Goal: Task Accomplishment & Management: Manage account settings

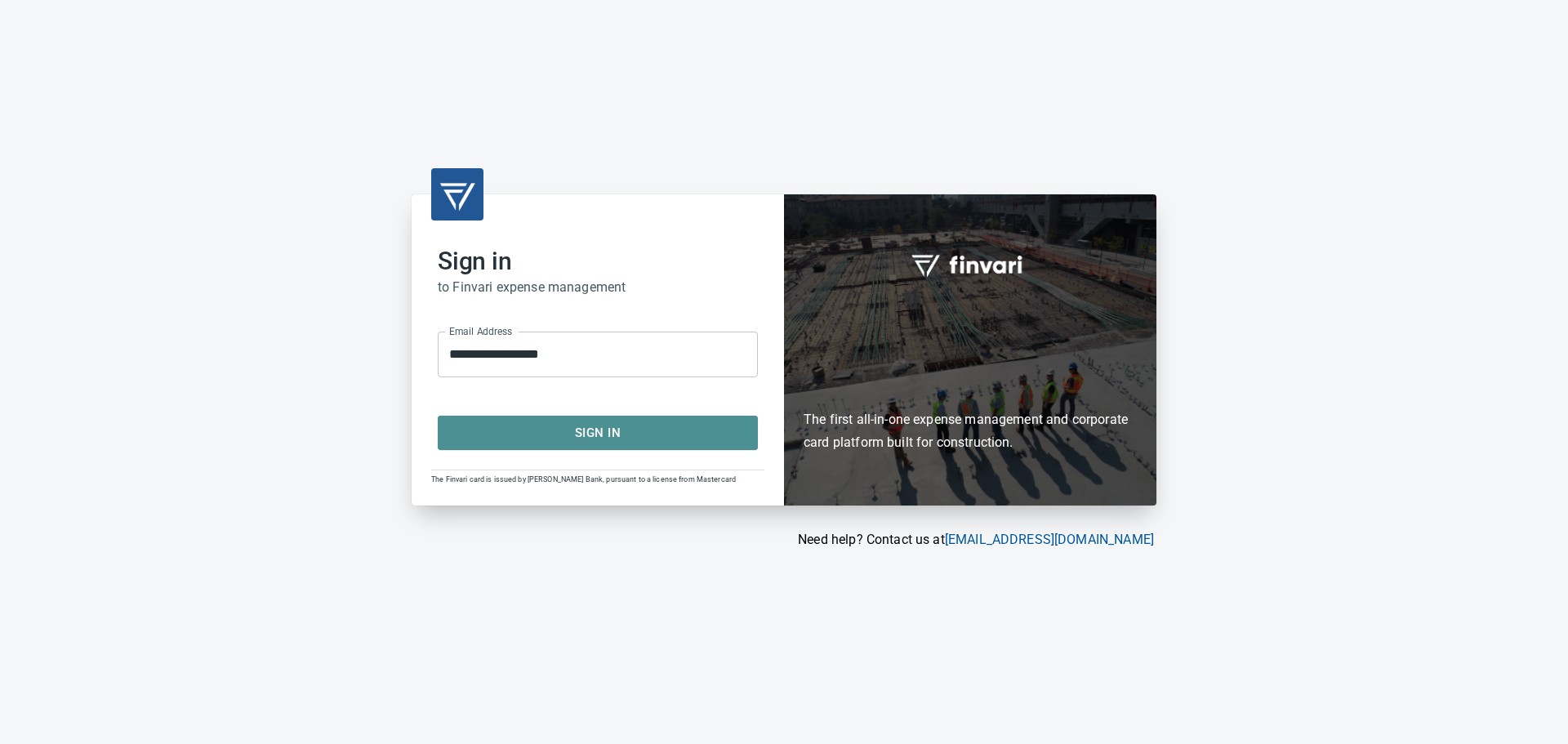
click at [617, 435] on span "Sign In" at bounding box center [597, 433] width 284 height 21
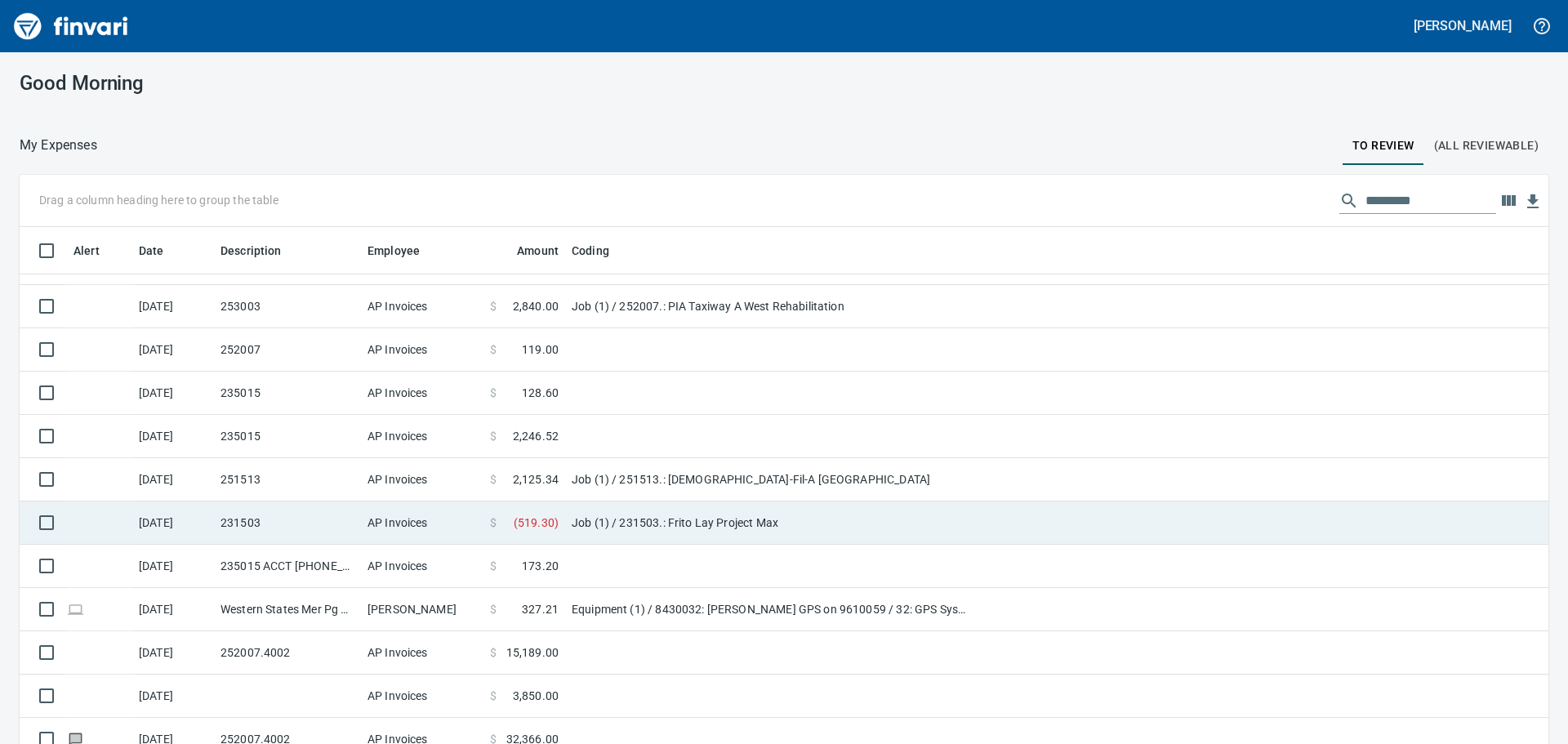
scroll to position [2167, 0]
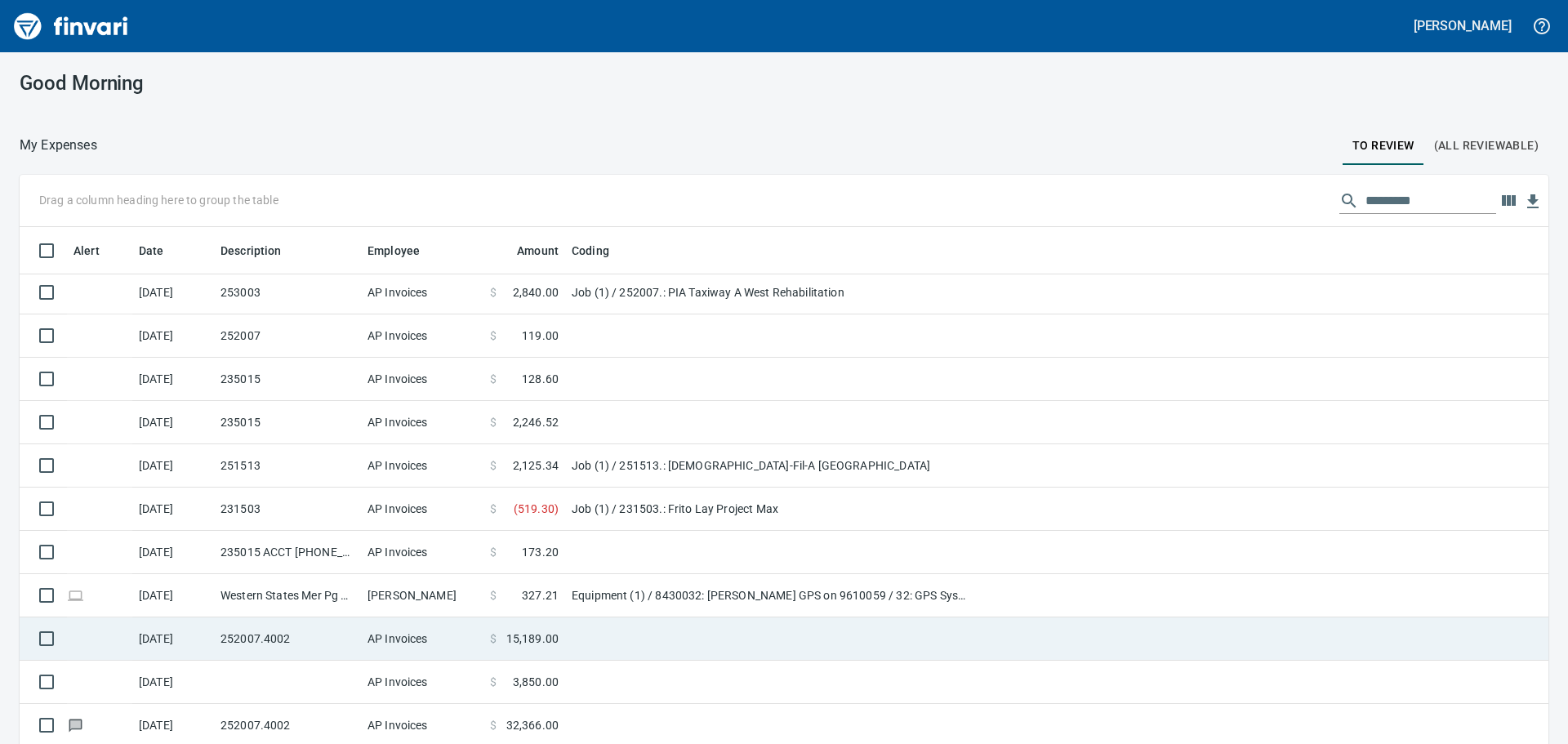
click at [239, 628] on td "252007.4002" at bounding box center [287, 639] width 147 height 43
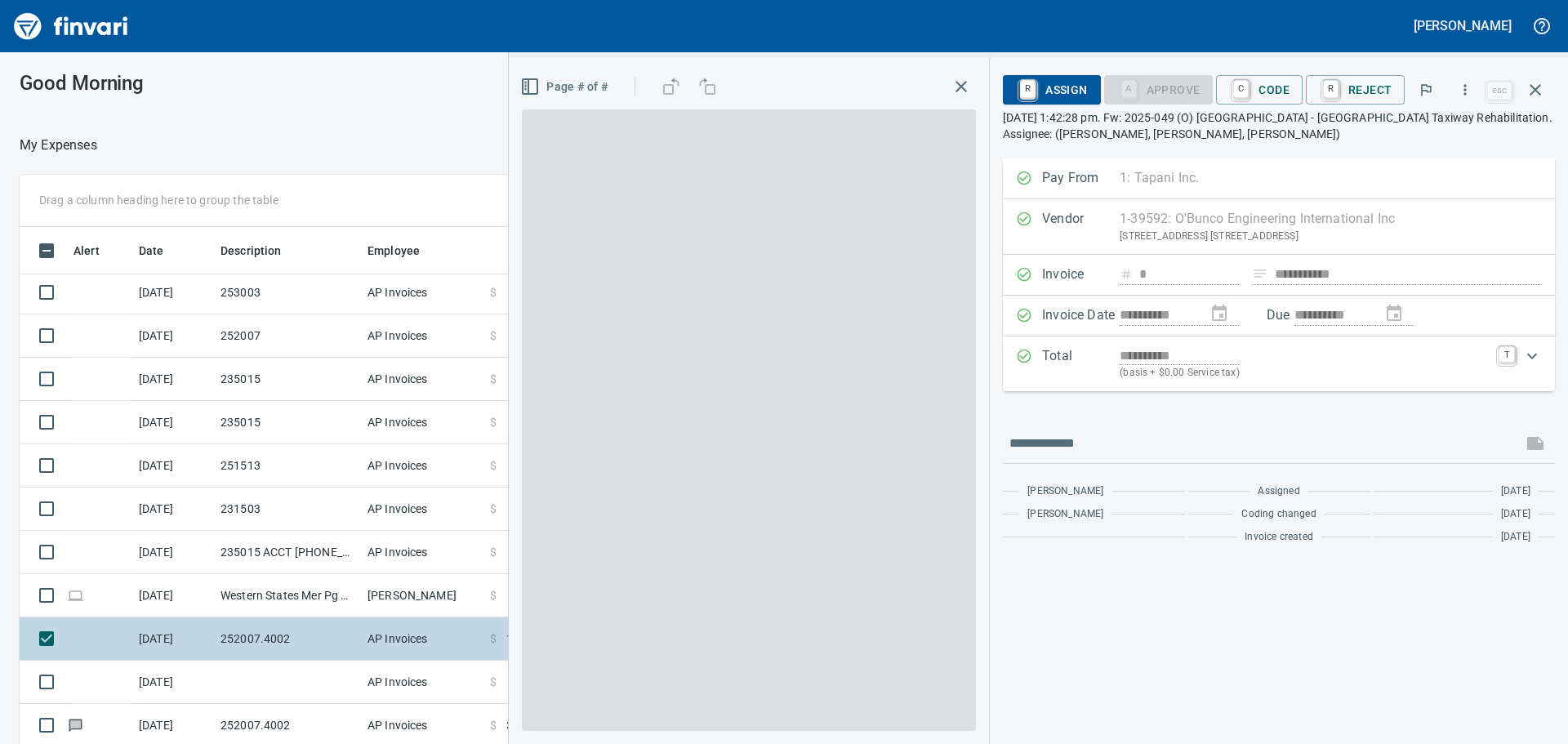
scroll to position [552, 1084]
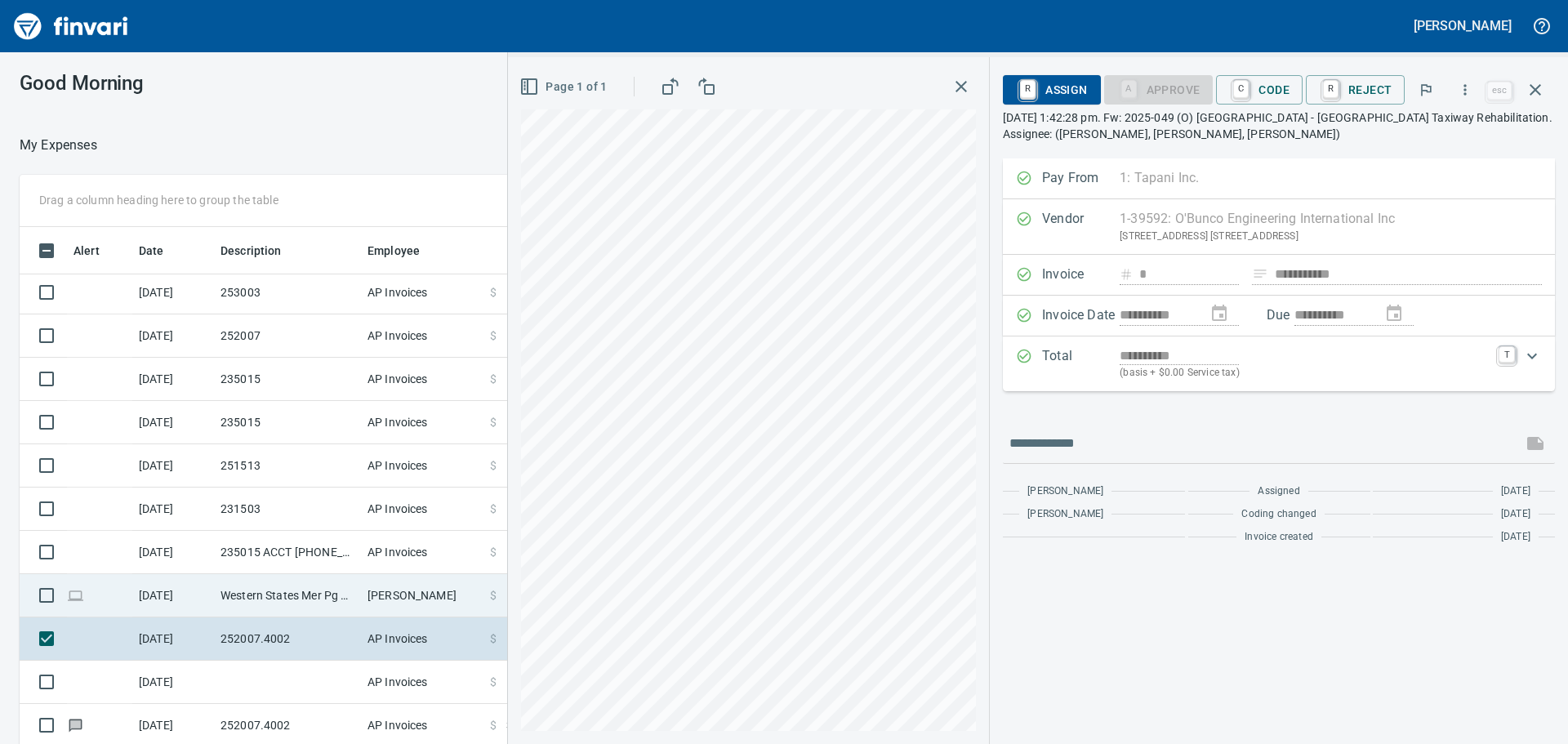
click at [253, 606] on td "Western States Mer Pg Meridian ID" at bounding box center [287, 595] width 147 height 43
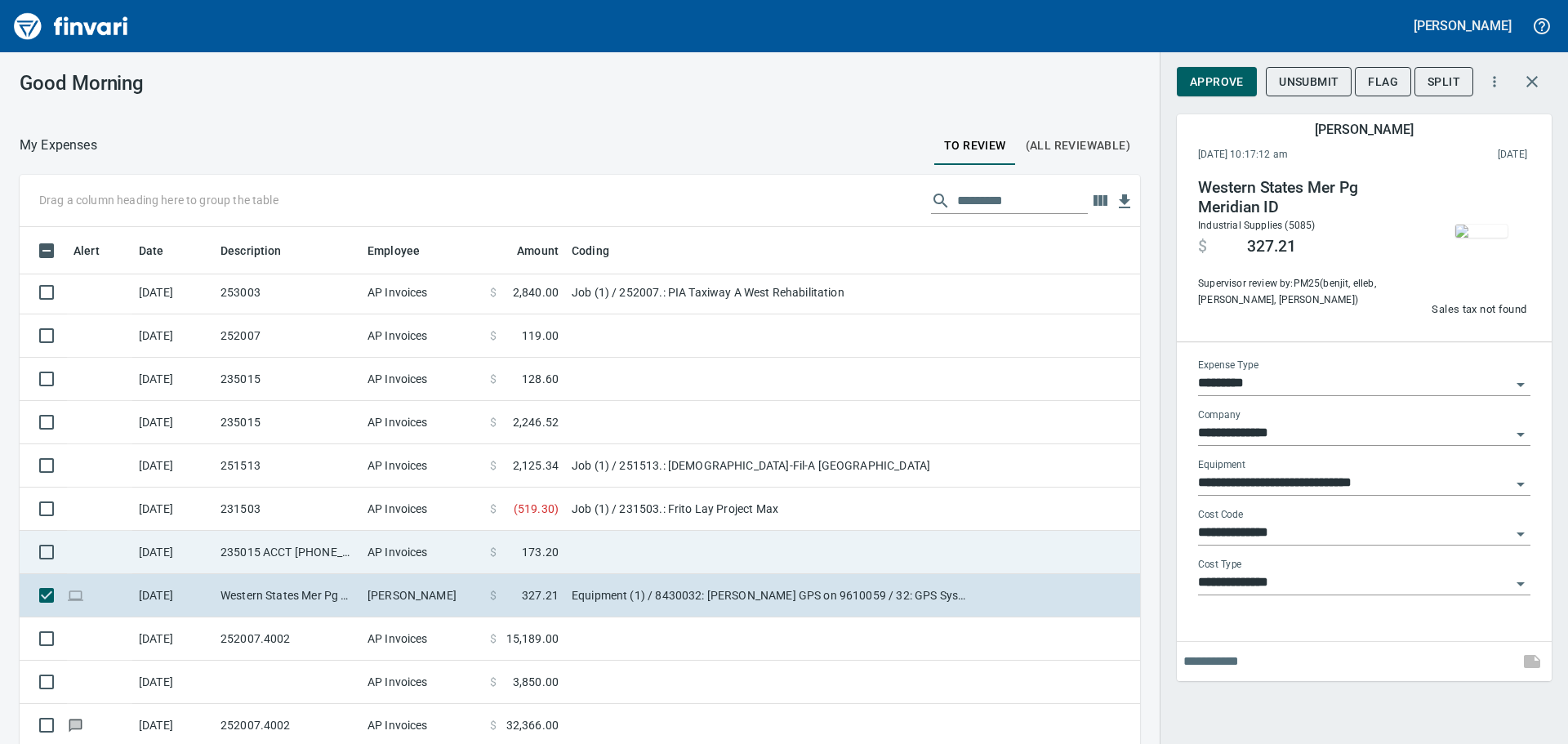
click at [260, 566] on td "235015 ACCT 15-29471-83000" at bounding box center [287, 552] width 147 height 43
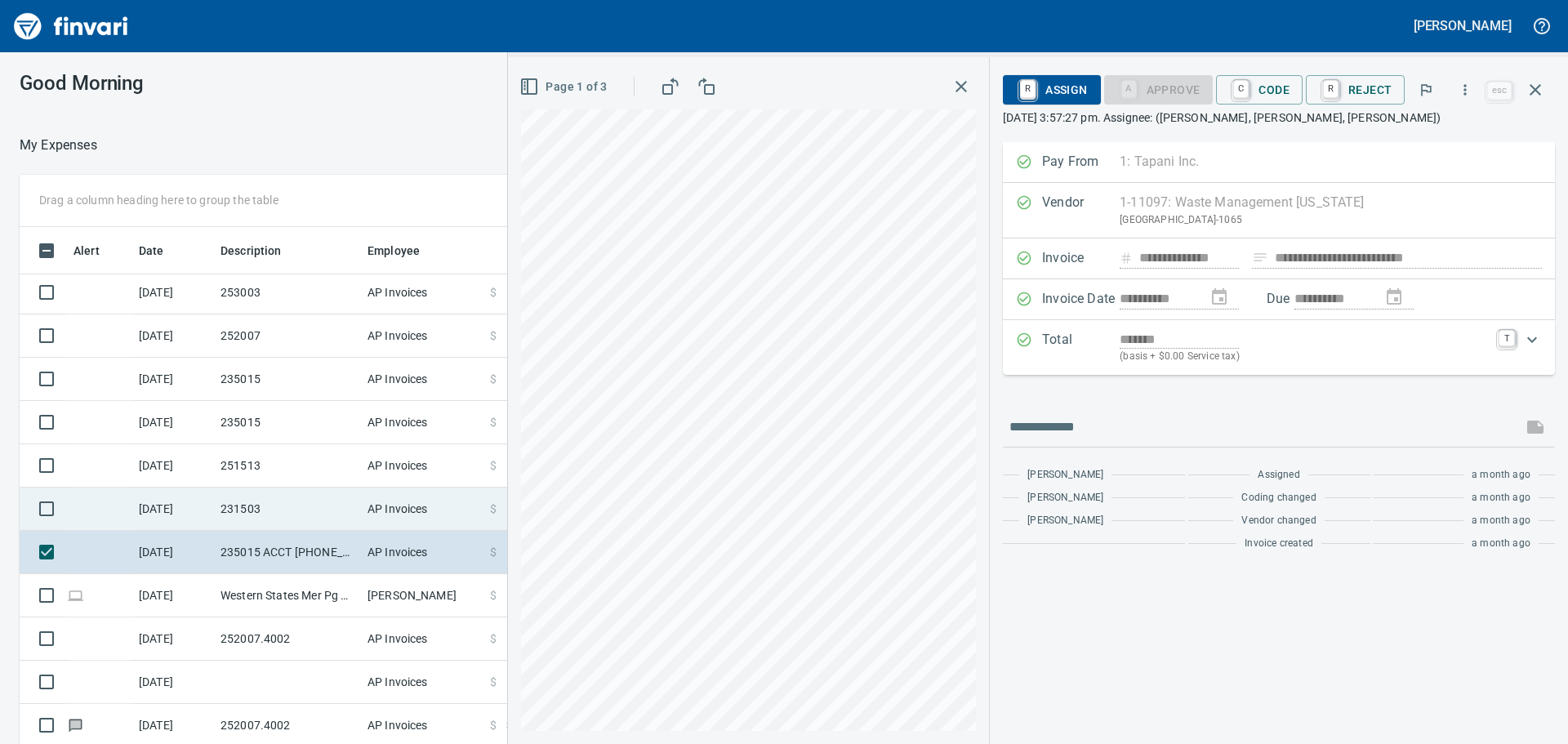
click at [267, 503] on td "231503" at bounding box center [287, 509] width 147 height 43
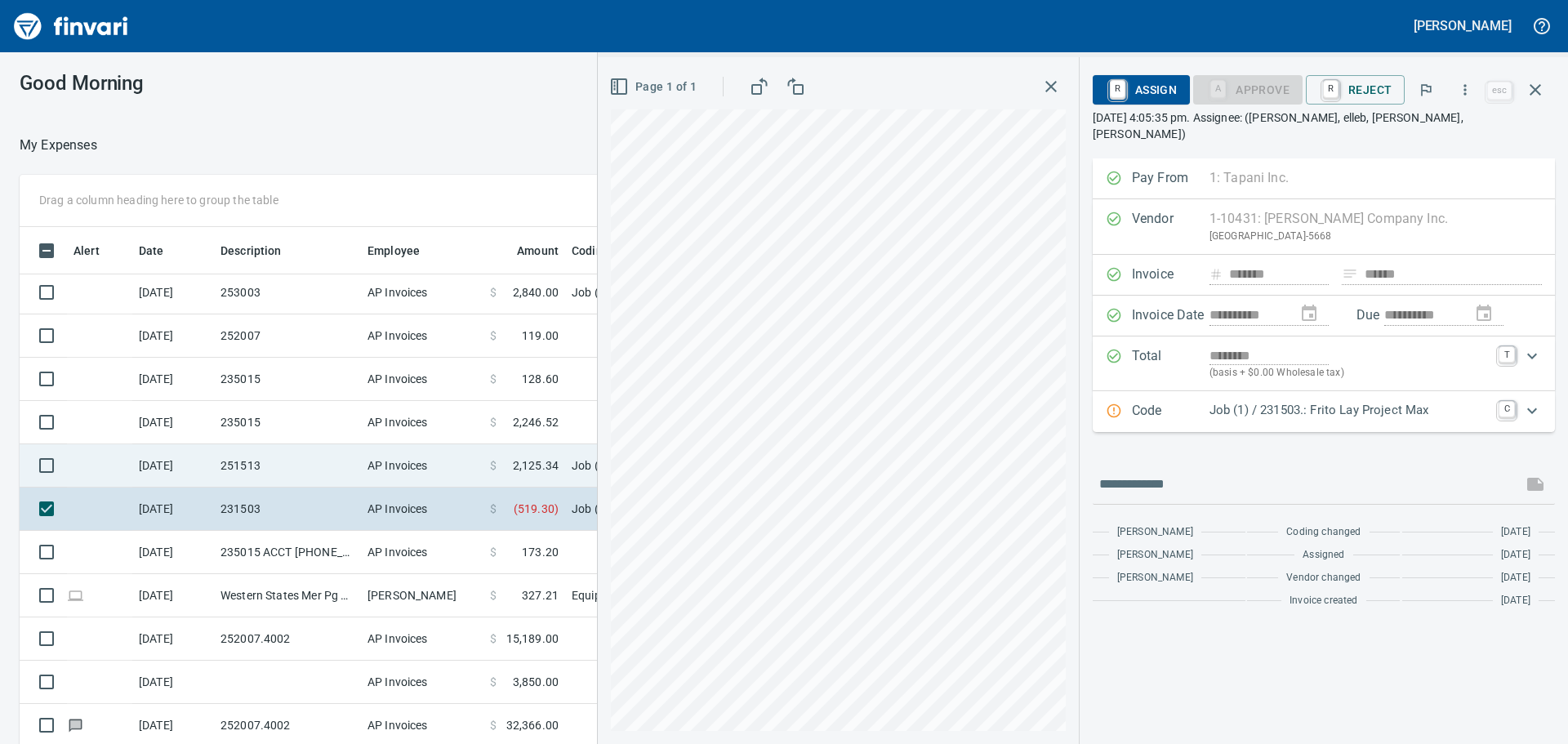
click at [281, 462] on td "251513" at bounding box center [287, 466] width 147 height 43
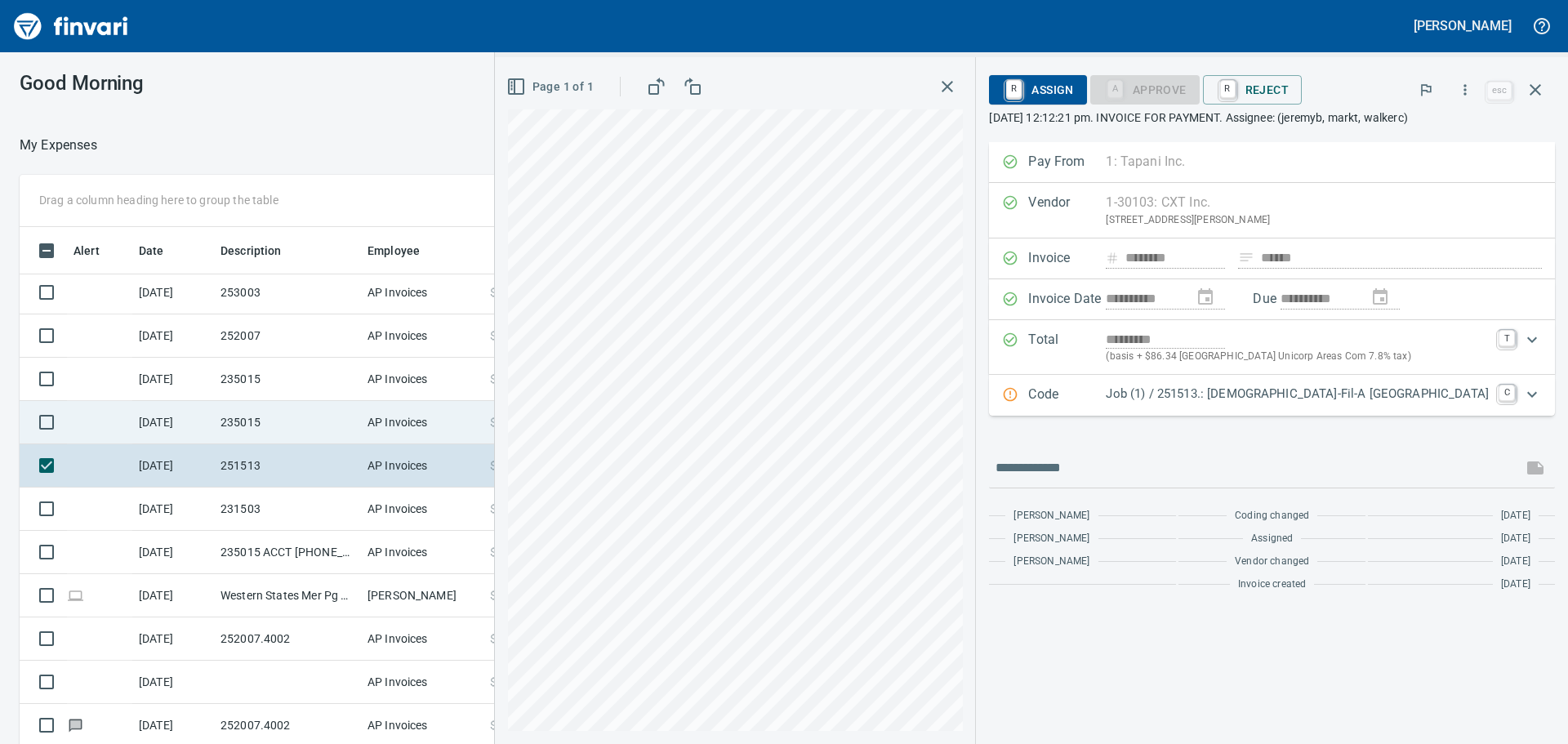
click at [266, 420] on td "235015" at bounding box center [287, 422] width 147 height 43
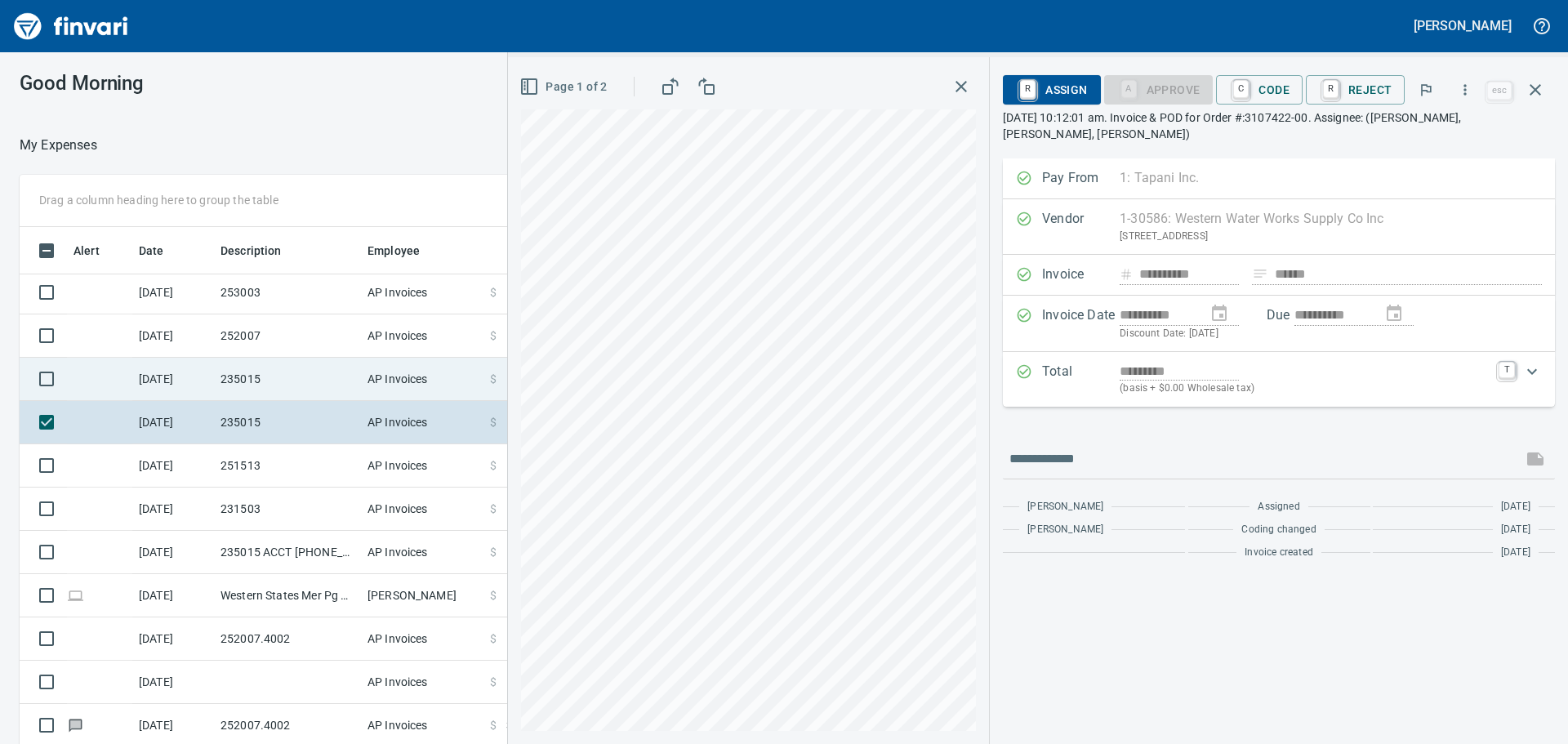
click at [277, 382] on td "235015" at bounding box center [287, 379] width 147 height 43
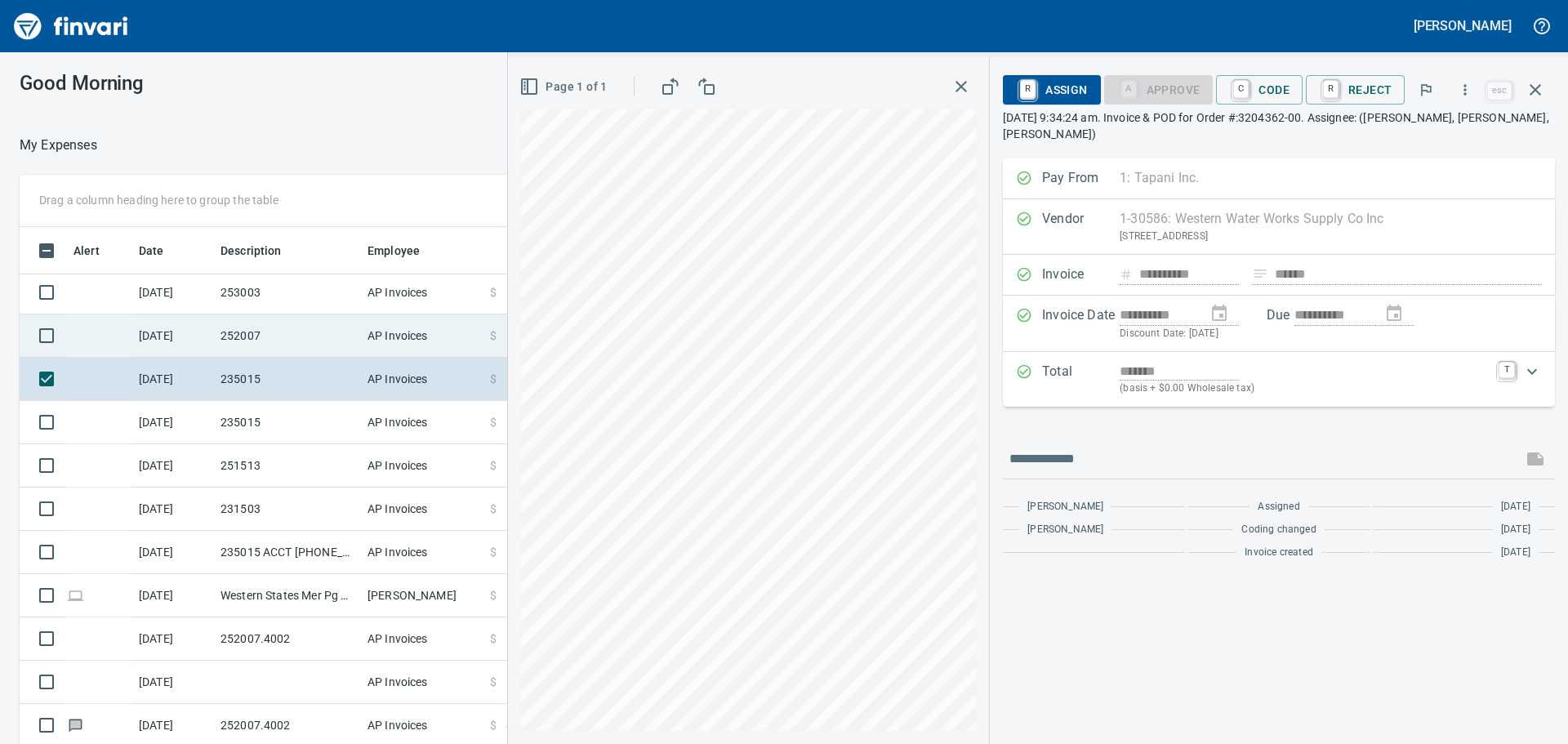
click at [316, 323] on td "252007" at bounding box center [287, 336] width 147 height 43
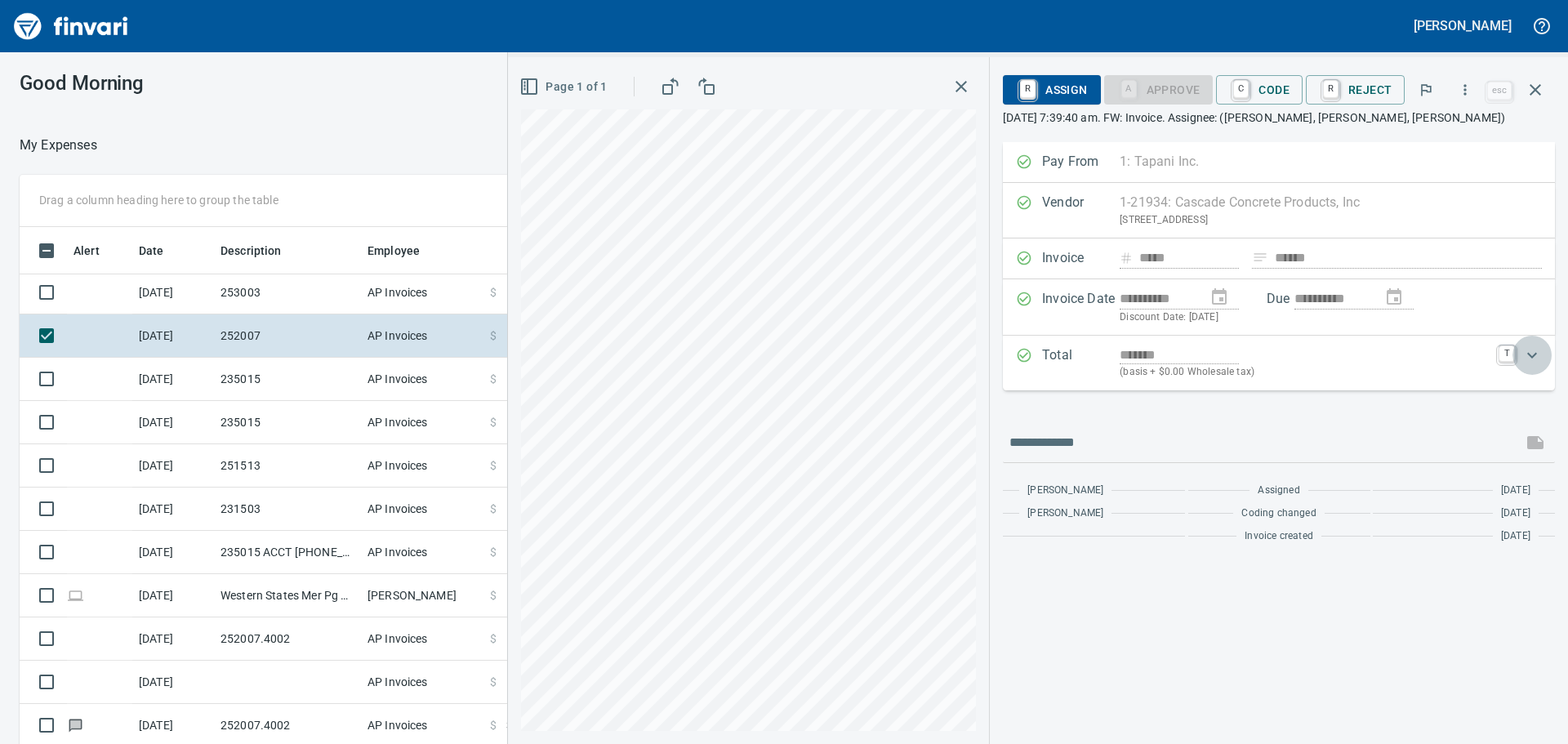
click at [1534, 355] on icon "Expand" at bounding box center [1531, 355] width 10 height 6
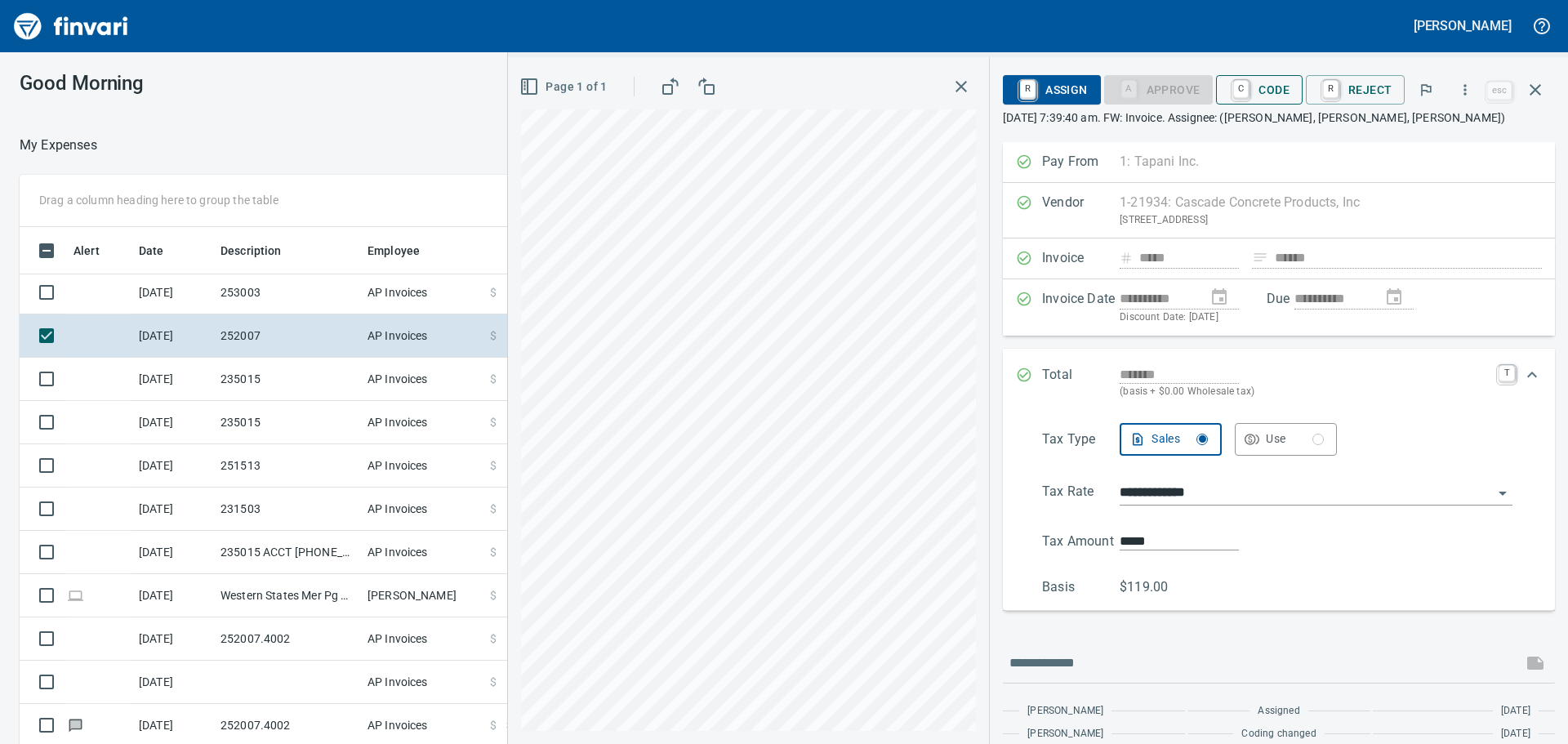
click at [1270, 90] on span "C Code" at bounding box center [1258, 90] width 60 height 28
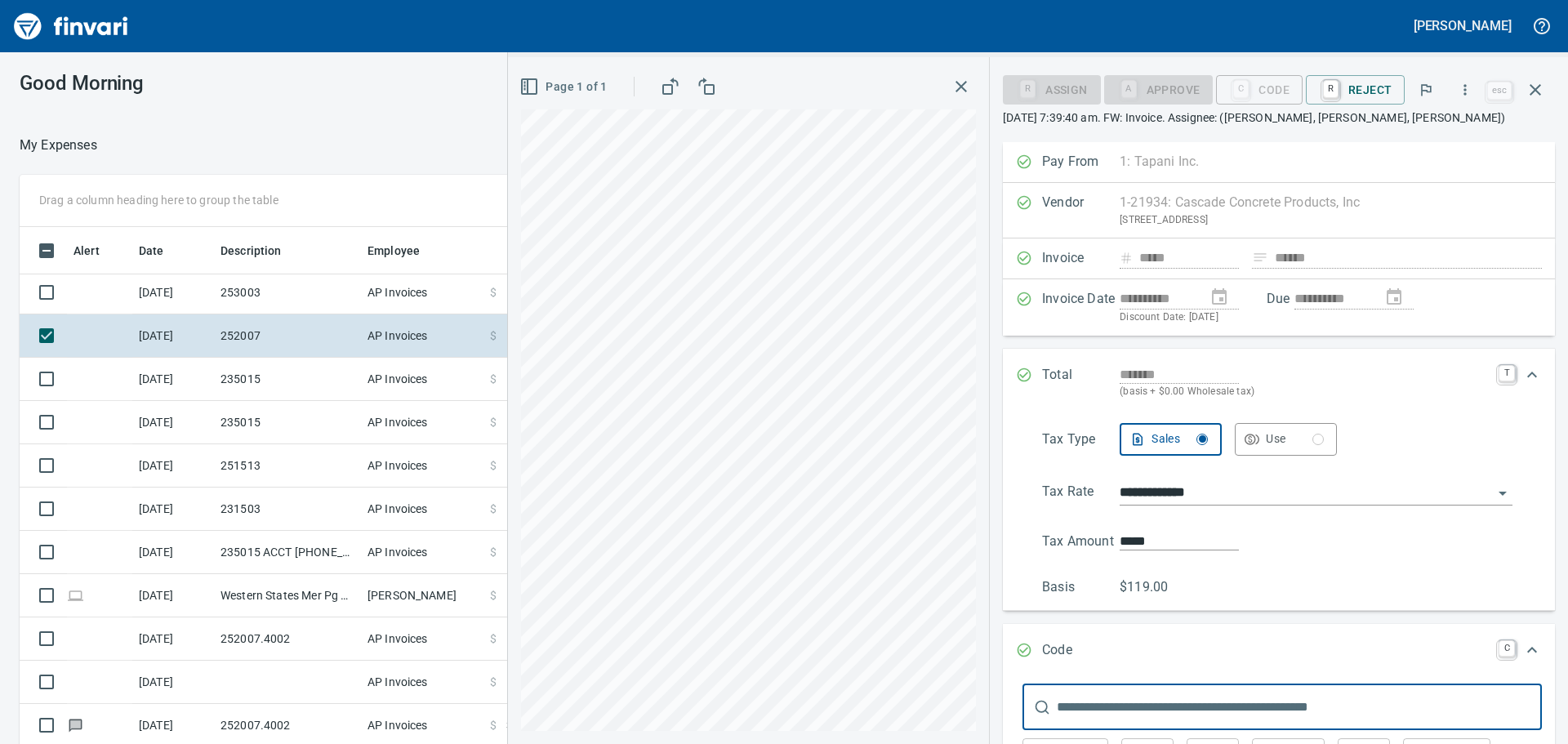
scroll to position [266, 0]
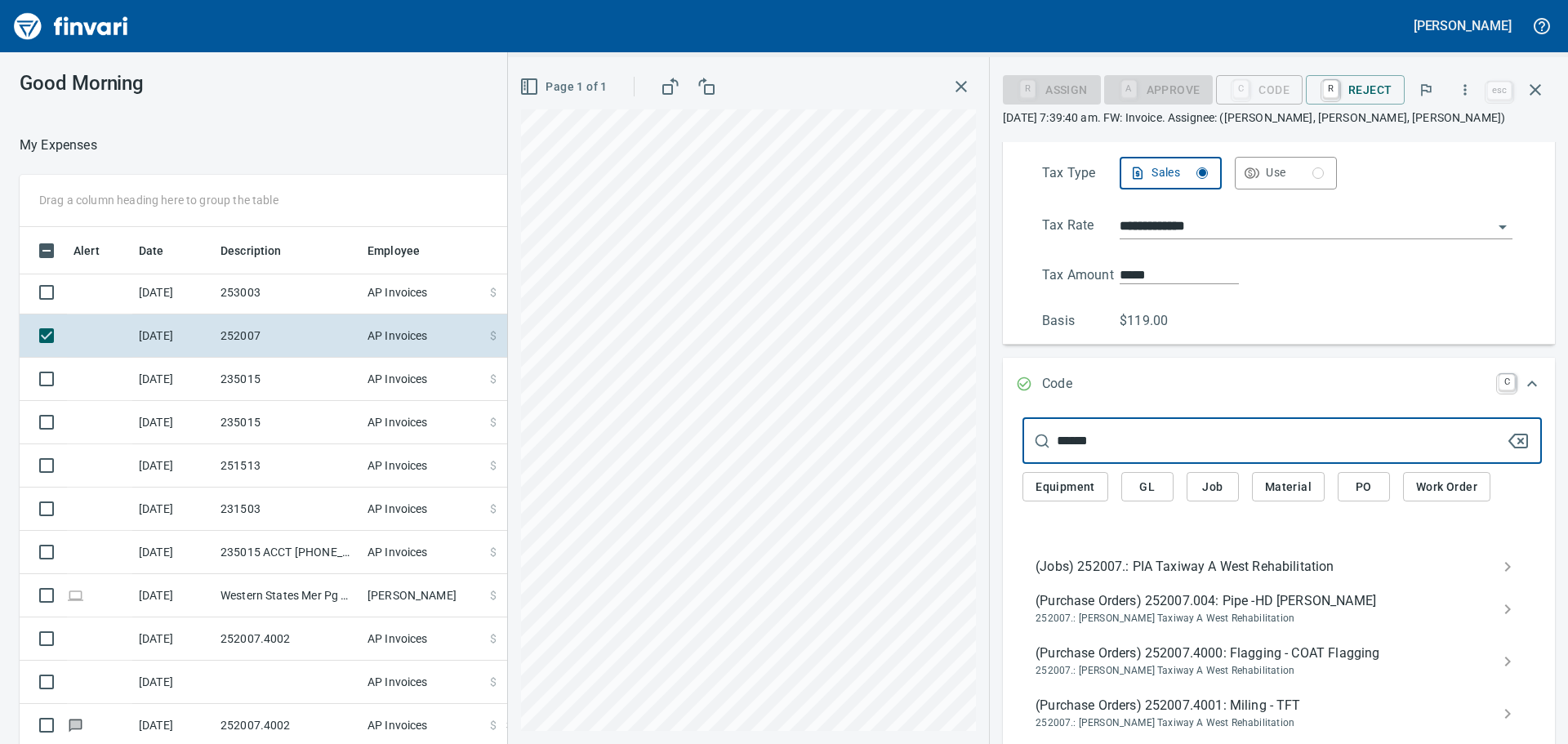
type input "******"
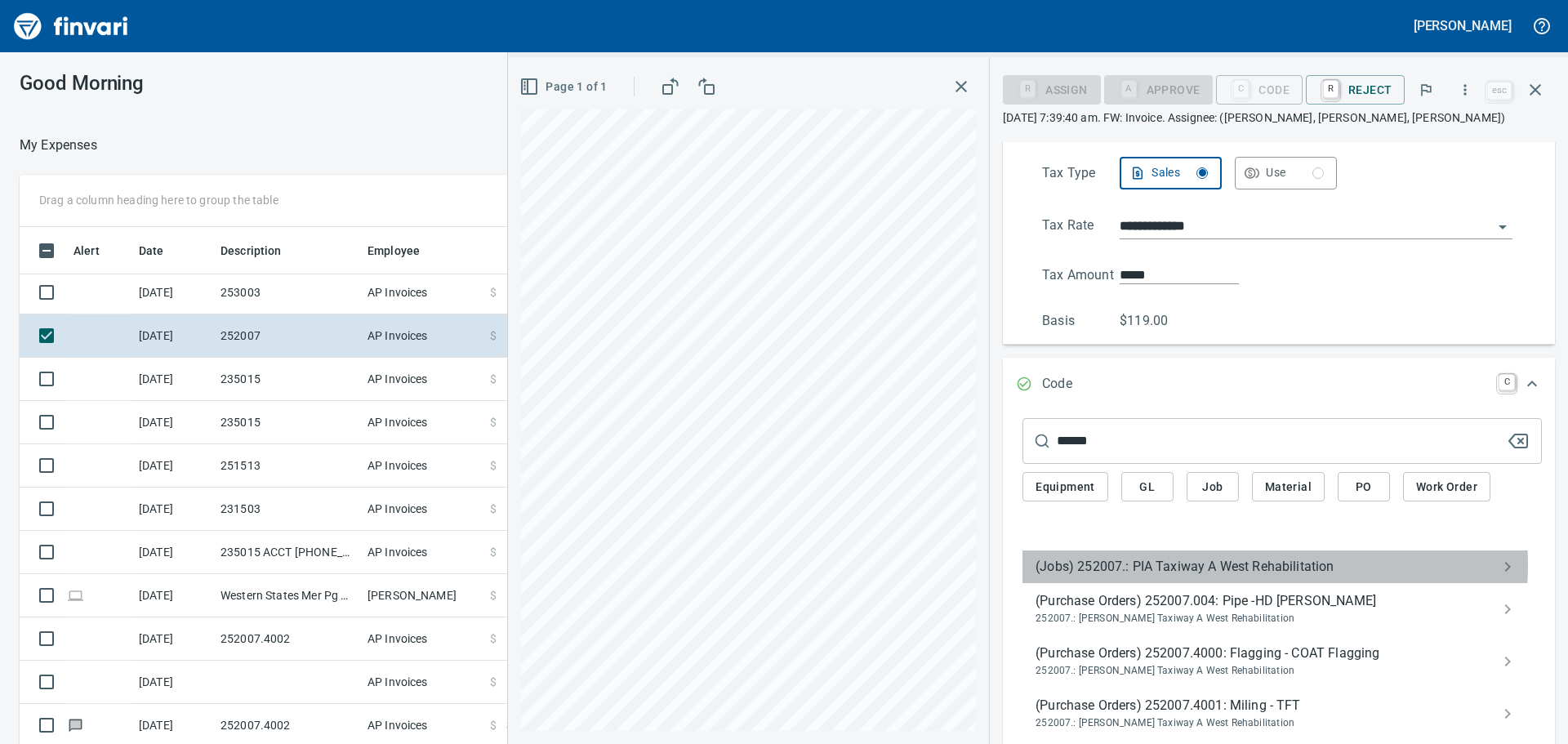
click at [1249, 565] on span "(Jobs) 252007.: PIA Taxiway A West Rehabilitation" at bounding box center [1269, 566] width 467 height 20
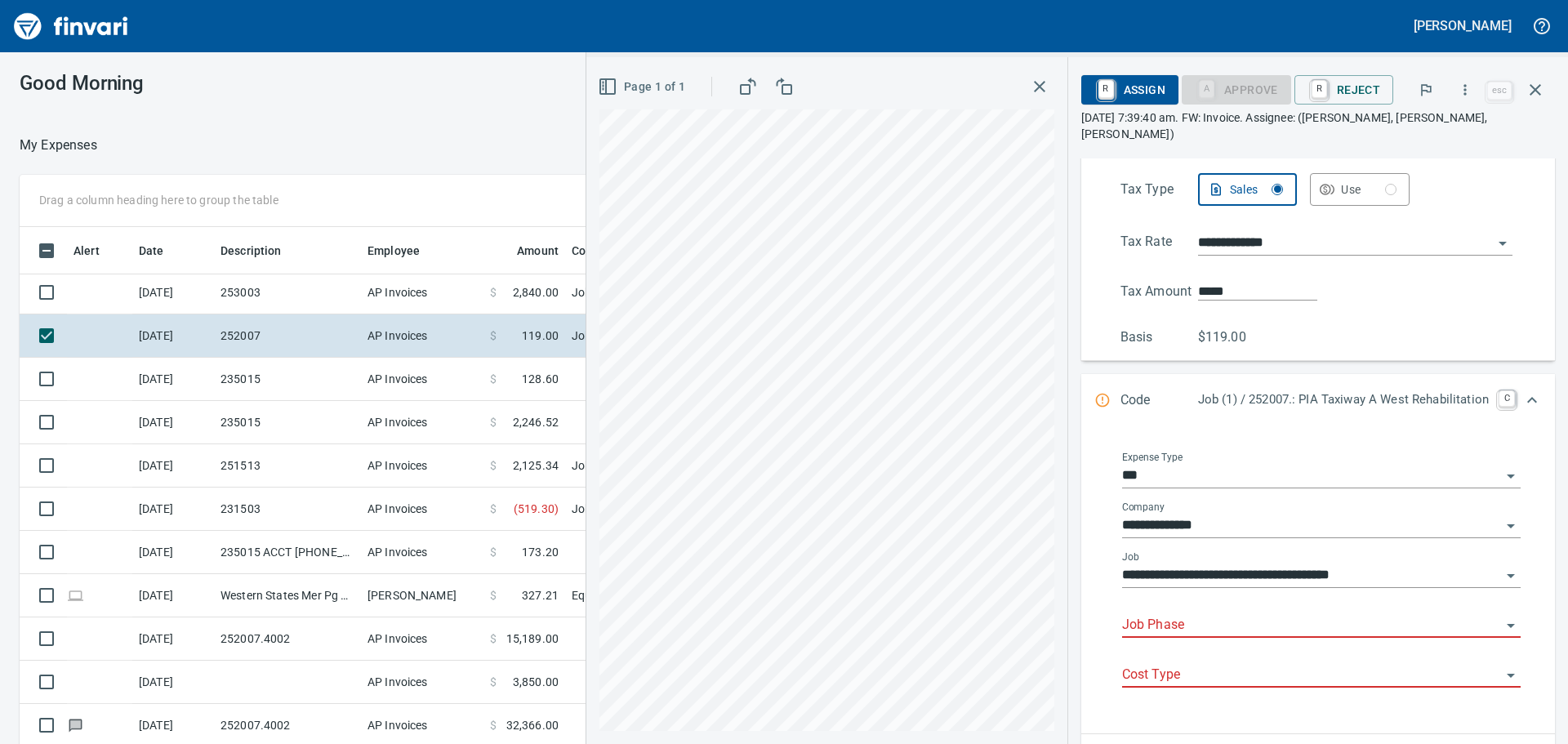
click at [1253, 614] on input "Job Phase" at bounding box center [1311, 625] width 379 height 23
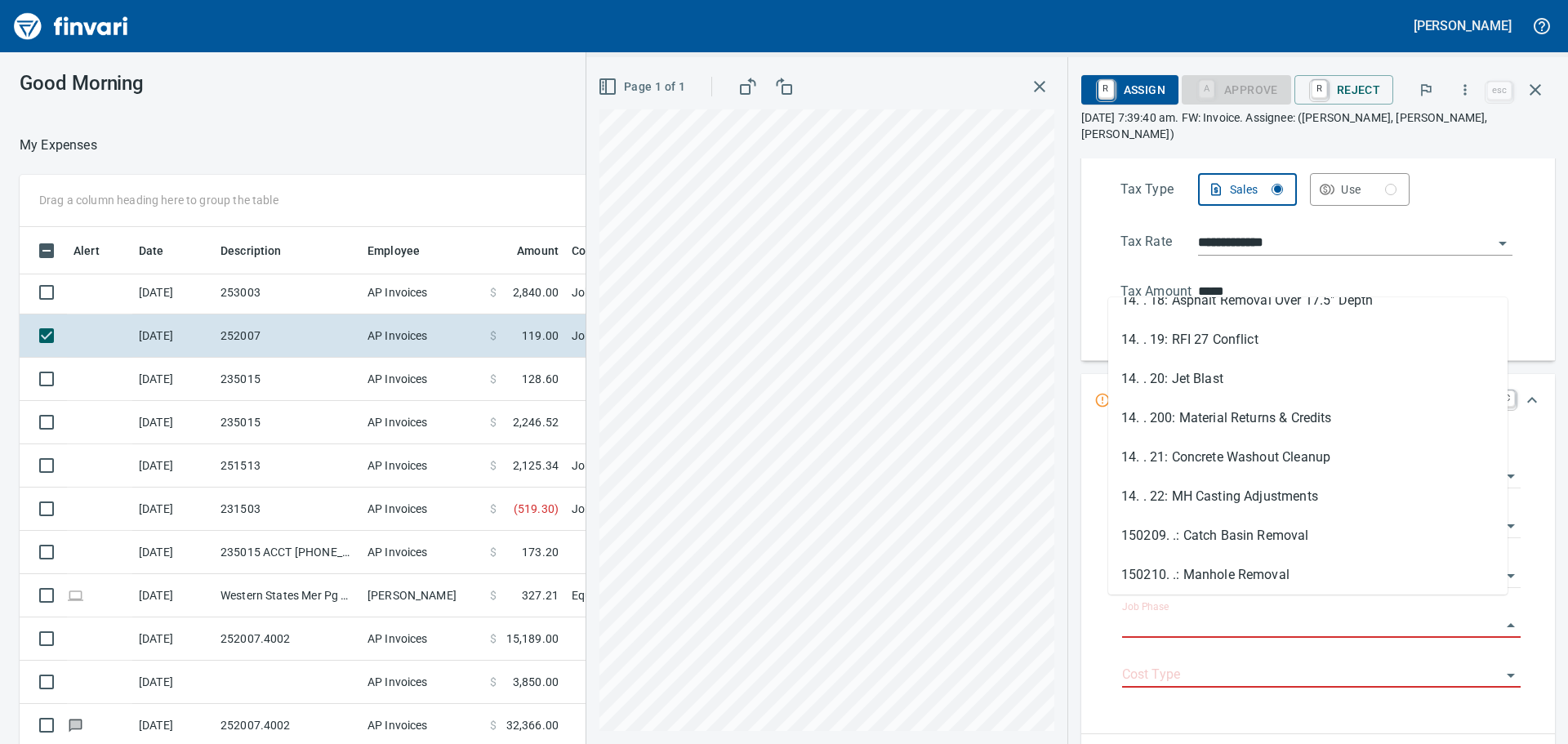
scroll to position [1714, 0]
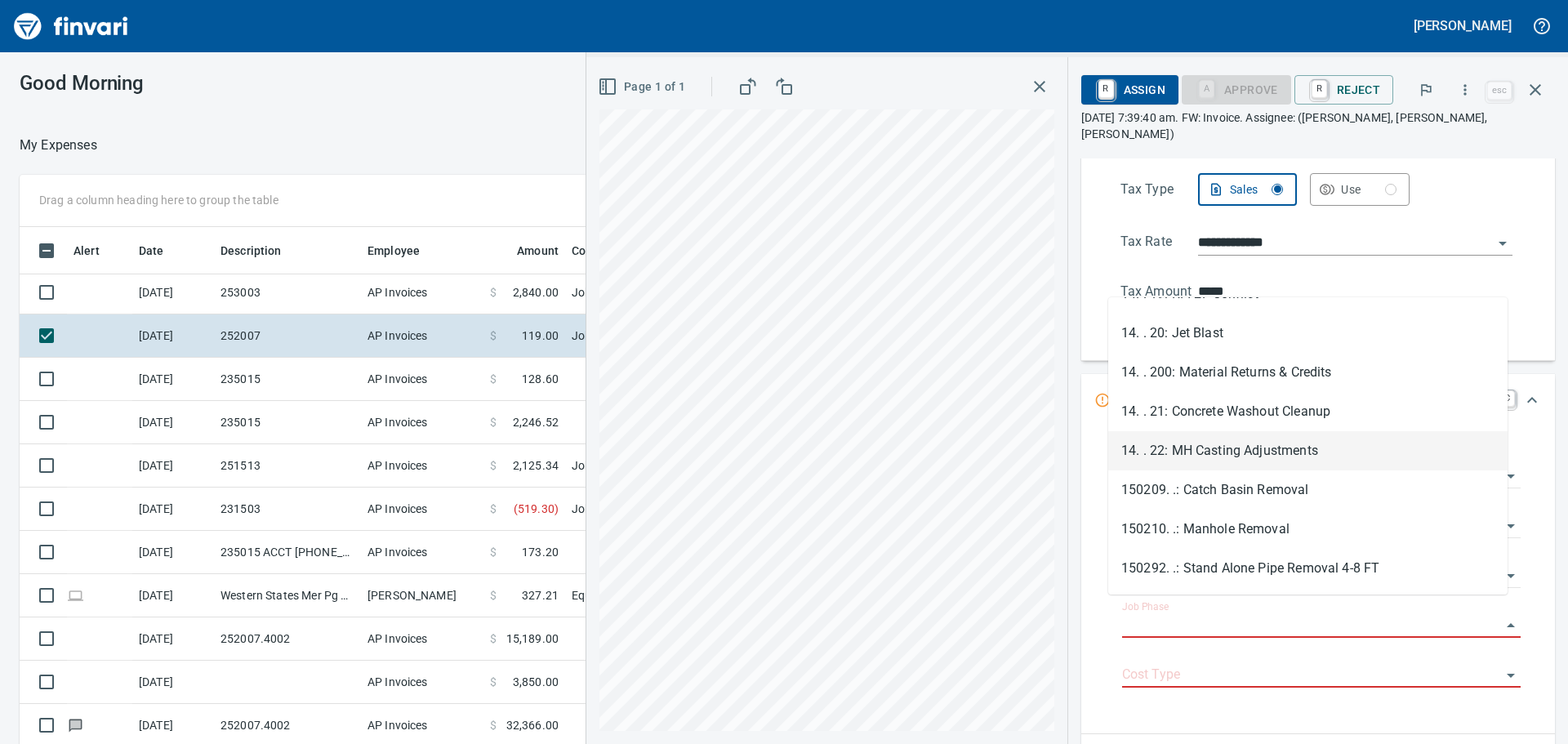
click at [1375, 448] on li "14. . 22: MH Casting Adjustments" at bounding box center [1307, 450] width 399 height 39
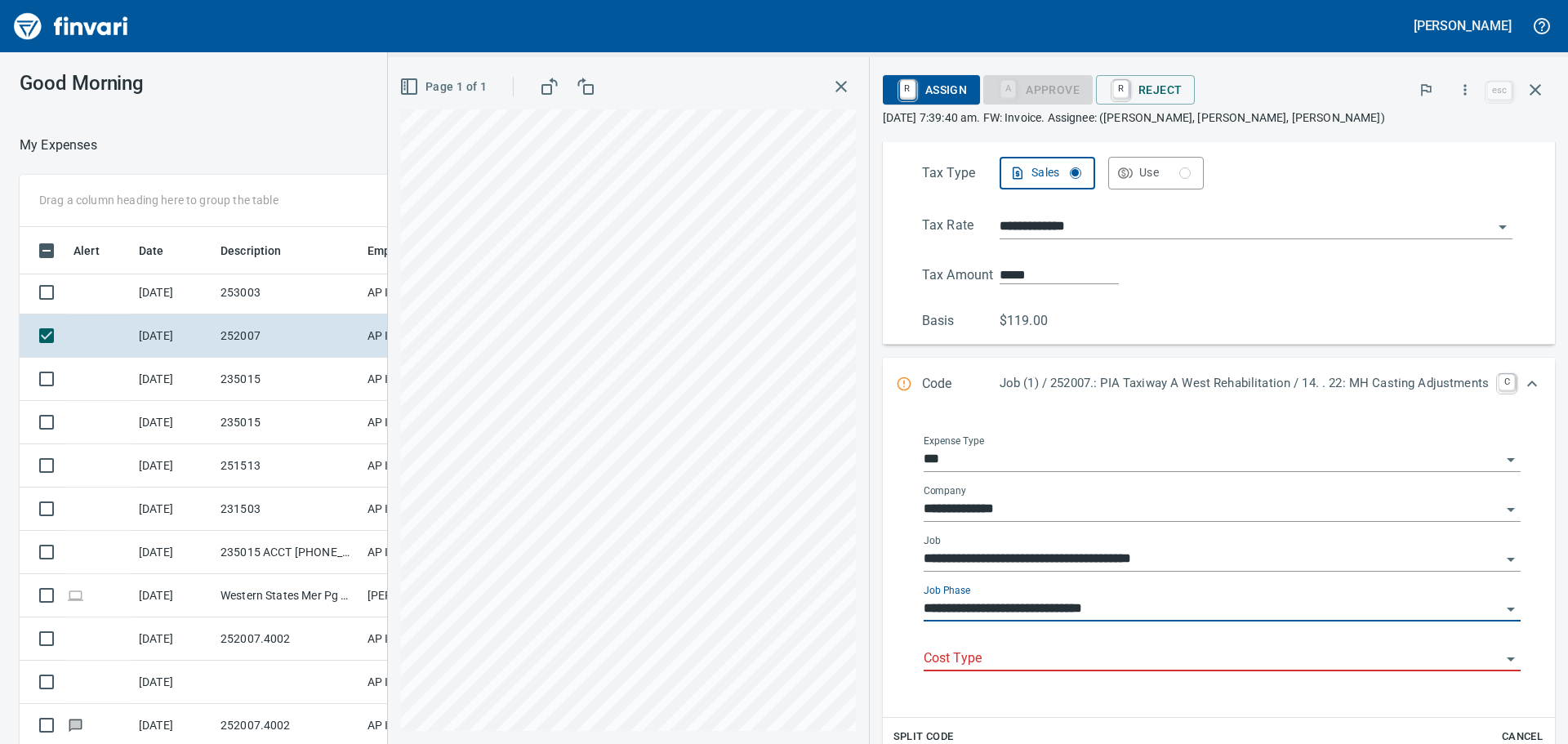
type input "**********"
click at [1107, 650] on input "Cost Type" at bounding box center [1212, 659] width 577 height 23
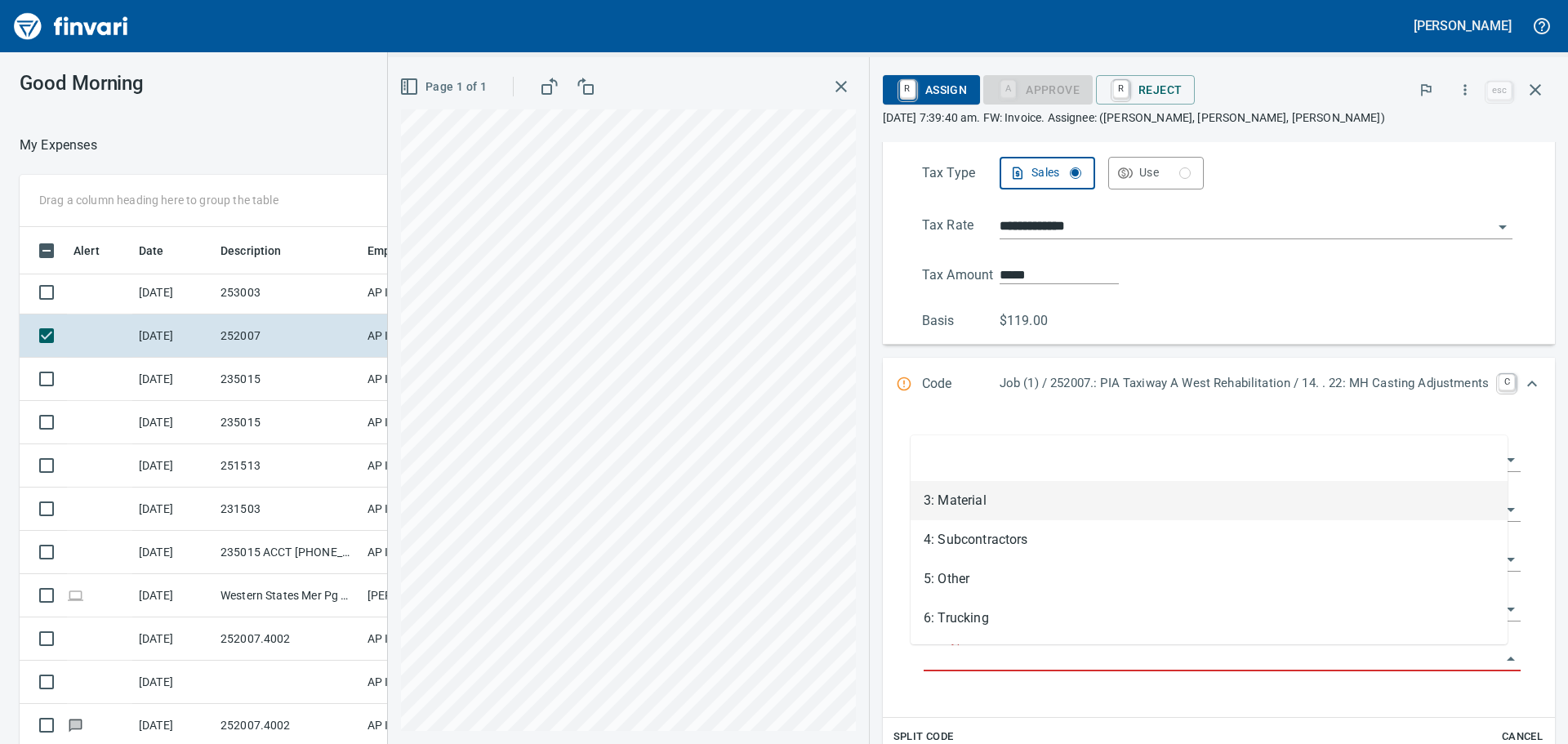
click at [1098, 509] on li "3: Material" at bounding box center [1209, 500] width 597 height 39
type input "**********"
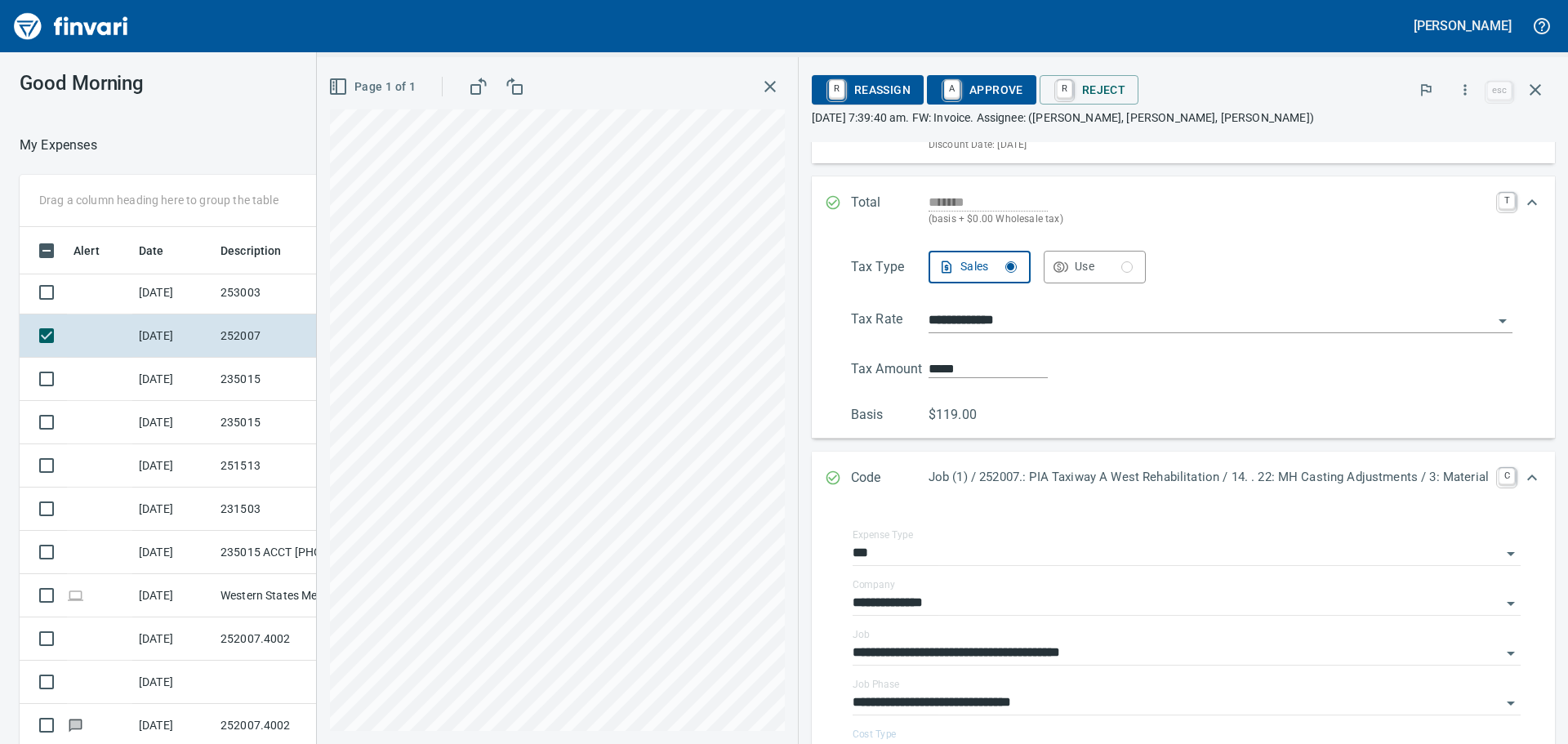
scroll to position [0, 0]
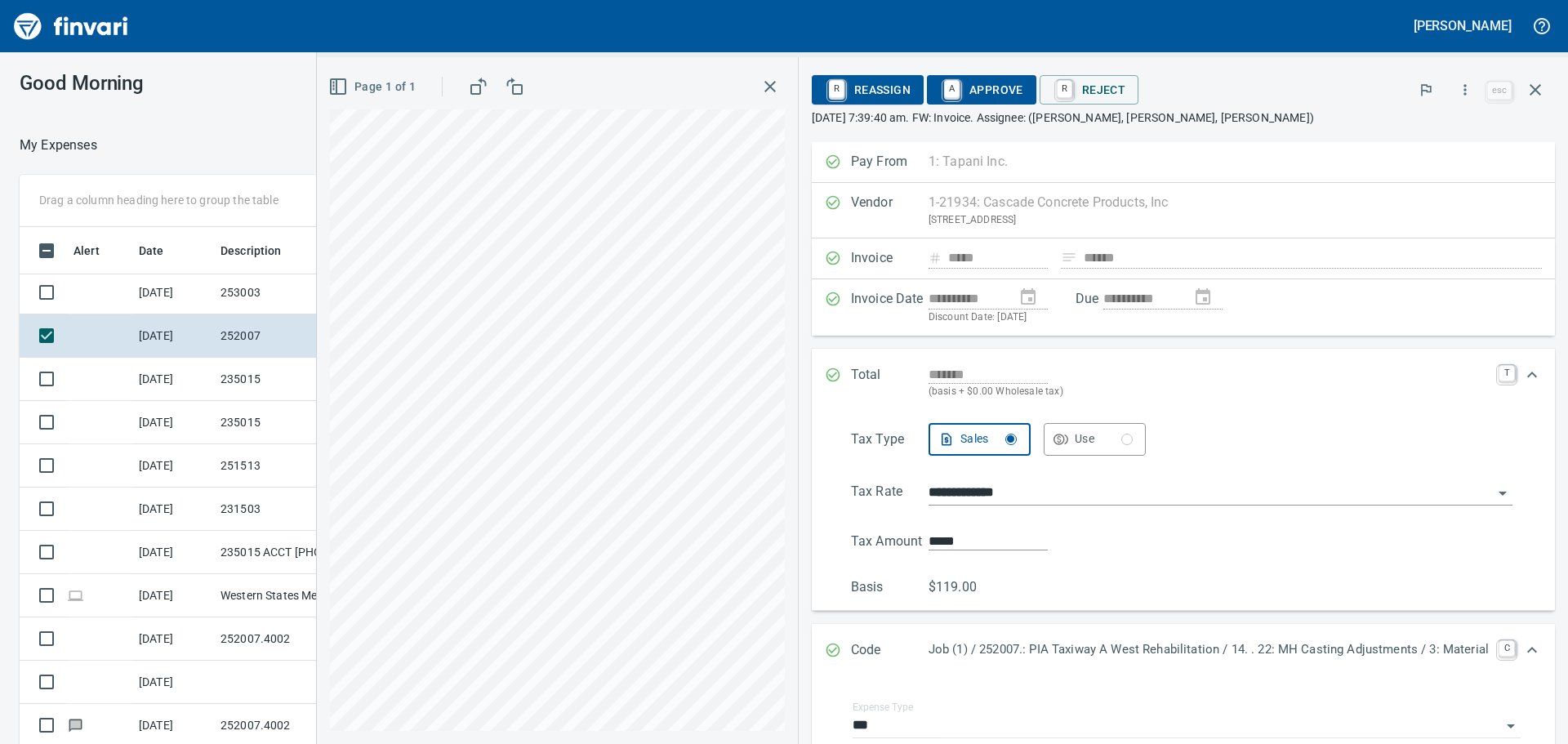
click at [977, 89] on span "A Approve" at bounding box center [982, 90] width 83 height 28
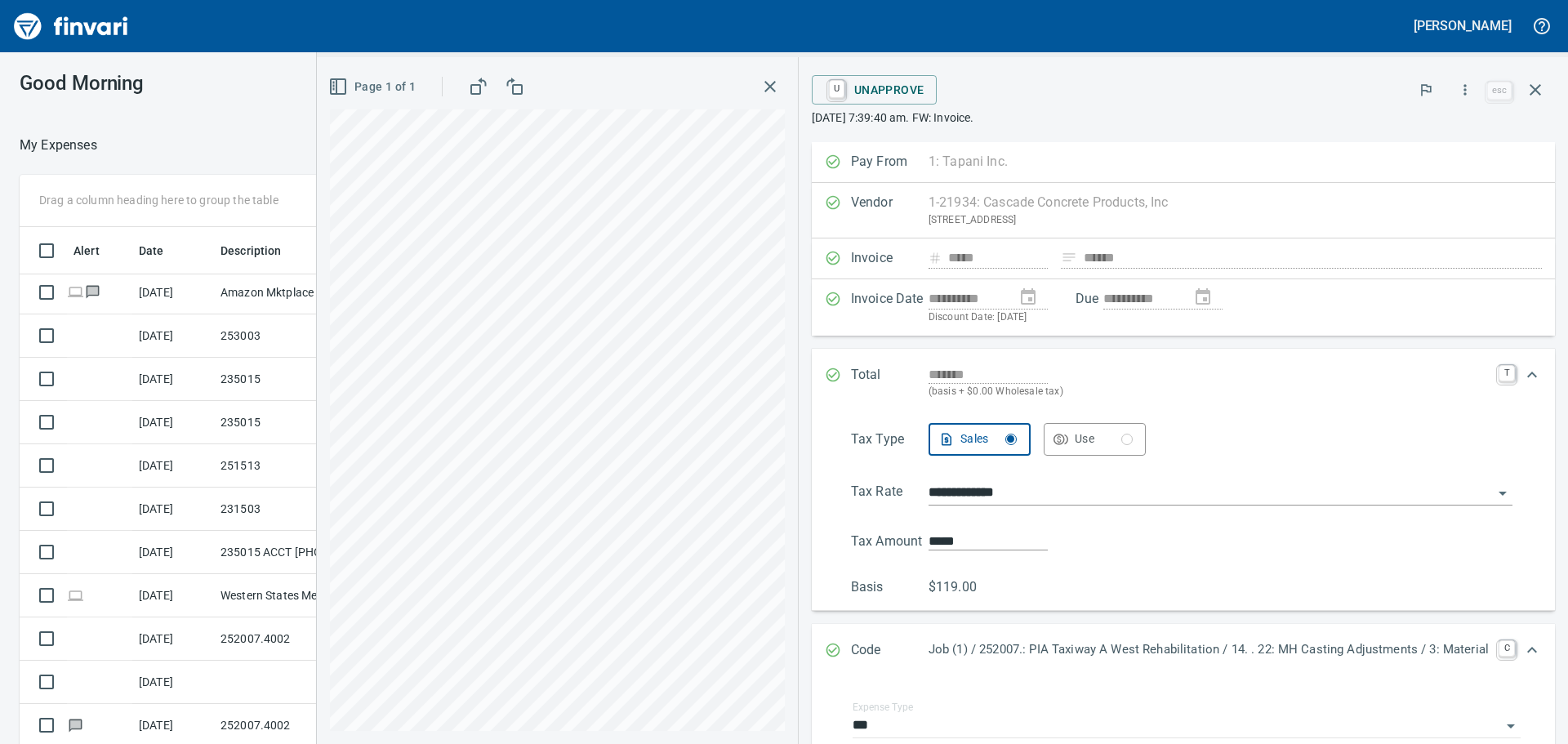
click at [760, 87] on icon "button" at bounding box center [770, 86] width 20 height 20
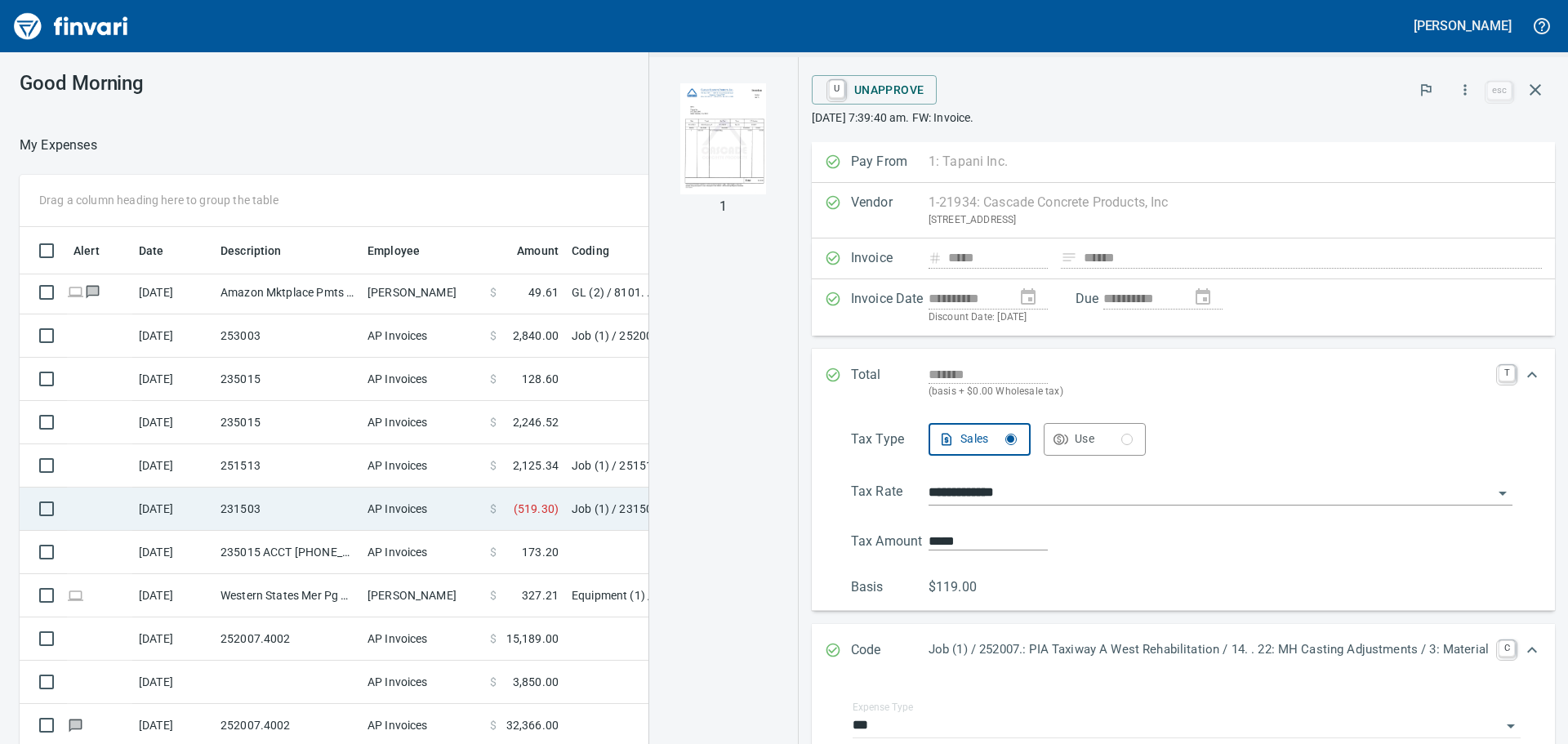
click at [307, 512] on td "231503" at bounding box center [287, 509] width 147 height 43
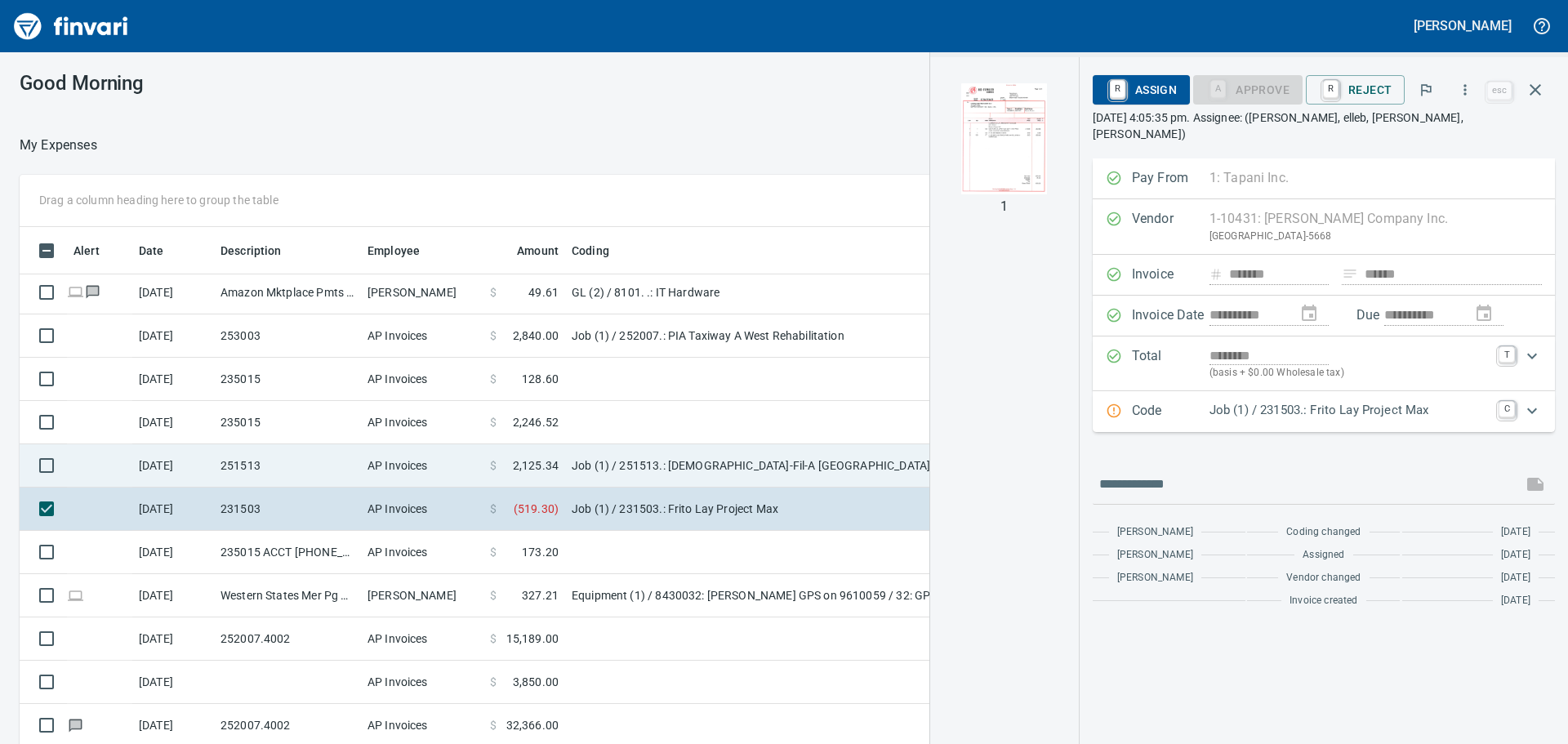
click at [324, 469] on td "251513" at bounding box center [287, 466] width 147 height 43
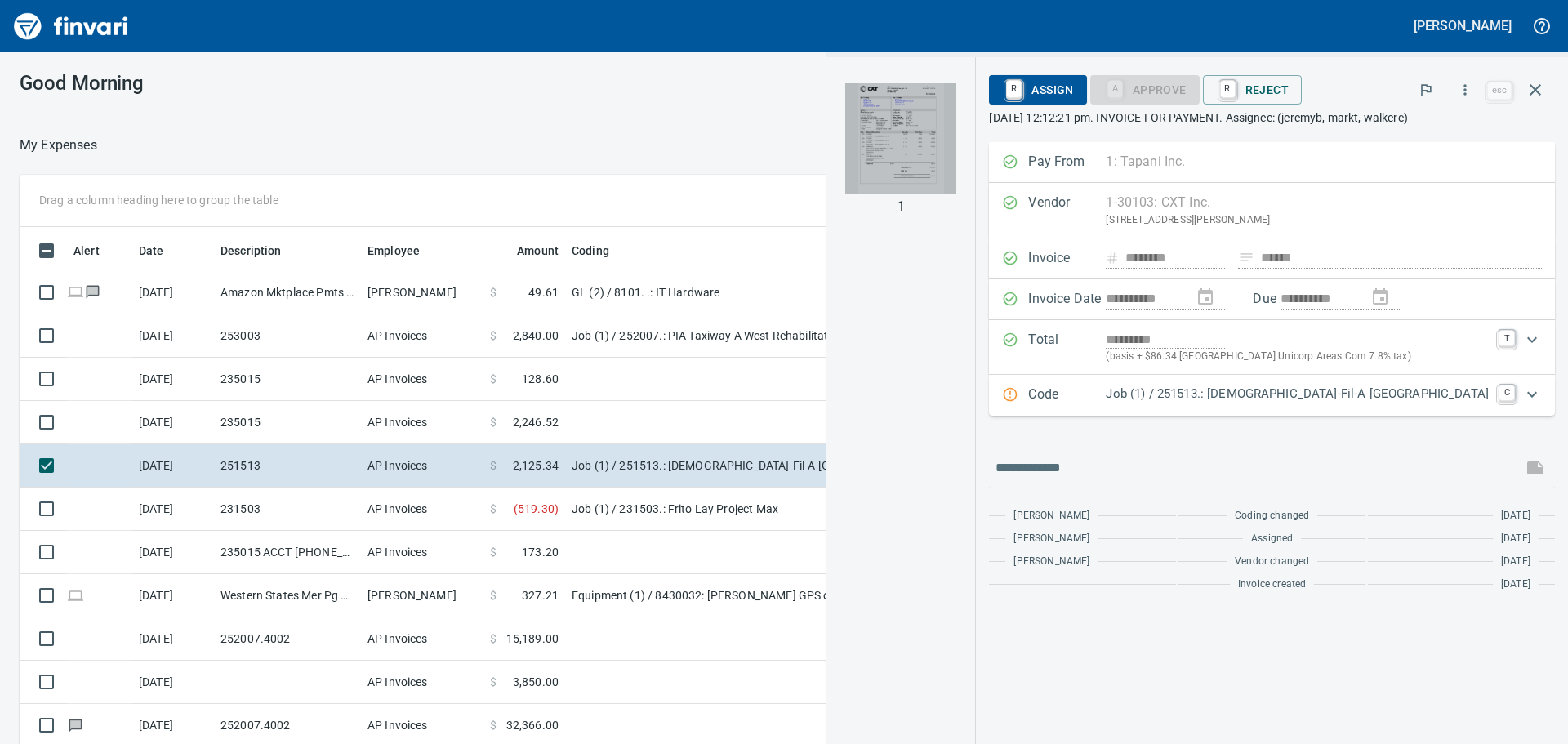
click at [957, 128] on img "button" at bounding box center [901, 139] width 111 height 111
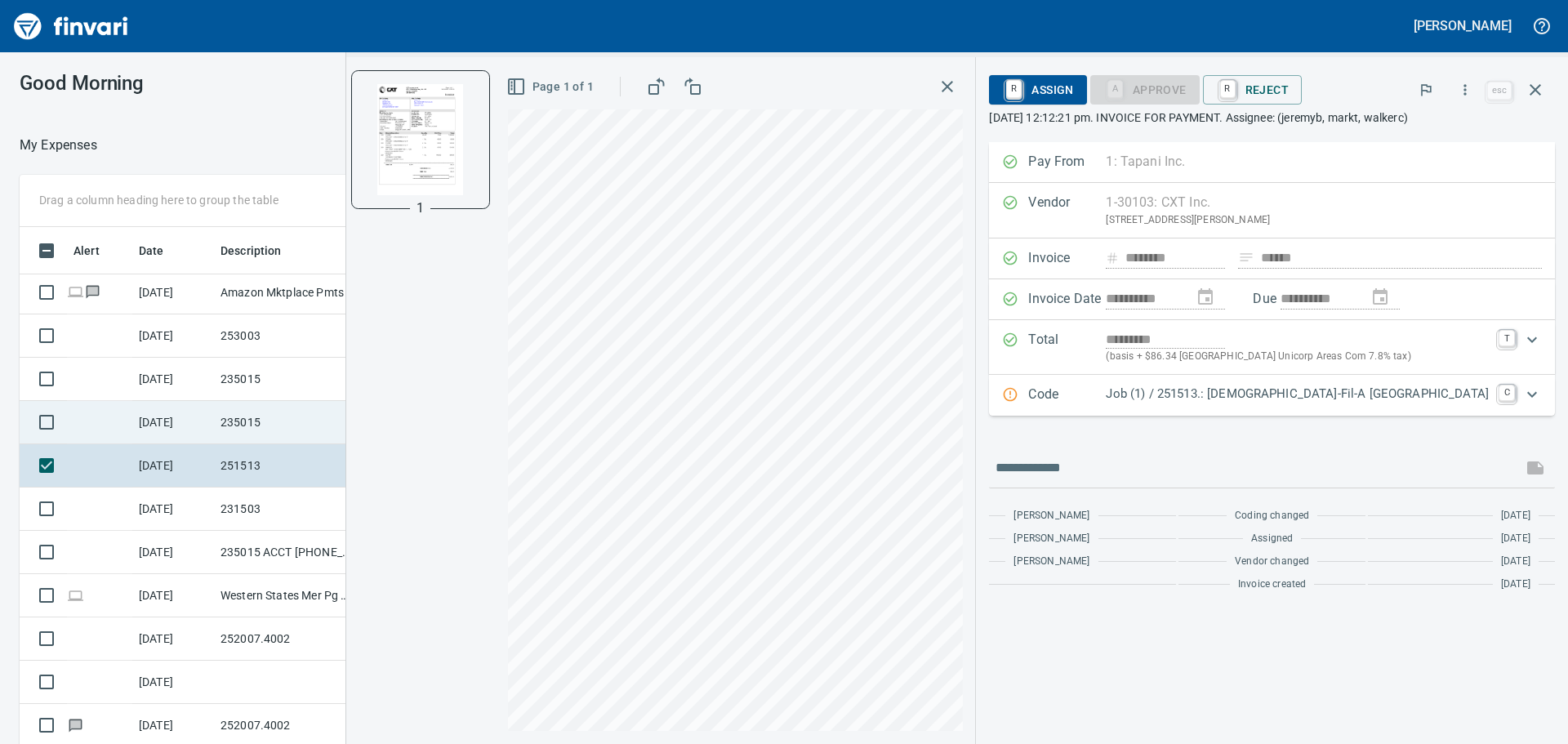
click at [259, 416] on td "235015" at bounding box center [287, 422] width 147 height 43
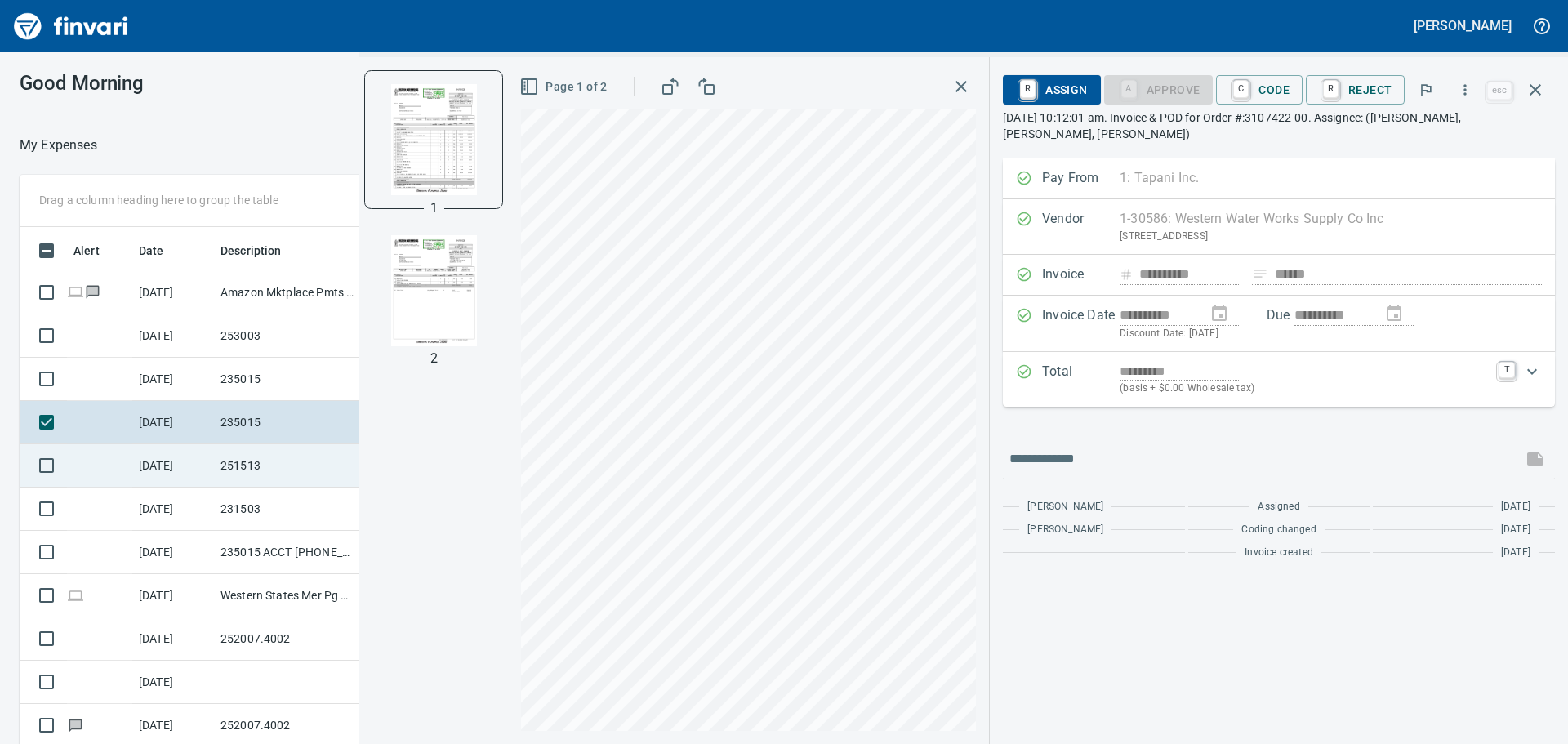
click at [251, 456] on td "251513" at bounding box center [287, 466] width 147 height 43
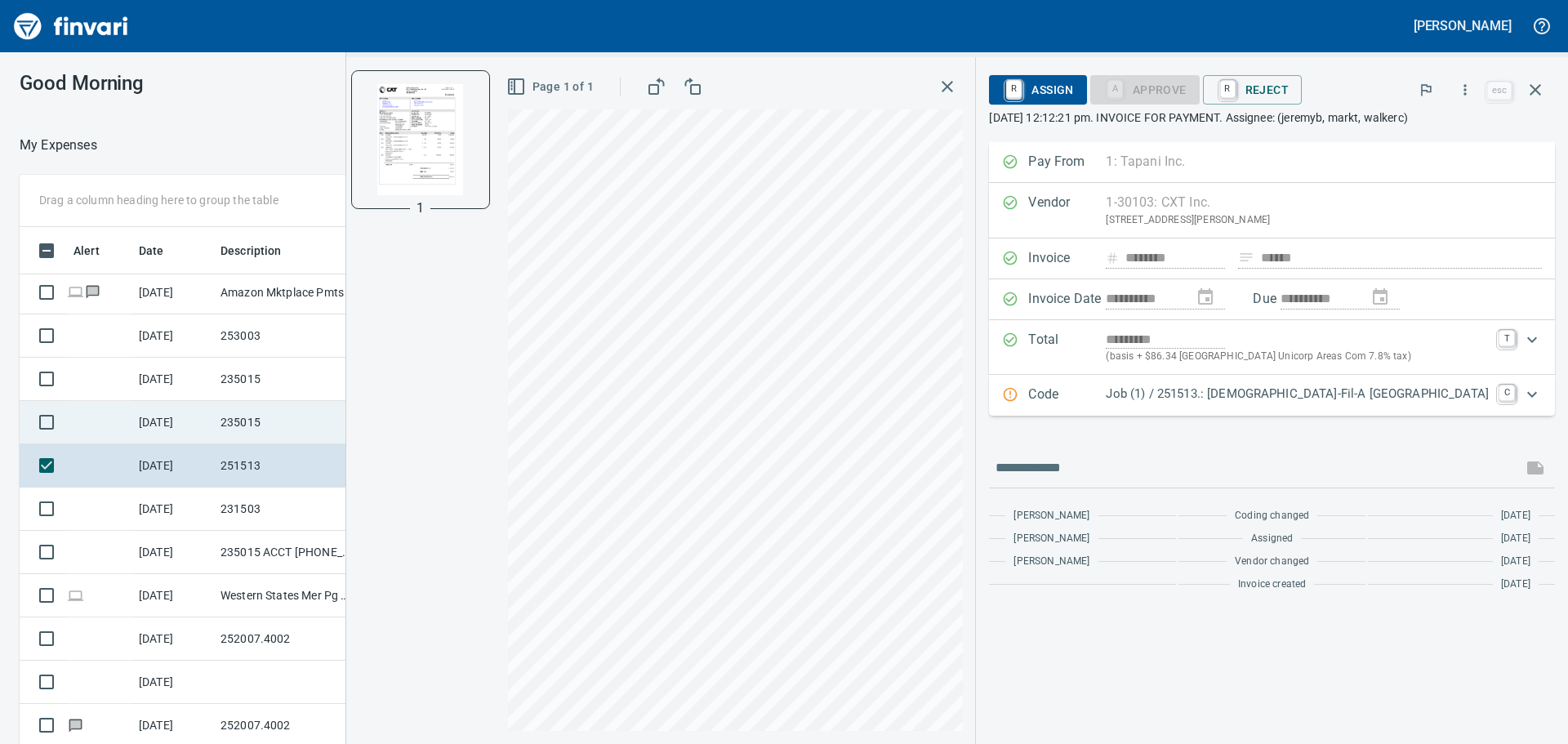
click at [252, 424] on td "235015" at bounding box center [287, 422] width 147 height 43
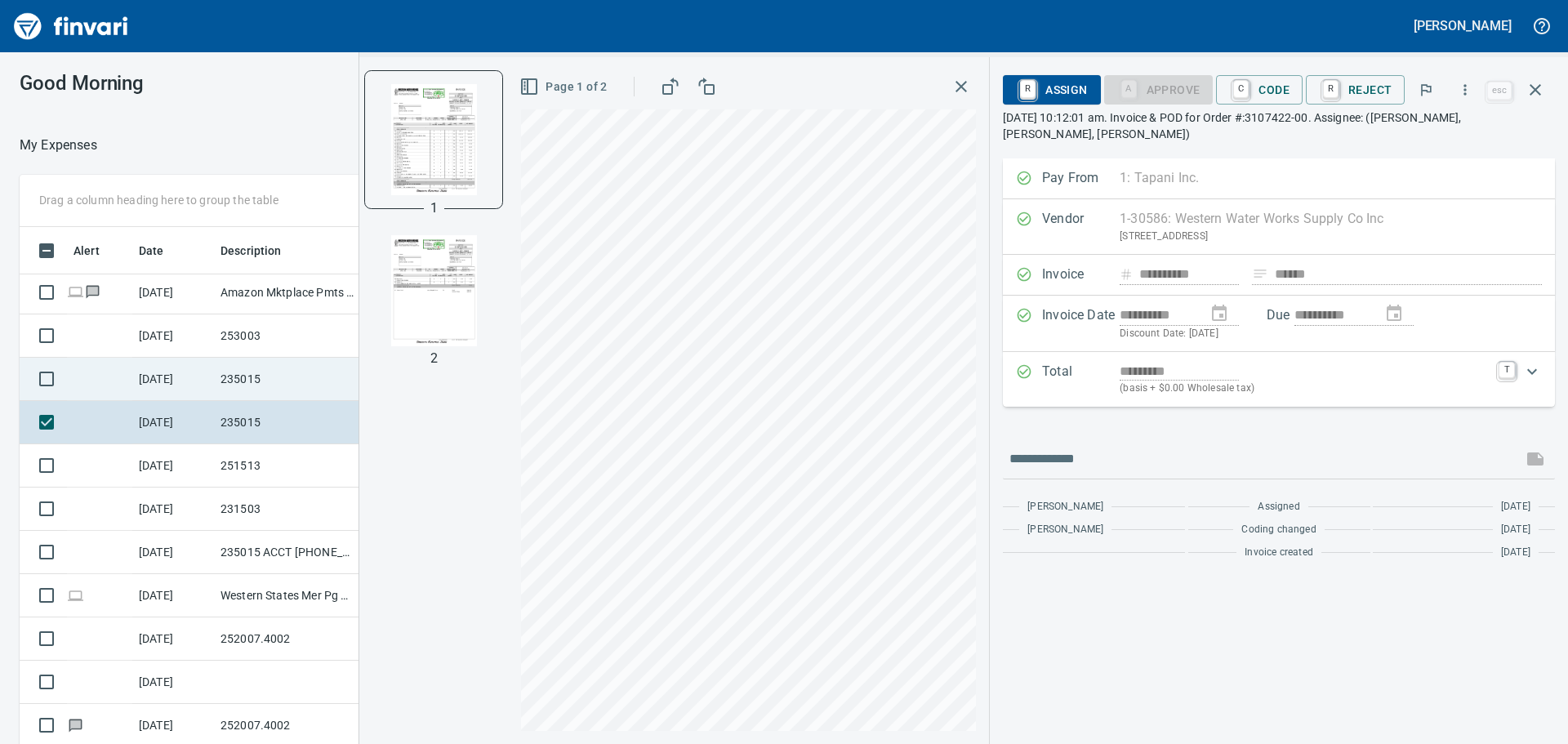
click at [255, 375] on td "235015" at bounding box center [287, 379] width 147 height 43
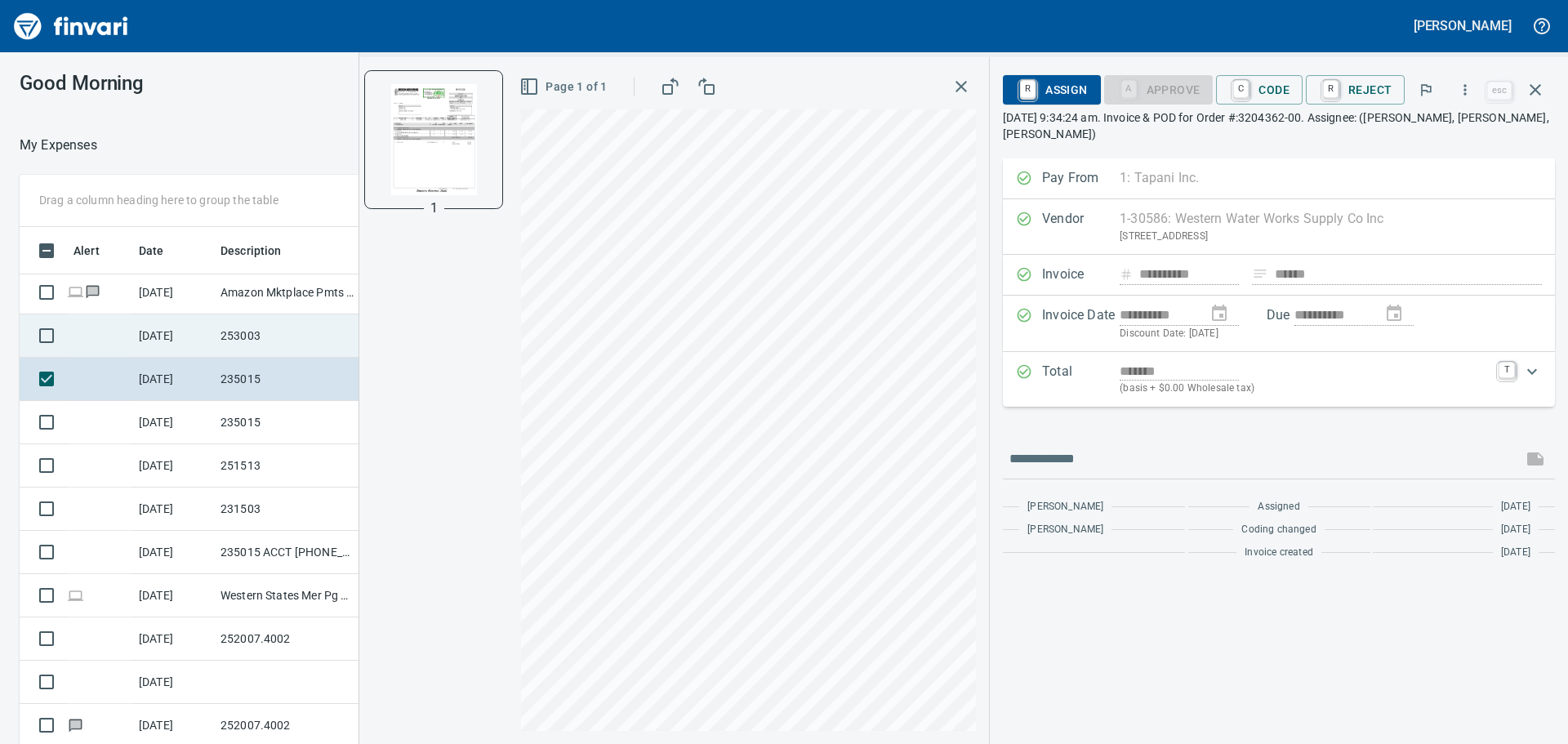
click at [264, 331] on td "253003" at bounding box center [287, 336] width 147 height 43
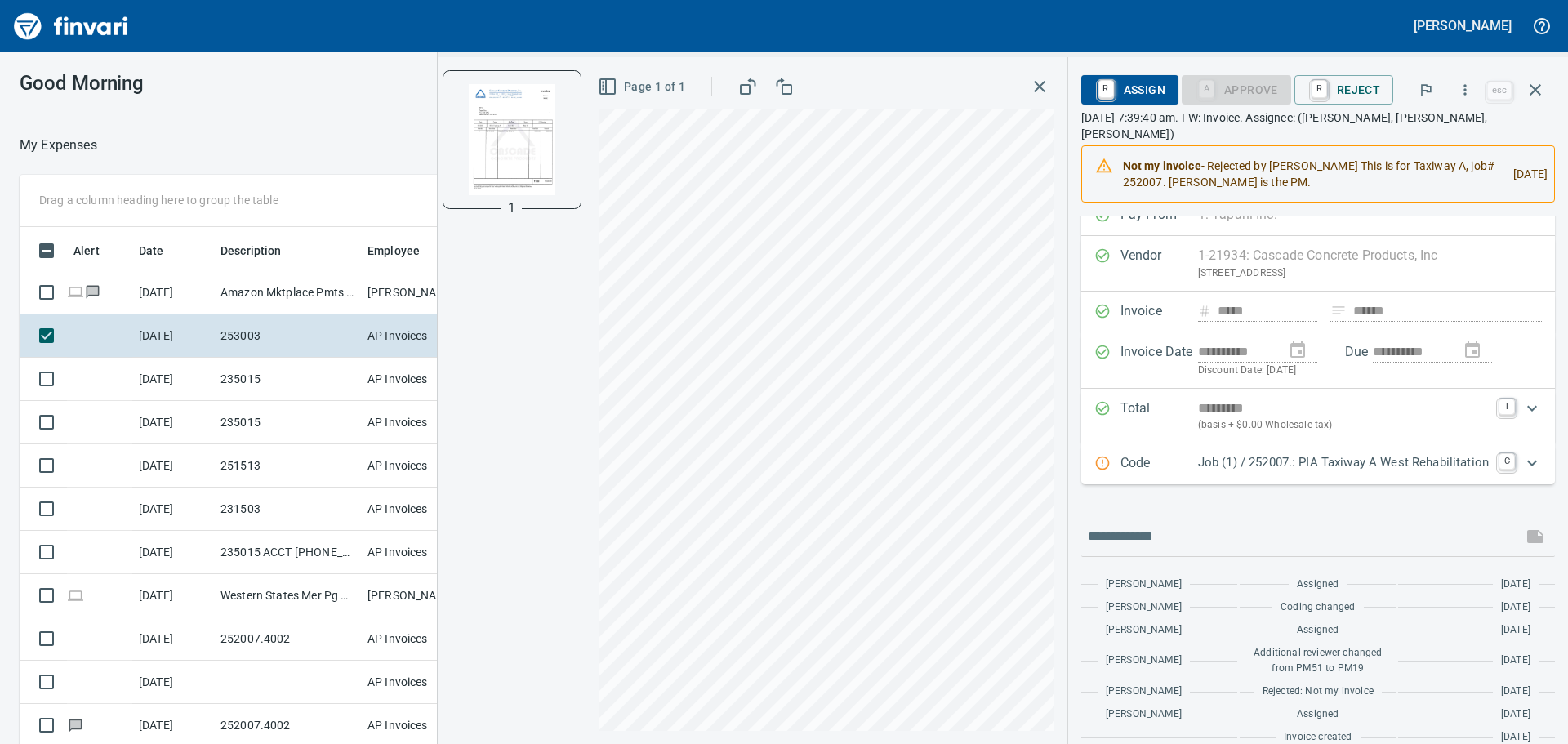
scroll to position [25, 0]
click at [1525, 448] on icon "Expand" at bounding box center [1532, 458] width 20 height 20
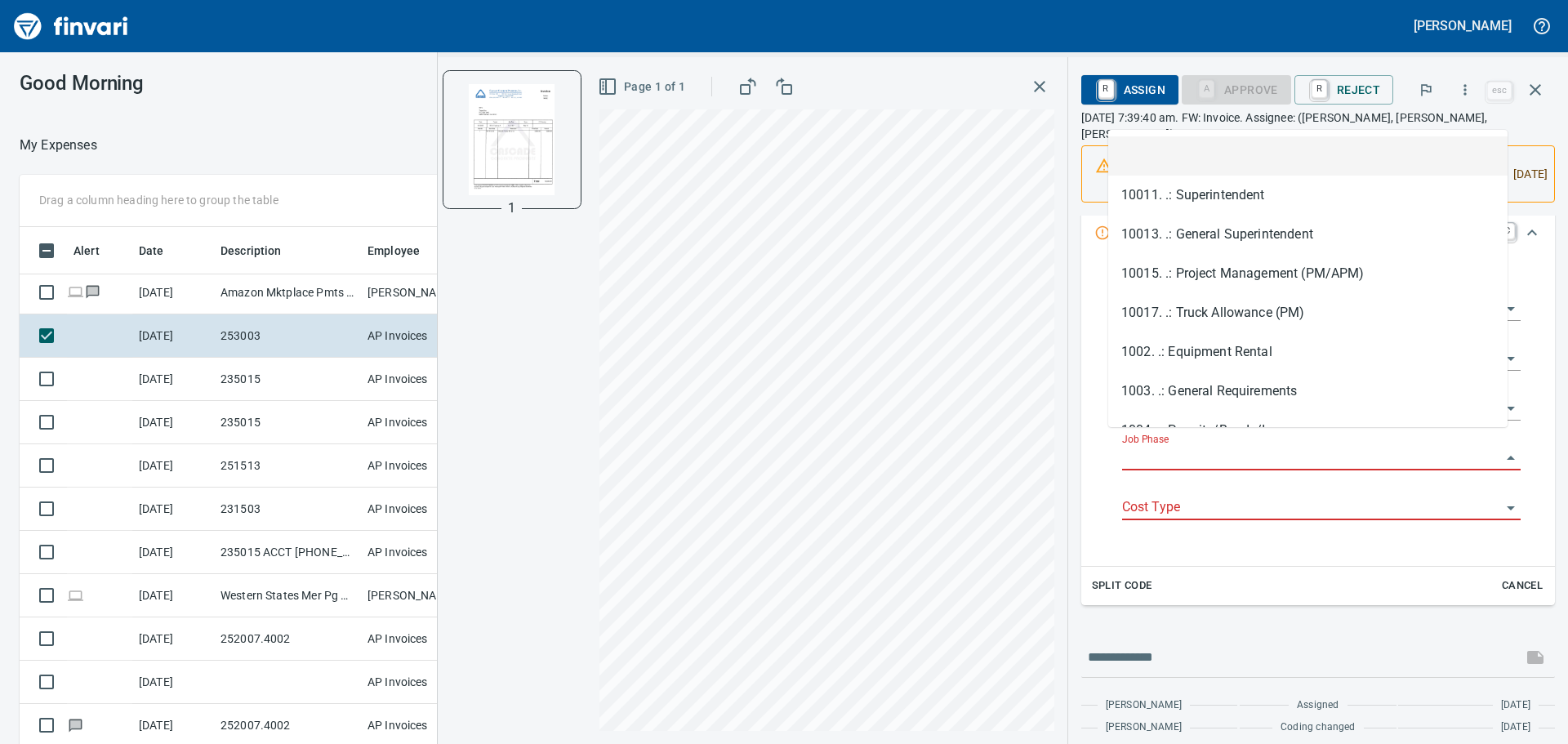
scroll to position [552, 1084]
click at [1208, 447] on input "Job Phase" at bounding box center [1311, 458] width 379 height 23
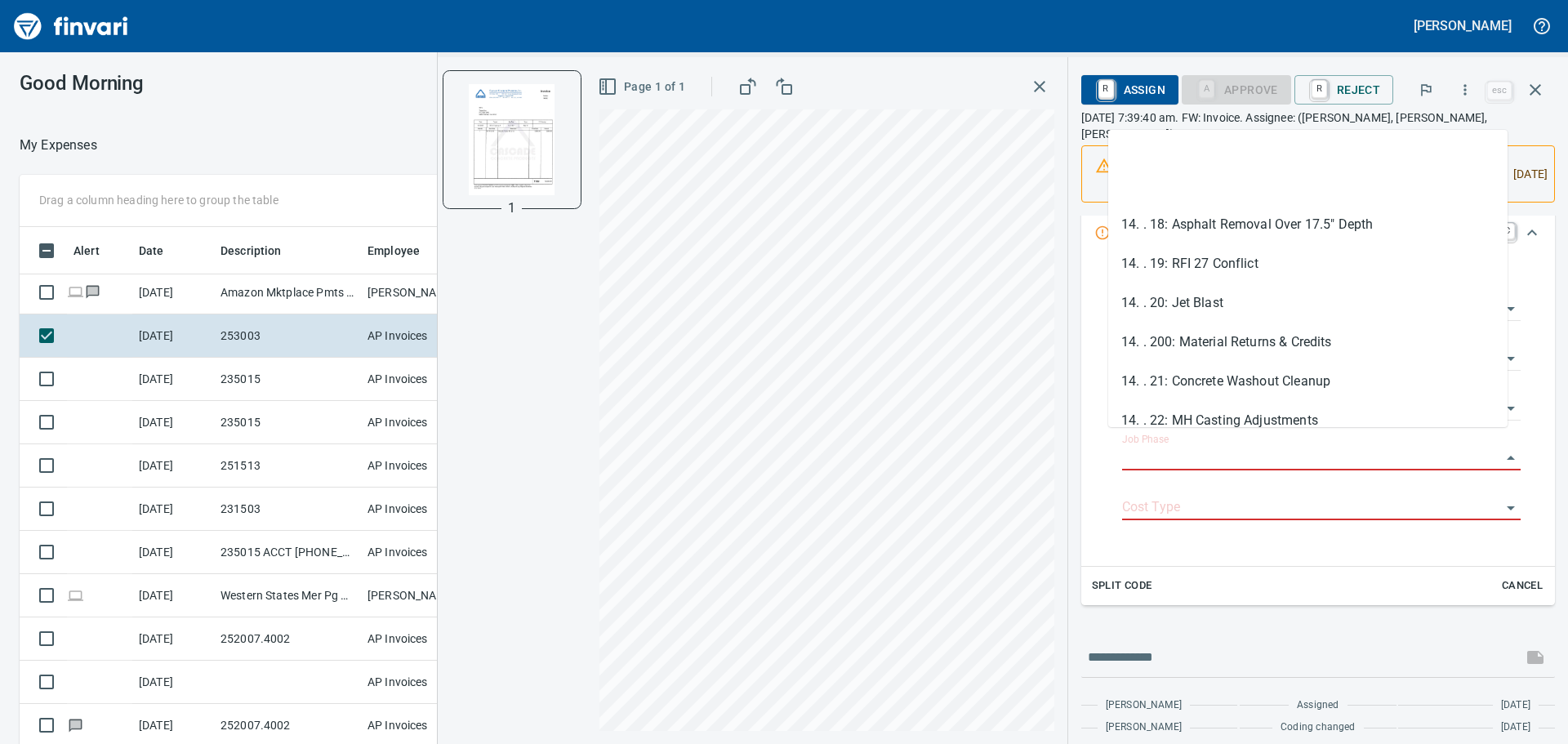
scroll to position [1714, 0]
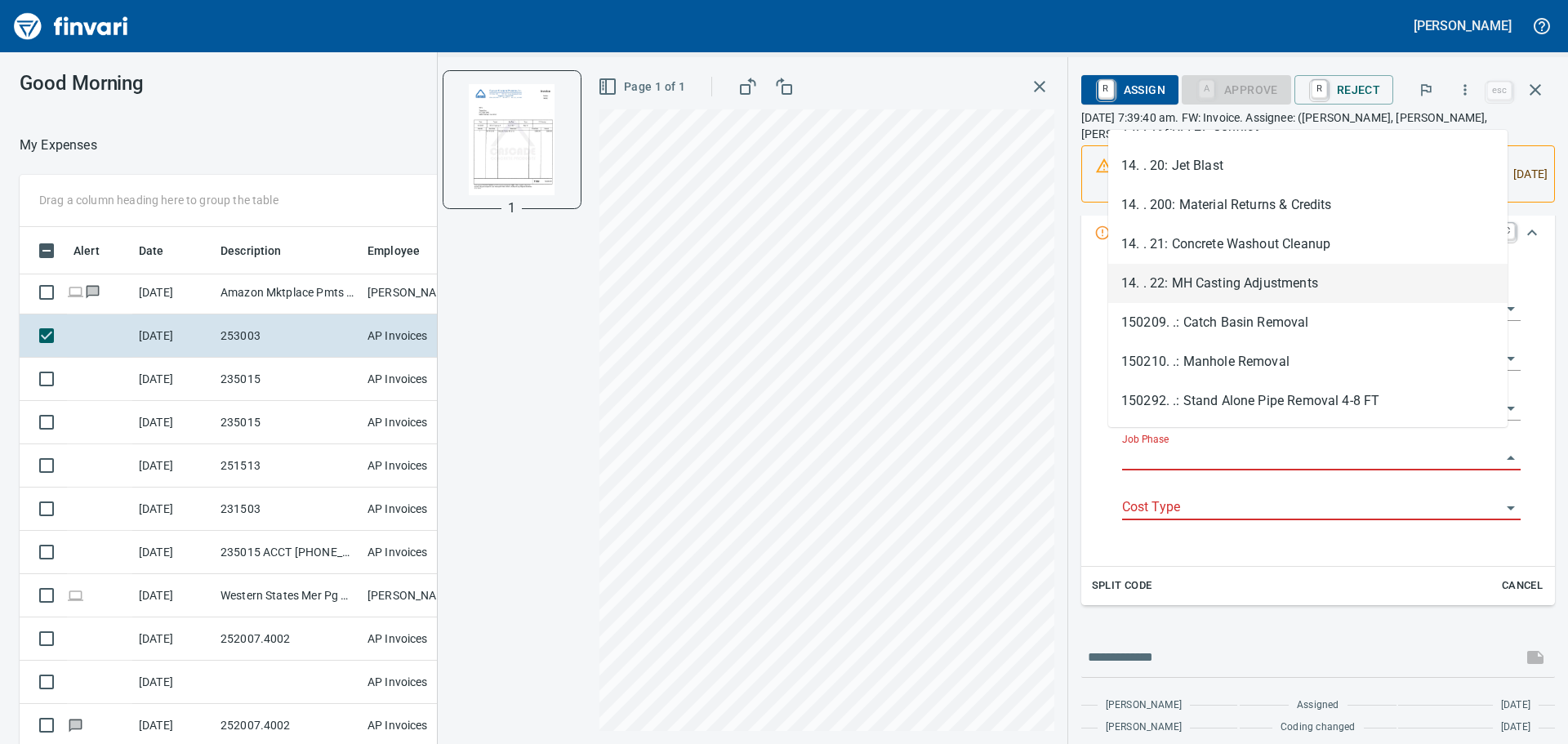
click at [1238, 273] on li "14. . 22: MH Casting Adjustments" at bounding box center [1307, 282] width 399 height 39
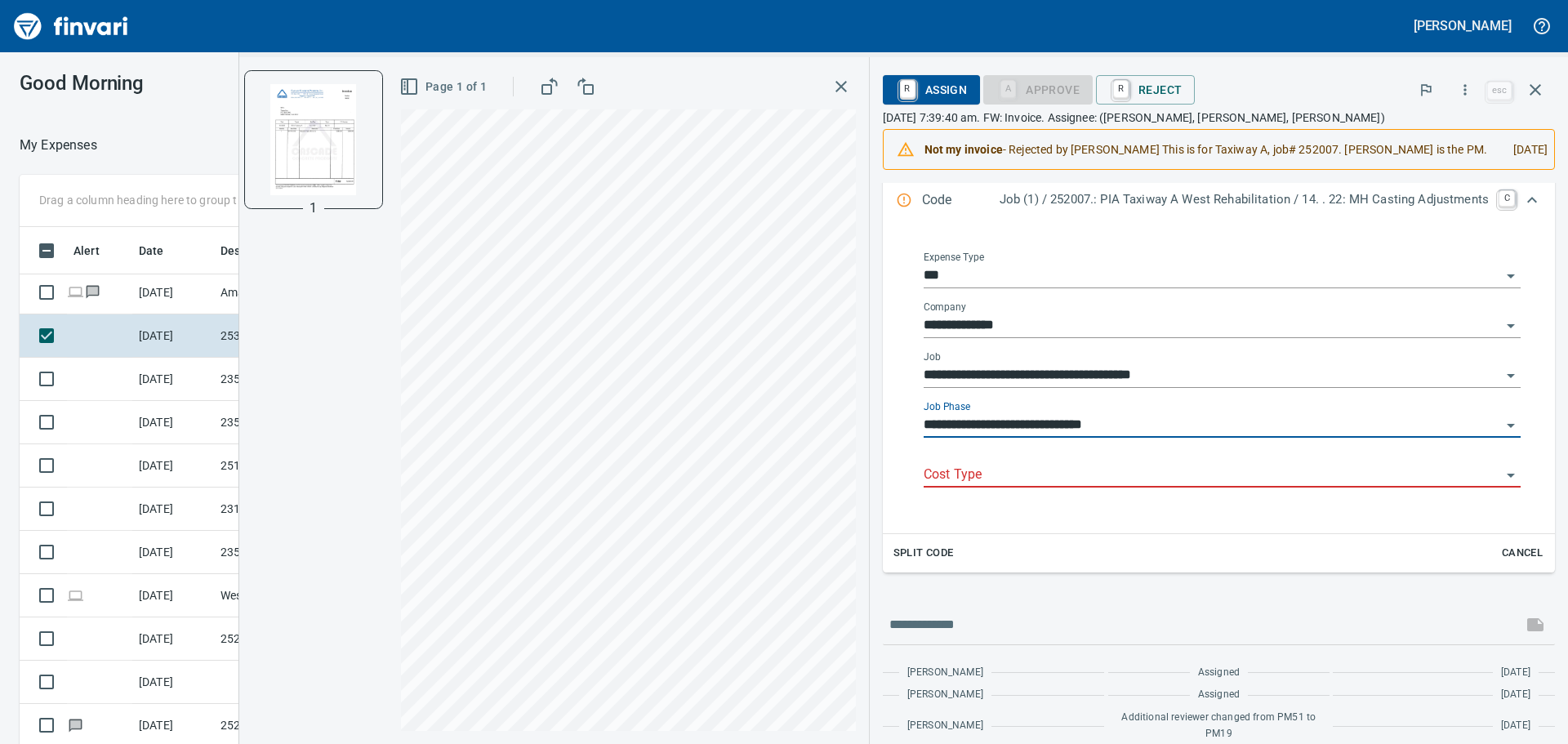
type input "**********"
click at [1224, 480] on input "Cost Type" at bounding box center [1212, 475] width 577 height 23
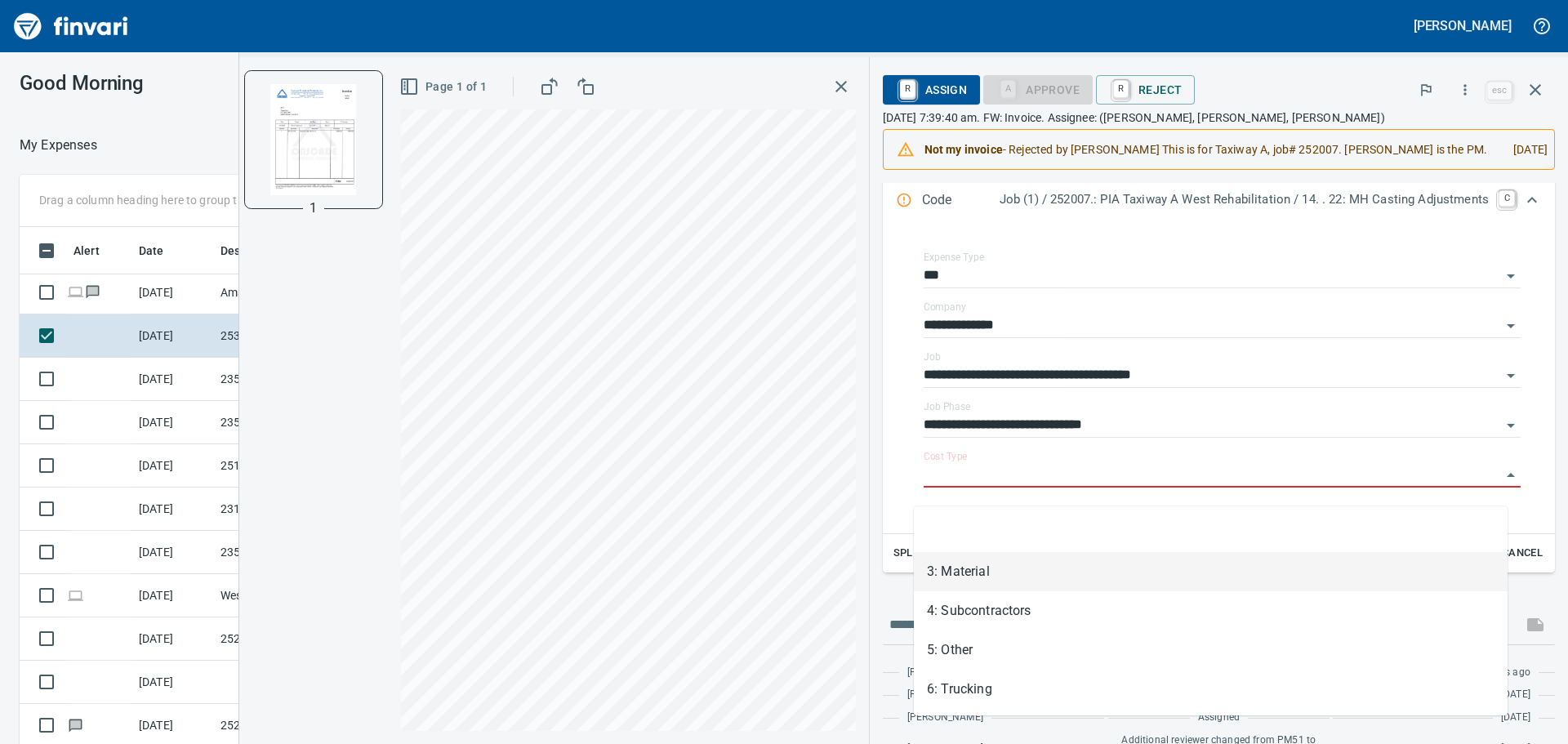
click at [1121, 573] on li "3: Material" at bounding box center [1211, 571] width 594 height 39
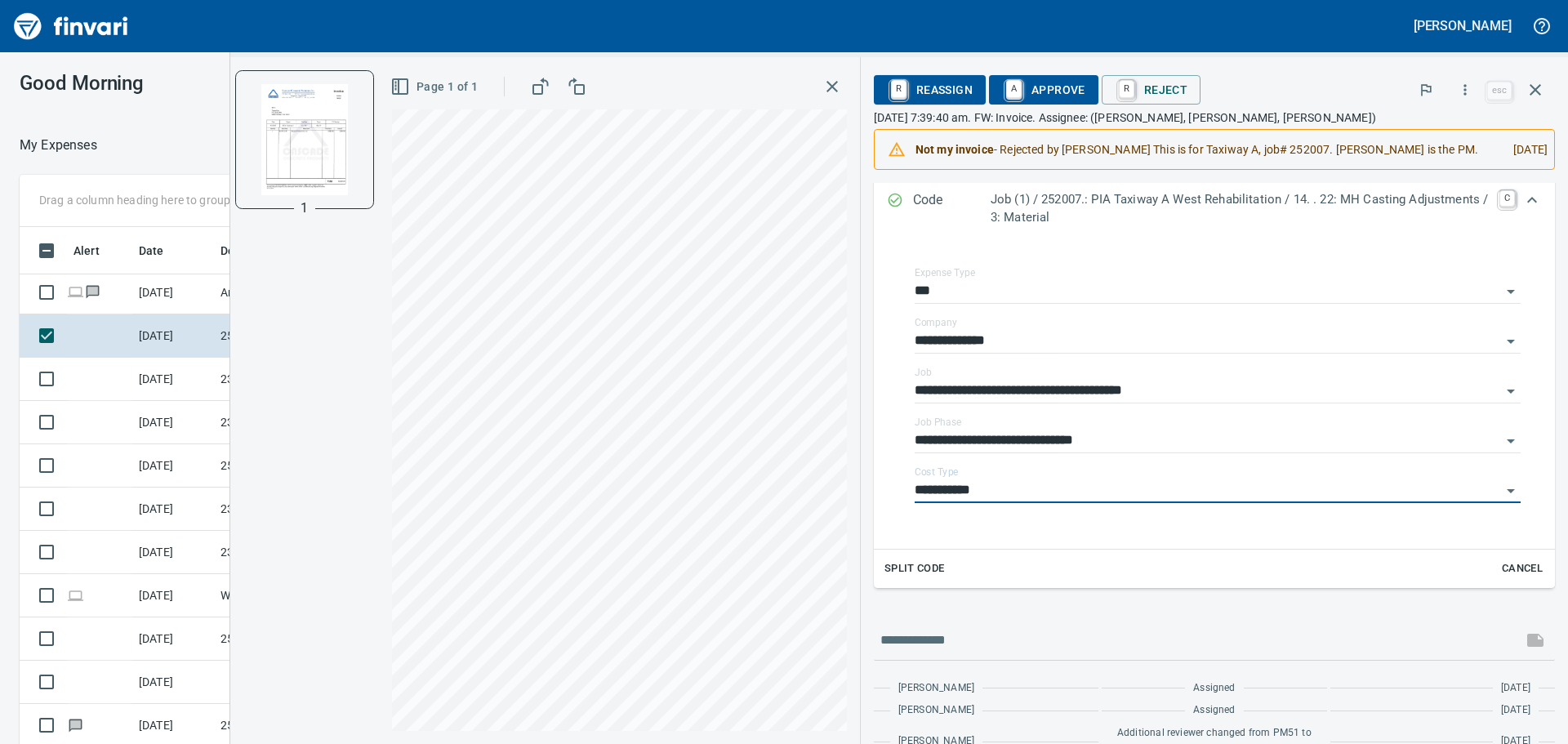
type input "**********"
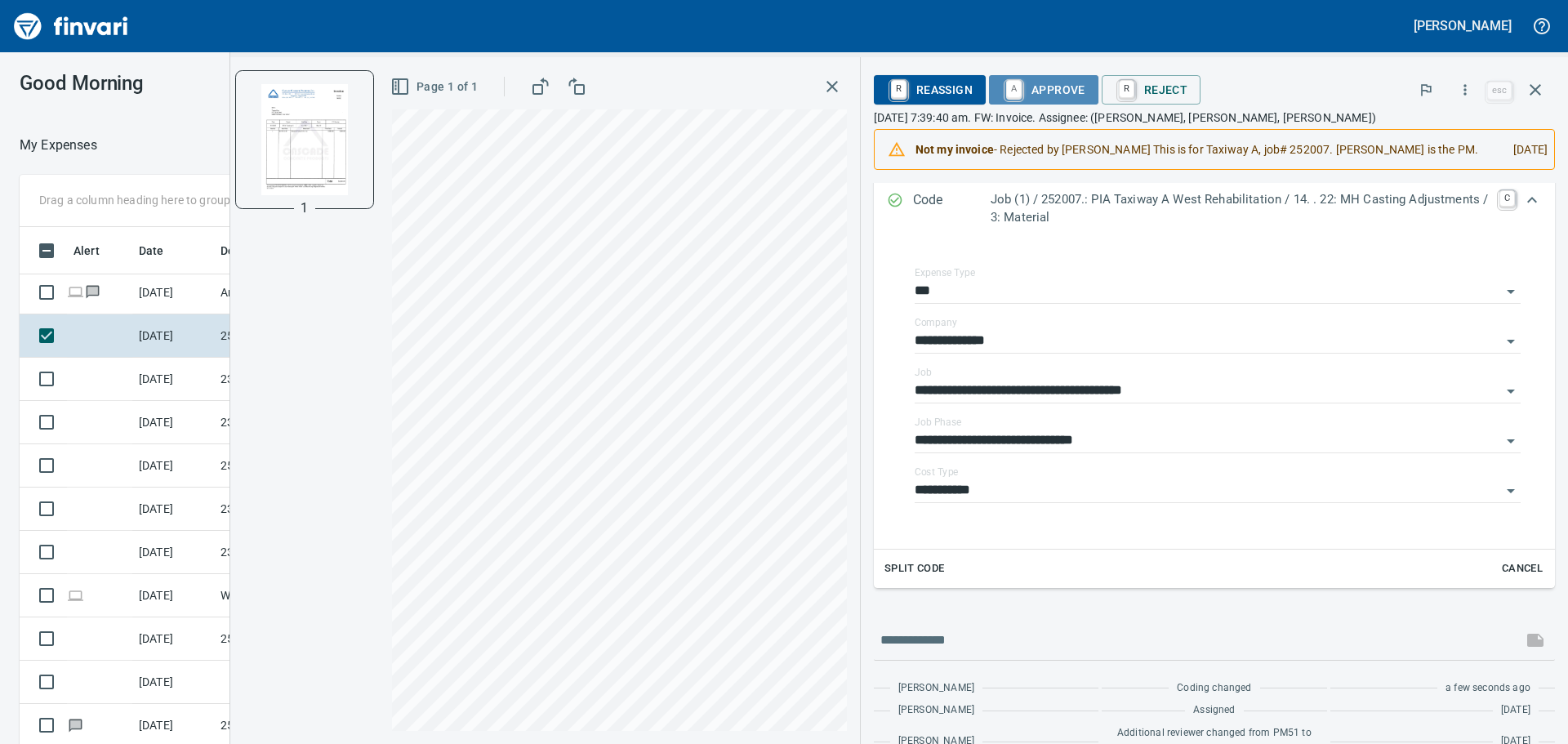
click at [1063, 80] on span "A Approve" at bounding box center [1044, 90] width 83 height 28
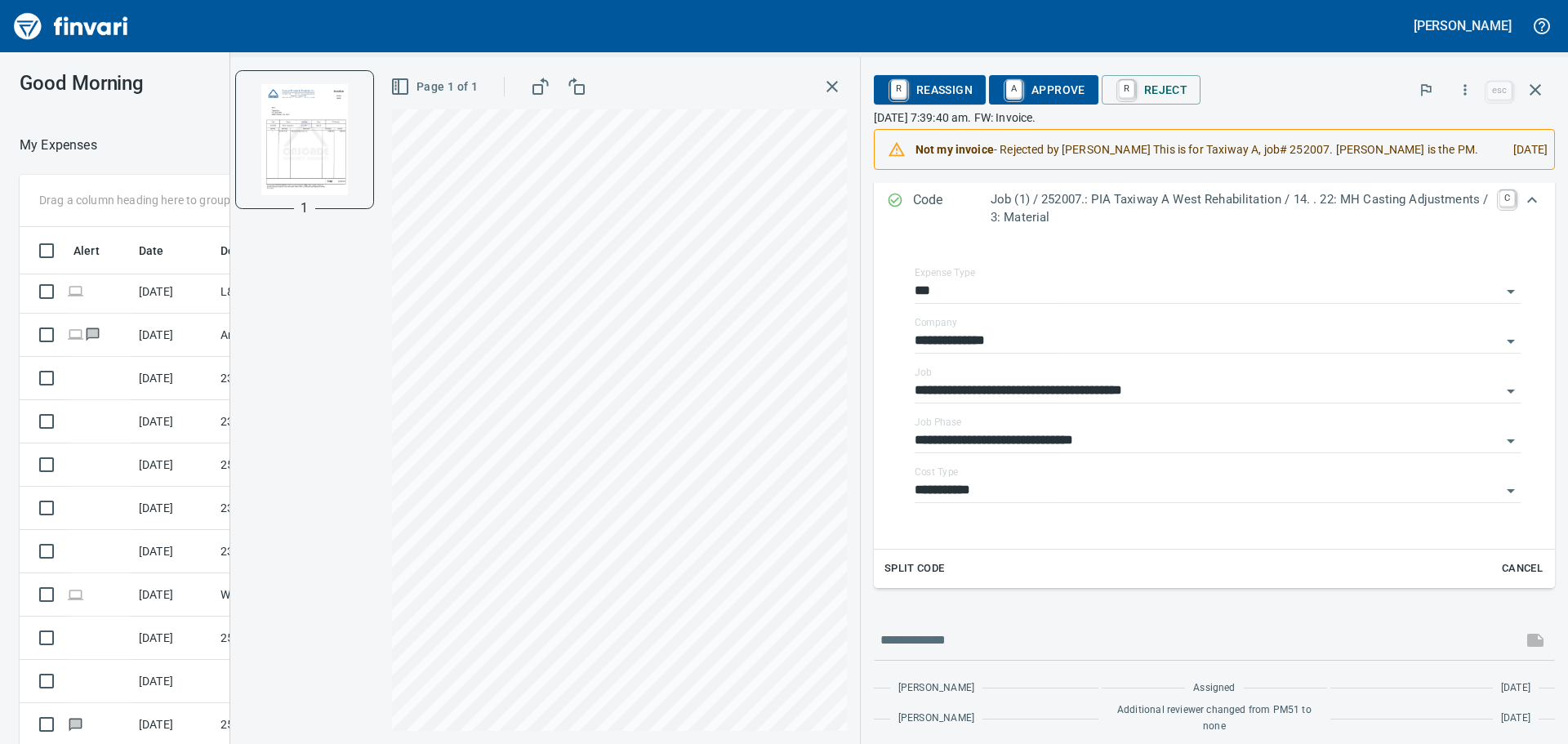
scroll to position [2081, 0]
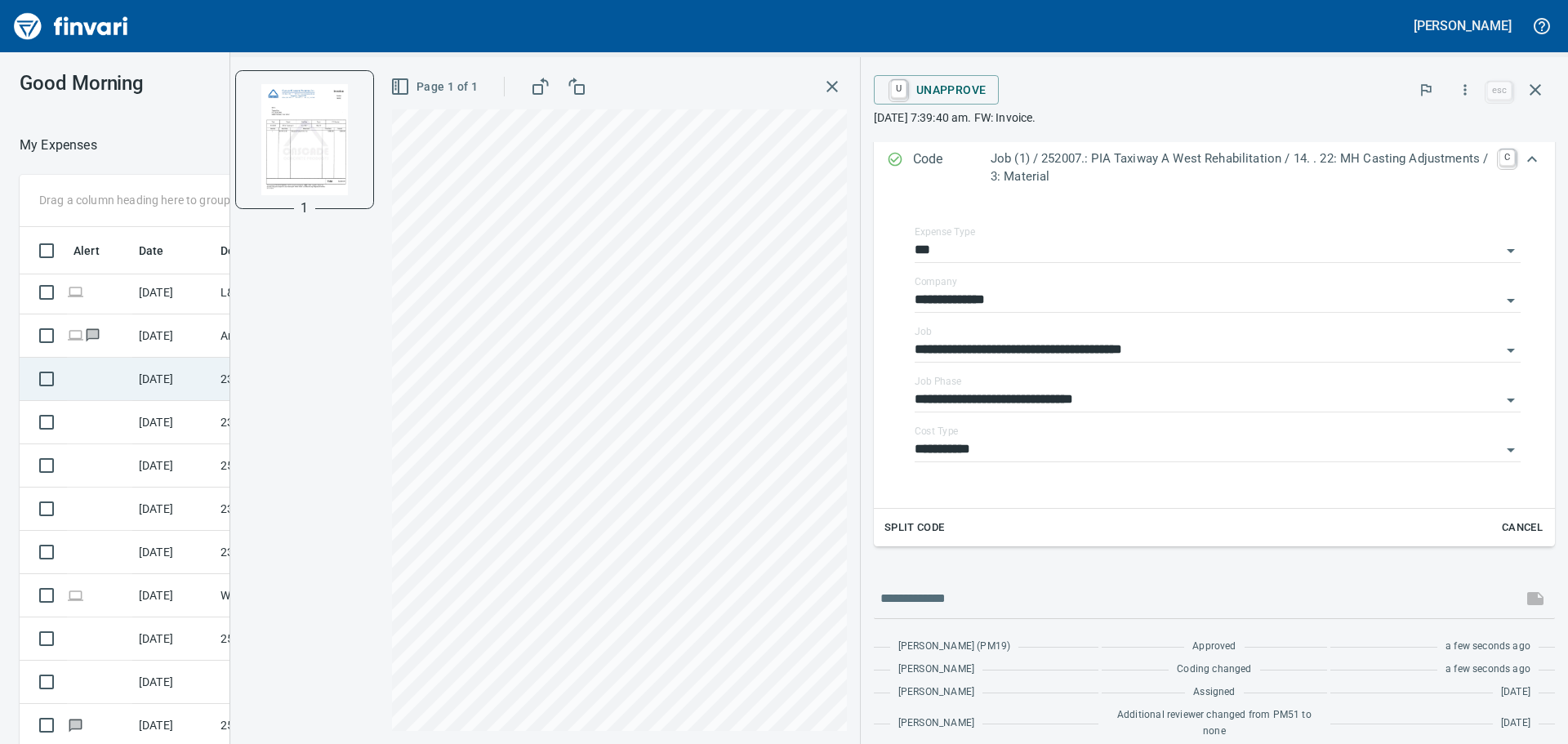
click at [162, 372] on td "9/12/2025" at bounding box center [173, 379] width 82 height 43
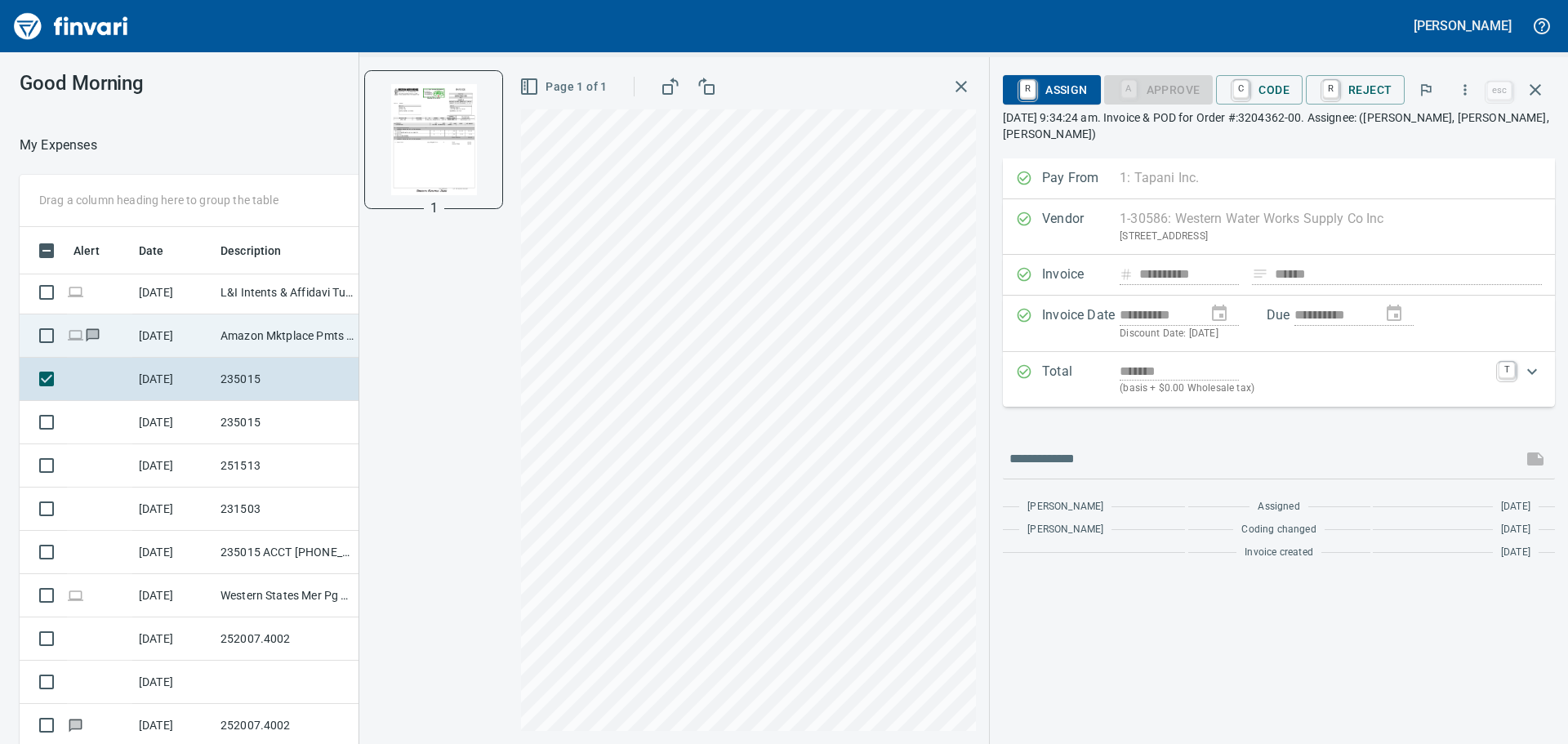
click at [163, 347] on td "9/16/2025" at bounding box center [173, 336] width 82 height 43
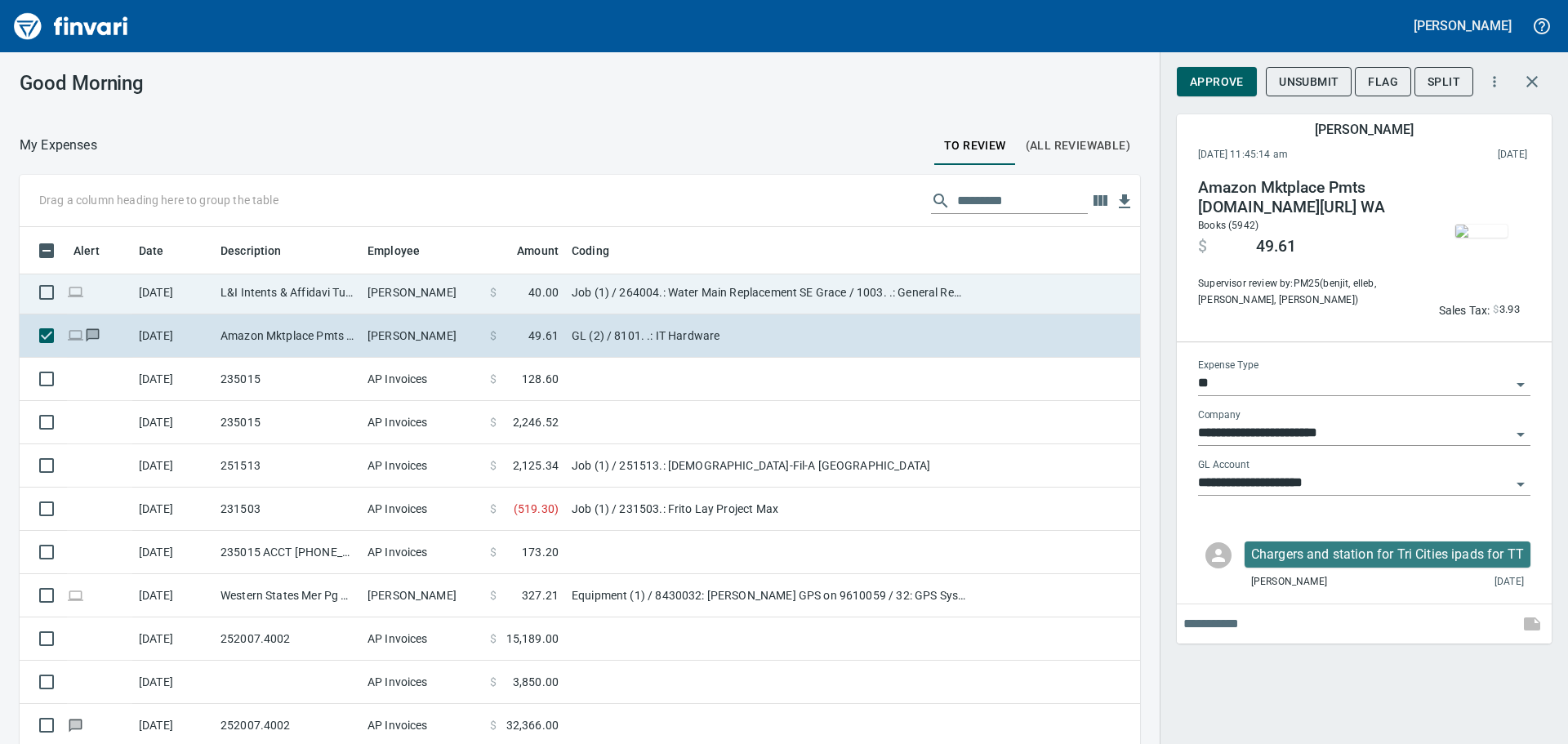
click at [184, 289] on td "9/16/2025" at bounding box center [173, 293] width 82 height 43
type input "***"
type input "**********"
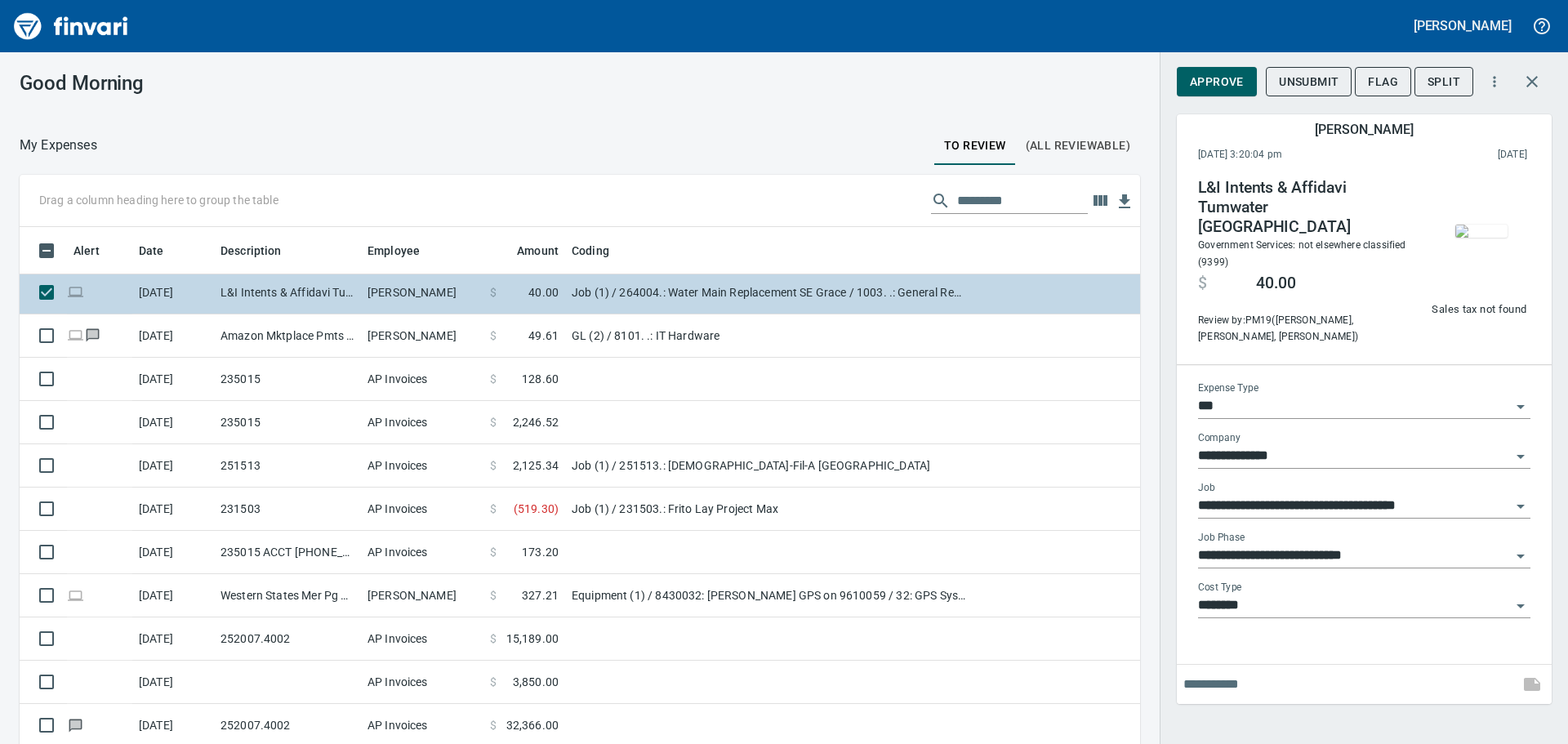
scroll to position [2048, 0]
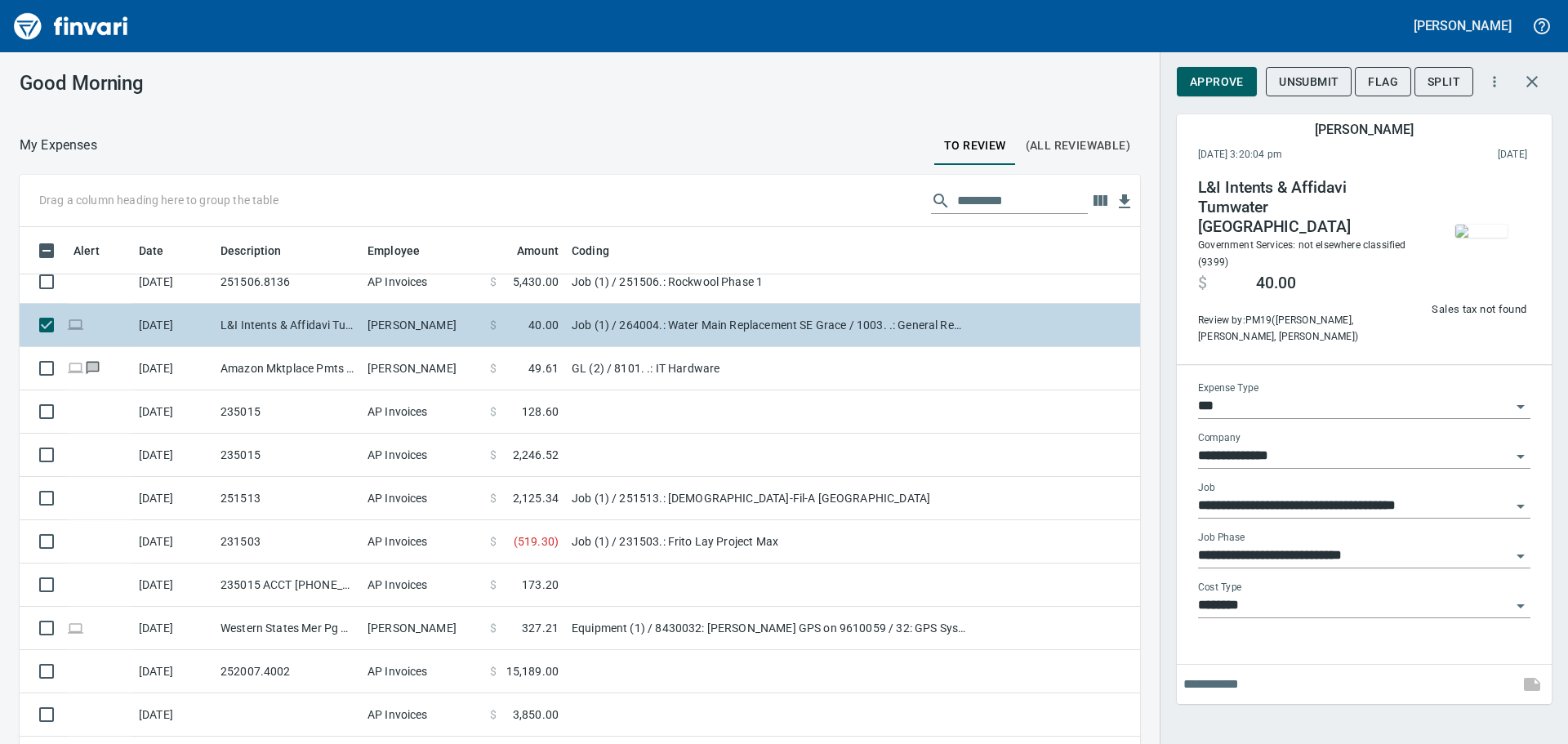
click at [184, 289] on td "9/17/2025" at bounding box center [173, 282] width 82 height 43
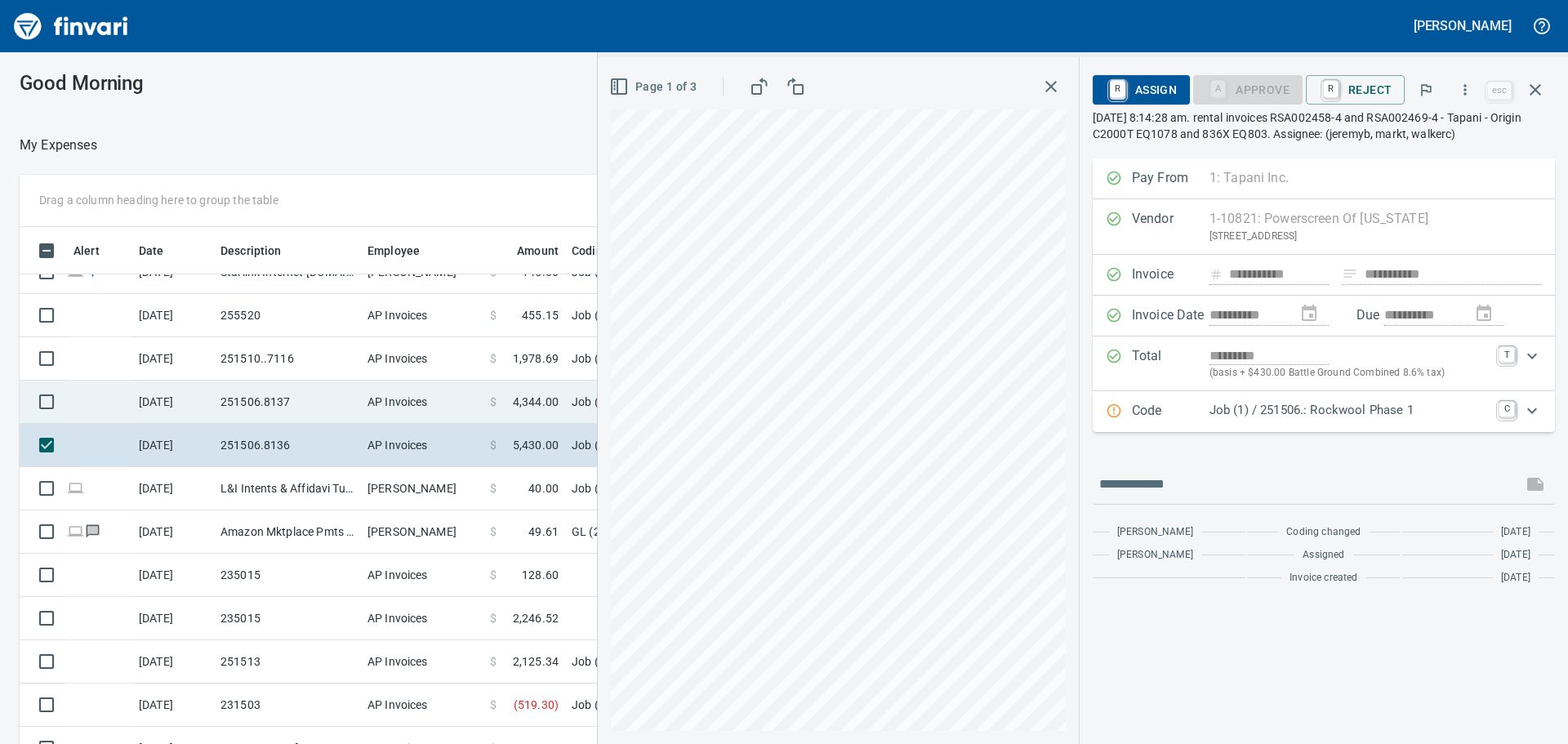
scroll to position [1804, 0]
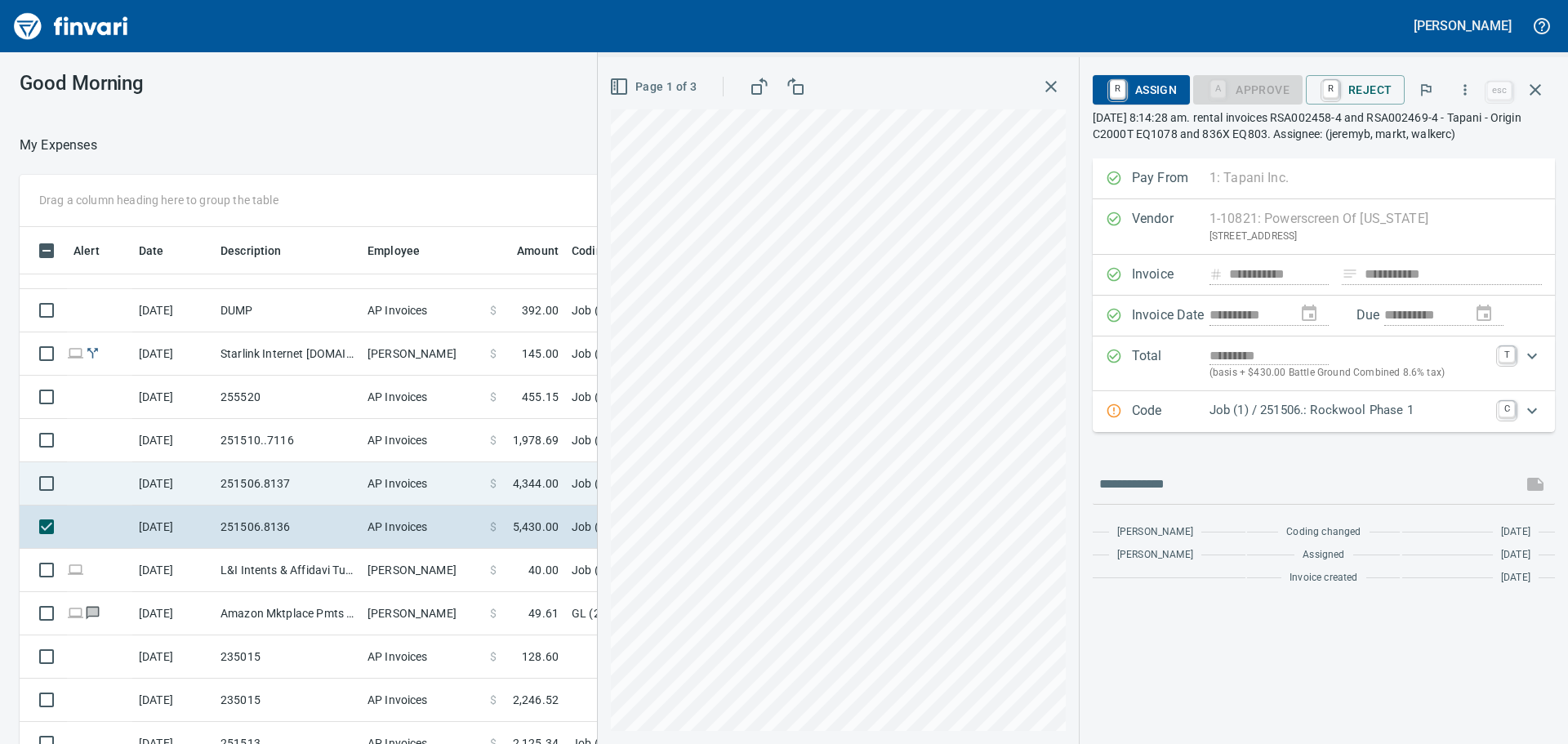
click at [318, 486] on td "251506.8137" at bounding box center [287, 484] width 147 height 43
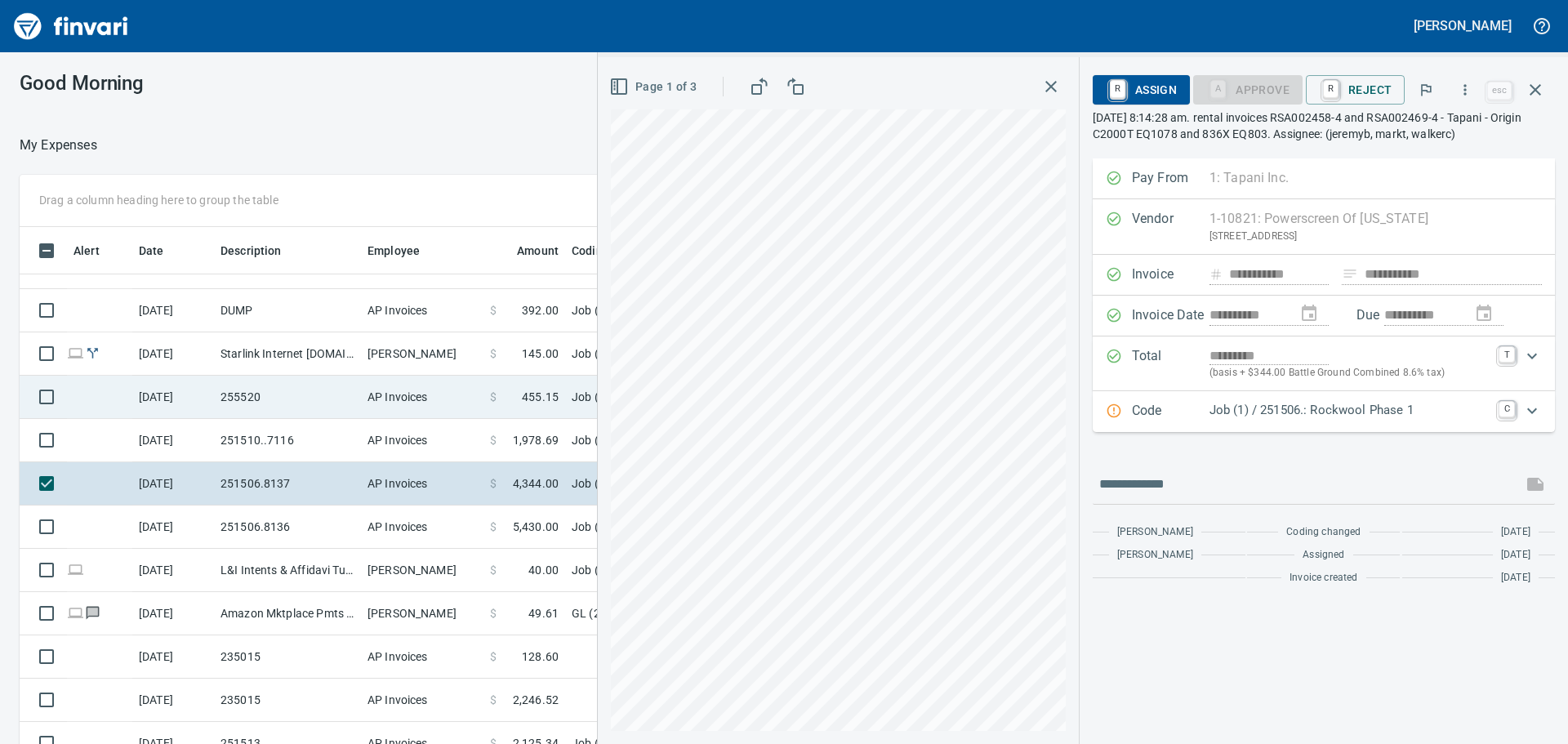
click at [276, 410] on td "255520" at bounding box center [287, 397] width 147 height 43
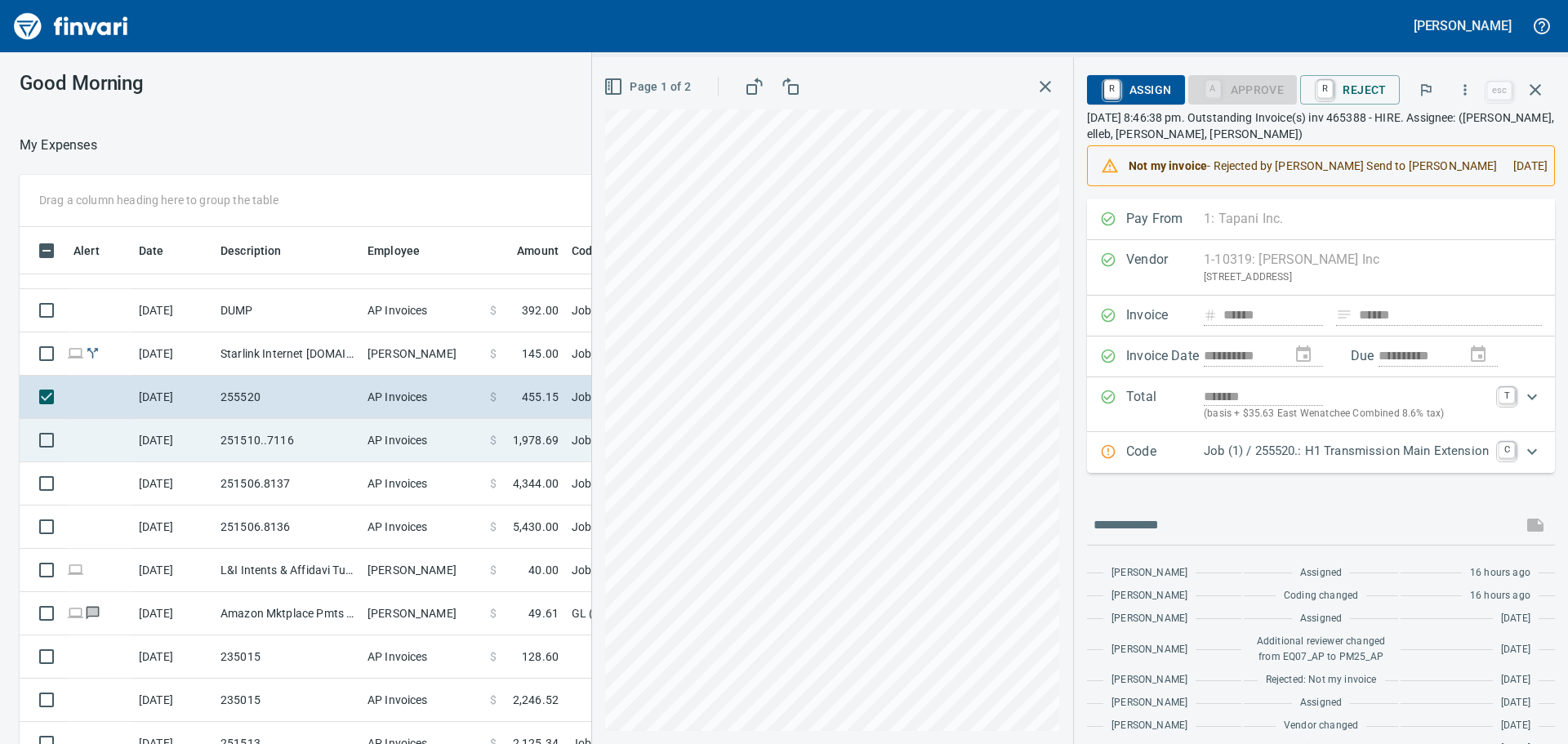
click at [293, 442] on td "251510..7116" at bounding box center [287, 441] width 147 height 43
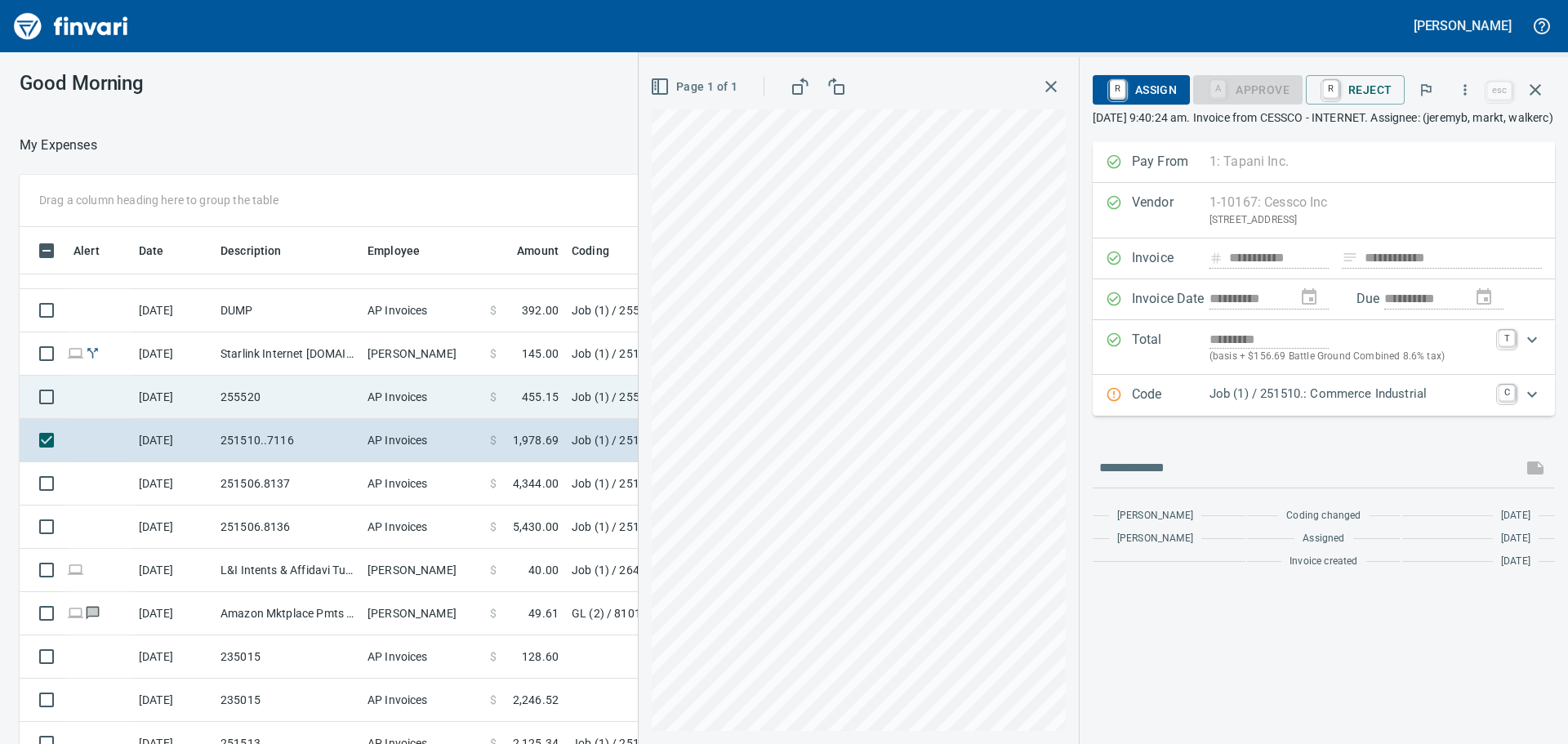
click at [310, 397] on td "255520" at bounding box center [287, 397] width 147 height 43
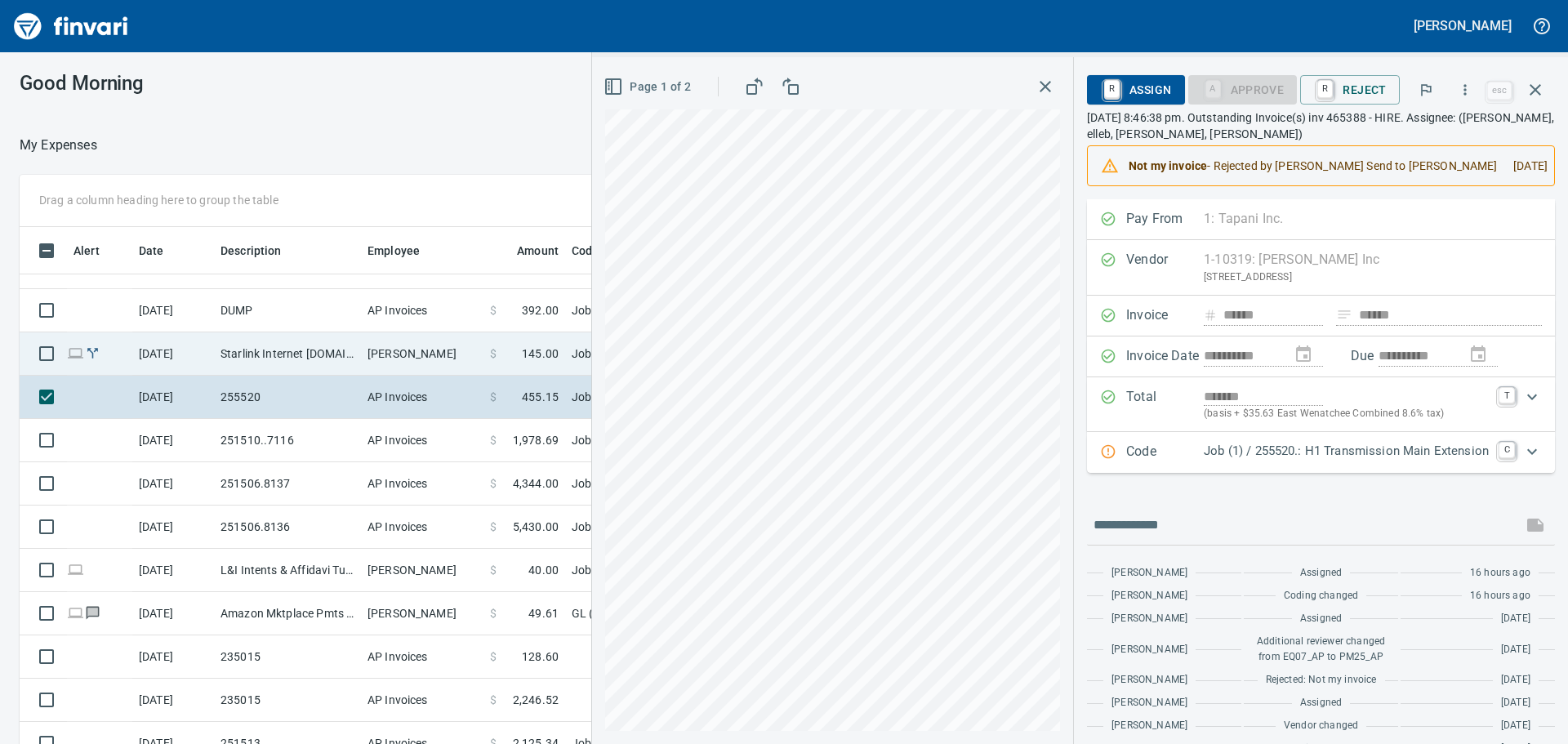
click at [300, 349] on td "Starlink Internet starlink.com CA - Rockwool" at bounding box center [287, 354] width 147 height 43
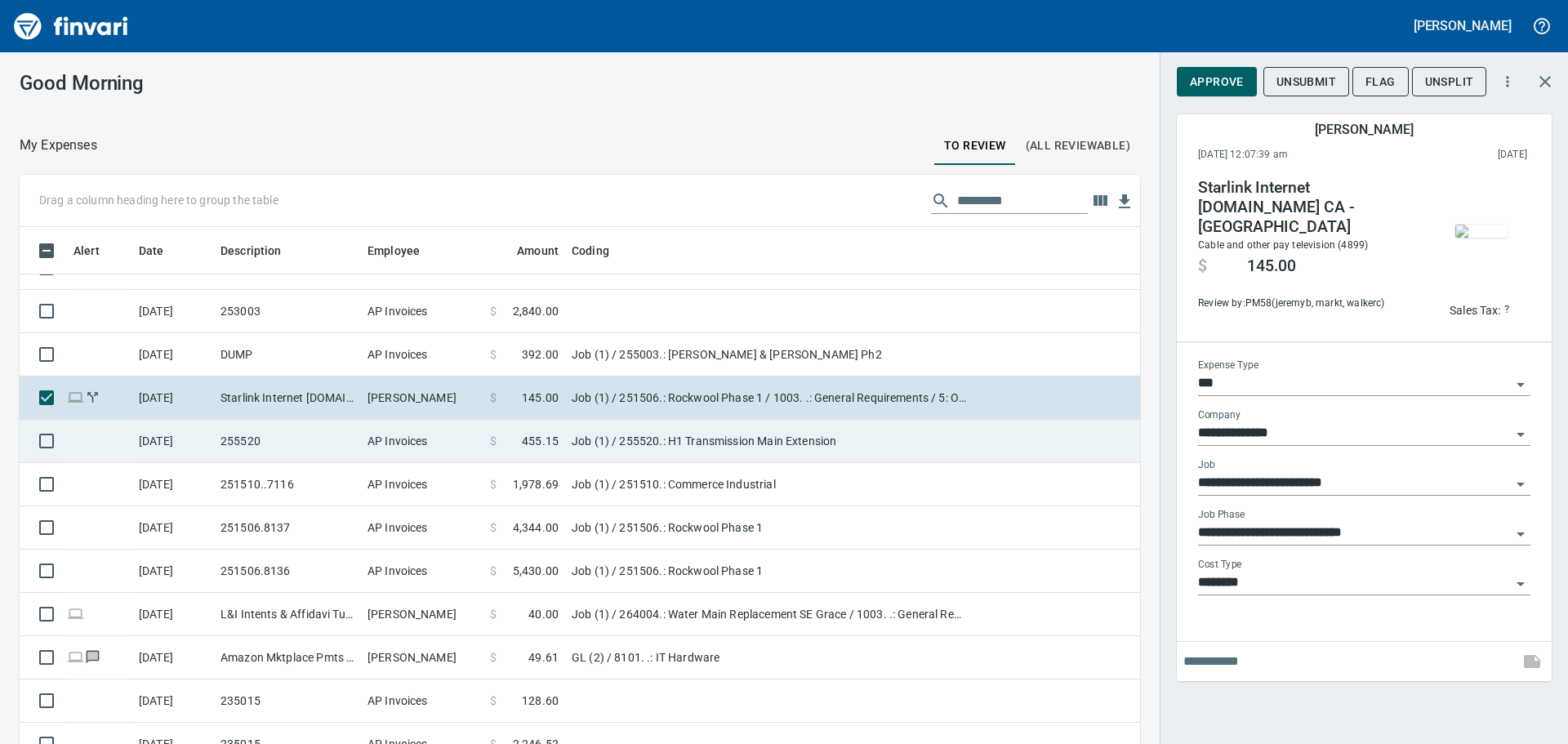
scroll to position [1722, 0]
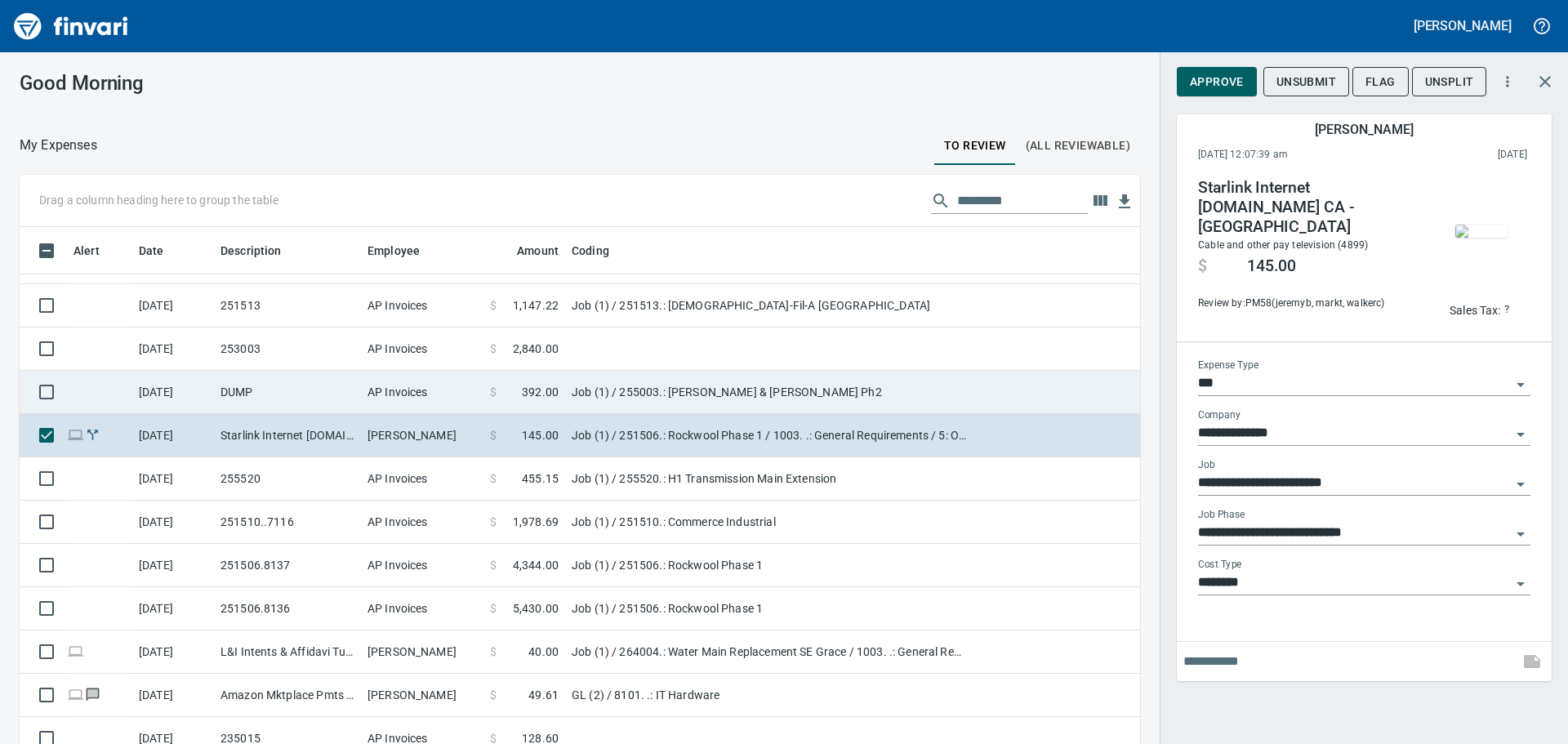
click at [277, 392] on td "DUMP" at bounding box center [287, 392] width 147 height 43
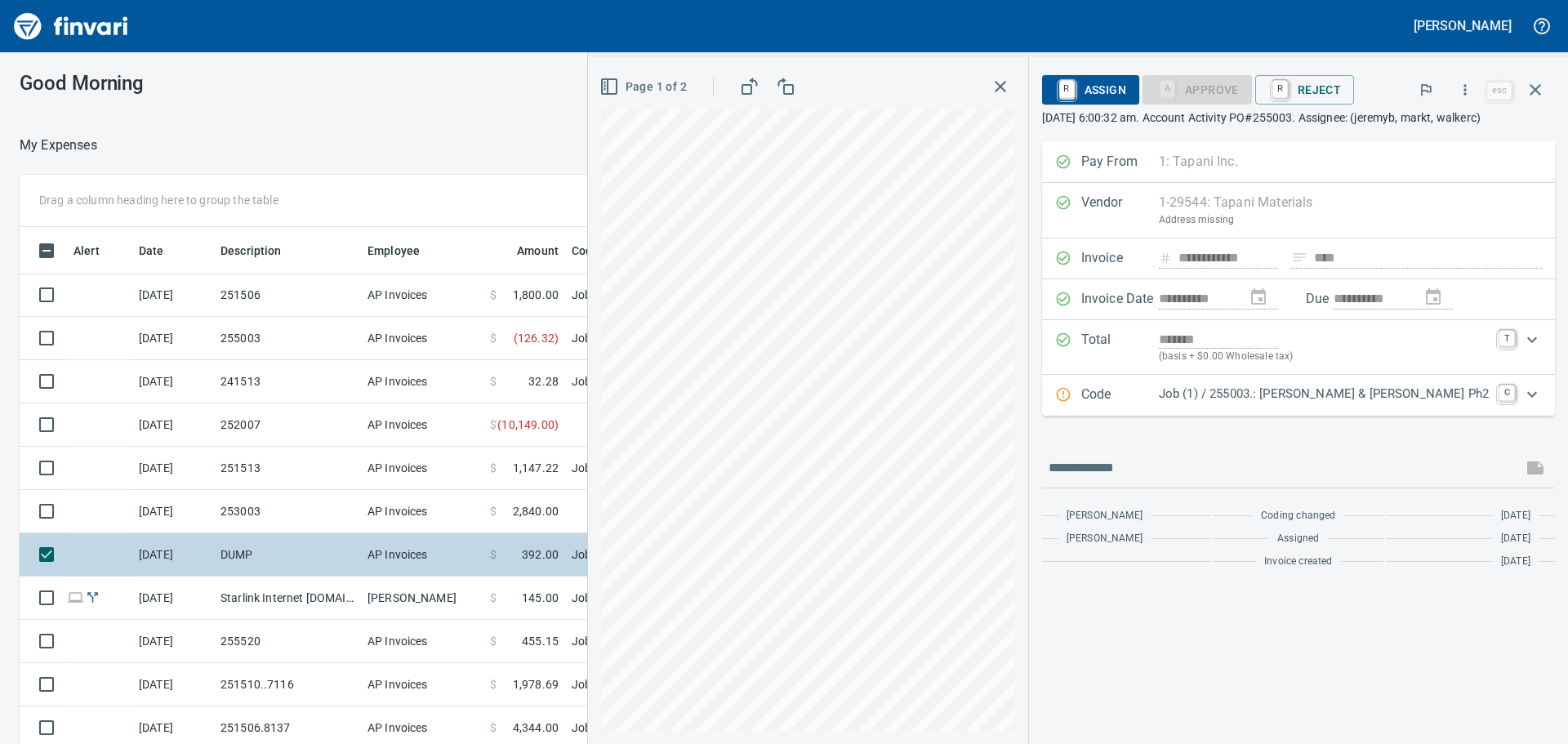
scroll to position [1558, 0]
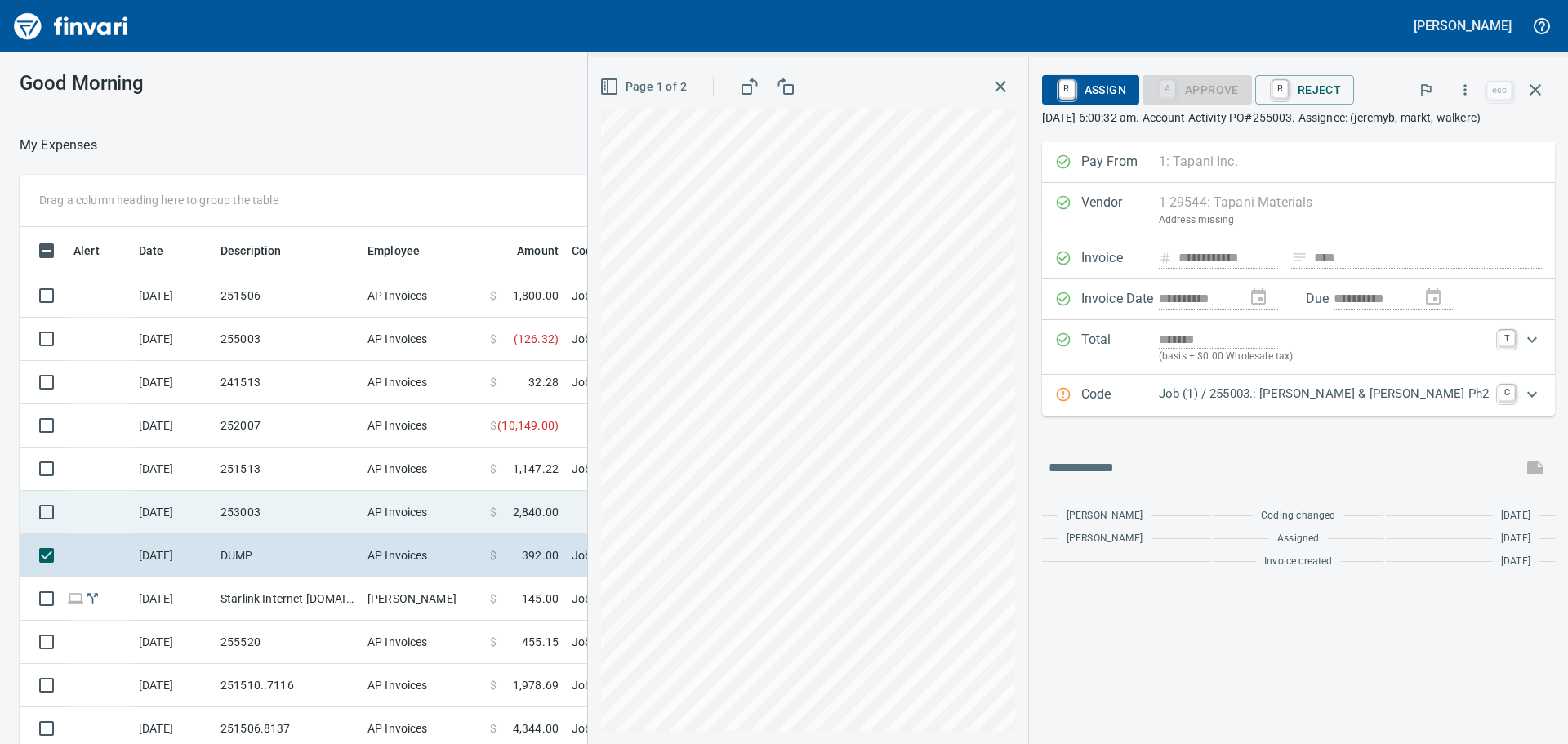
click at [271, 515] on td "253003" at bounding box center [287, 512] width 147 height 43
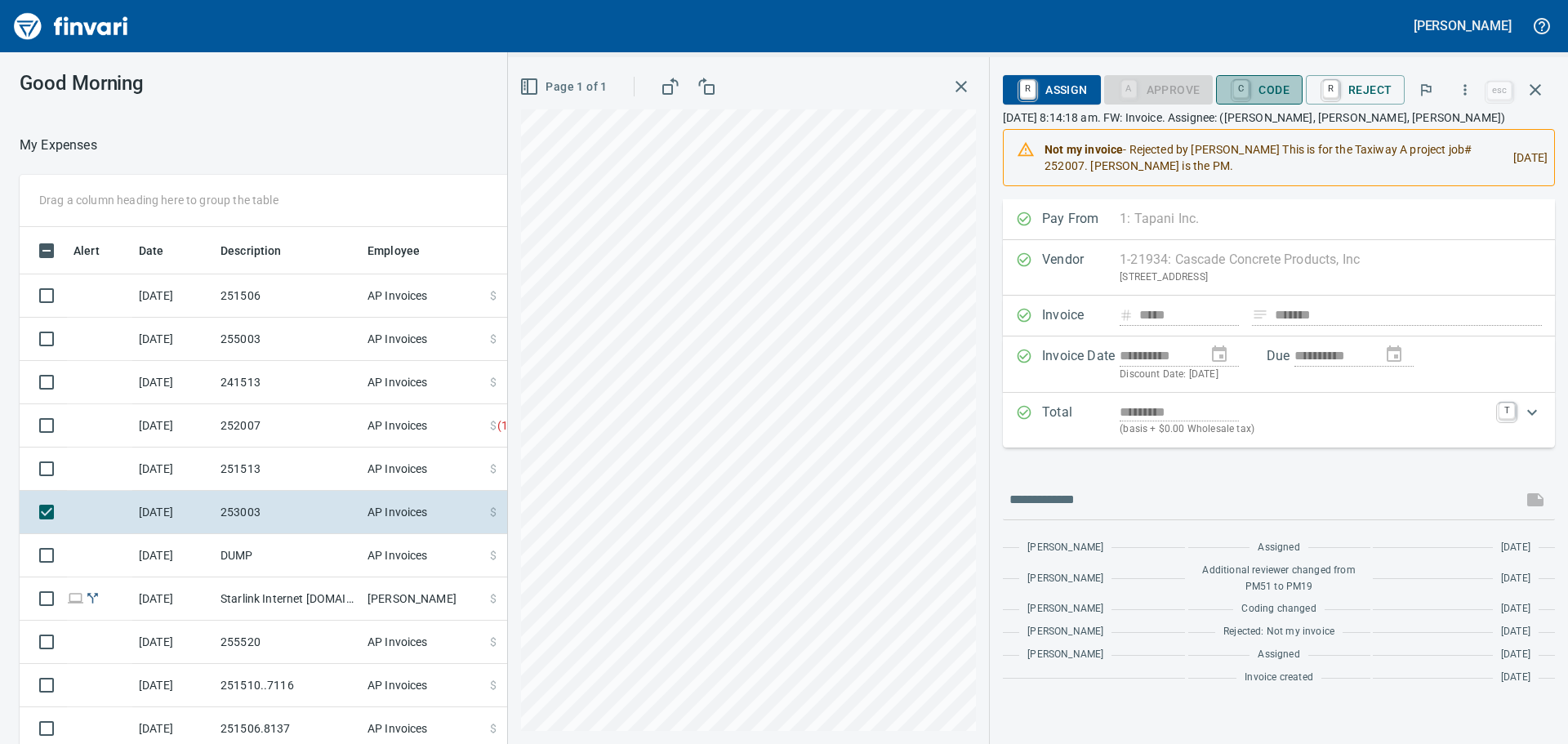
click at [1278, 85] on span "C Code" at bounding box center [1258, 90] width 60 height 28
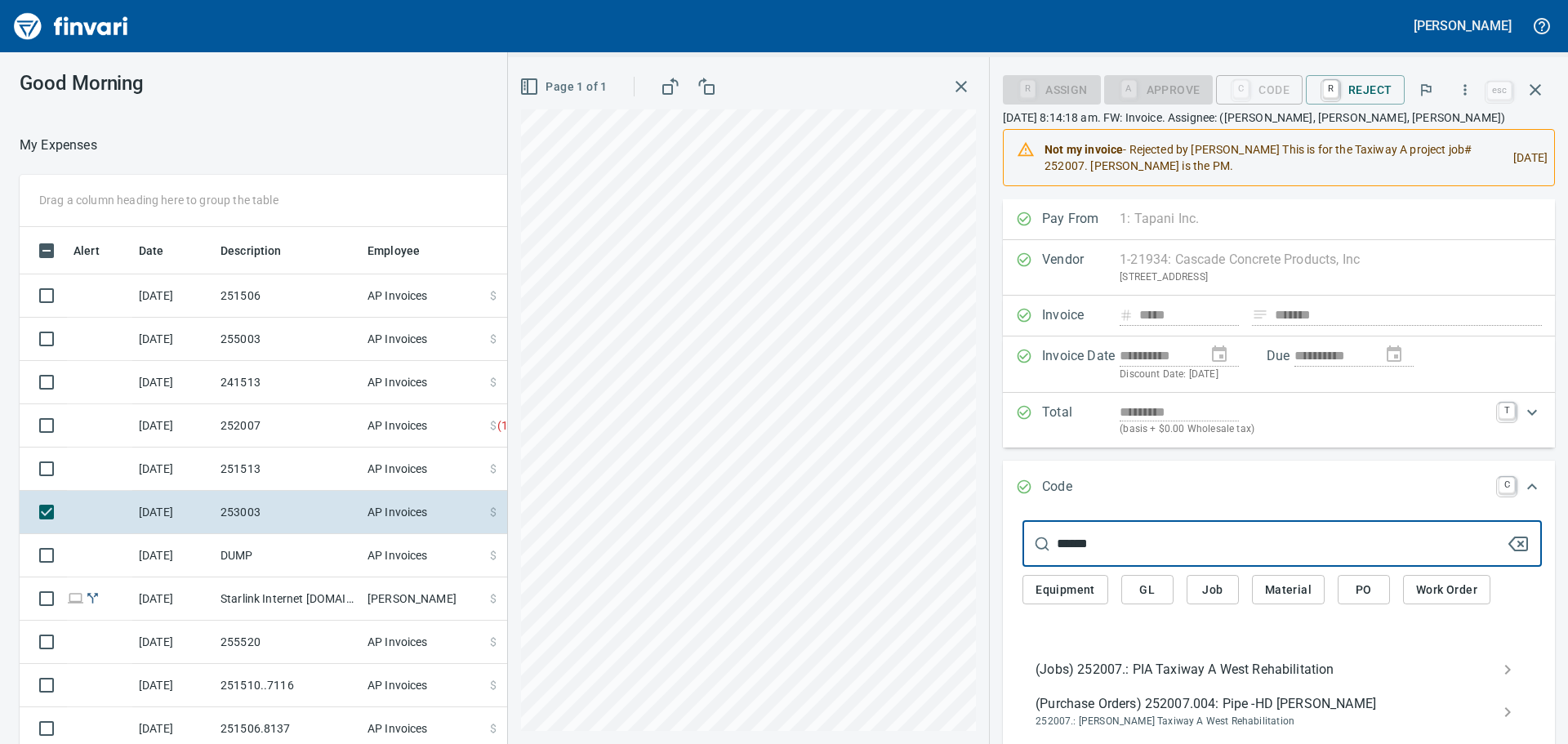
type input "******"
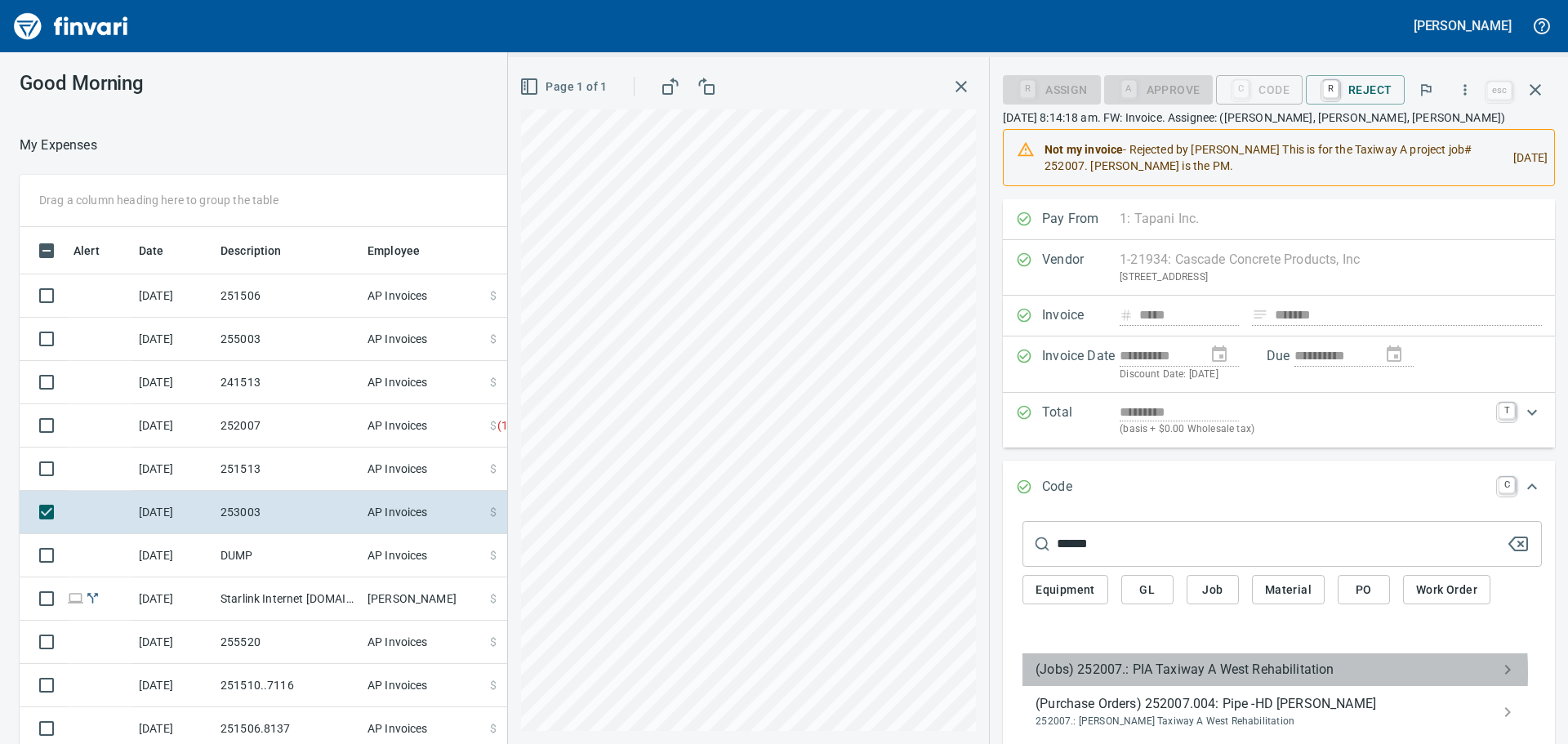
click at [1171, 672] on span "(Jobs) 252007.: PIA Taxiway A West Rehabilitation" at bounding box center [1269, 669] width 467 height 20
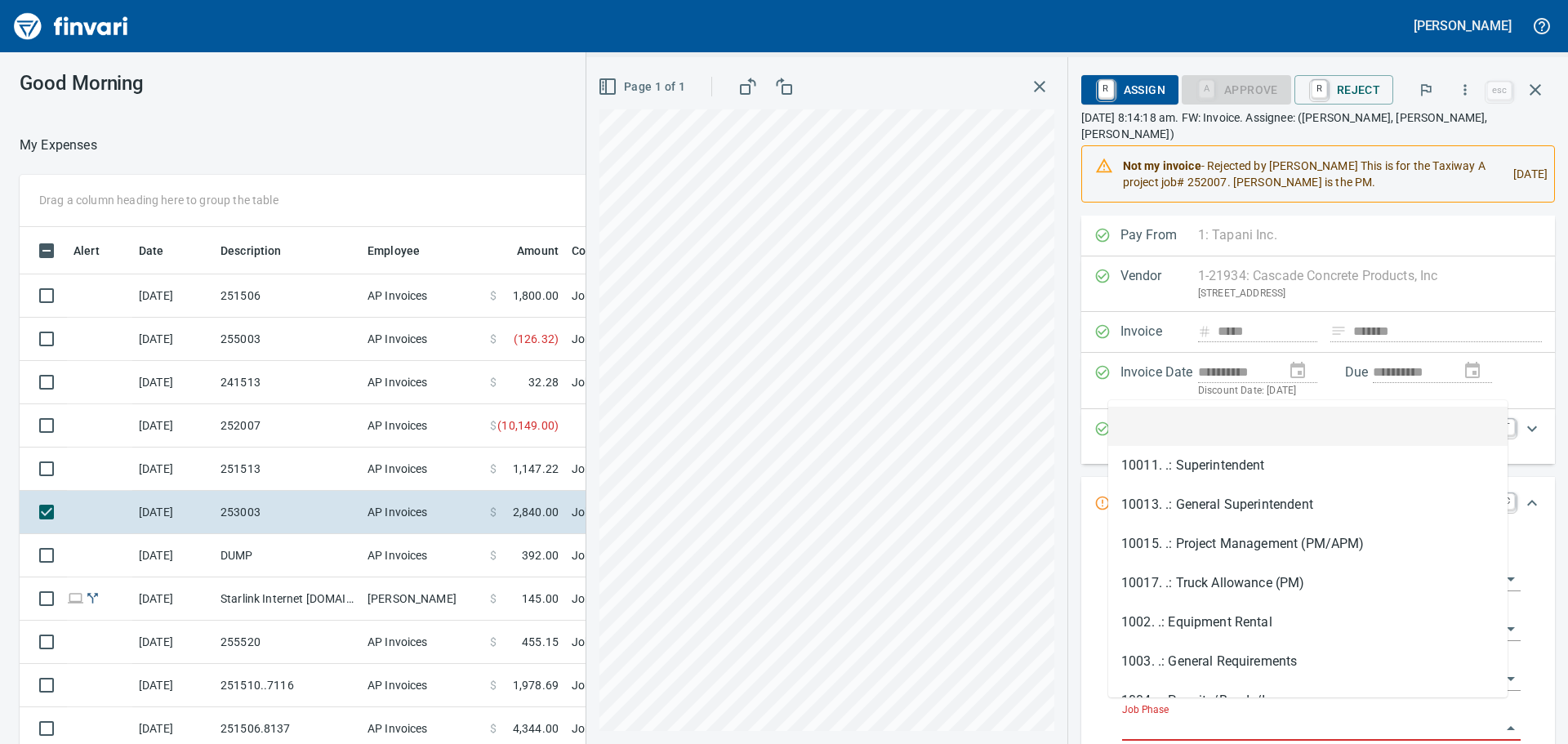
scroll to position [552, 1084]
click at [1211, 717] on input "Job Phase" at bounding box center [1311, 728] width 379 height 23
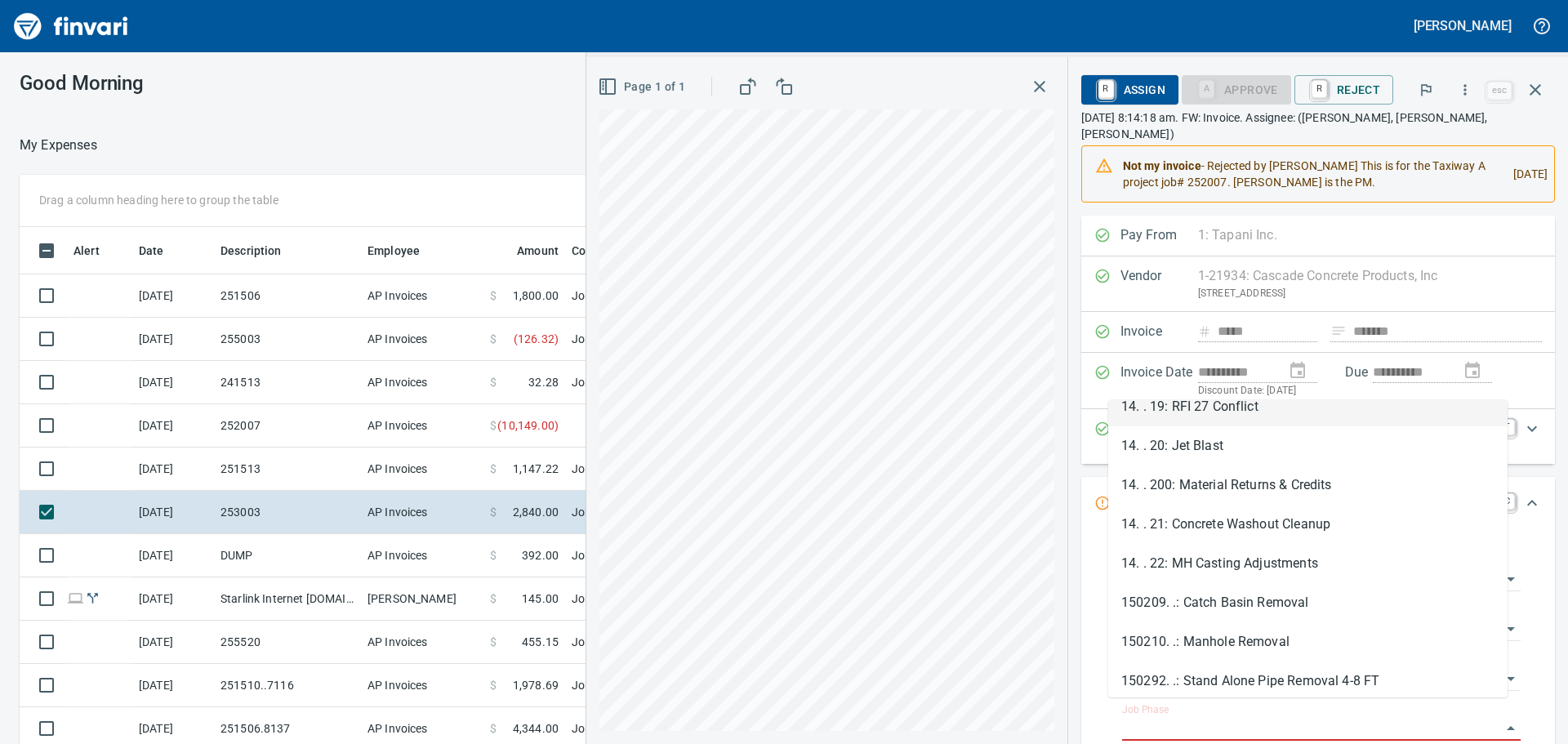
scroll to position [1714, 0]
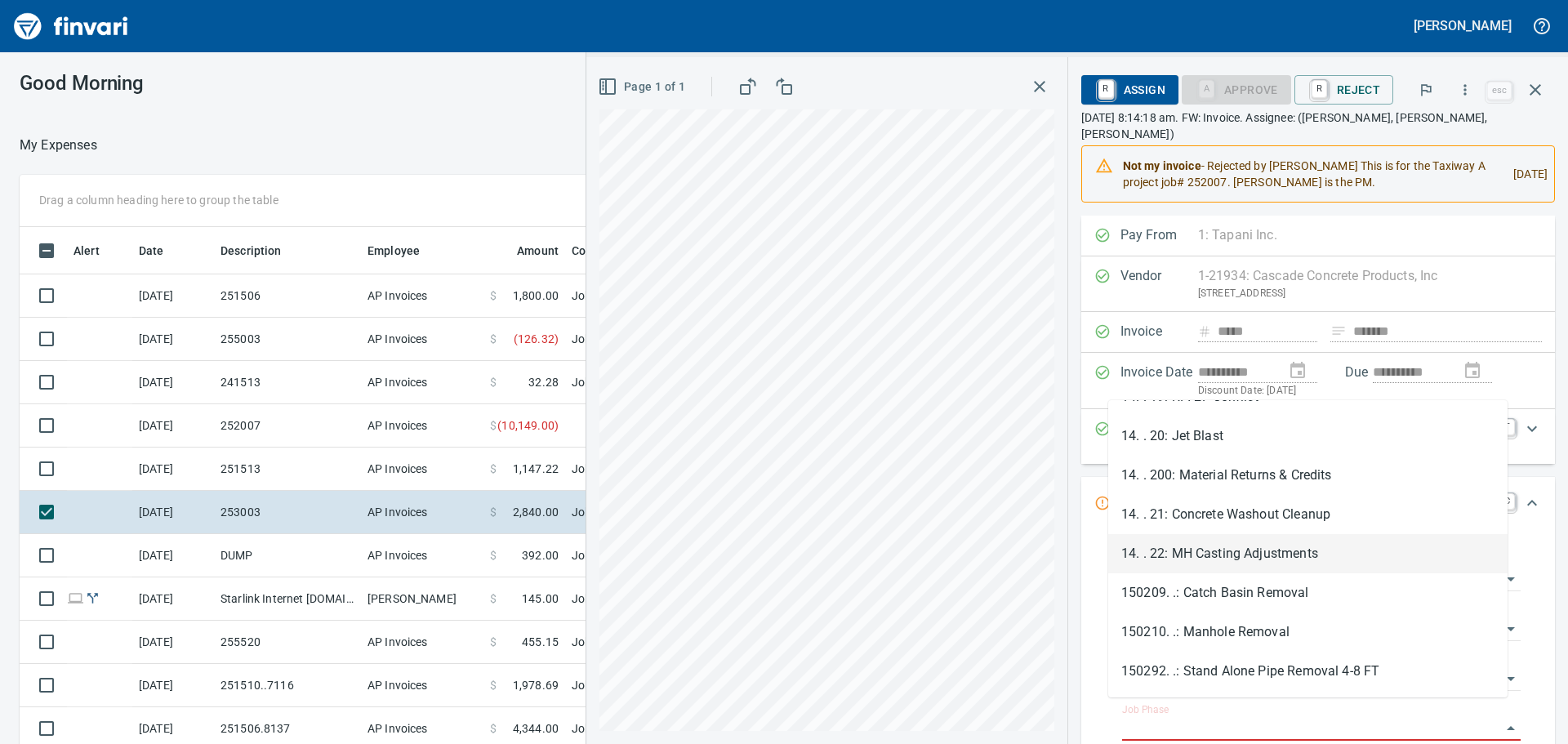
click at [1214, 554] on li "14. . 22: MH Casting Adjustments" at bounding box center [1307, 553] width 399 height 39
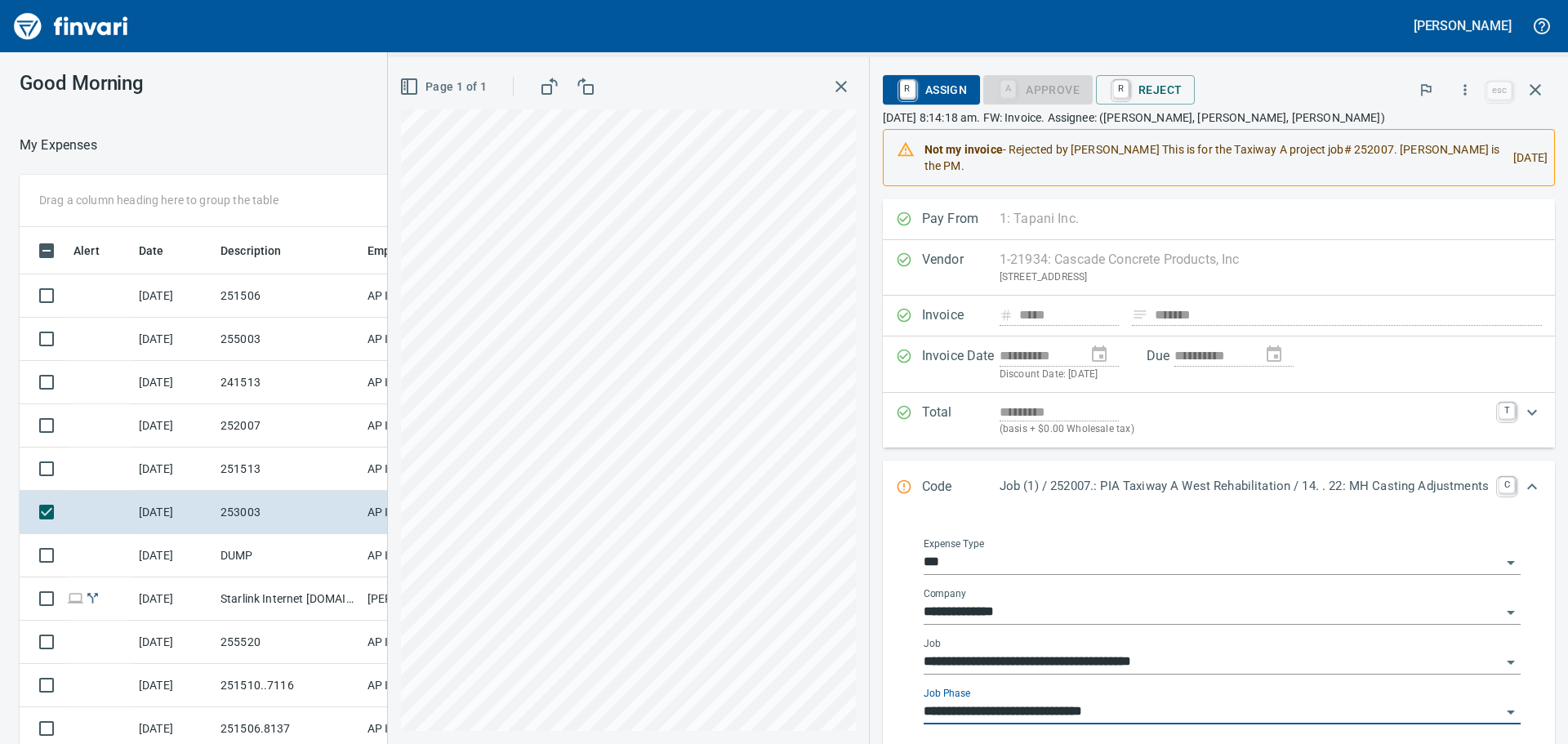
type input "**********"
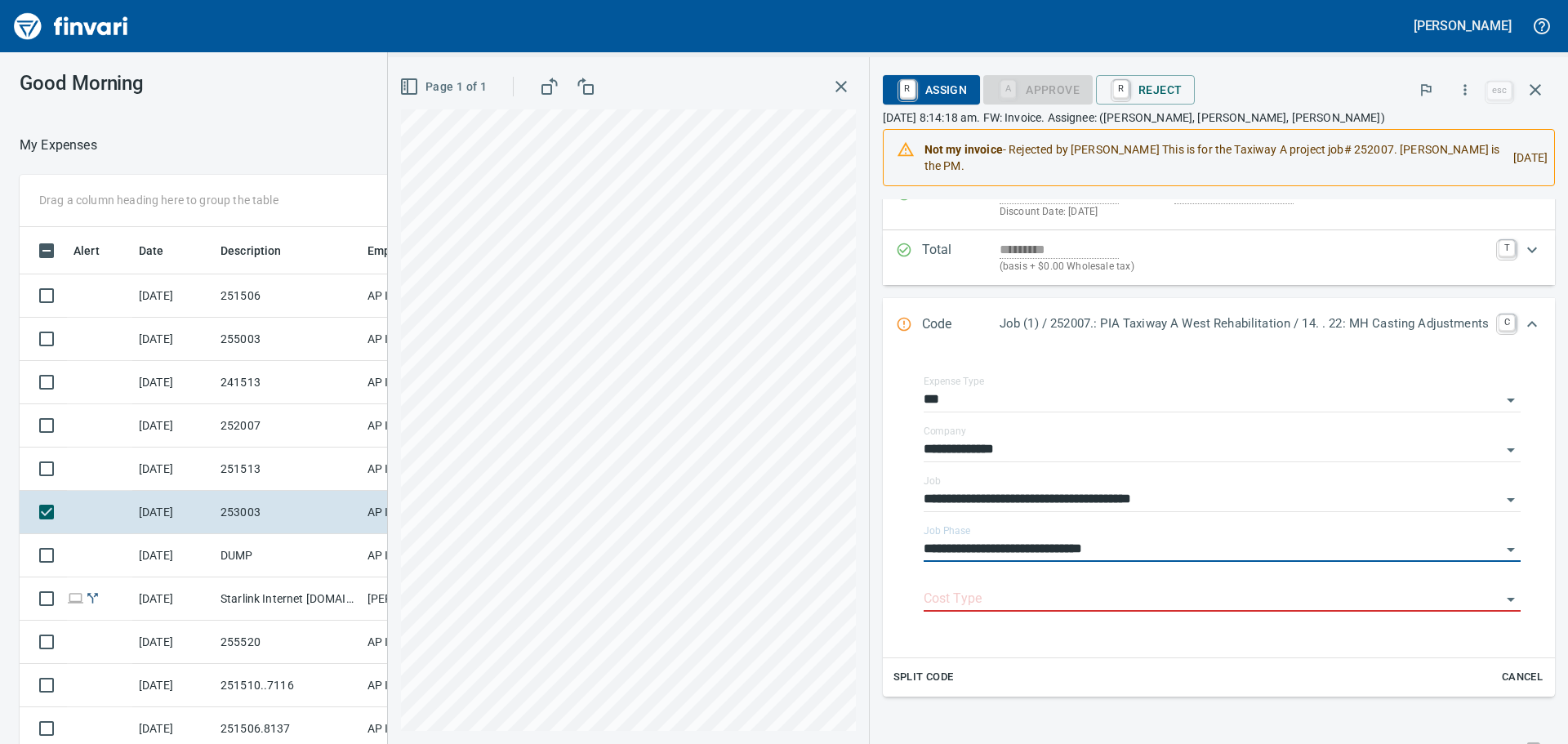
scroll to position [163, 0]
click at [1114, 601] on input "Cost Type" at bounding box center [1212, 598] width 577 height 23
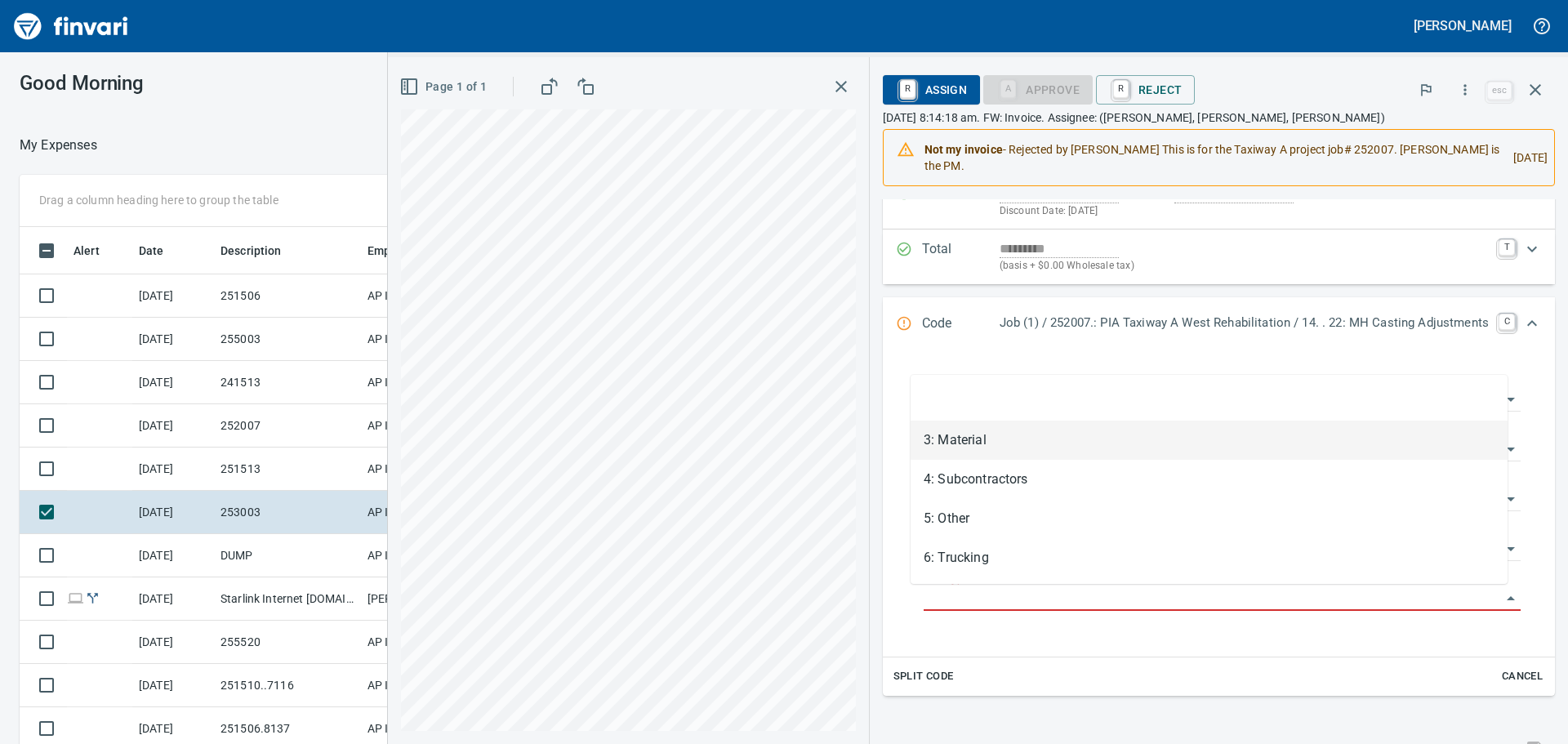
click at [1100, 456] on li "3: Material" at bounding box center [1209, 440] width 597 height 39
type input "**********"
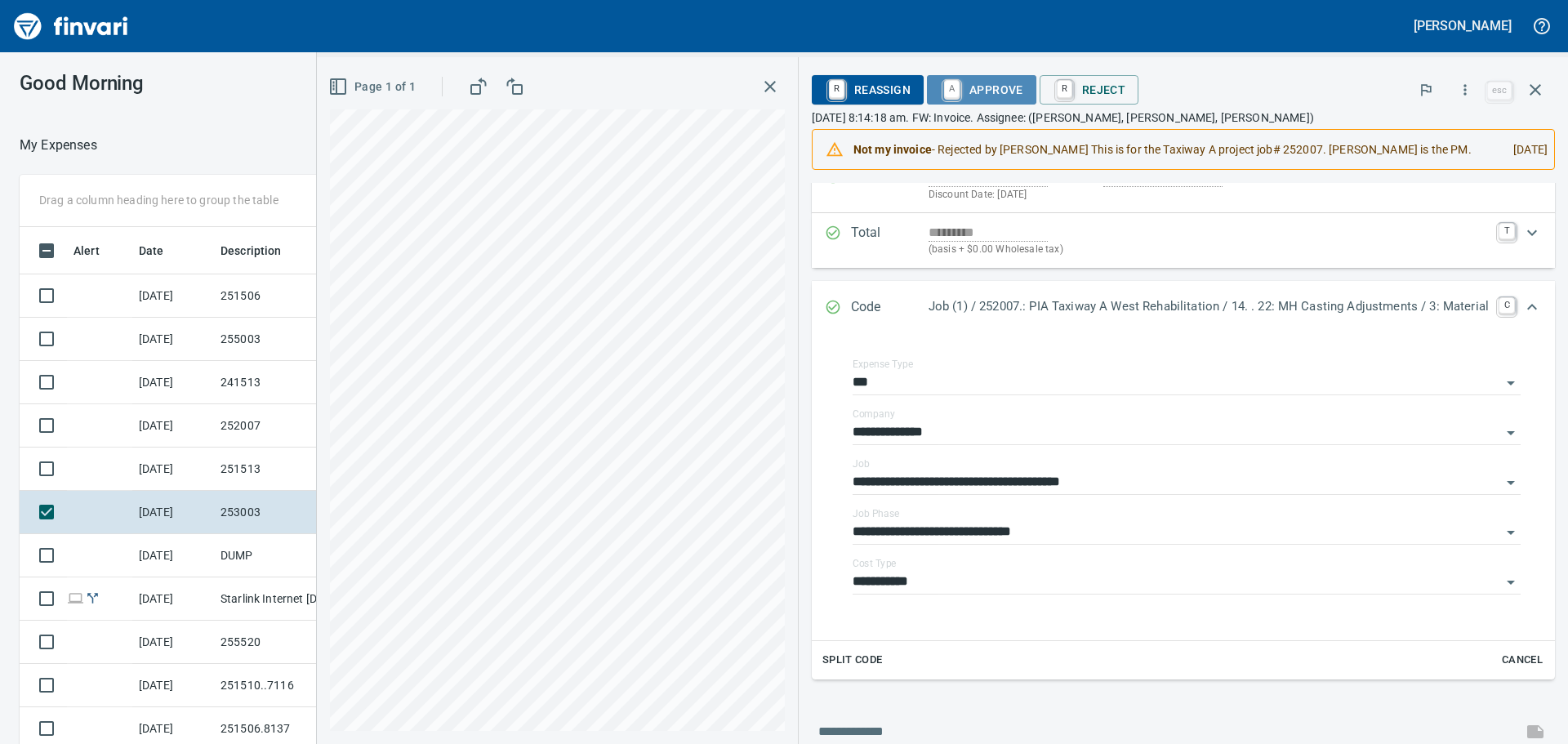
click at [989, 90] on span "A Approve" at bounding box center [982, 90] width 83 height 28
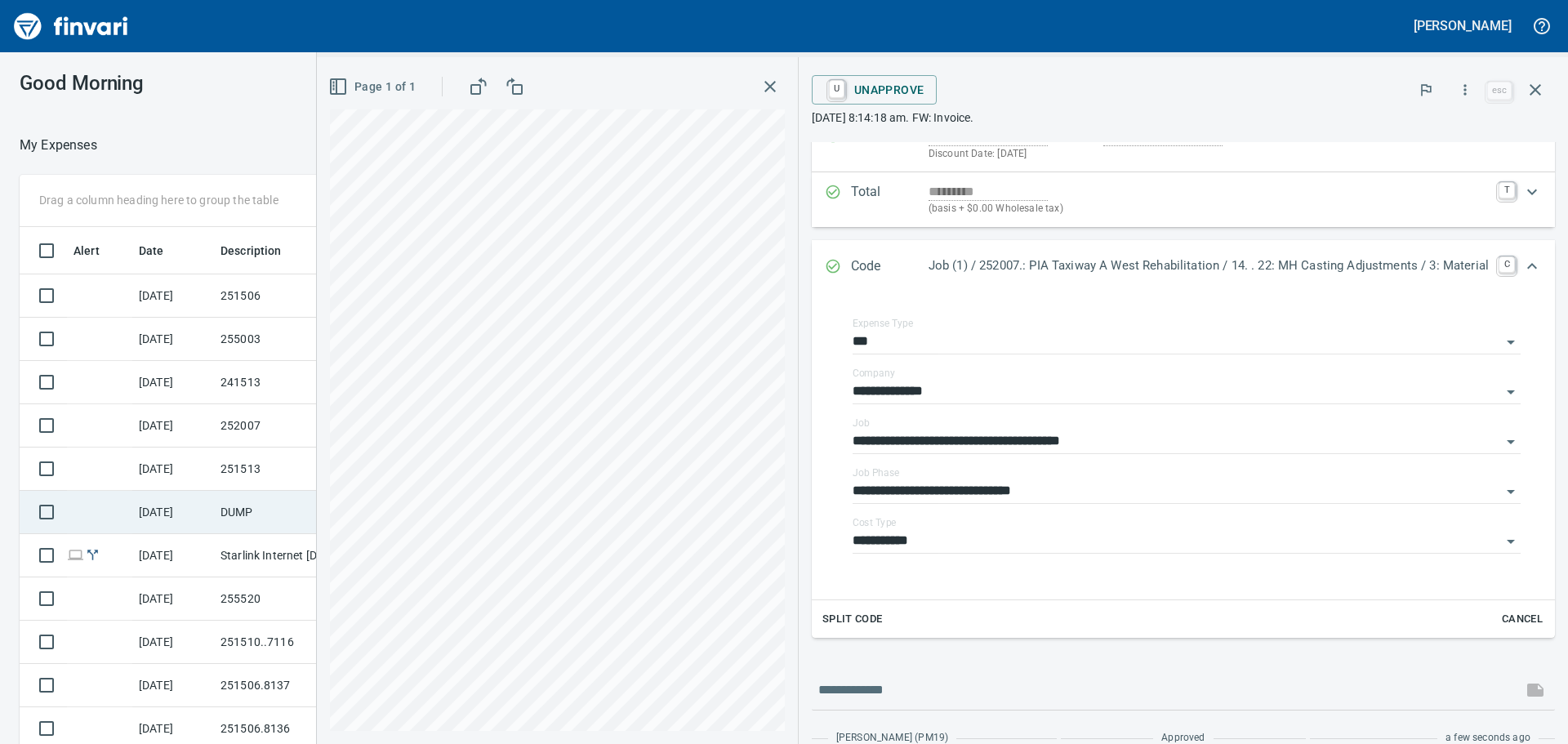
click at [206, 519] on td "[DATE]" at bounding box center [173, 512] width 82 height 43
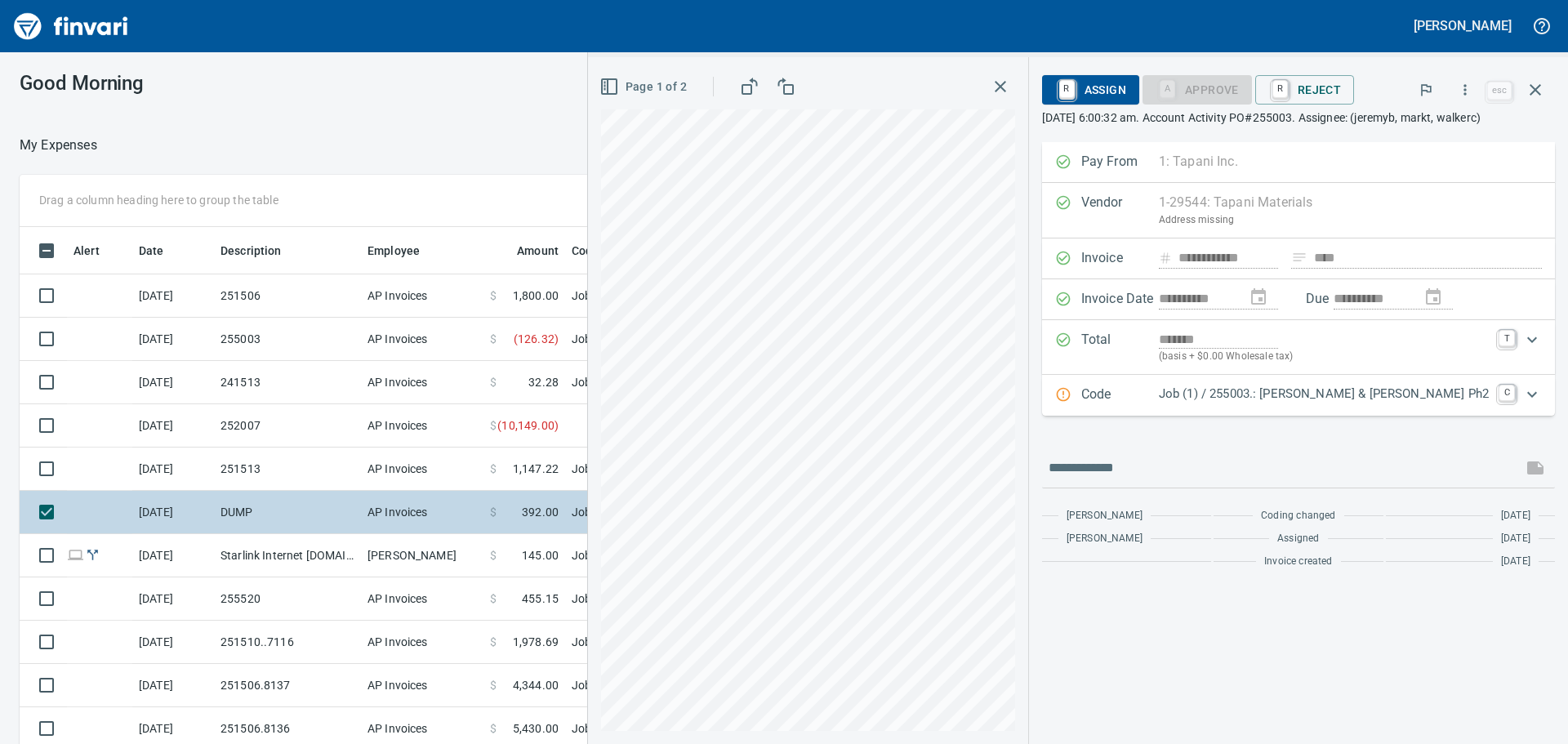
click at [214, 491] on td "DUMP" at bounding box center [287, 512] width 147 height 43
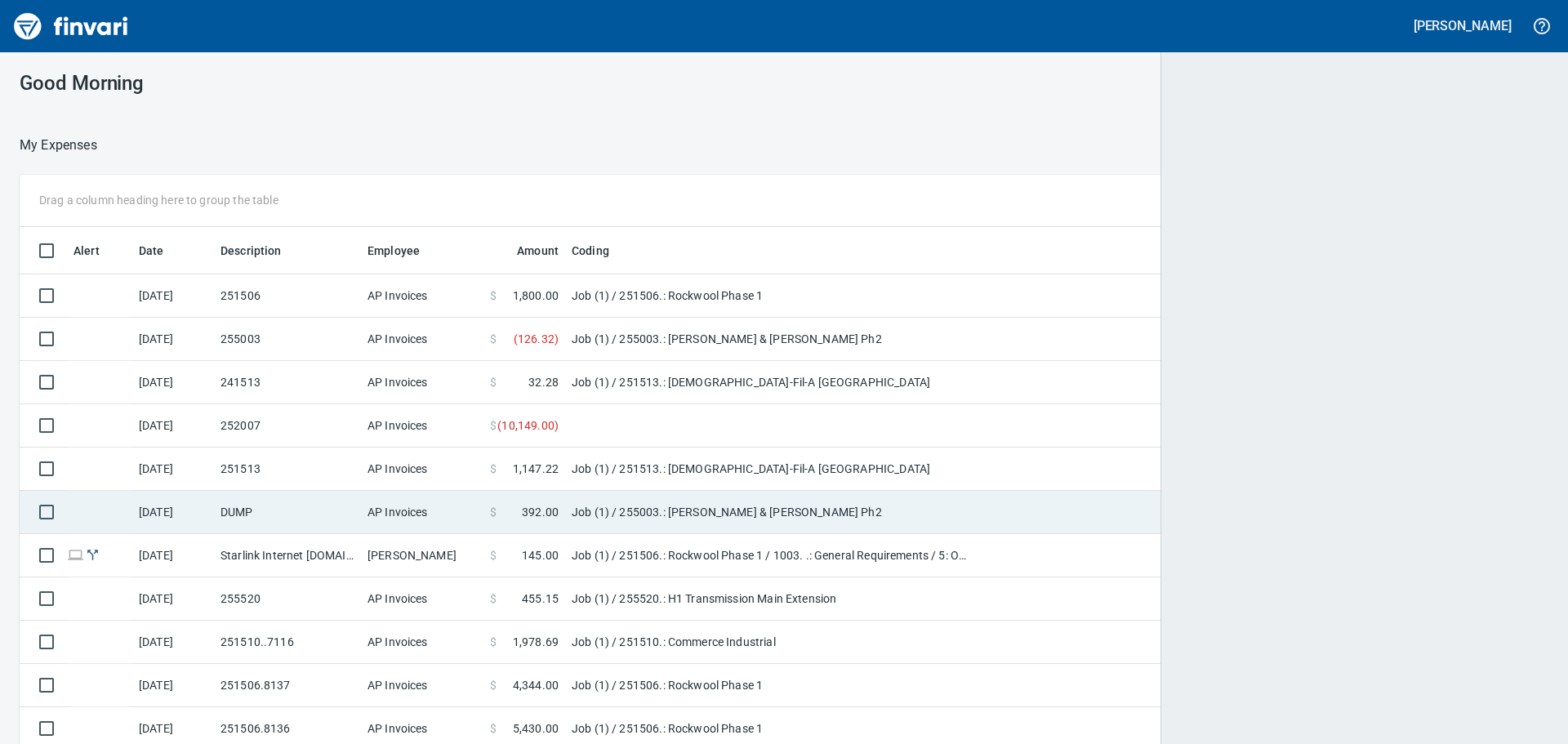
scroll to position [2, 2]
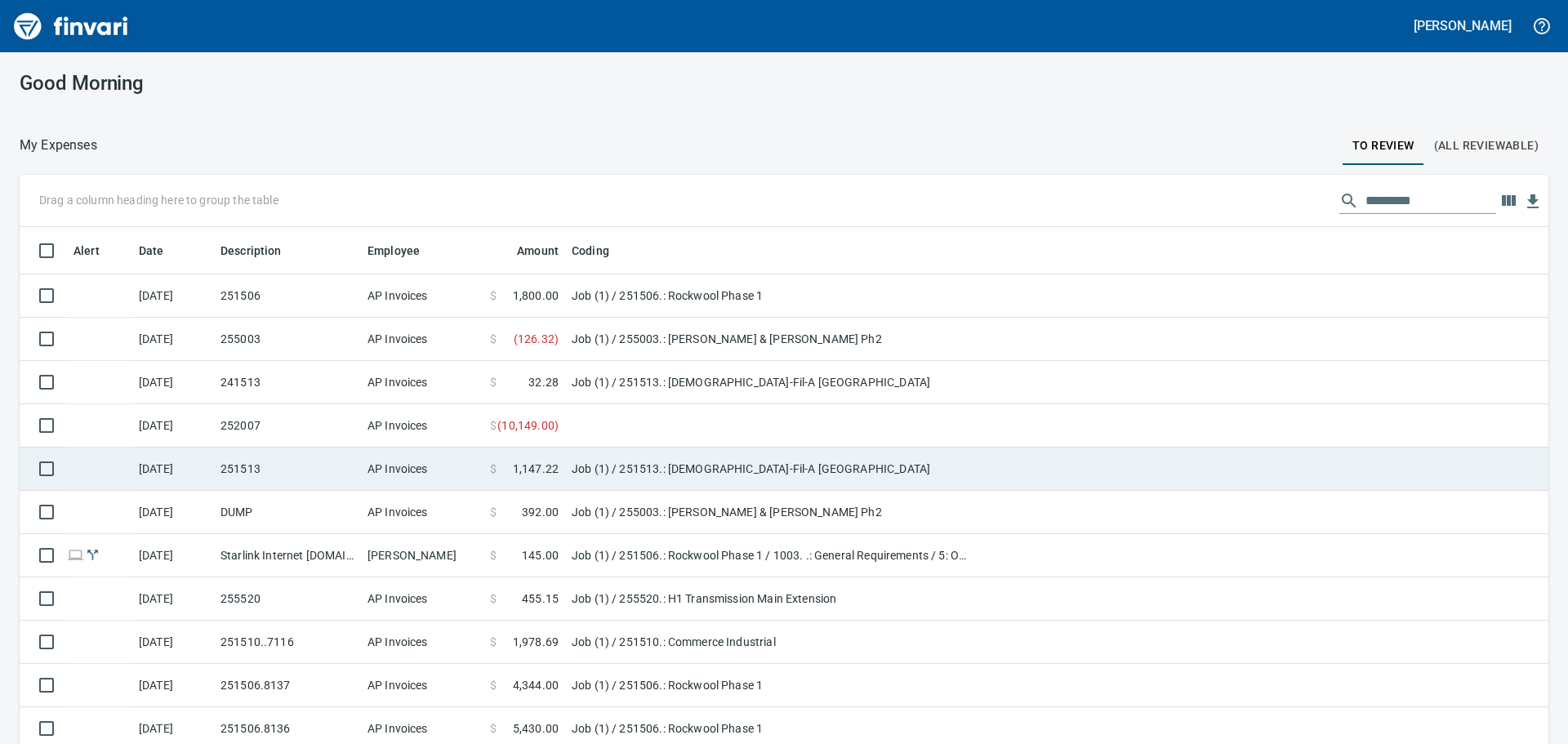
click at [219, 469] on td "251513" at bounding box center [287, 469] width 147 height 43
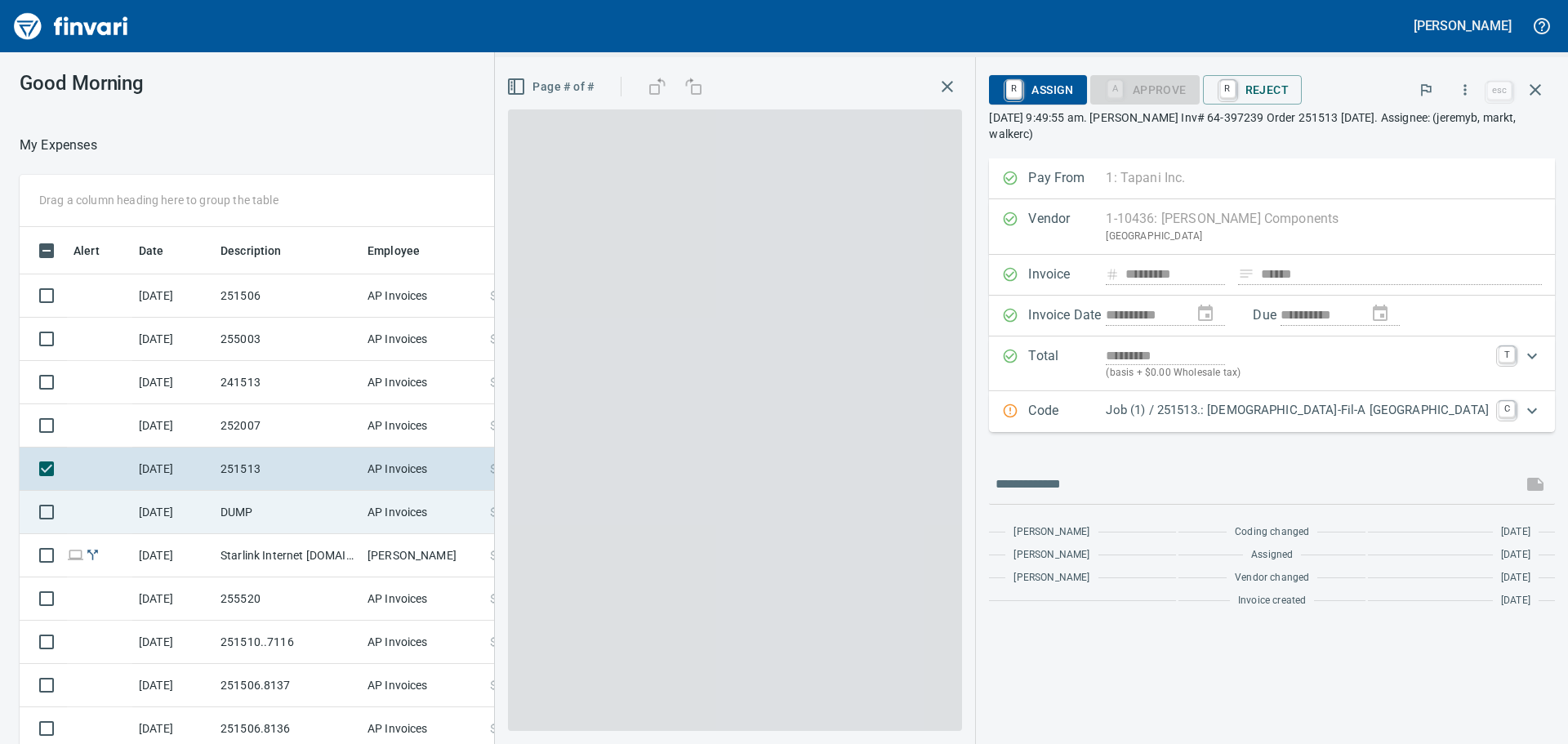
scroll to position [552, 1084]
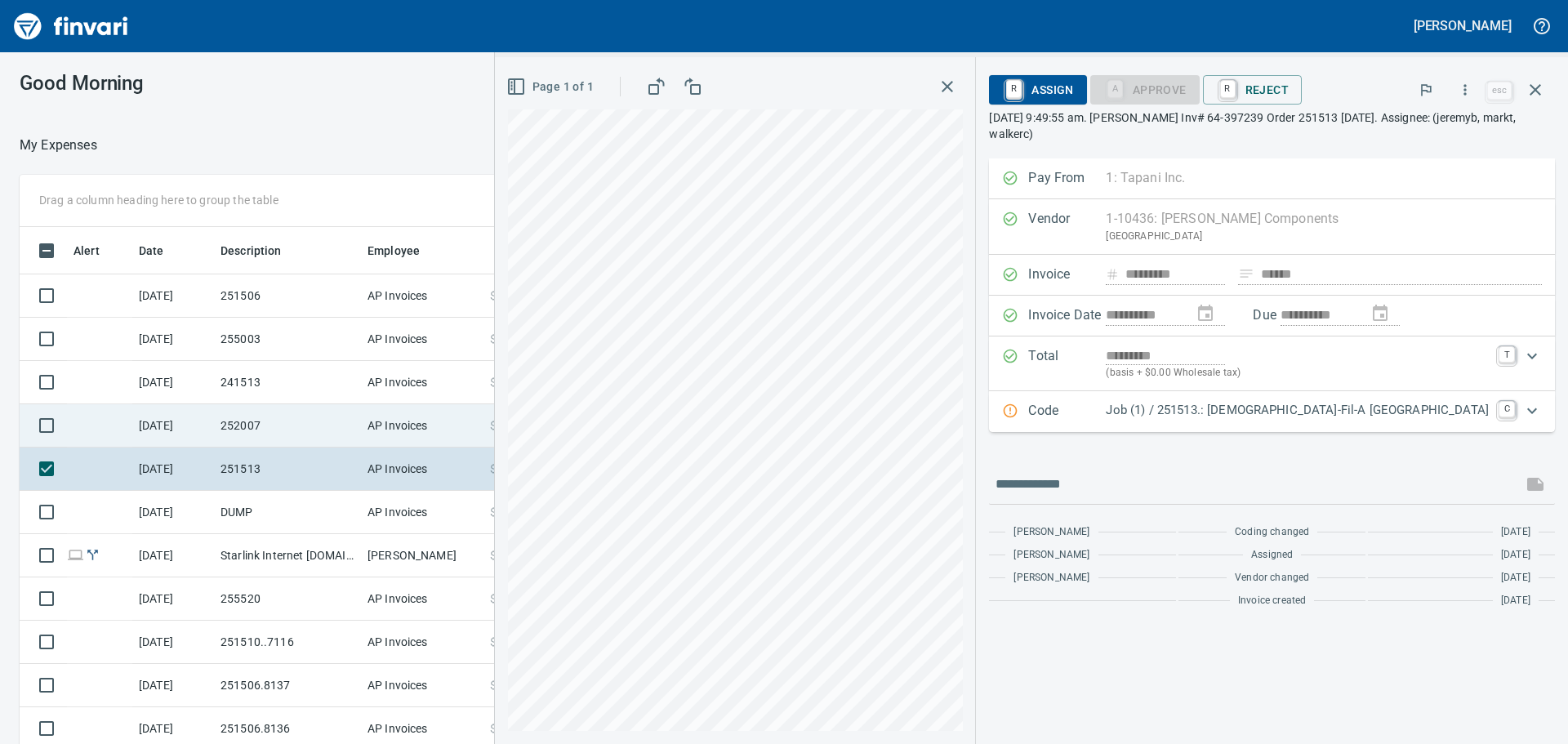
click at [226, 432] on td "252007" at bounding box center [287, 426] width 147 height 43
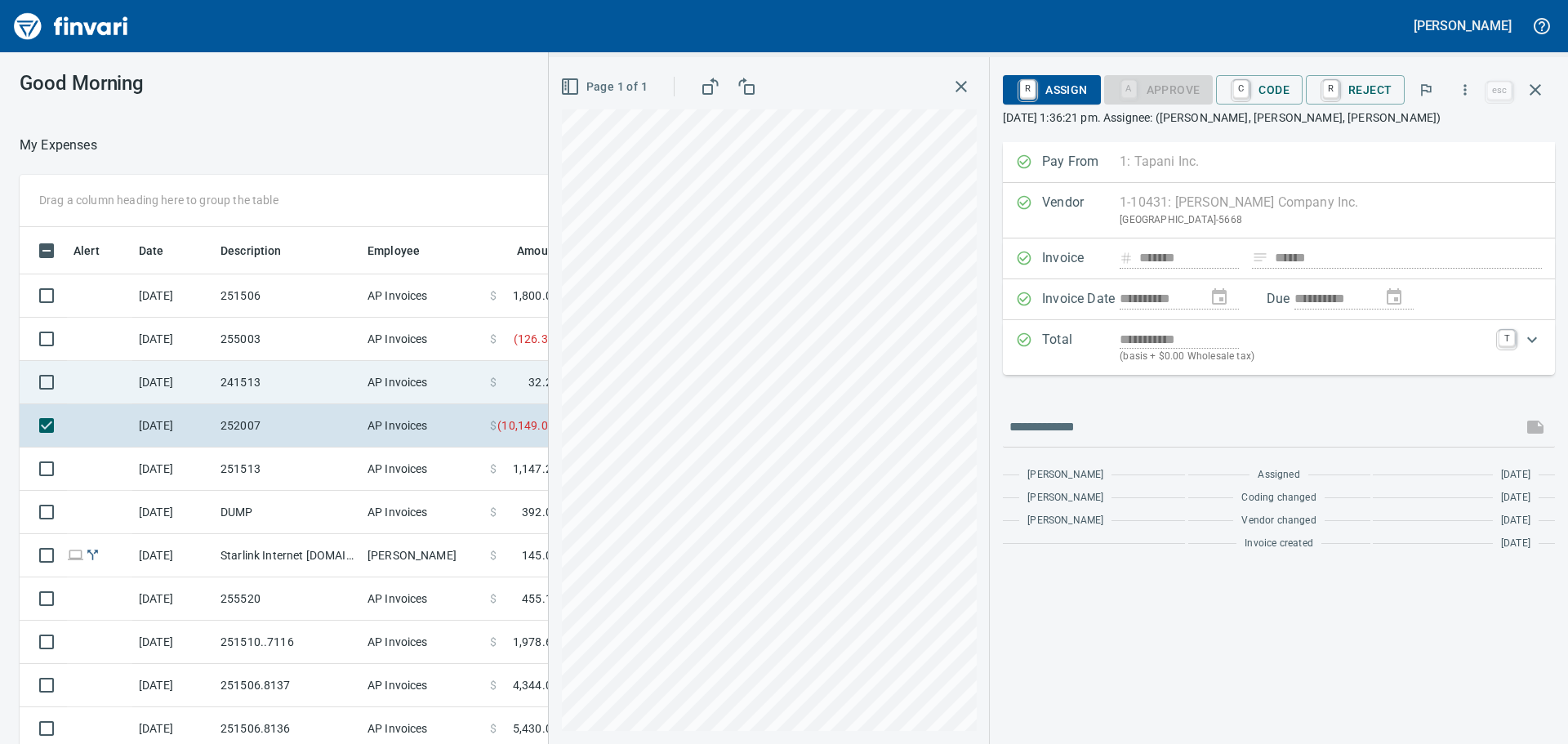
click at [264, 384] on td "241513" at bounding box center [287, 382] width 147 height 43
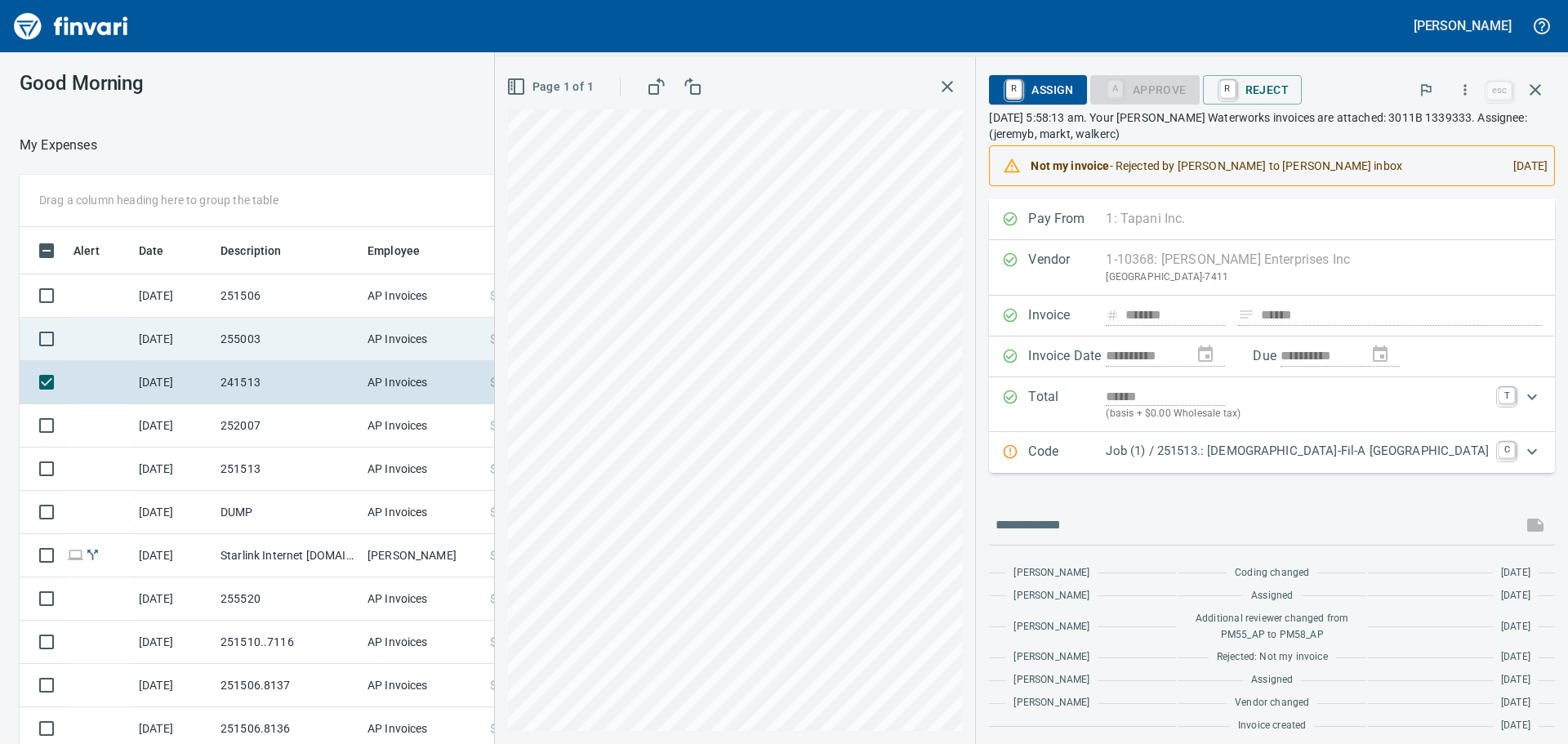
click at [295, 334] on td "255003" at bounding box center [287, 339] width 147 height 43
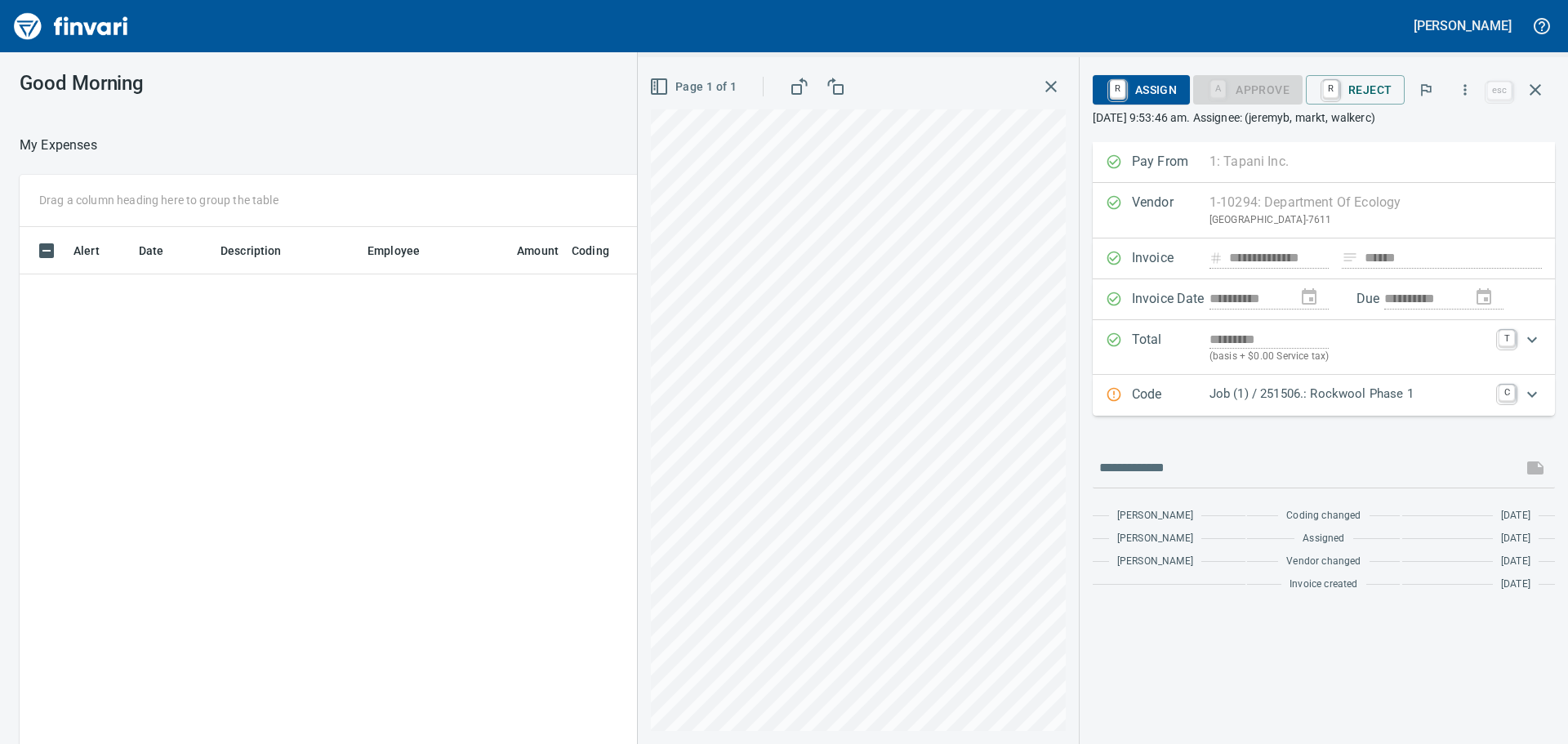
scroll to position [552, 1084]
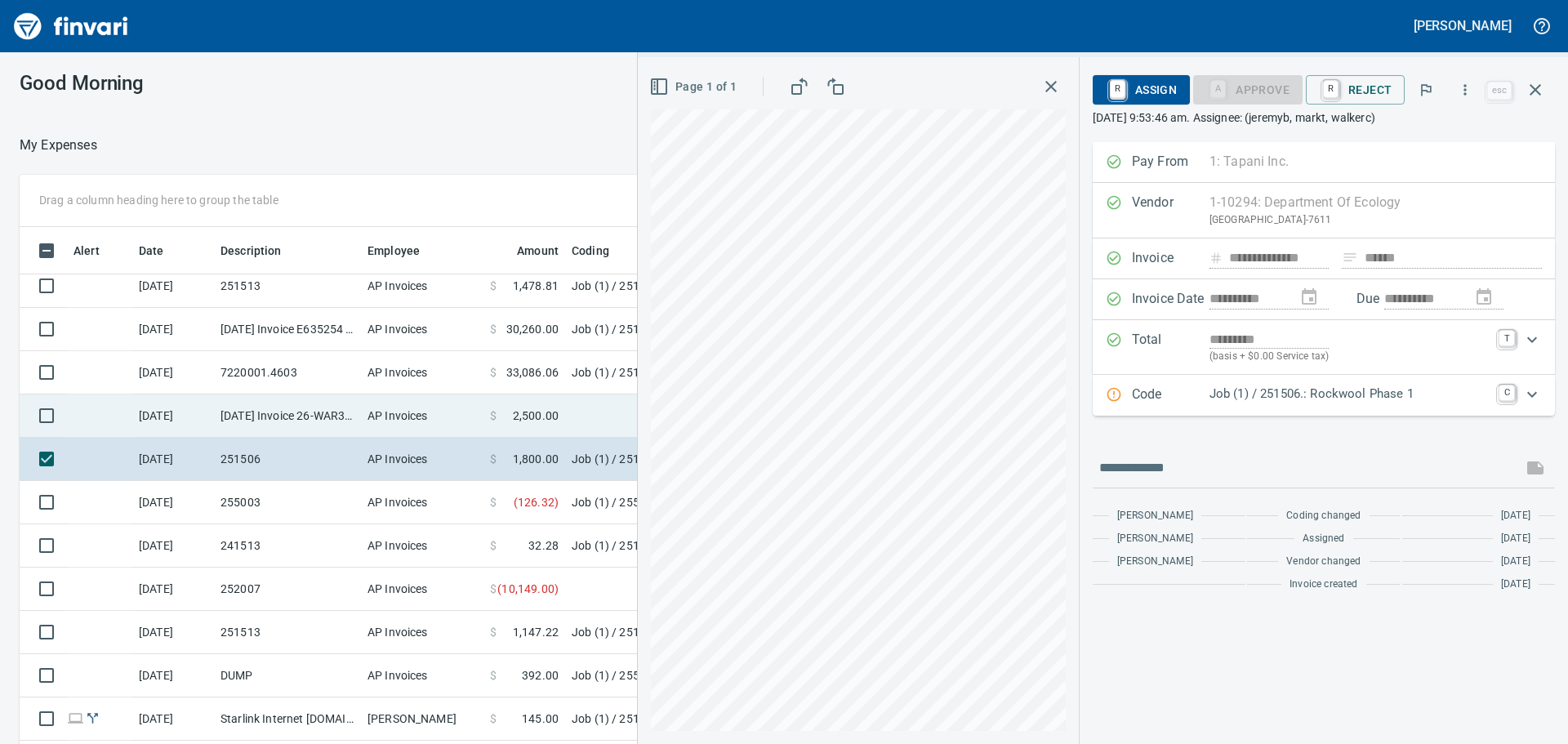
click at [309, 411] on td "[DATE] Invoice 26-WAR312664-1 from Department Of Ecology (1-10294)" at bounding box center [287, 416] width 147 height 43
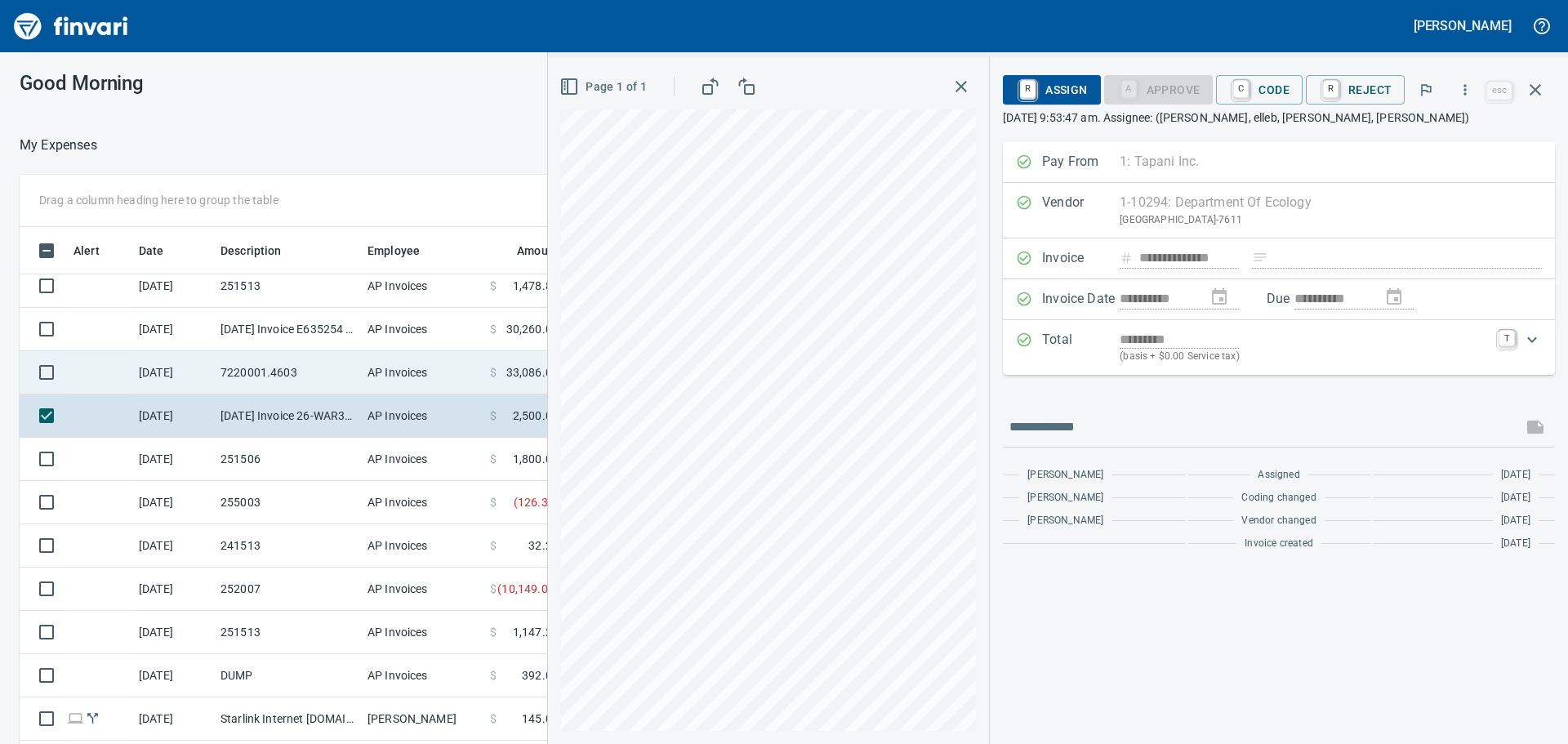
click at [310, 384] on td "7220001.4603" at bounding box center [287, 373] width 147 height 43
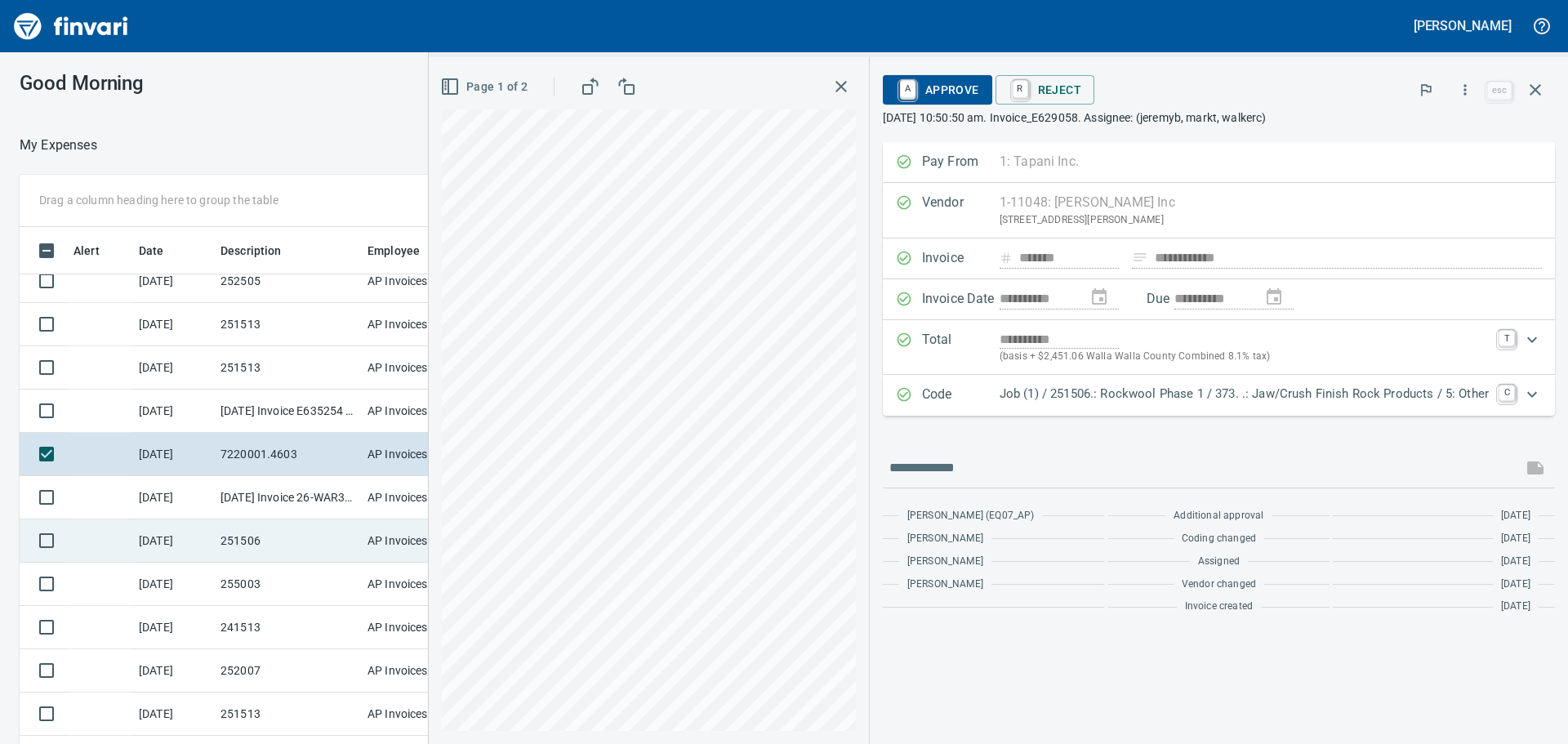
scroll to position [1232, 0]
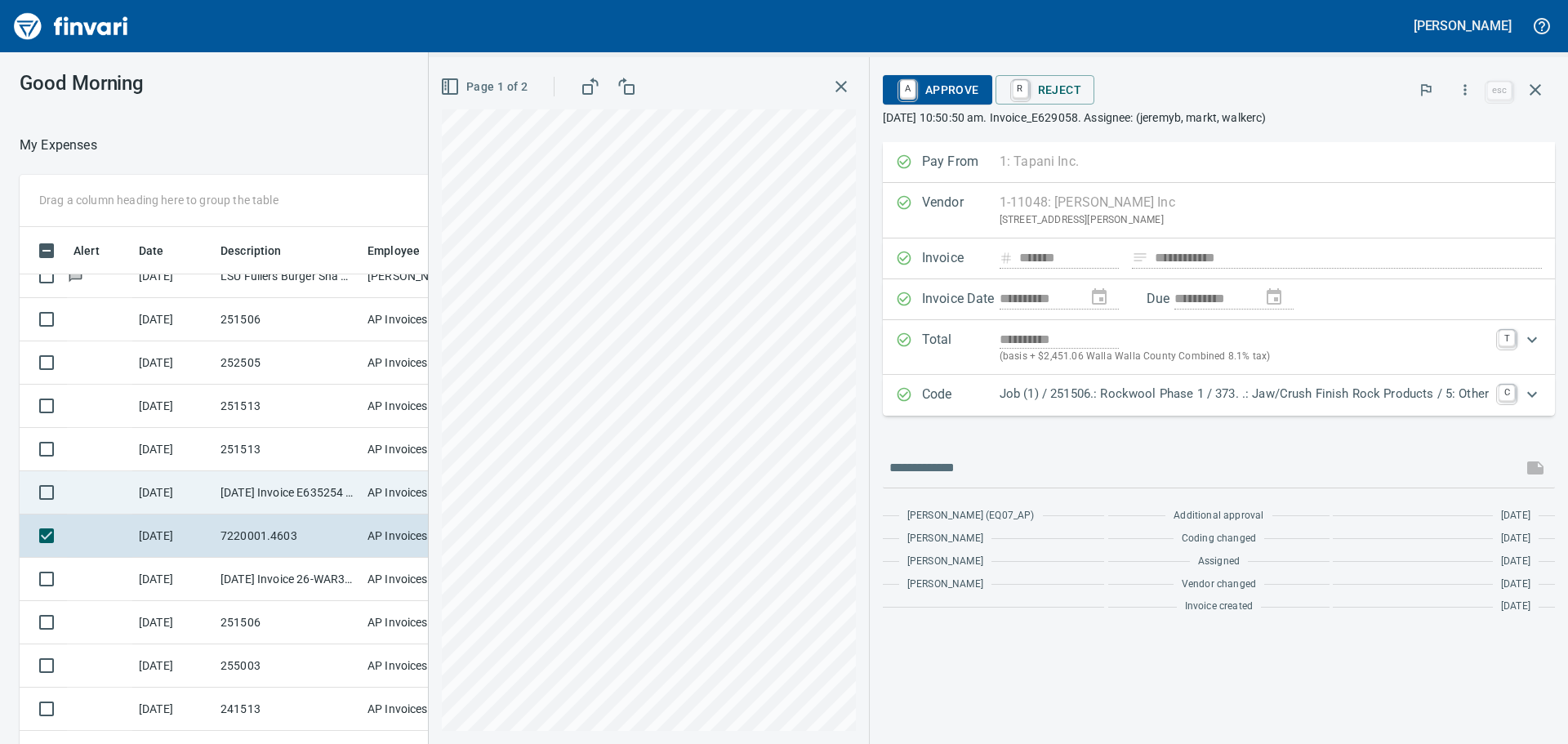
click at [289, 489] on td "[DATE] Invoice E635254 from Tyler Rental Inc (1-11048)" at bounding box center [287, 493] width 147 height 43
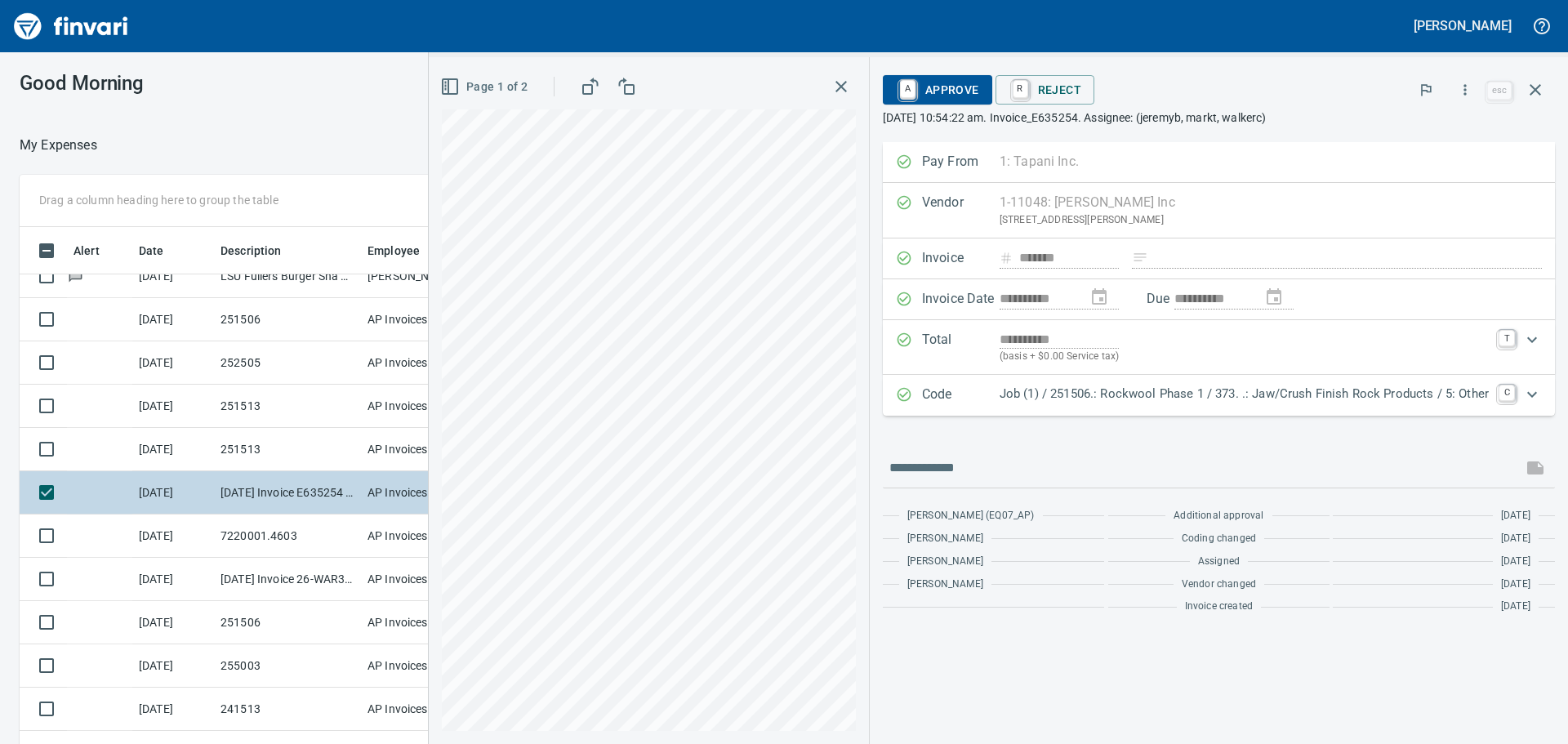
scroll to position [1150, 0]
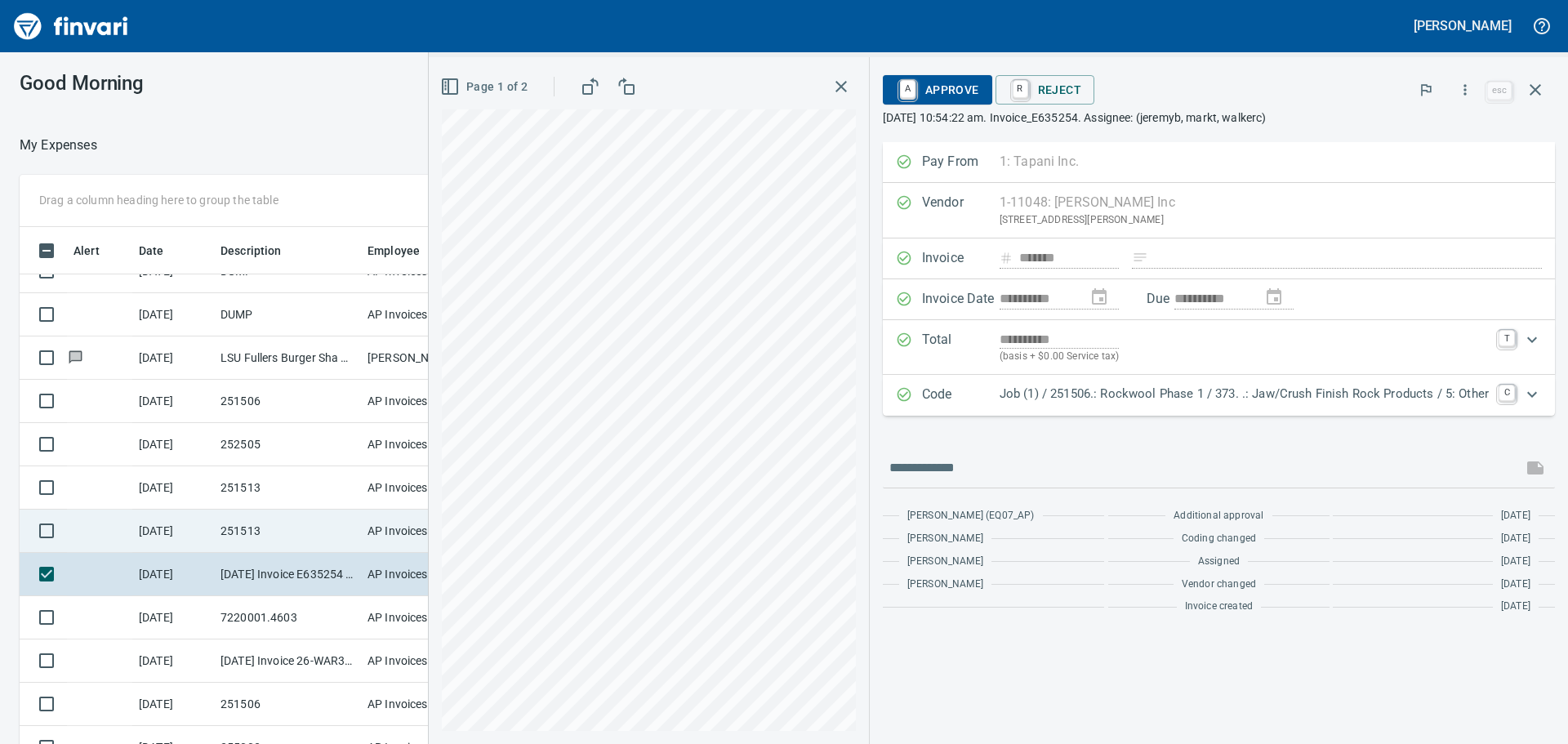
click at [262, 529] on td "251513" at bounding box center [287, 531] width 147 height 43
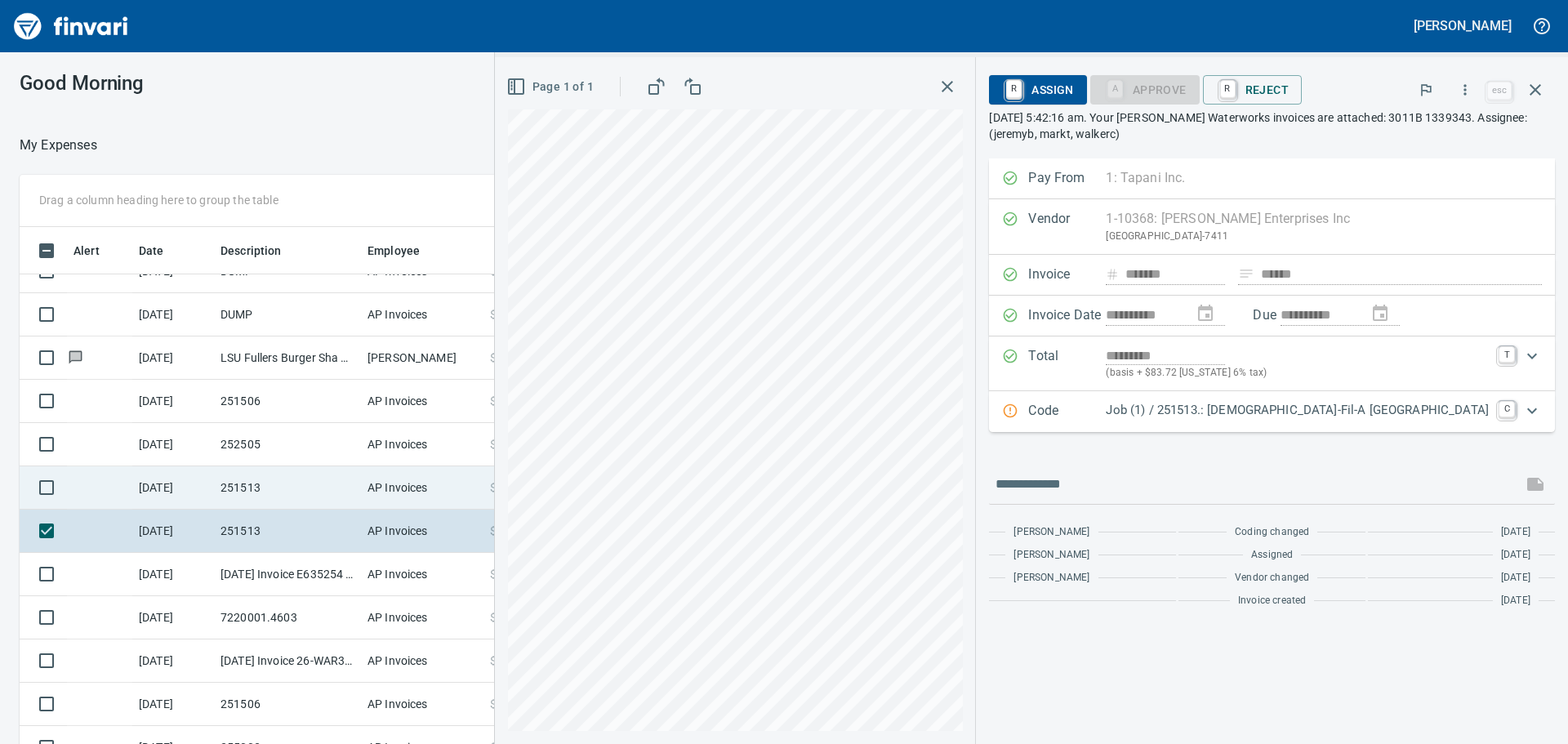
click at [286, 482] on td "251513" at bounding box center [287, 488] width 147 height 43
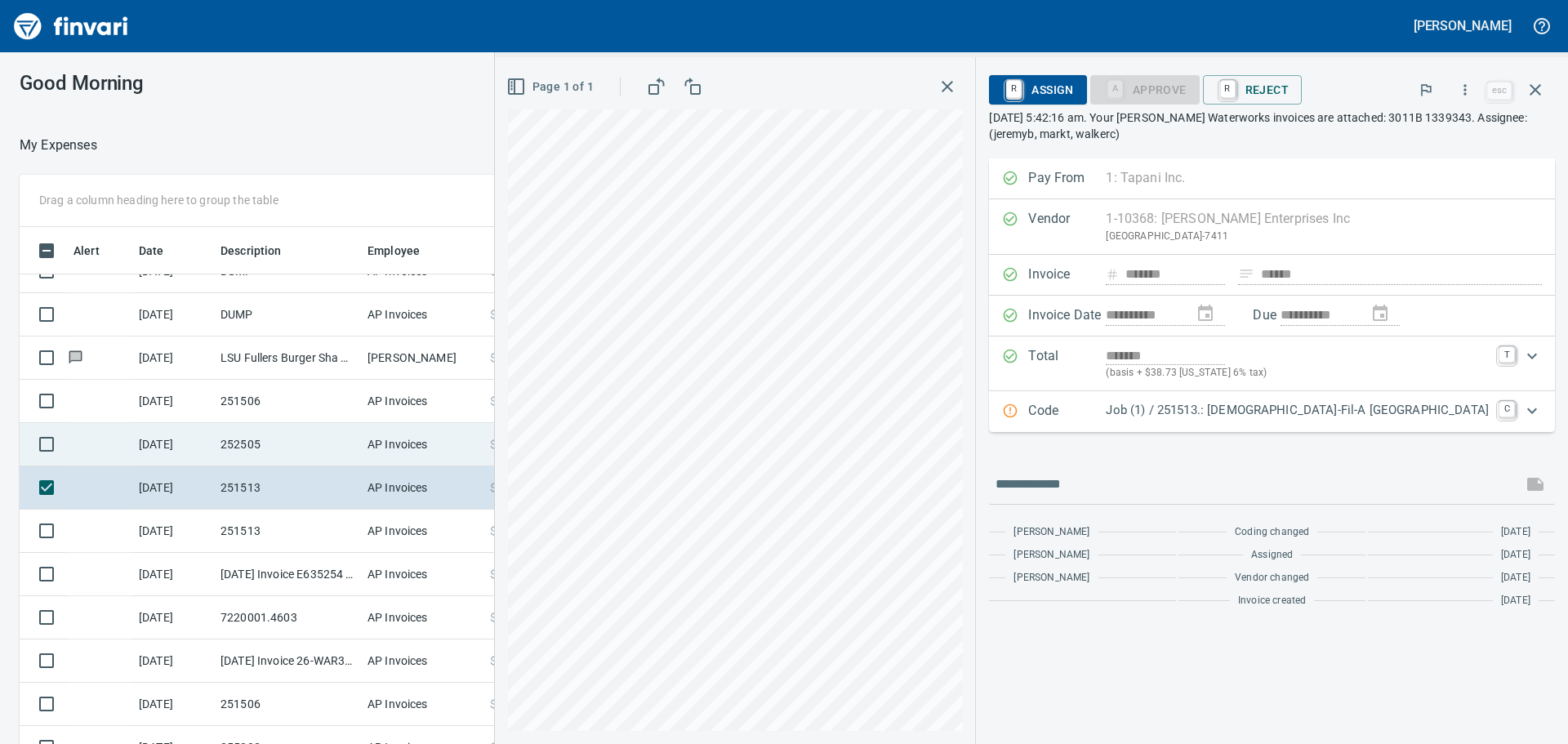
click at [289, 438] on td "252505" at bounding box center [287, 444] width 147 height 43
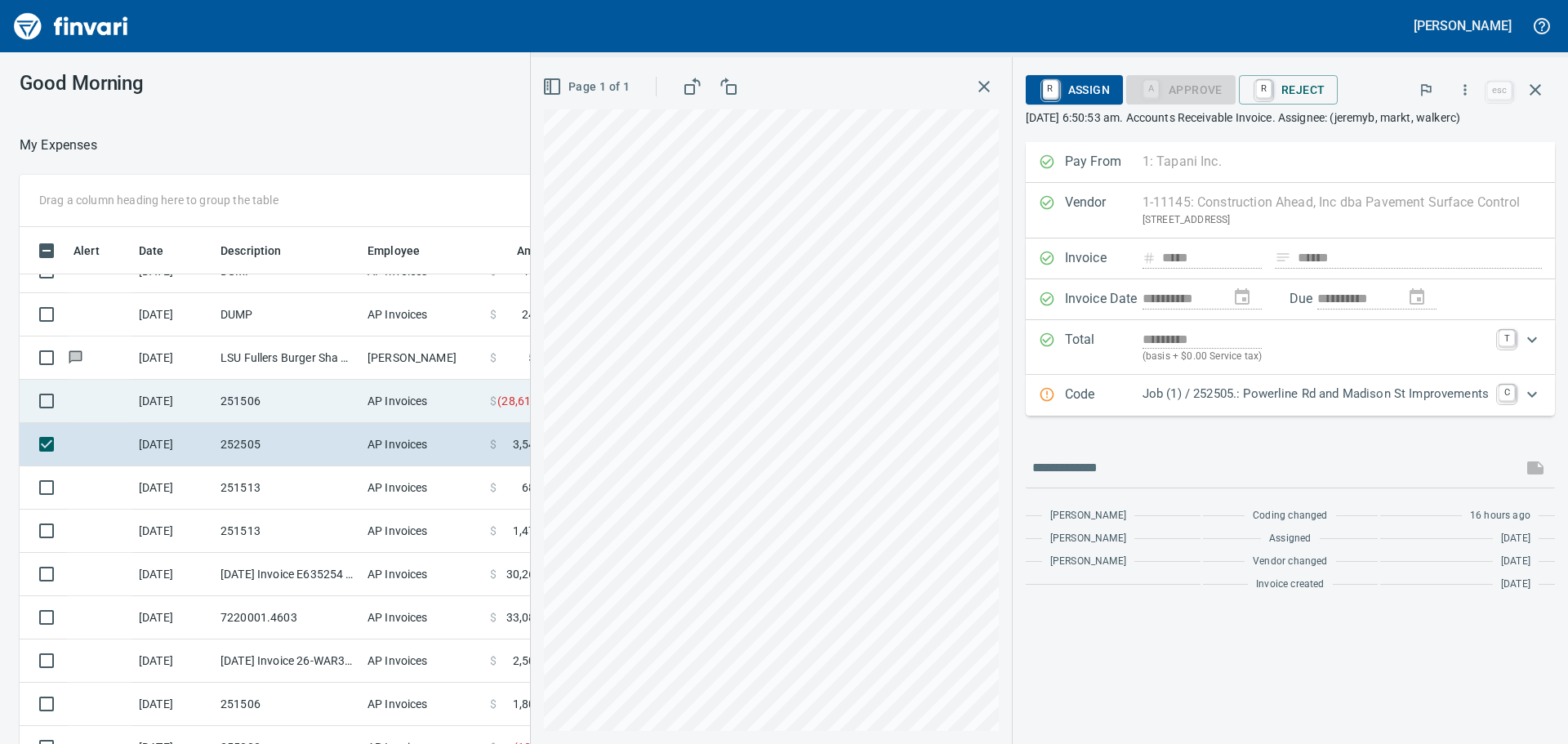
click at [276, 398] on td "251506" at bounding box center [287, 402] width 147 height 43
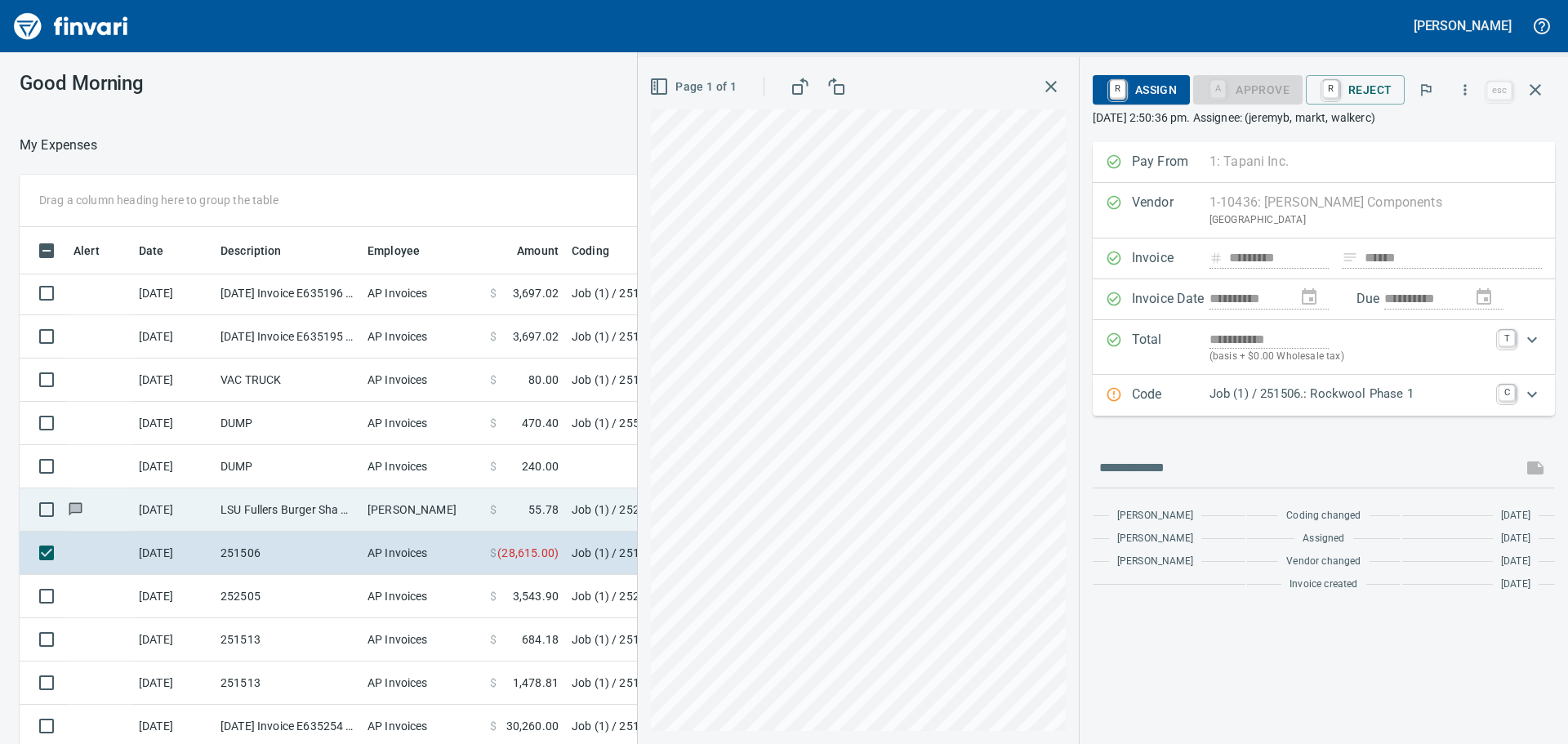
scroll to position [824, 0]
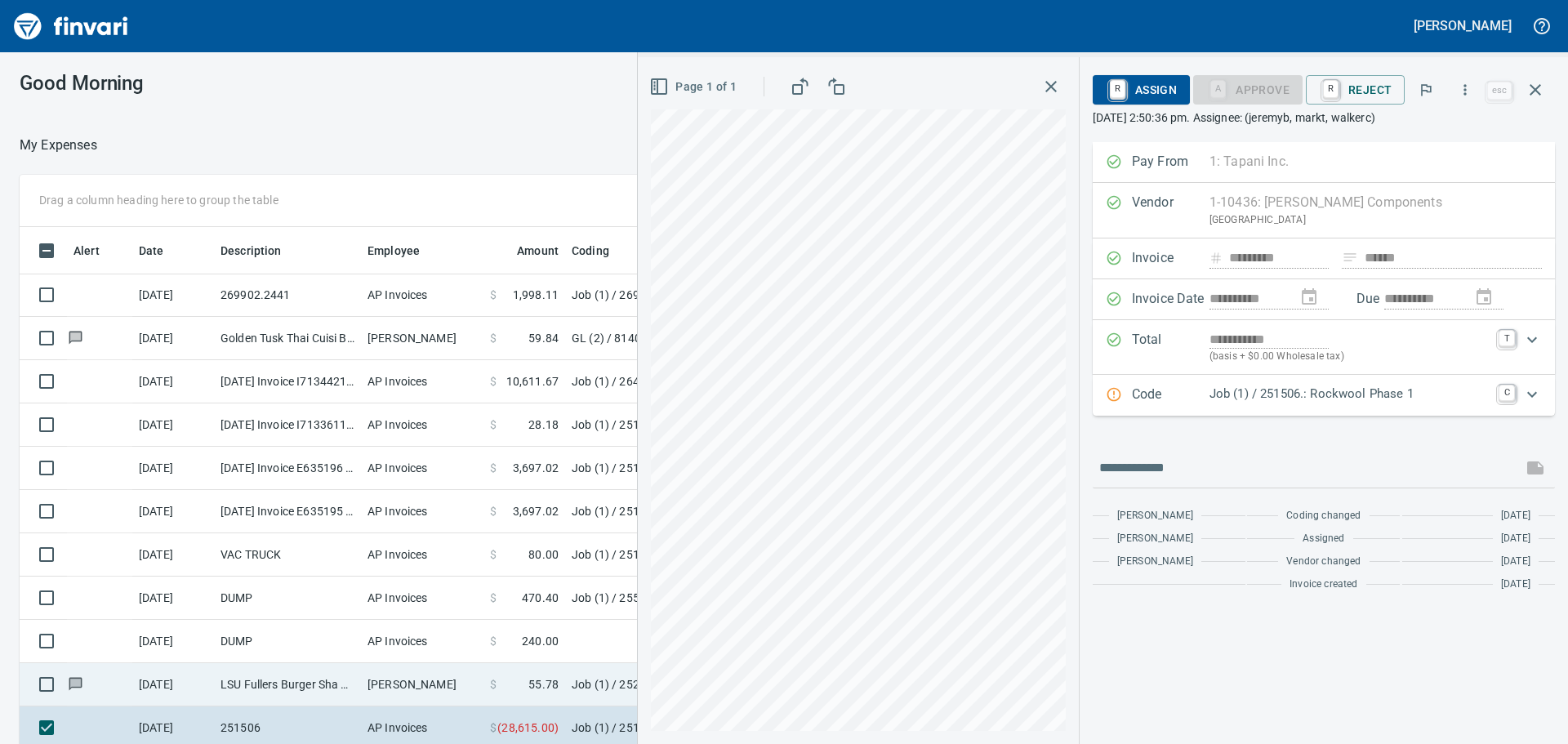
click at [315, 687] on td "LSU Fullers Burger Sha Portland OR" at bounding box center [287, 685] width 147 height 43
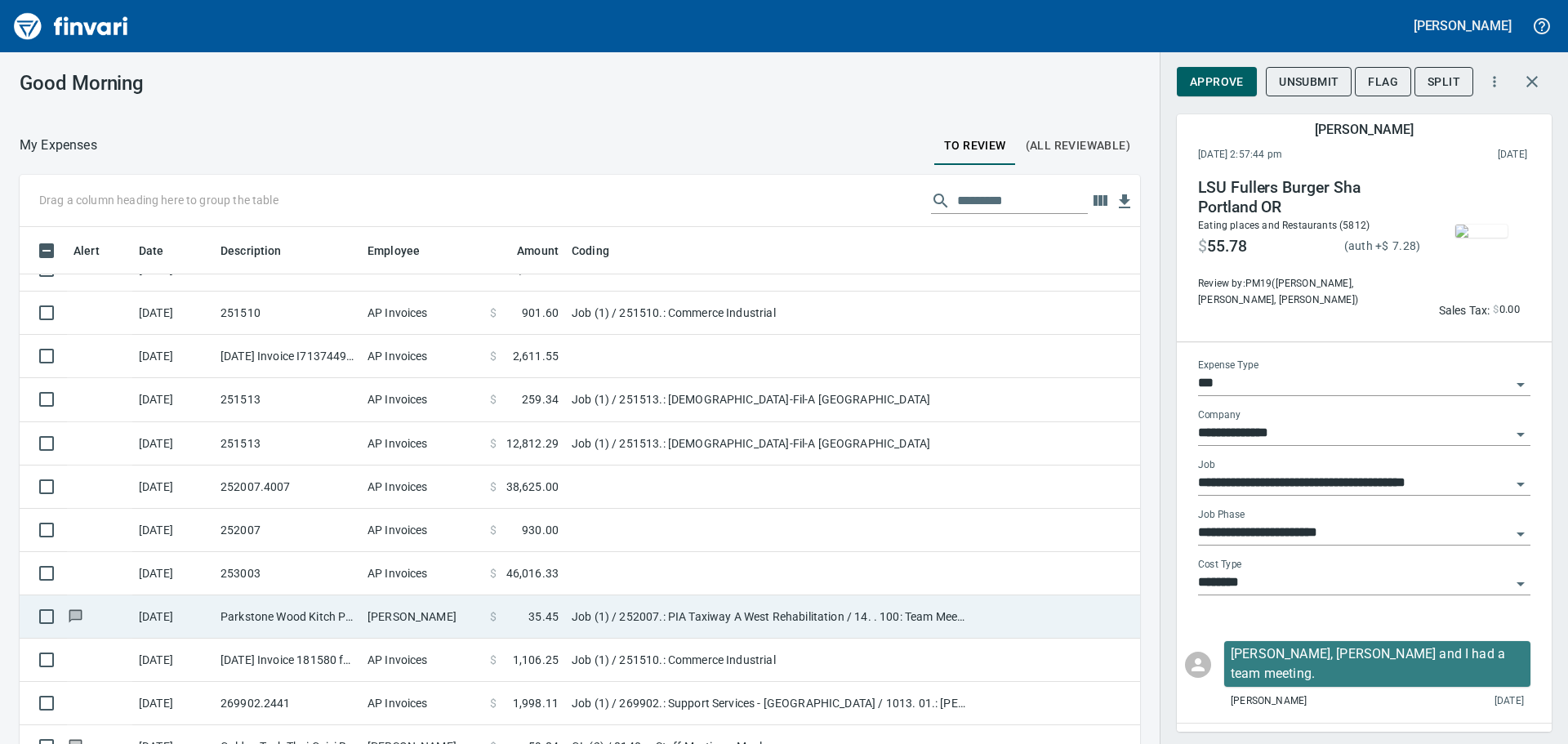
scroll to position [334, 0]
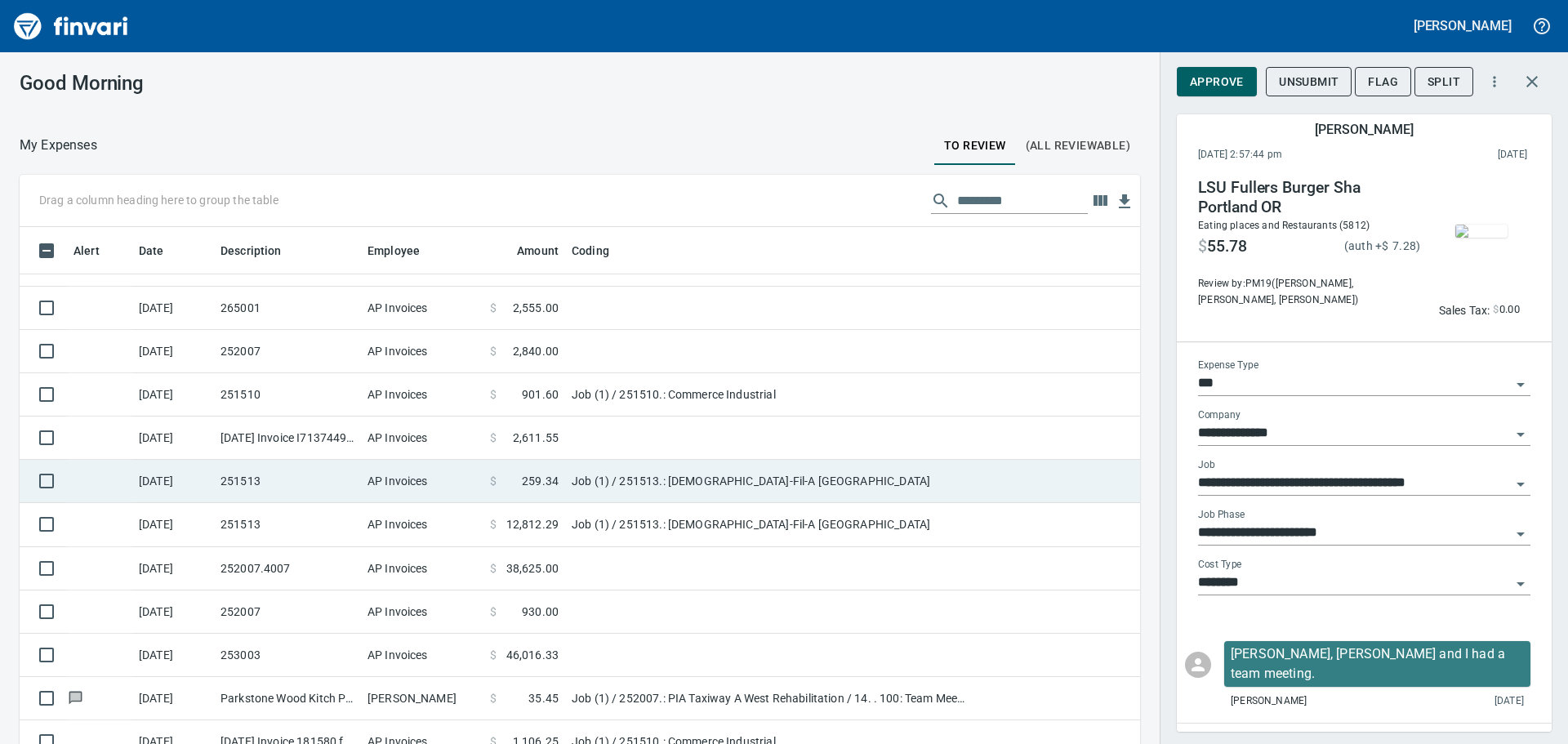
click at [87, 485] on td at bounding box center [99, 482] width 65 height 43
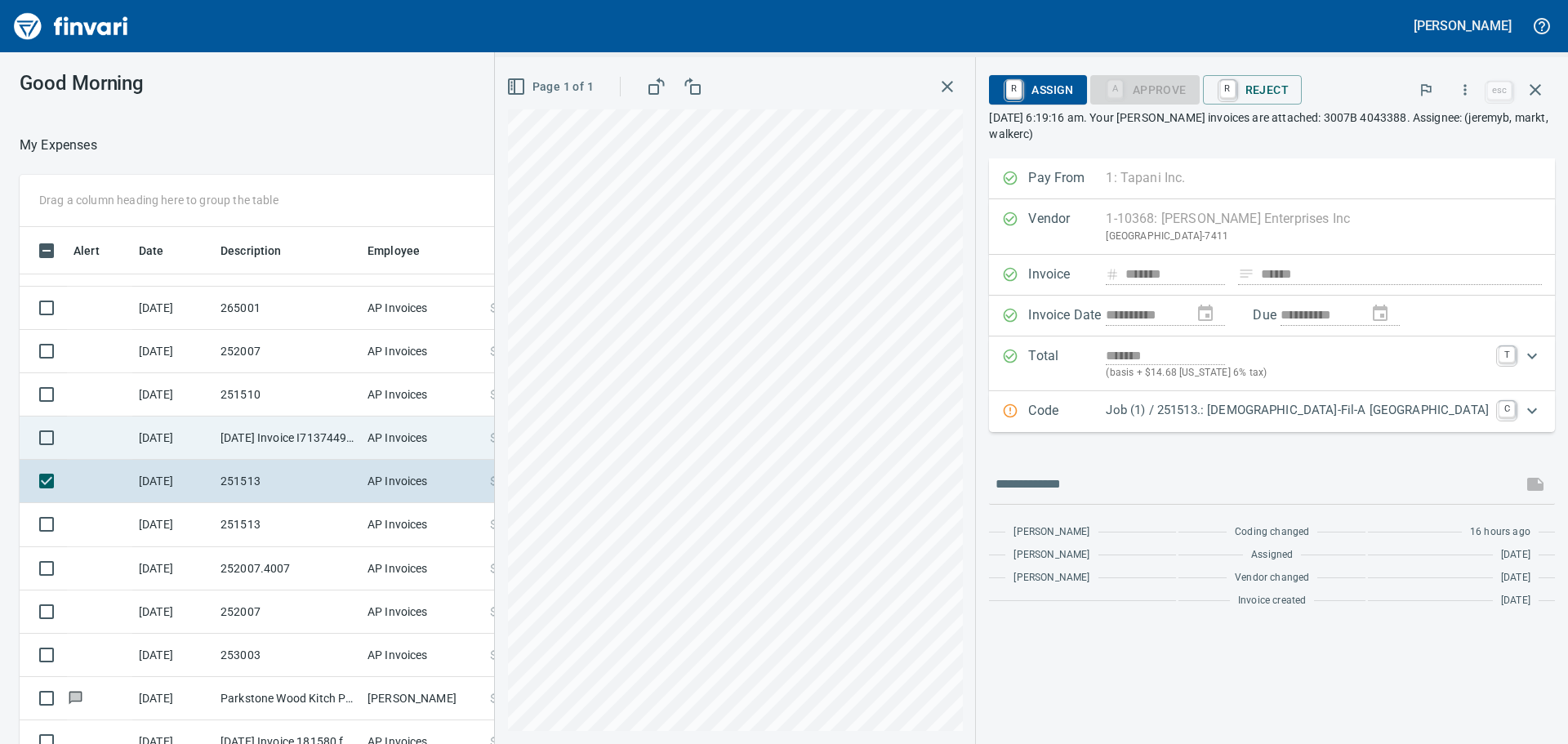
click at [329, 442] on td "[DATE] Invoice I7137449 from [PERSON_NAME] Company Inc. (1-10431)" at bounding box center [287, 438] width 147 height 43
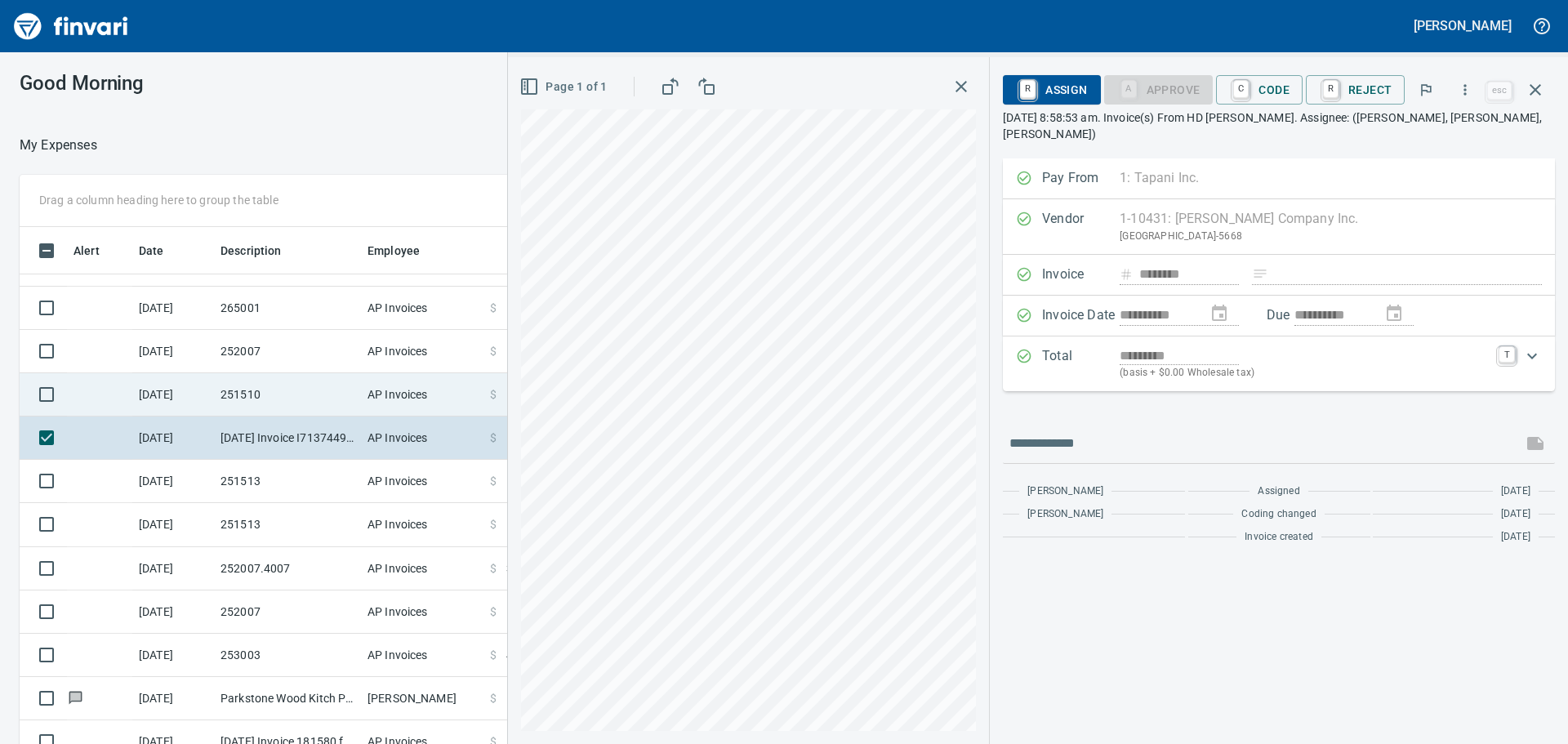
click at [295, 401] on td "251510" at bounding box center [287, 395] width 147 height 43
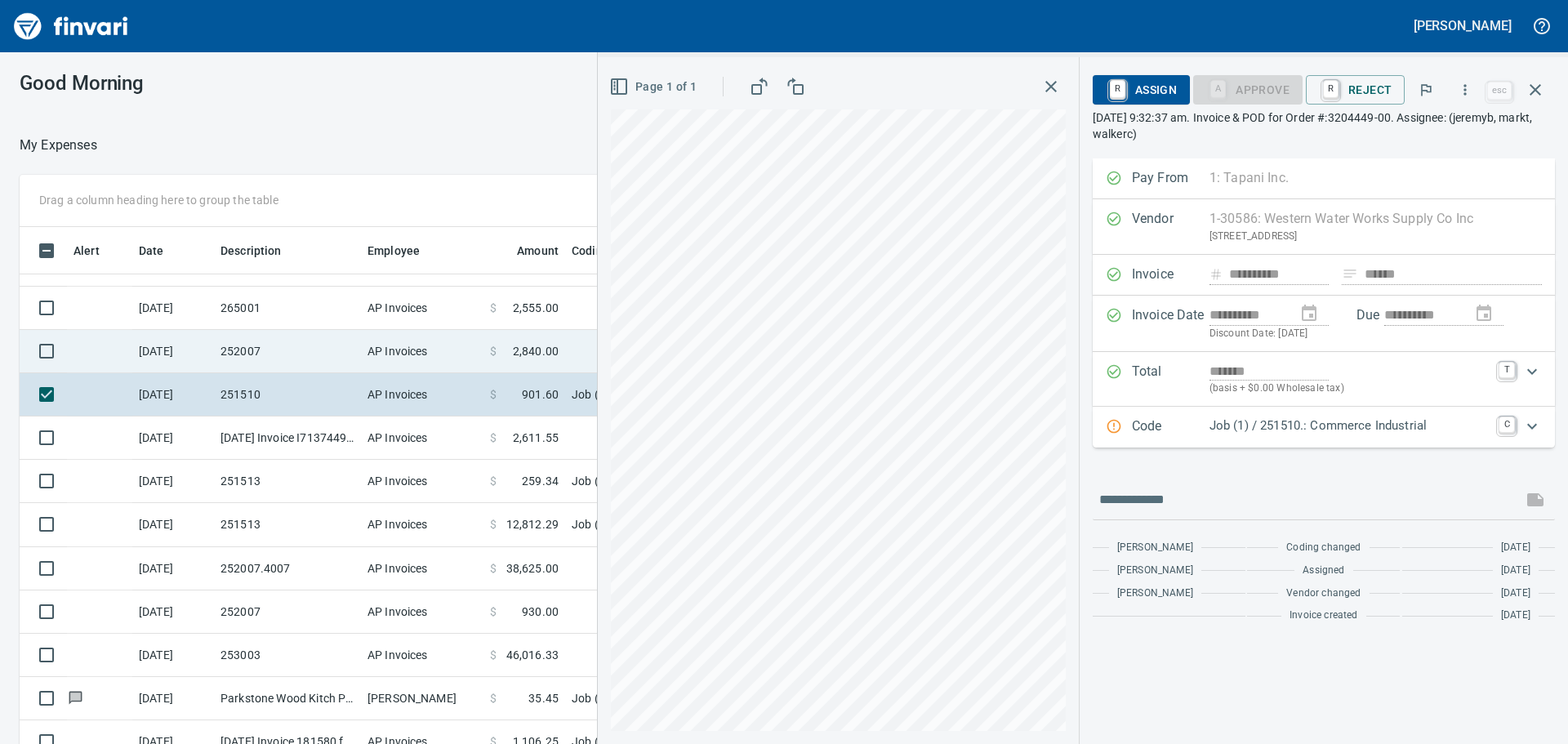
click at [304, 338] on td "252007" at bounding box center [287, 351] width 147 height 43
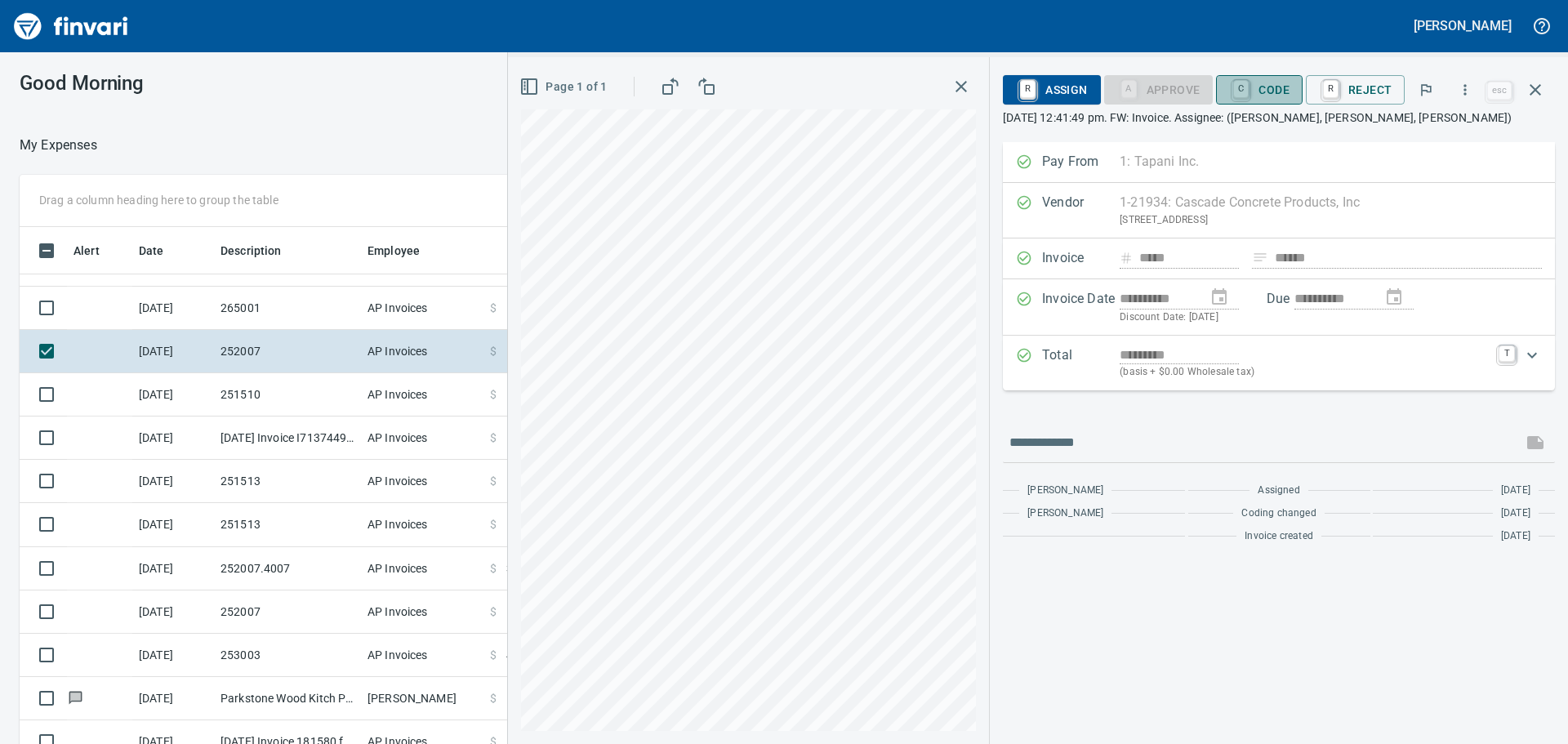
click at [1268, 87] on span "C Code" at bounding box center [1258, 90] width 60 height 28
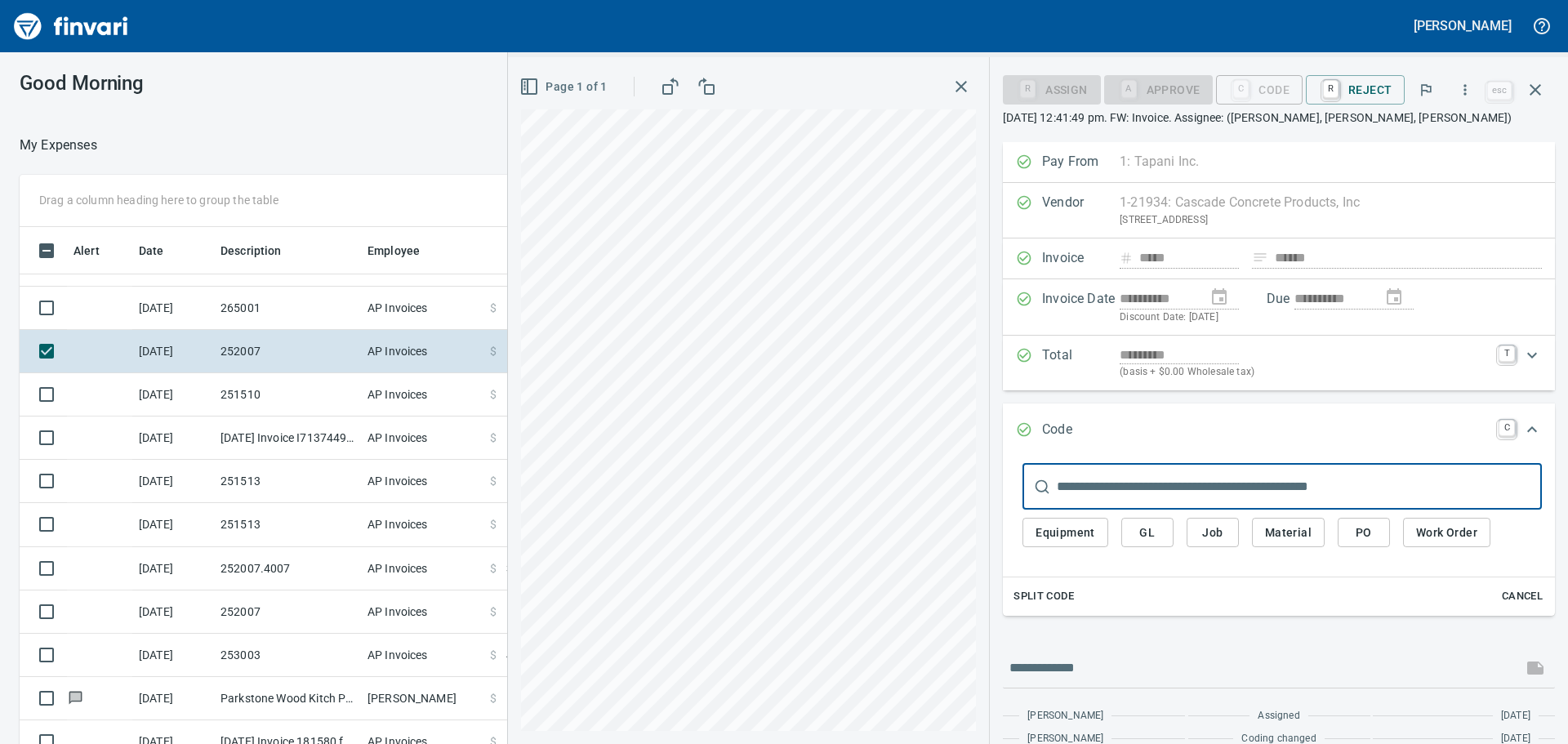
scroll to position [552, 1084]
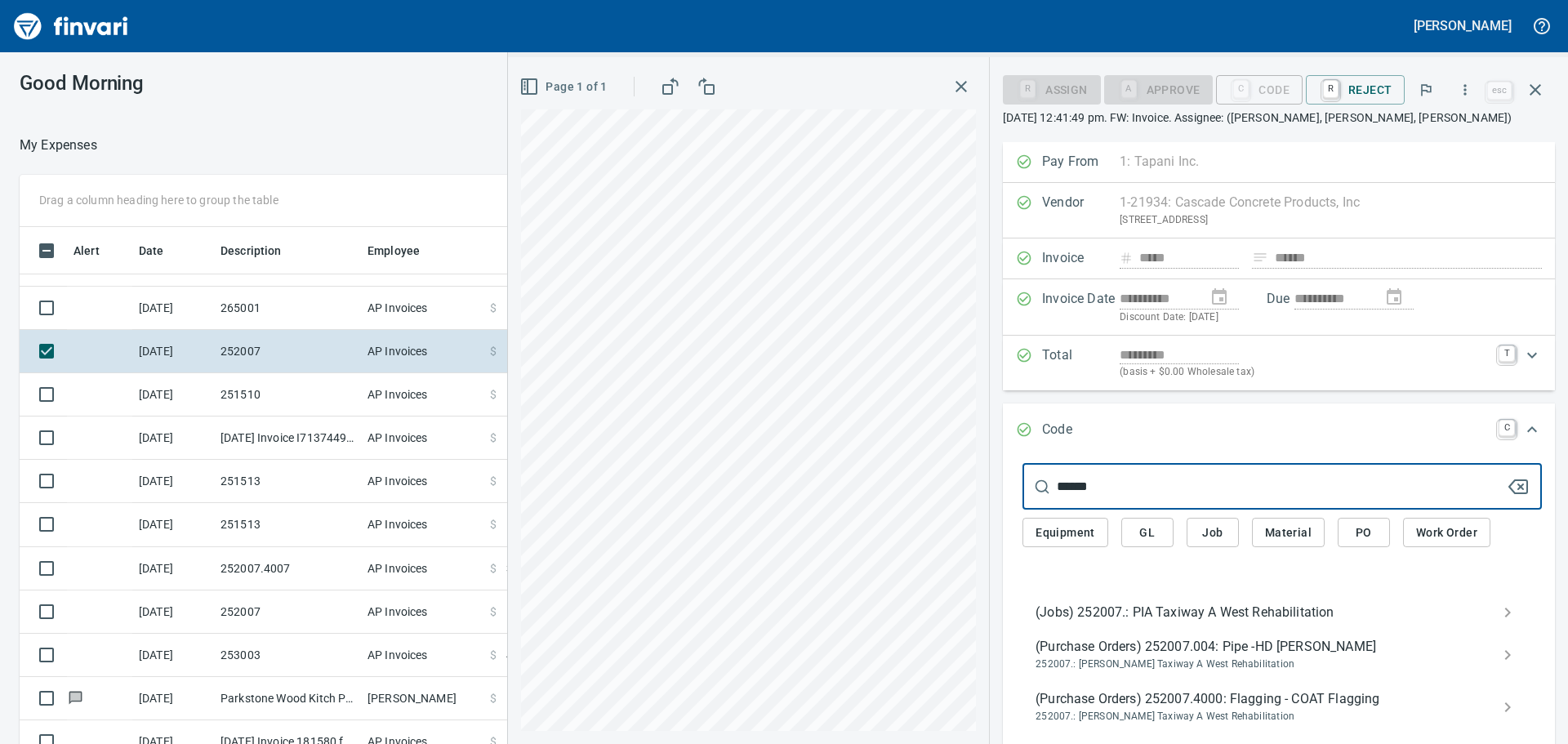
type input "******"
click at [1164, 611] on span "(Jobs) 252007.: PIA Taxiway A West Rehabilitation" at bounding box center [1269, 612] width 467 height 20
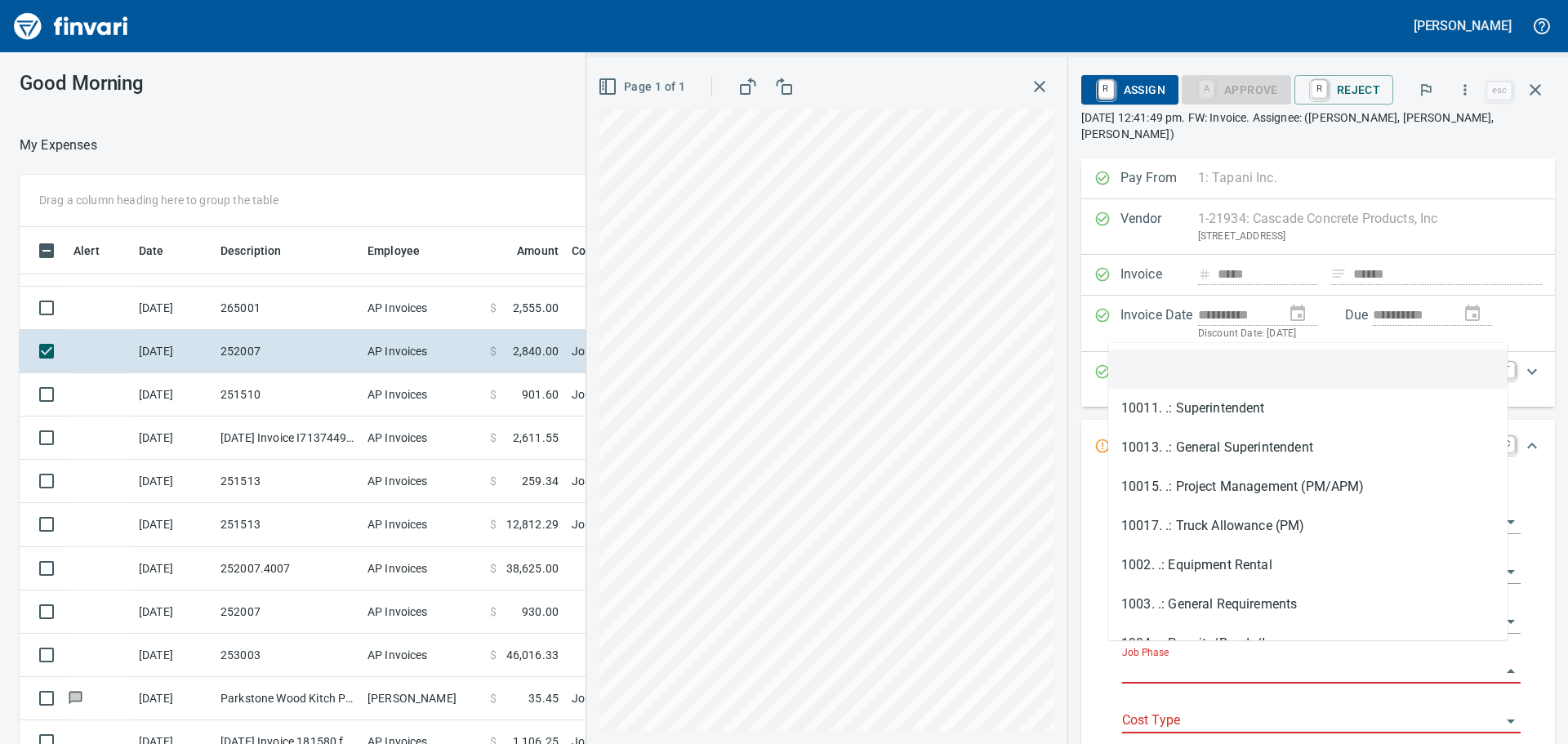
click at [1216, 660] on input "Job Phase" at bounding box center [1311, 671] width 379 height 23
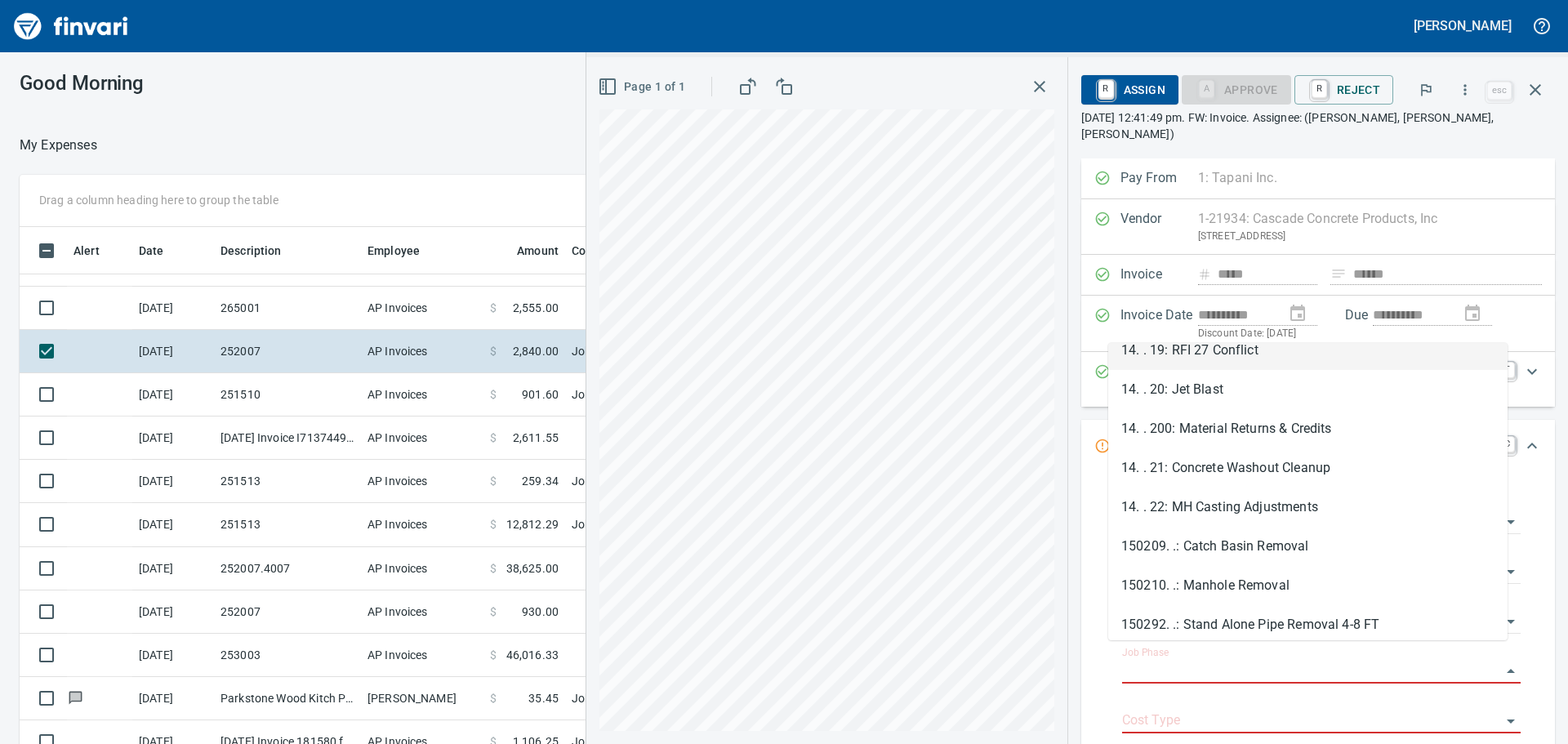
scroll to position [1714, 0]
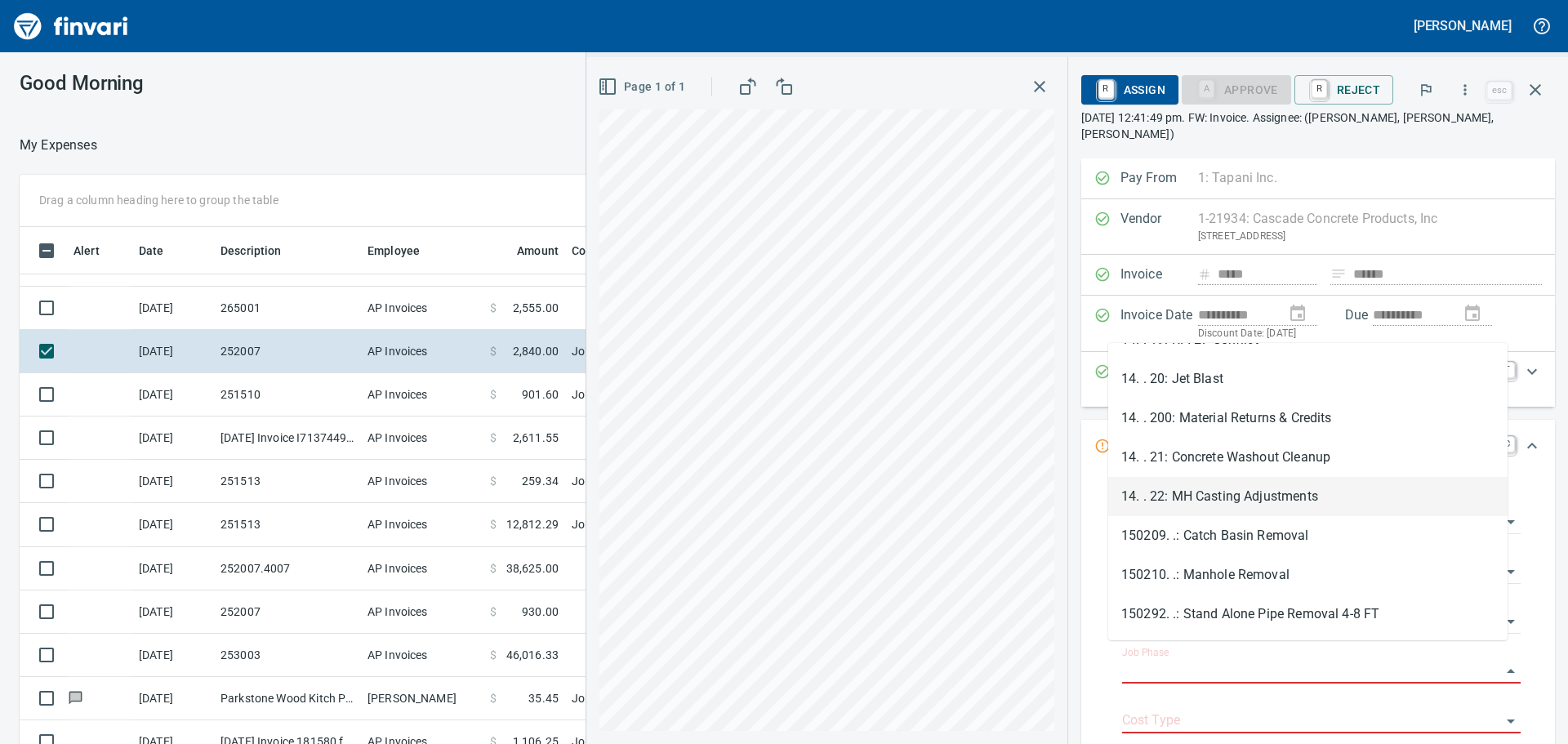
click at [1268, 503] on li "14. . 22: MH Casting Adjustments" at bounding box center [1307, 495] width 399 height 39
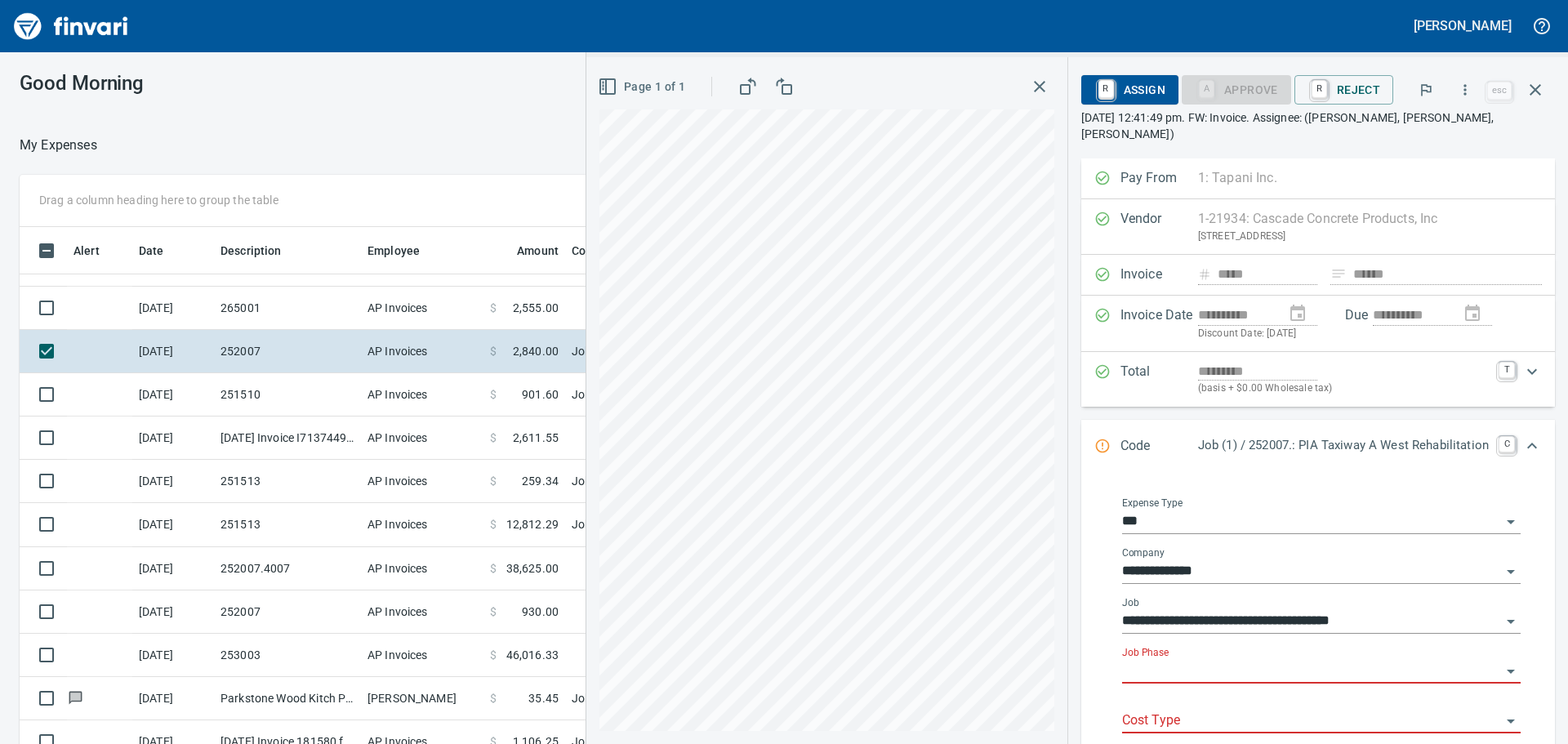
type input "**********"
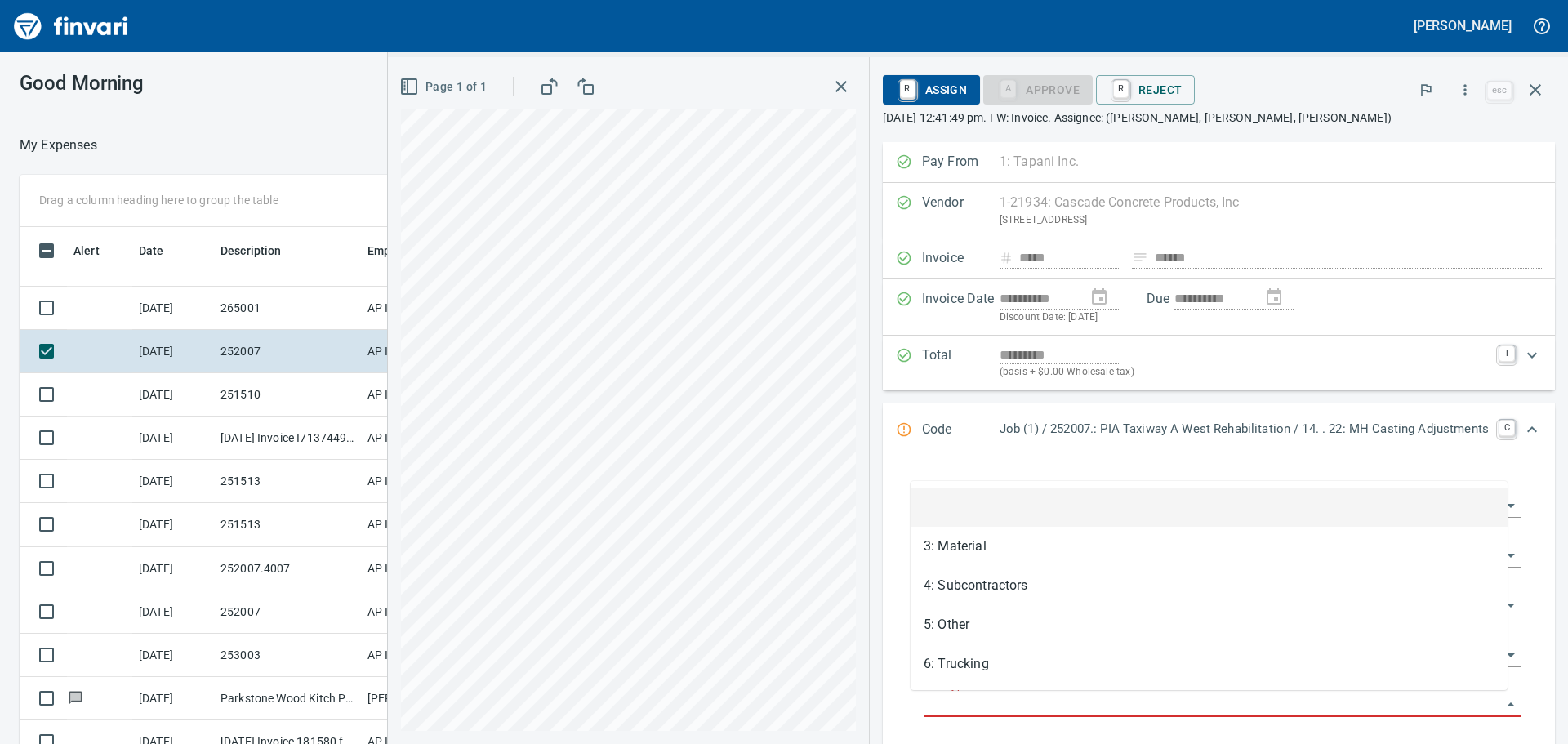
scroll to position [552, 1084]
click at [1079, 694] on input "Cost Type" at bounding box center [1212, 704] width 577 height 23
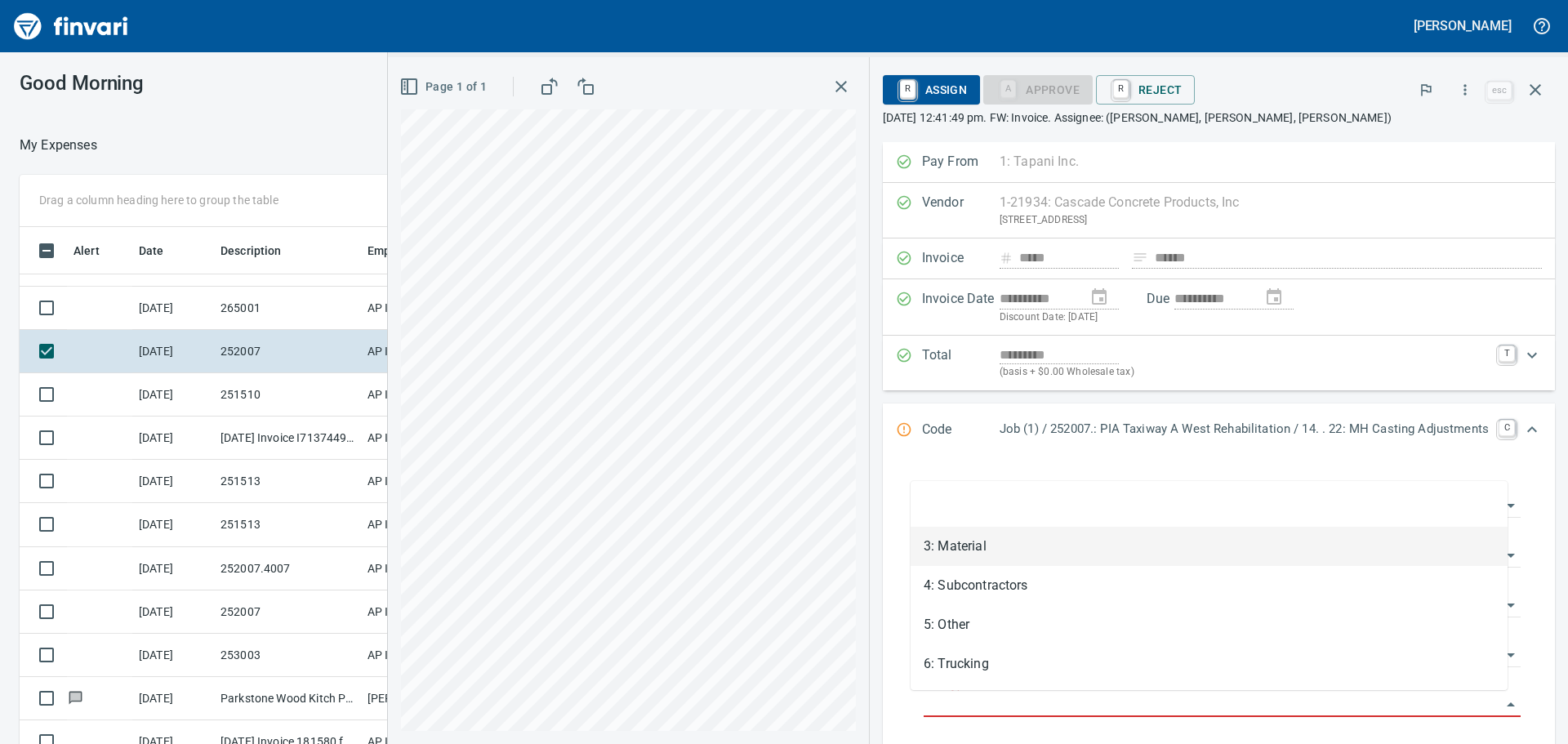
click at [1059, 556] on li "3: Material" at bounding box center [1209, 546] width 597 height 39
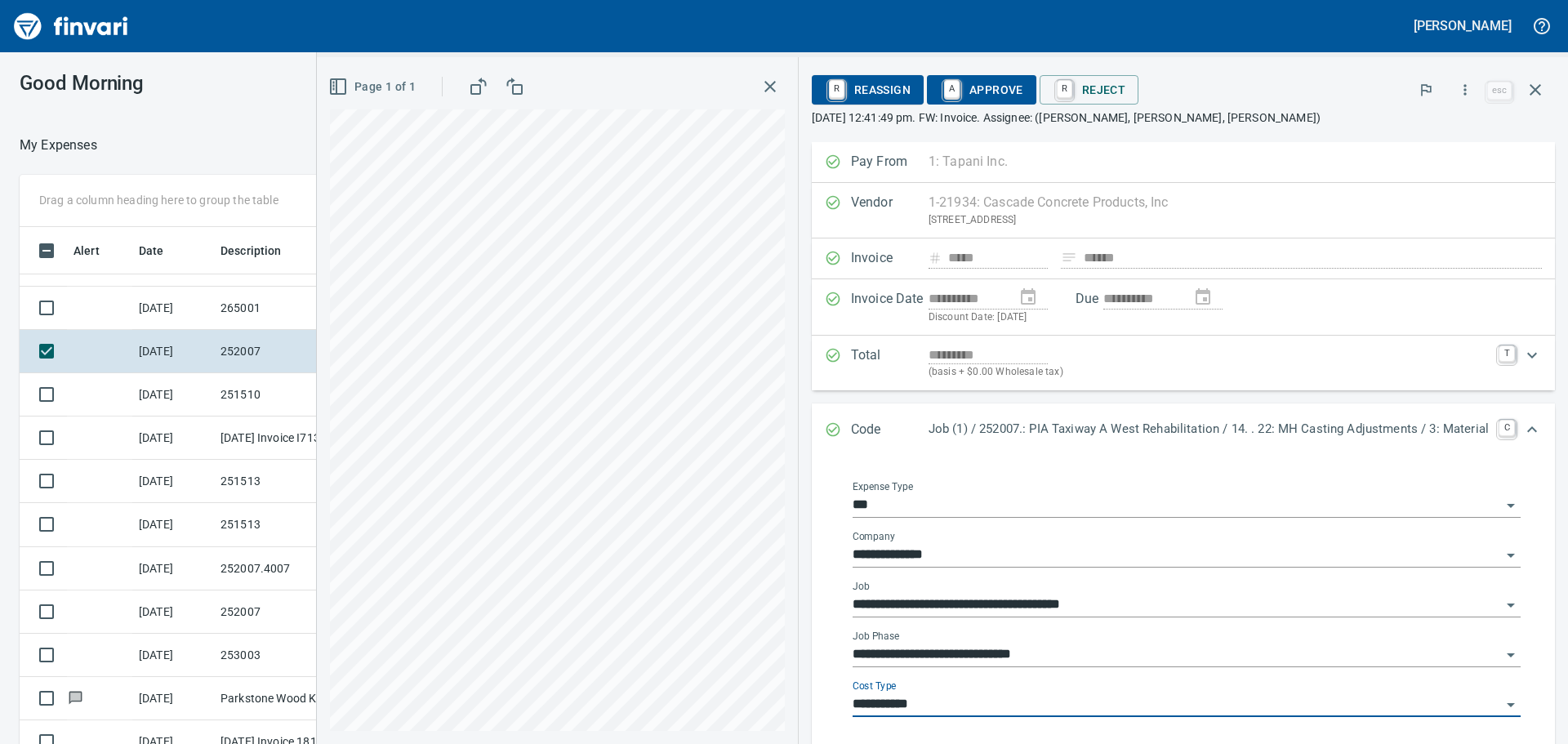
type input "**********"
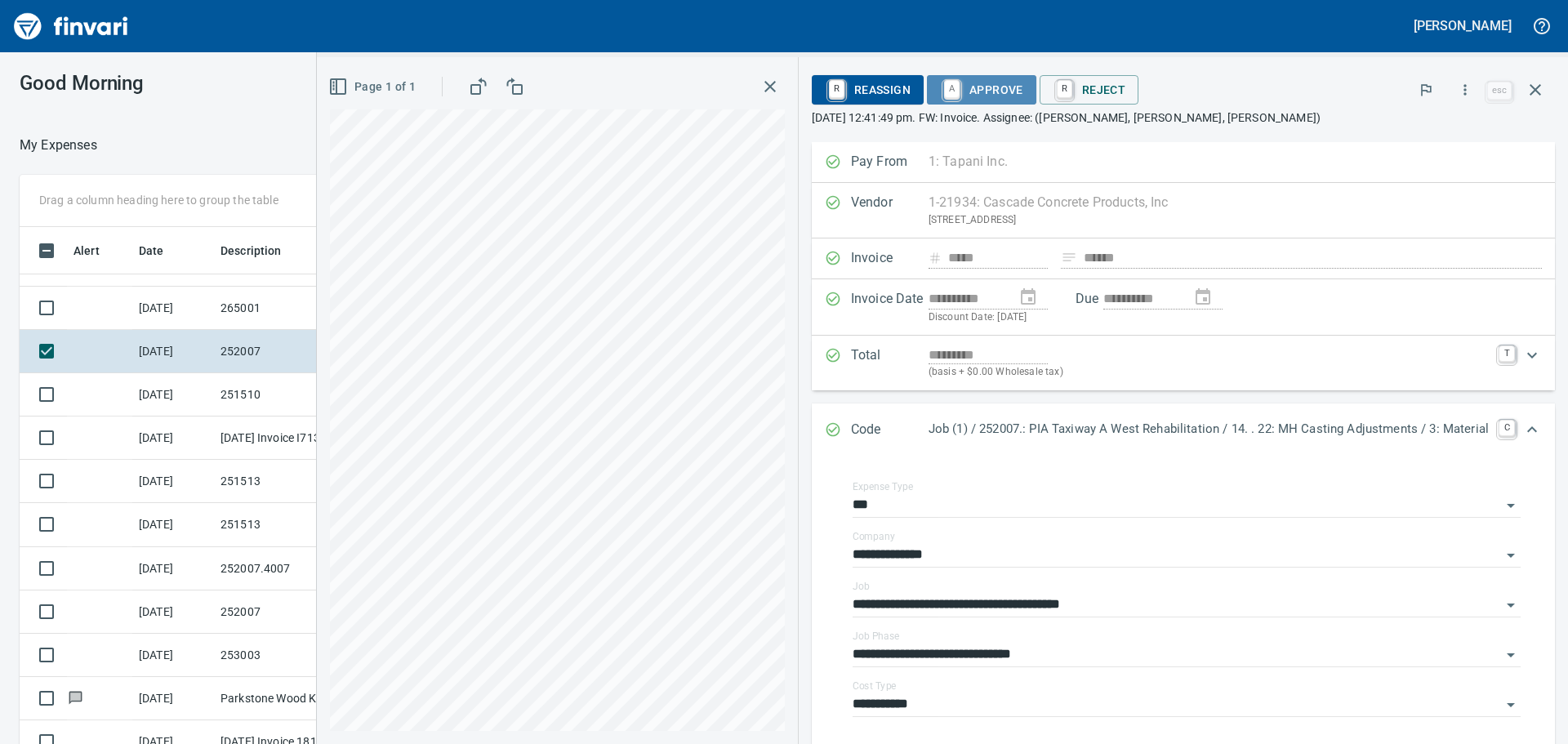
click at [964, 91] on span "A Approve" at bounding box center [982, 90] width 83 height 28
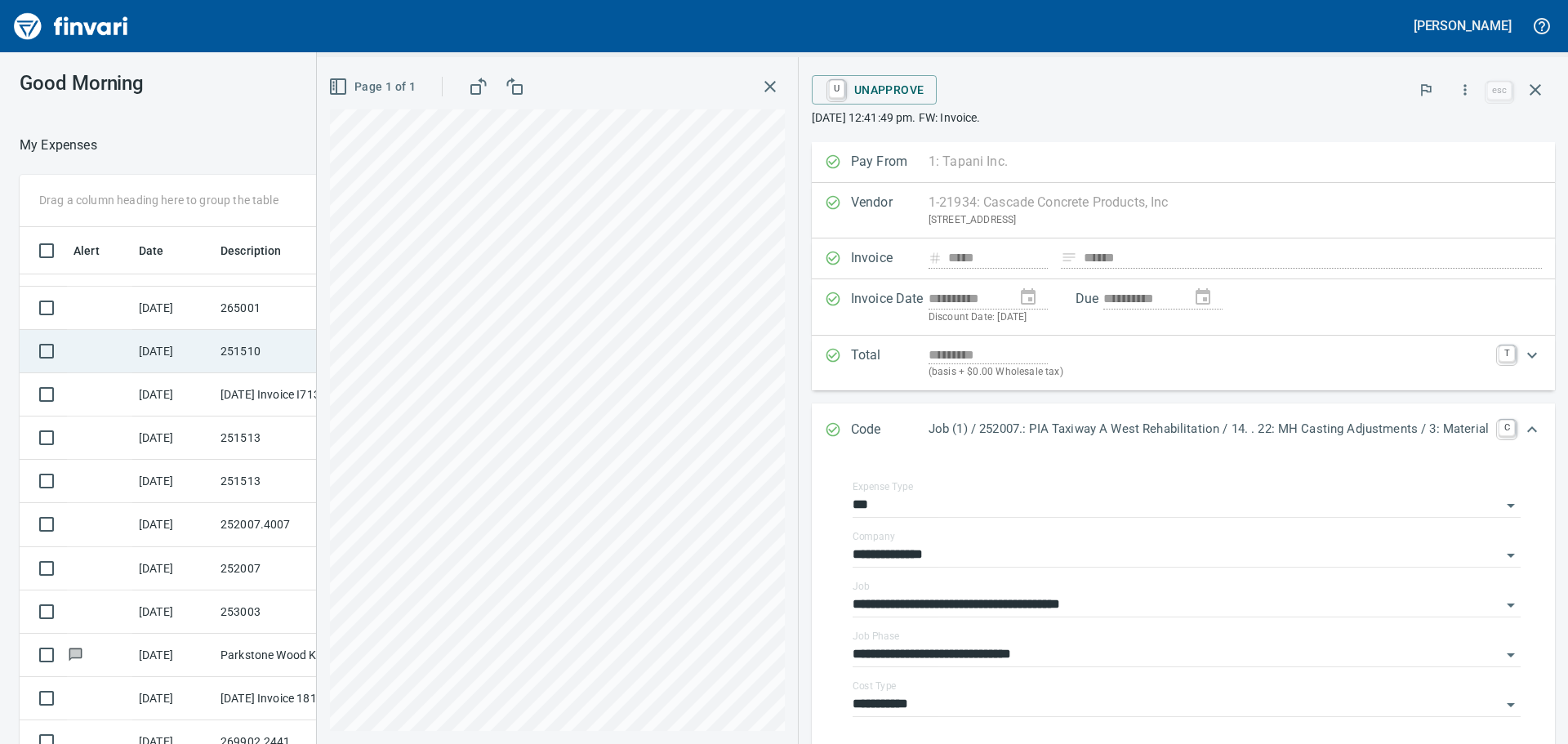
click at [224, 348] on td "251510" at bounding box center [287, 351] width 147 height 43
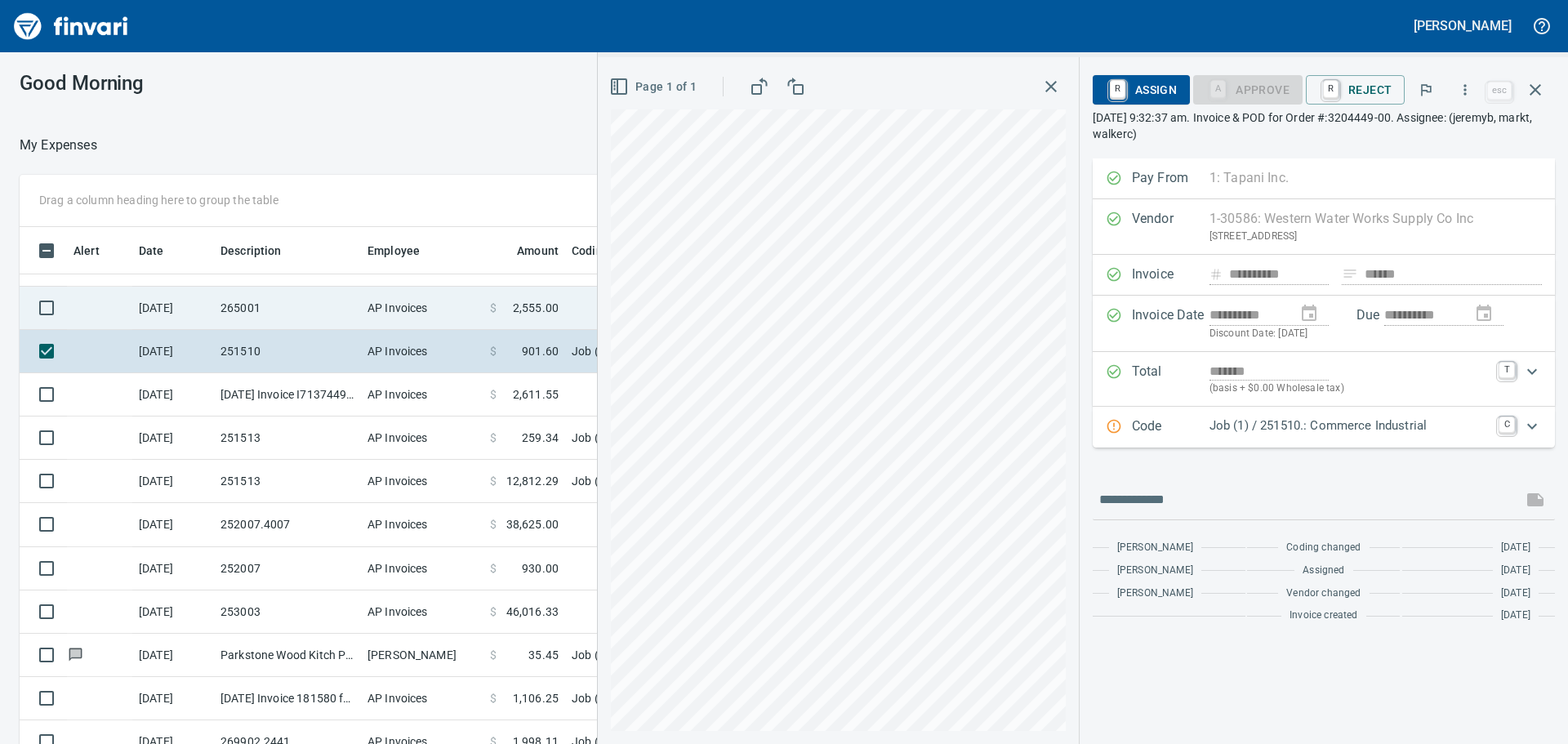
click at [275, 310] on td "265001" at bounding box center [287, 309] width 147 height 43
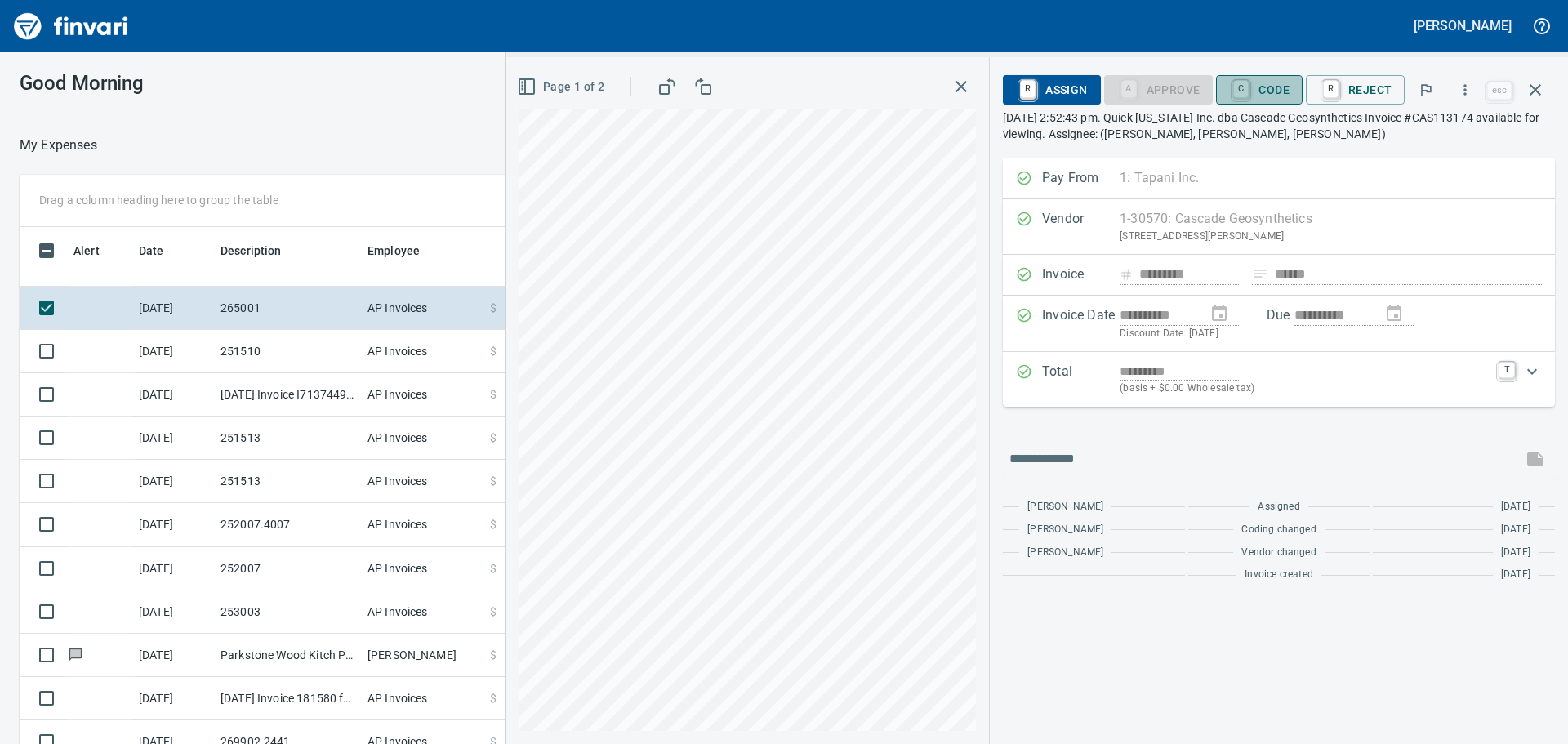
click at [1284, 96] on span "C Code" at bounding box center [1258, 90] width 60 height 28
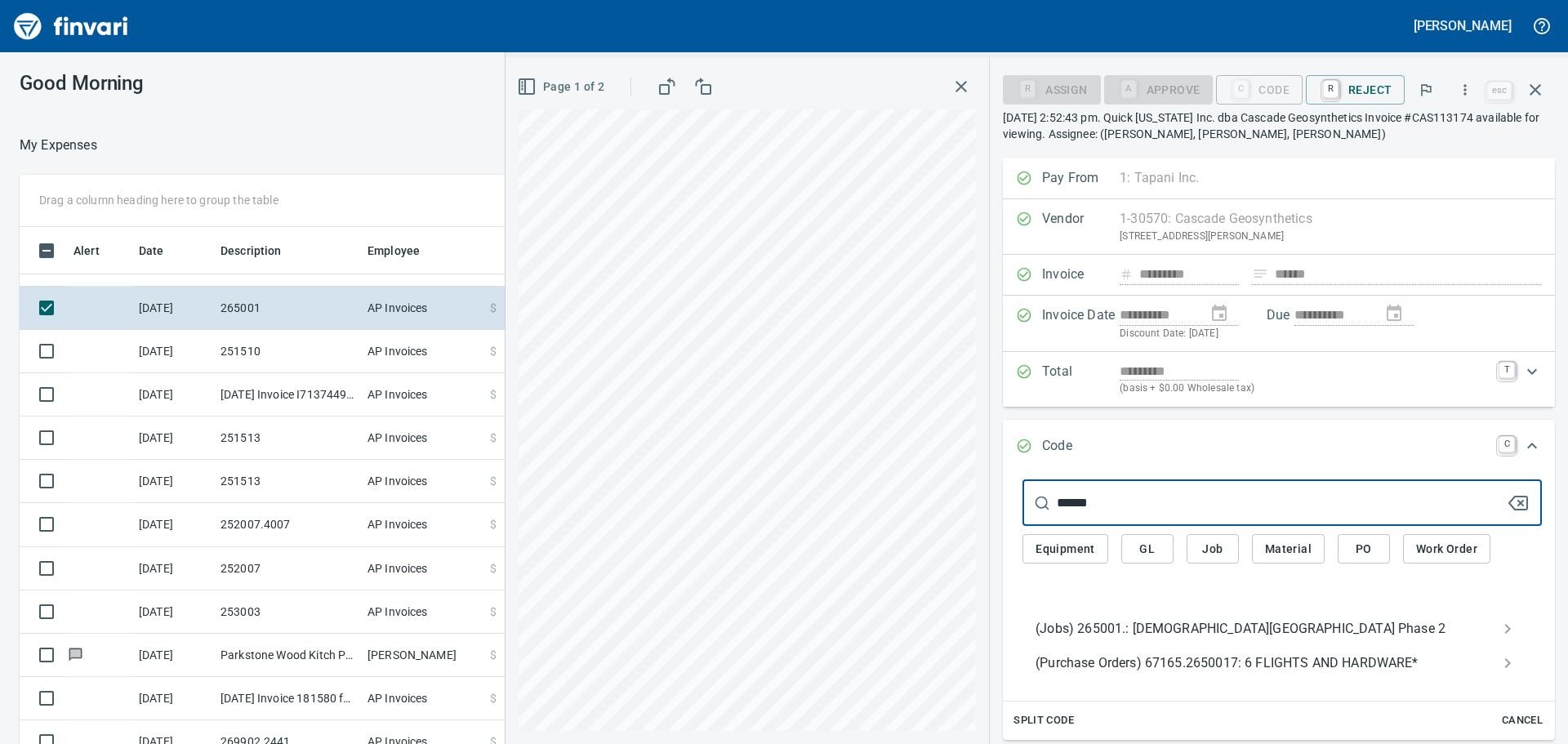
type input "******"
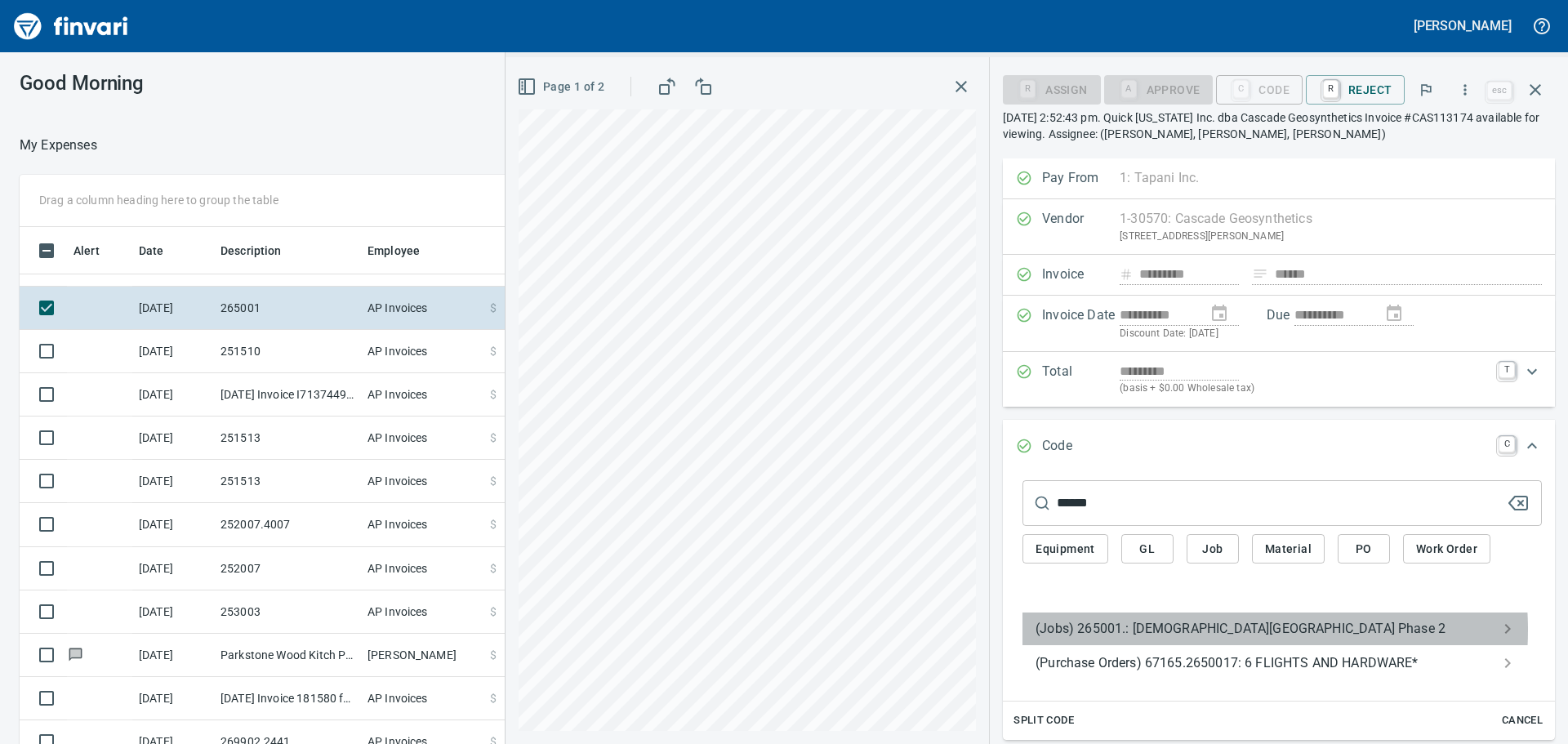
click at [1214, 629] on span "(Jobs) 265001.: Lady Island Landfill Phase 2" at bounding box center [1269, 628] width 467 height 20
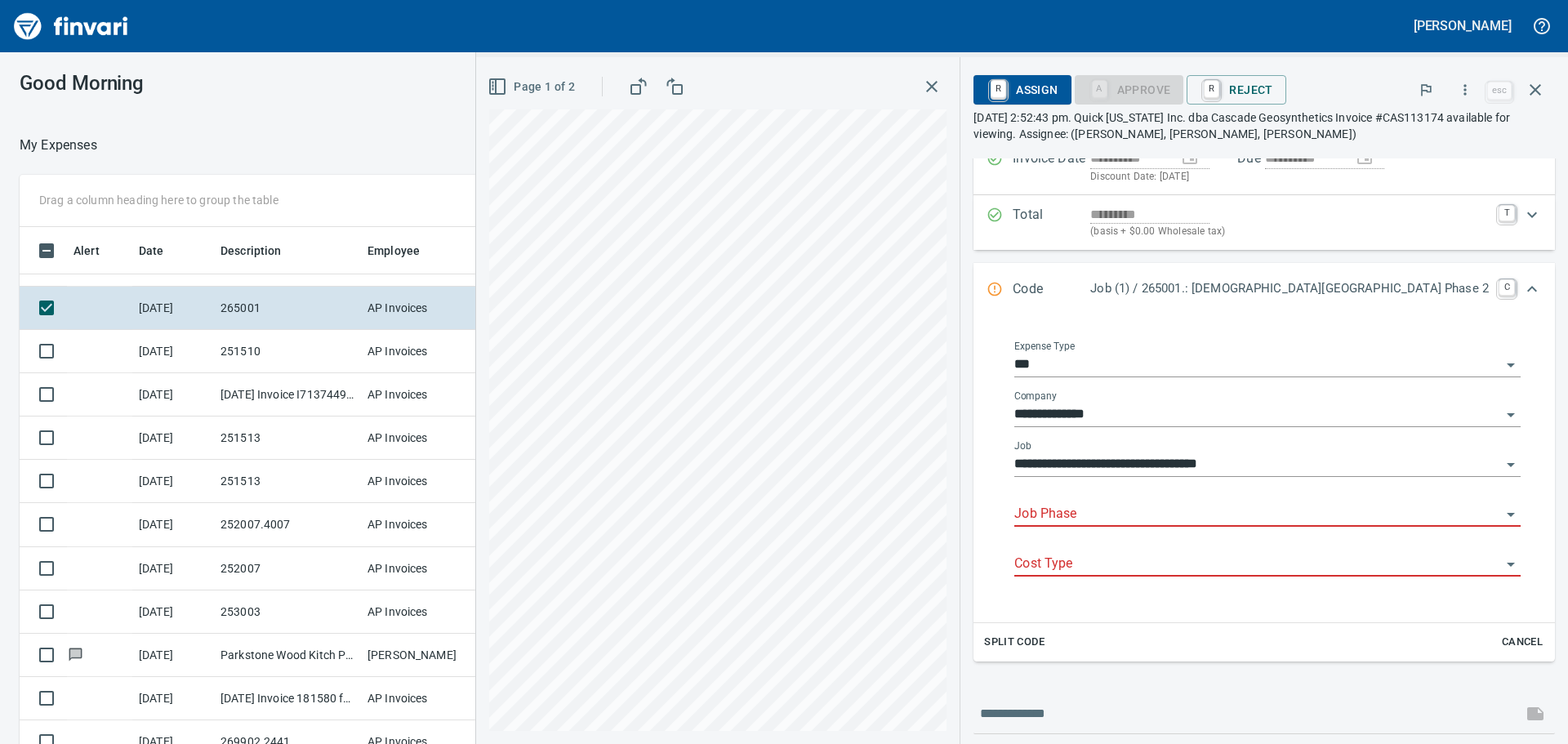
scroll to position [163, 0]
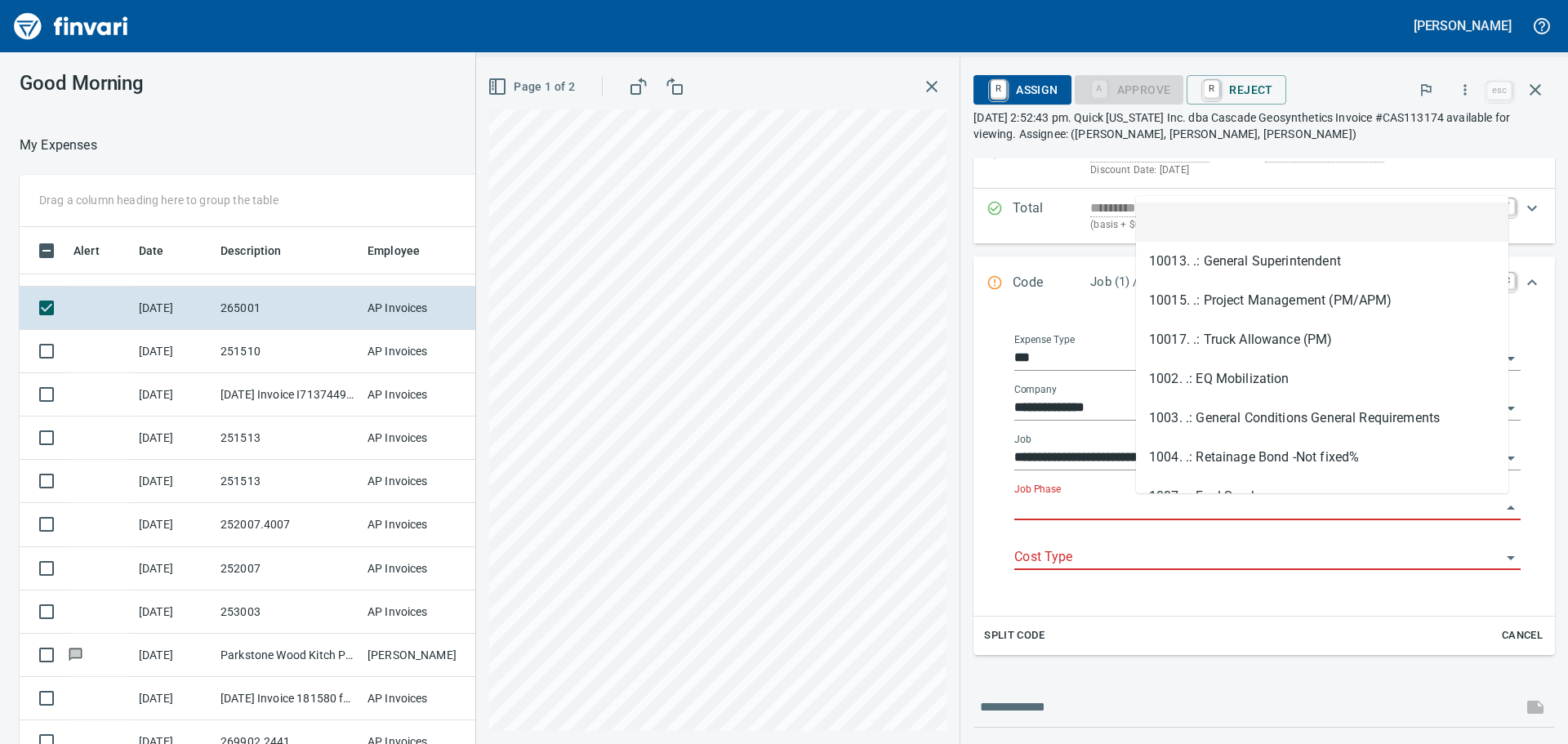
click at [1250, 509] on input "Job Phase" at bounding box center [1258, 508] width 487 height 23
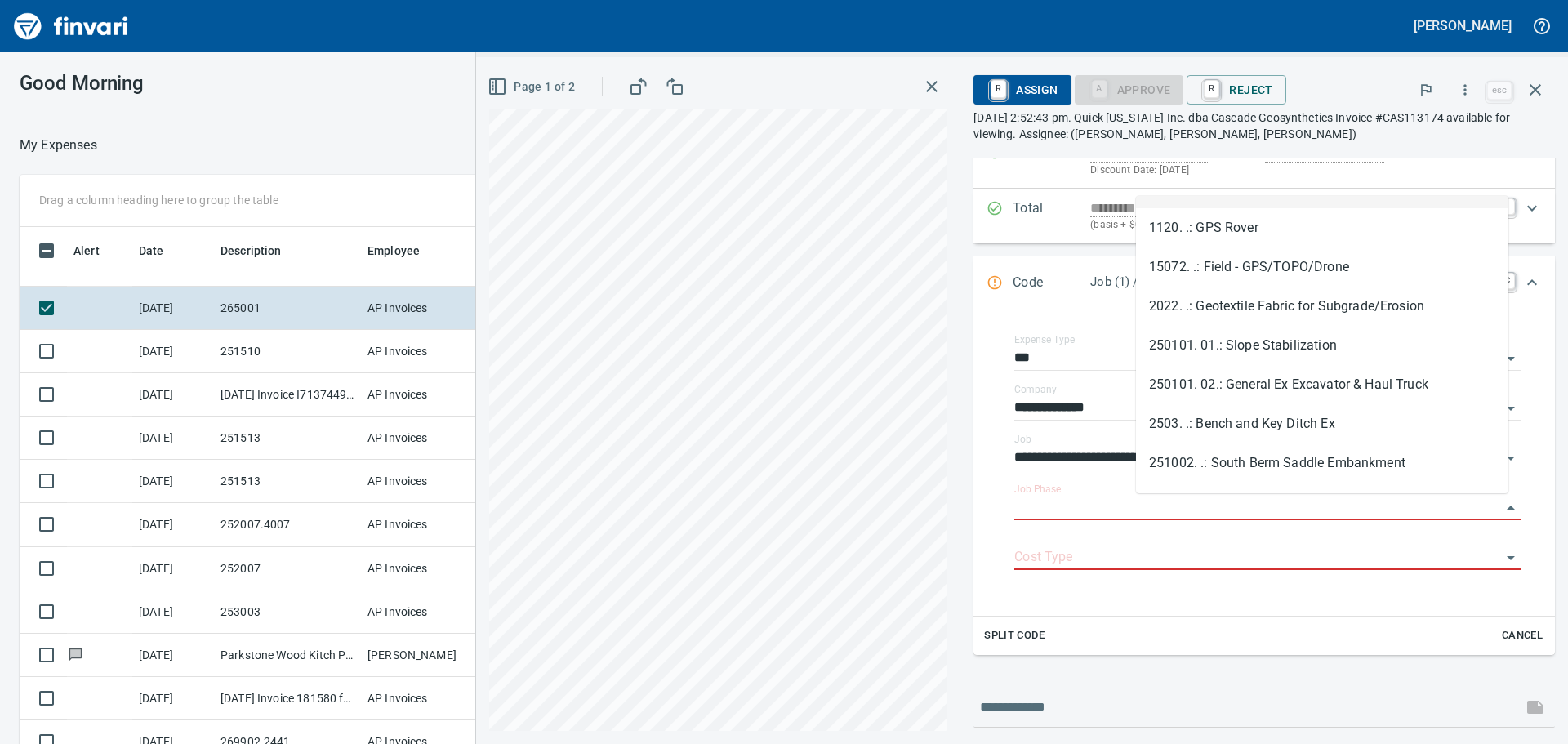
scroll to position [409, 0]
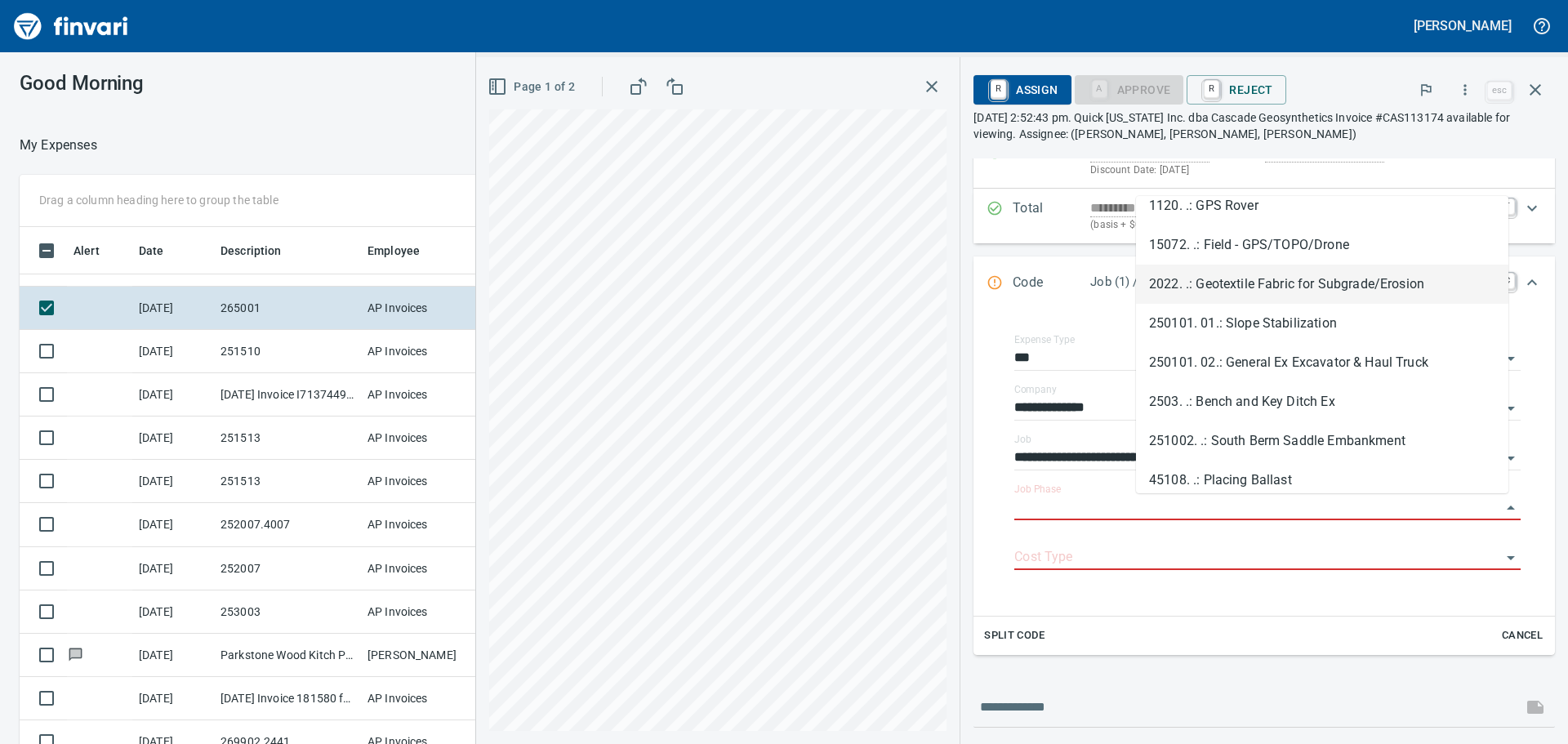
click at [1439, 284] on li "2022. .: Geotextile Fabric for Subgrade/Erosion" at bounding box center [1322, 283] width 372 height 39
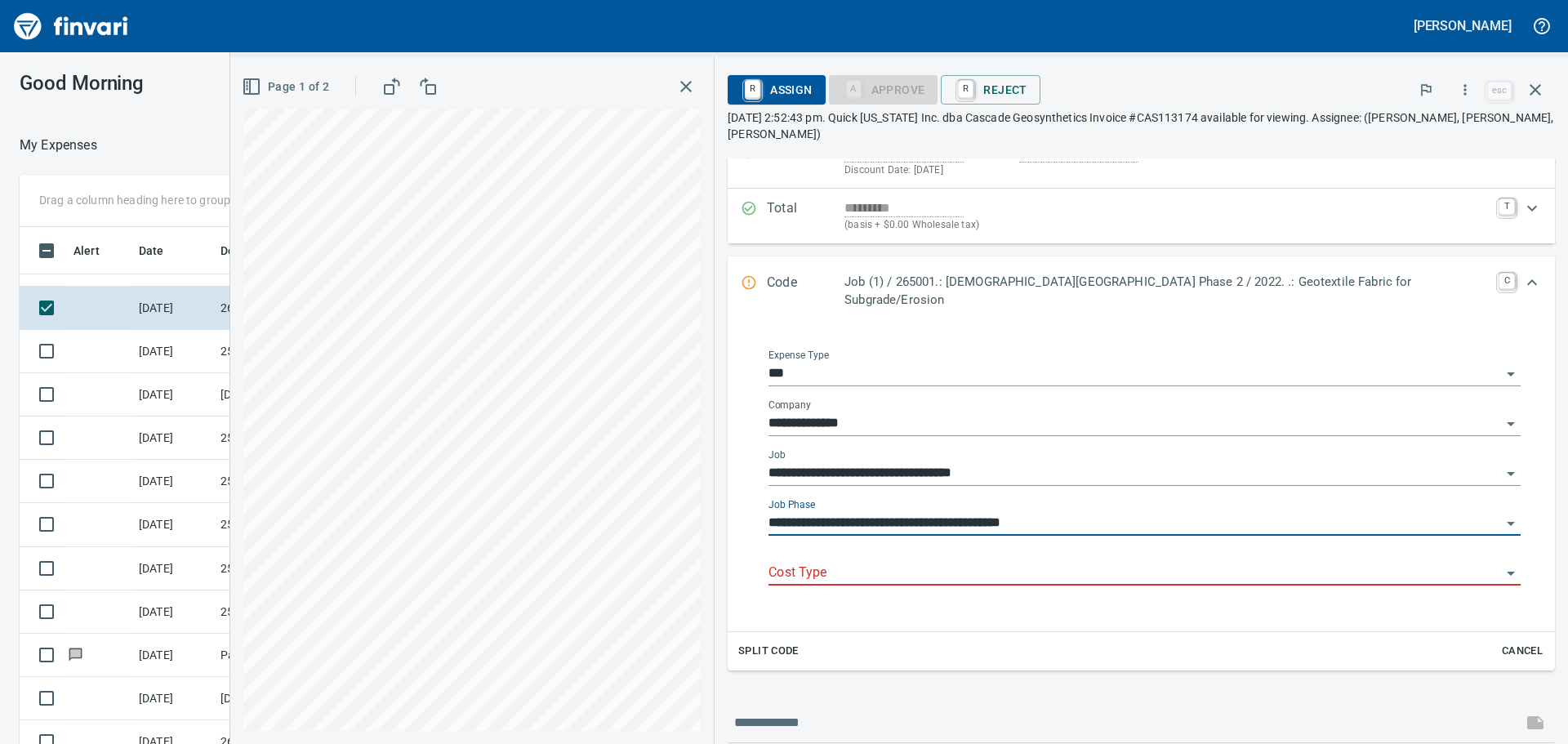
type input "**********"
click at [1068, 561] on input "Cost Type" at bounding box center [1135, 573] width 732 height 23
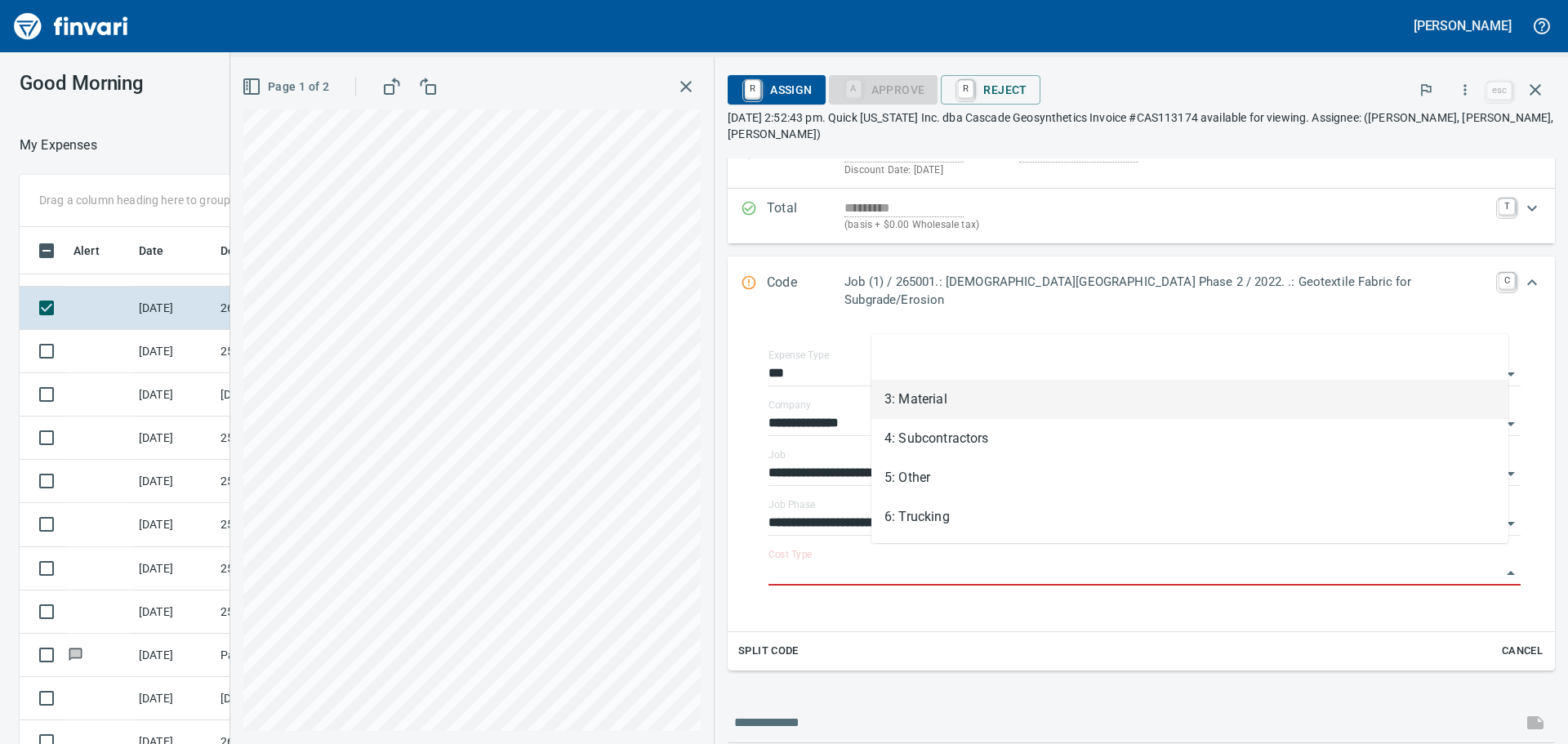
click at [1077, 408] on li "3: Material" at bounding box center [1190, 399] width 637 height 39
type input "**********"
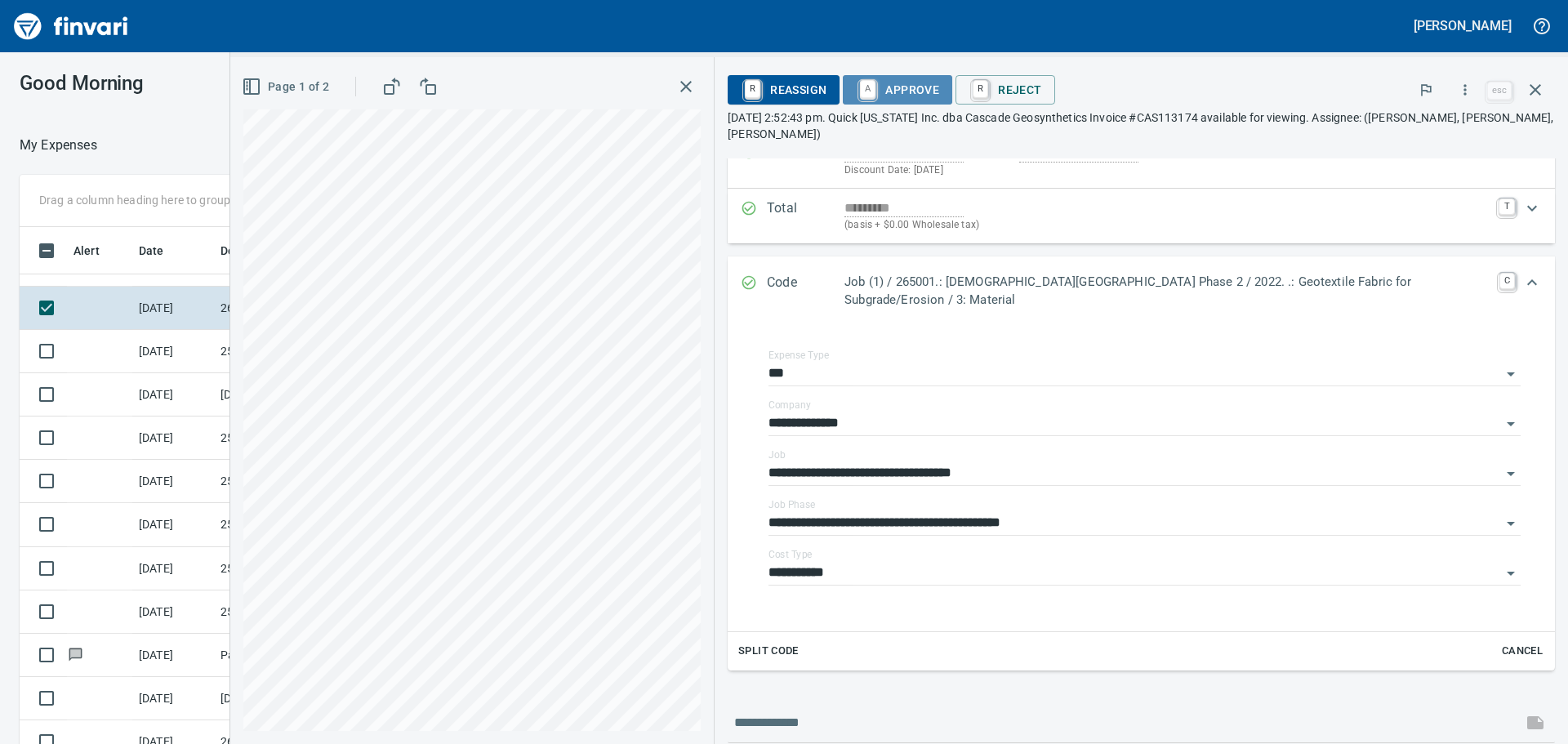
click at [939, 91] on span "A Approve" at bounding box center [897, 90] width 83 height 28
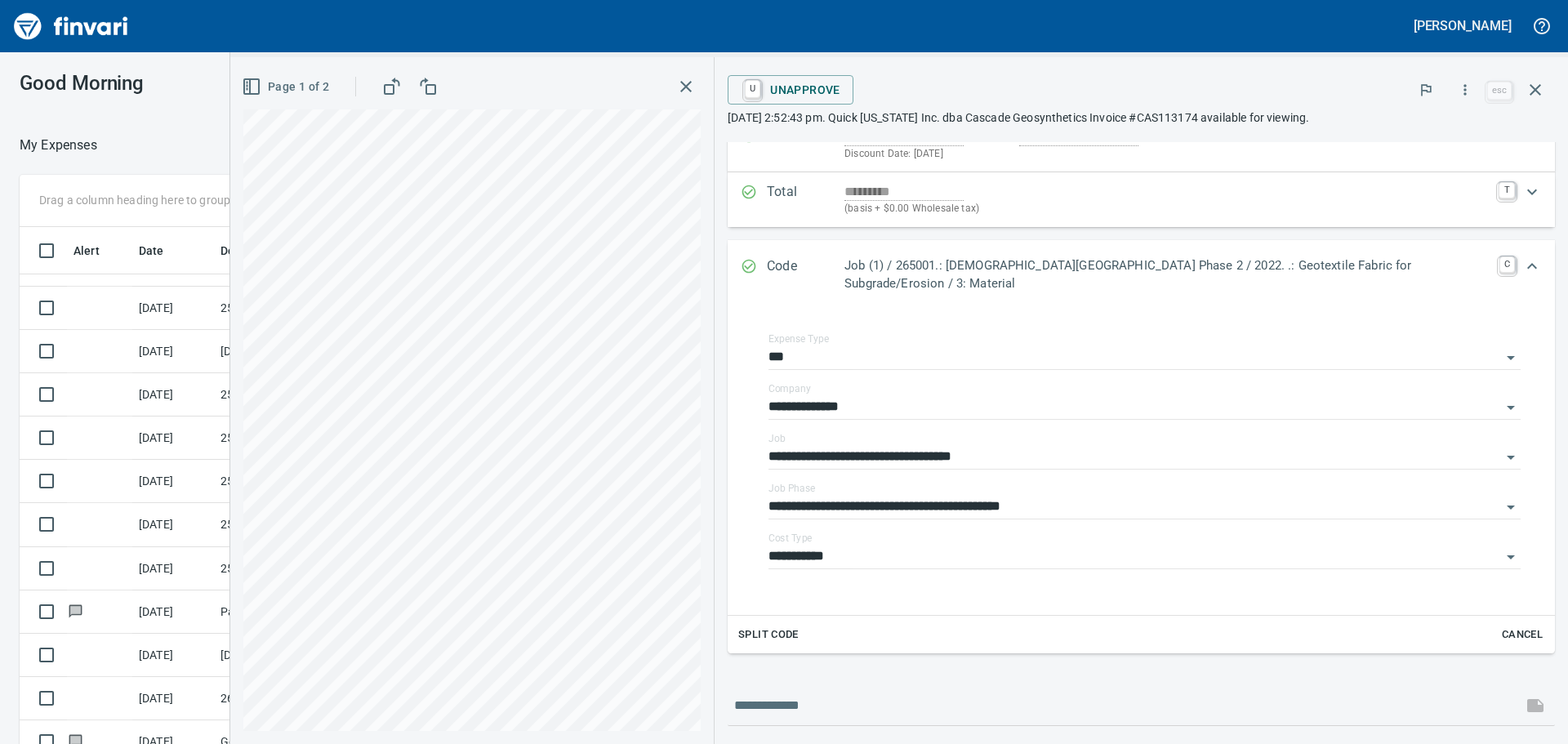
click at [696, 84] on icon "button" at bounding box center [686, 86] width 20 height 20
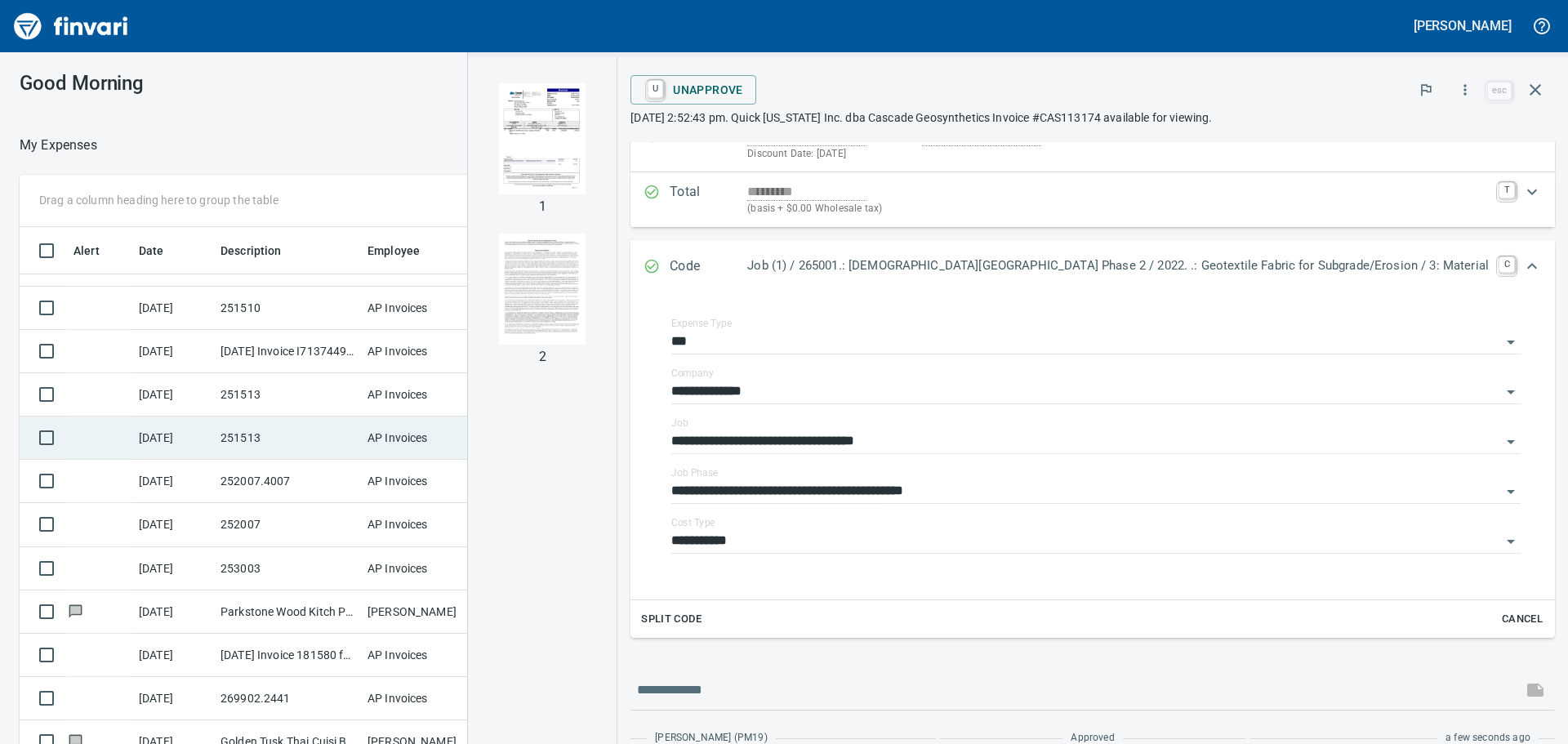
click at [275, 431] on td "251513" at bounding box center [287, 438] width 147 height 43
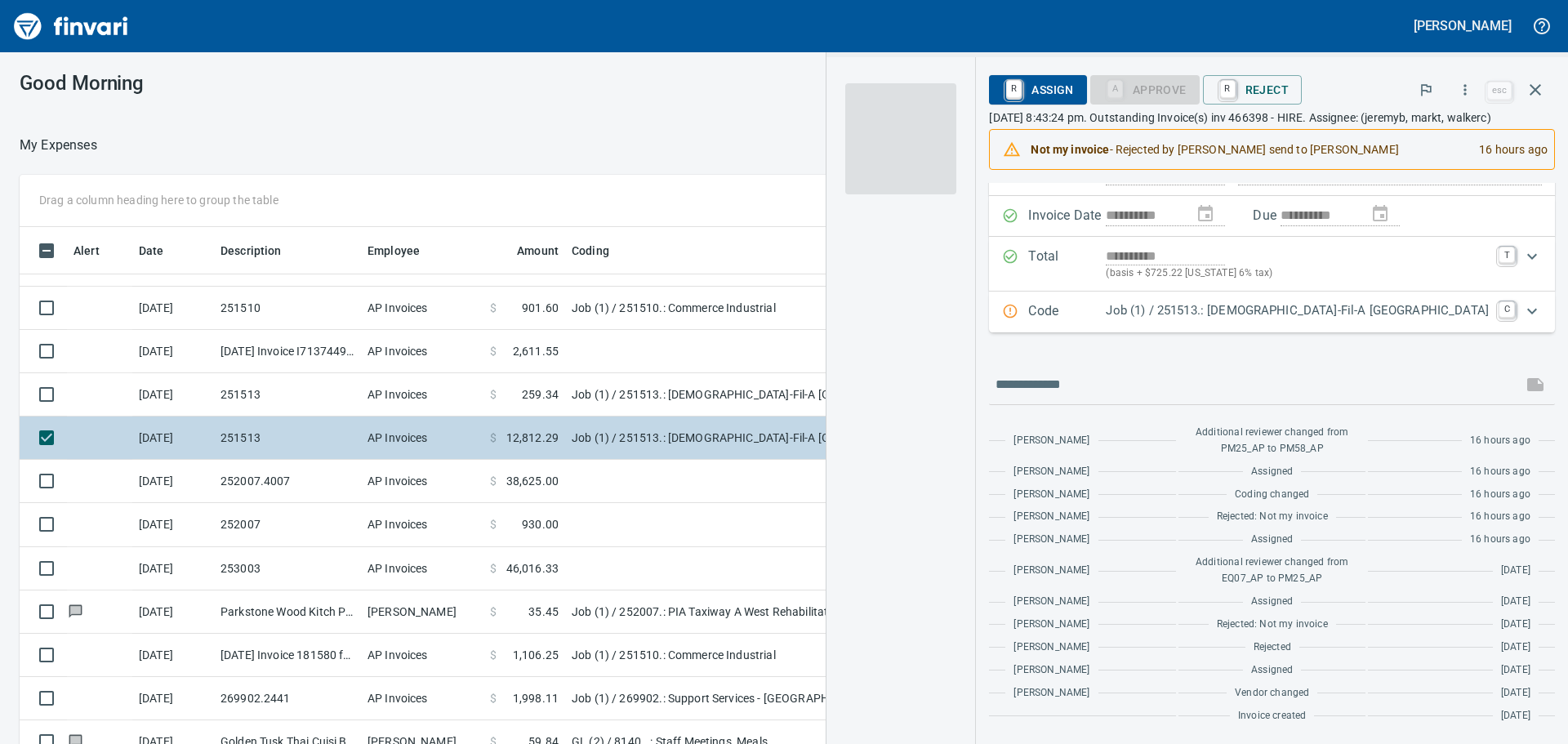
scroll to position [141, 0]
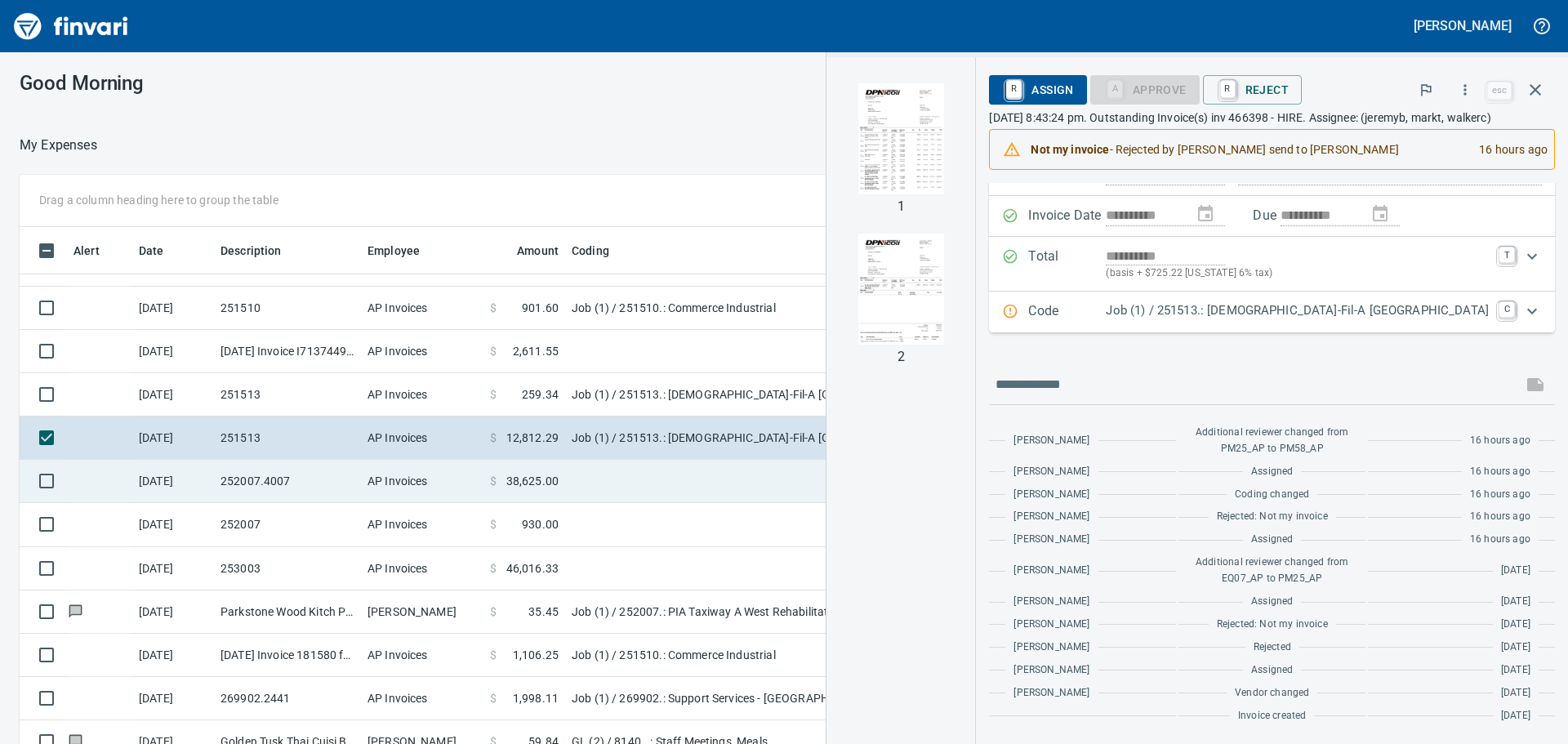
click at [315, 494] on td "252007.4007" at bounding box center [287, 482] width 147 height 43
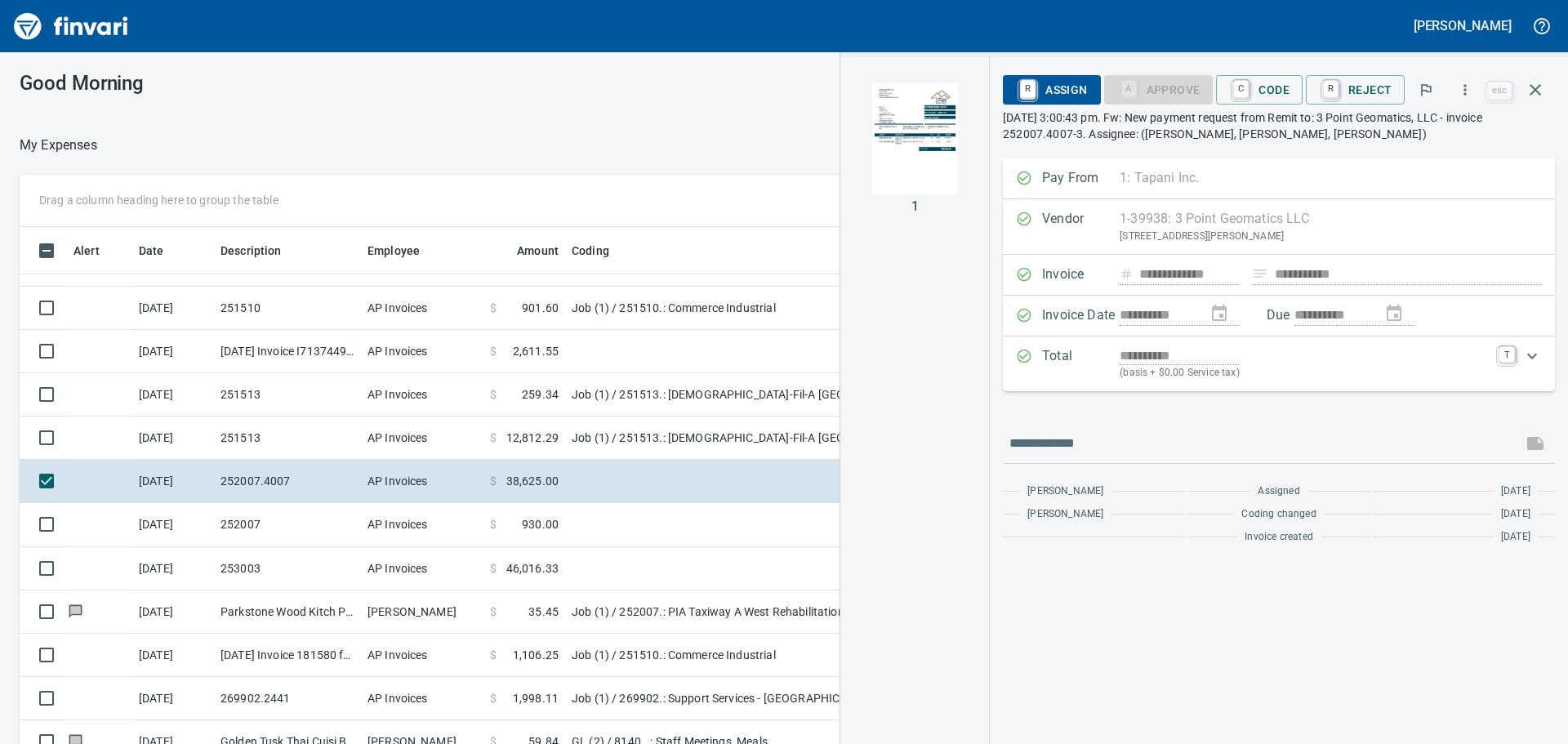
click at [920, 121] on img "button" at bounding box center [915, 139] width 111 height 111
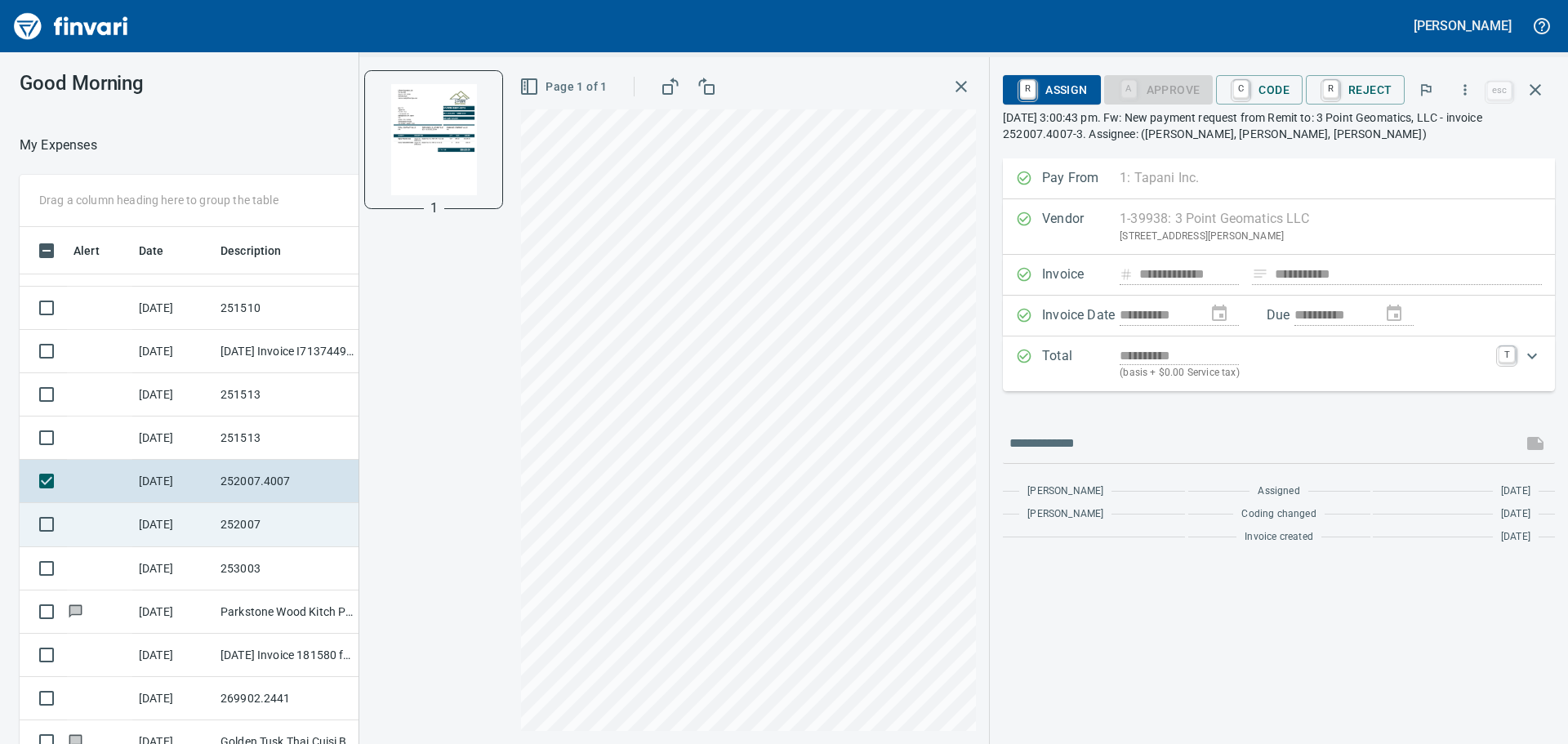
click at [252, 524] on td "252007" at bounding box center [287, 524] width 147 height 43
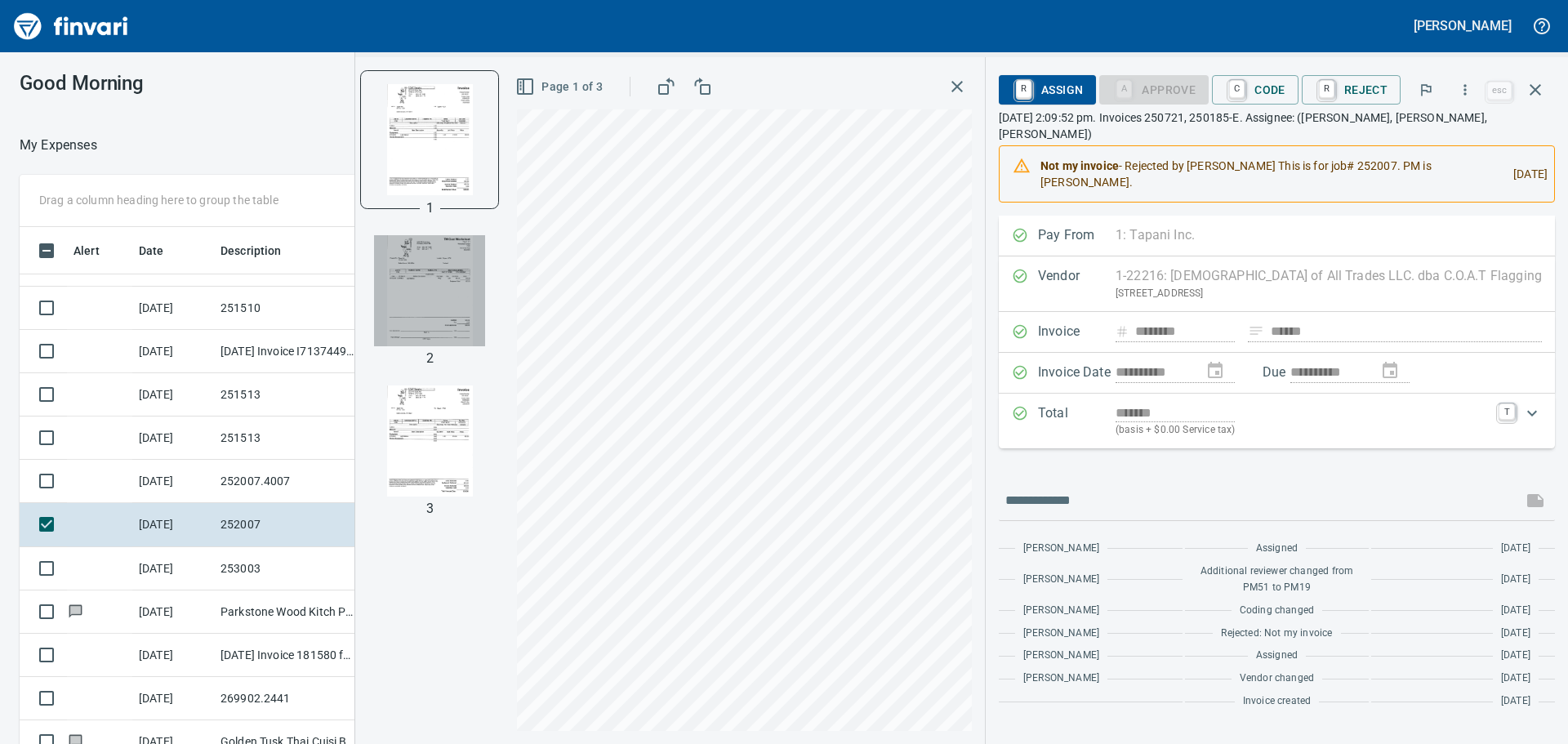
click at [427, 271] on img "button" at bounding box center [430, 290] width 111 height 111
click at [433, 430] on img "button" at bounding box center [430, 441] width 111 height 111
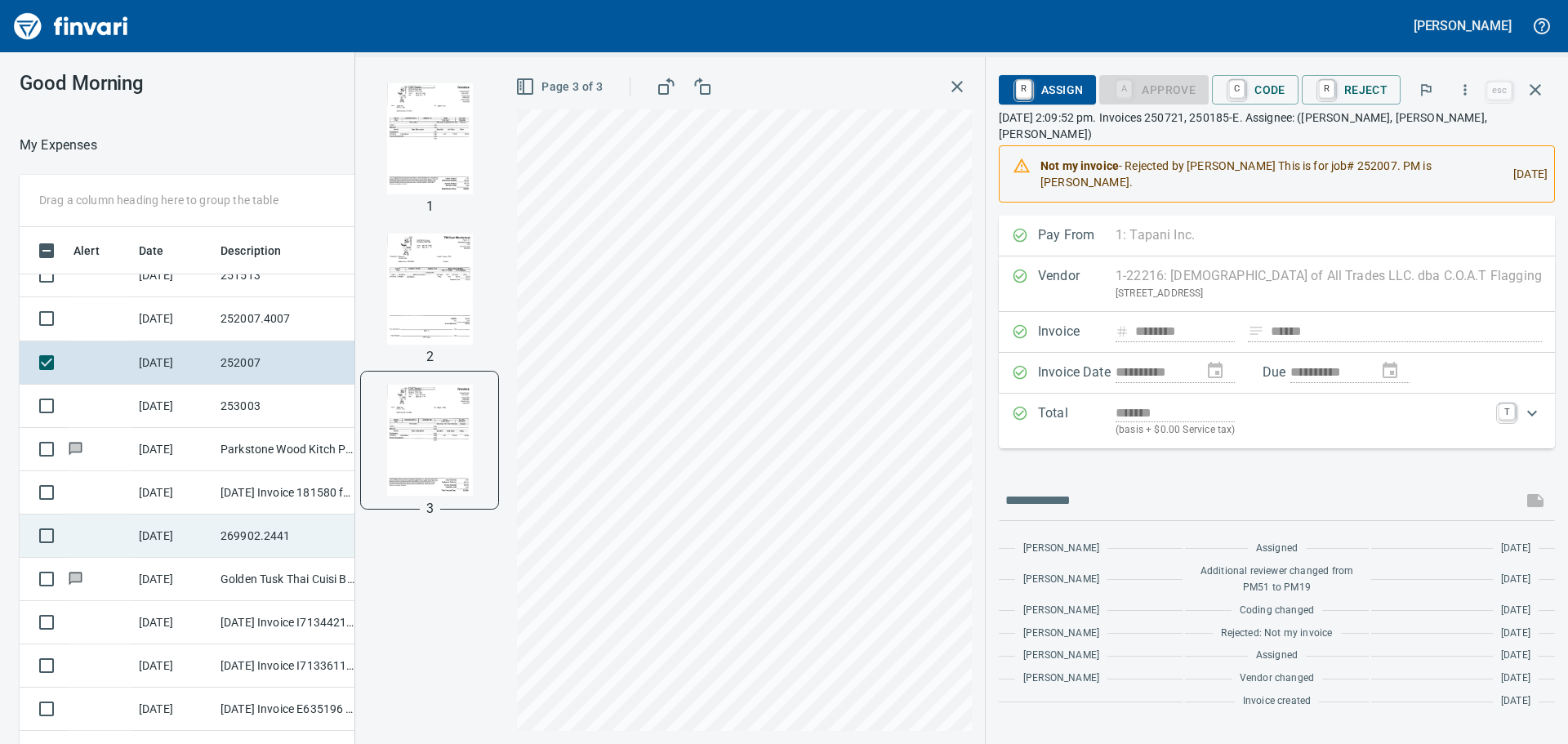
scroll to position [497, 0]
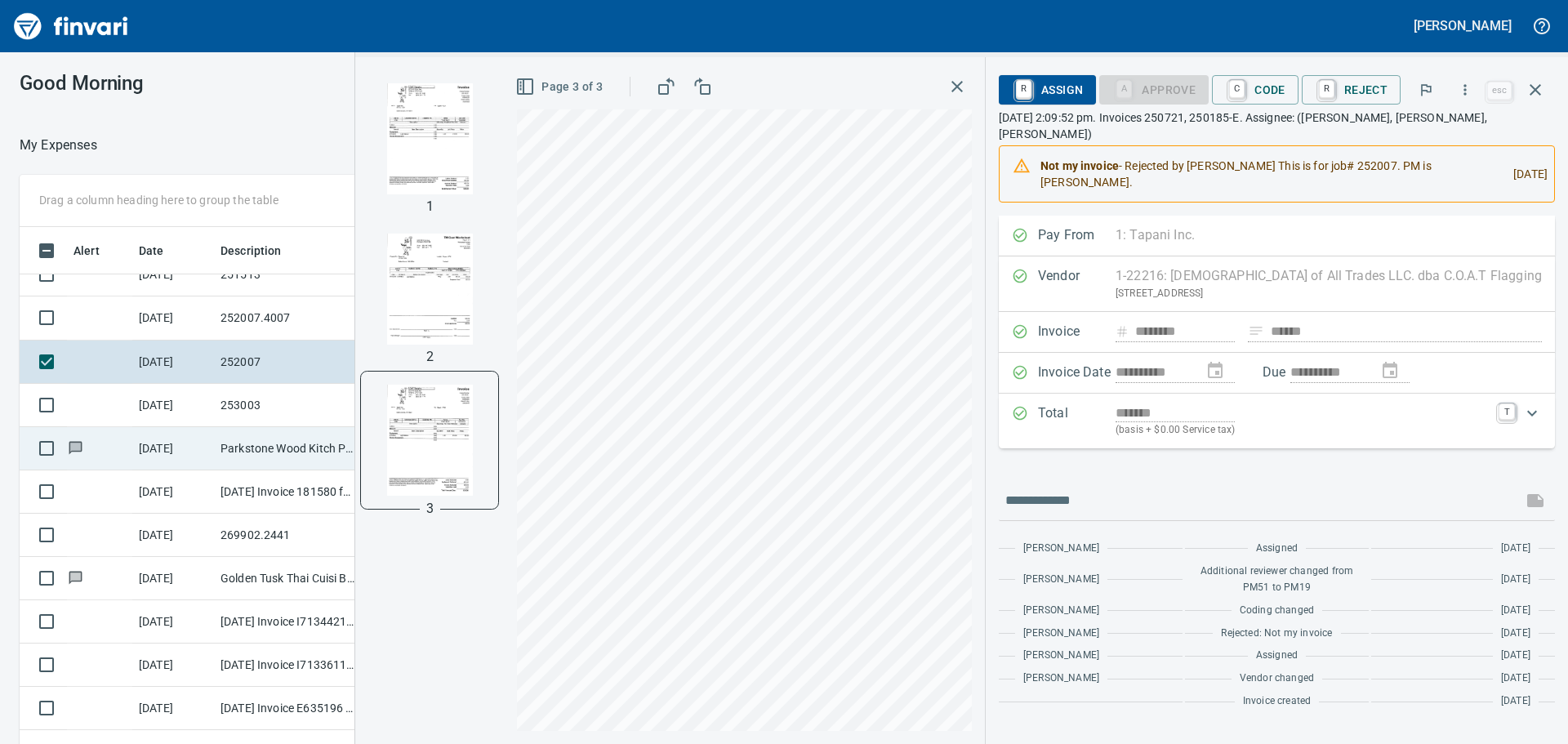
click at [215, 448] on td "Parkstone Wood Kitch Portland OR" at bounding box center [287, 448] width 147 height 43
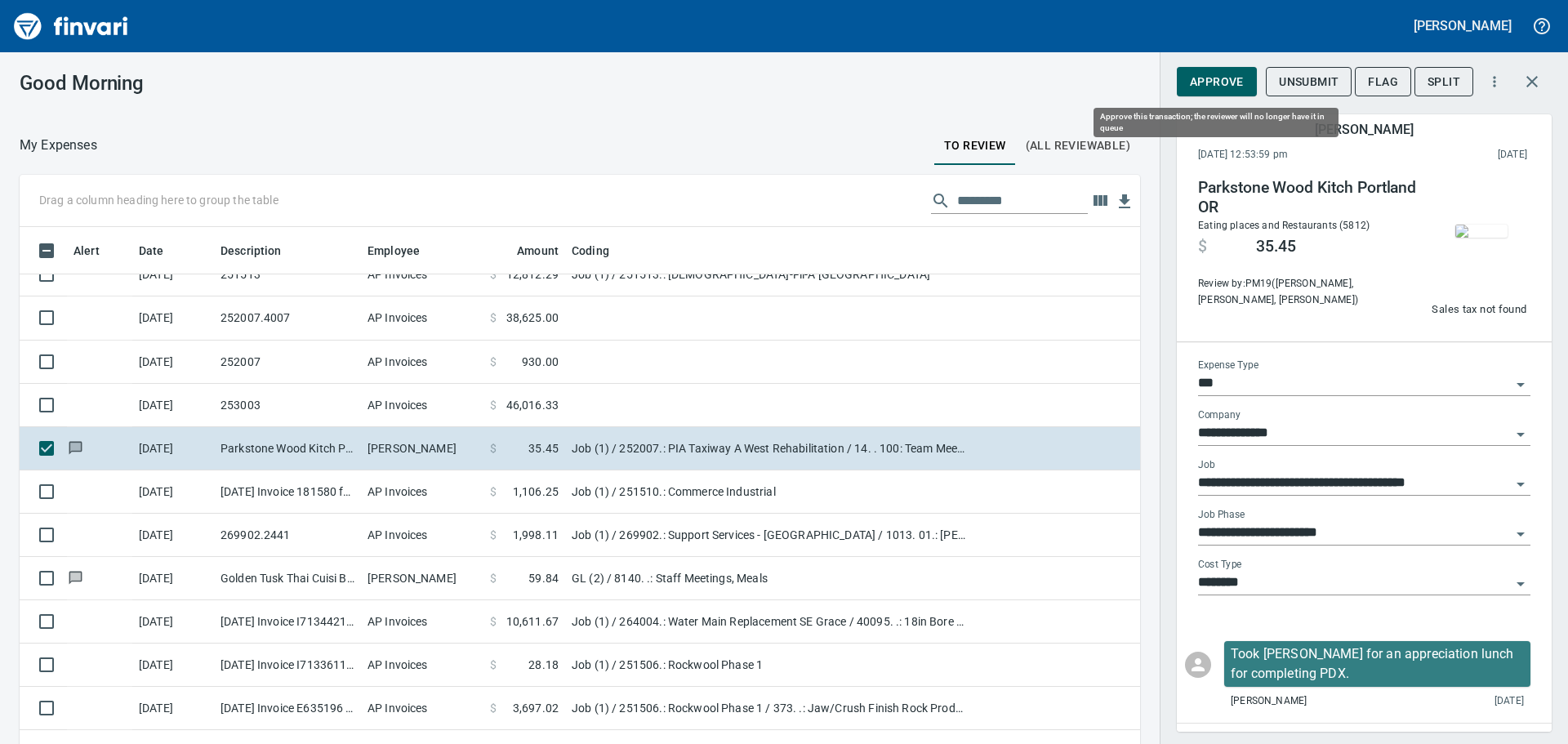
scroll to position [552, 1084]
click at [1221, 78] on span "Approve" at bounding box center [1217, 82] width 54 height 20
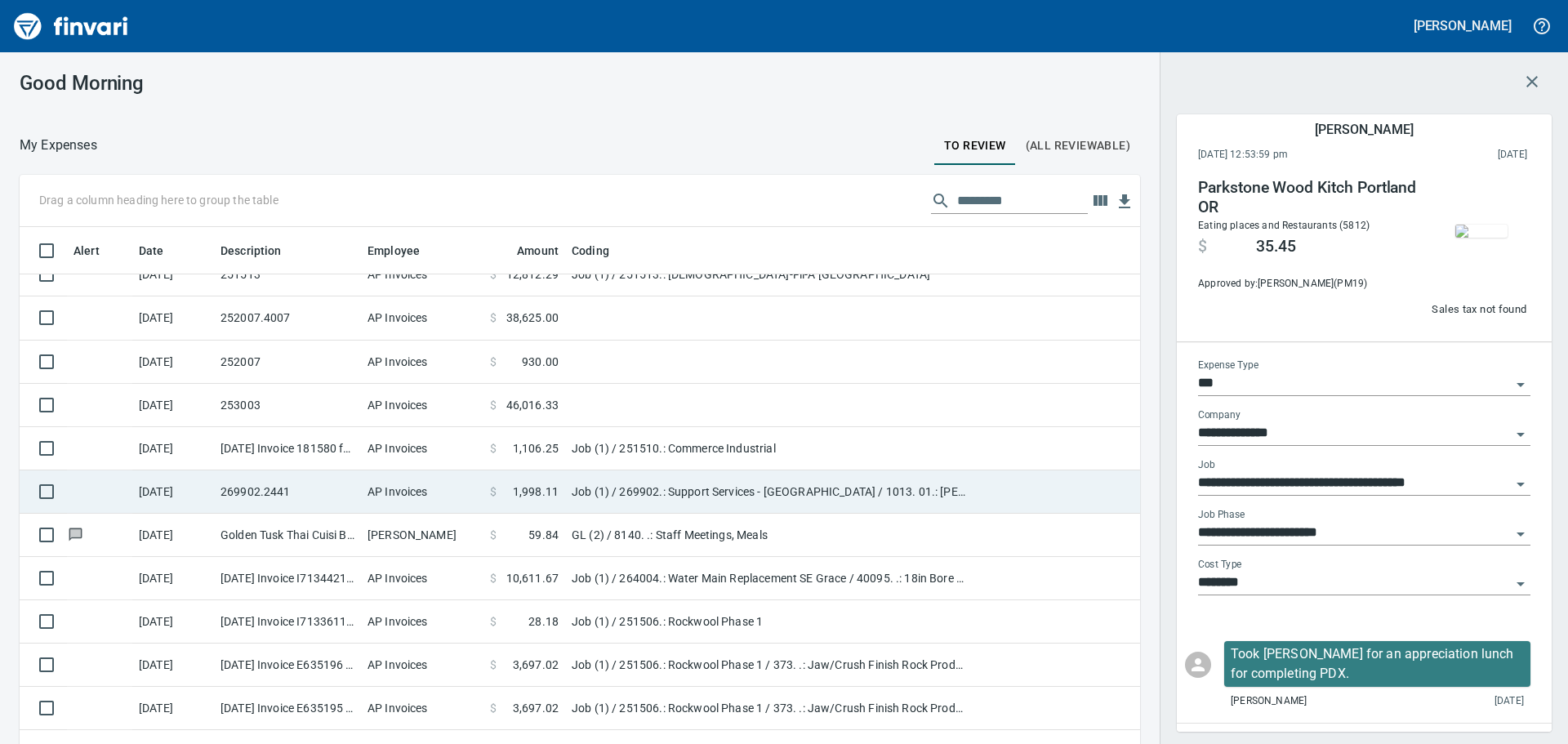
click at [297, 493] on td "269902.2441" at bounding box center [287, 492] width 147 height 43
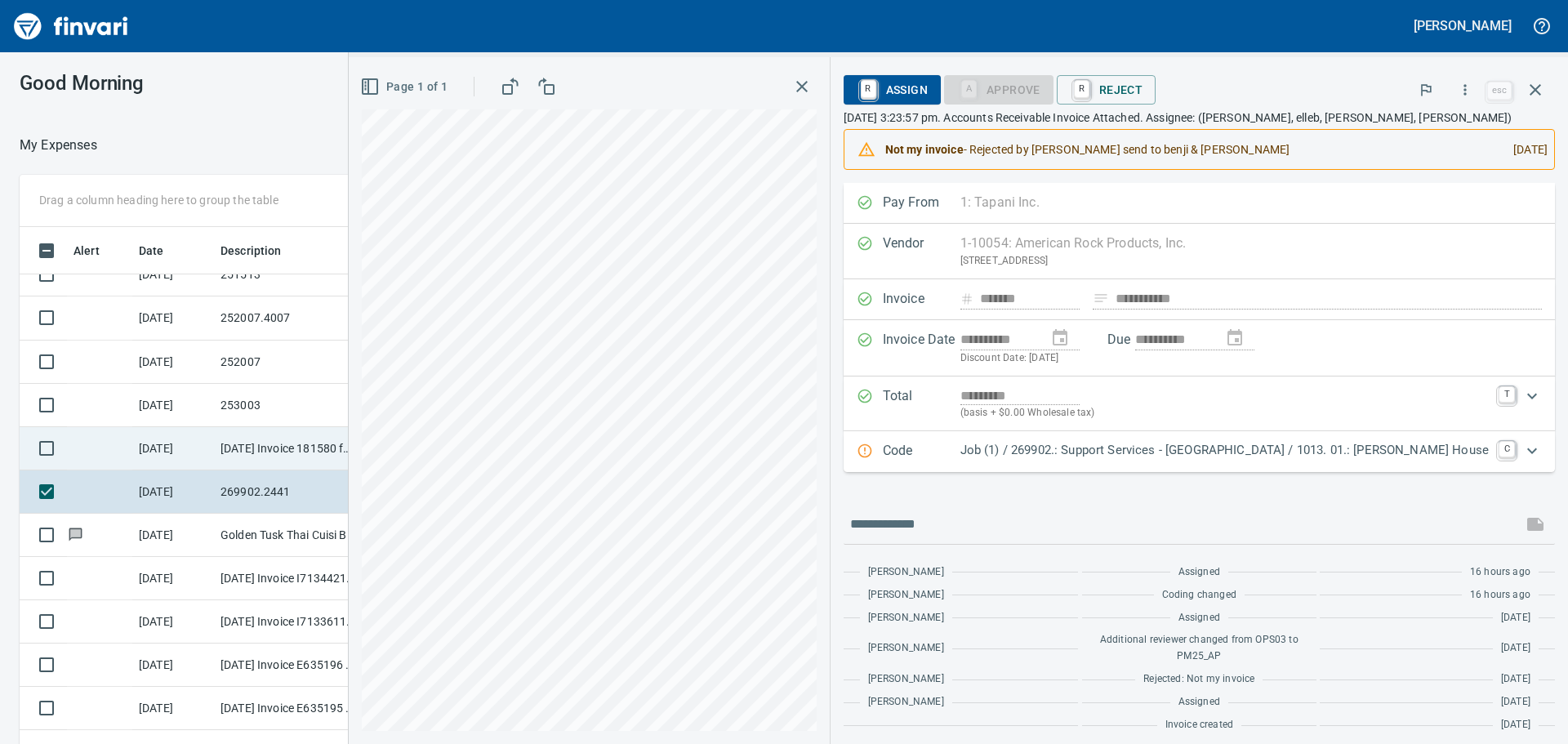
click at [303, 442] on td "[DATE] Invoice 181580 from Brothers Concrete Cutting Inc (1-10127)" at bounding box center [287, 448] width 147 height 43
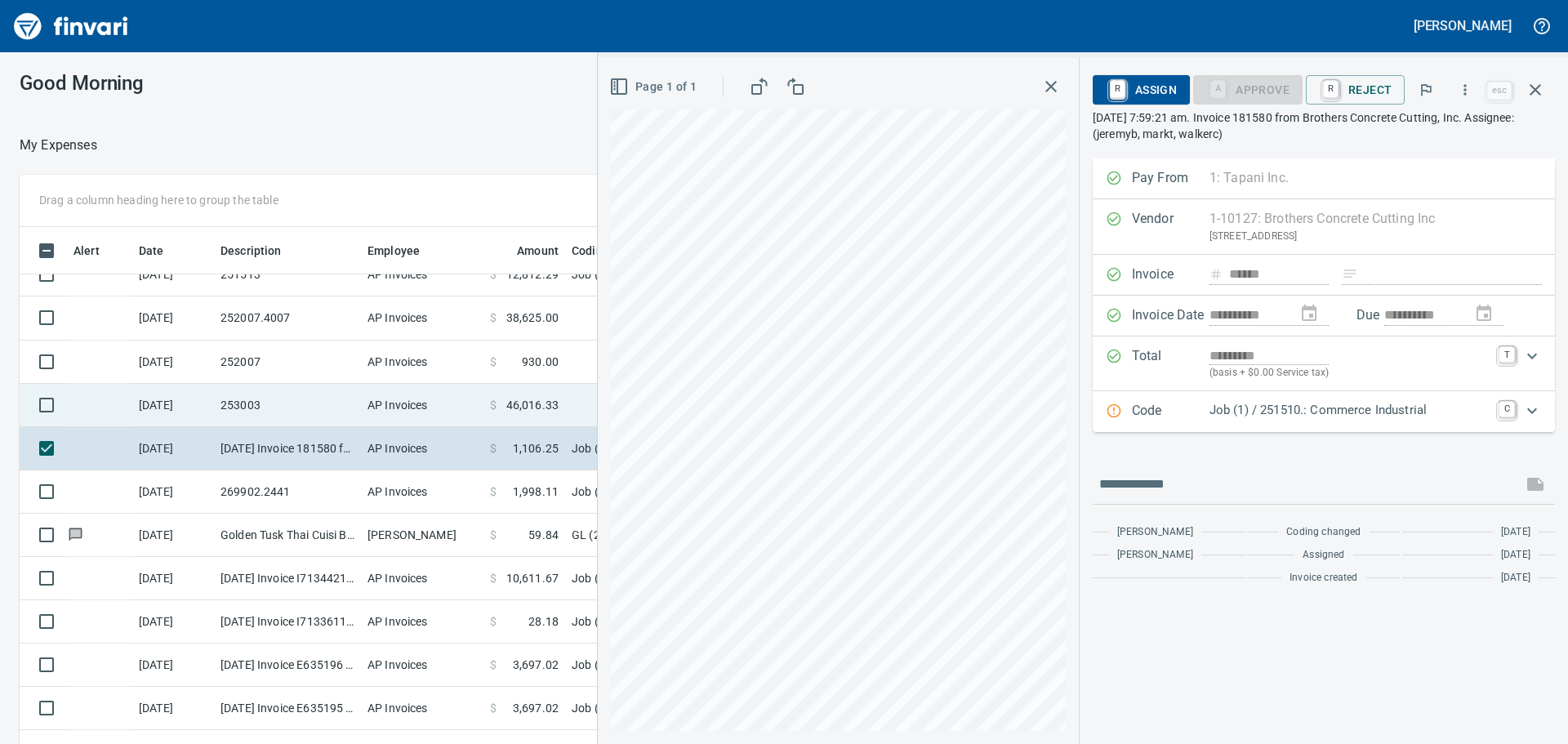
click at [304, 416] on td "253003" at bounding box center [287, 405] width 147 height 43
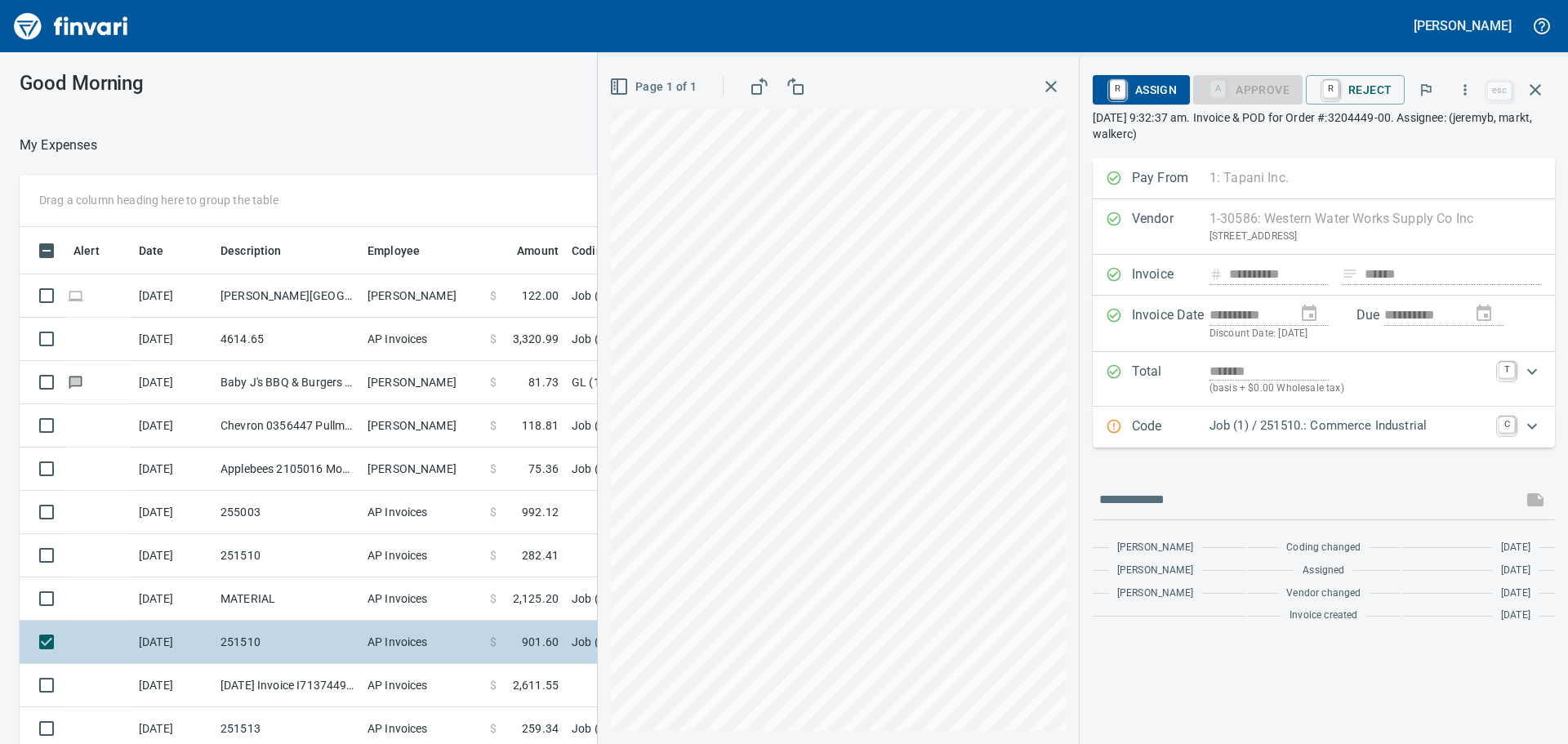
scroll to position [552, 1084]
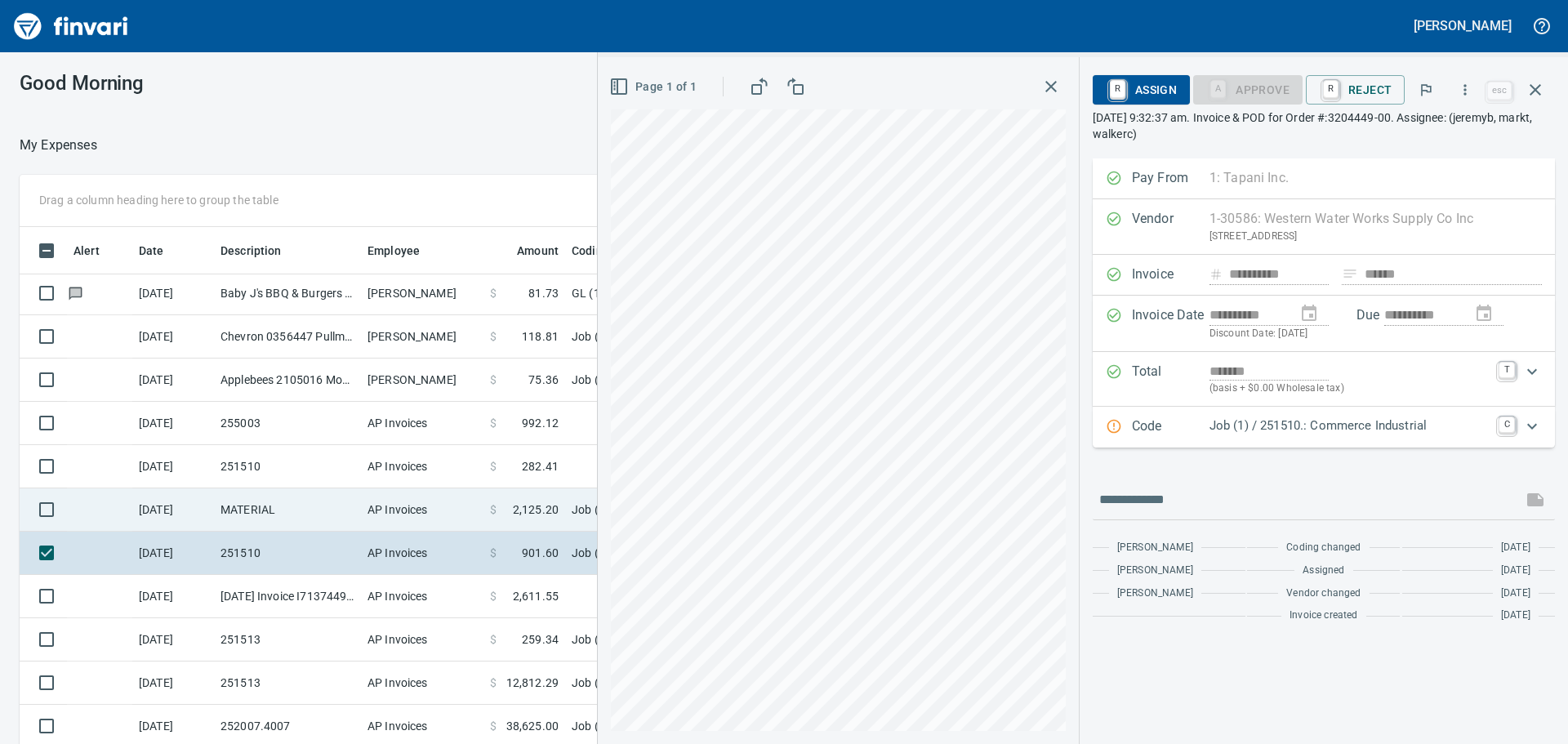
click at [264, 495] on td "MATERIAL" at bounding box center [287, 510] width 147 height 43
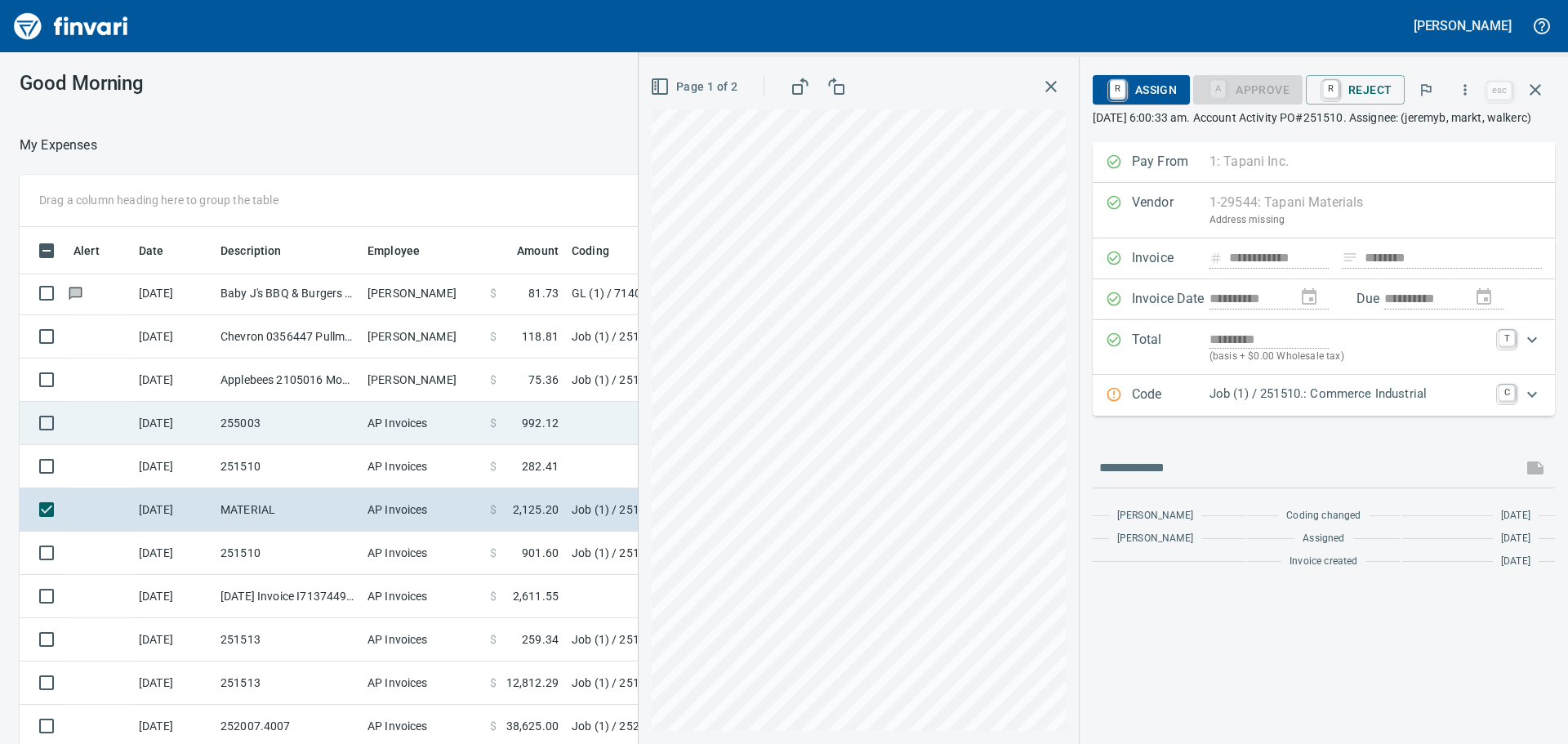
click at [324, 442] on td "255003" at bounding box center [287, 423] width 147 height 43
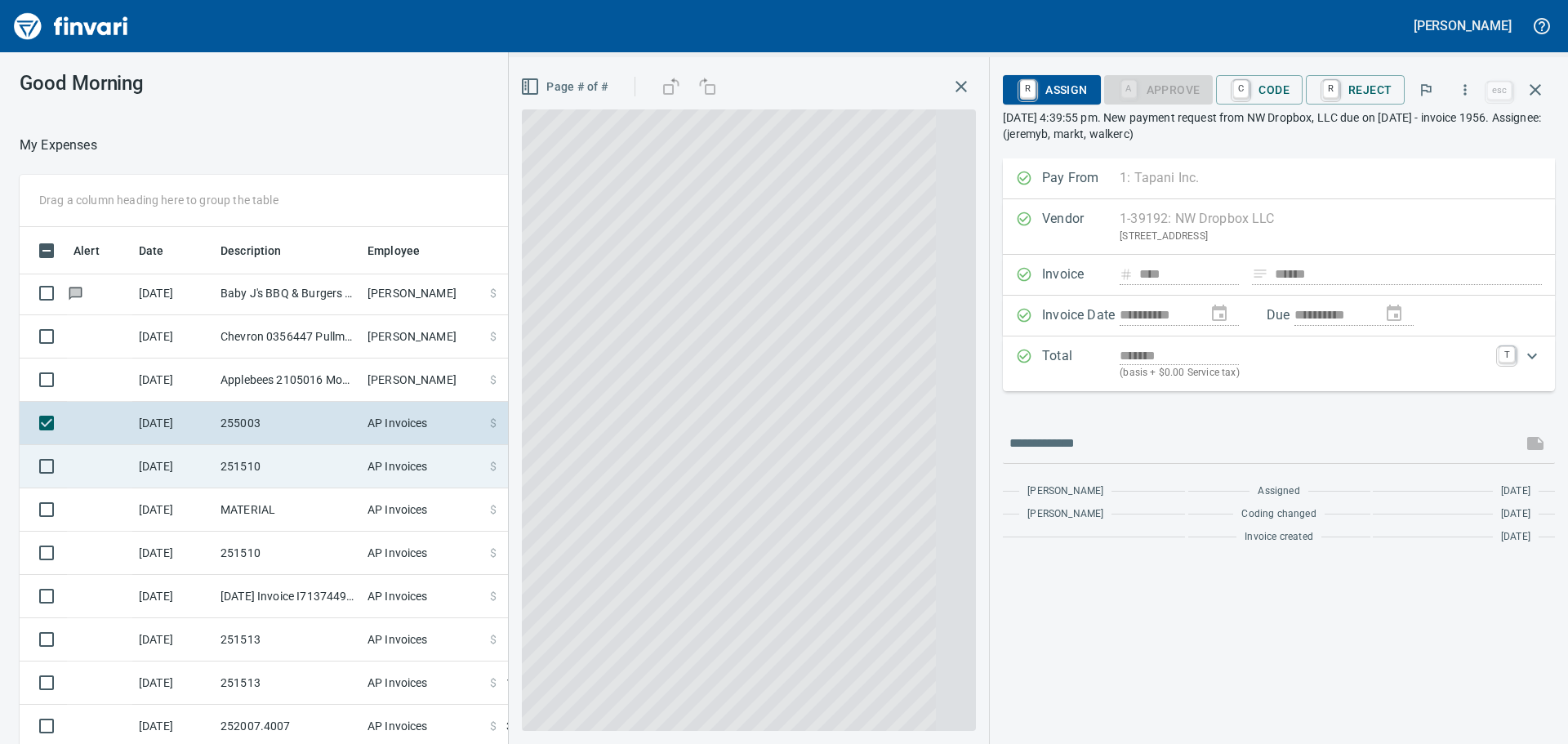
click at [316, 469] on td "251510" at bounding box center [287, 467] width 147 height 43
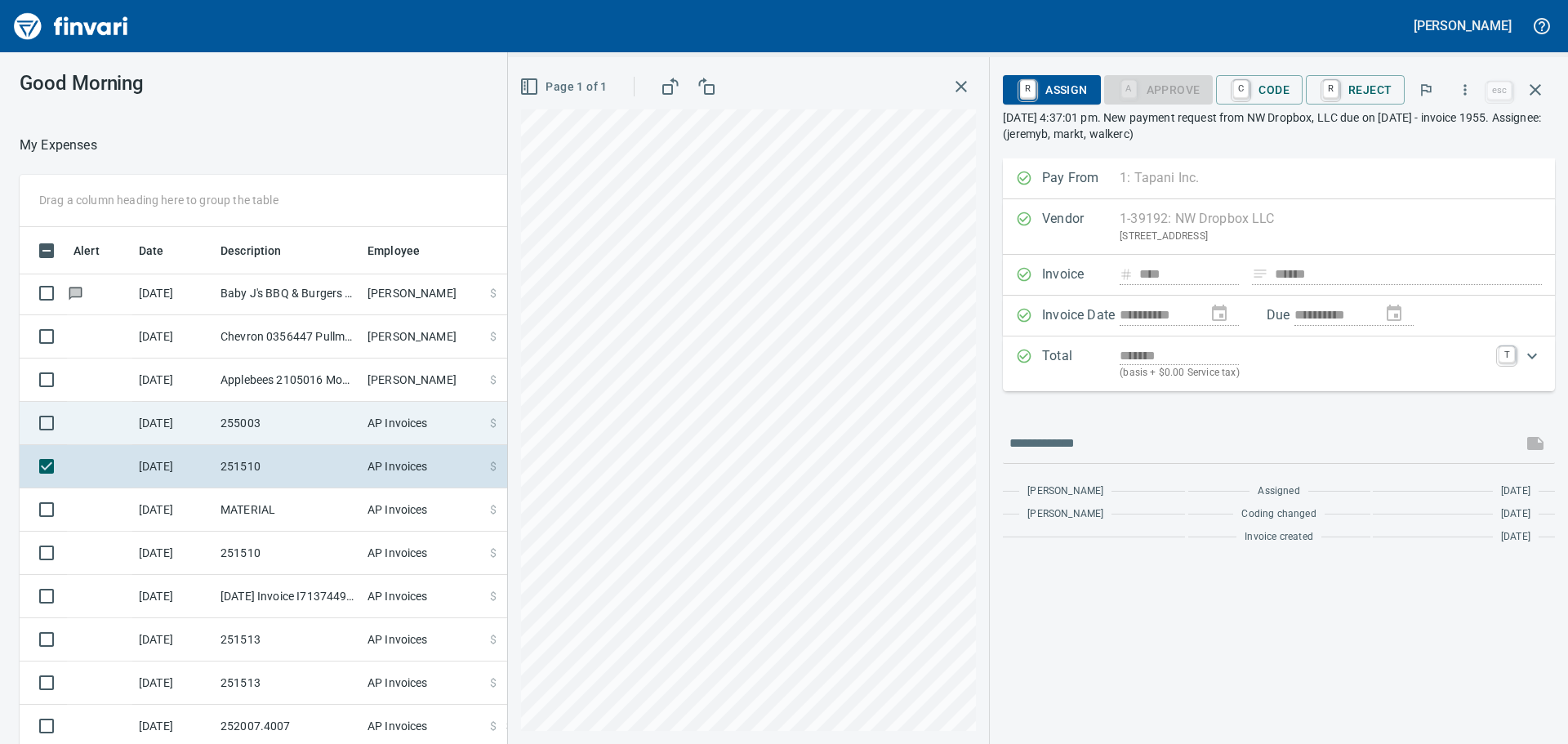
click at [325, 416] on td "255003" at bounding box center [287, 423] width 147 height 43
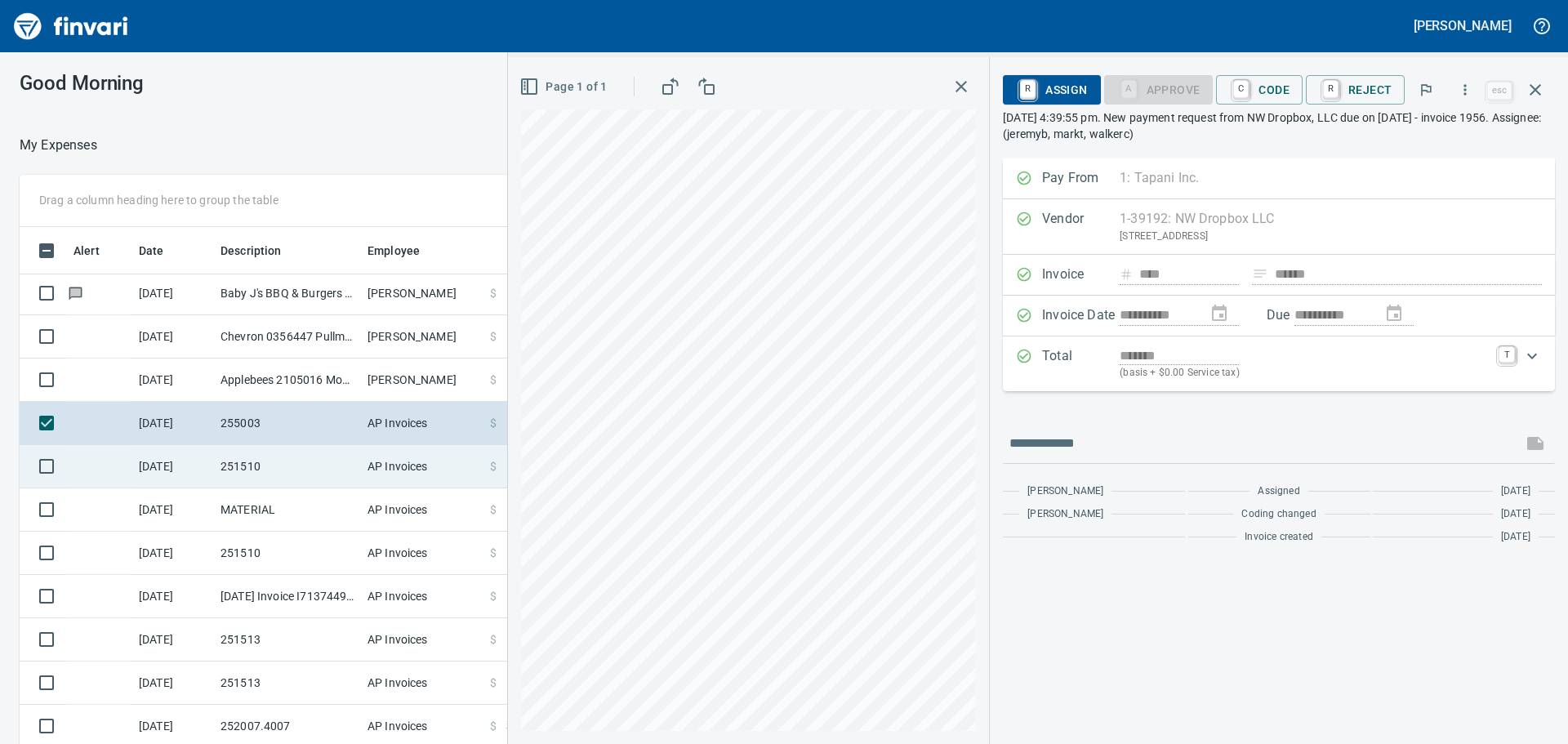
click at [324, 476] on td "251510" at bounding box center [287, 467] width 147 height 43
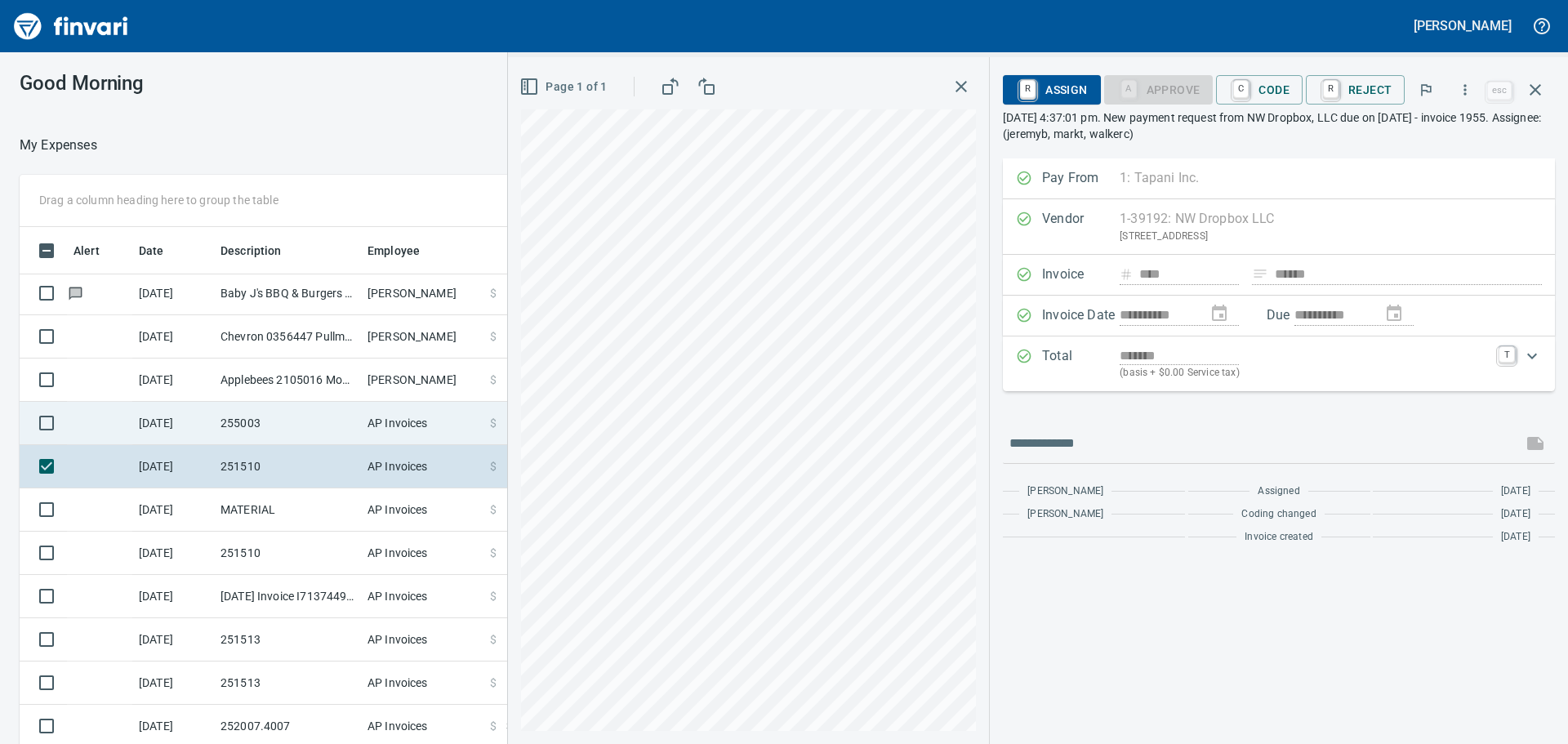
click at [324, 422] on td "255003" at bounding box center [287, 423] width 147 height 43
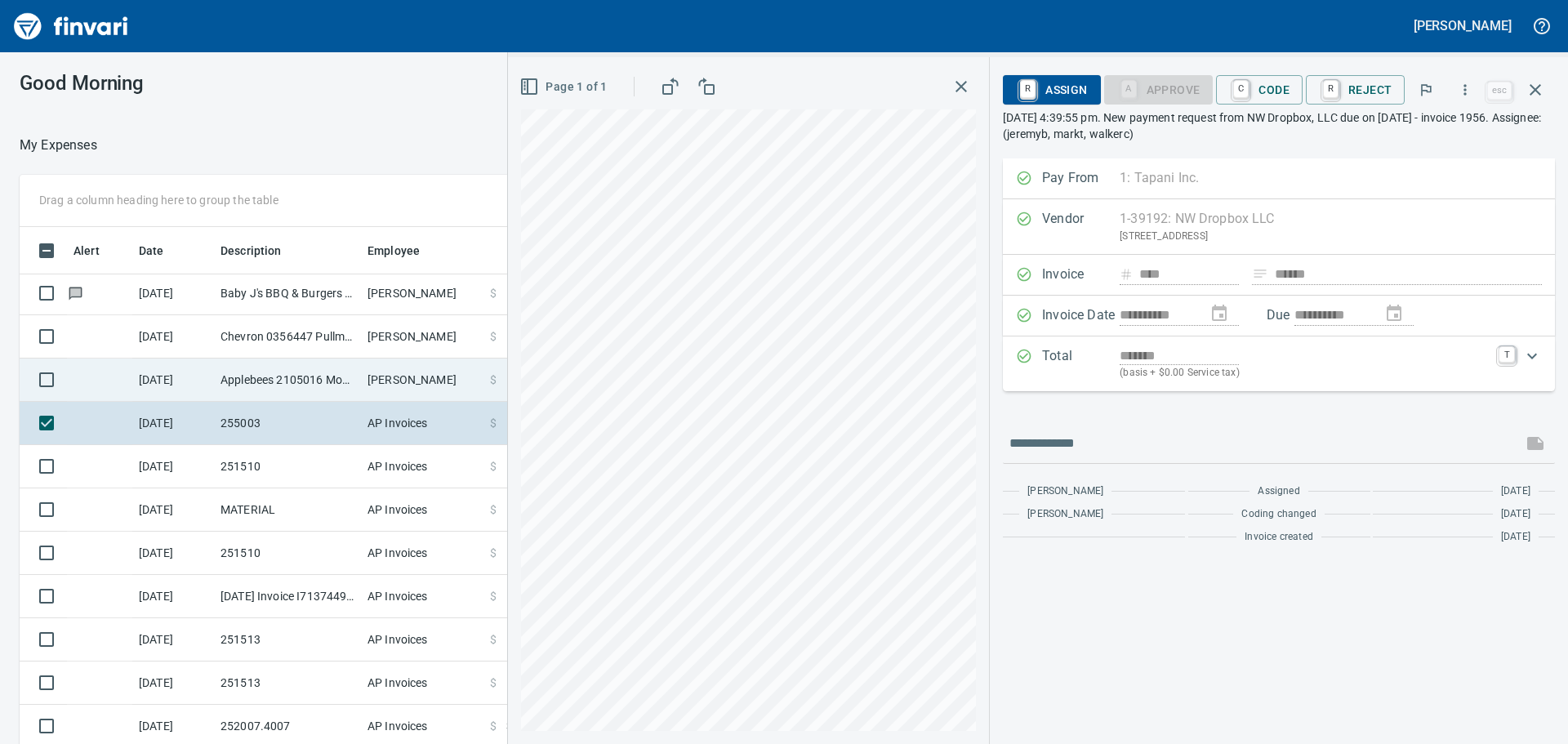
click at [324, 376] on td "Applebees 2105016 Moscow ID" at bounding box center [287, 380] width 147 height 43
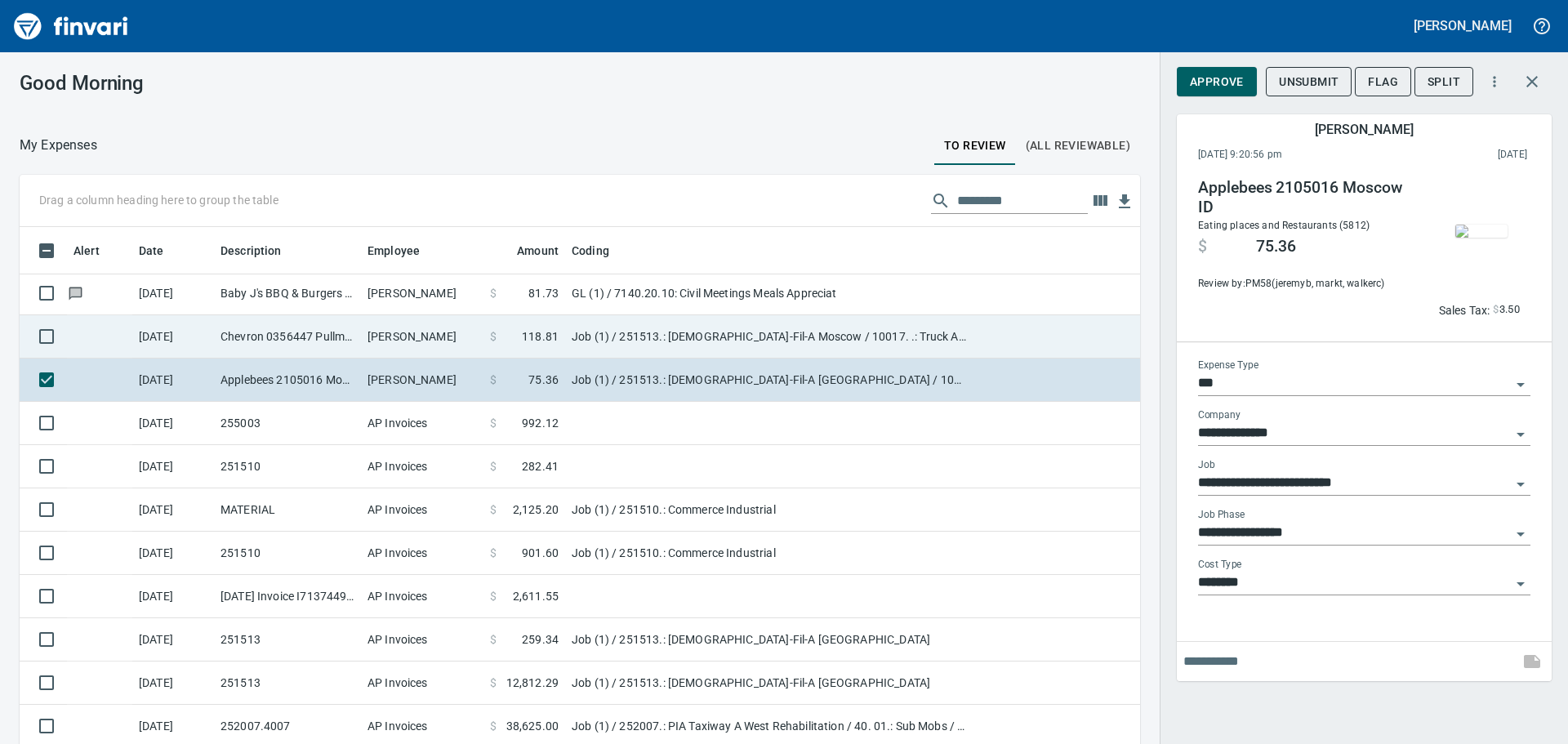
click at [315, 327] on td "Chevron 0356447 Pullman WA" at bounding box center [287, 336] width 147 height 43
type input "**********"
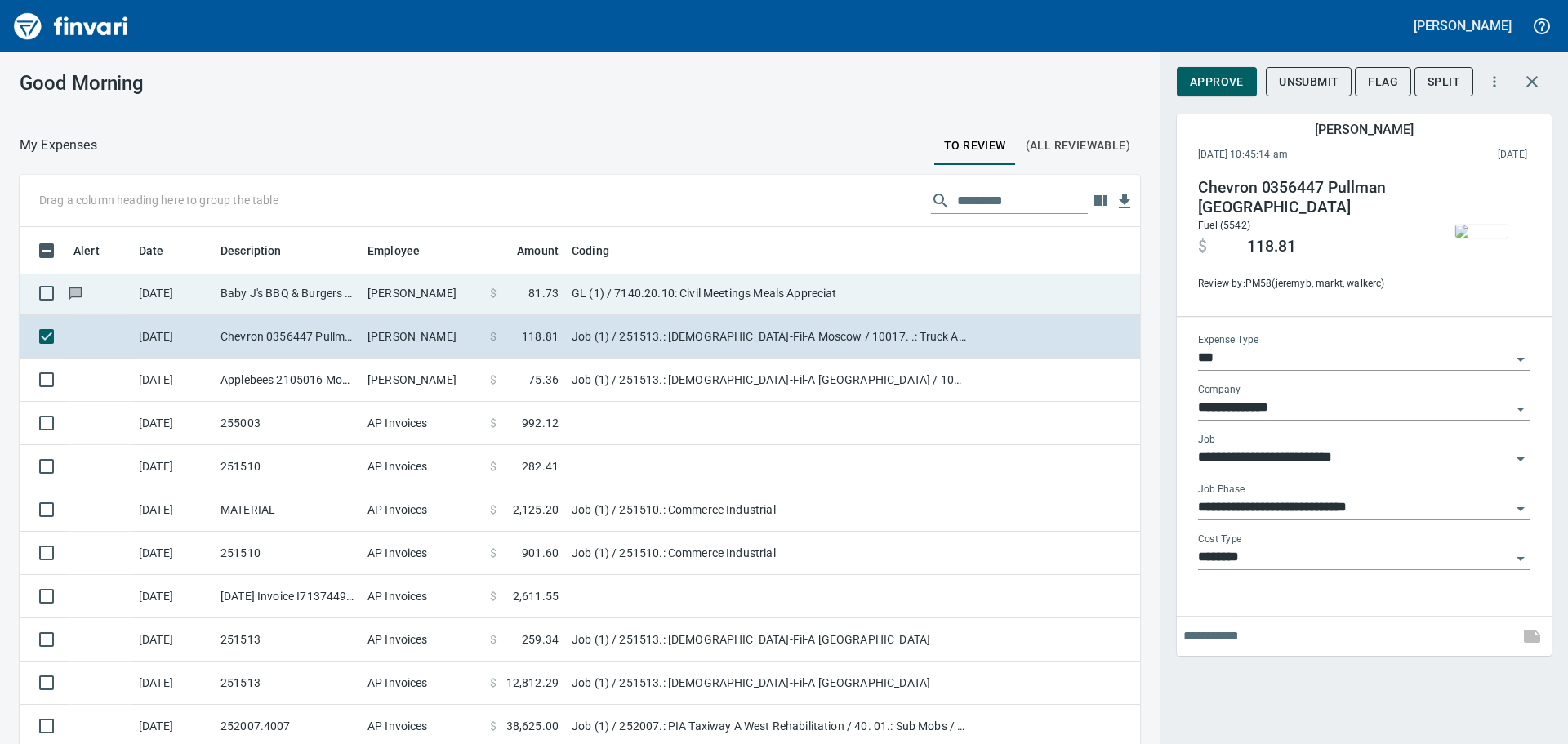
click at [313, 296] on td "Baby J's BBQ & Burgers Richland WA" at bounding box center [287, 294] width 147 height 43
type input "**"
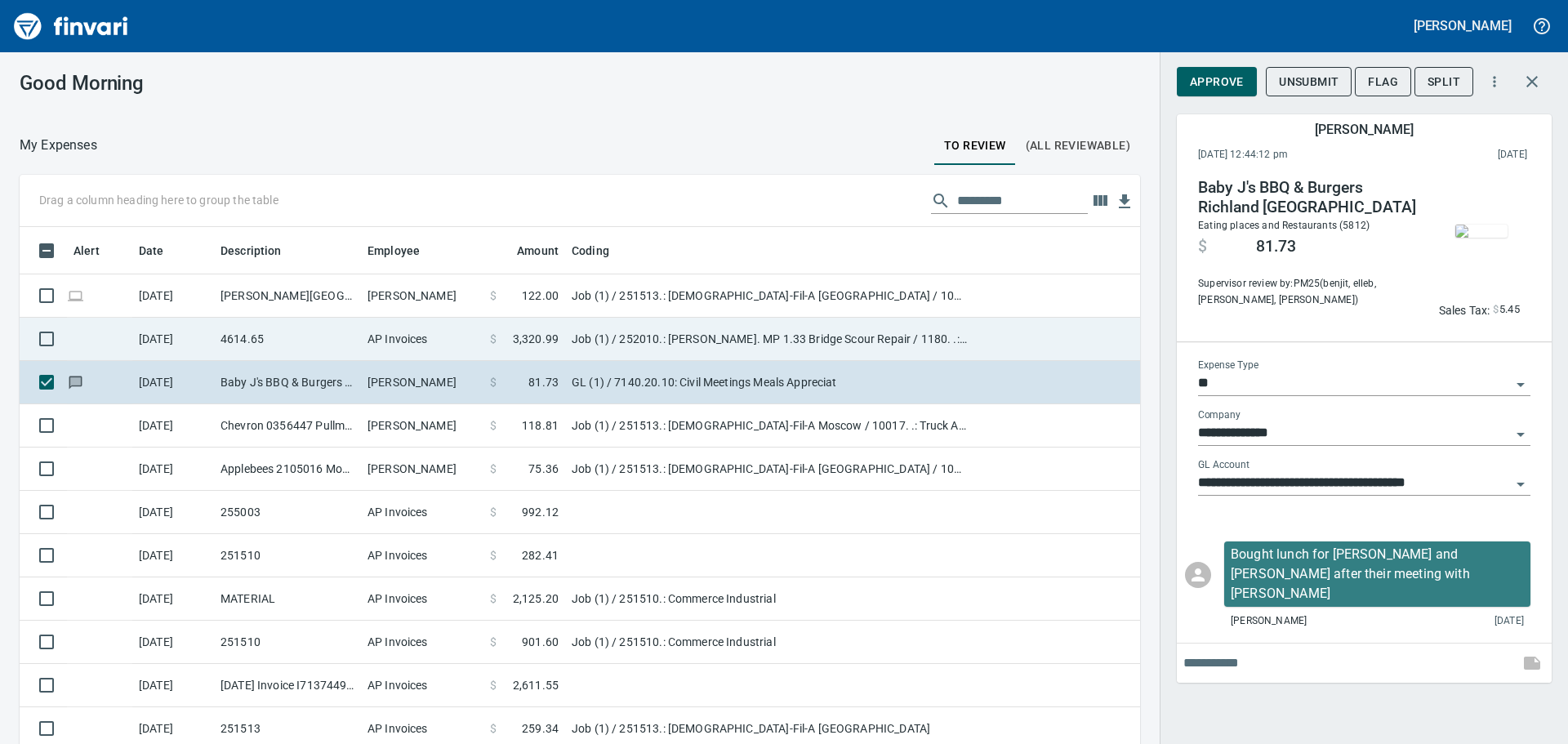
click at [268, 352] on td "4614.65" at bounding box center [287, 339] width 147 height 43
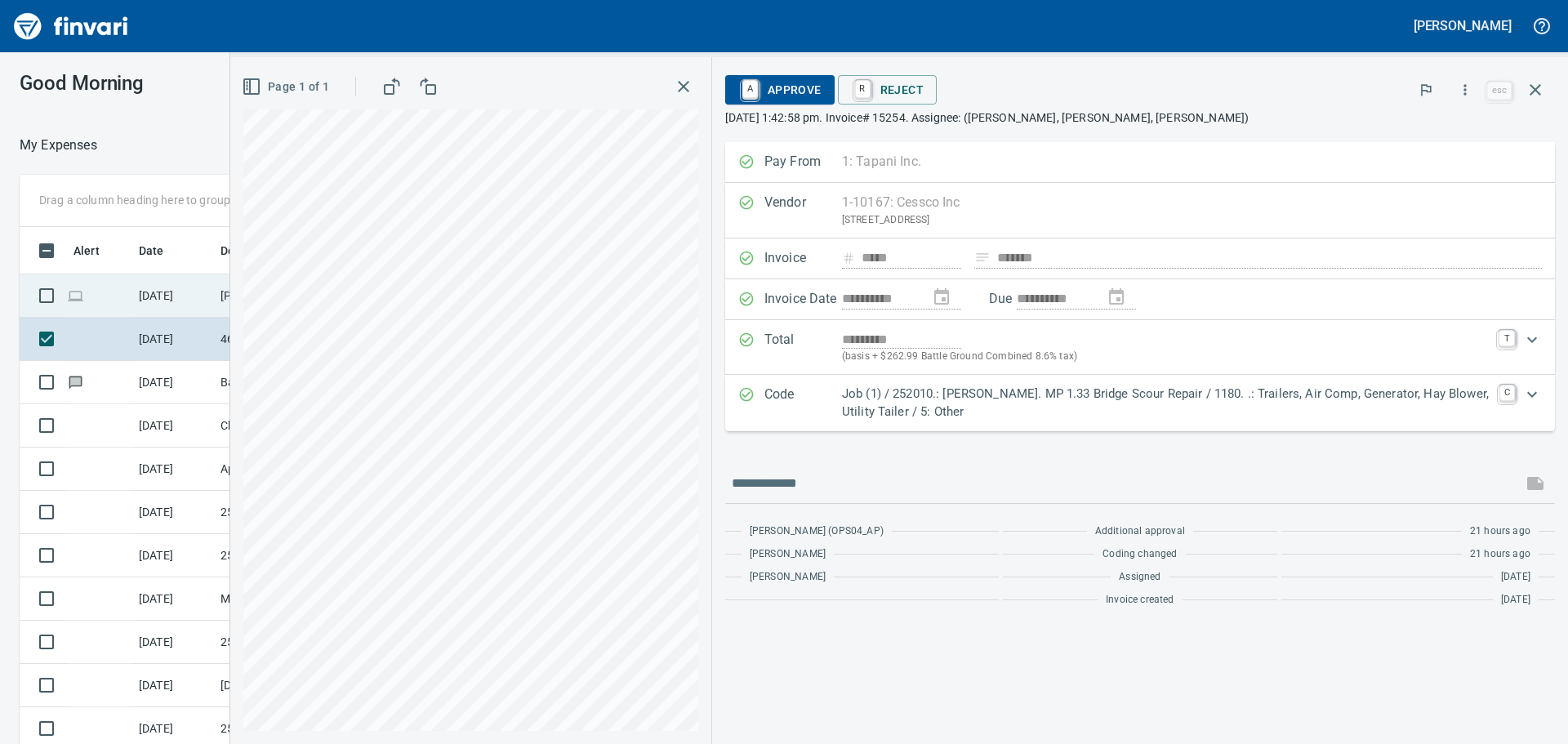
click at [121, 289] on td at bounding box center [99, 296] width 65 height 43
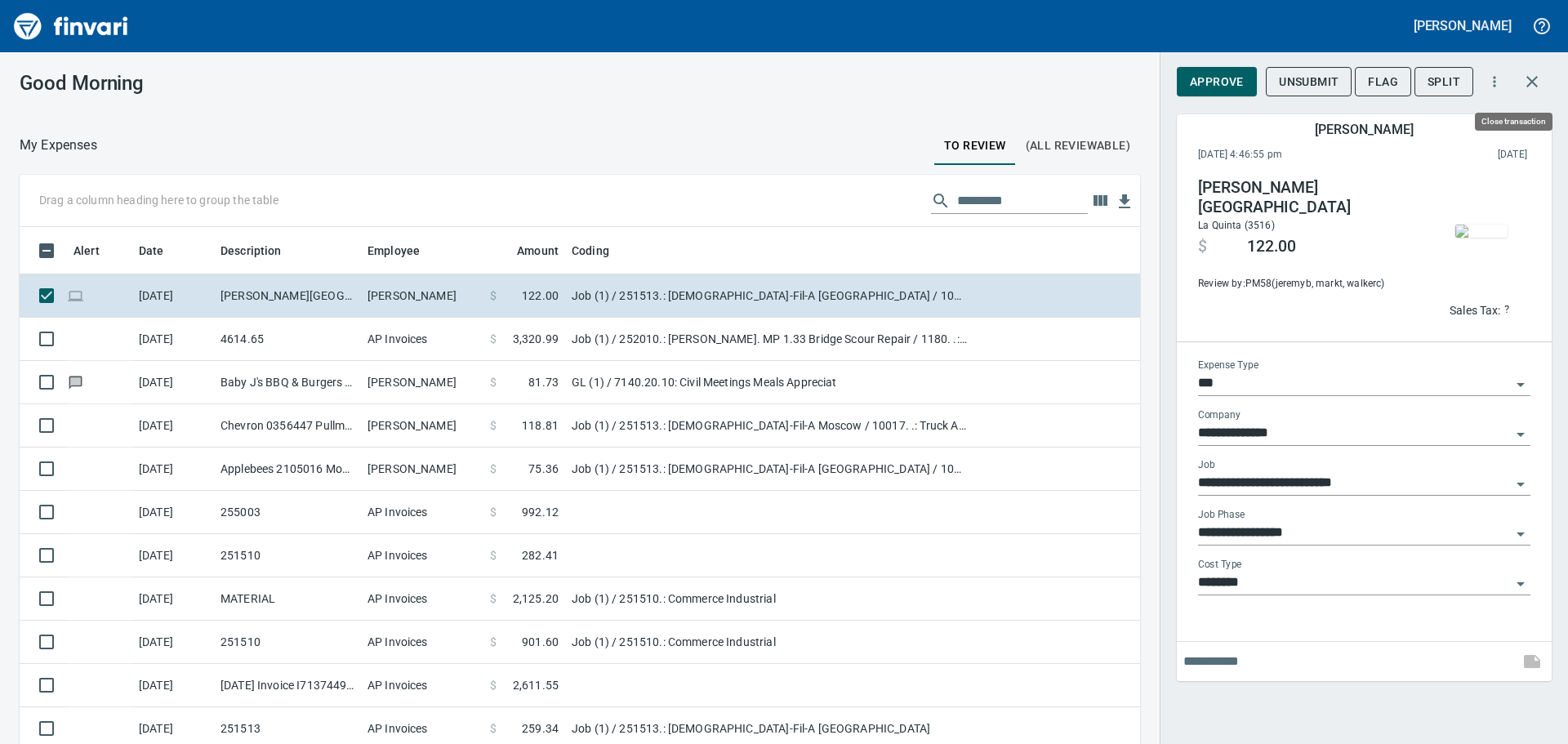
scroll to position [552, 1084]
click at [1538, 80] on icon "button" at bounding box center [1532, 82] width 20 height 20
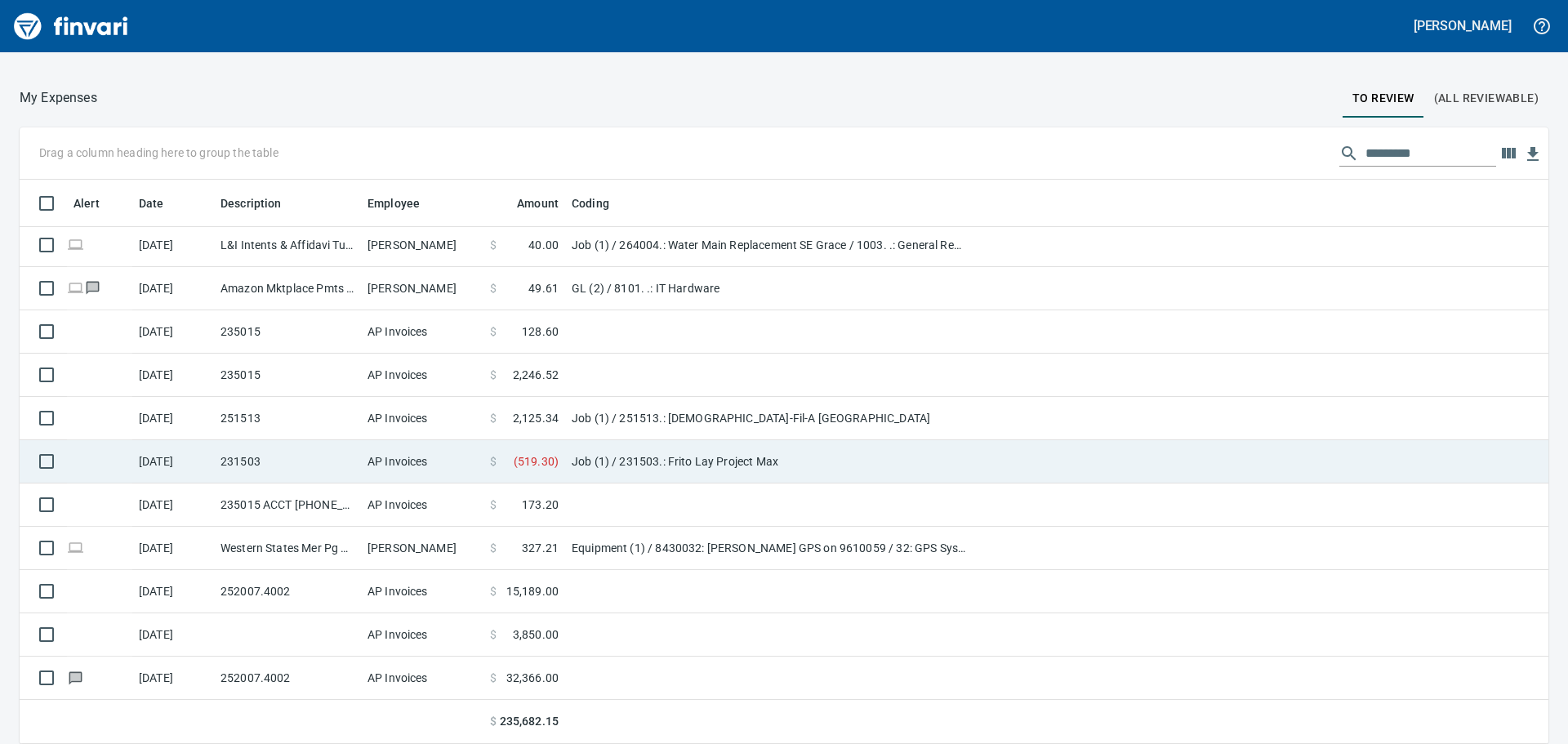
scroll to position [552, 1492]
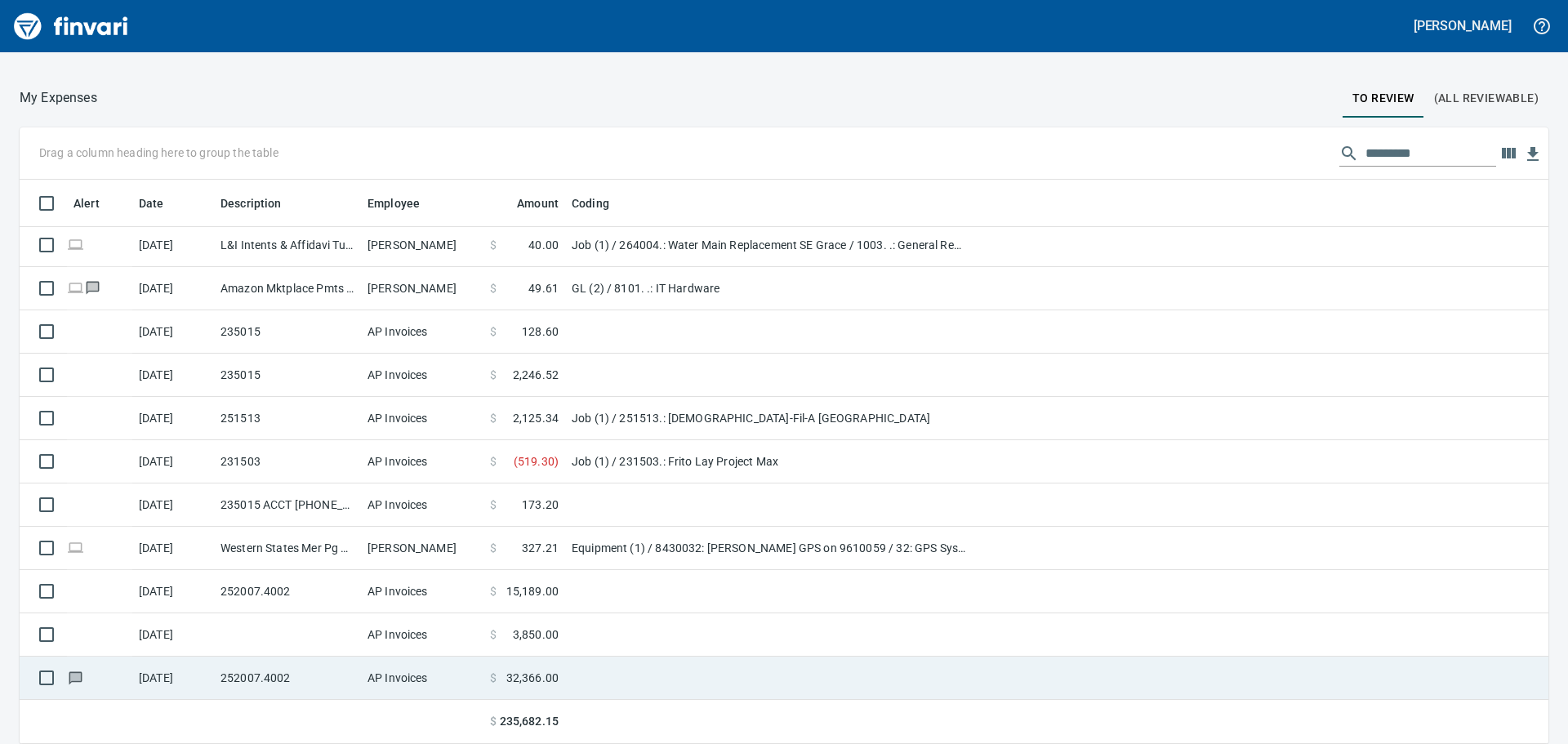
click at [330, 678] on td "252007.4002" at bounding box center [287, 678] width 147 height 43
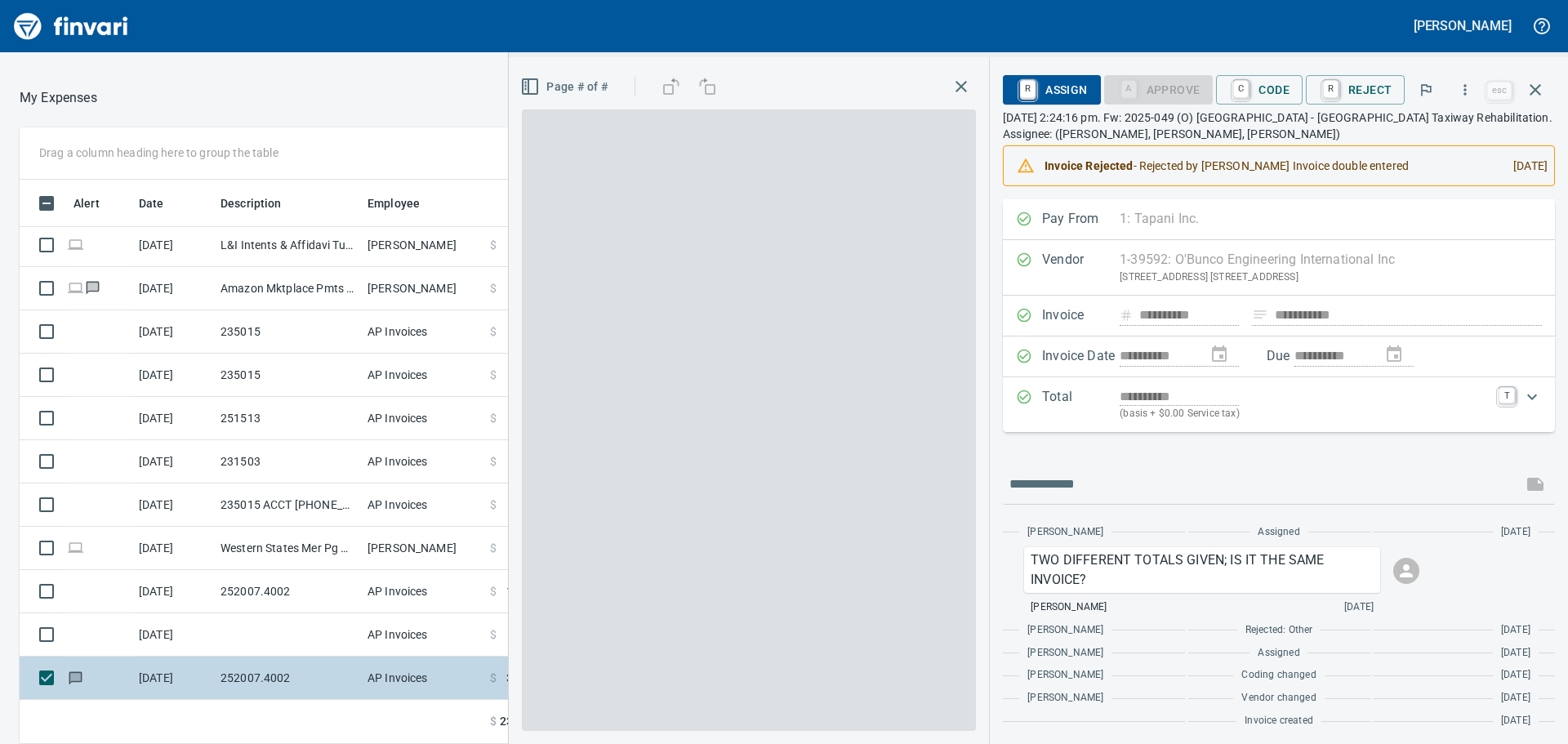
scroll to position [552, 1084]
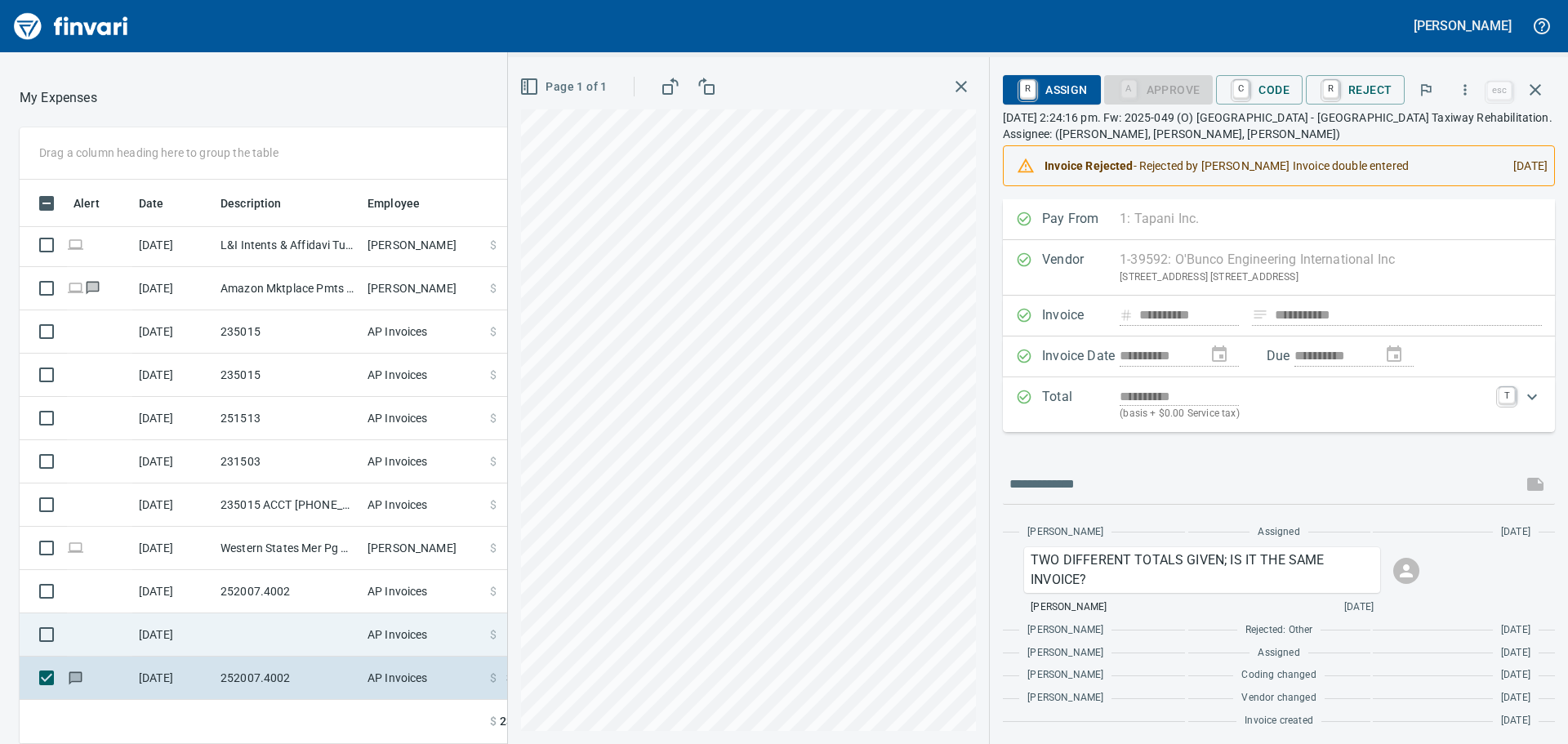
click at [198, 629] on td "7/25/2025" at bounding box center [173, 634] width 82 height 43
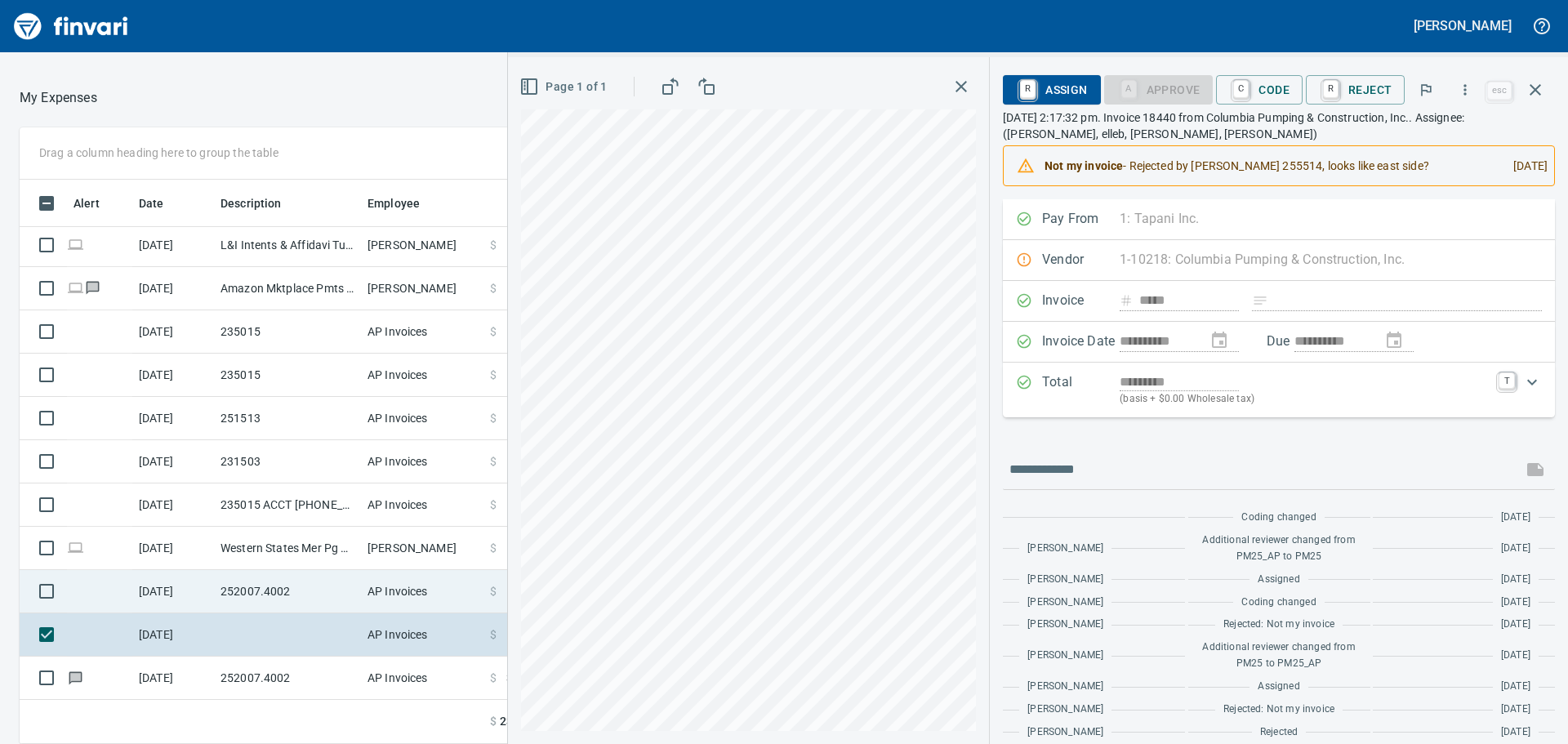
click at [300, 583] on td "252007.4002" at bounding box center [287, 592] width 147 height 43
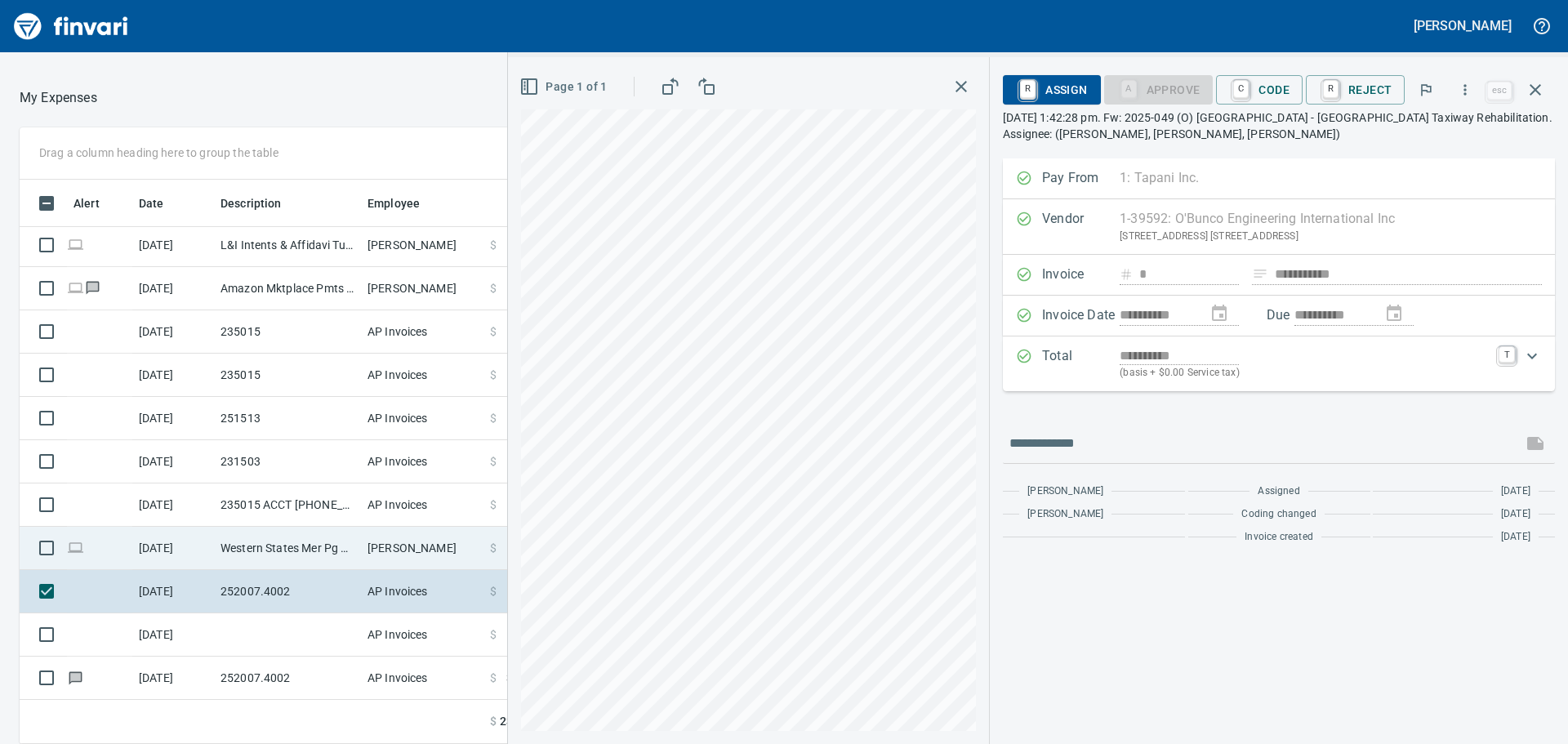
click at [330, 538] on td "Western States Mer Pg Meridian ID" at bounding box center [287, 548] width 147 height 43
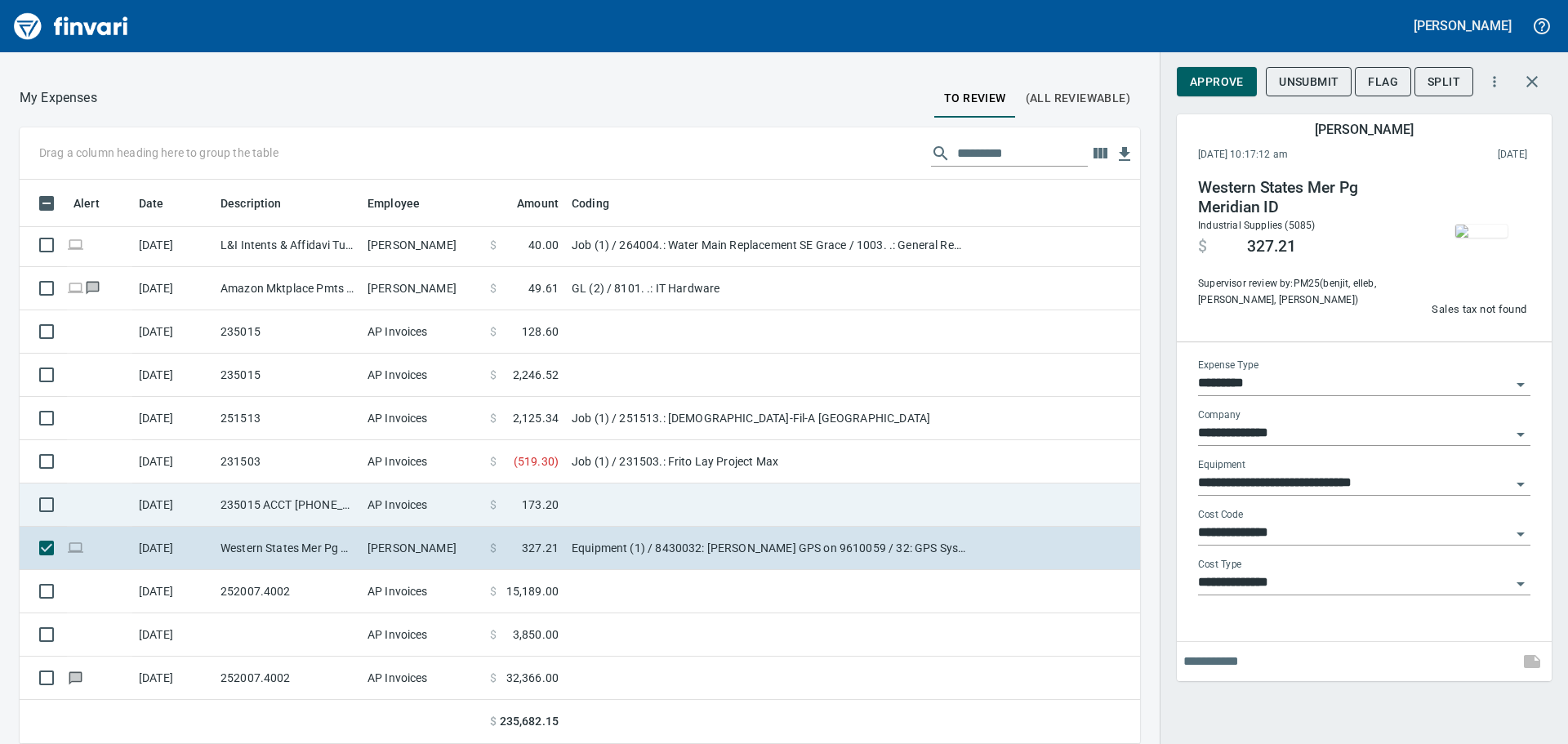
click at [317, 506] on td "235015 ACCT 15-29471-83000" at bounding box center [287, 505] width 147 height 43
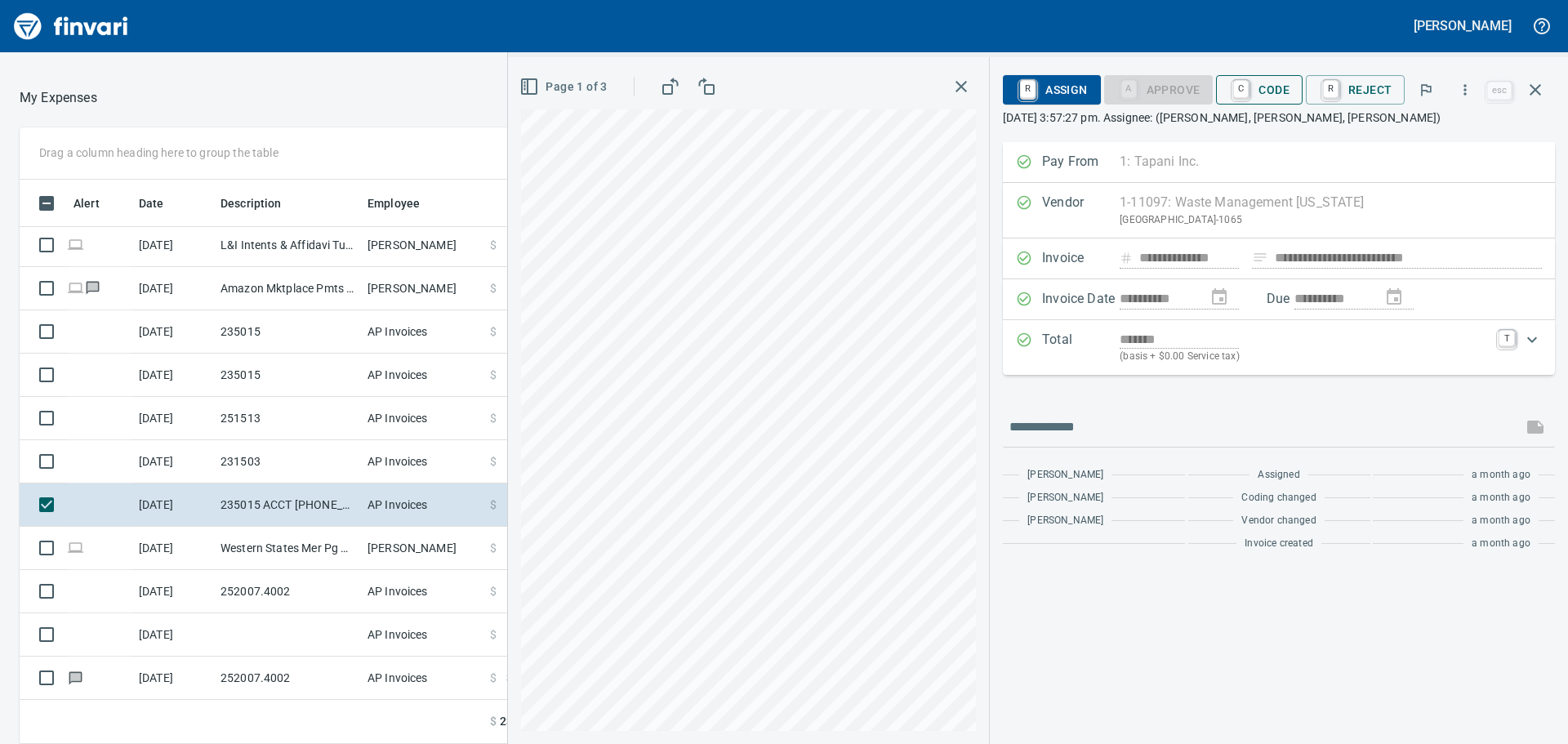
click at [1281, 96] on span "C Code" at bounding box center [1258, 90] width 60 height 28
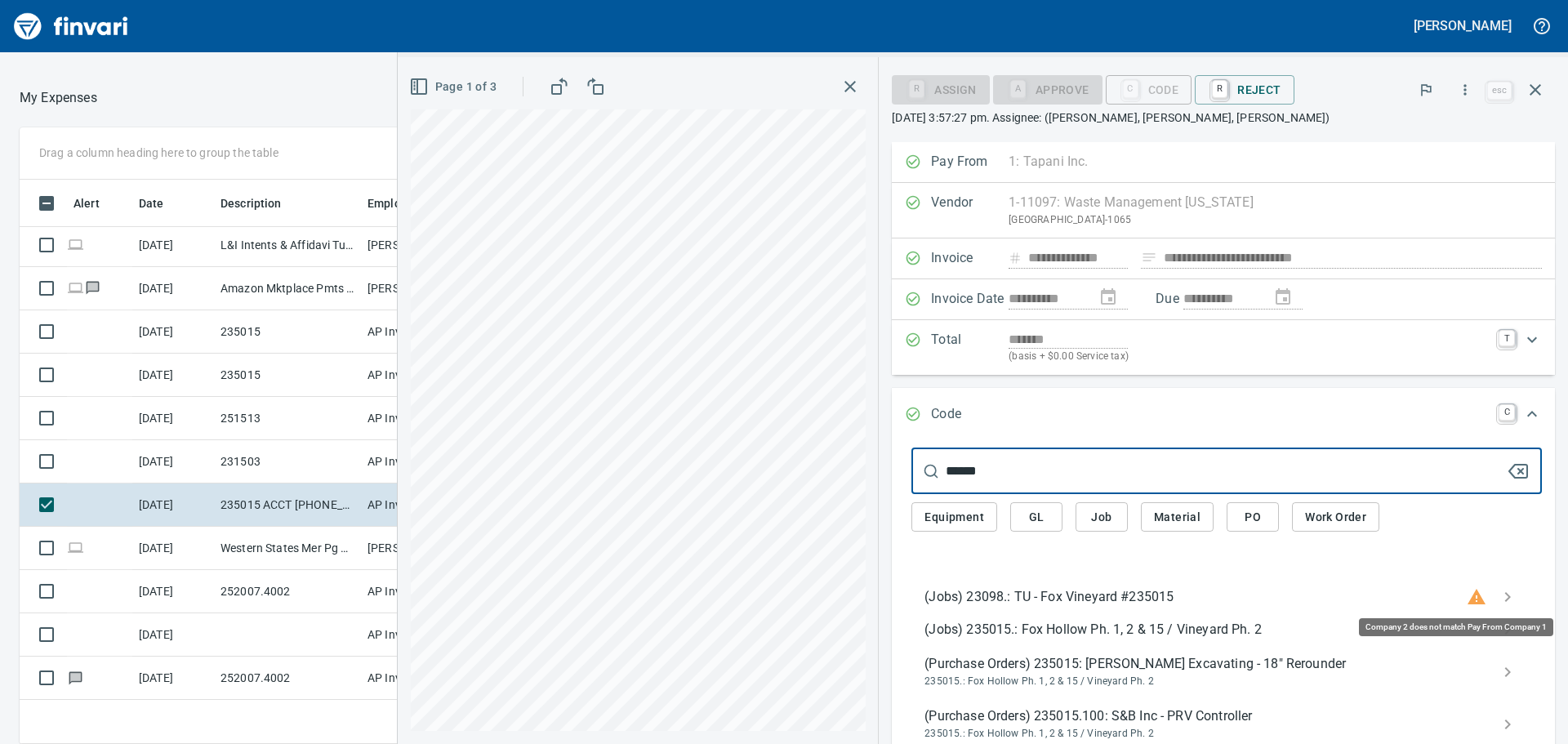
scroll to position [552, 1084]
type input "******"
click at [1381, 632] on span "(Jobs) 235015.: Fox Hollow Ph. 1, 2 & 15 / Vineyard Ph. 2" at bounding box center [1213, 629] width 578 height 20
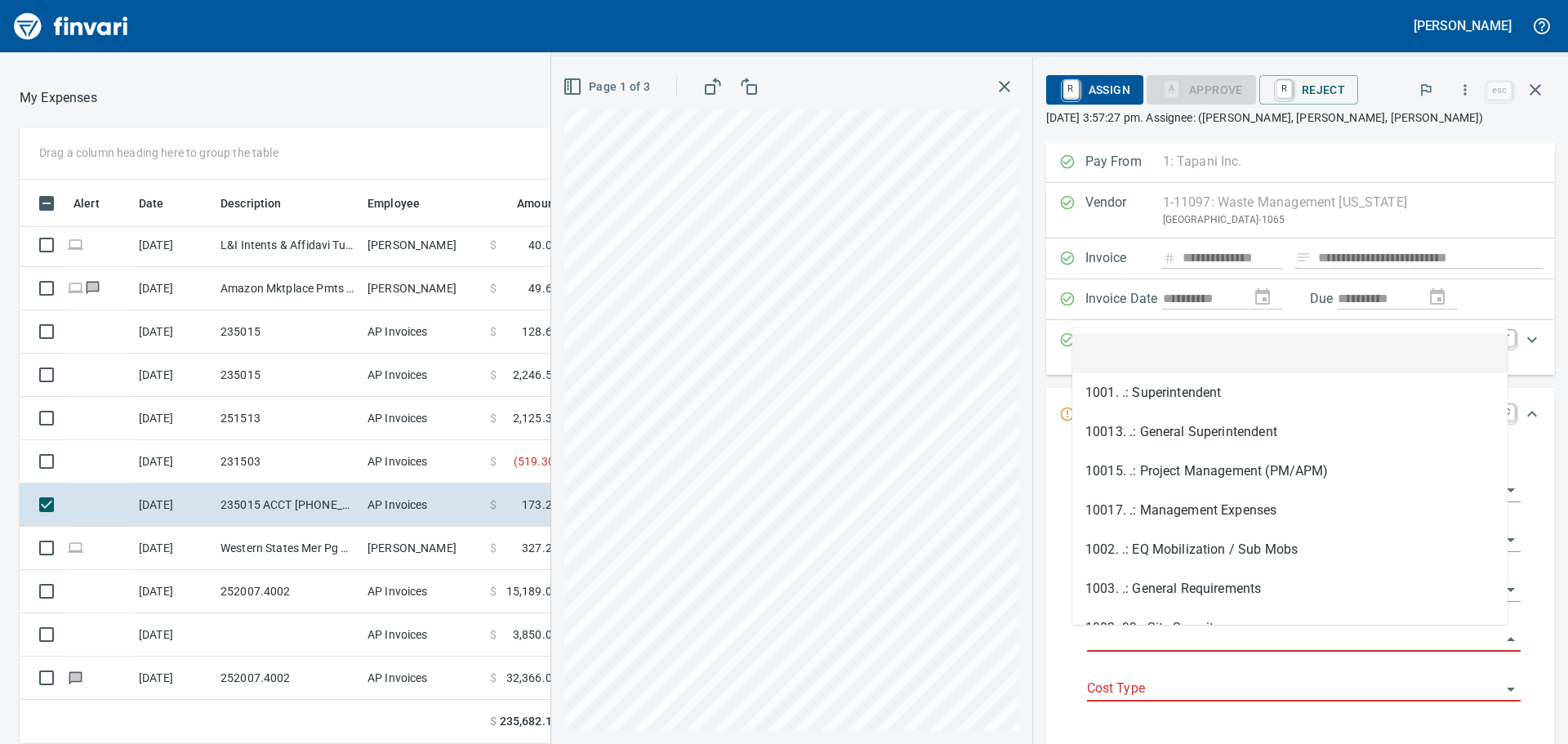
click at [1165, 627] on body "Jeremy Brown Good Morning My Expenses To Review (All Reviewable) Drag a column …" at bounding box center [784, 372] width 1568 height 744
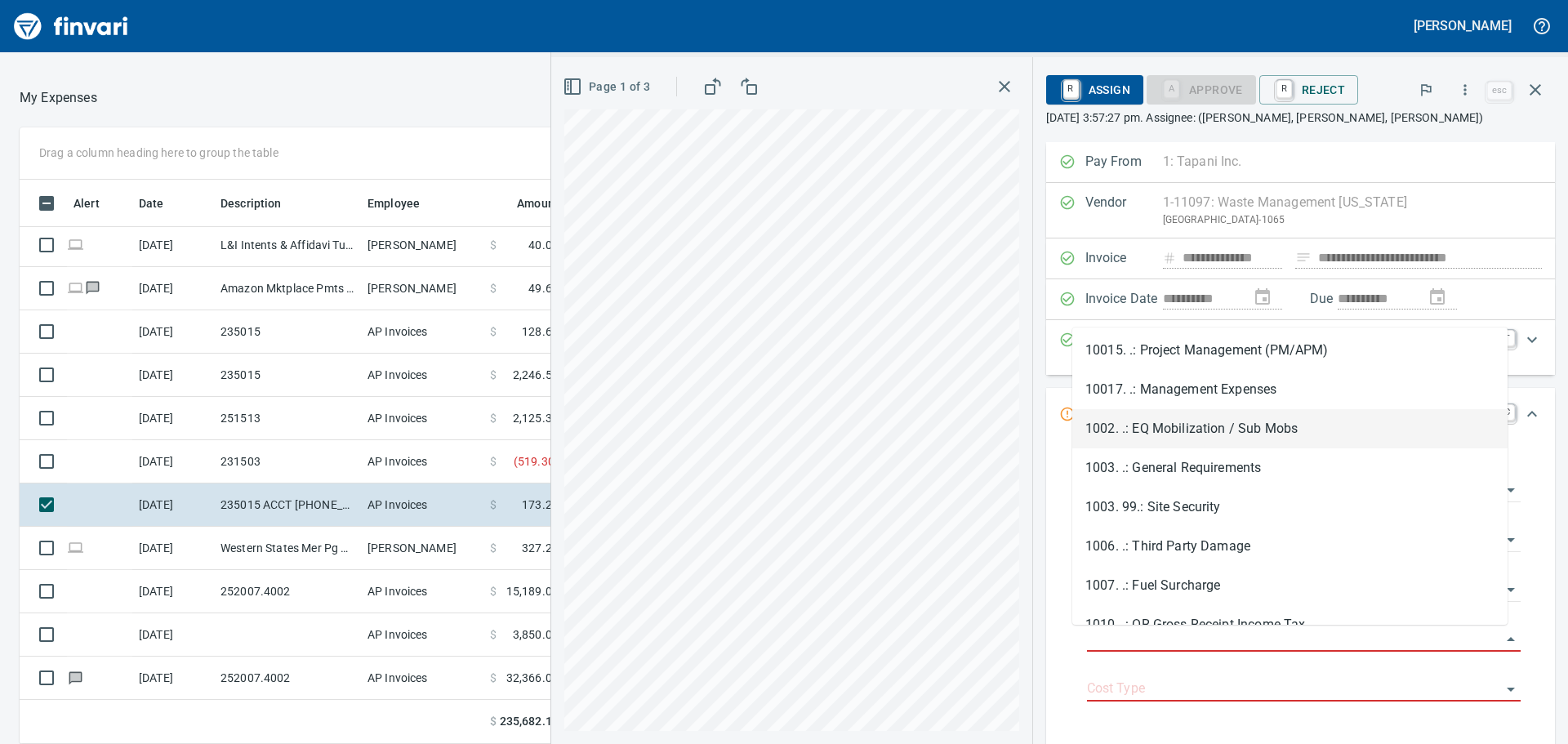
scroll to position [163, 0]
click at [1218, 419] on li "1003. .: General Requirements" at bounding box center [1290, 425] width 436 height 39
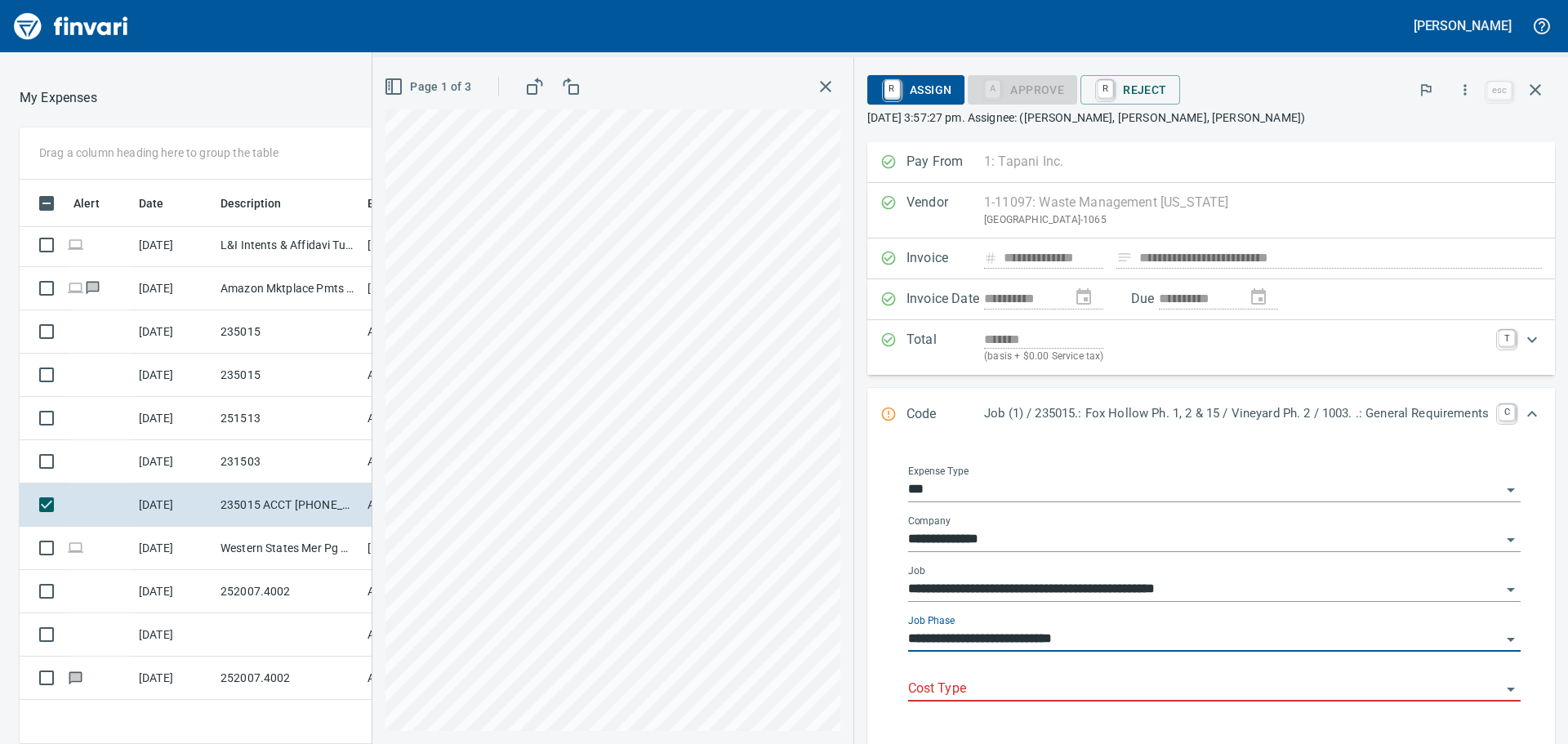
type input "**********"
click at [1038, 693] on input "Cost Type" at bounding box center [1204, 688] width 593 height 23
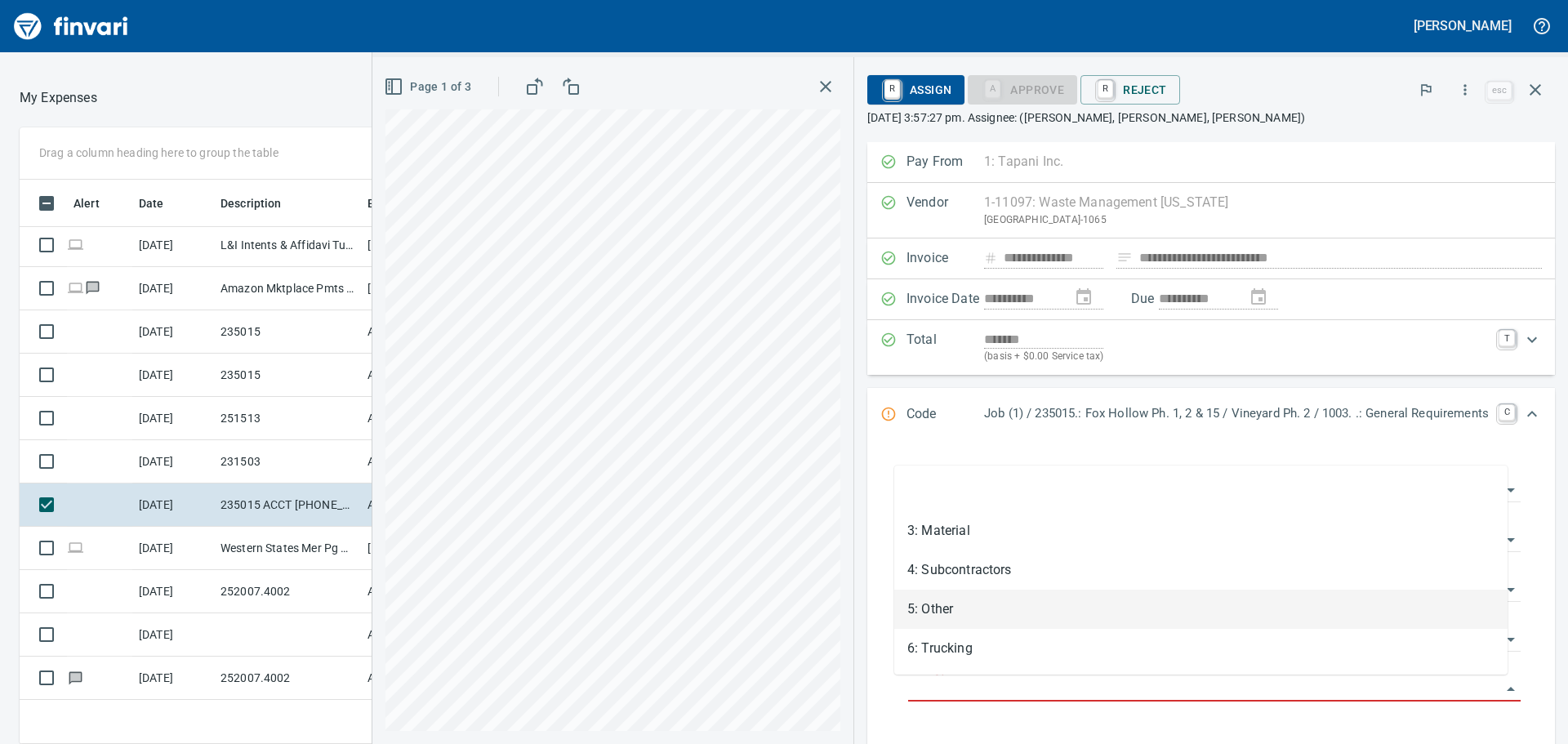
click at [978, 603] on li "5: Other" at bounding box center [1200, 608] width 613 height 39
type input "********"
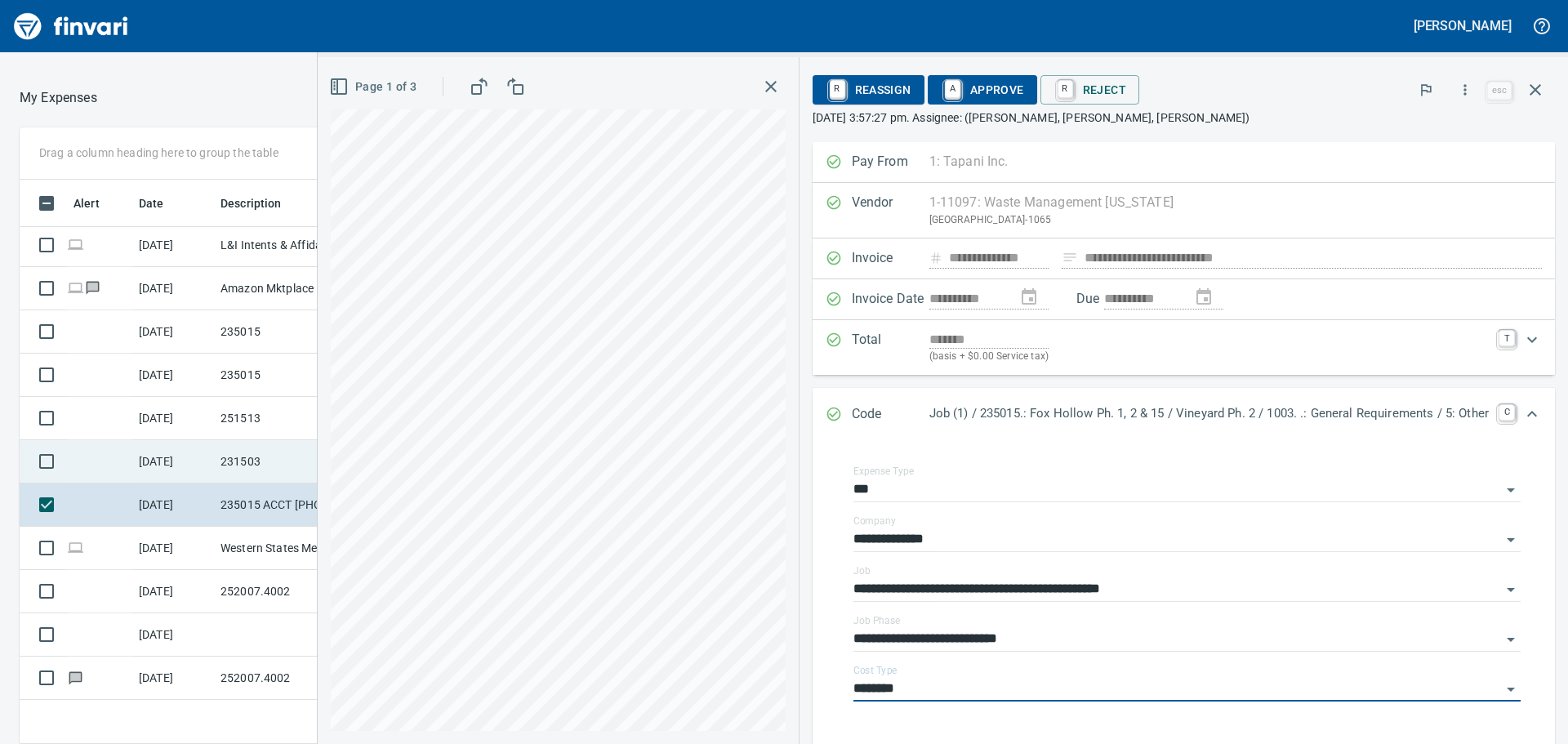
click at [270, 462] on td "231503" at bounding box center [287, 462] width 147 height 43
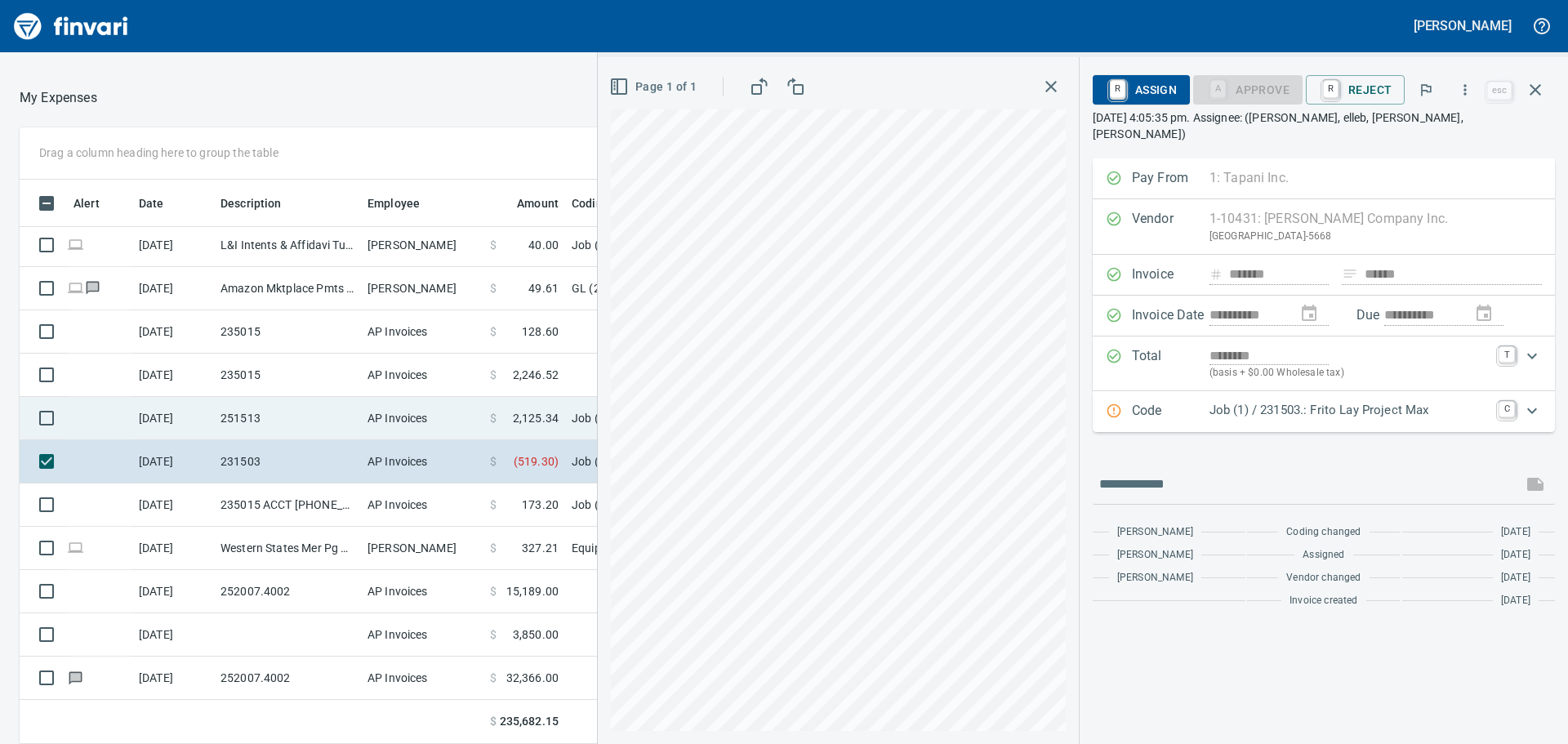
click at [205, 414] on td "9/10/2025" at bounding box center [173, 418] width 82 height 43
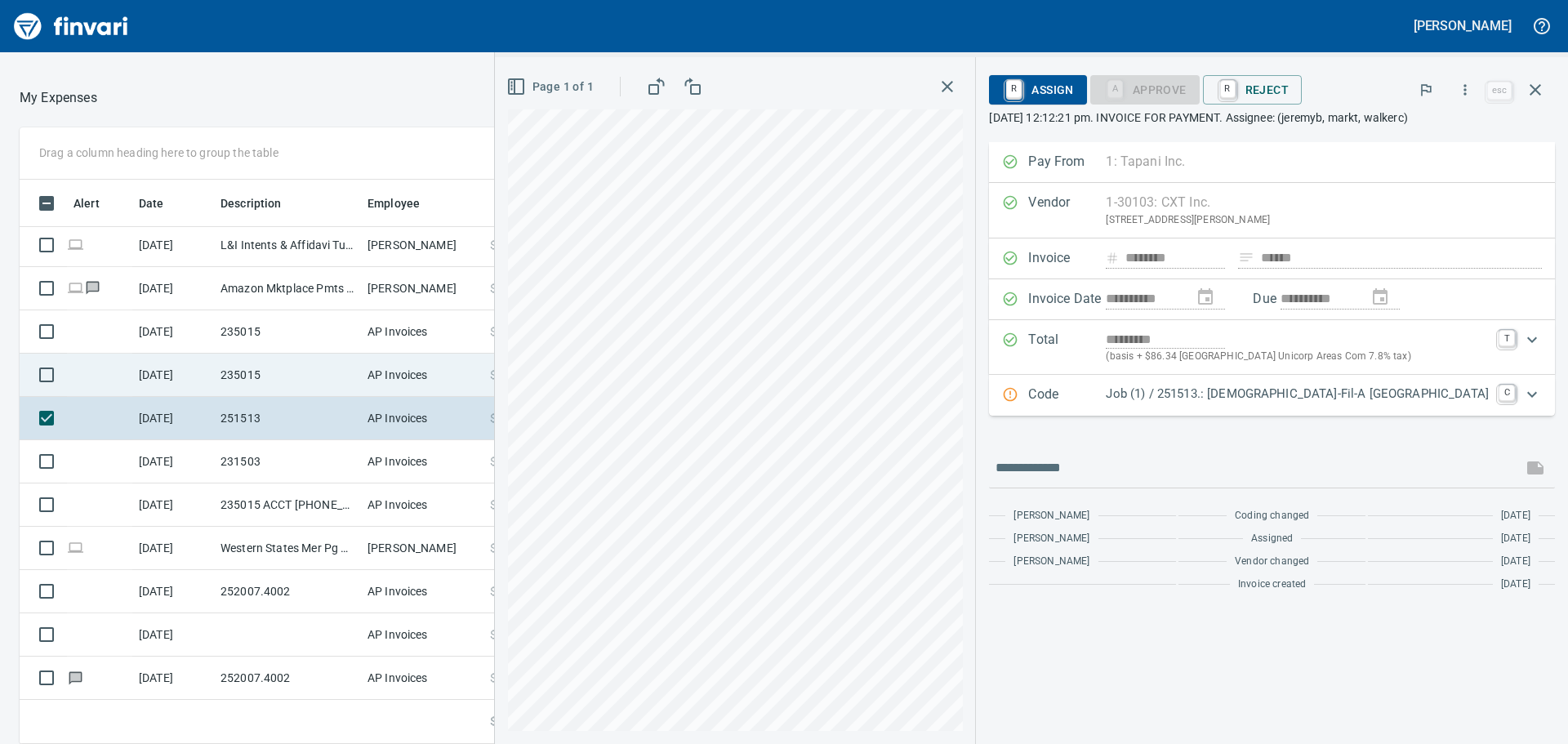
click at [262, 367] on td "235015" at bounding box center [287, 375] width 147 height 43
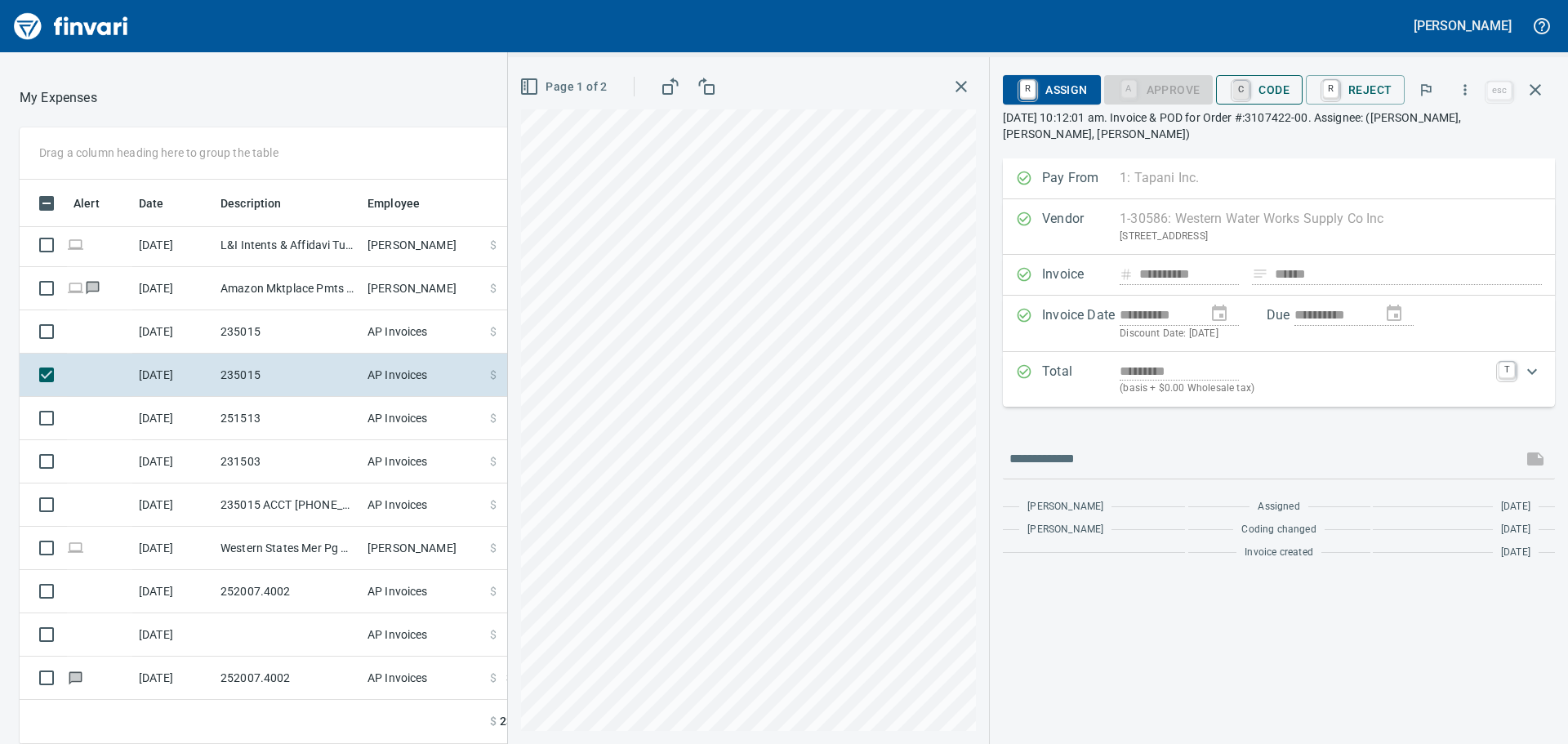
click at [1247, 91] on link "C" at bounding box center [1241, 90] width 16 height 18
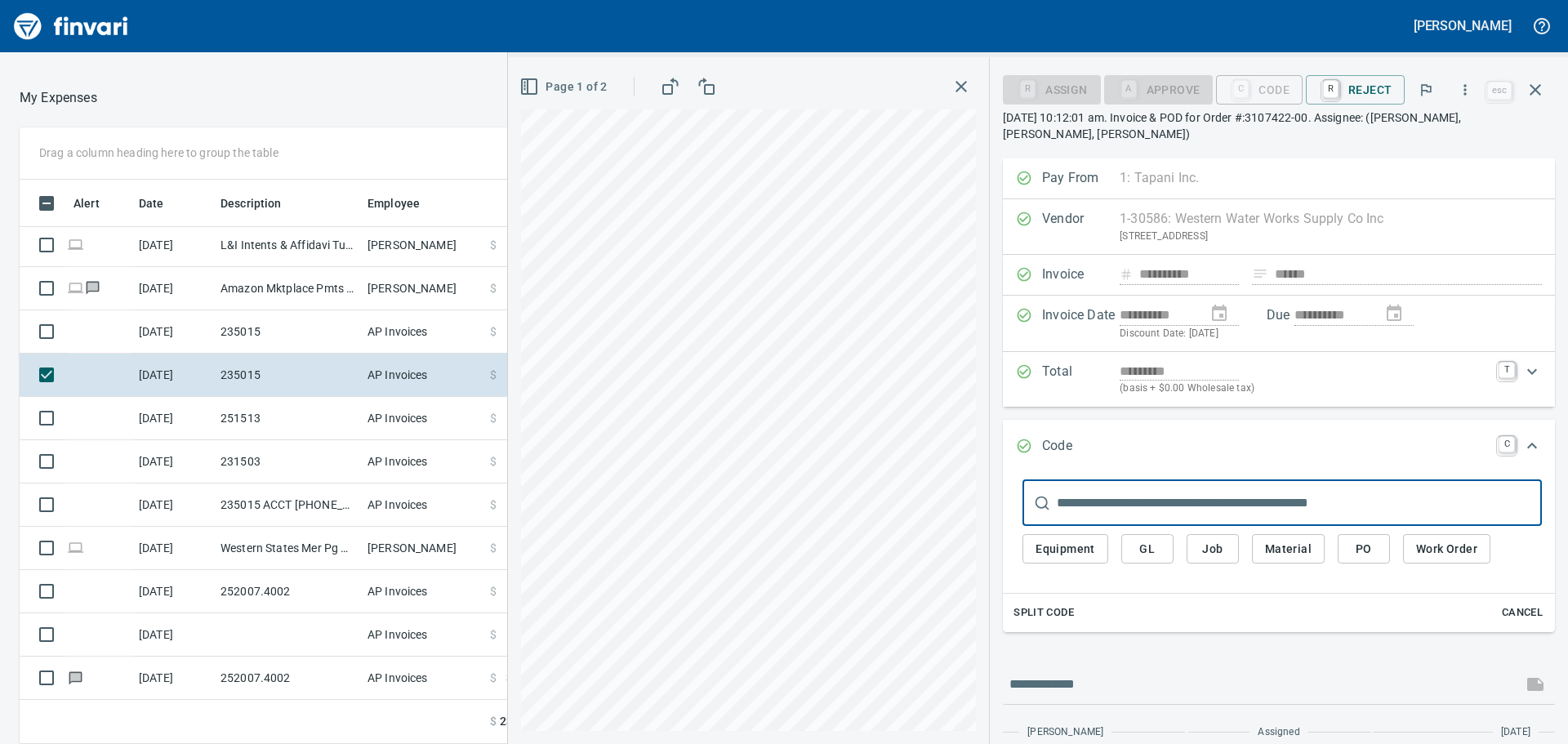
scroll to position [552, 1084]
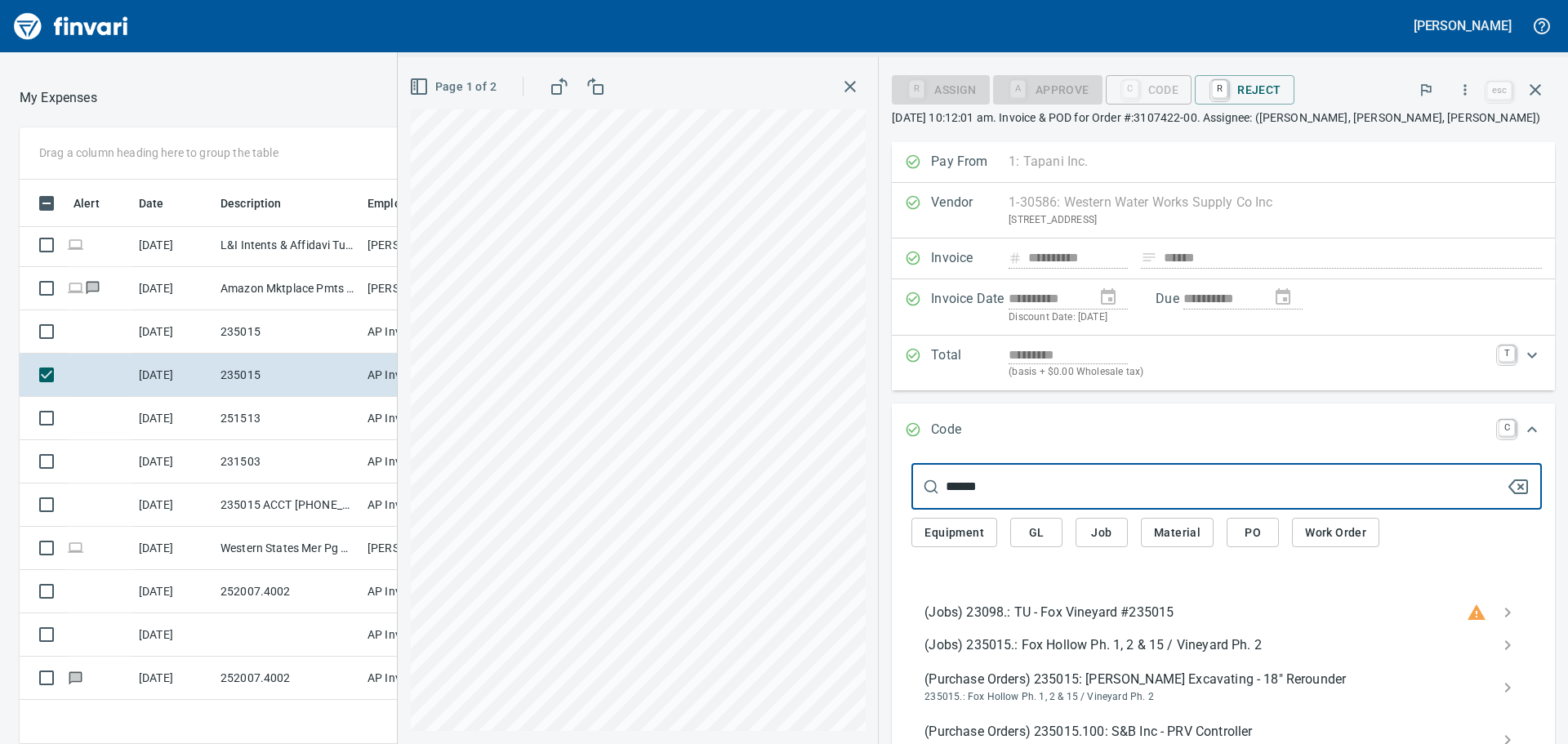
type input "******"
click at [1139, 648] on span "(Jobs) 235015.: Fox Hollow Ph. 1, 2 & 15 / Vineyard Ph. 2" at bounding box center [1213, 645] width 578 height 20
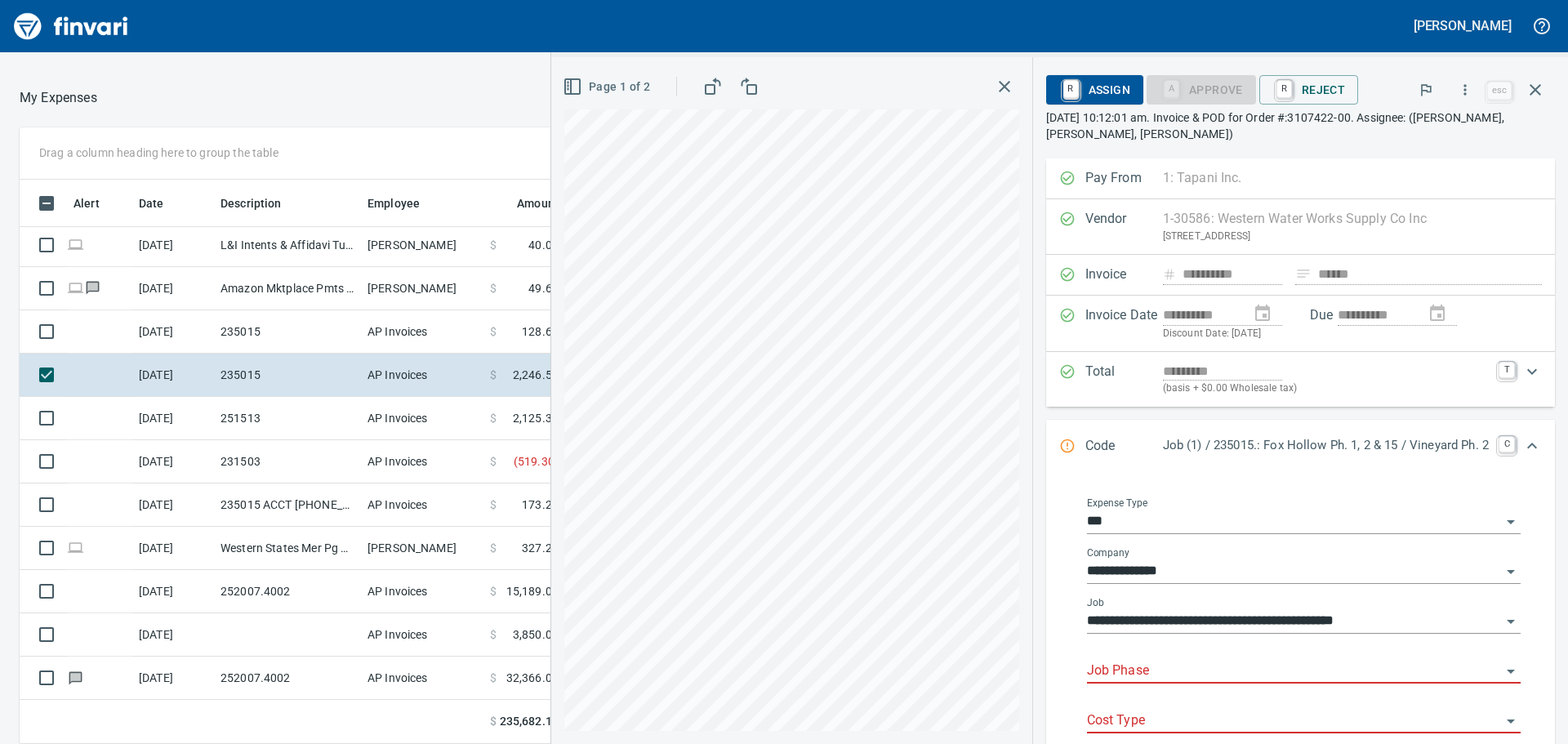
click at [1156, 669] on input "Job Phase" at bounding box center [1294, 671] width 414 height 23
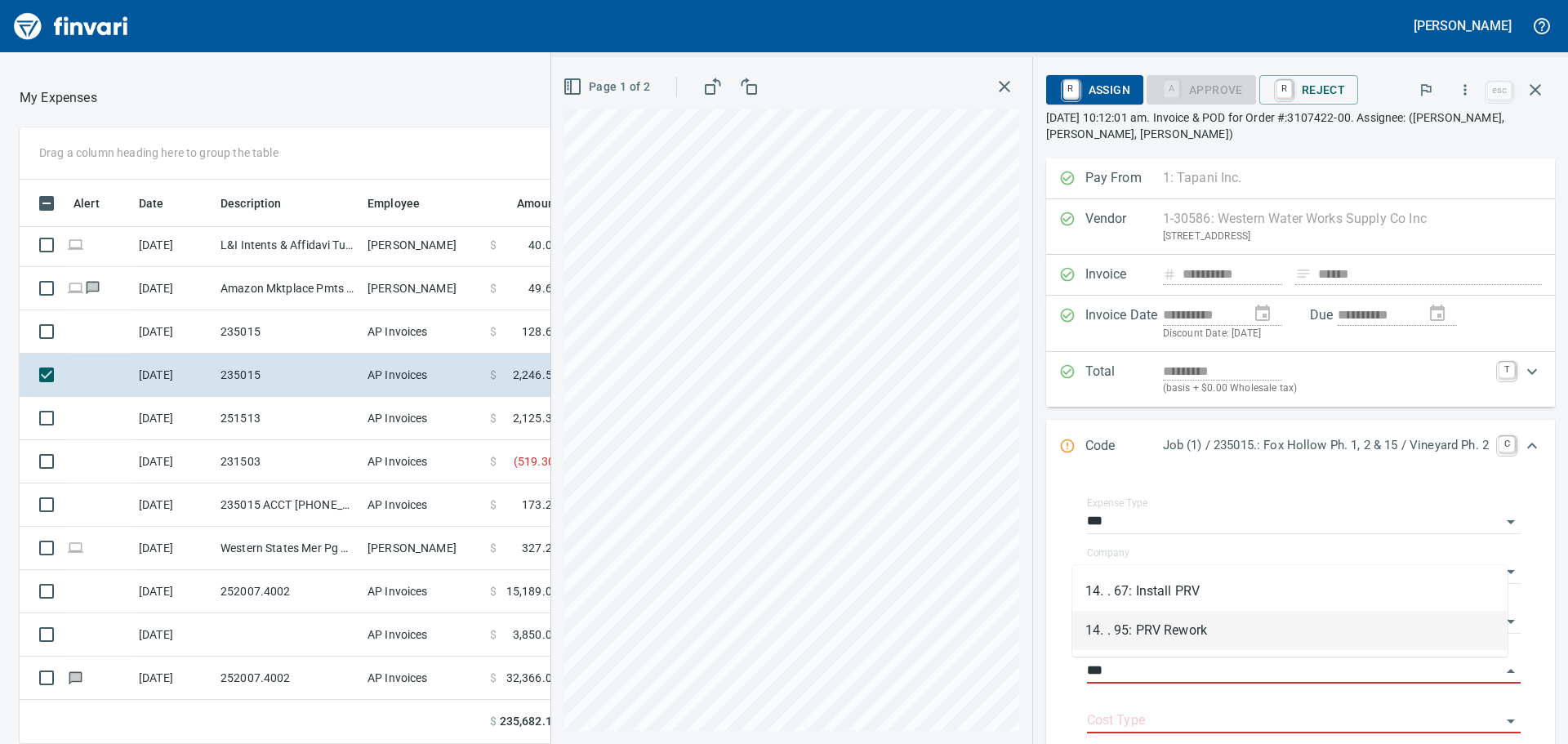
click at [1172, 628] on li "14. . 95: PRV Rework" at bounding box center [1290, 629] width 436 height 39
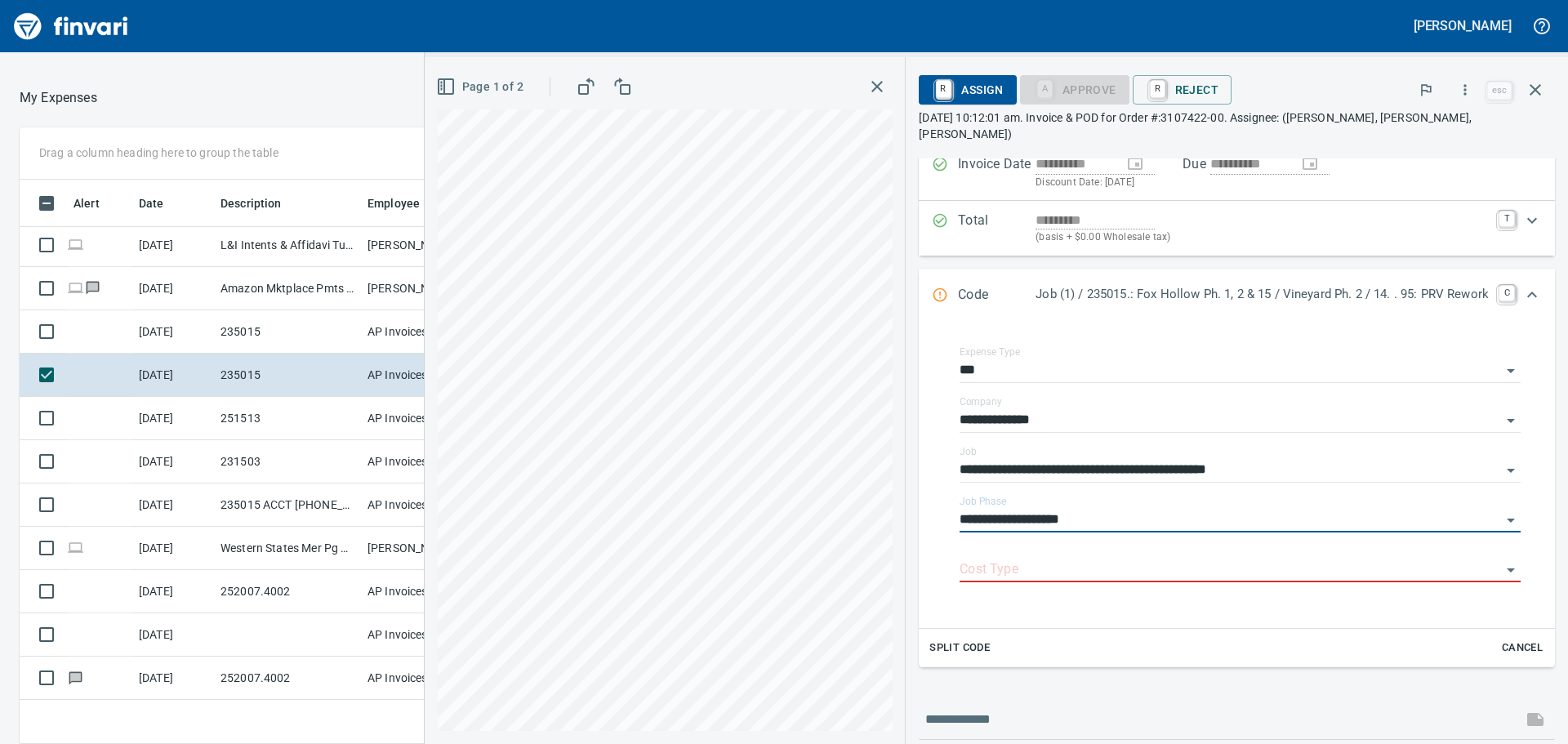
scroll to position [163, 0]
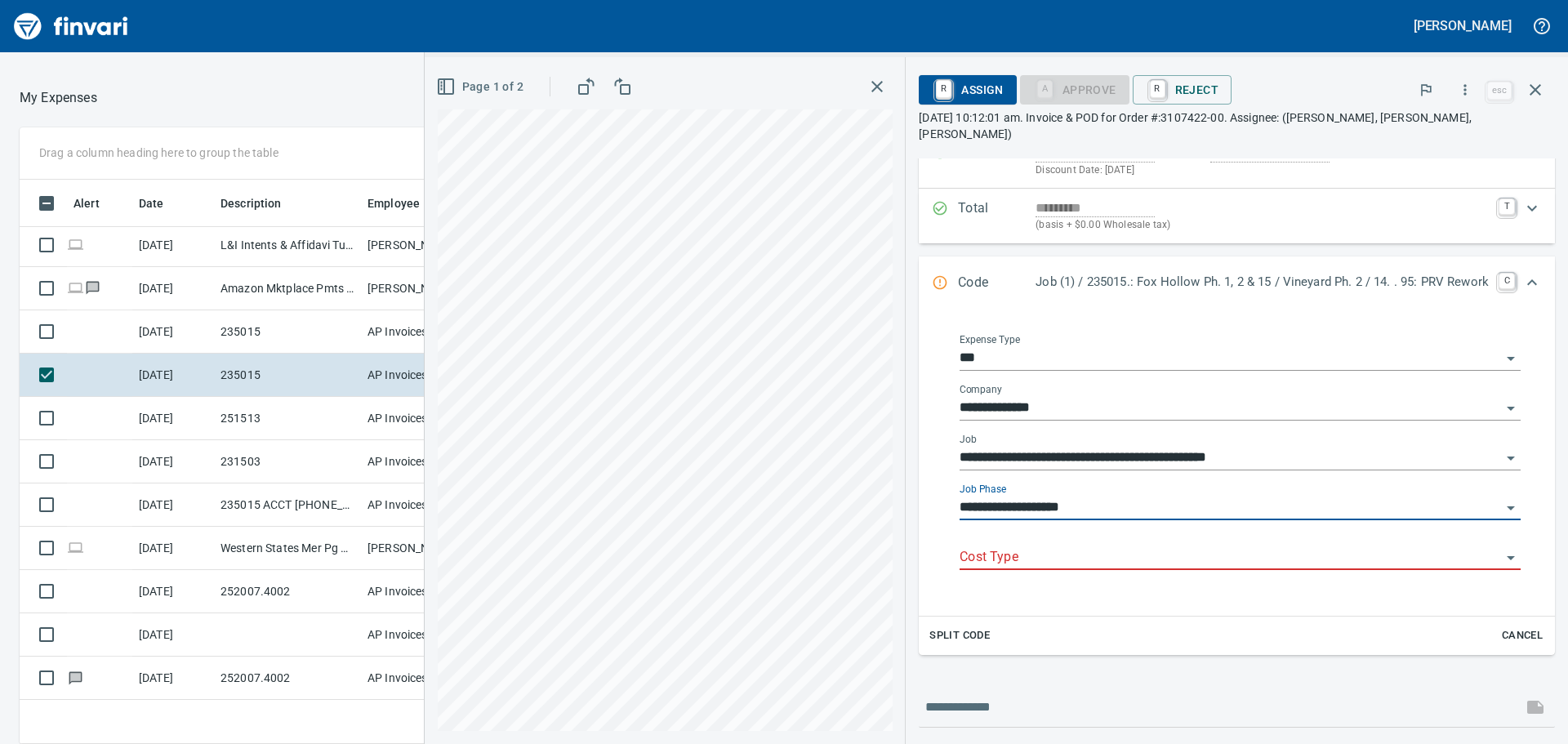
type input "**********"
click at [1080, 546] on input "Cost Type" at bounding box center [1230, 557] width 542 height 23
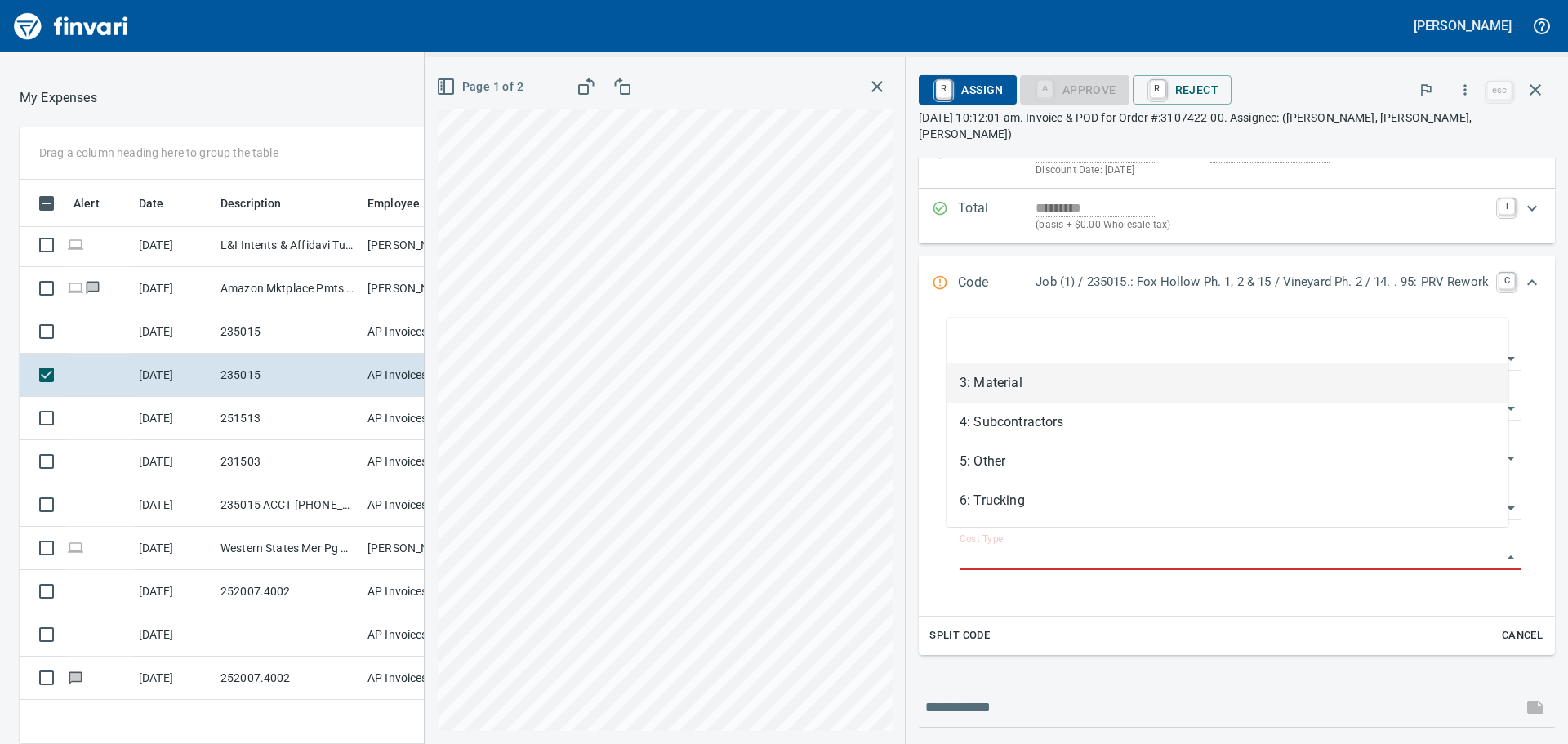
click at [1087, 389] on li "3: Material" at bounding box center [1227, 382] width 562 height 39
type input "**********"
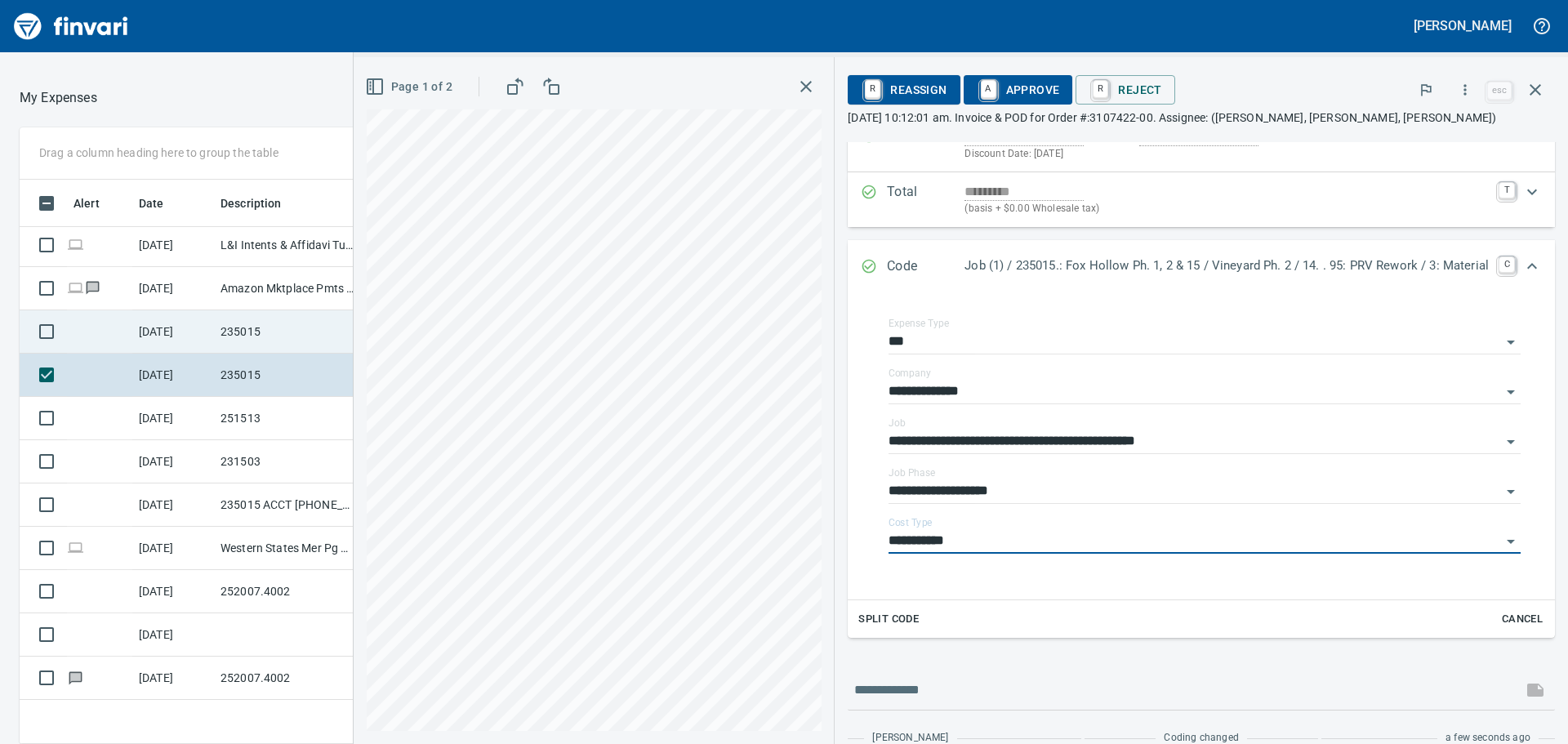
click at [175, 327] on td "9/12/2025" at bounding box center [173, 332] width 82 height 43
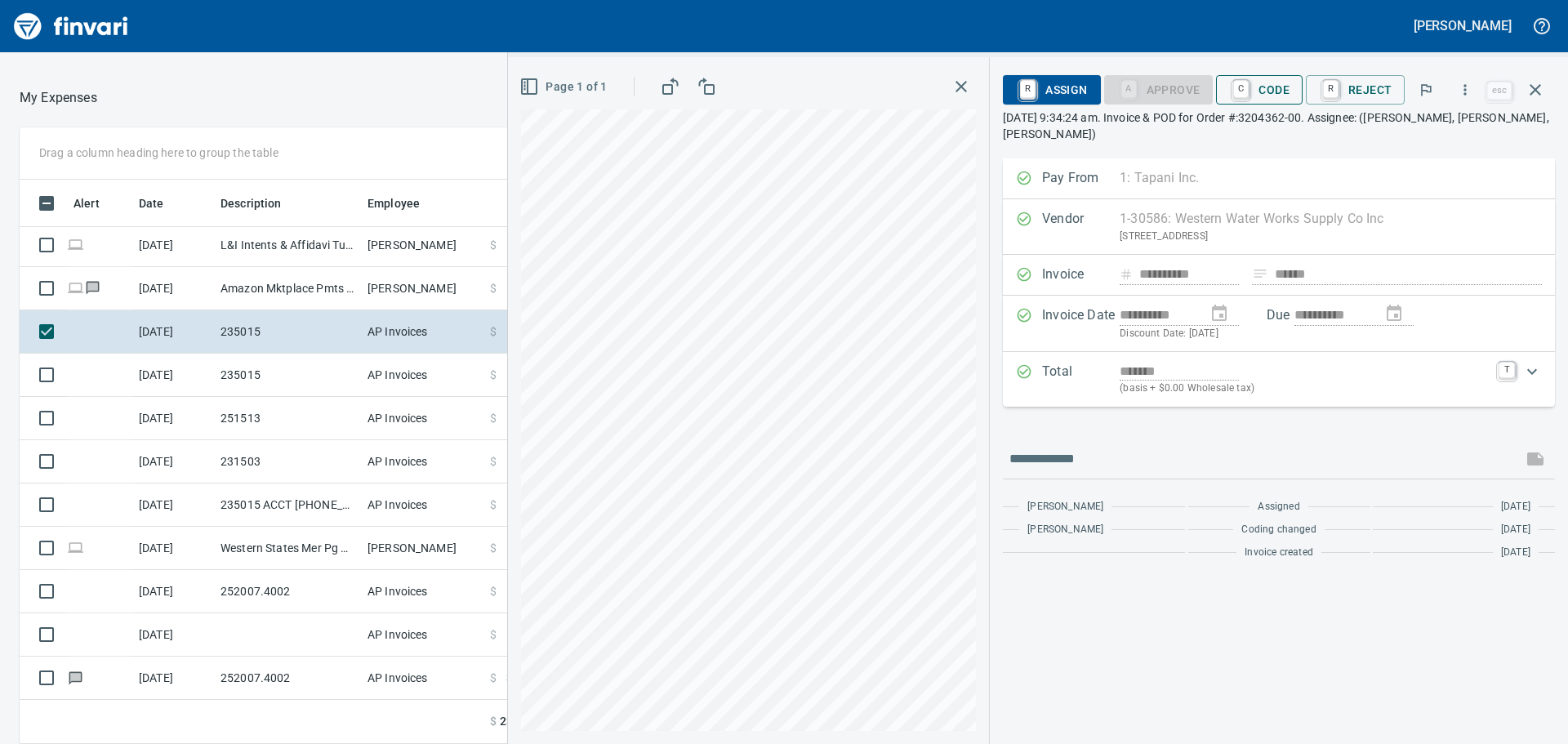
click at [1263, 87] on span "C Code" at bounding box center [1258, 90] width 60 height 28
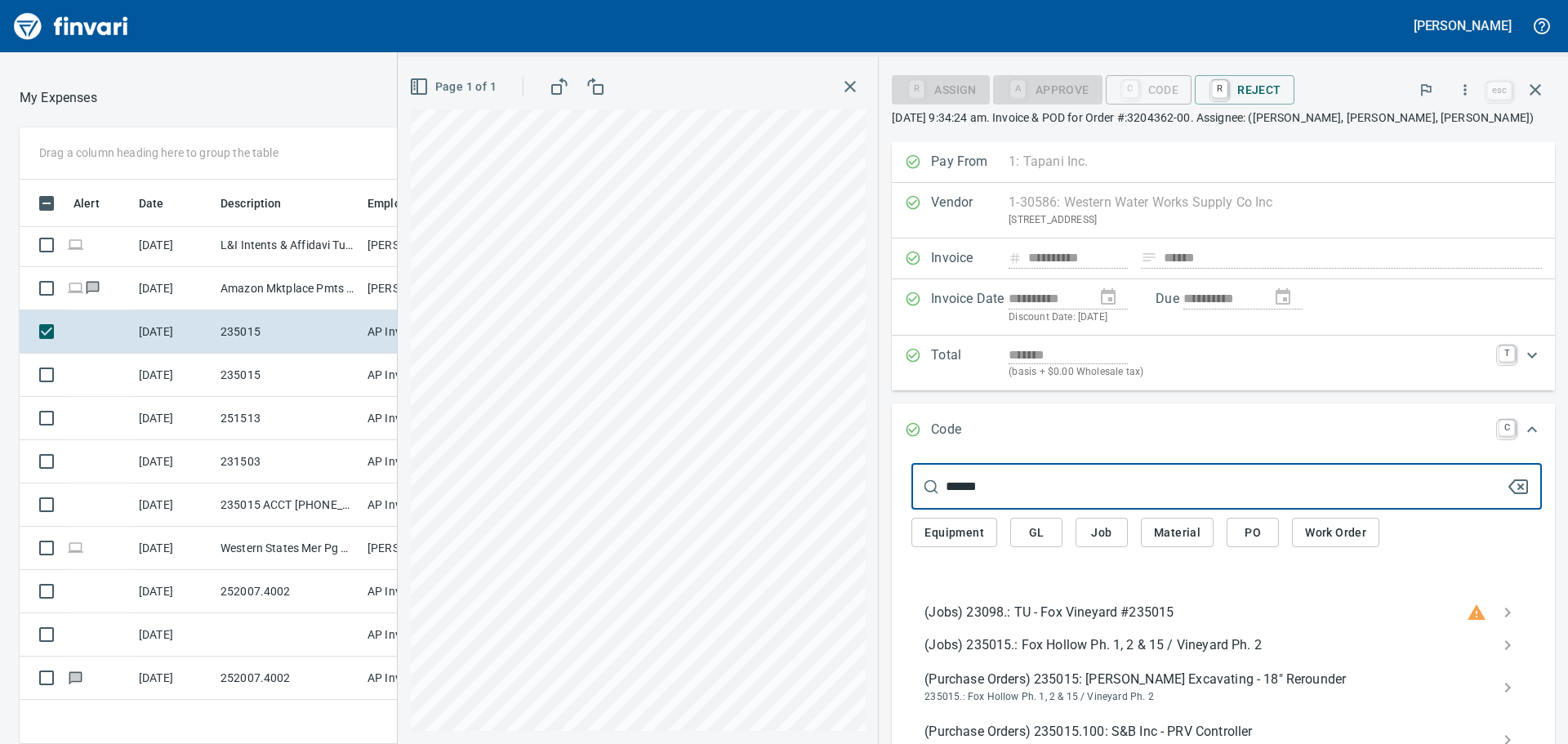
type input "******"
click at [1090, 641] on span "(Jobs) 235015.: Fox Hollow Ph. 1, 2 & 15 / Vineyard Ph. 2" at bounding box center [1213, 645] width 578 height 20
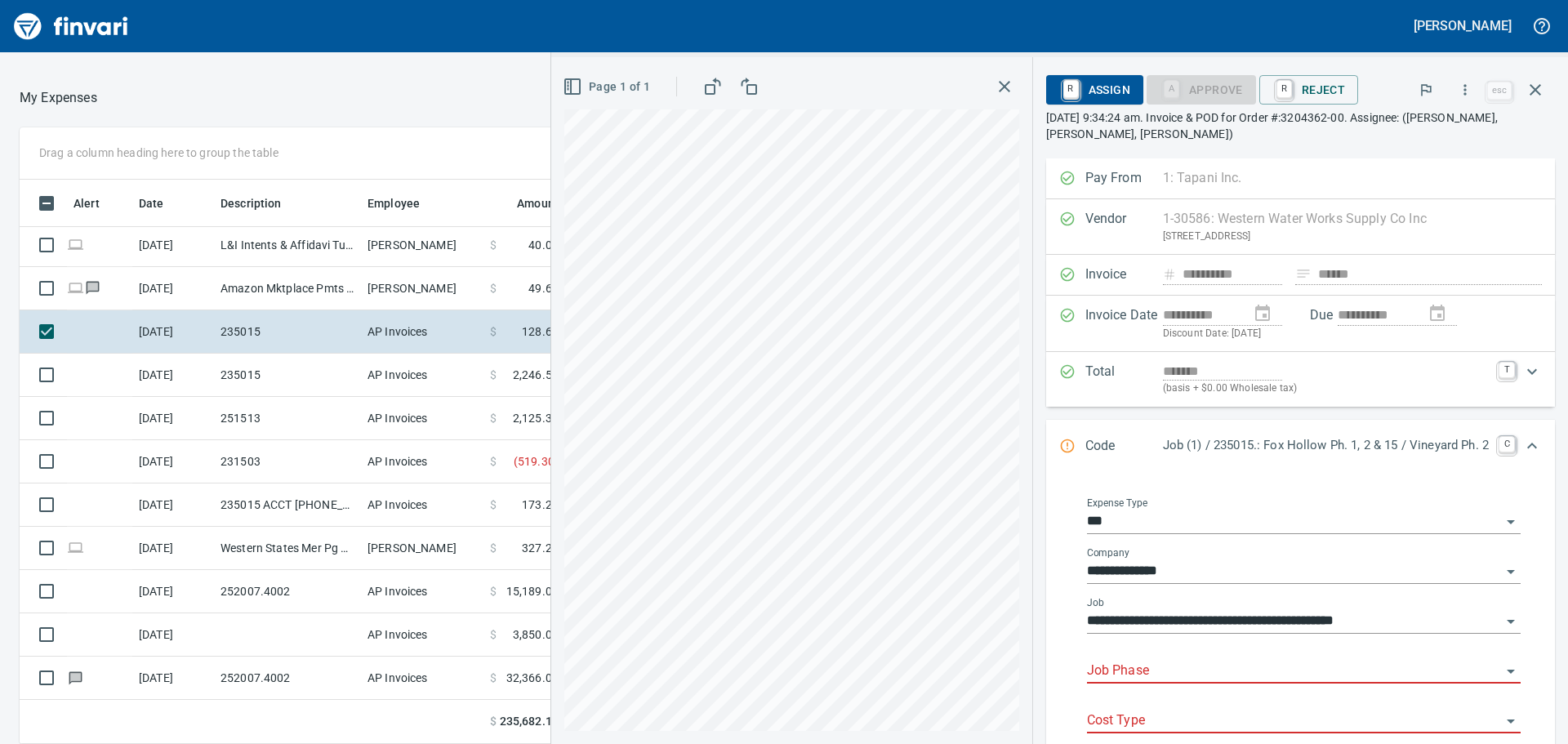
click at [1154, 662] on input "Job Phase" at bounding box center [1294, 671] width 414 height 23
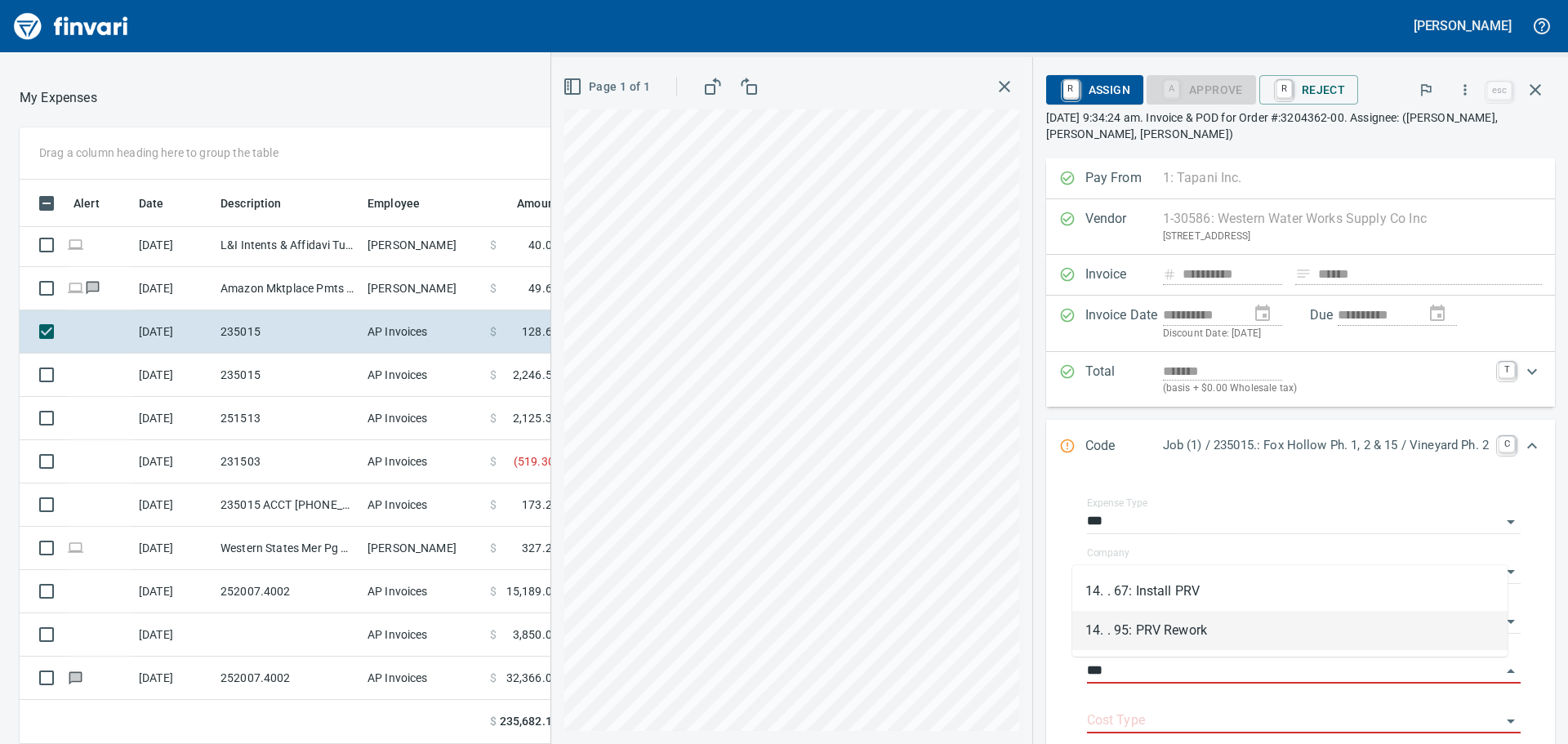
click at [1167, 626] on li "14. . 95: PRV Rework" at bounding box center [1290, 629] width 436 height 39
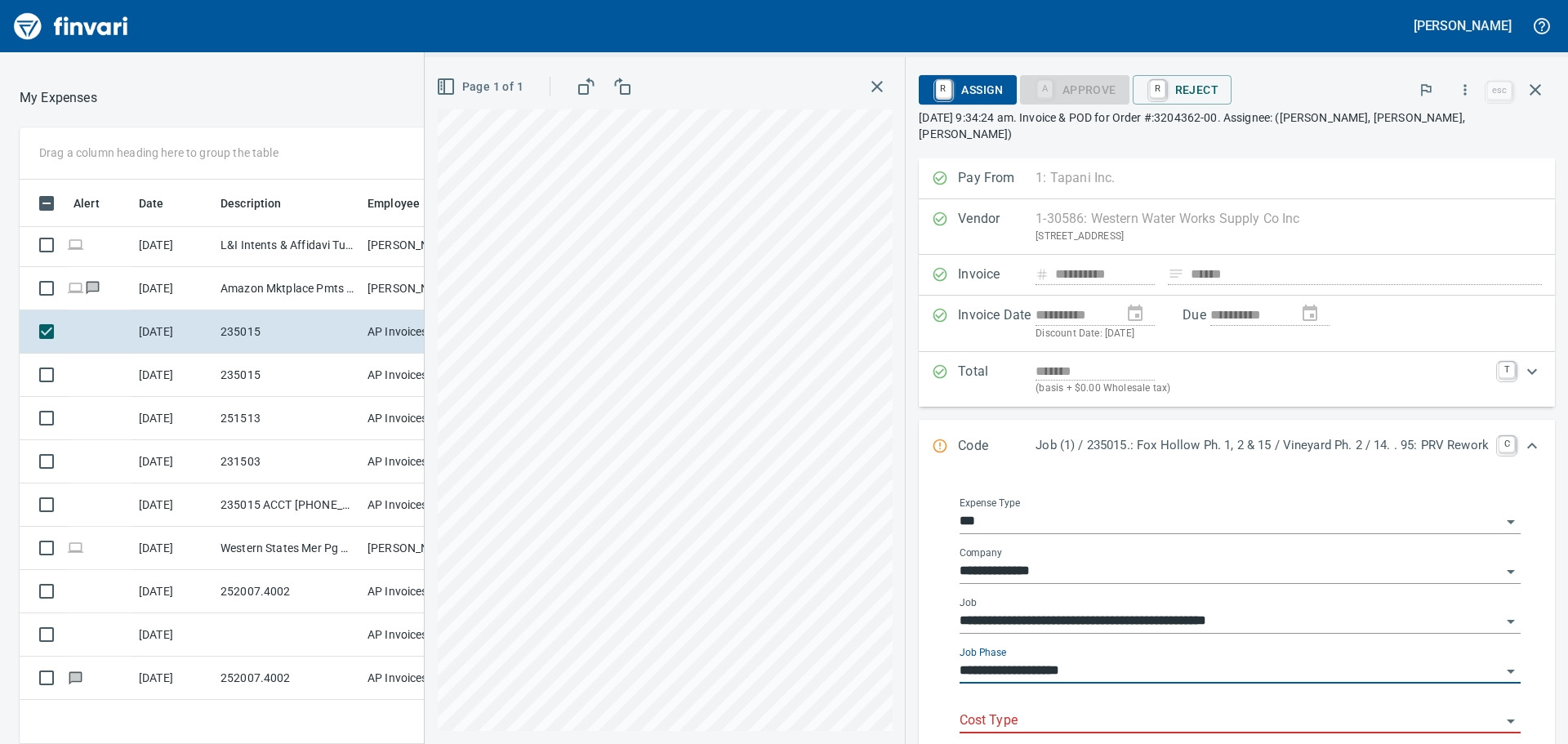
type input "**********"
click at [1130, 724] on div "Cost Type" at bounding box center [1239, 721] width 561 height 50
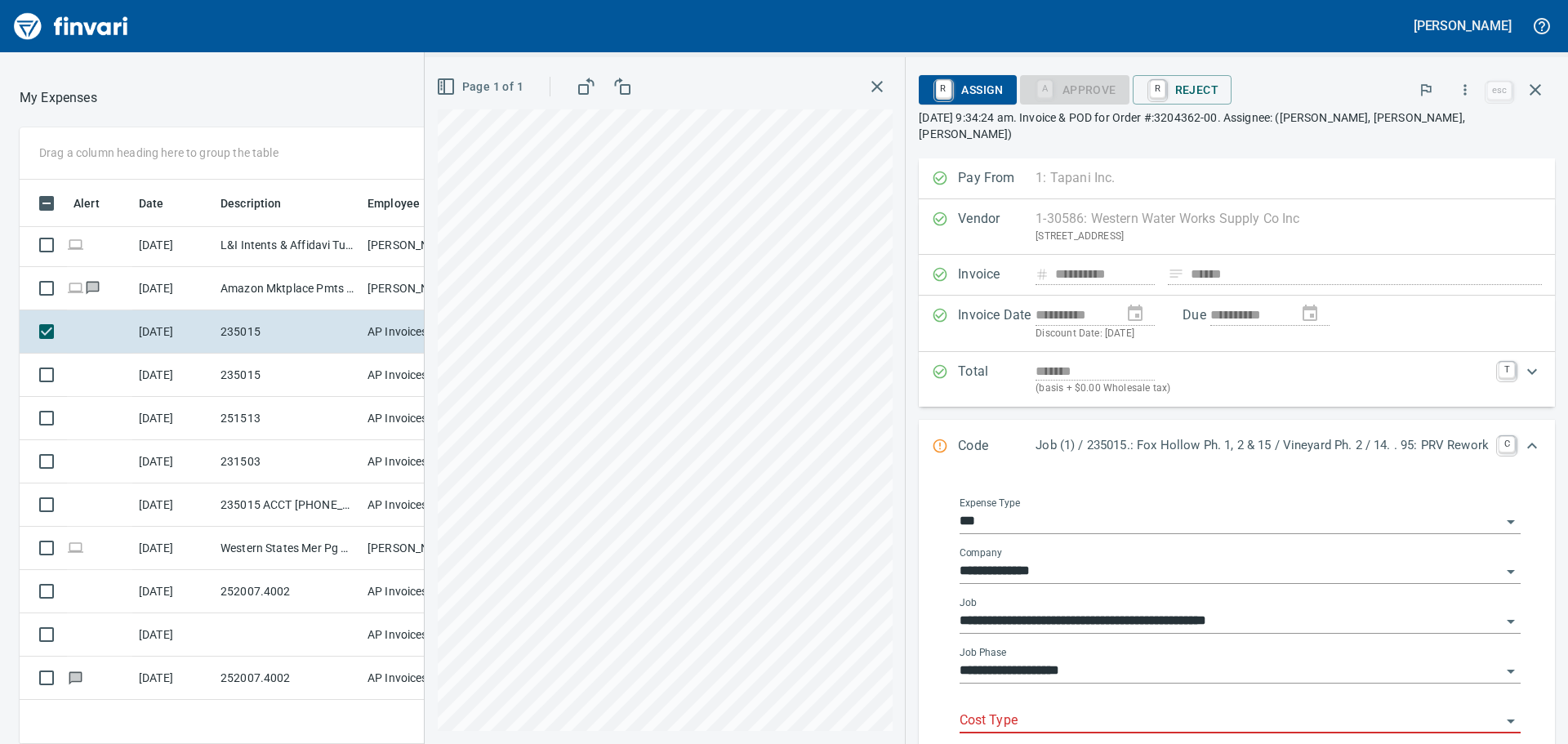
click at [1126, 696] on div "Cost Type" at bounding box center [1239, 714] width 561 height 37
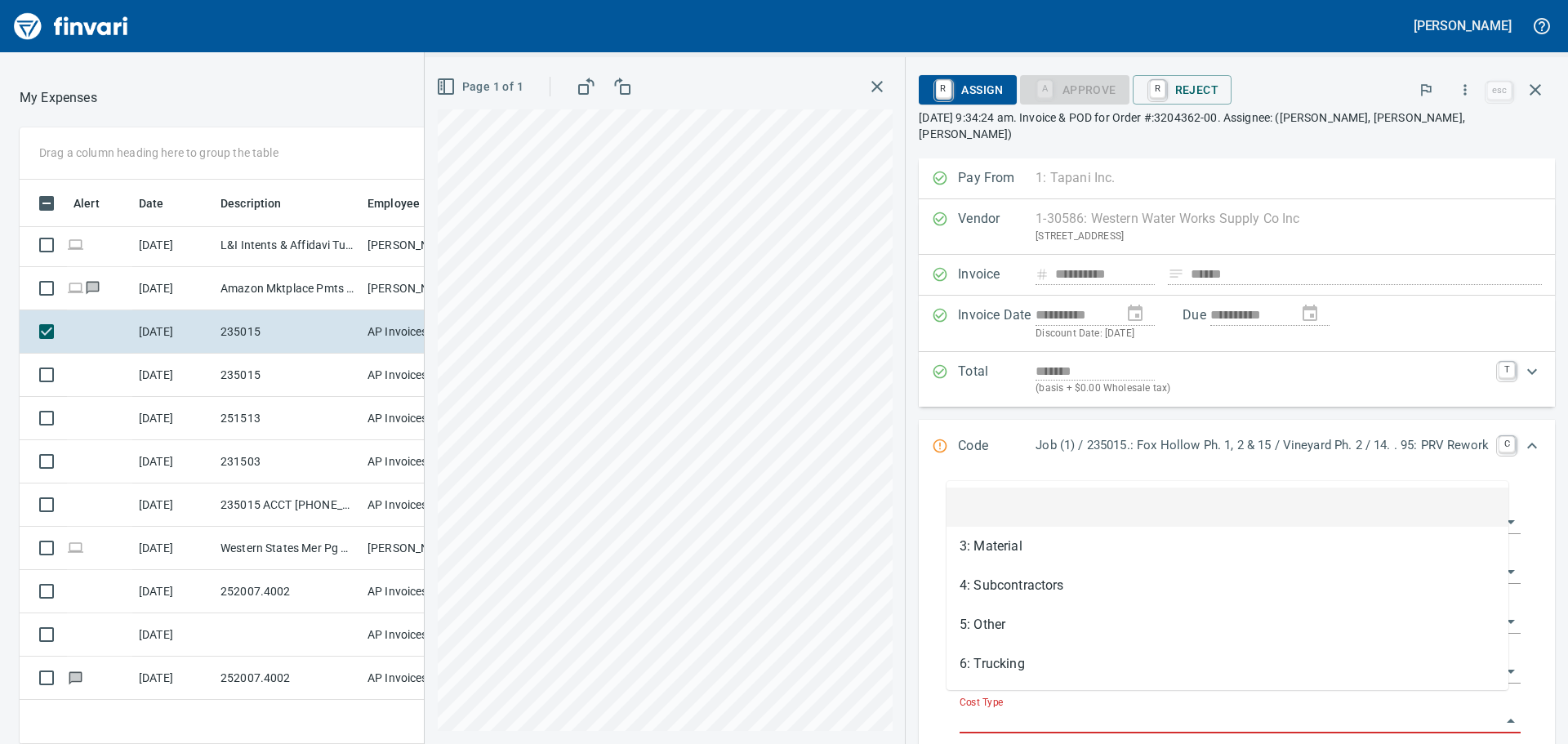
click at [1119, 709] on input "Cost Type" at bounding box center [1230, 721] width 542 height 23
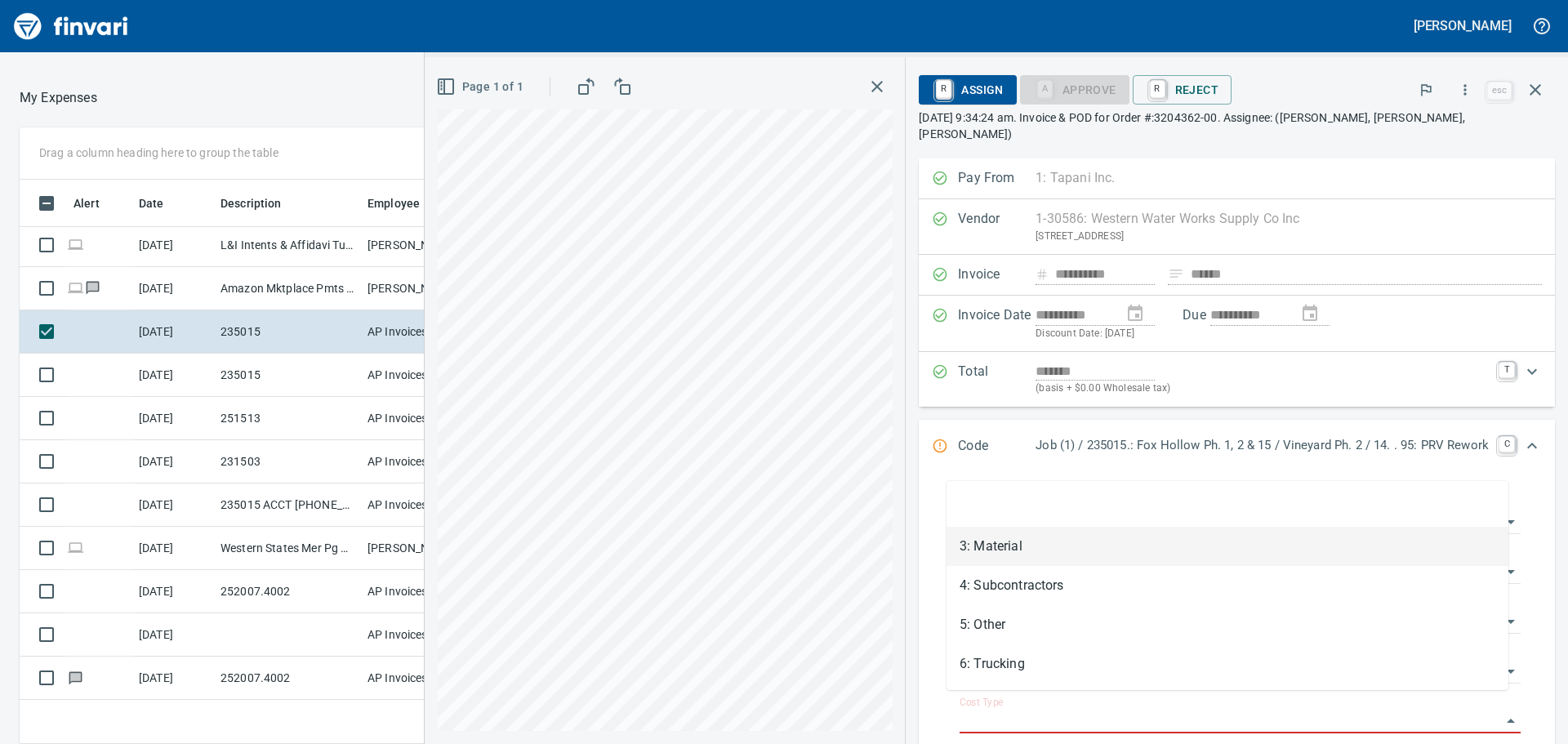
click at [1124, 556] on li "3: Material" at bounding box center [1227, 546] width 562 height 39
type input "**********"
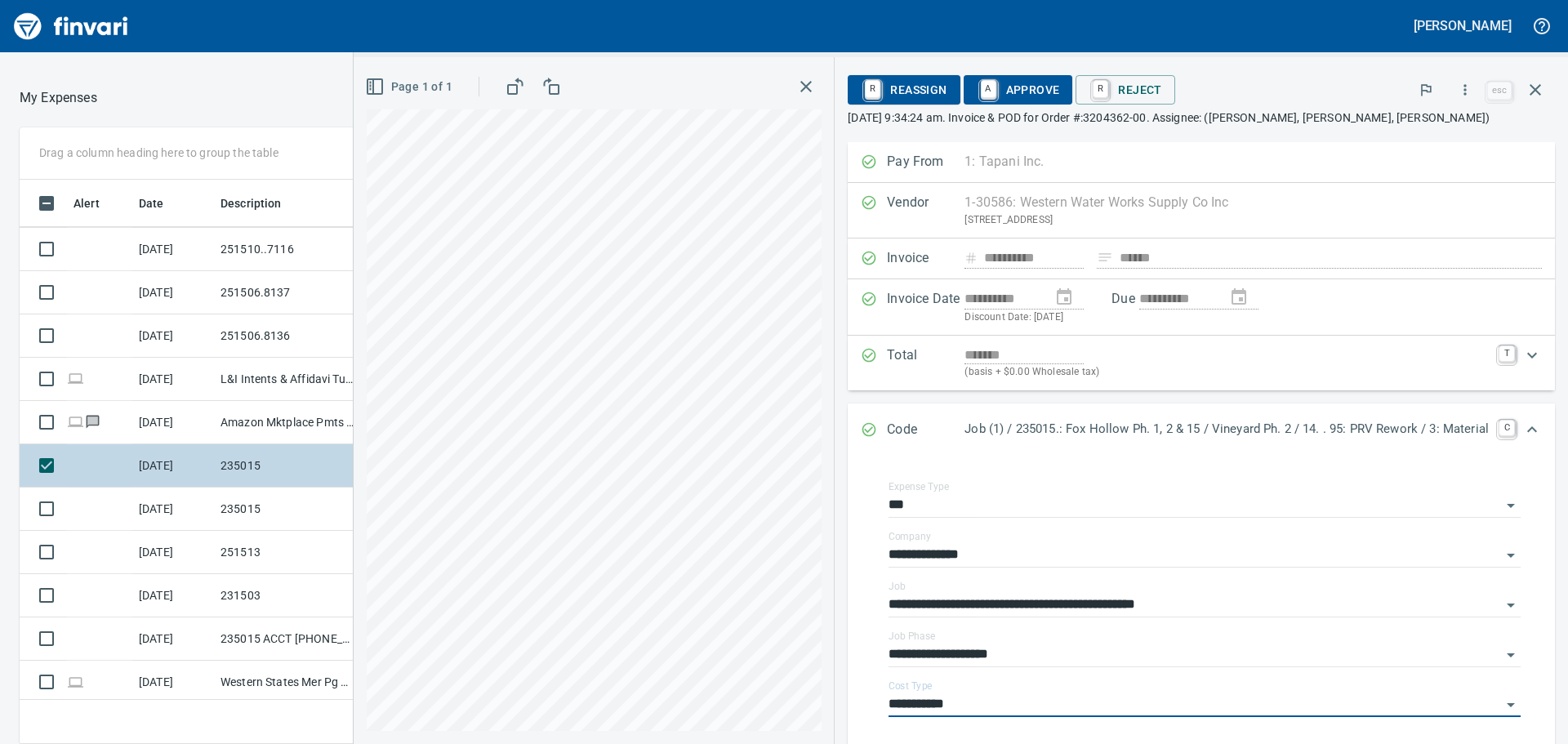
scroll to position [1744, 0]
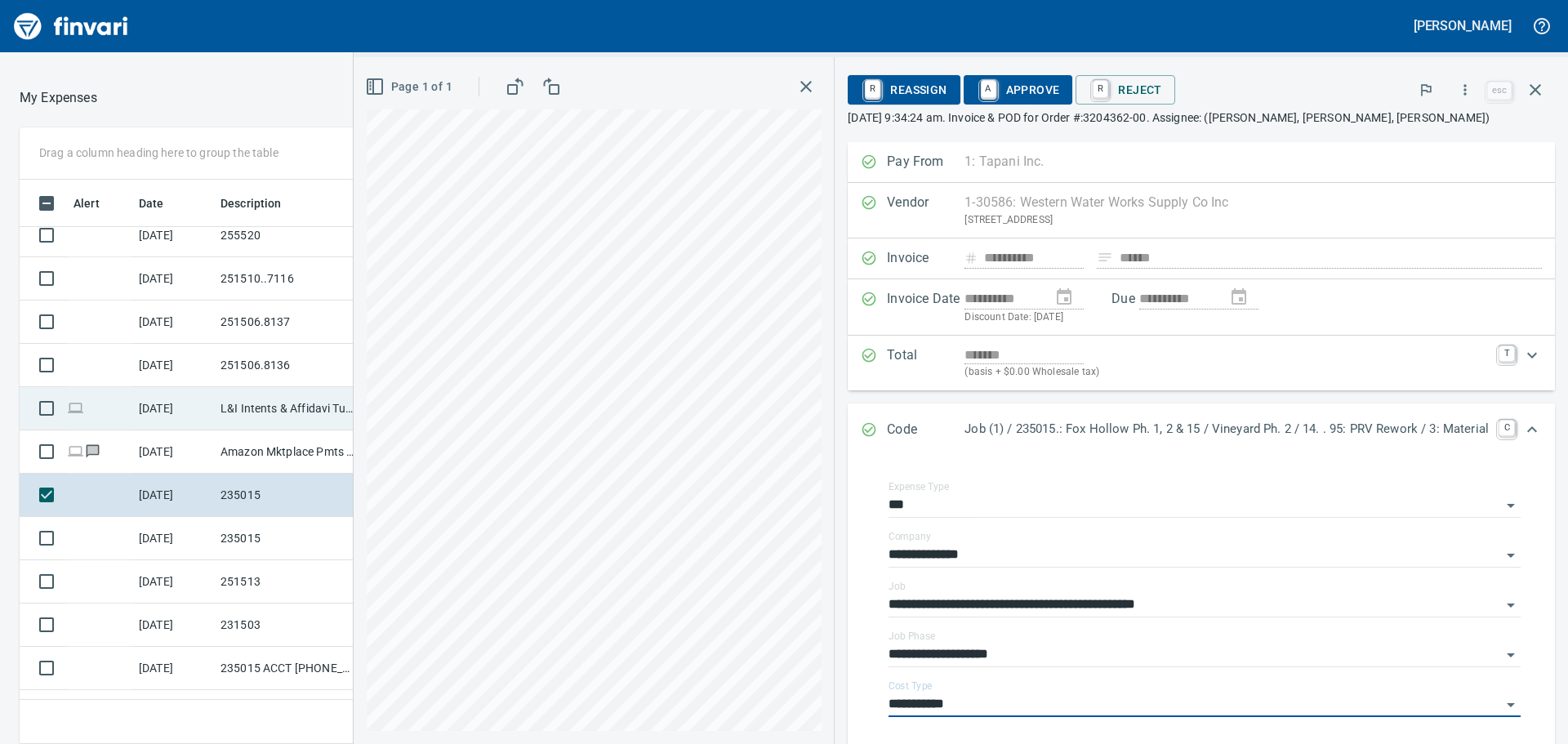
click at [203, 414] on td "9/16/2025" at bounding box center [173, 409] width 82 height 43
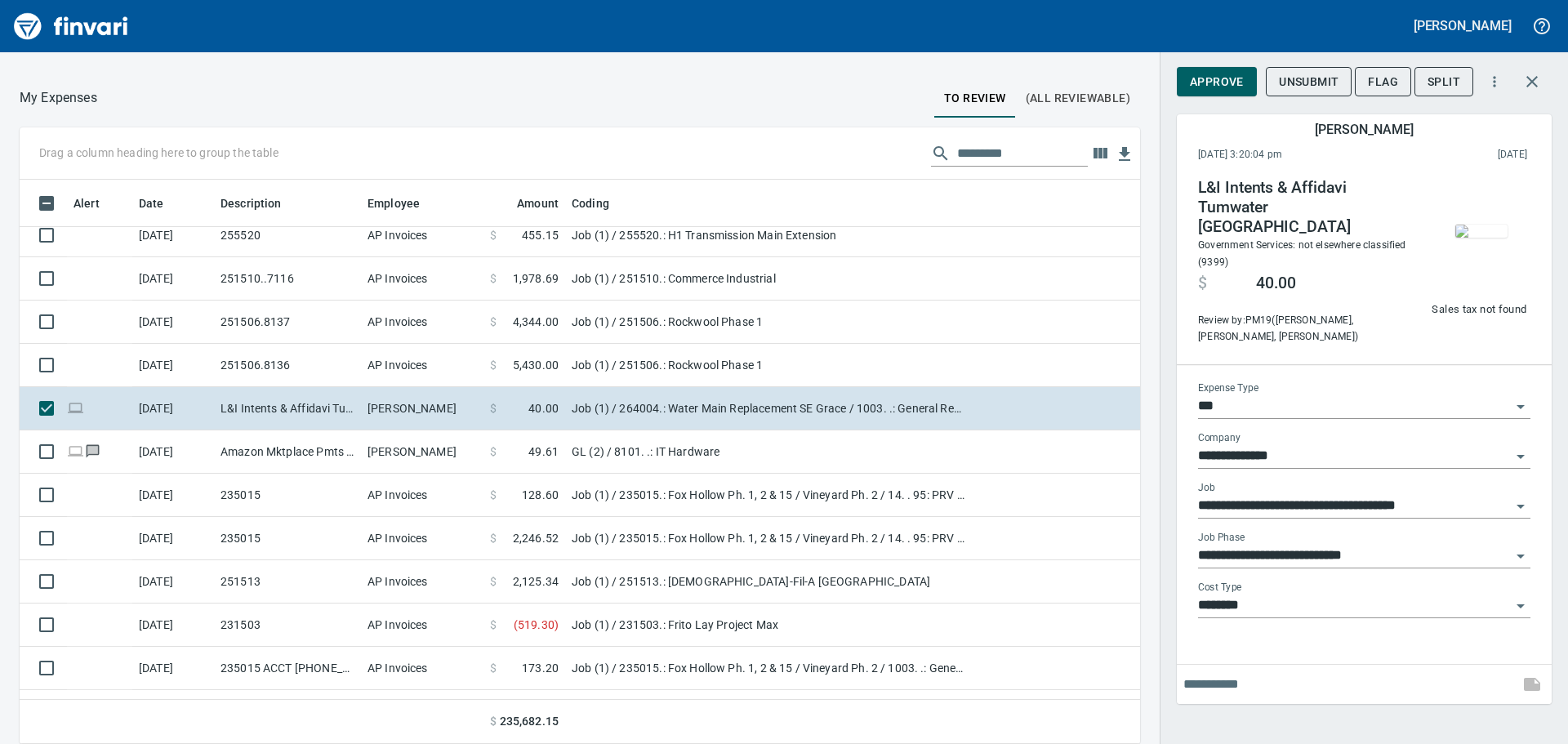
scroll to position [552, 1084]
click at [1461, 224] on img "button" at bounding box center [1482, 230] width 52 height 13
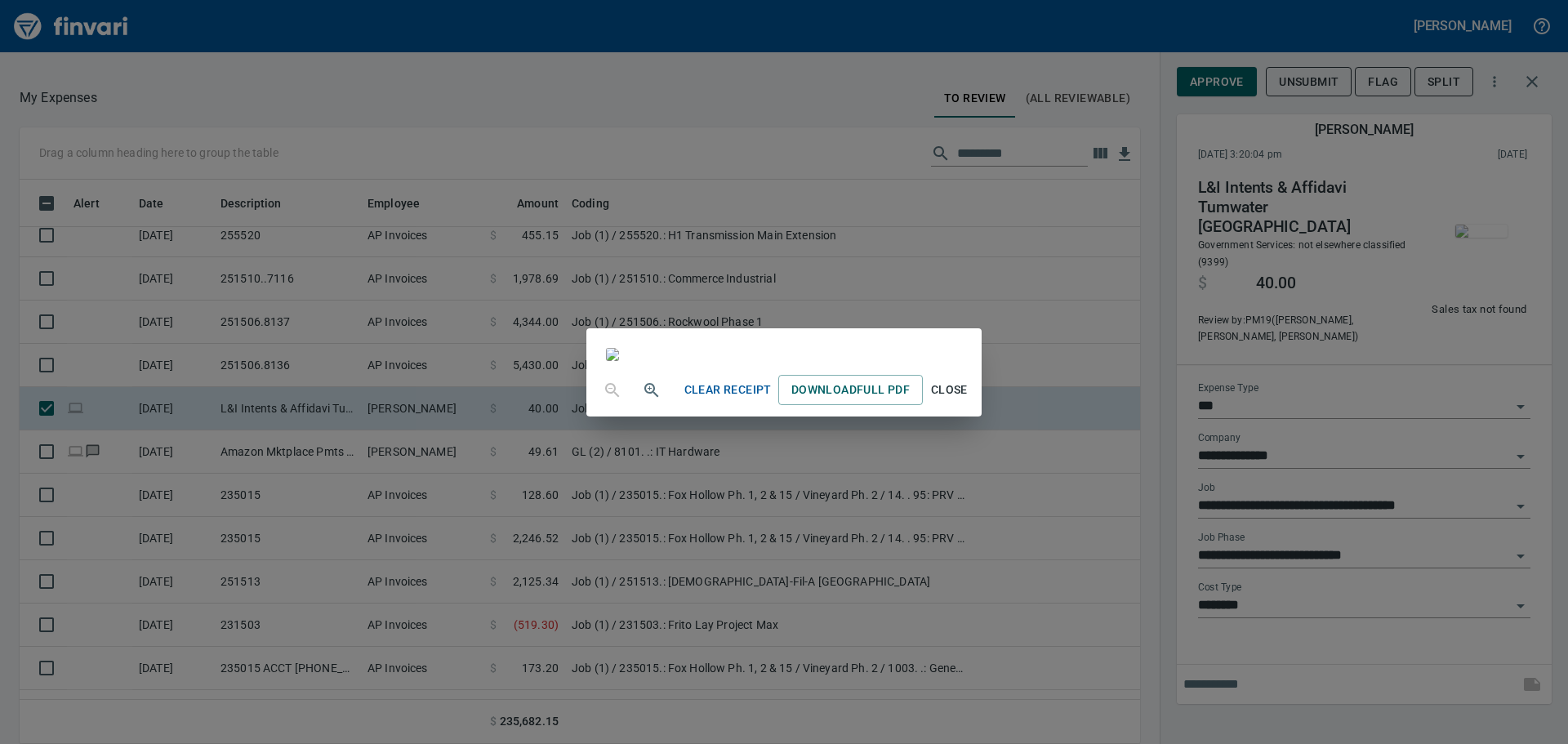
drag, startPoint x: 1226, startPoint y: 278, endPoint x: 1227, endPoint y: 233, distance: 45.0
click at [1226, 277] on div "Clear Receipt Download Full PDF Close" at bounding box center [784, 372] width 1568 height 744
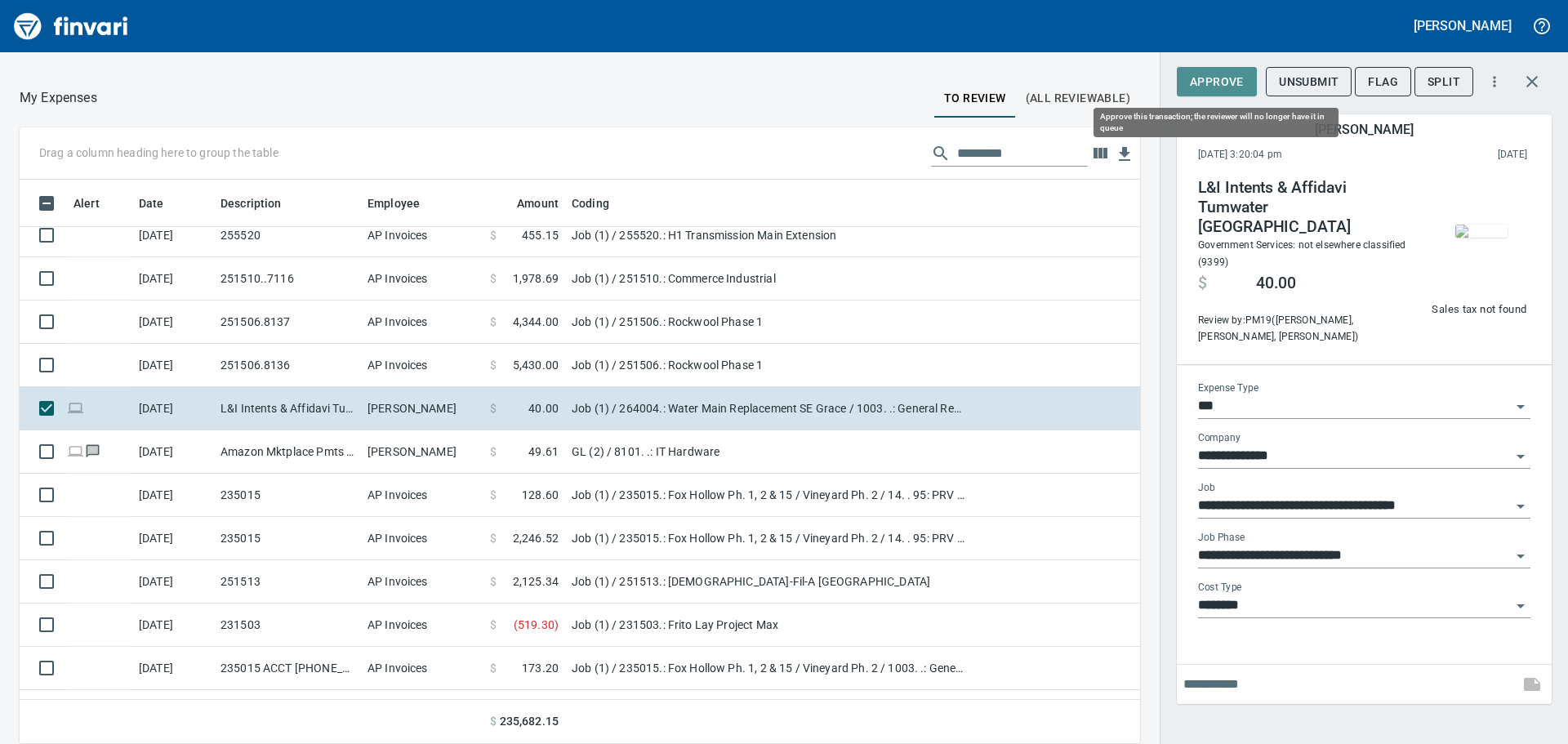
click at [1237, 79] on span "Approve" at bounding box center [1217, 82] width 54 height 20
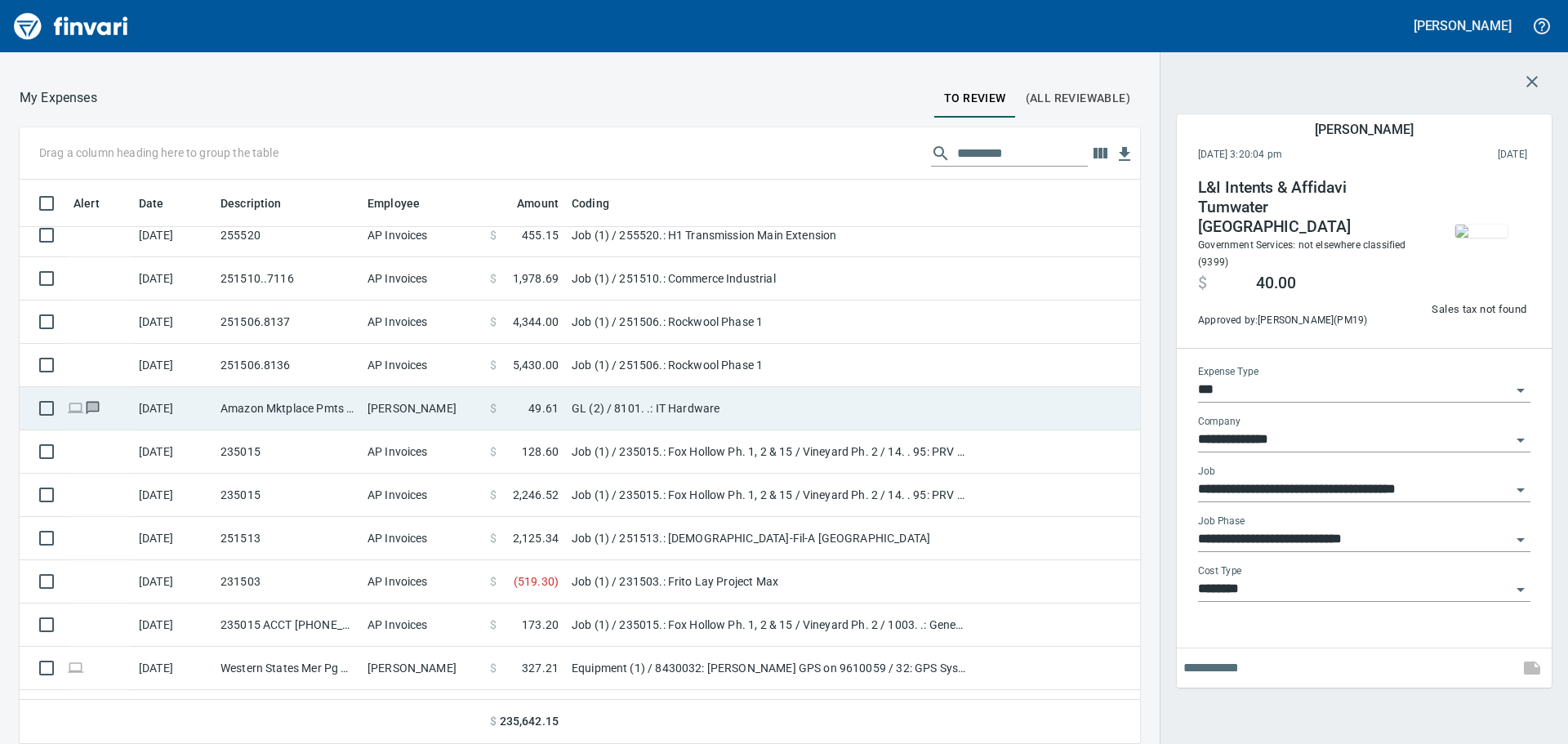
click at [424, 402] on td "[PERSON_NAME]" at bounding box center [422, 409] width 123 height 43
type input "**"
type input "**********"
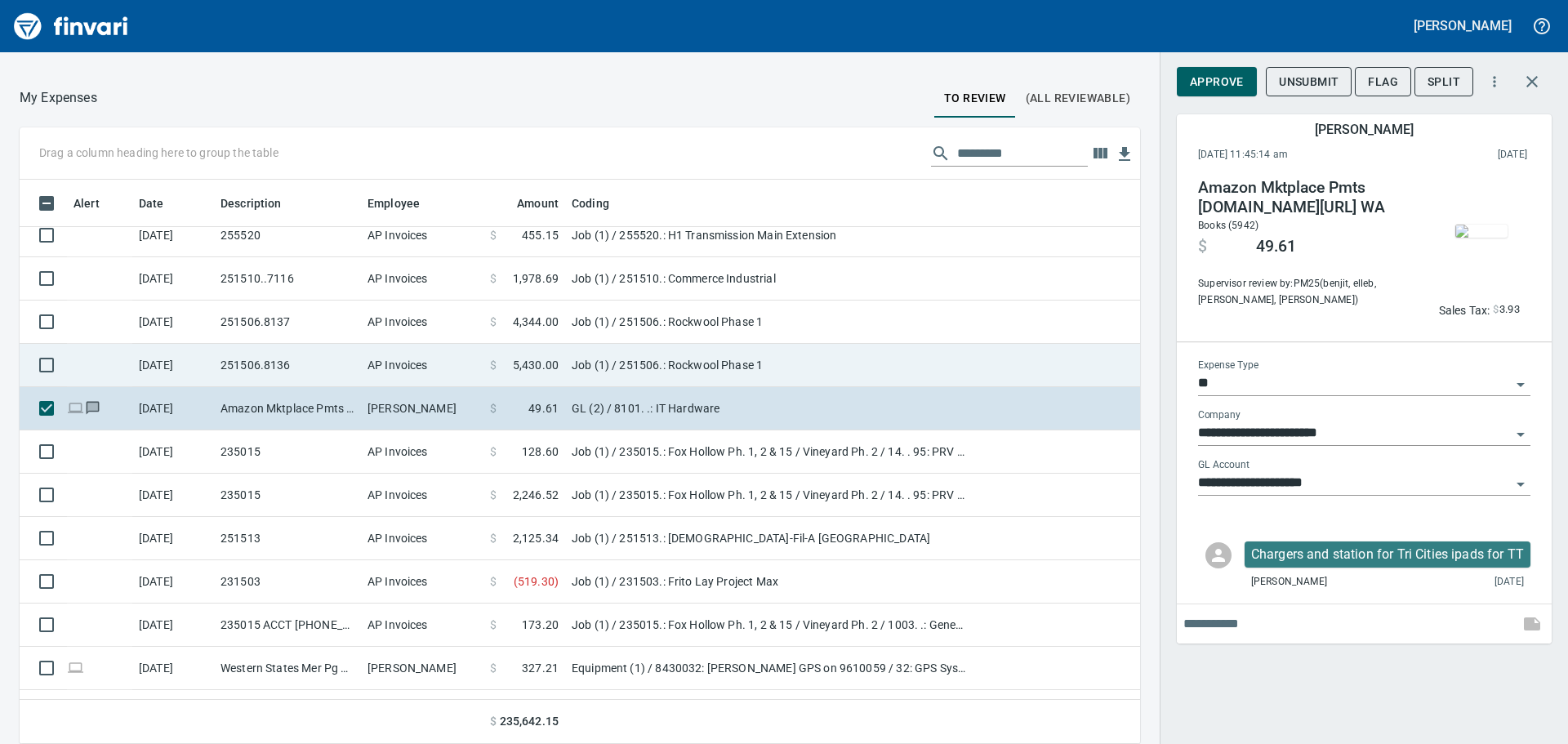
click at [419, 361] on td "AP Invoices" at bounding box center [422, 365] width 123 height 43
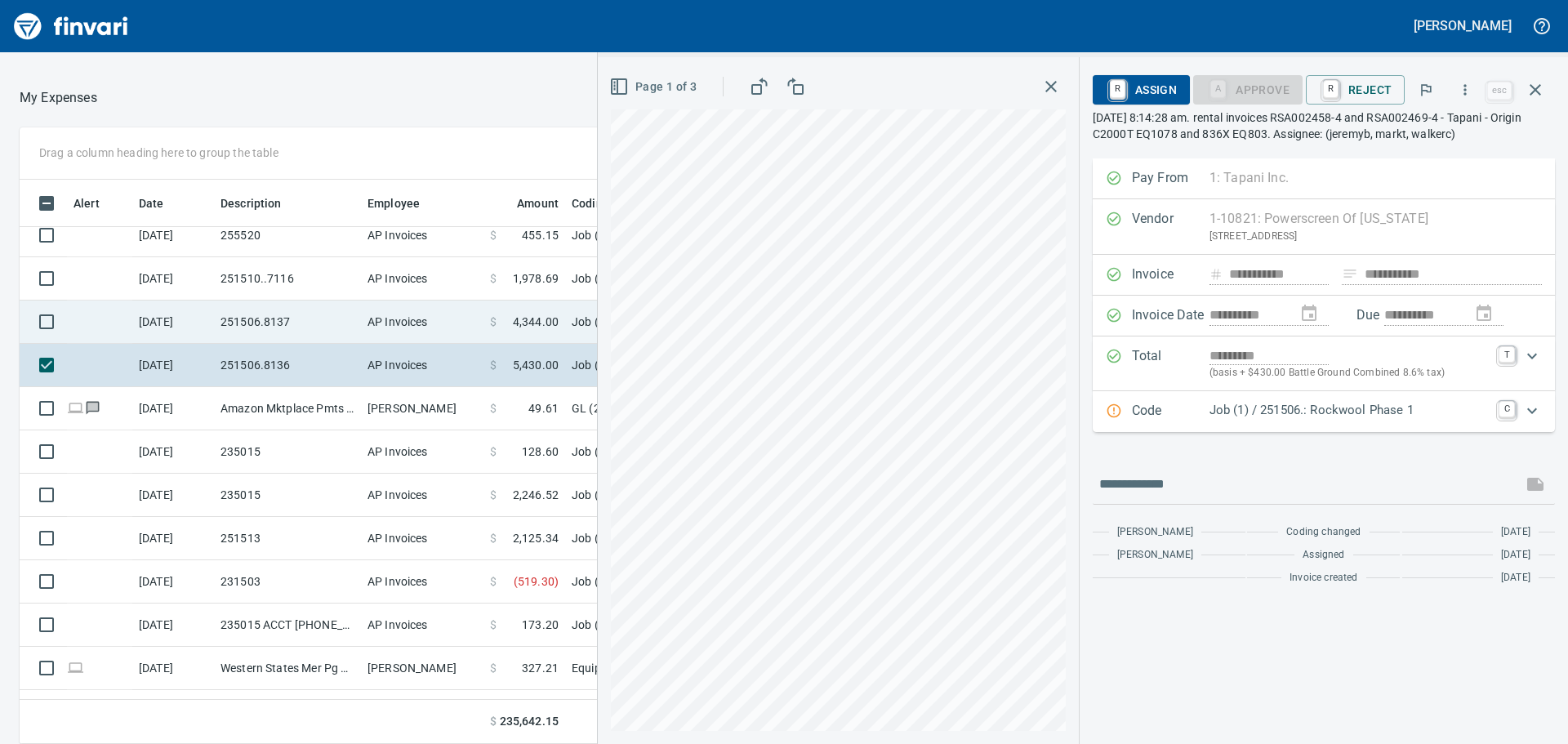
click at [424, 313] on td "AP Invoices" at bounding box center [422, 322] width 123 height 43
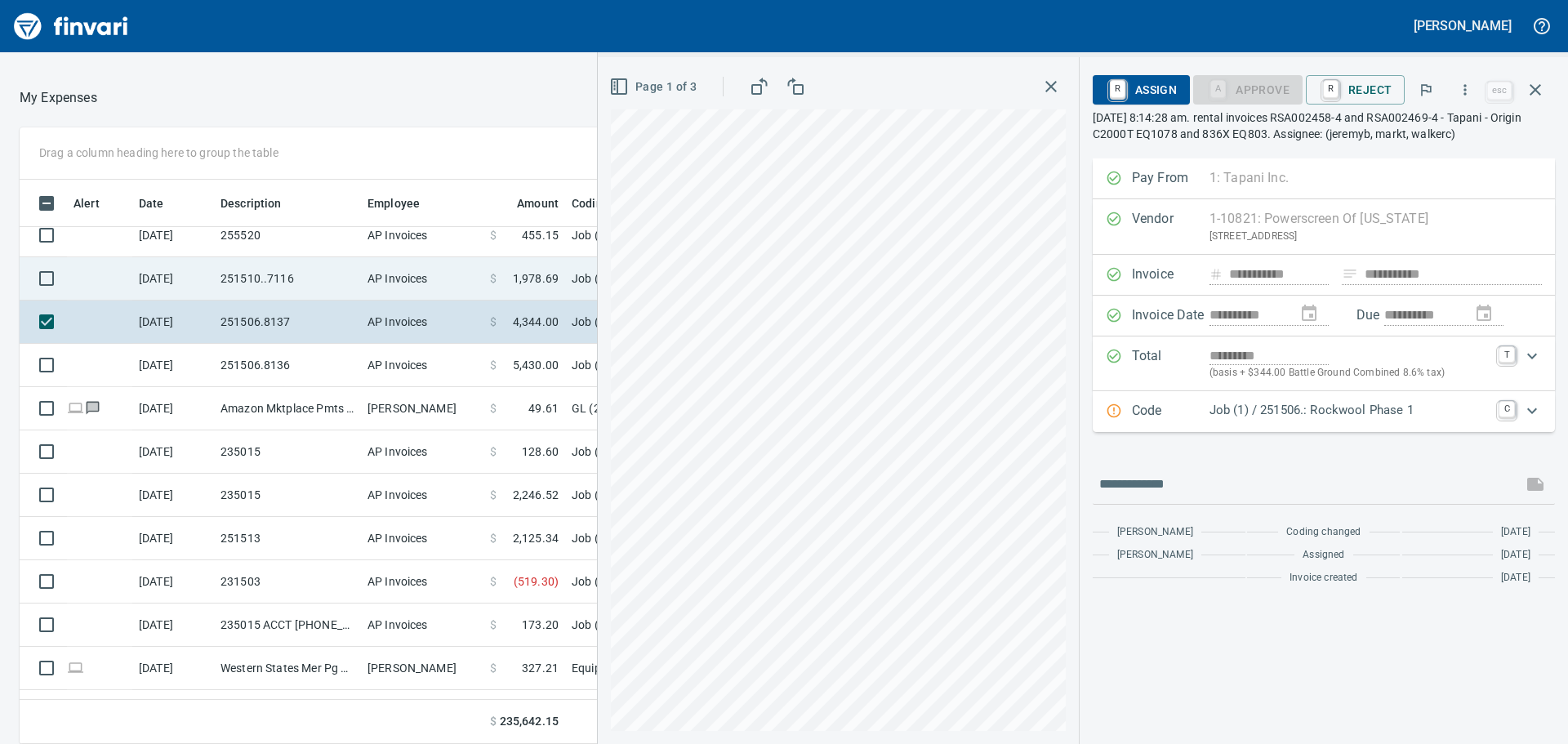
click at [424, 269] on td "AP Invoices" at bounding box center [422, 279] width 123 height 43
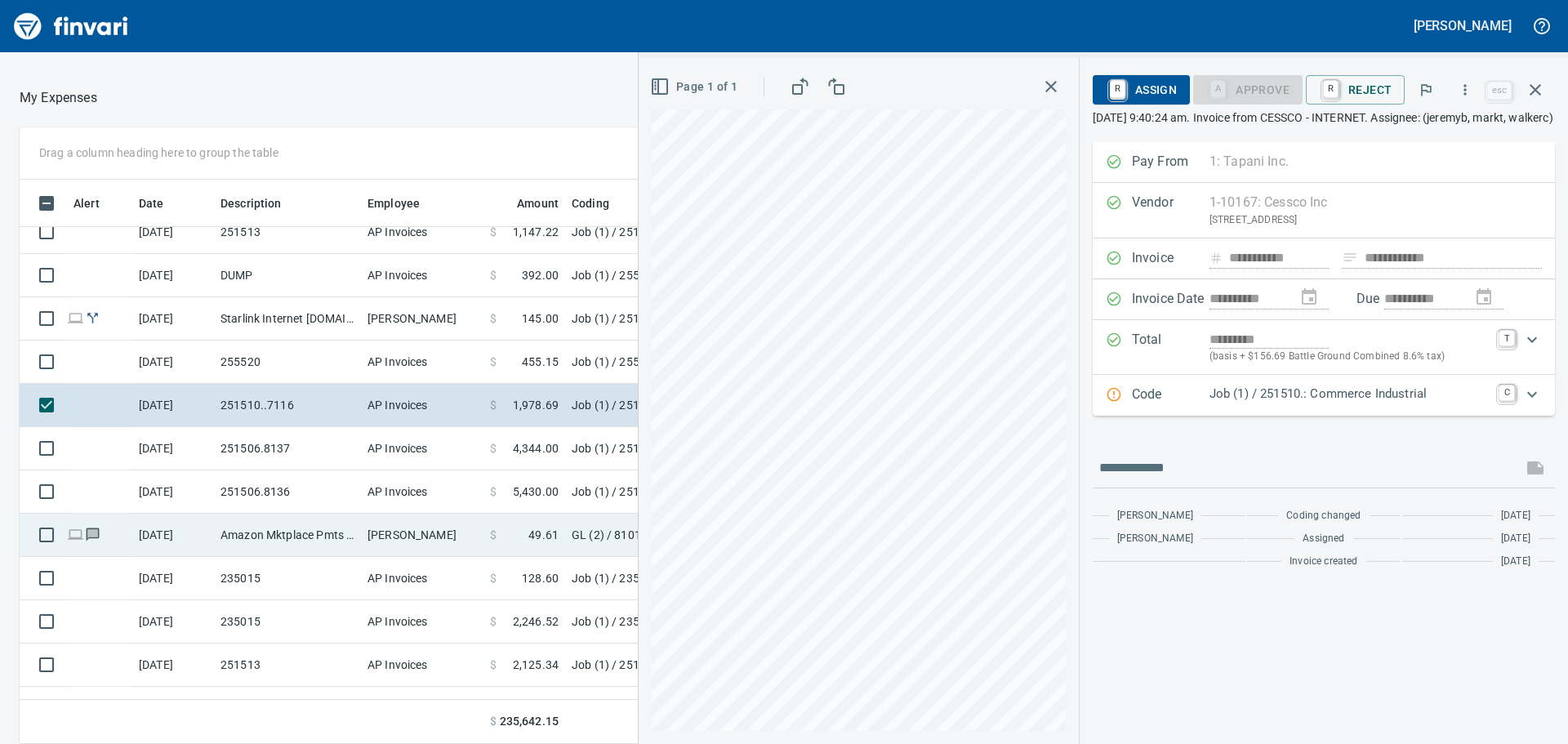
scroll to position [1581, 0]
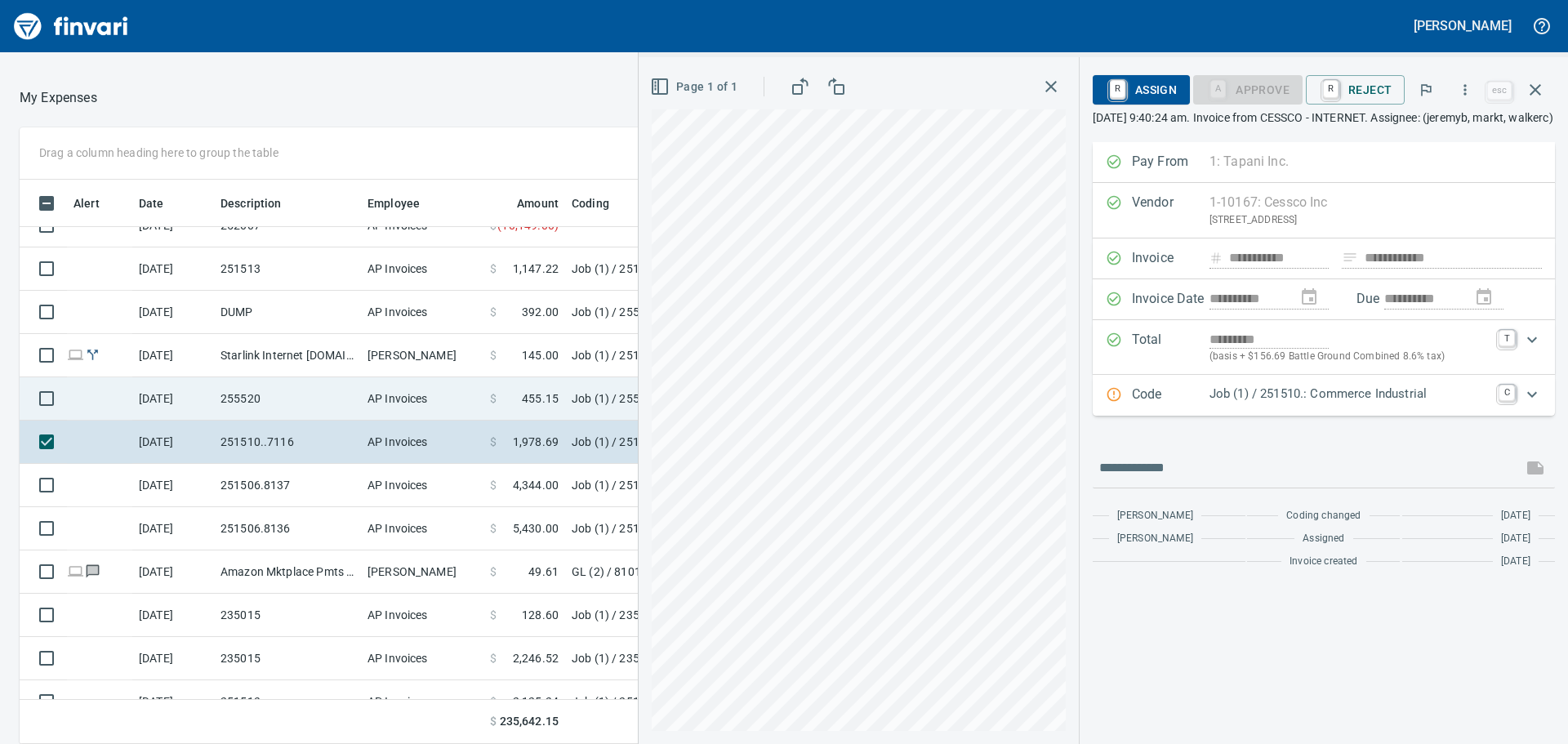
click at [446, 402] on td "AP Invoices" at bounding box center [422, 399] width 123 height 43
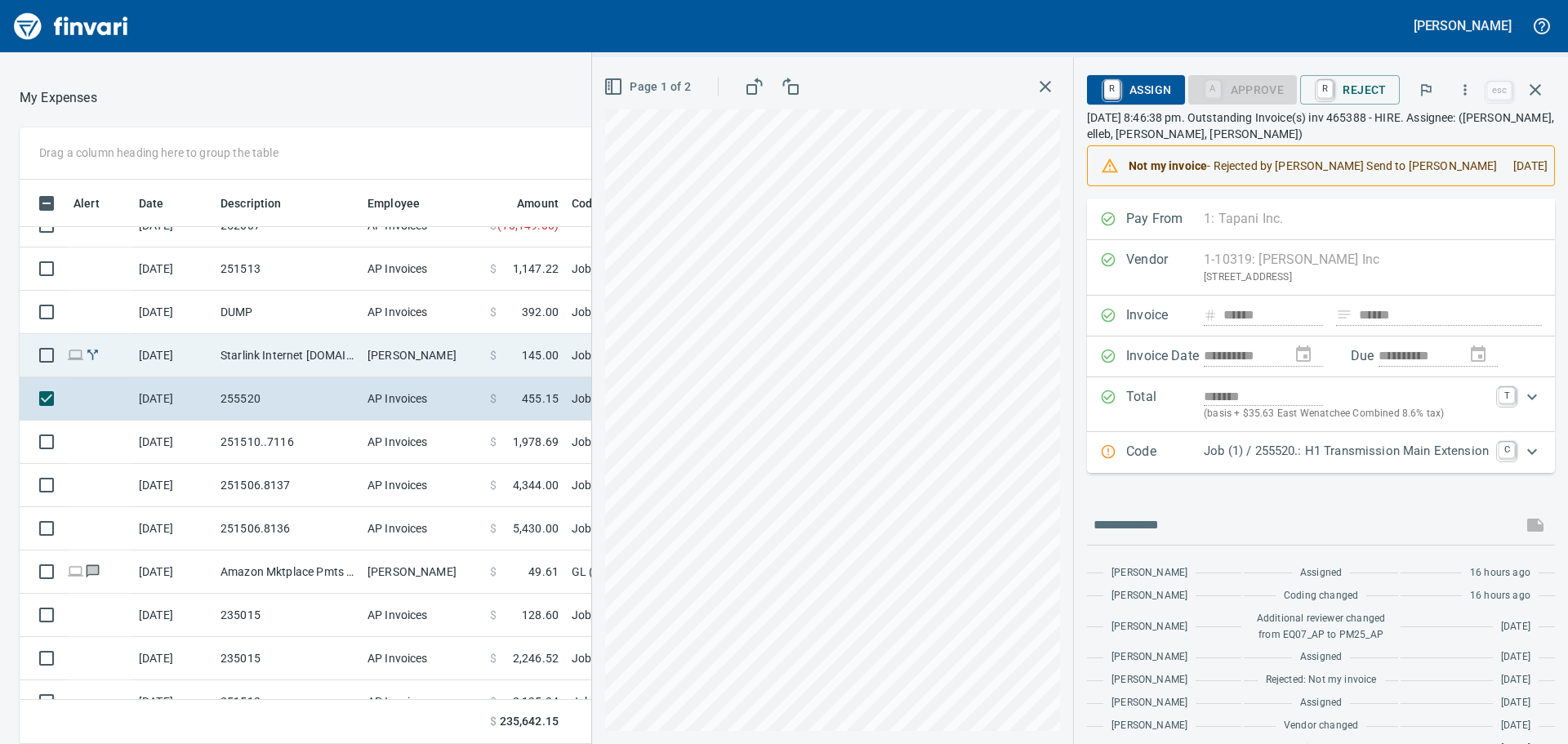
click at [281, 355] on td "Starlink Internet starlink.com CA - Rockwool" at bounding box center [287, 355] width 147 height 43
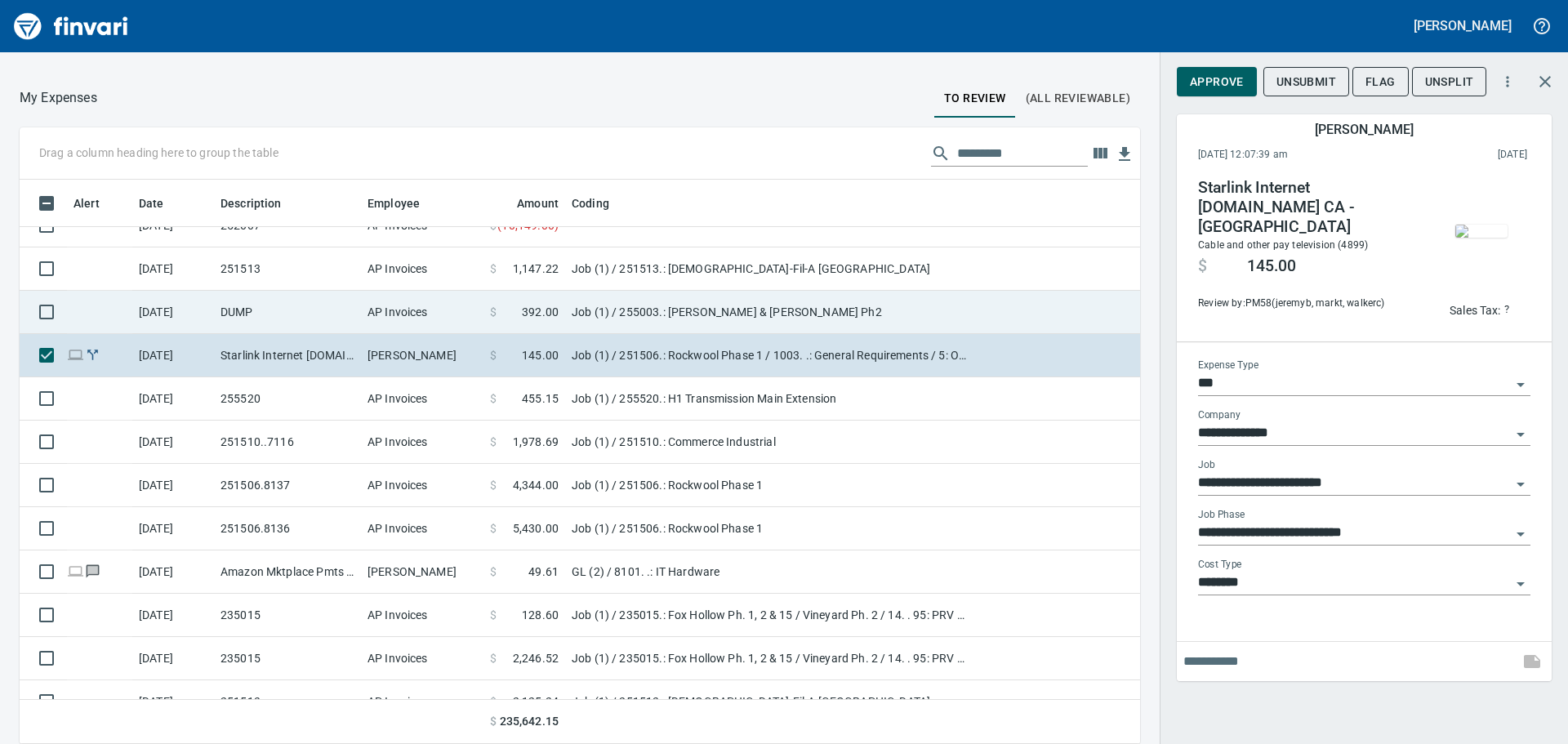
click at [297, 309] on td "DUMP" at bounding box center [287, 312] width 147 height 43
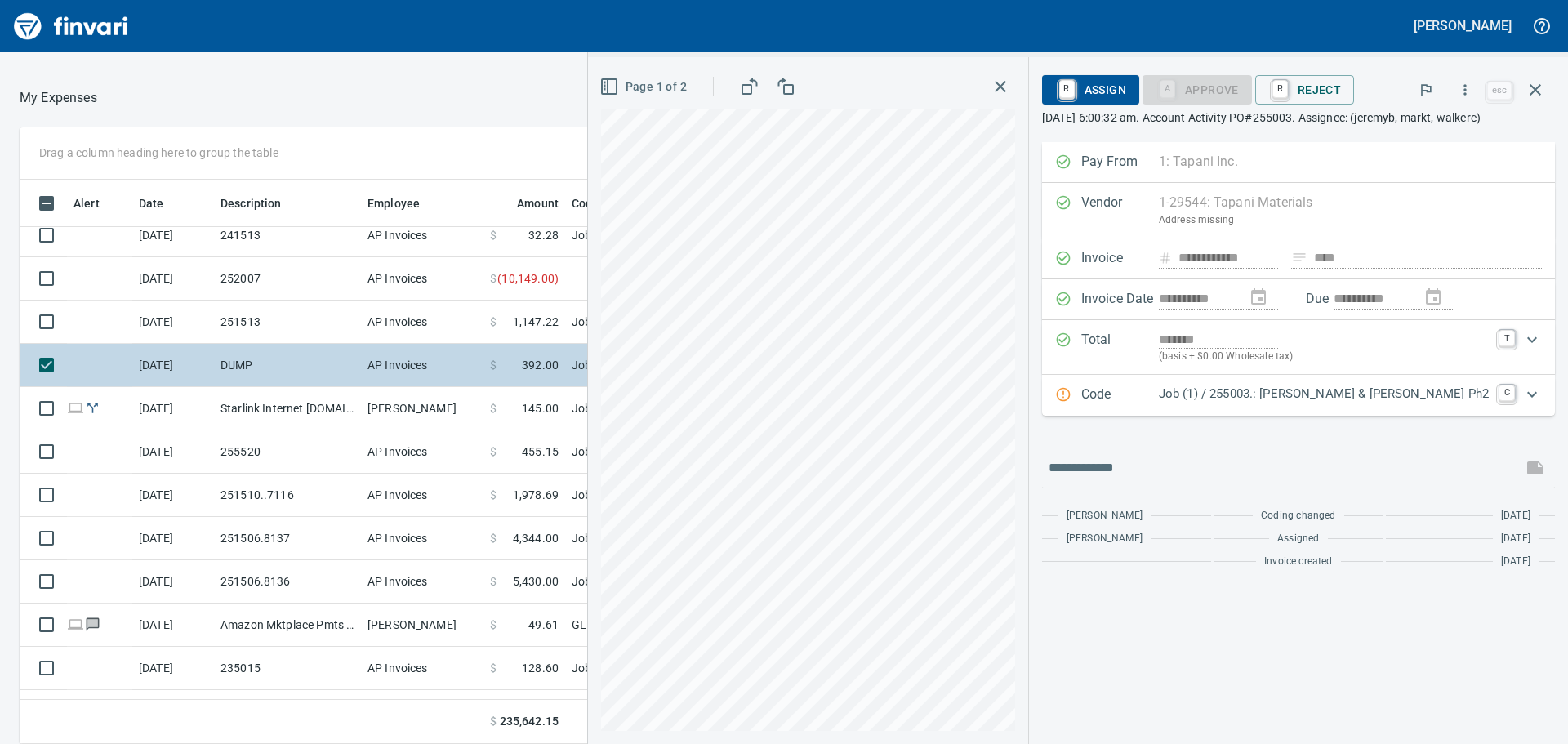
scroll to position [1499, 0]
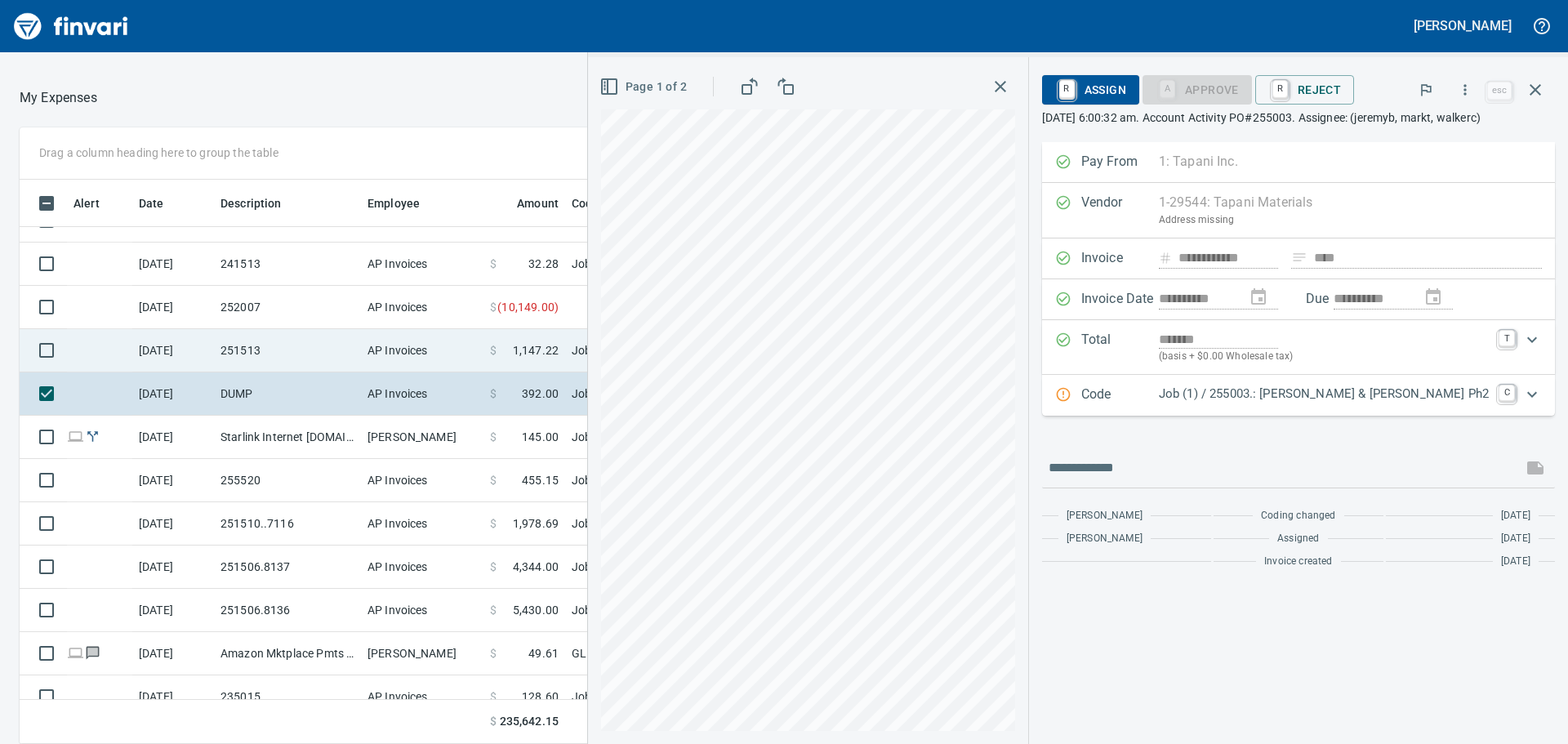
click at [304, 353] on td "251513" at bounding box center [287, 350] width 147 height 43
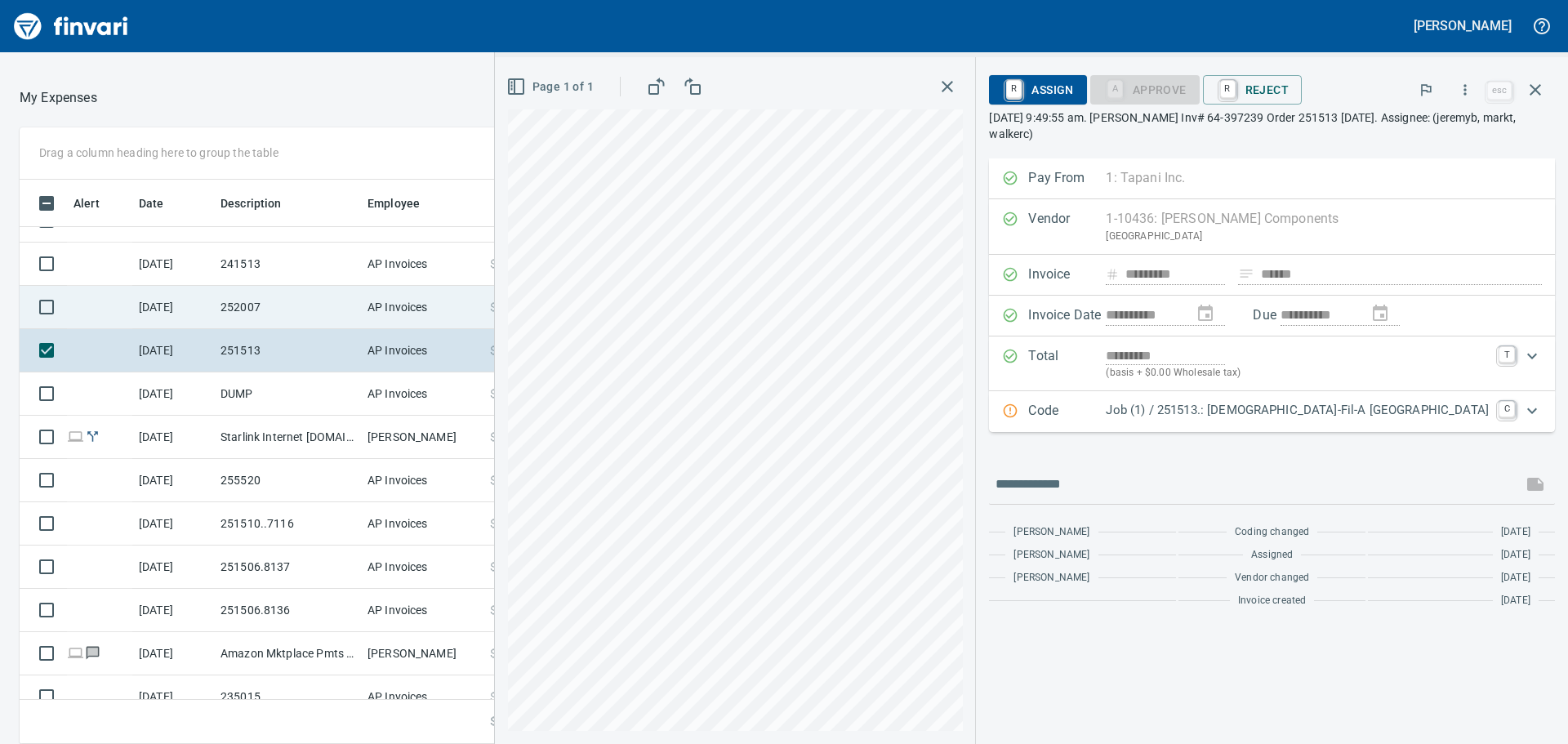
click at [316, 309] on td "252007" at bounding box center [287, 308] width 147 height 43
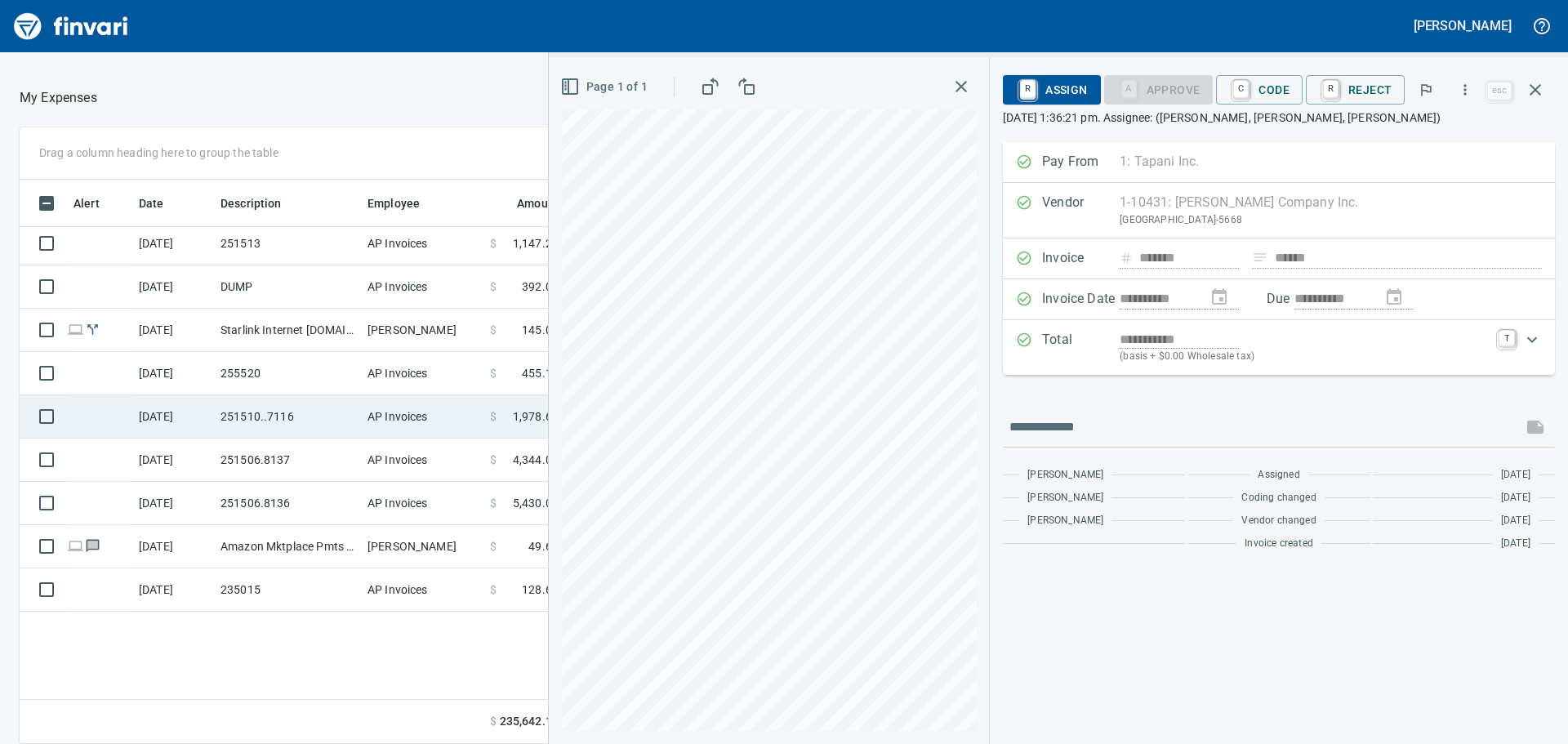
scroll to position [1374, 0]
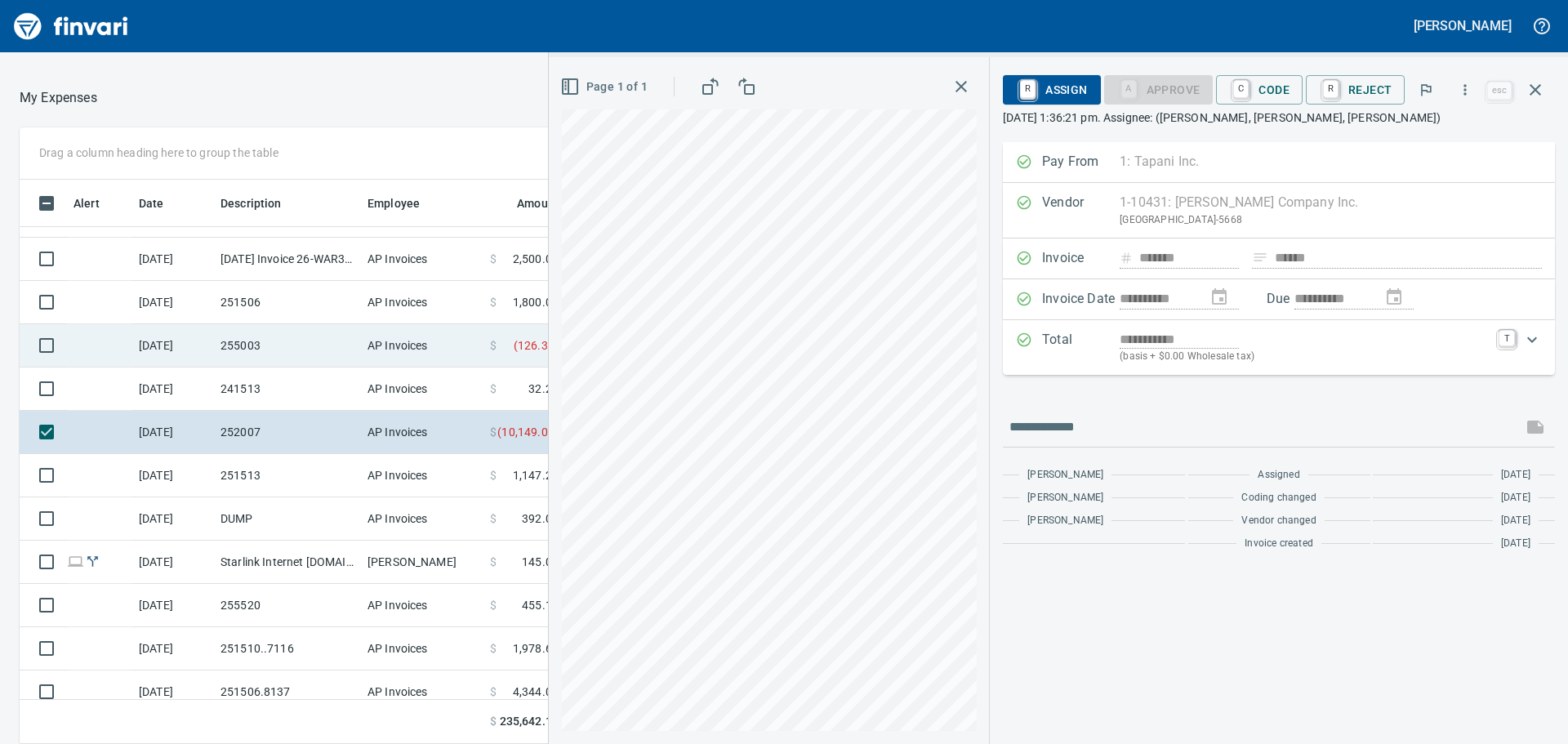
click at [283, 351] on td "255003" at bounding box center [287, 346] width 147 height 43
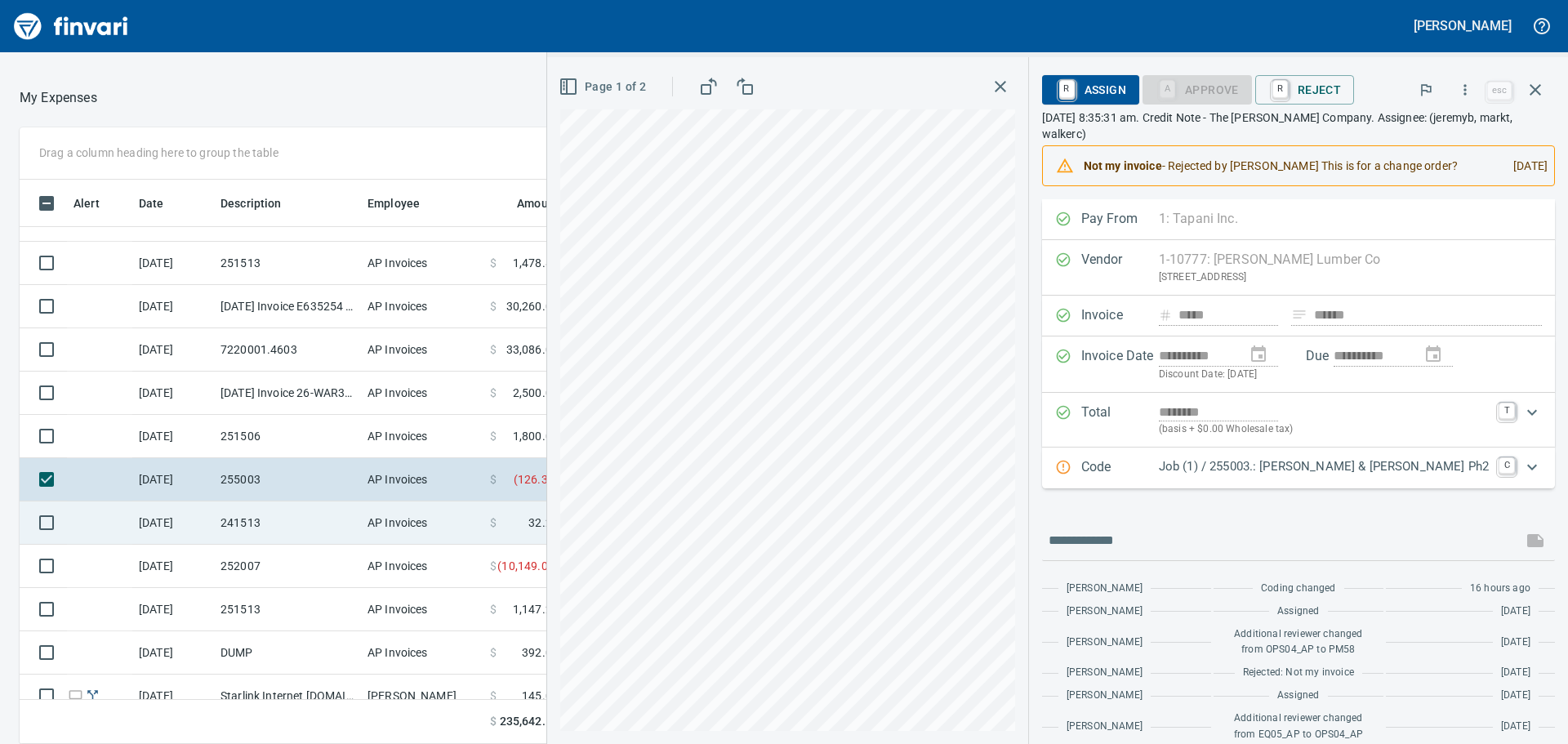
scroll to position [1212, 0]
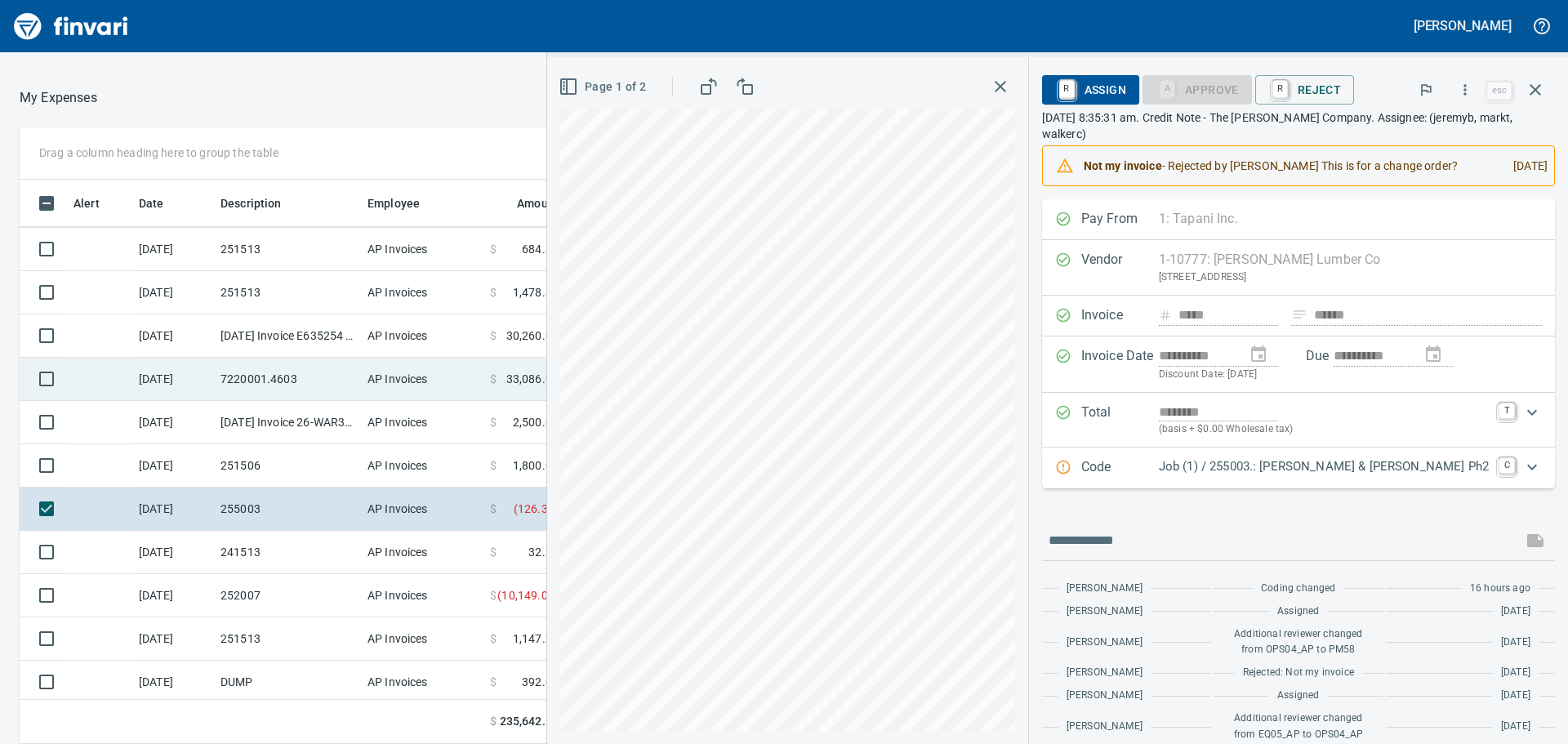
click at [323, 381] on td "7220001.4603" at bounding box center [287, 379] width 147 height 43
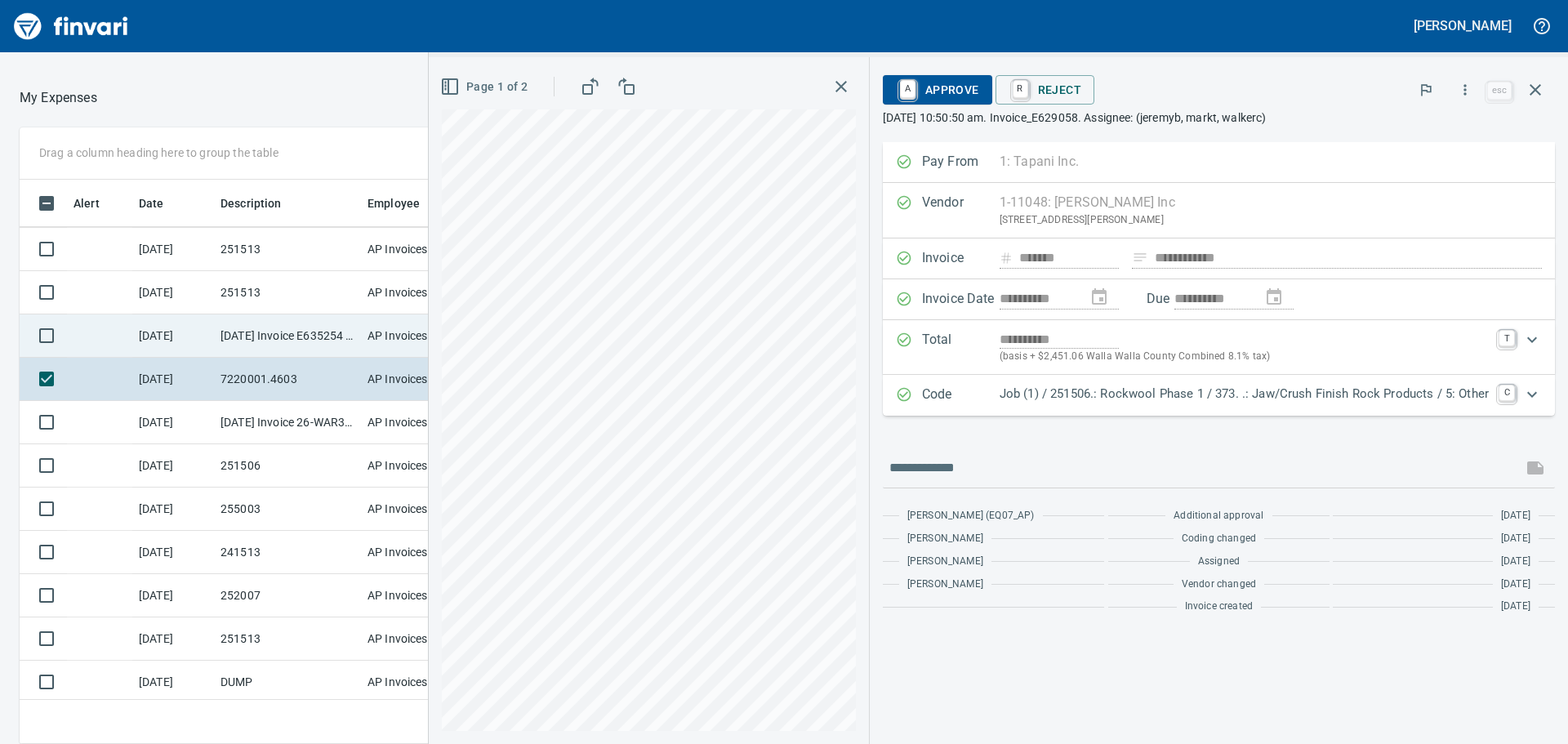
click at [184, 329] on td "[DATE]" at bounding box center [173, 336] width 82 height 43
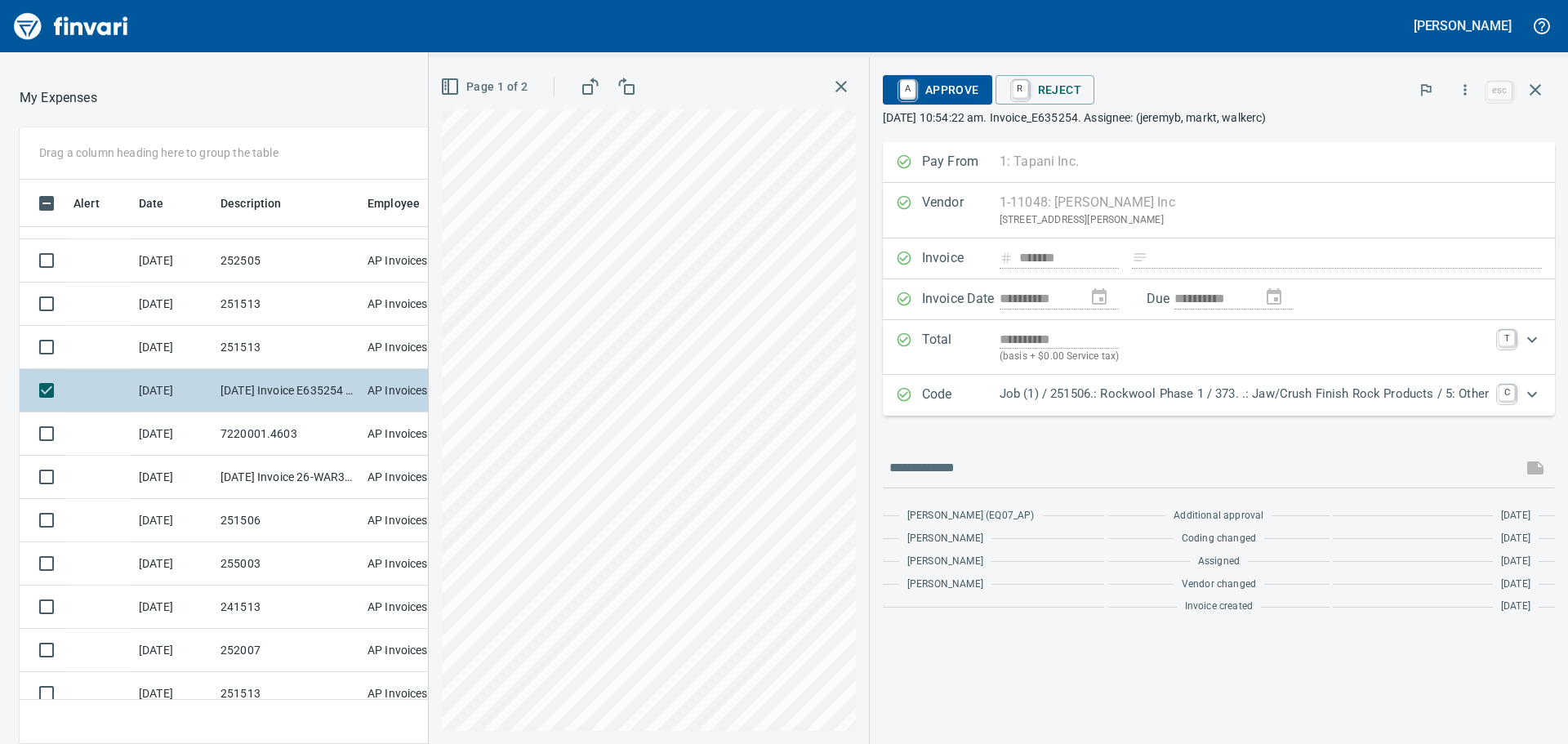
scroll to position [1130, 0]
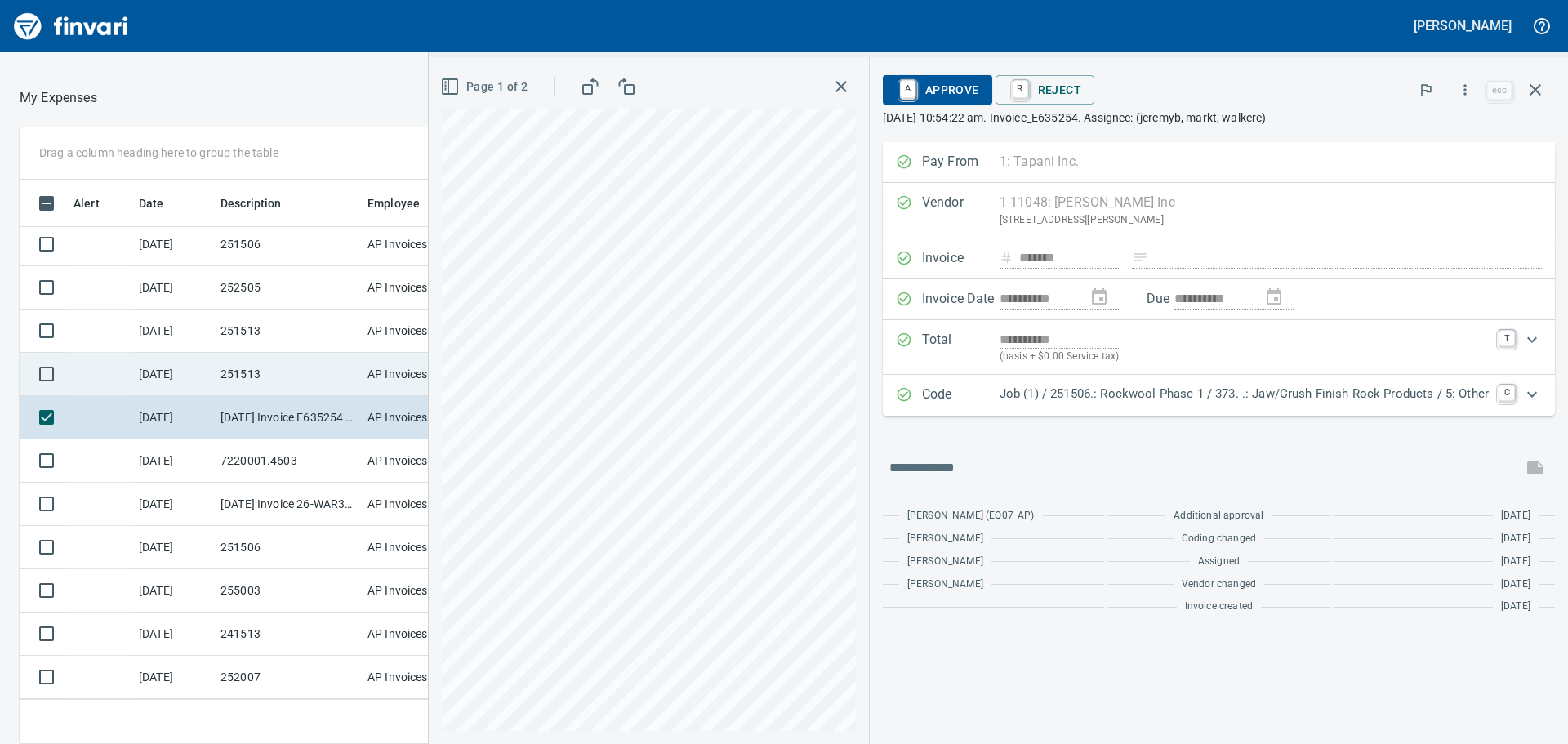
click at [280, 369] on td "251513" at bounding box center [287, 375] width 147 height 43
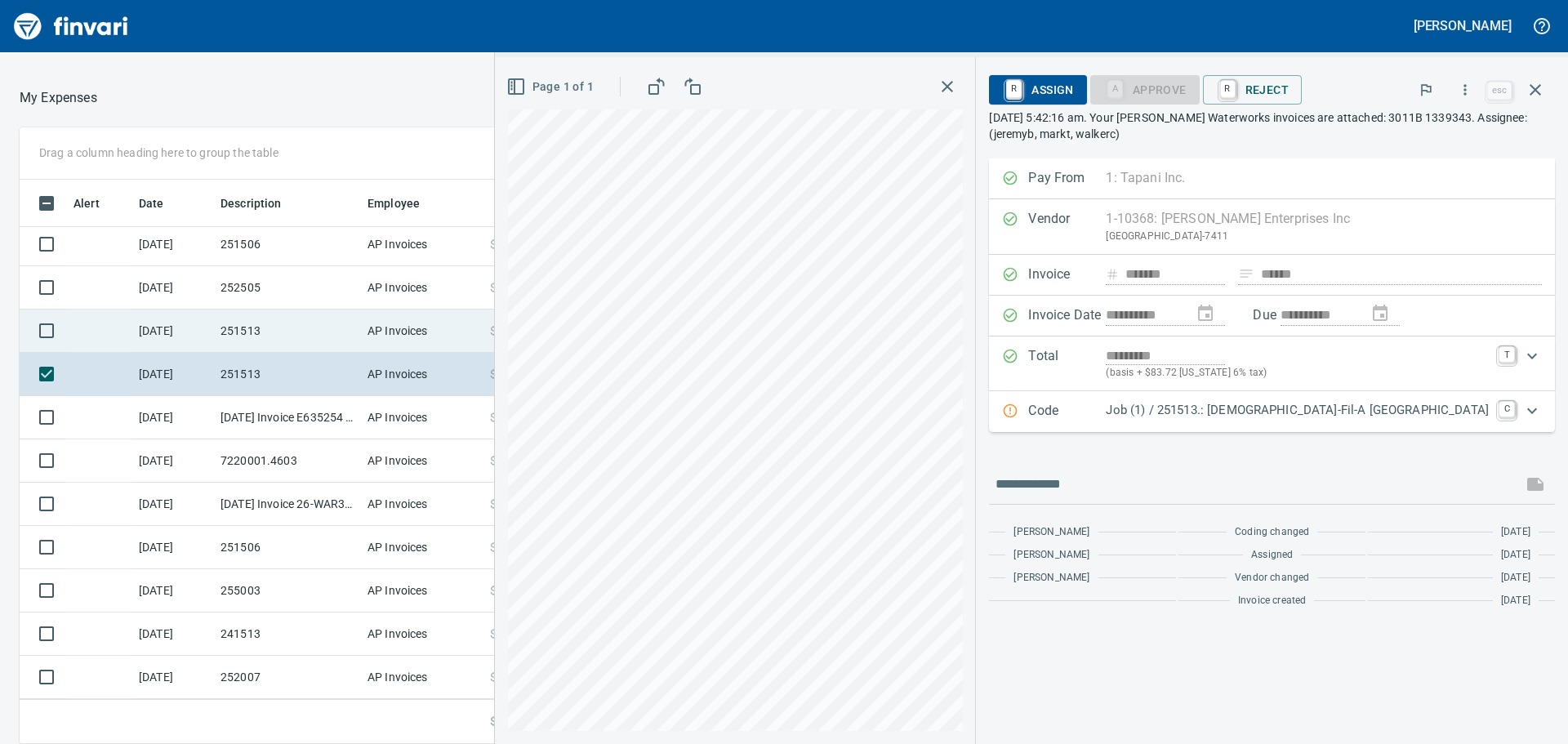
click at [293, 330] on td "251513" at bounding box center [287, 331] width 147 height 43
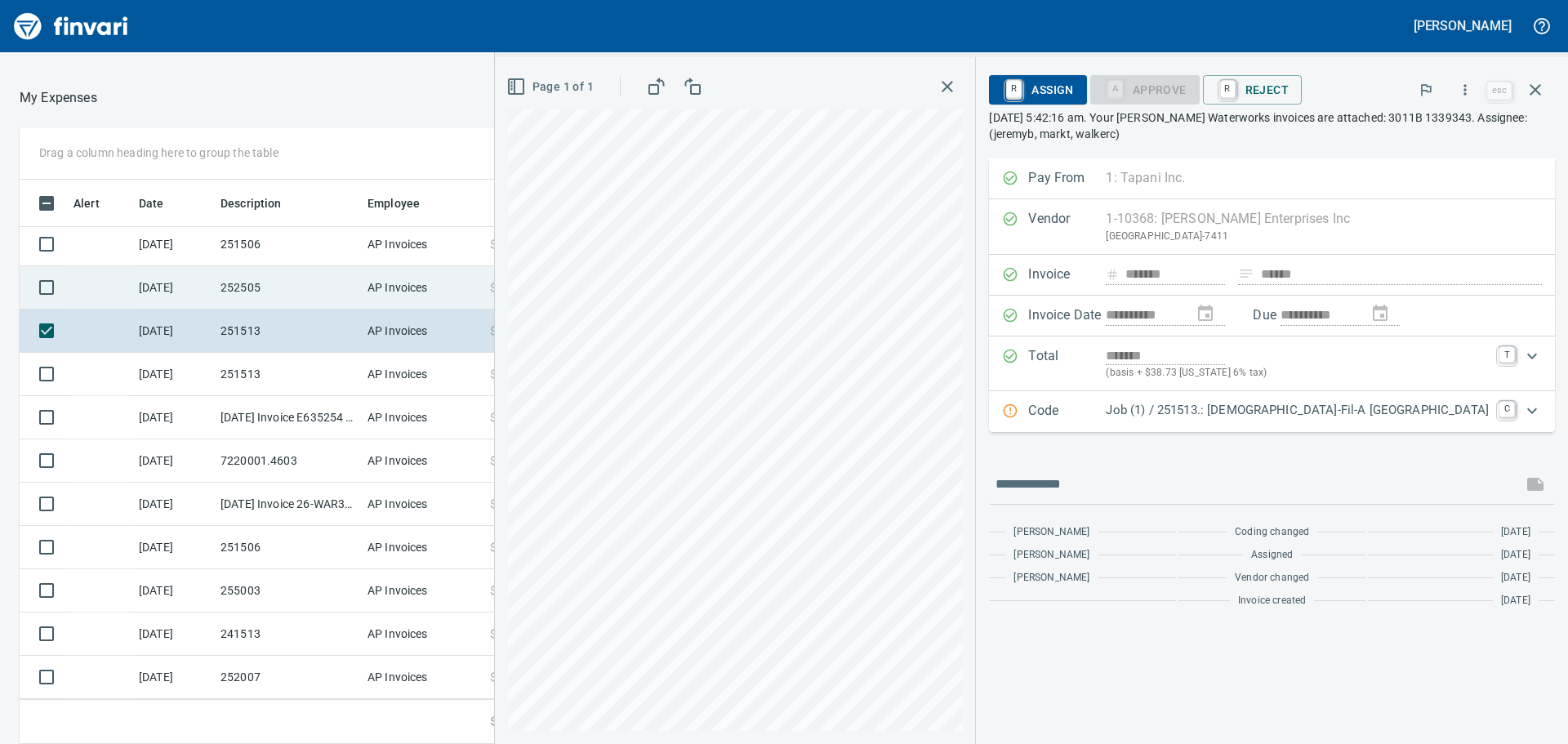
click at [302, 282] on td "252505" at bounding box center [287, 288] width 147 height 43
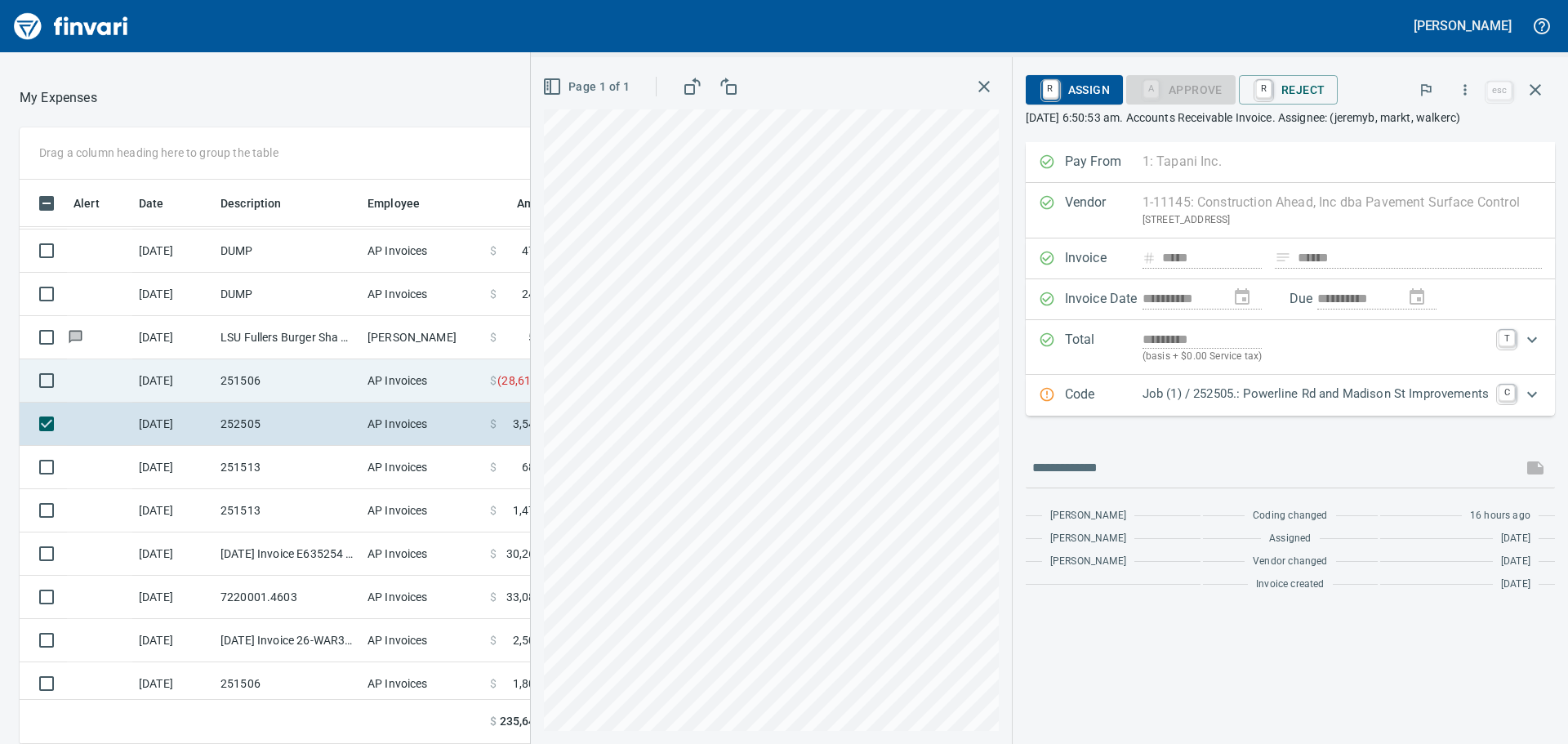
scroll to position [967, 0]
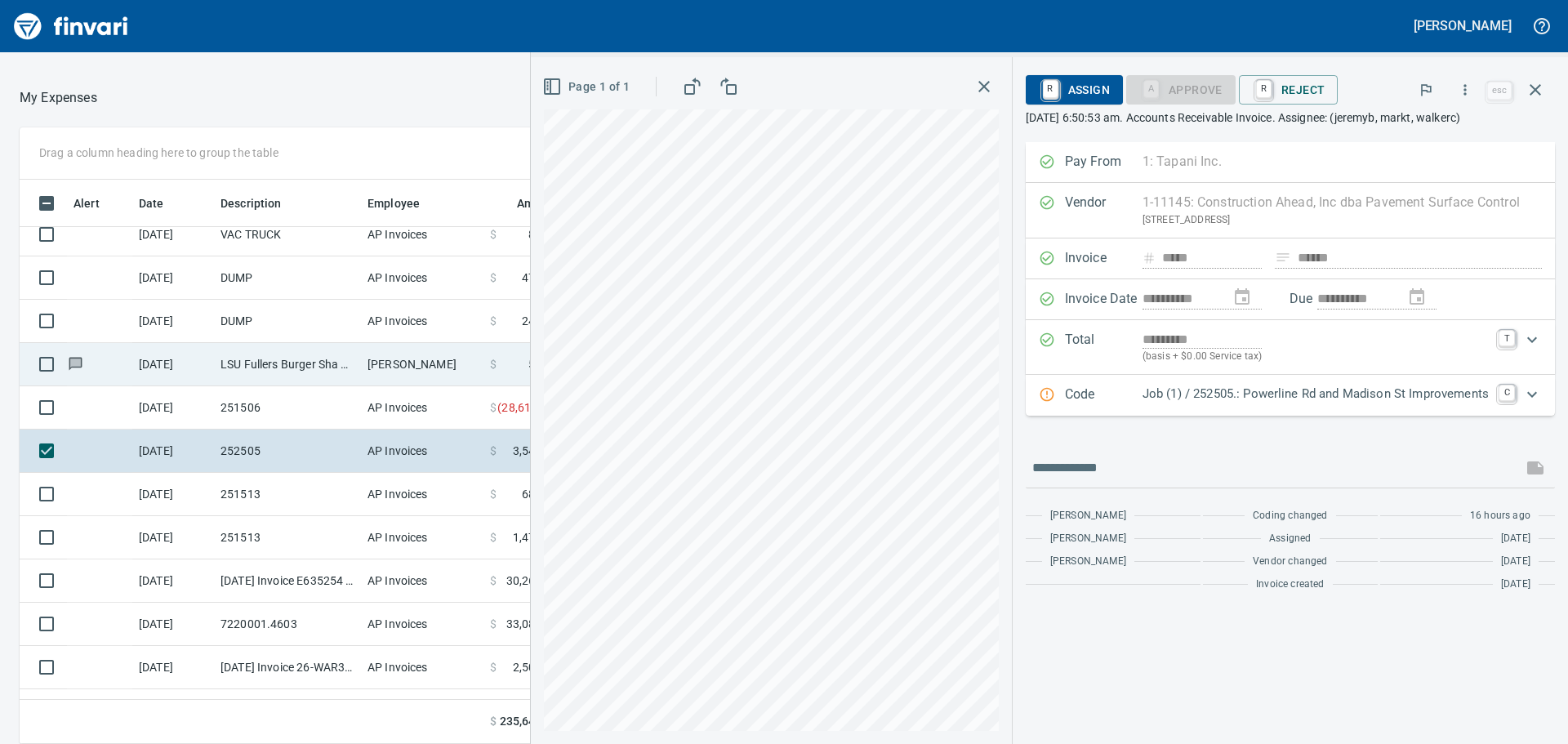
click at [286, 364] on td "LSU Fullers Burger Sha Portland OR" at bounding box center [287, 364] width 147 height 43
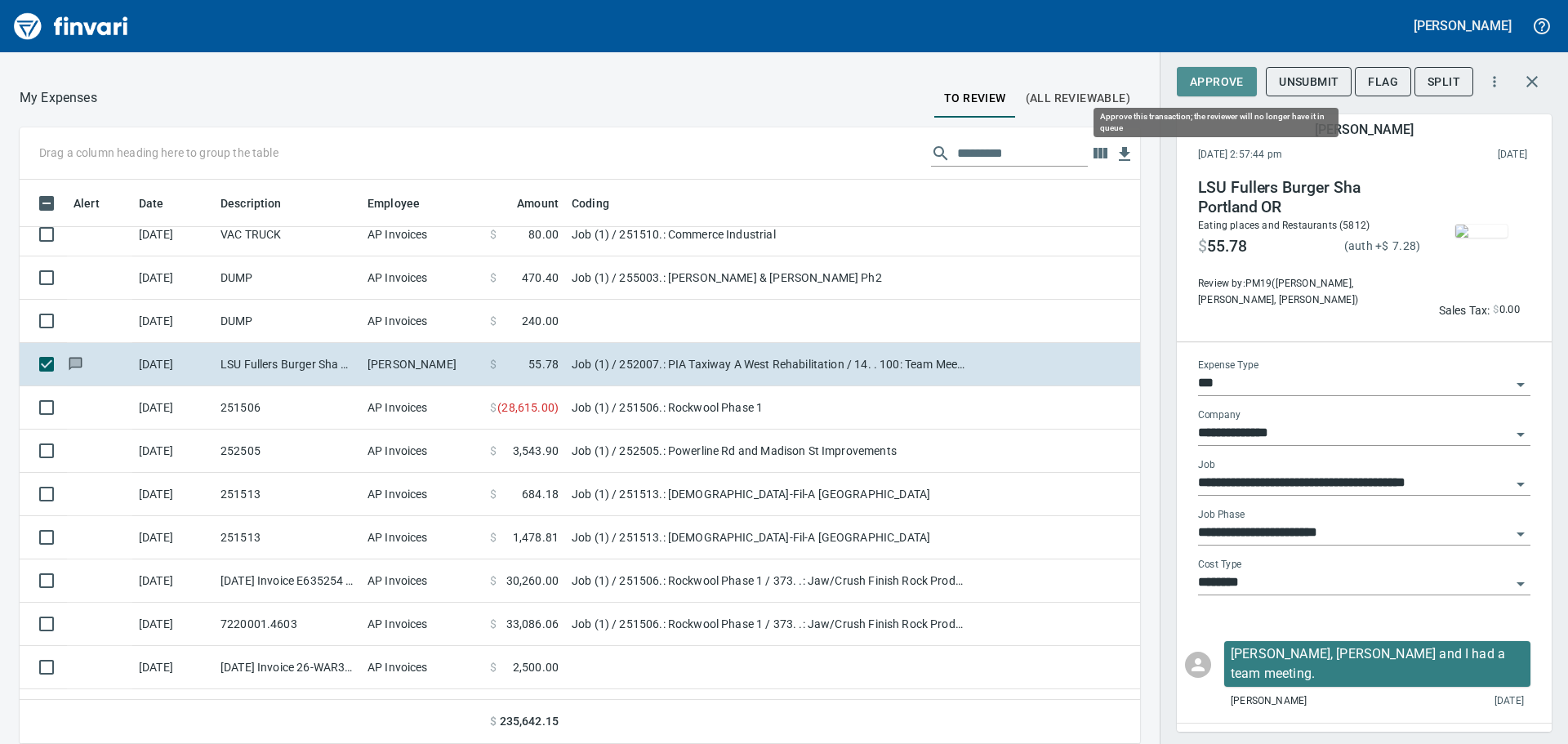
click at [1215, 83] on span "Approve" at bounding box center [1217, 82] width 54 height 20
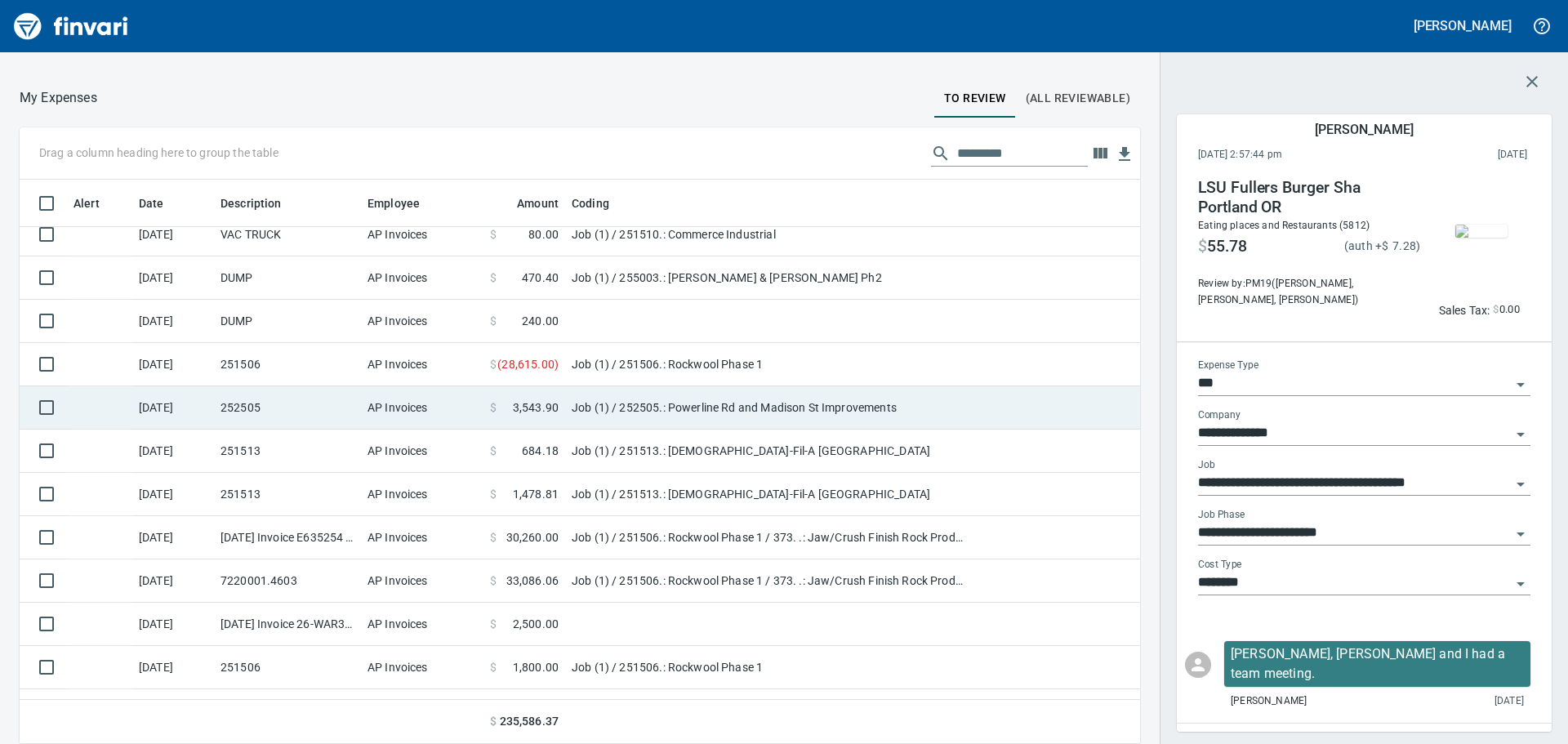
scroll to position [552, 1084]
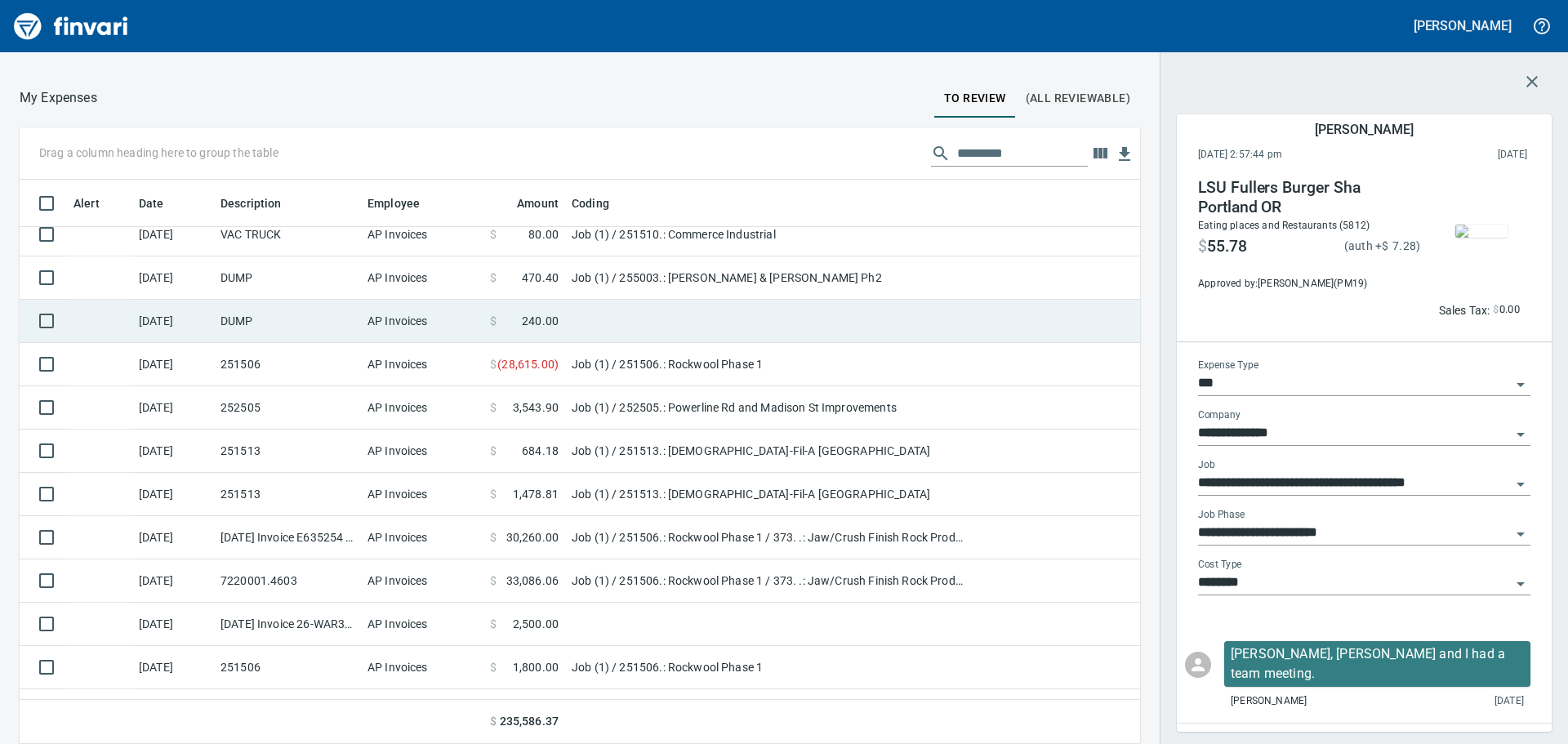
click at [284, 318] on td "DUMP" at bounding box center [287, 322] width 147 height 43
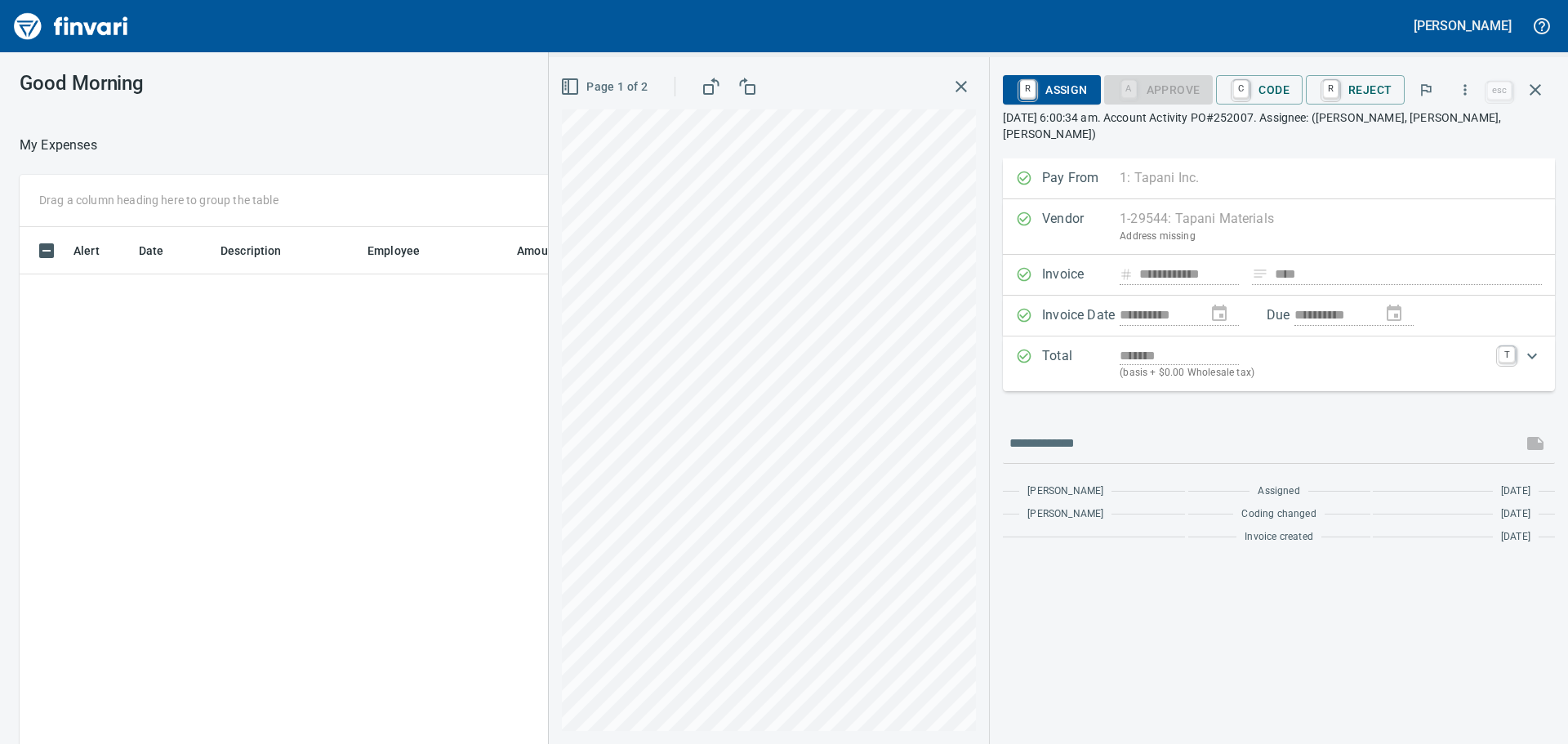
scroll to position [552, 1084]
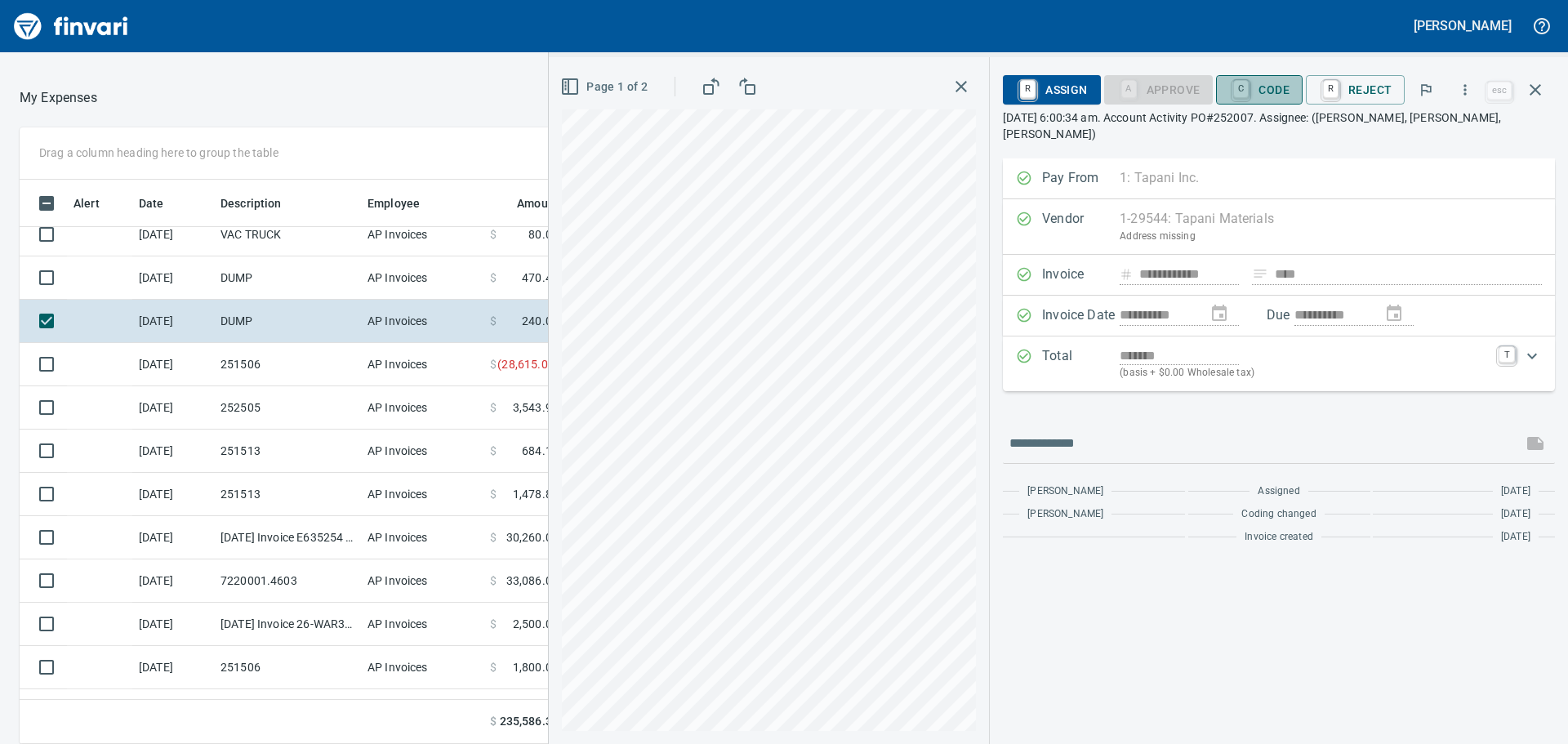
click at [1264, 87] on span "C Code" at bounding box center [1258, 90] width 60 height 28
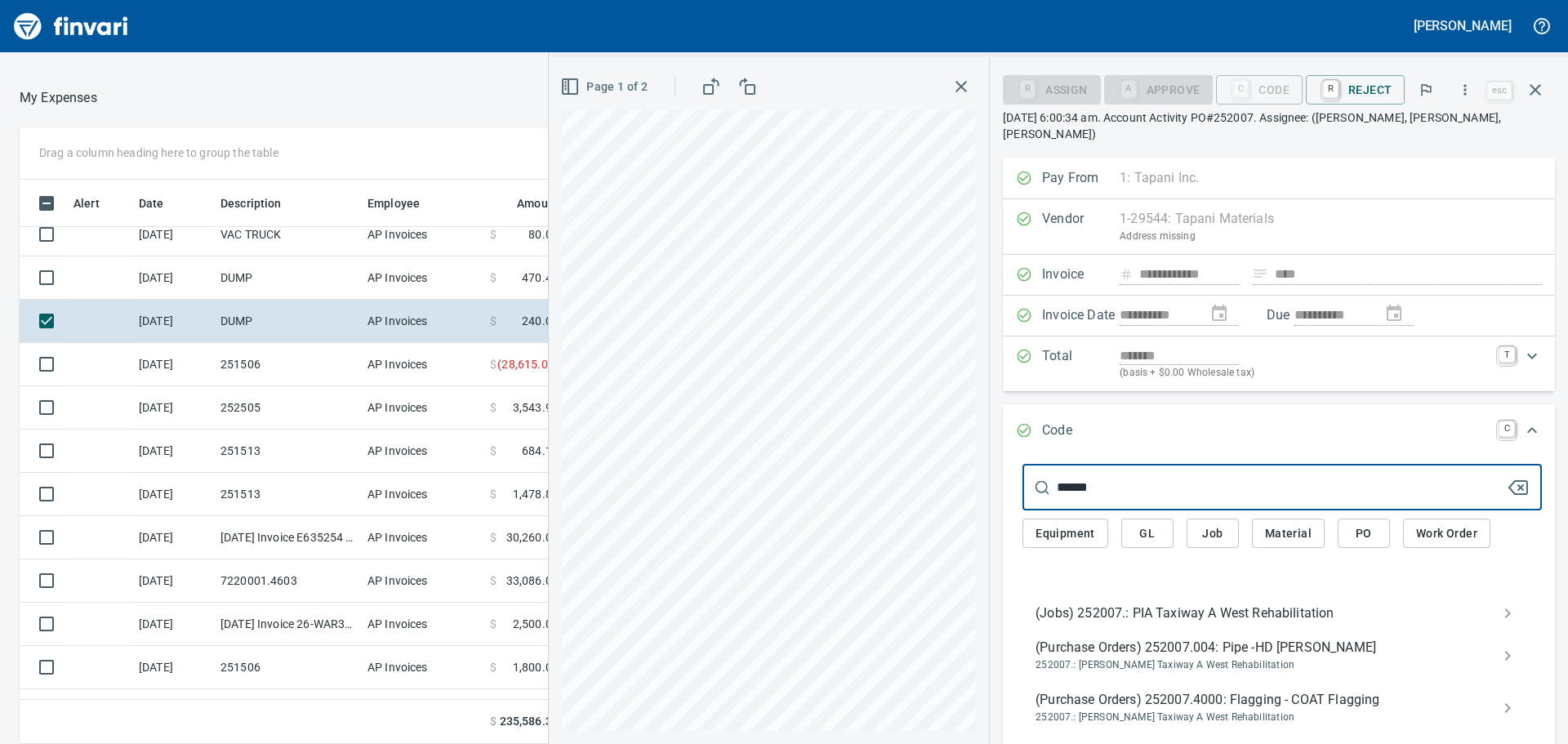
type input "******"
click at [1231, 596] on div "(Jobs) 252007.: PIA Taxiway A West Rehabilitation" at bounding box center [1282, 613] width 519 height 33
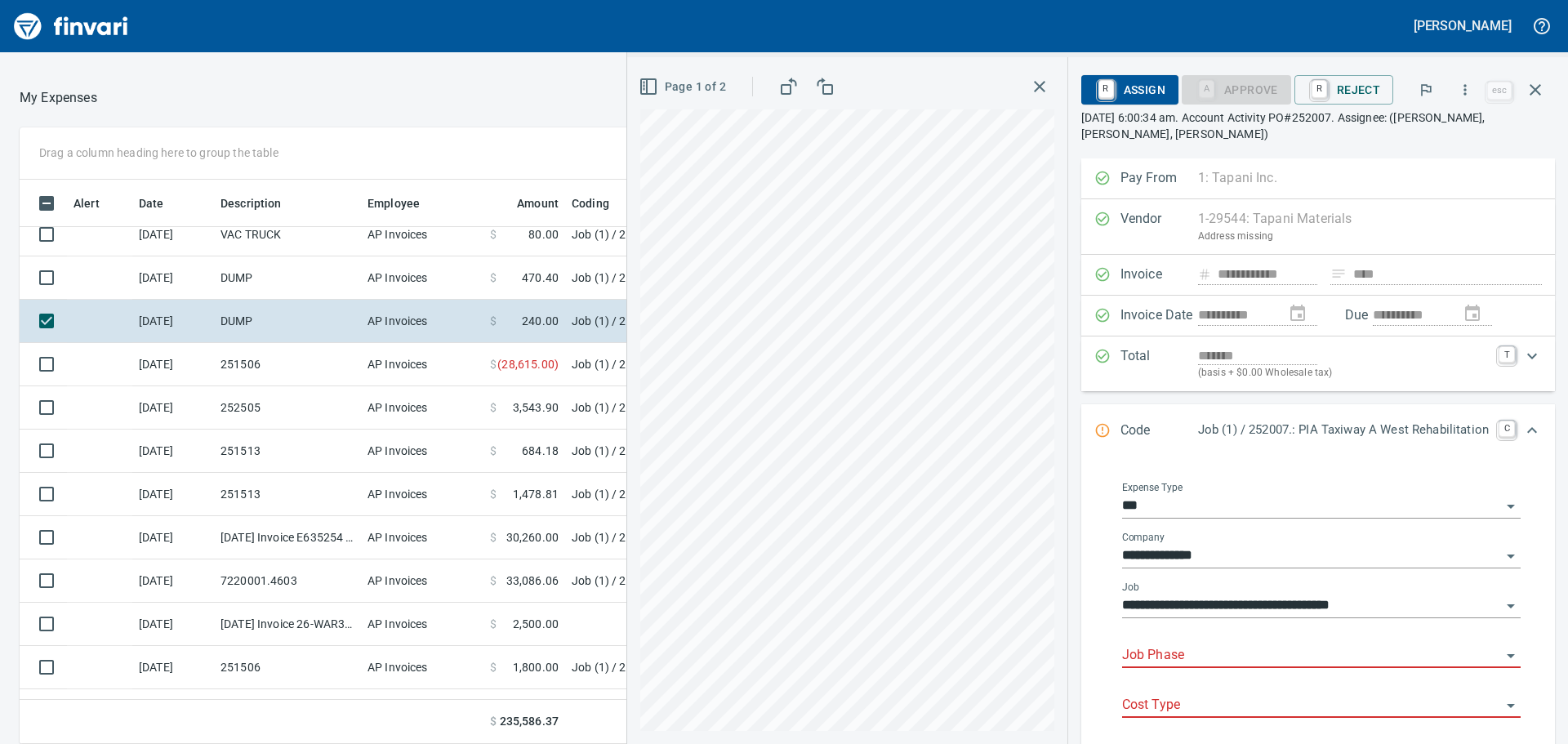
click at [1241, 645] on input "Job Phase" at bounding box center [1311, 655] width 379 height 23
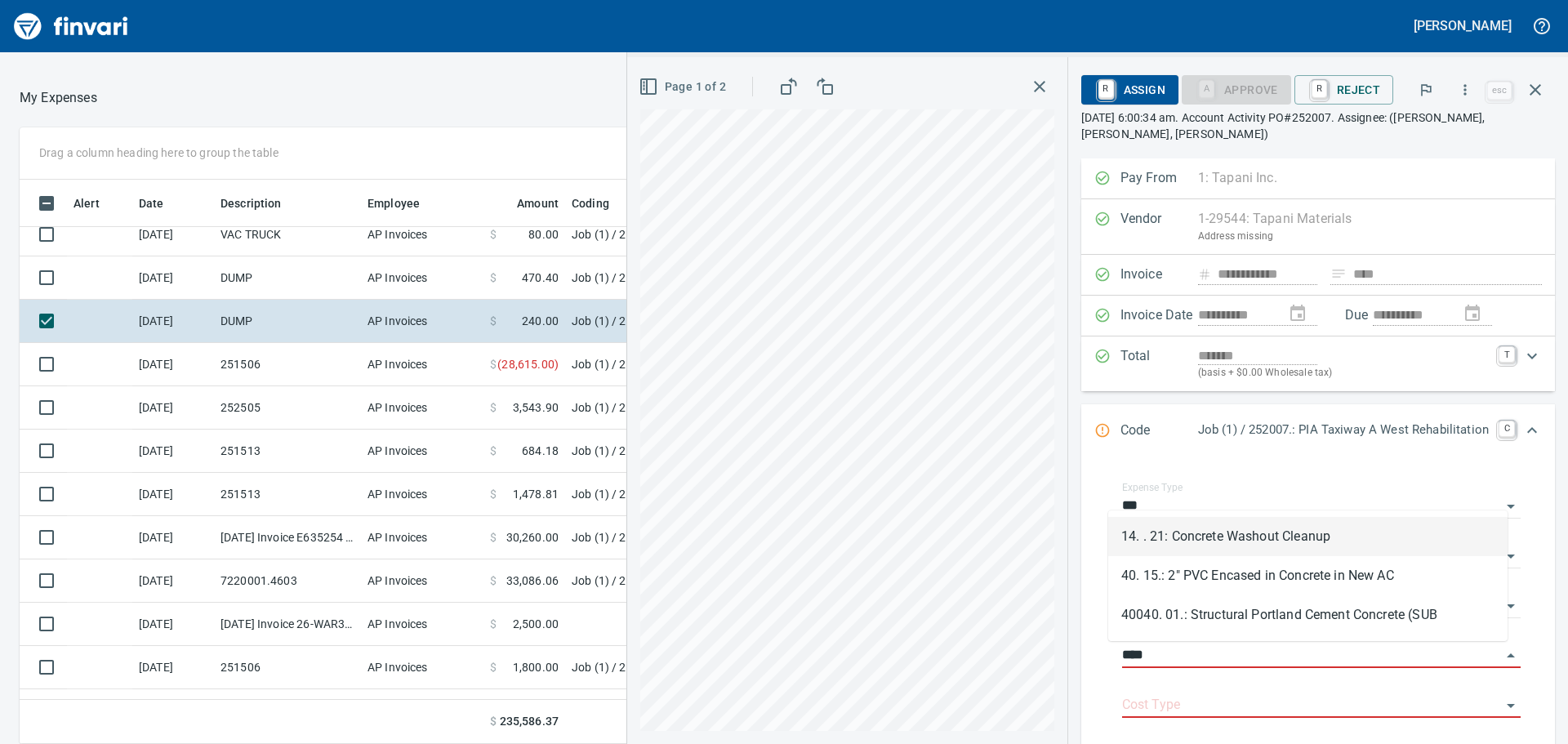
click at [1318, 538] on li "14. . 21: Concrete Washout Cleanup" at bounding box center [1307, 535] width 399 height 39
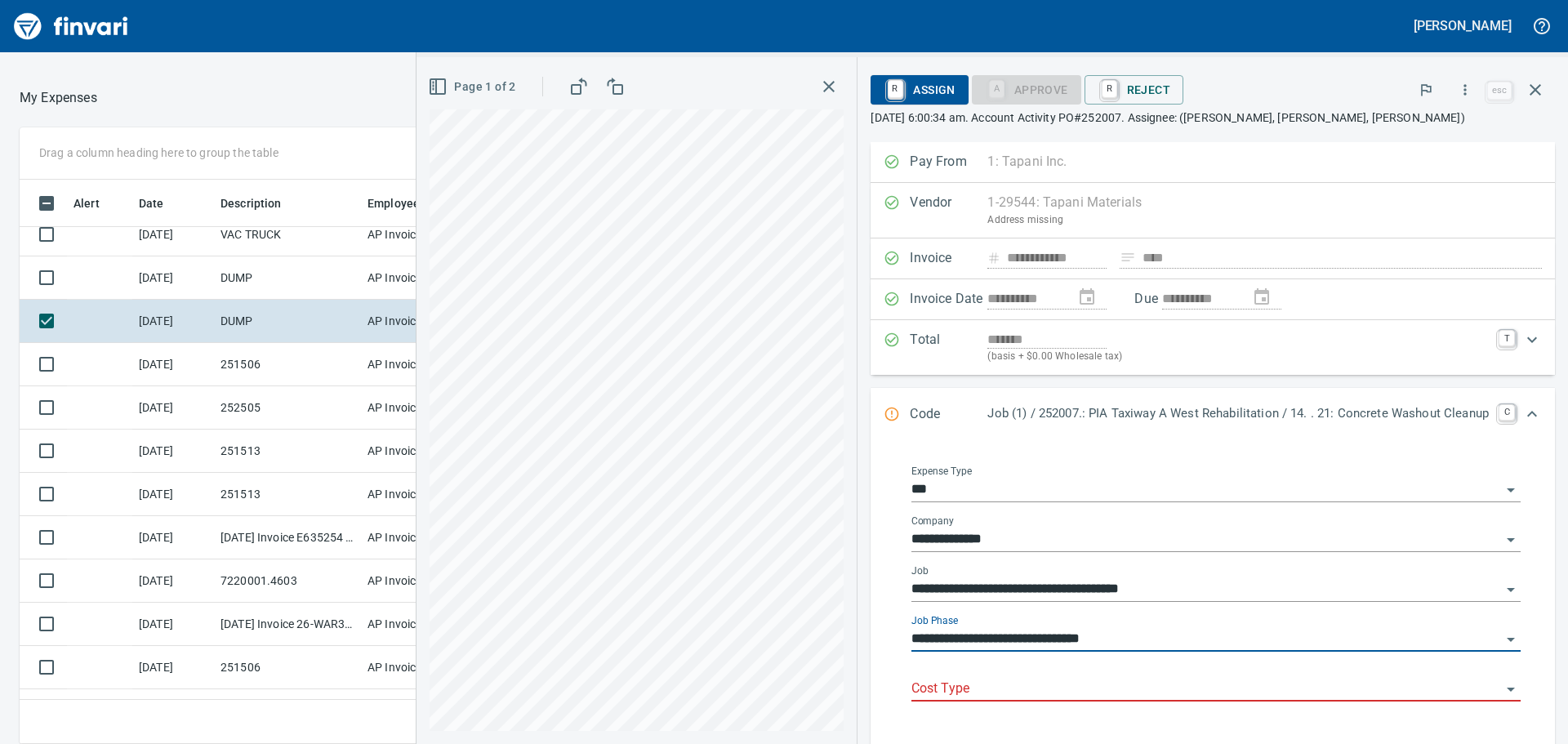
type input "**********"
click at [1197, 693] on input "Cost Type" at bounding box center [1206, 688] width 590 height 23
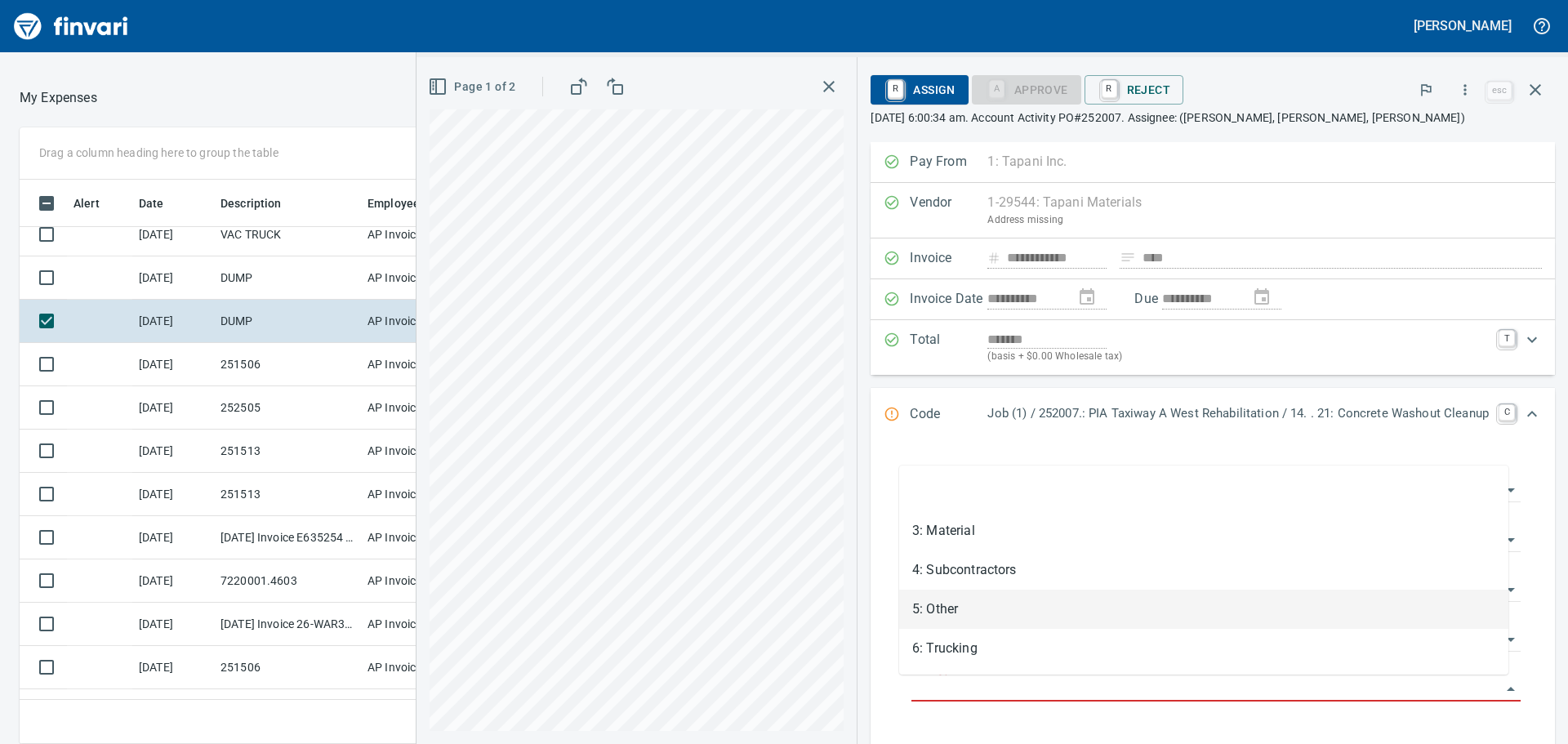
click at [1133, 601] on li "5: Other" at bounding box center [1204, 608] width 610 height 39
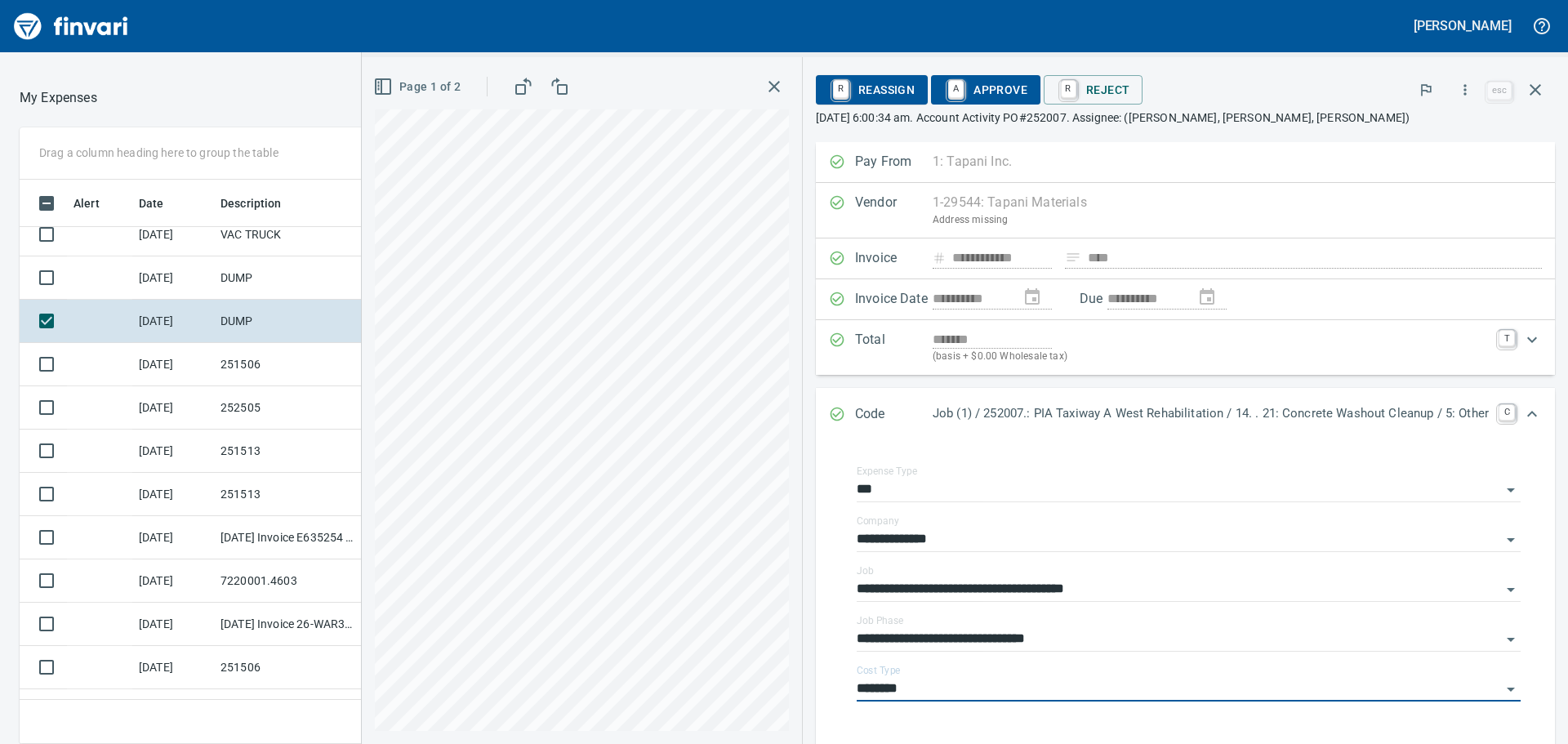
type input "********"
click at [983, 89] on span "A Approve" at bounding box center [986, 90] width 83 height 28
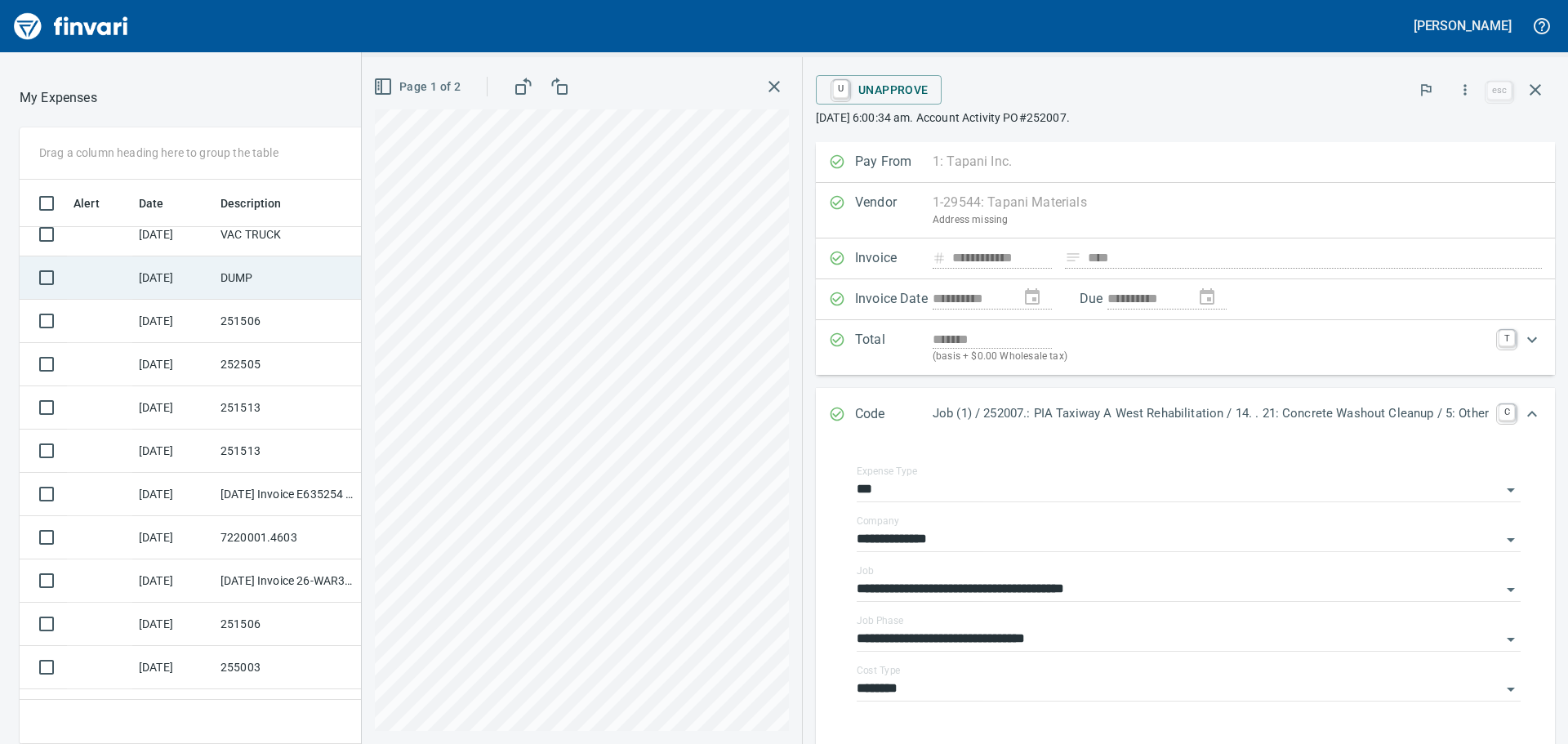
click at [258, 277] on td "DUMP" at bounding box center [287, 278] width 147 height 43
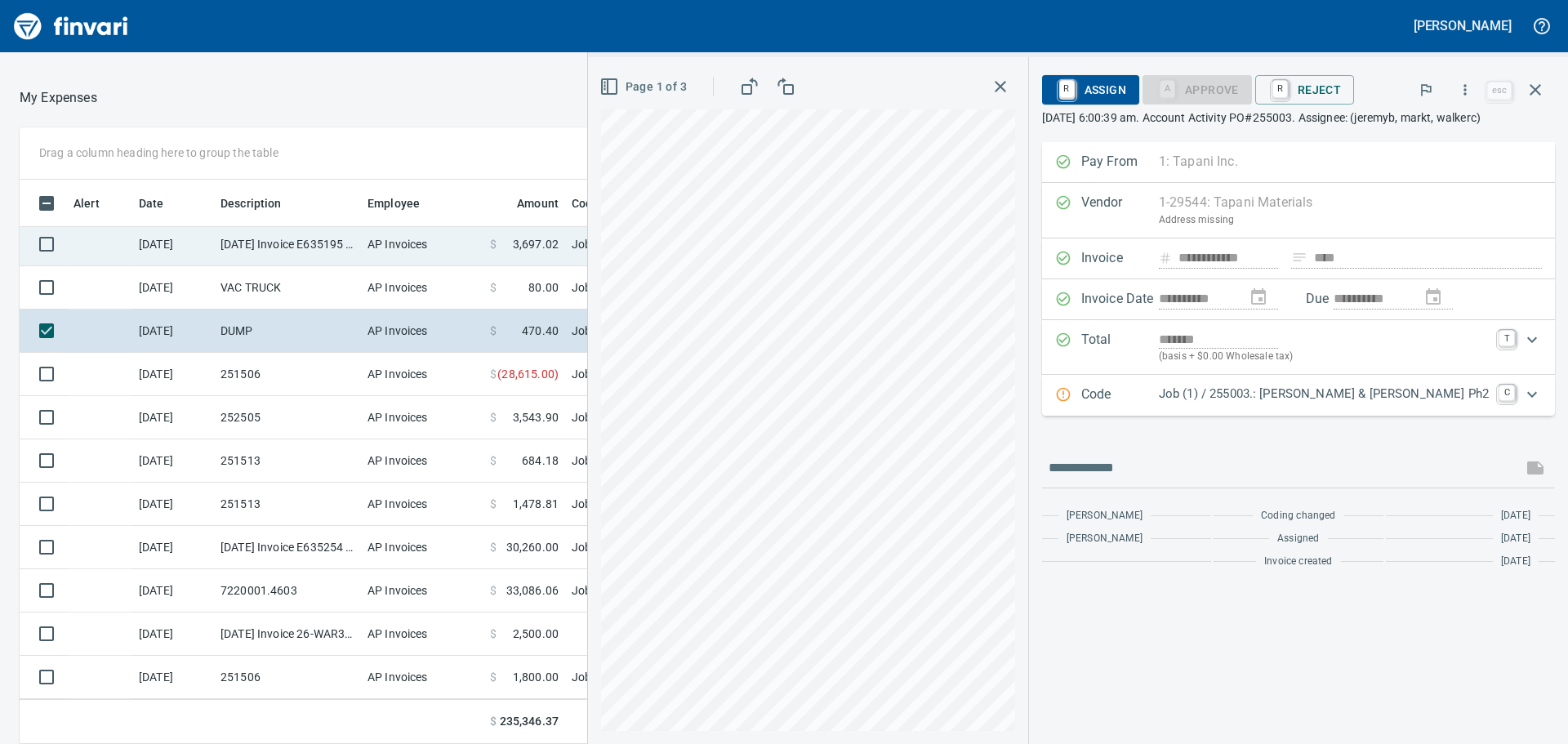
scroll to position [885, 0]
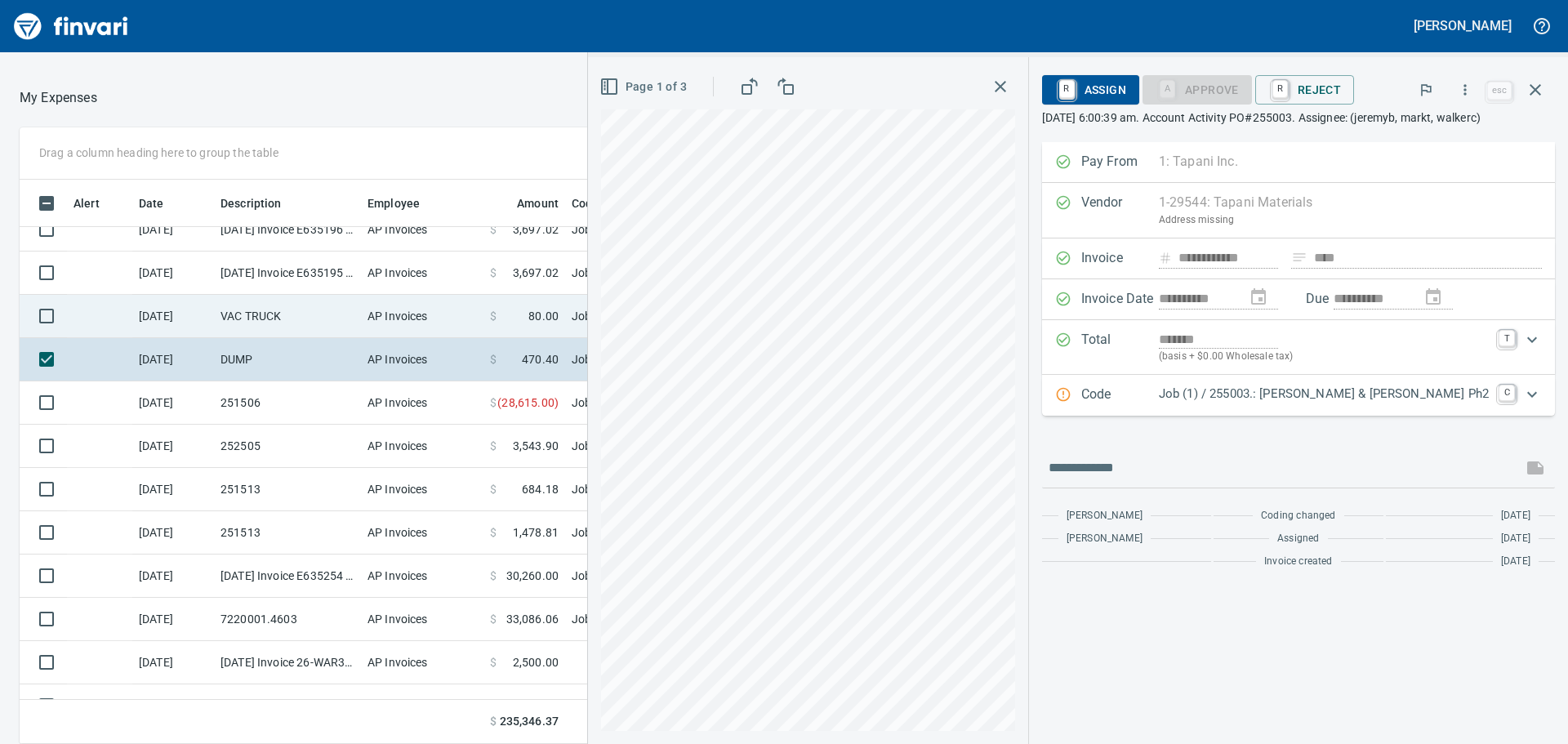
click at [308, 320] on td "VAC TRUCK" at bounding box center [287, 316] width 147 height 43
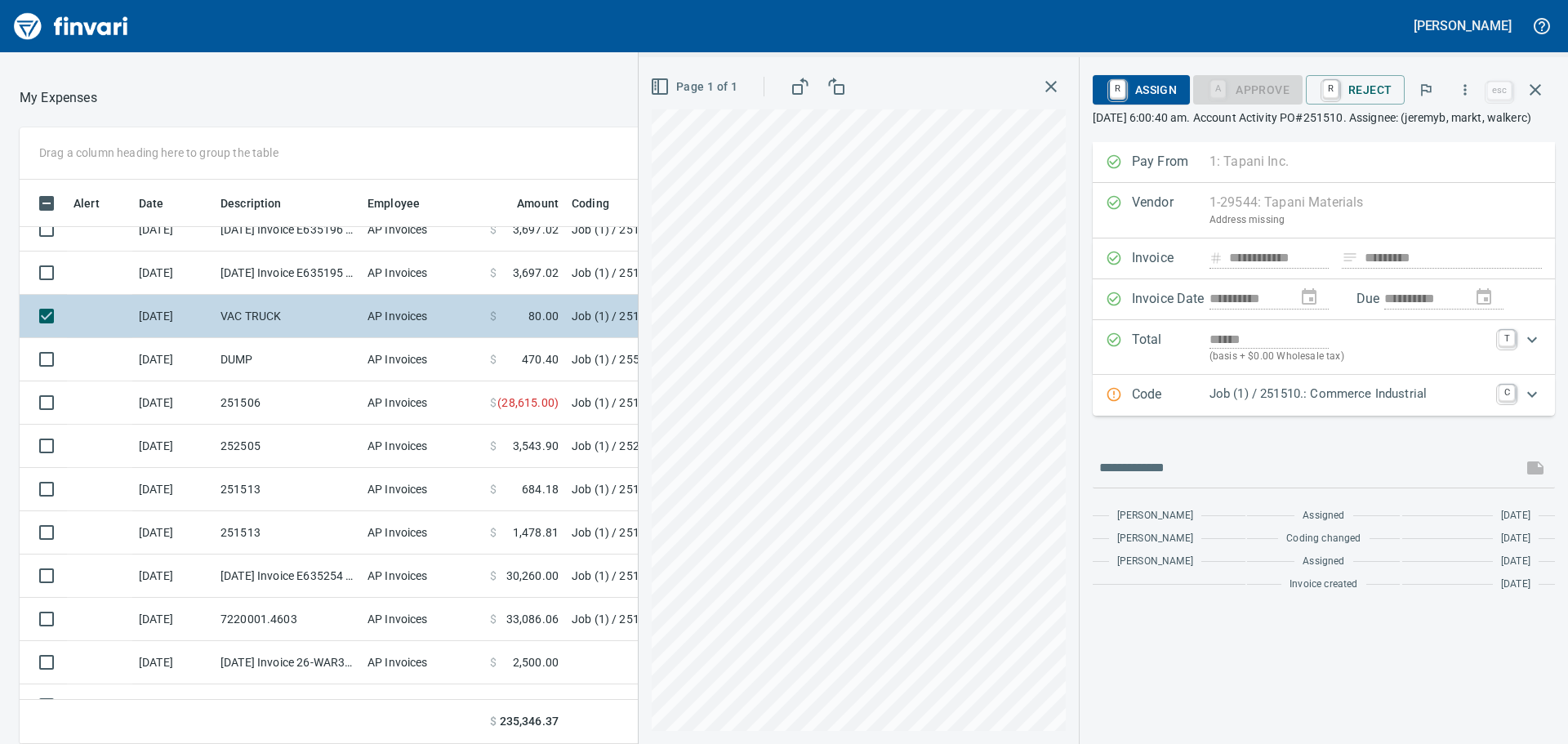
scroll to position [803, 0]
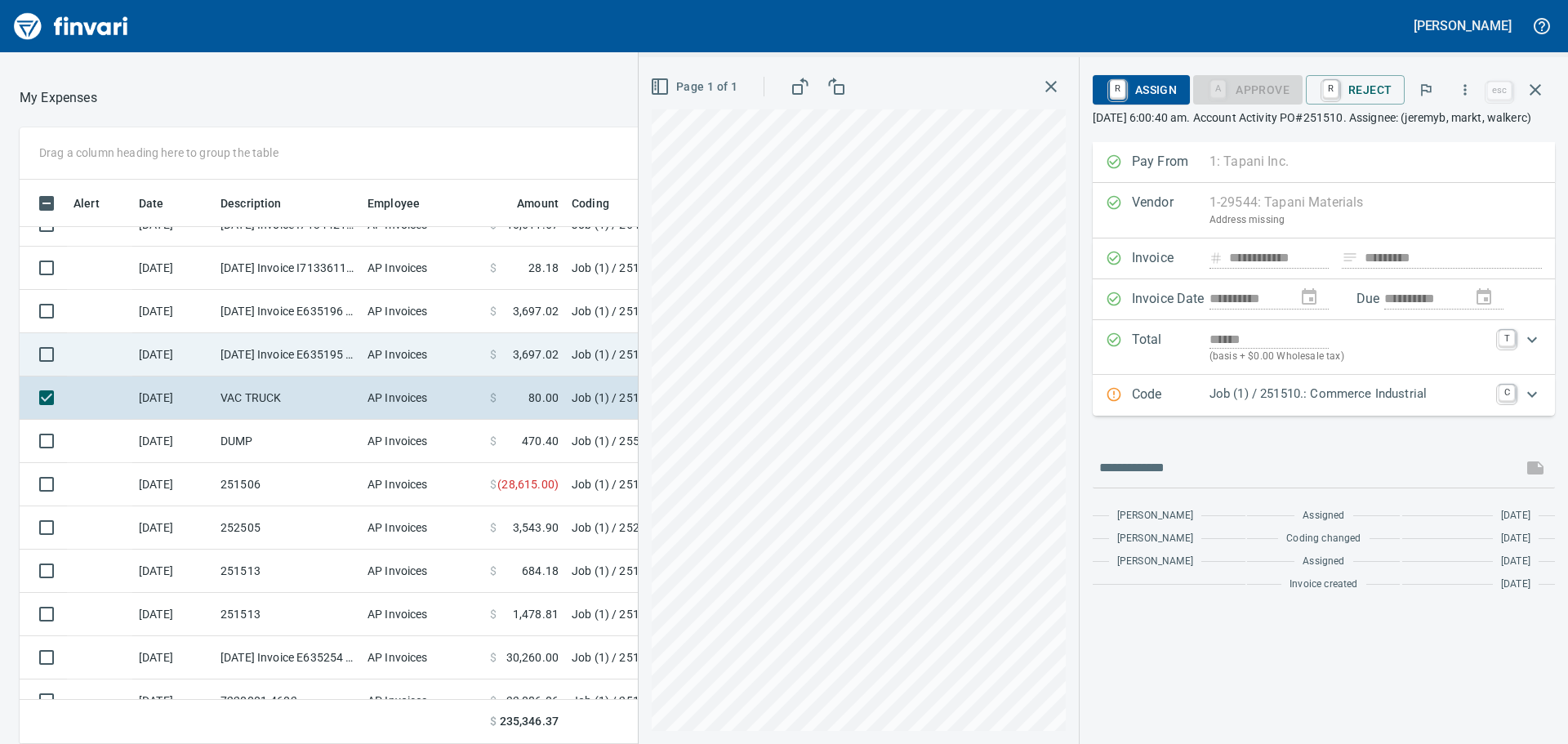
click at [295, 356] on td "[DATE] Invoice E635195 from Tyler Rental Inc (1-11048)" at bounding box center [287, 355] width 147 height 43
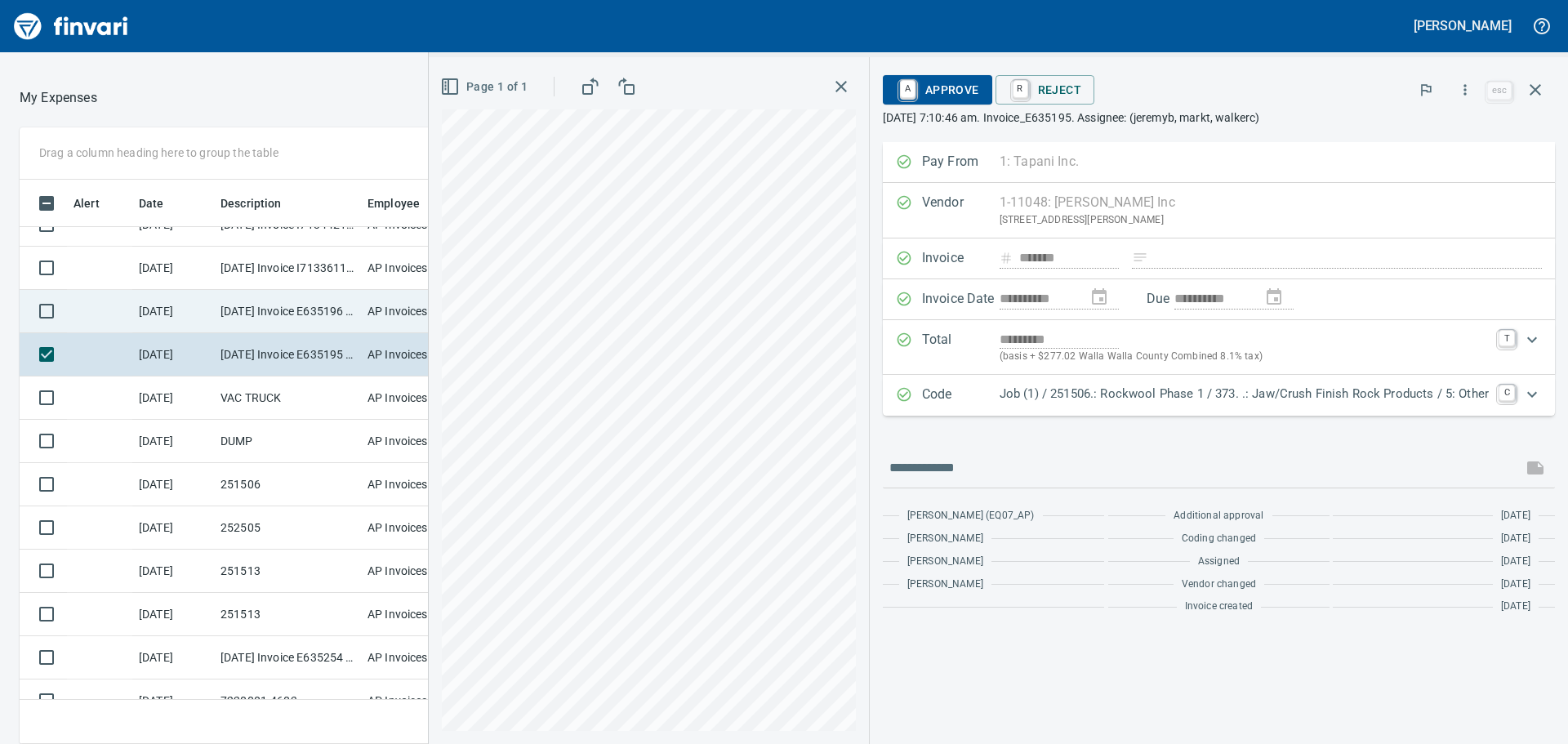
click at [315, 310] on td "[DATE] Invoice E635196 from Tyler Rental Inc (1-11048)" at bounding box center [287, 311] width 147 height 43
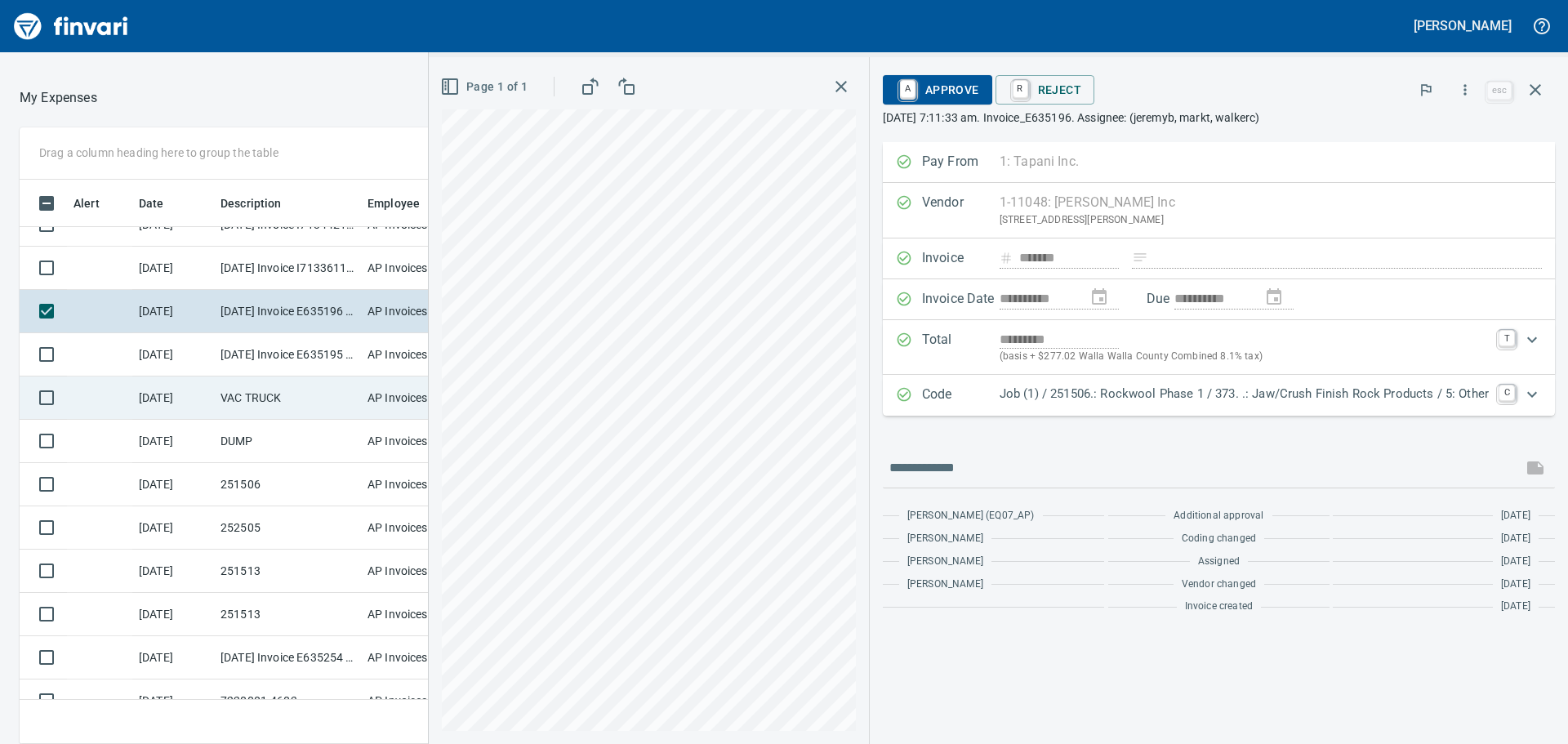
scroll to position [721, 0]
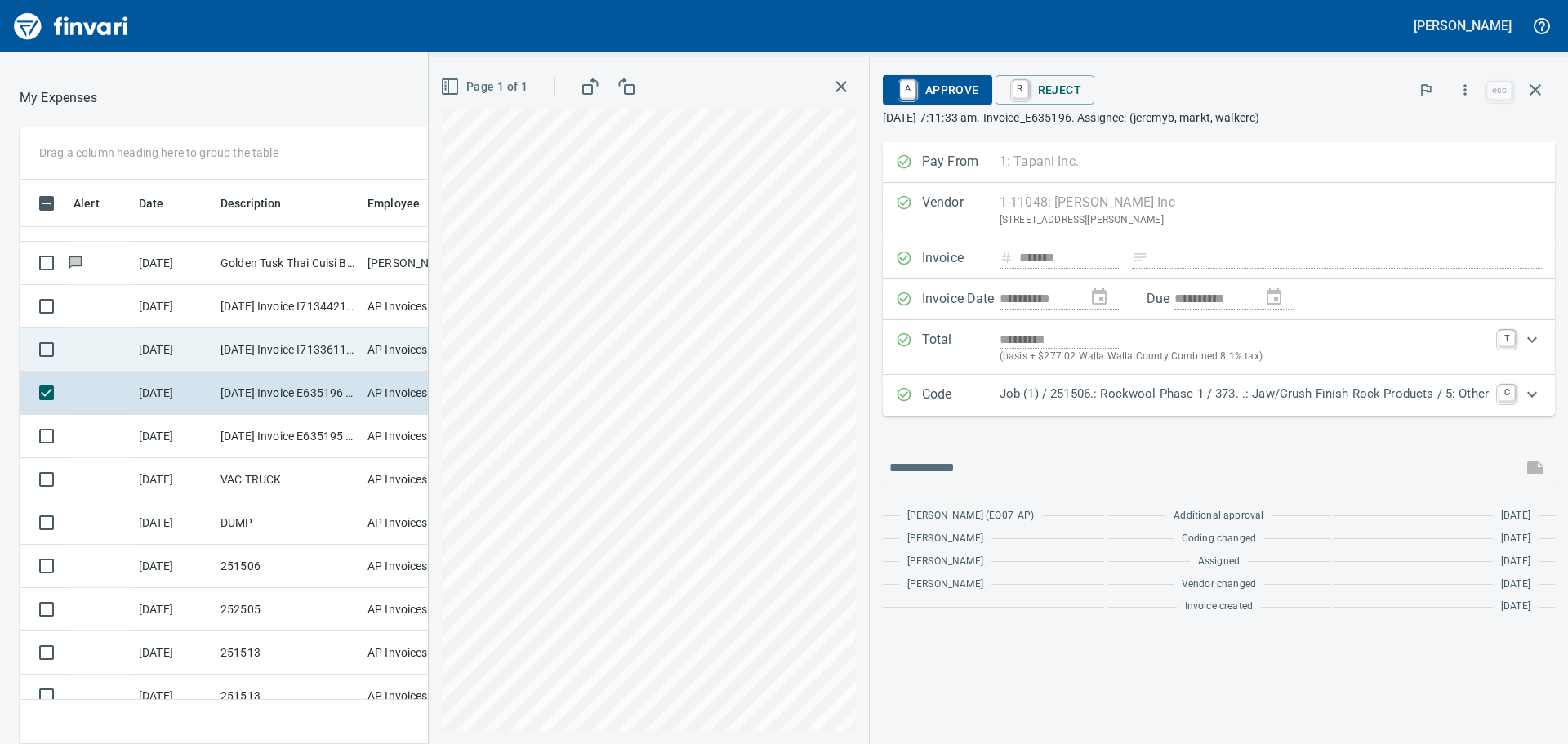
click at [291, 349] on td "[DATE] Invoice I7133611 from H.D. [PERSON_NAME] Company Inc. (1-10431)" at bounding box center [287, 350] width 147 height 43
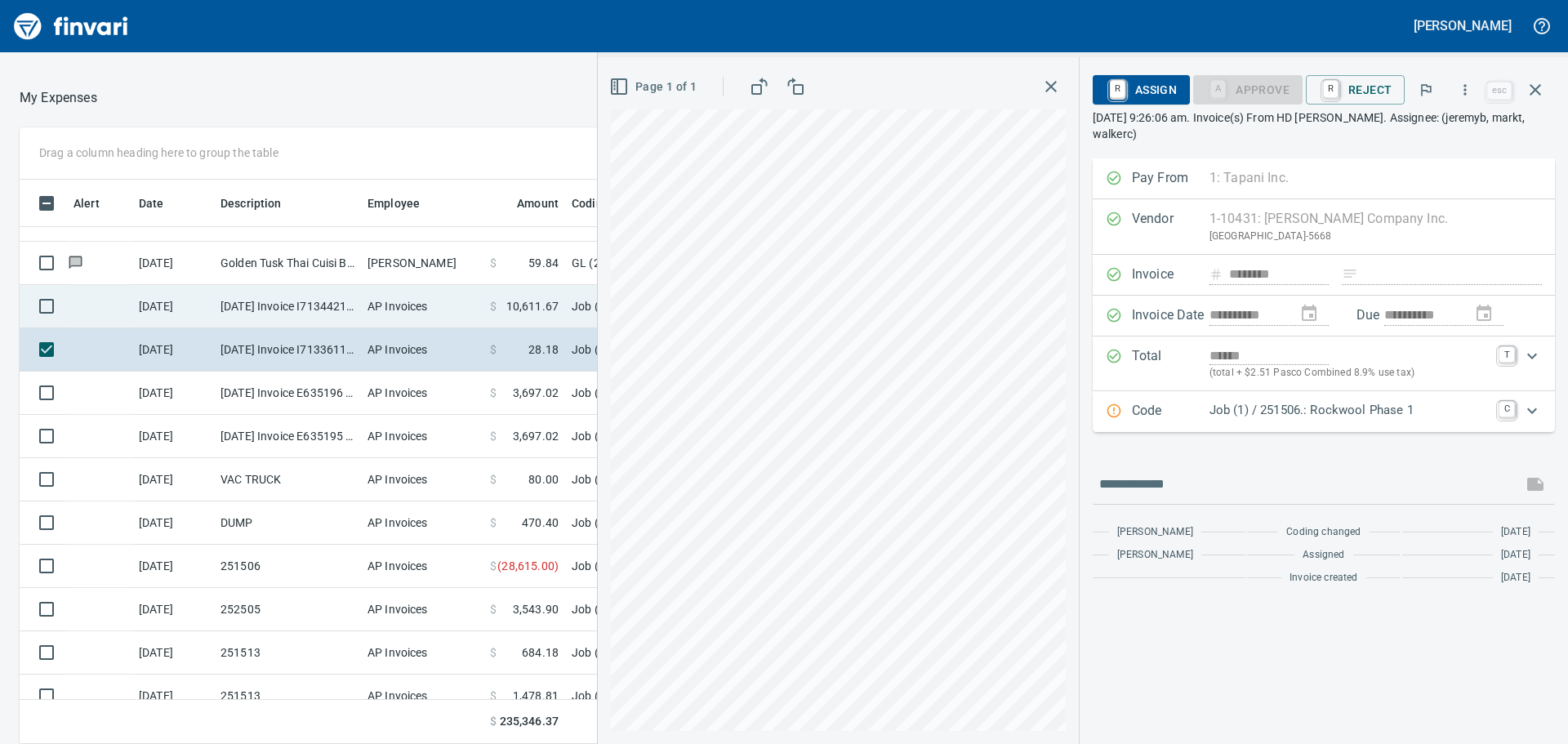
click at [372, 304] on td "AP Invoices" at bounding box center [422, 307] width 123 height 43
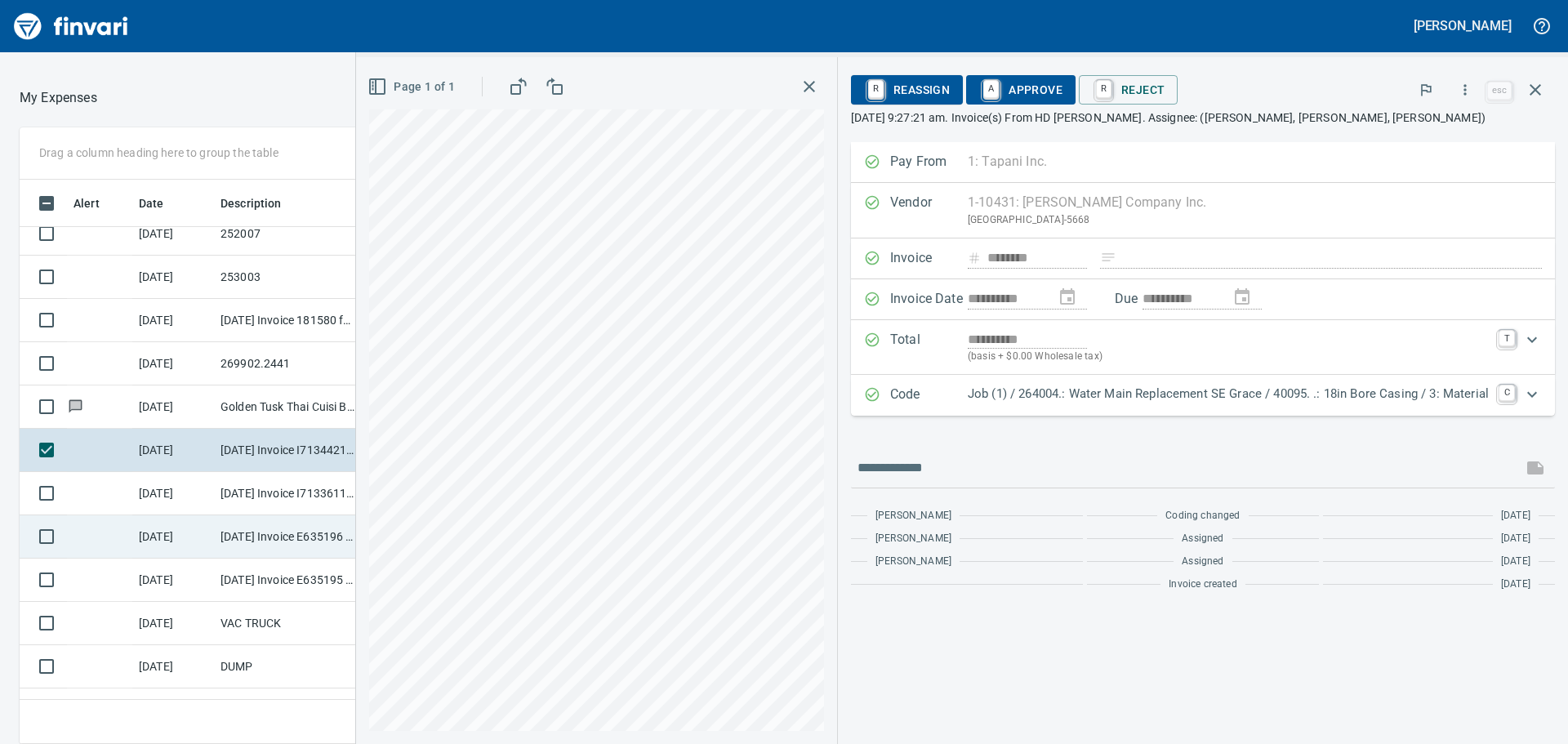
scroll to position [558, 0]
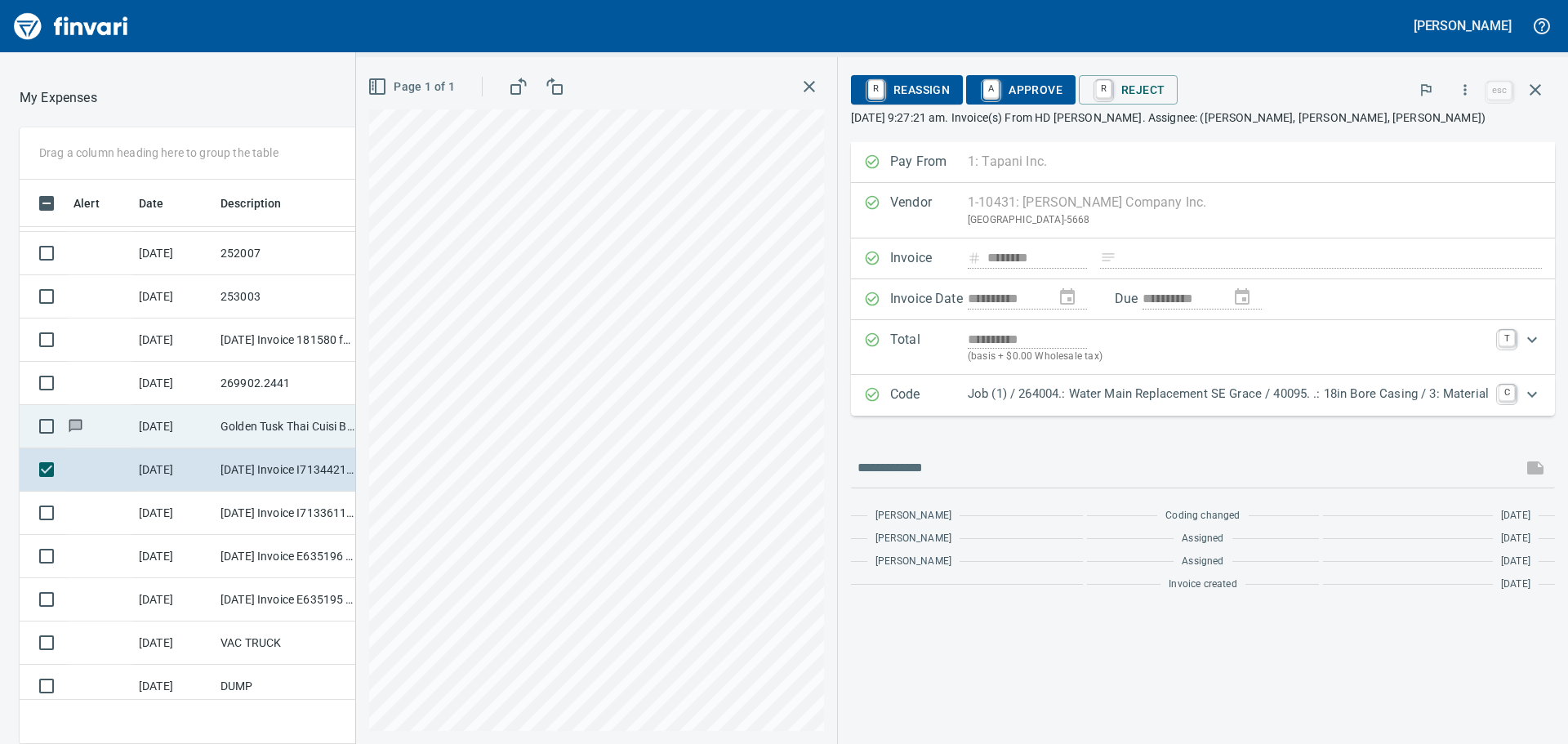
click at [202, 428] on td "[DATE]" at bounding box center [173, 427] width 82 height 43
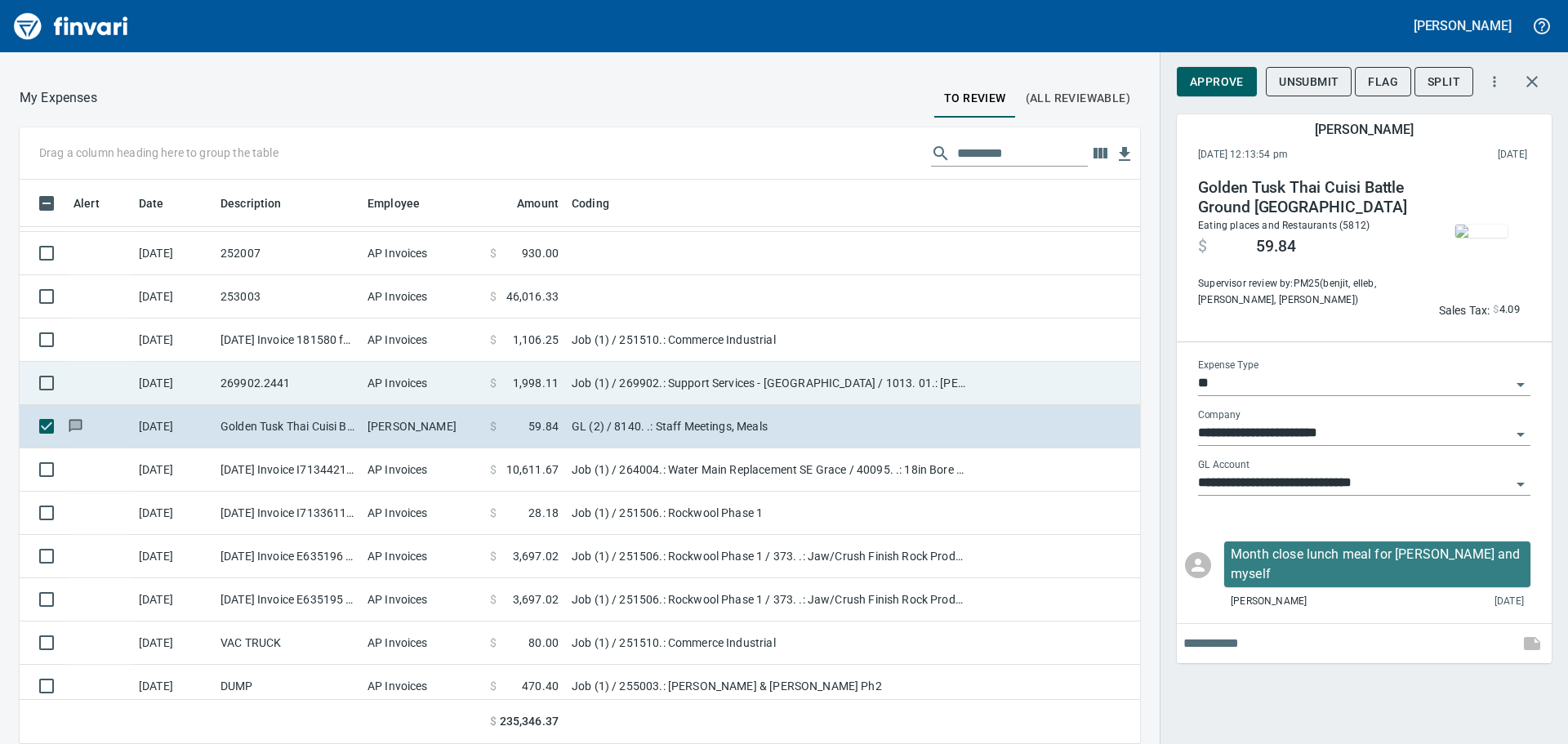
click at [434, 383] on td "AP Invoices" at bounding box center [422, 383] width 123 height 43
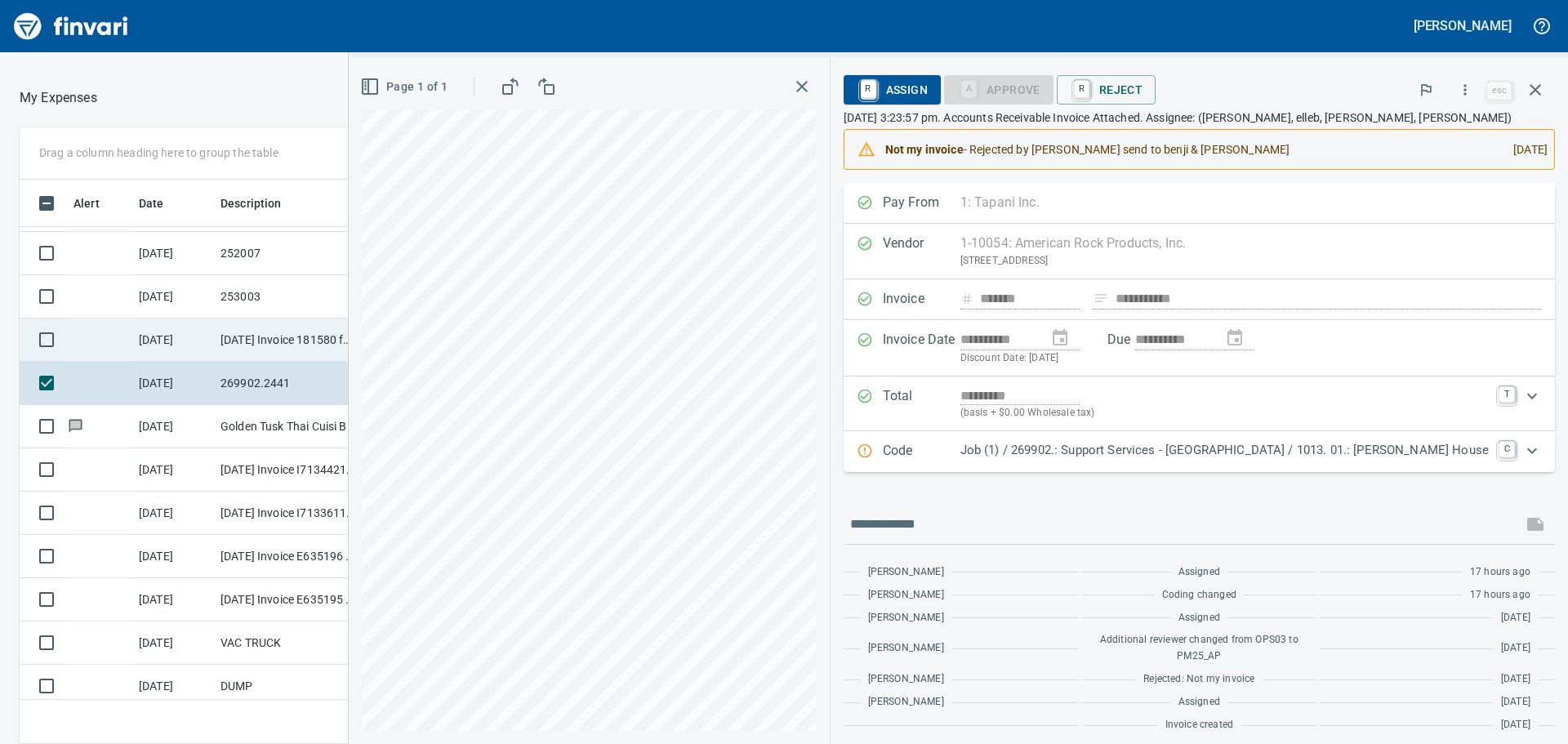
click at [297, 340] on td "[DATE] Invoice 181580 from Brothers Concrete Cutting Inc (1-10127)" at bounding box center [287, 340] width 147 height 43
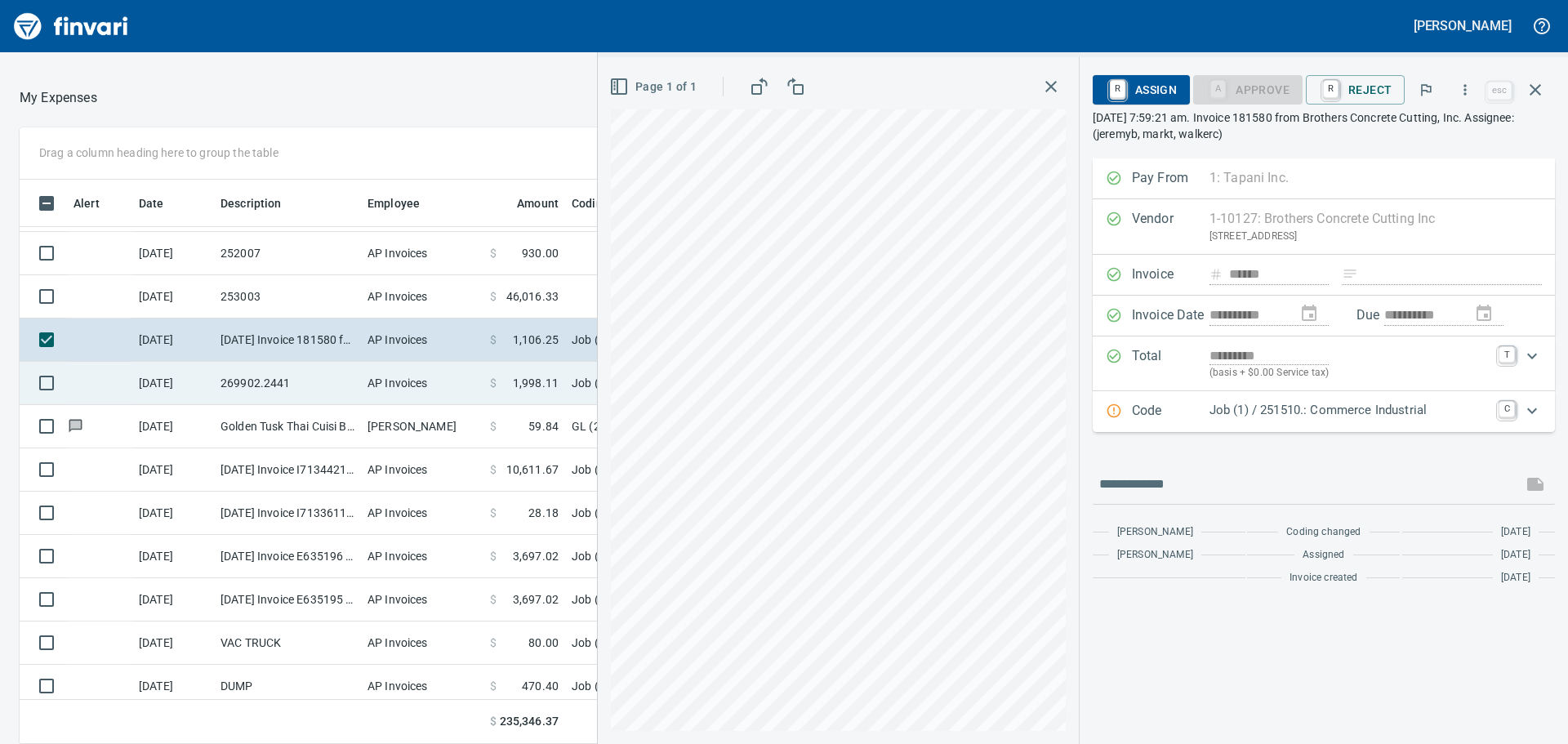
scroll to position [476, 0]
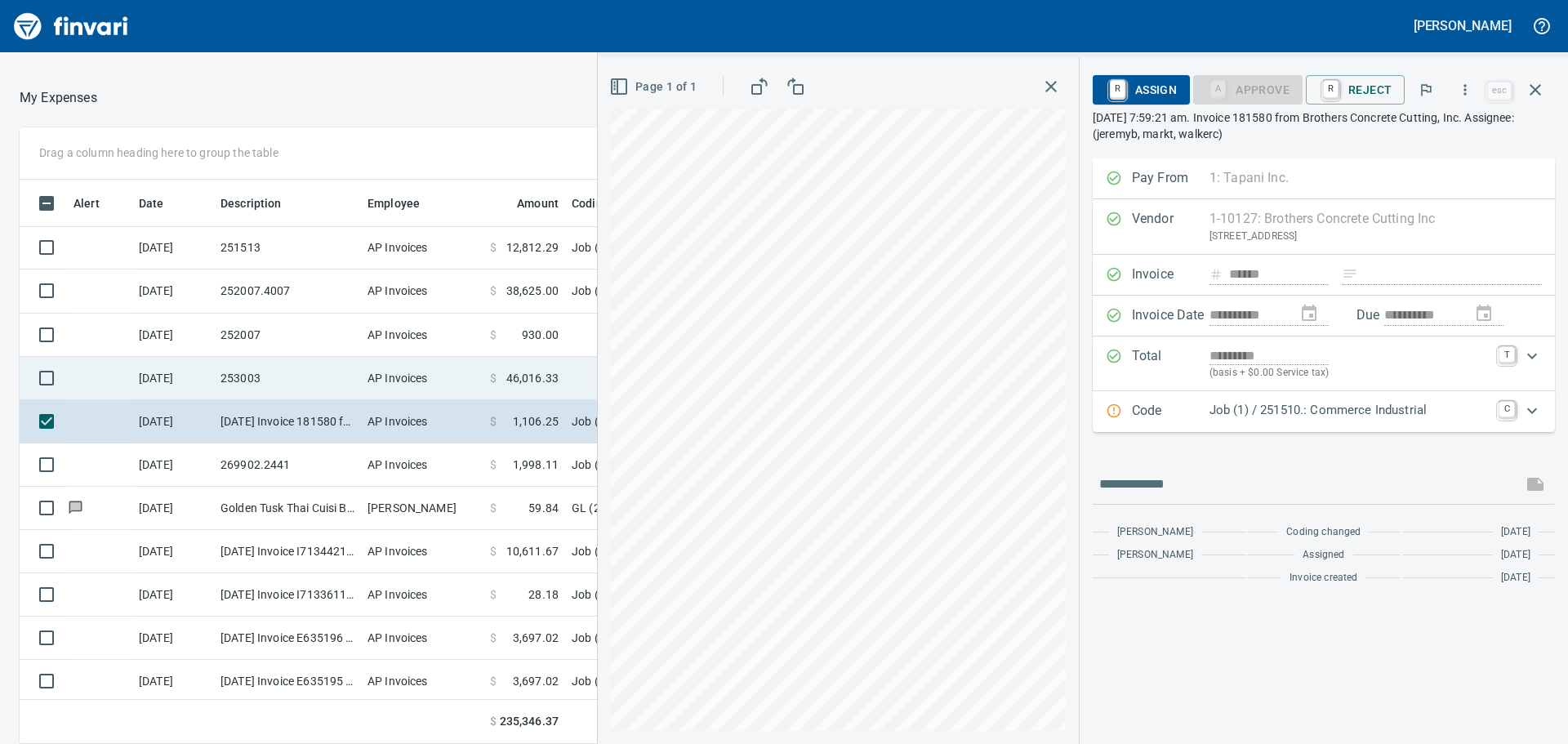
click at [325, 386] on td "253003" at bounding box center [287, 378] width 147 height 43
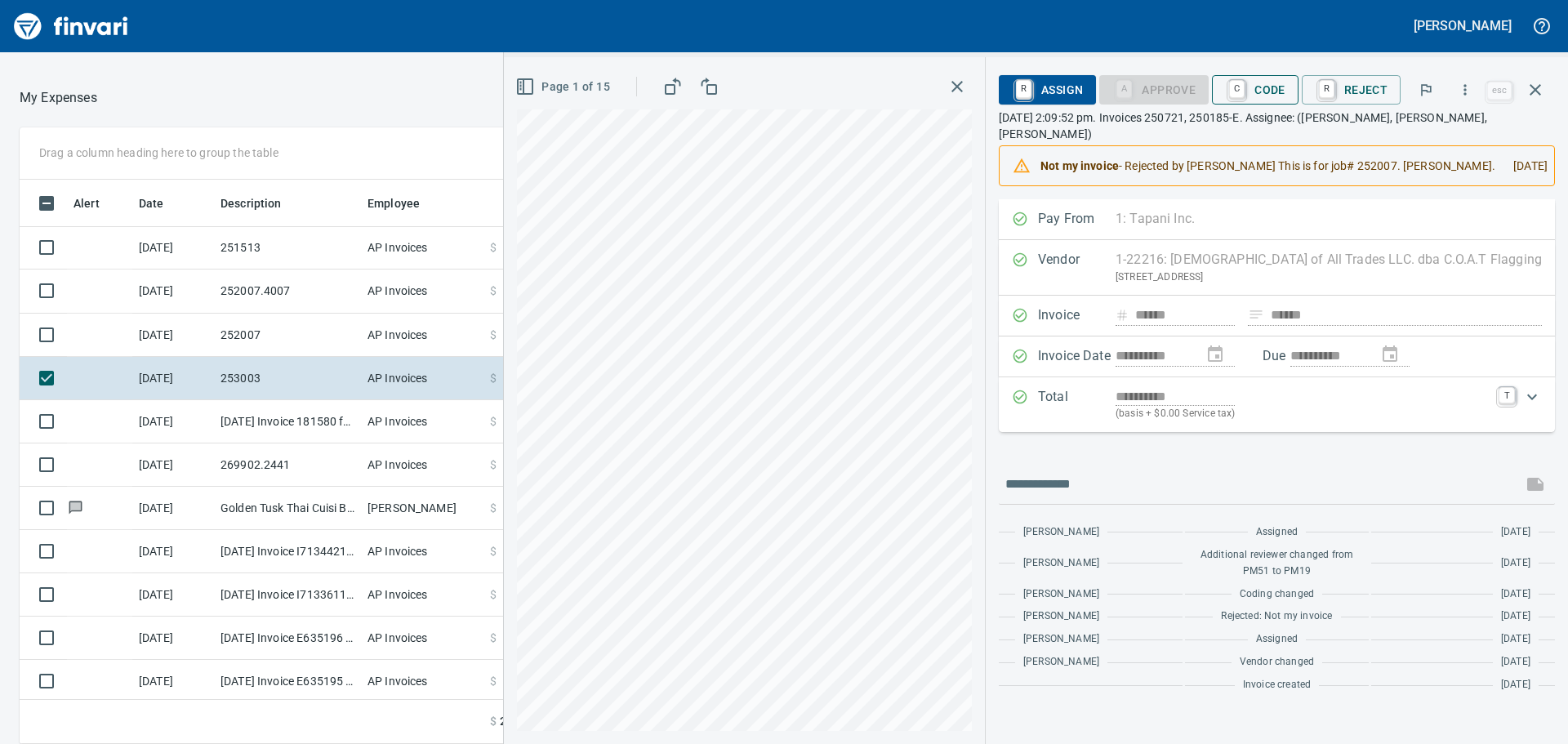
click at [1273, 101] on span "C Code" at bounding box center [1255, 90] width 60 height 28
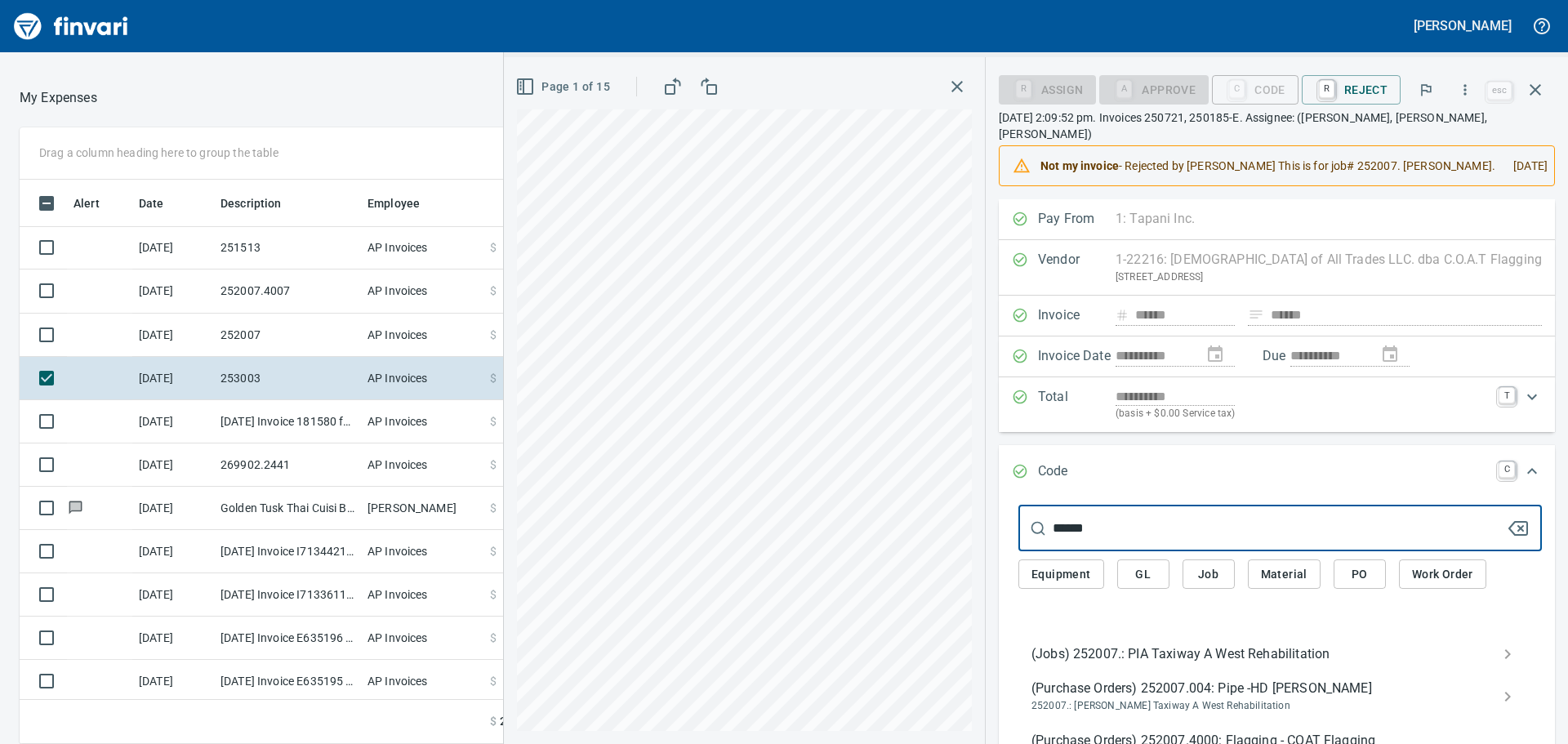
type input "******"
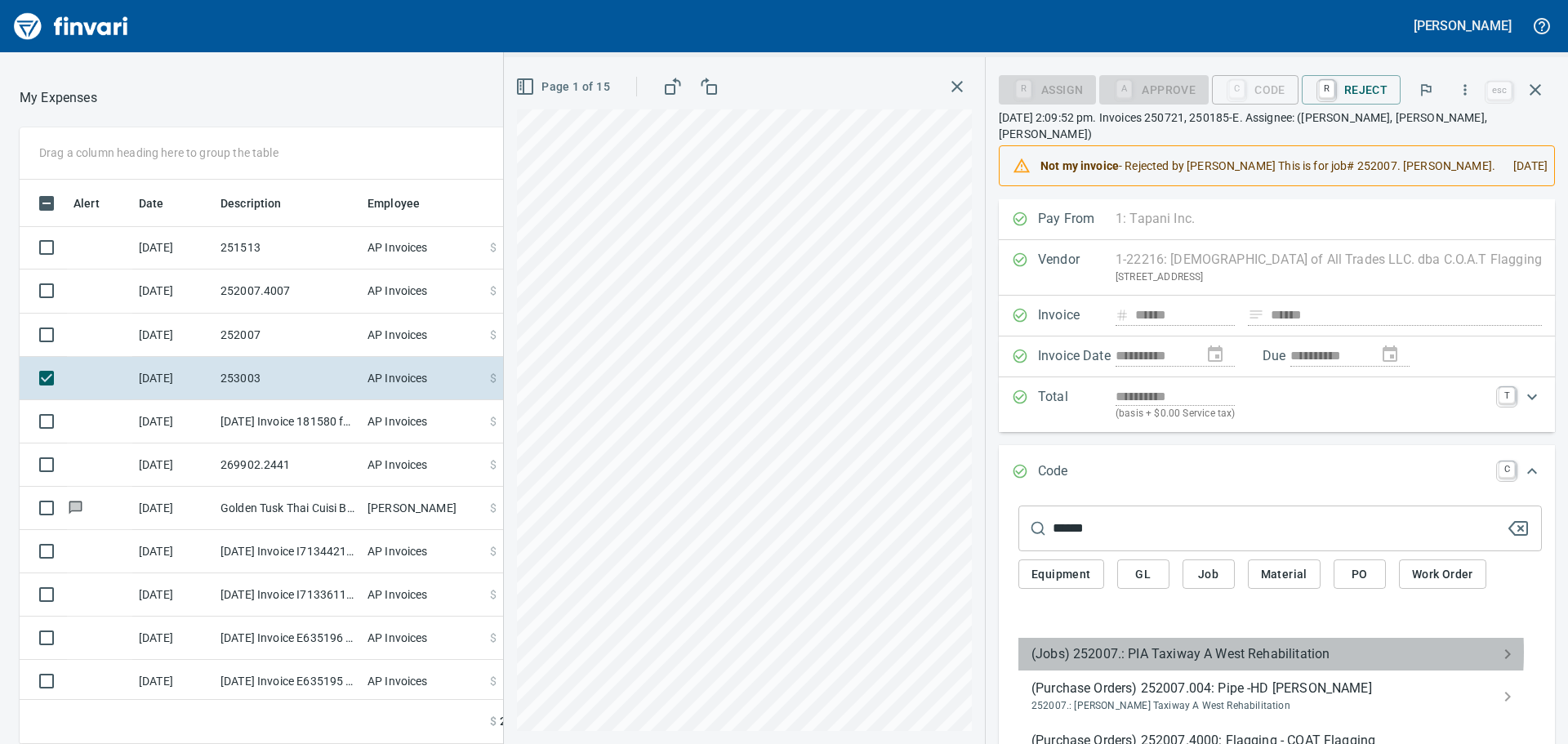
click at [1217, 651] on span "(Jobs) 252007.: PIA Taxiway A West Rehabilitation" at bounding box center [1267, 654] width 471 height 20
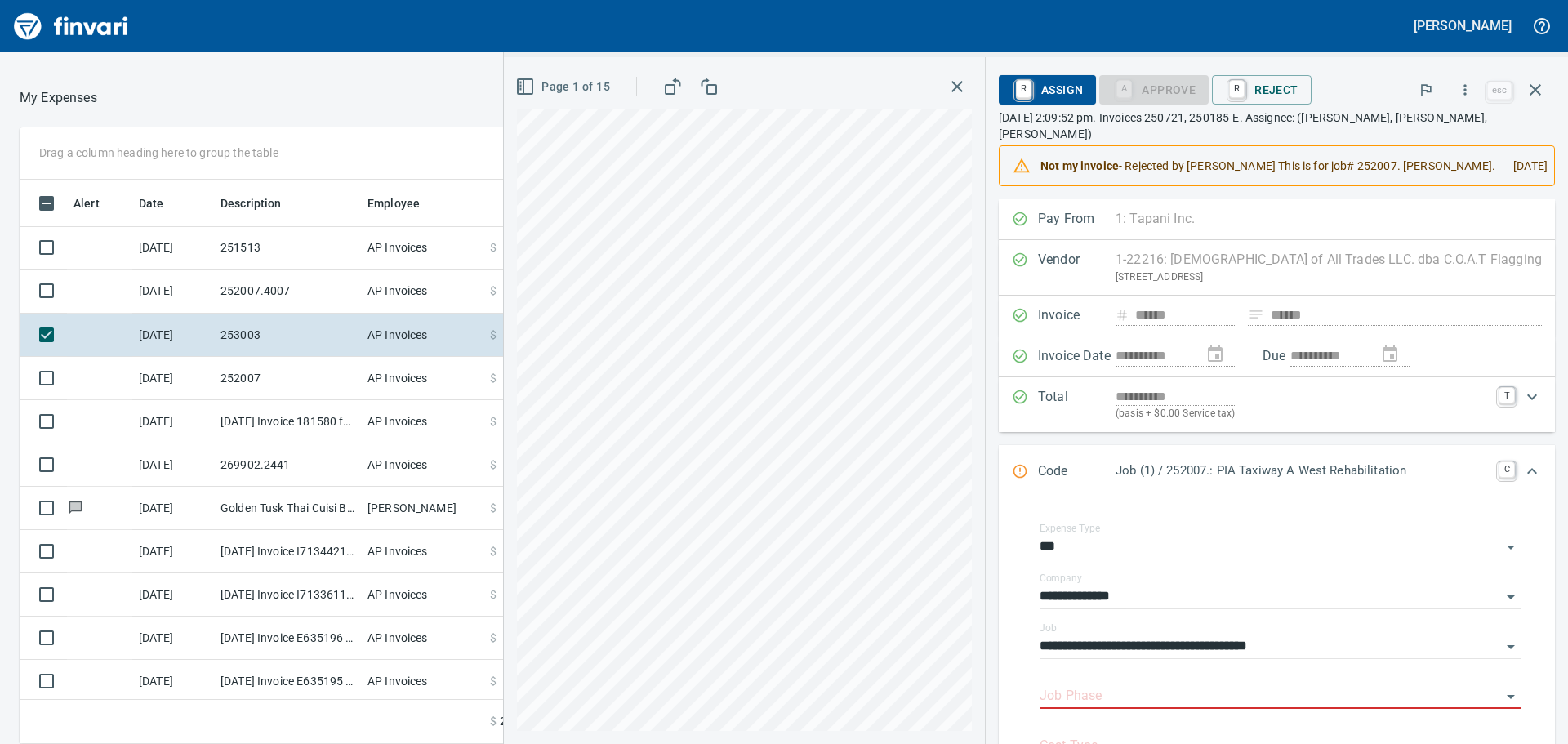
scroll to position [245, 0]
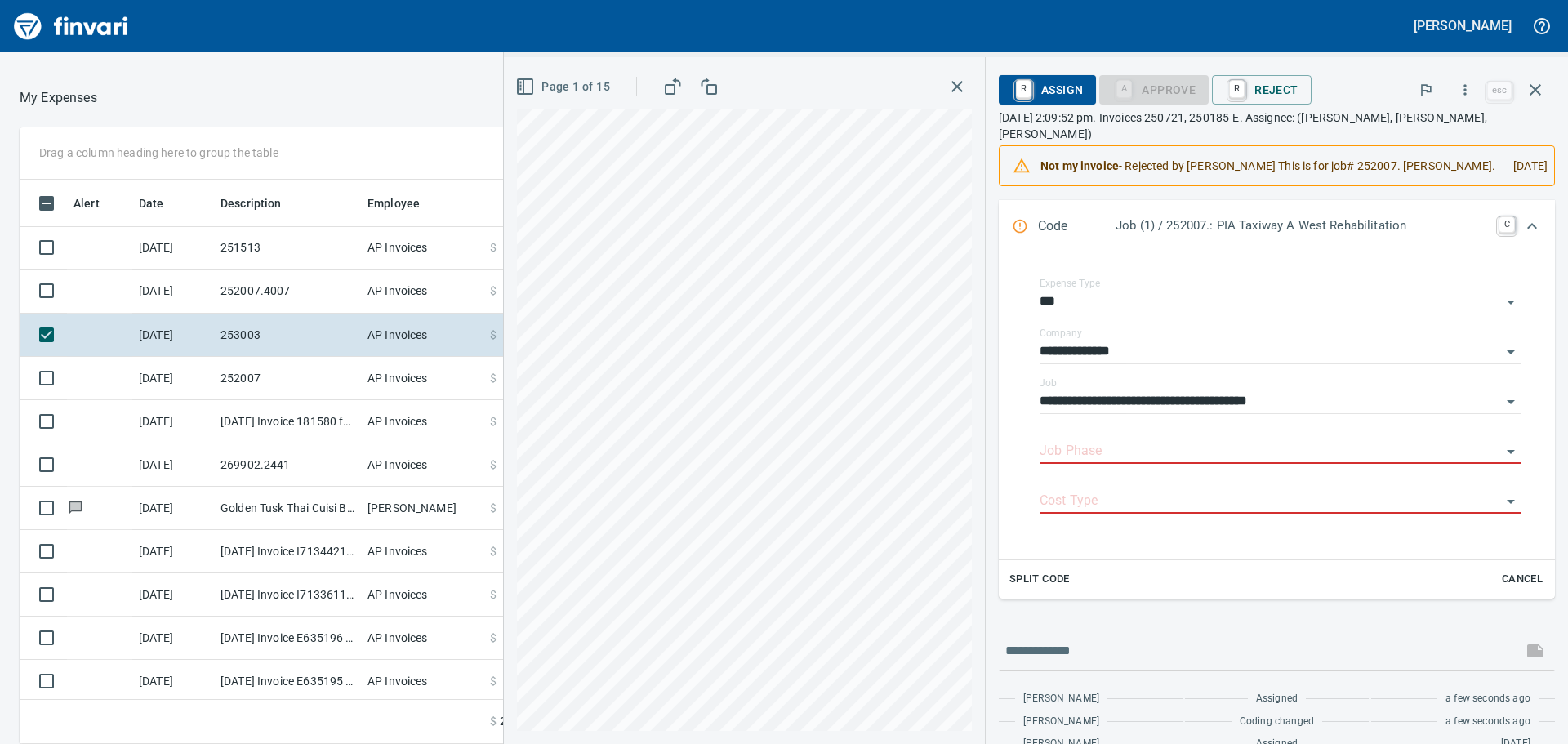
click at [1070, 588] on span "Split Code" at bounding box center [1039, 580] width 60 height 19
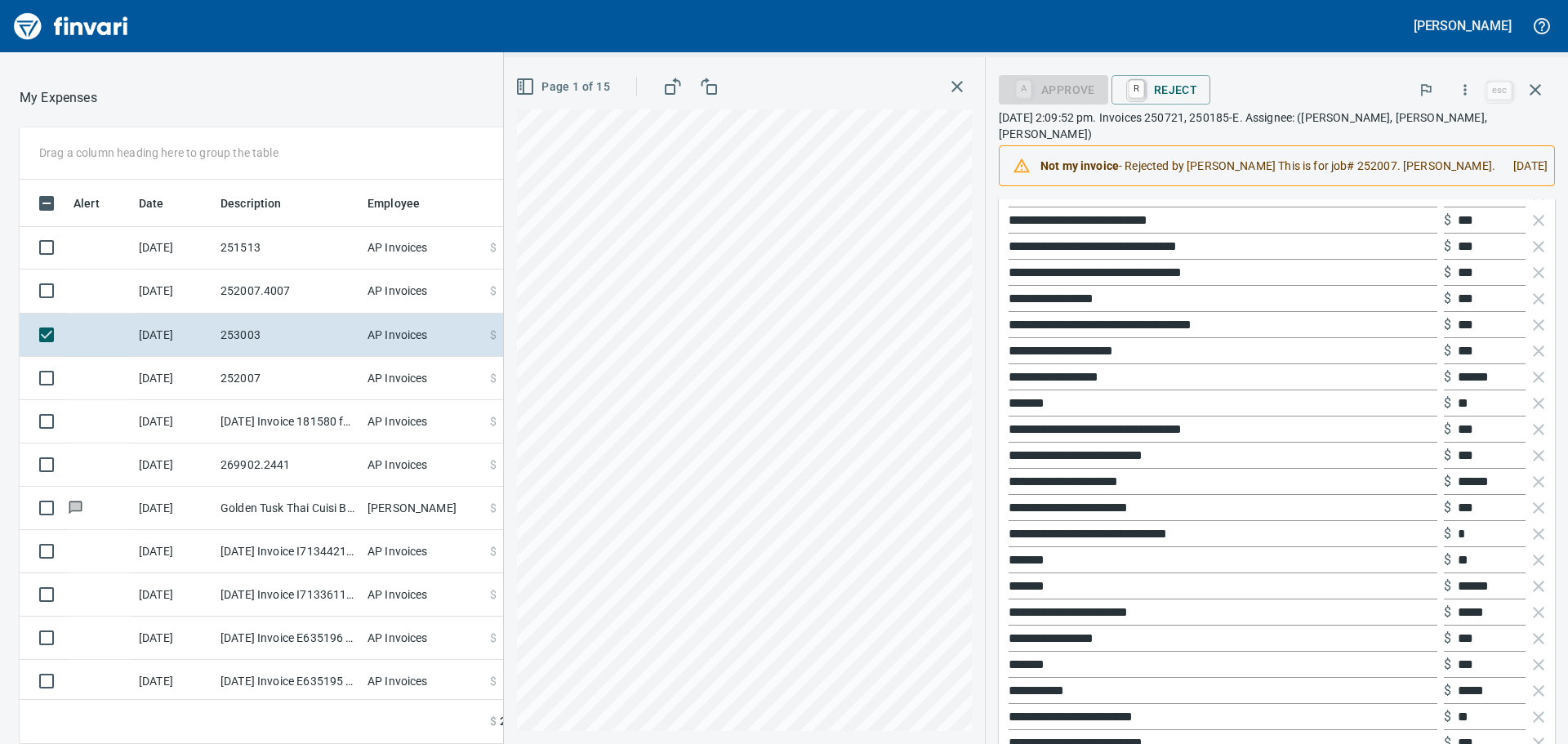
scroll to position [5022, 0]
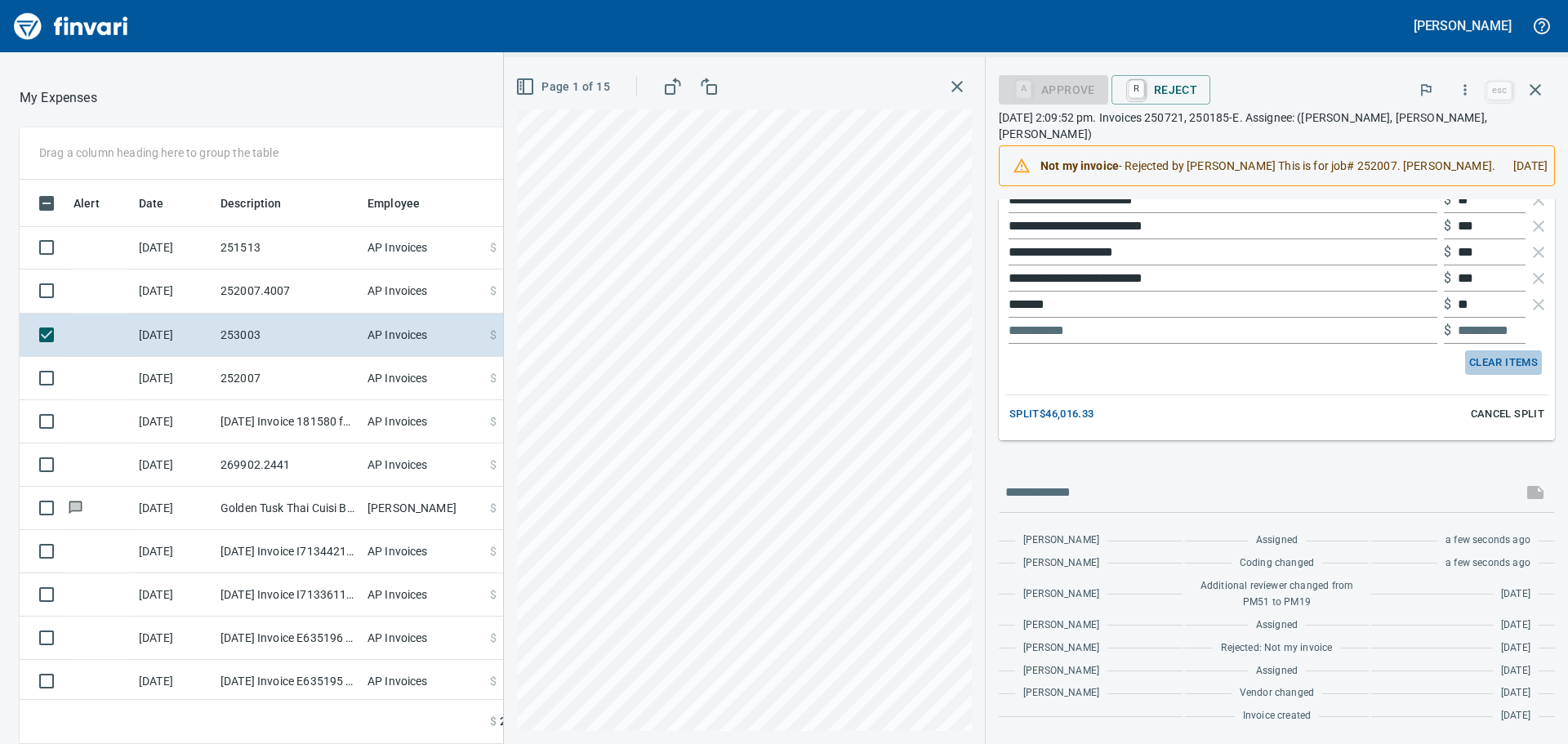
click at [1485, 357] on span "Clear Items" at bounding box center [1503, 363] width 69 height 19
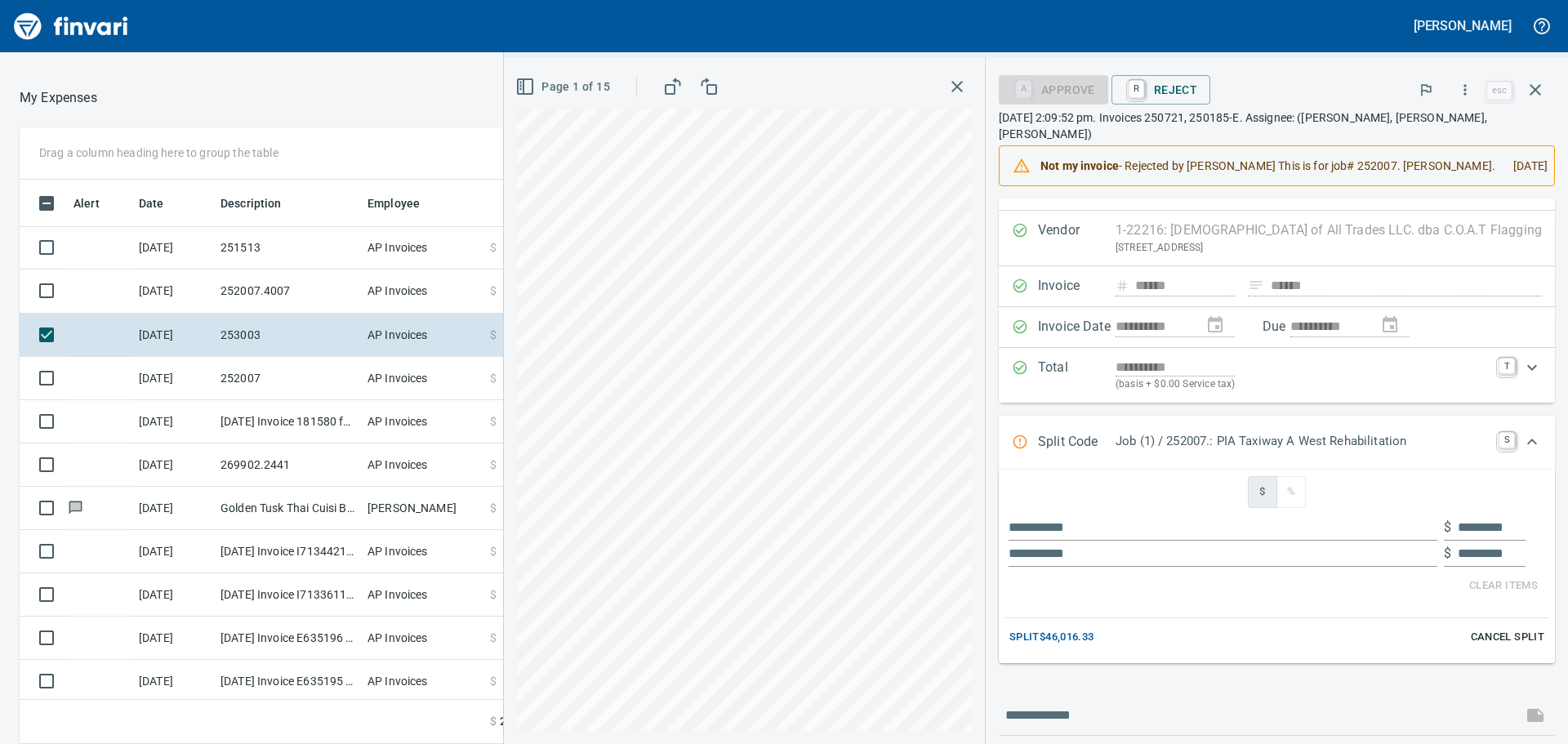
scroll to position [82, 0]
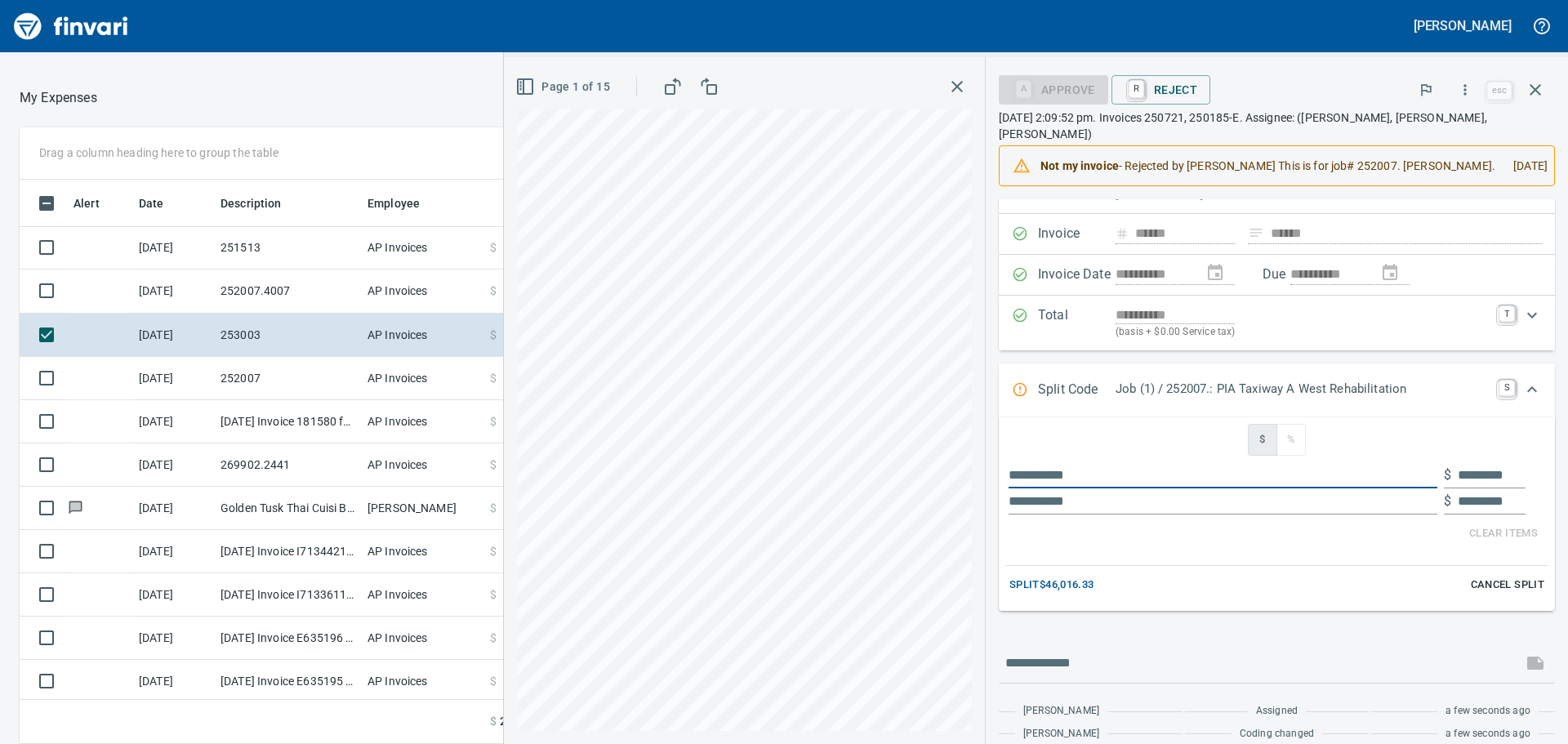
click at [1186, 488] on input "text" at bounding box center [1223, 475] width 429 height 26
type input "*****"
type input "*********"
type input "*******"
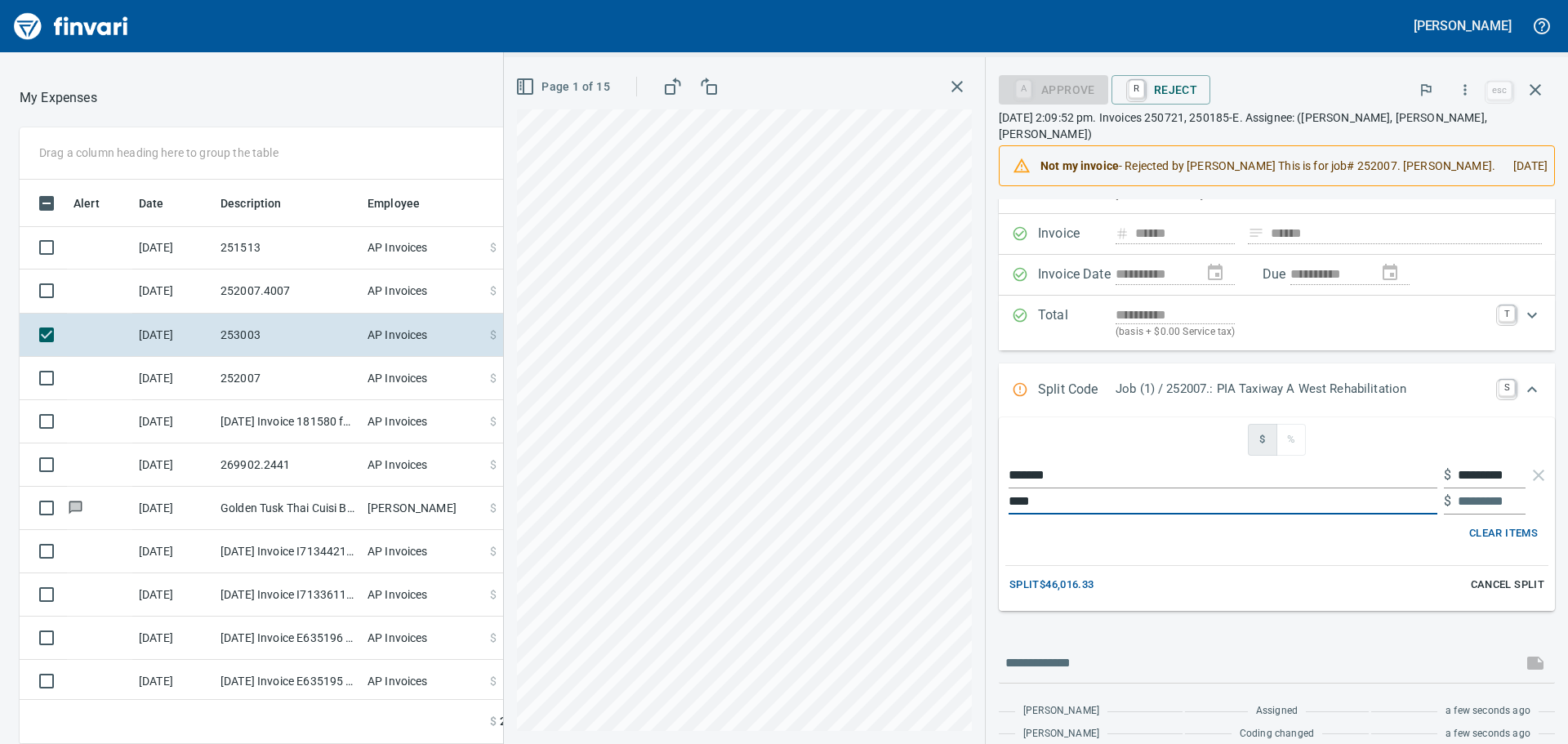
type input "*****"
type input "*********"
type input "*****"
click at [1463, 488] on input "*********" at bounding box center [1491, 475] width 68 height 26
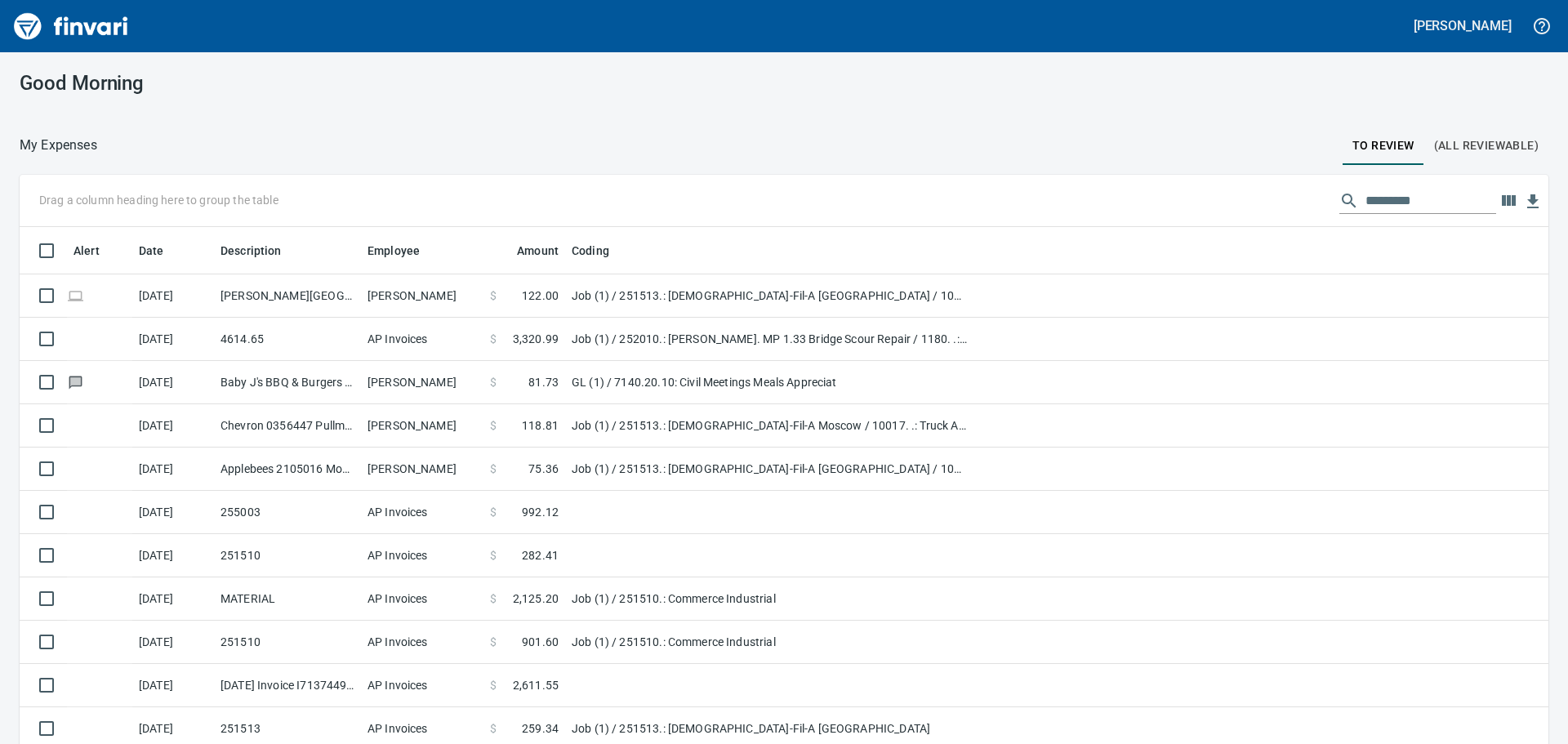
scroll to position [2, 2]
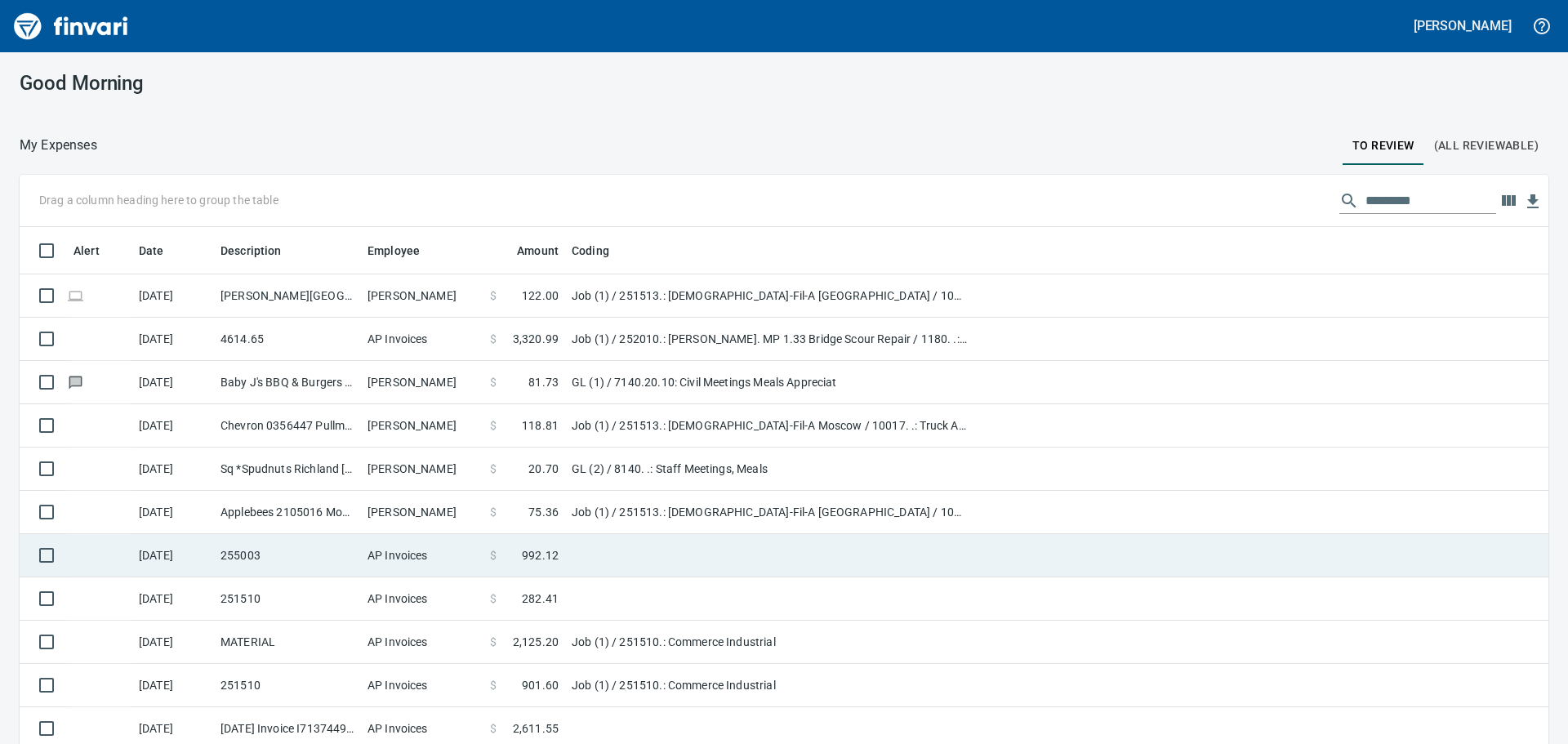
click at [312, 572] on td "255003" at bounding box center [287, 555] width 147 height 43
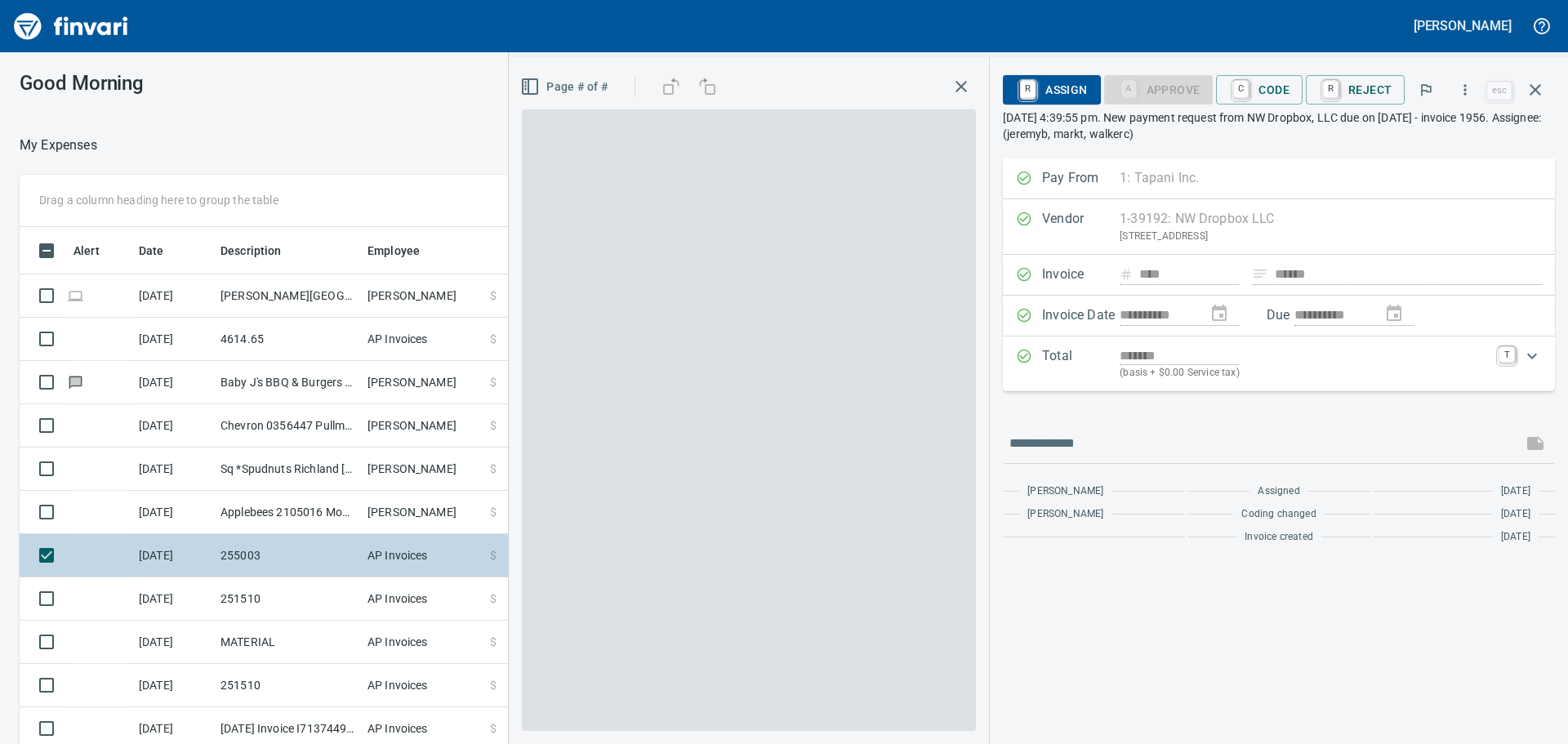
scroll to position [552, 1084]
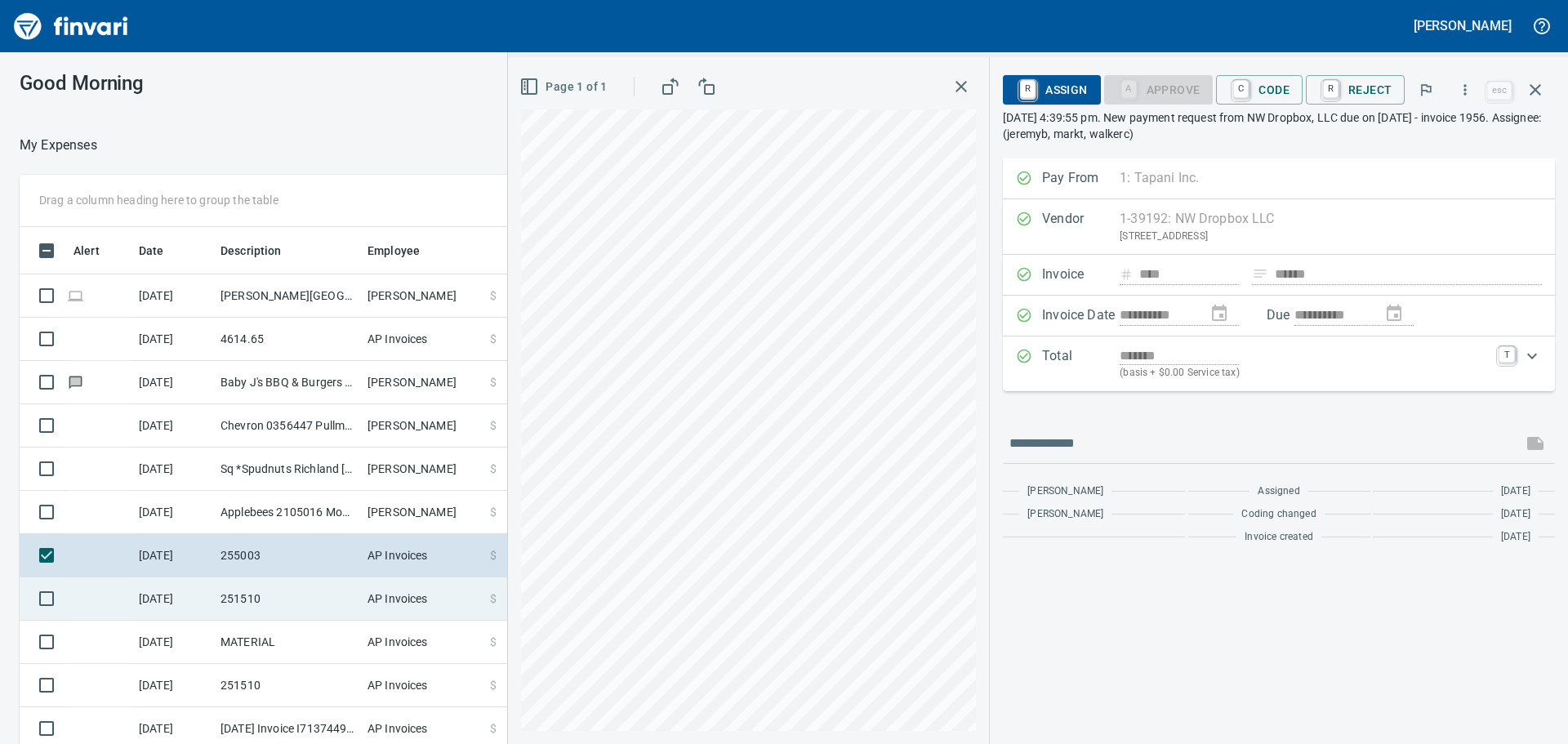
drag, startPoint x: 292, startPoint y: 601, endPoint x: 302, endPoint y: 594, distance: 12.2
click at [296, 601] on td "251510" at bounding box center [287, 599] width 147 height 43
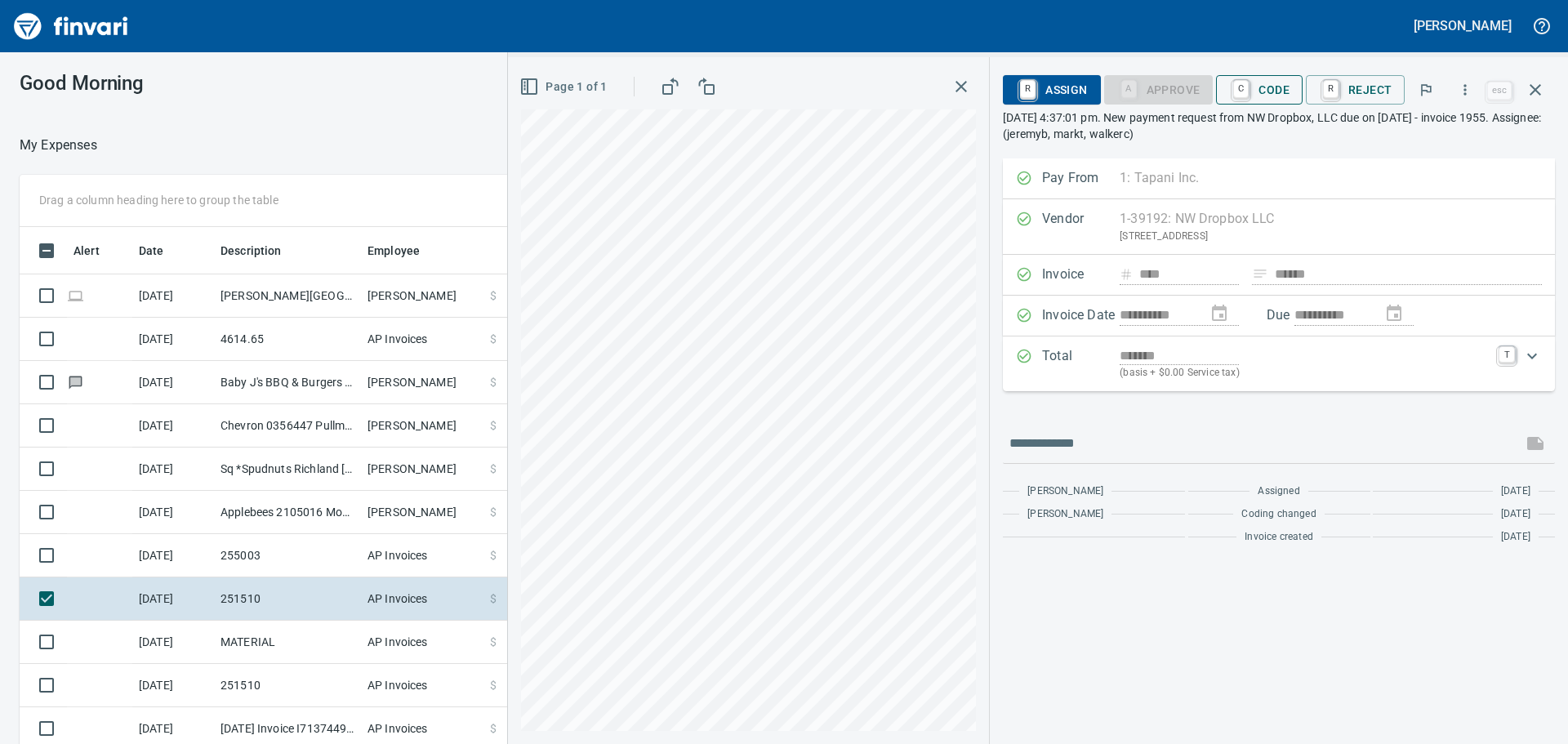
click at [1284, 91] on span "C Code" at bounding box center [1258, 90] width 60 height 28
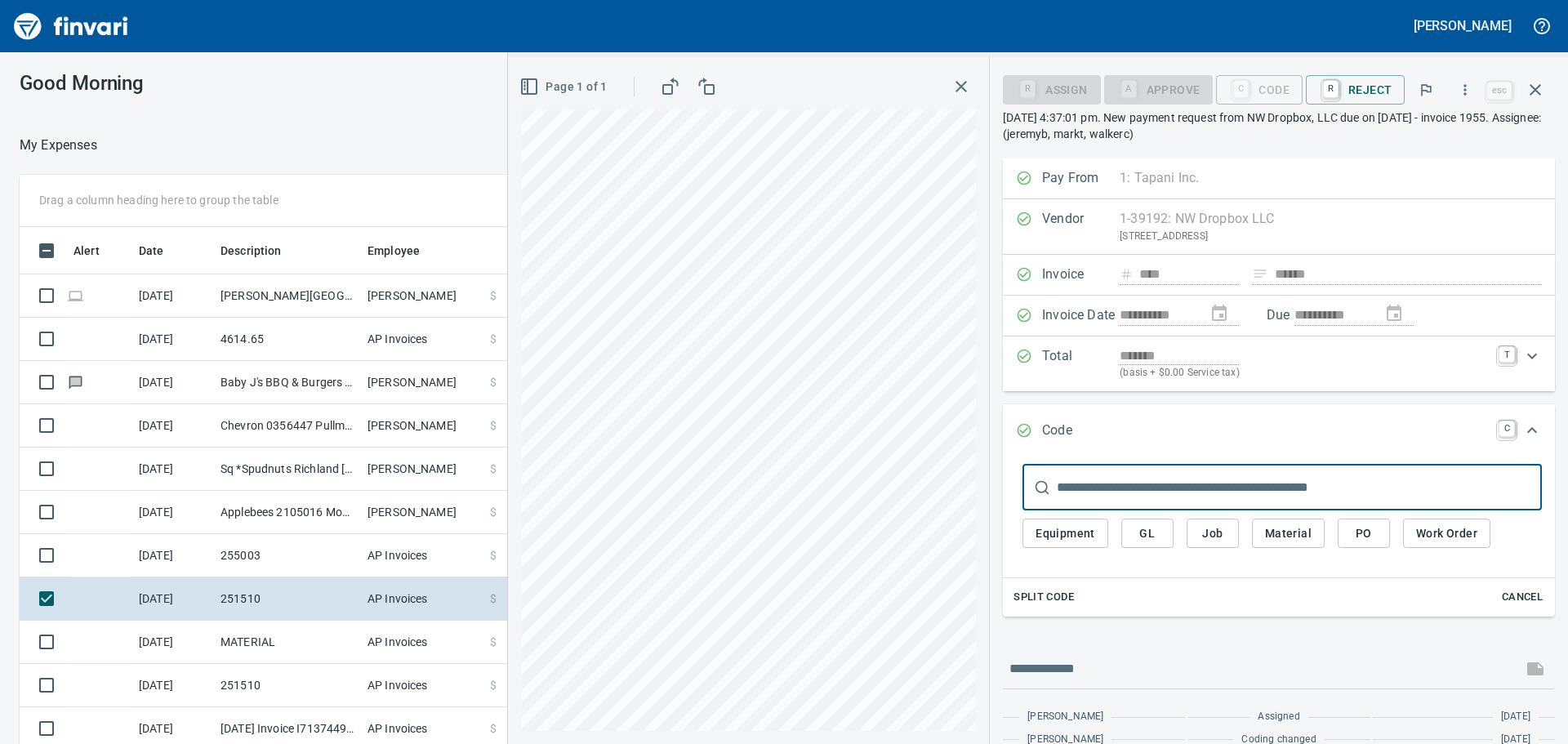
scroll to position [552, 1084]
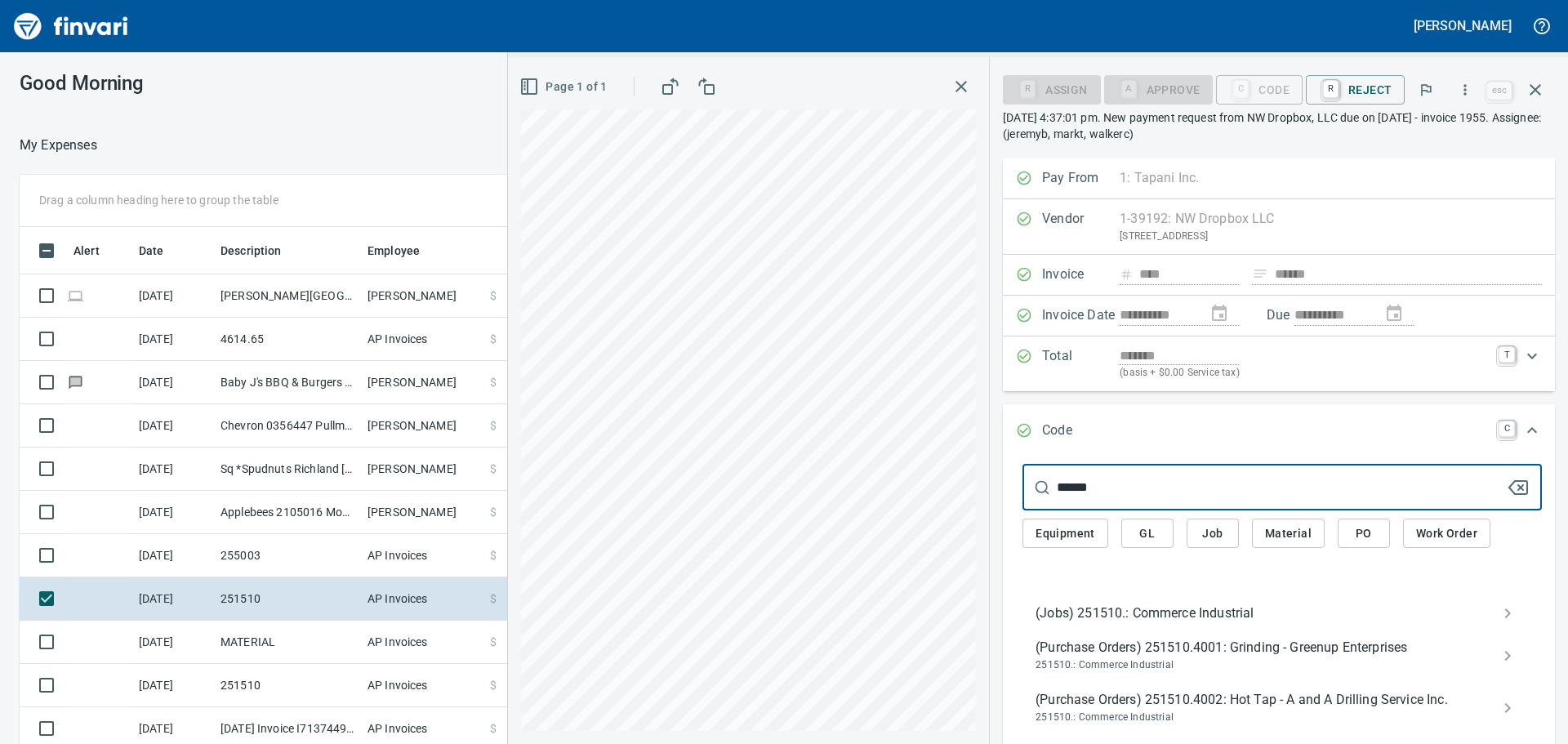
type input "******"
click at [1216, 608] on span "(Jobs) 251510.: Commerce Industrial" at bounding box center [1269, 613] width 467 height 20
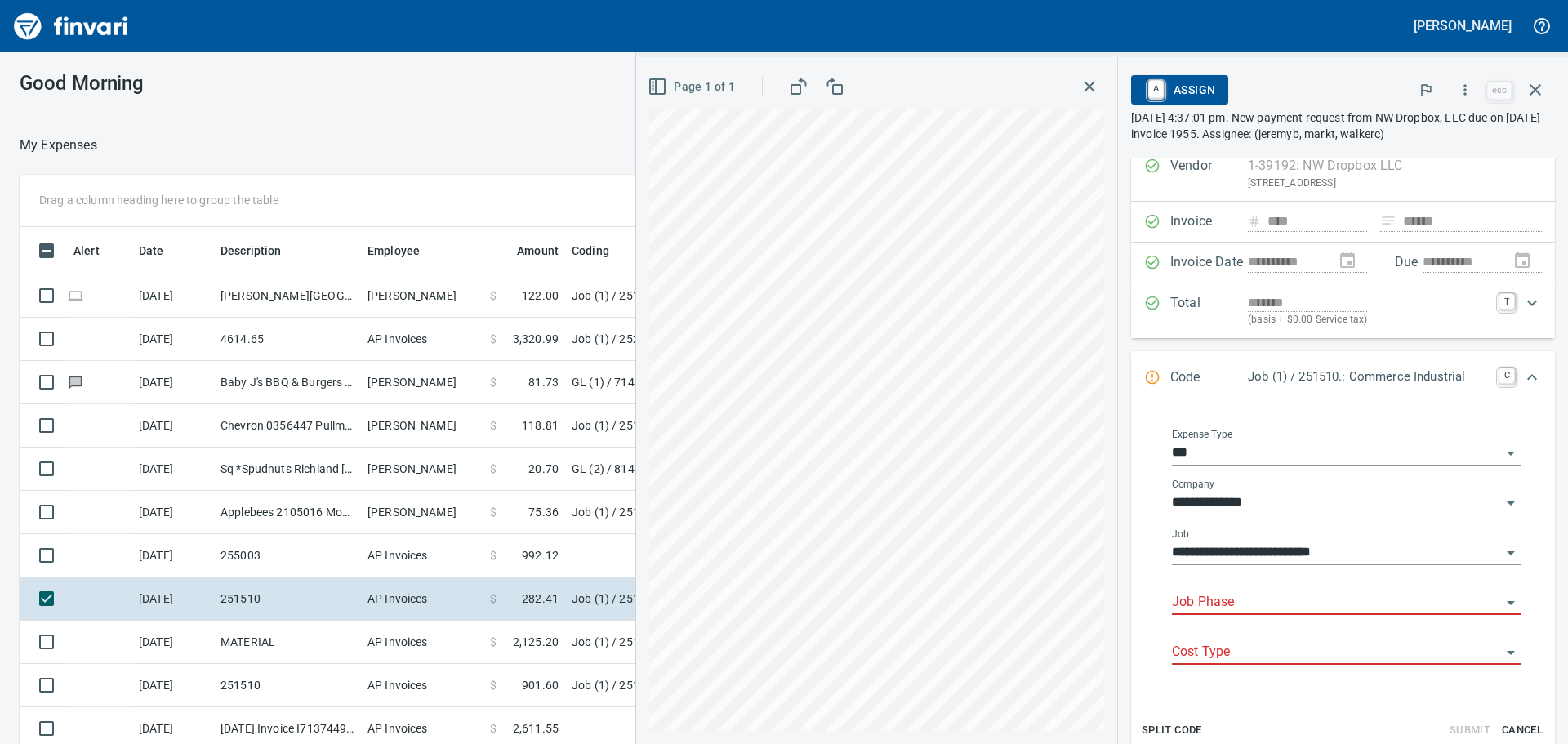
scroll to position [82, 0]
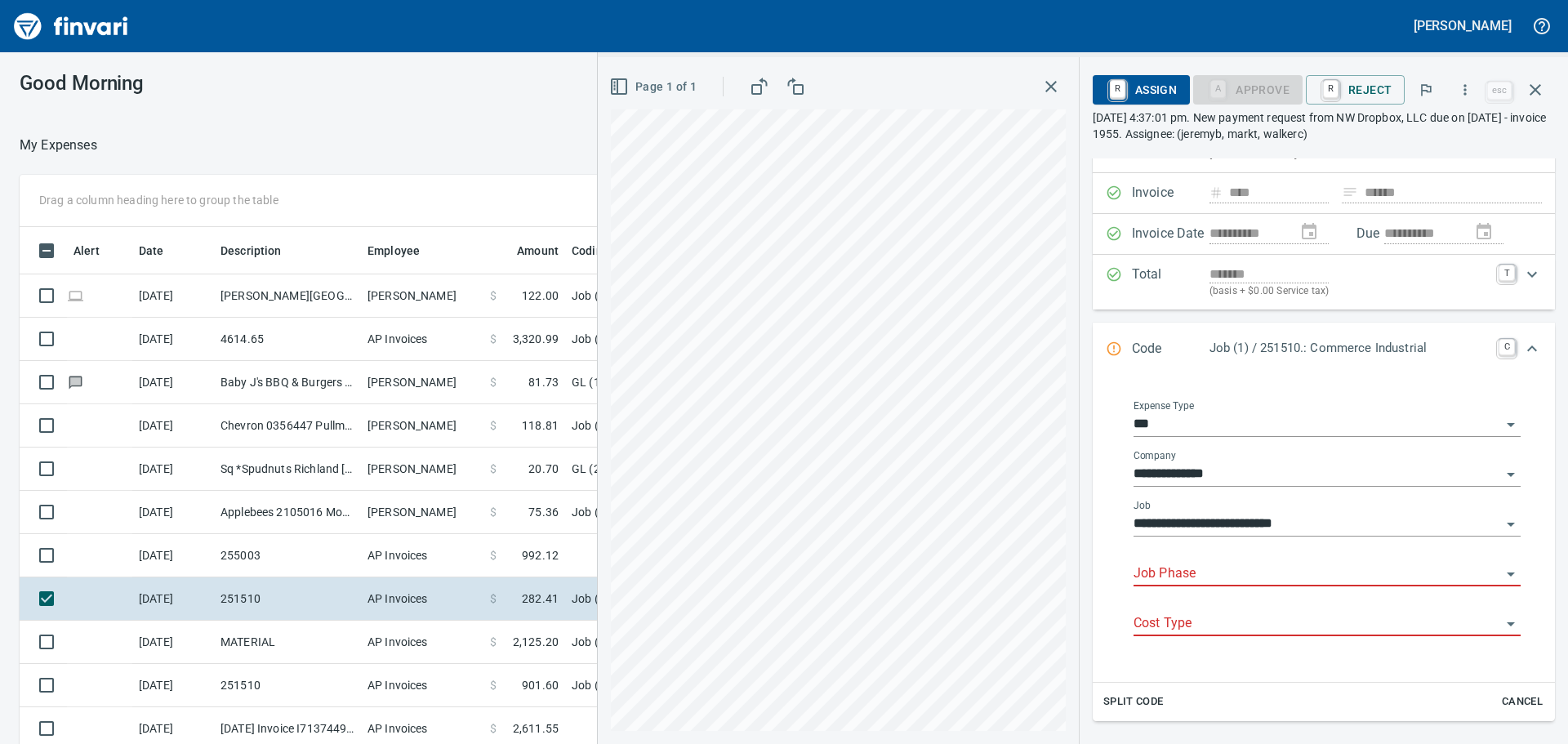
click at [1268, 568] on input "Job Phase" at bounding box center [1317, 574] width 368 height 23
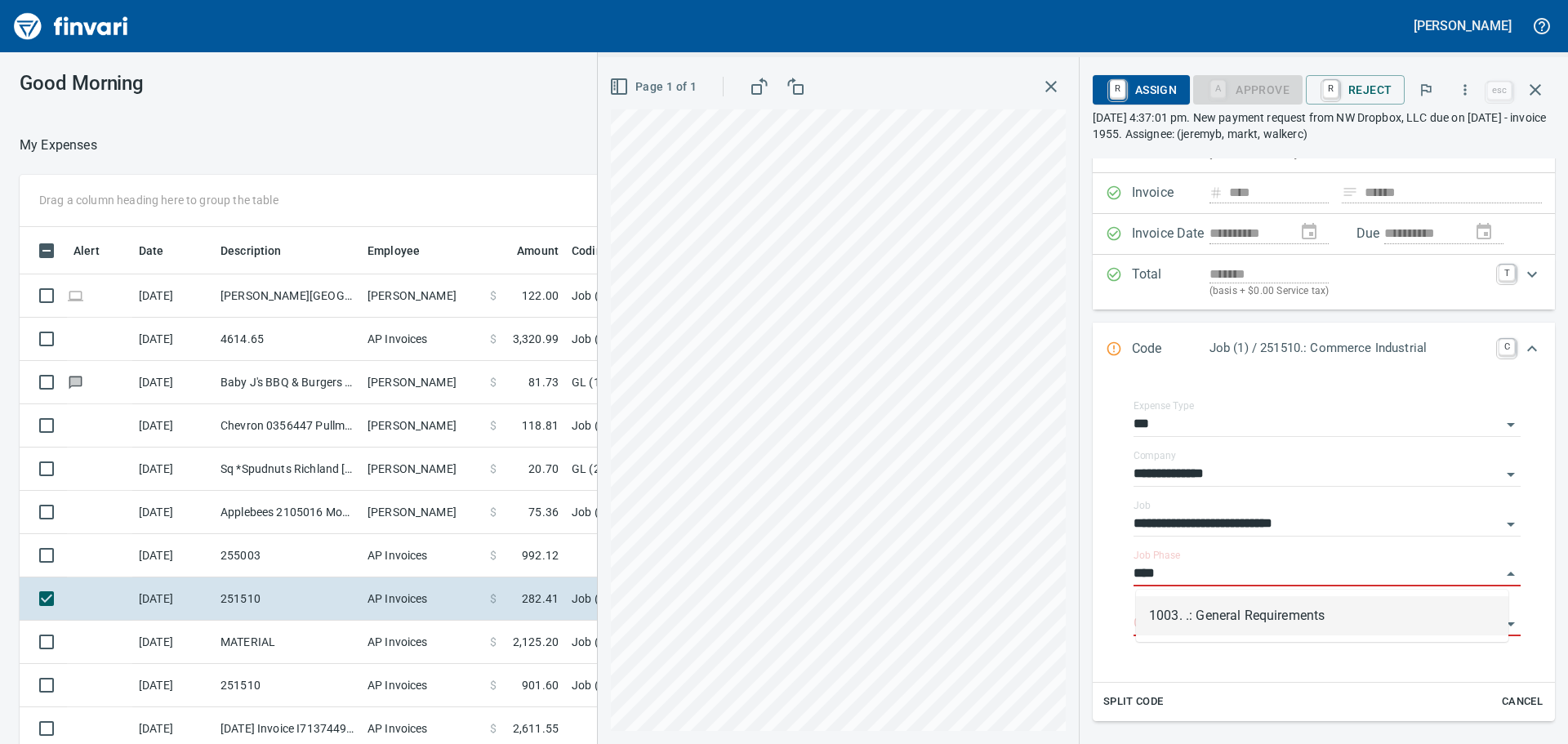
click at [1274, 617] on li "1003. .: General Requirements" at bounding box center [1322, 615] width 372 height 39
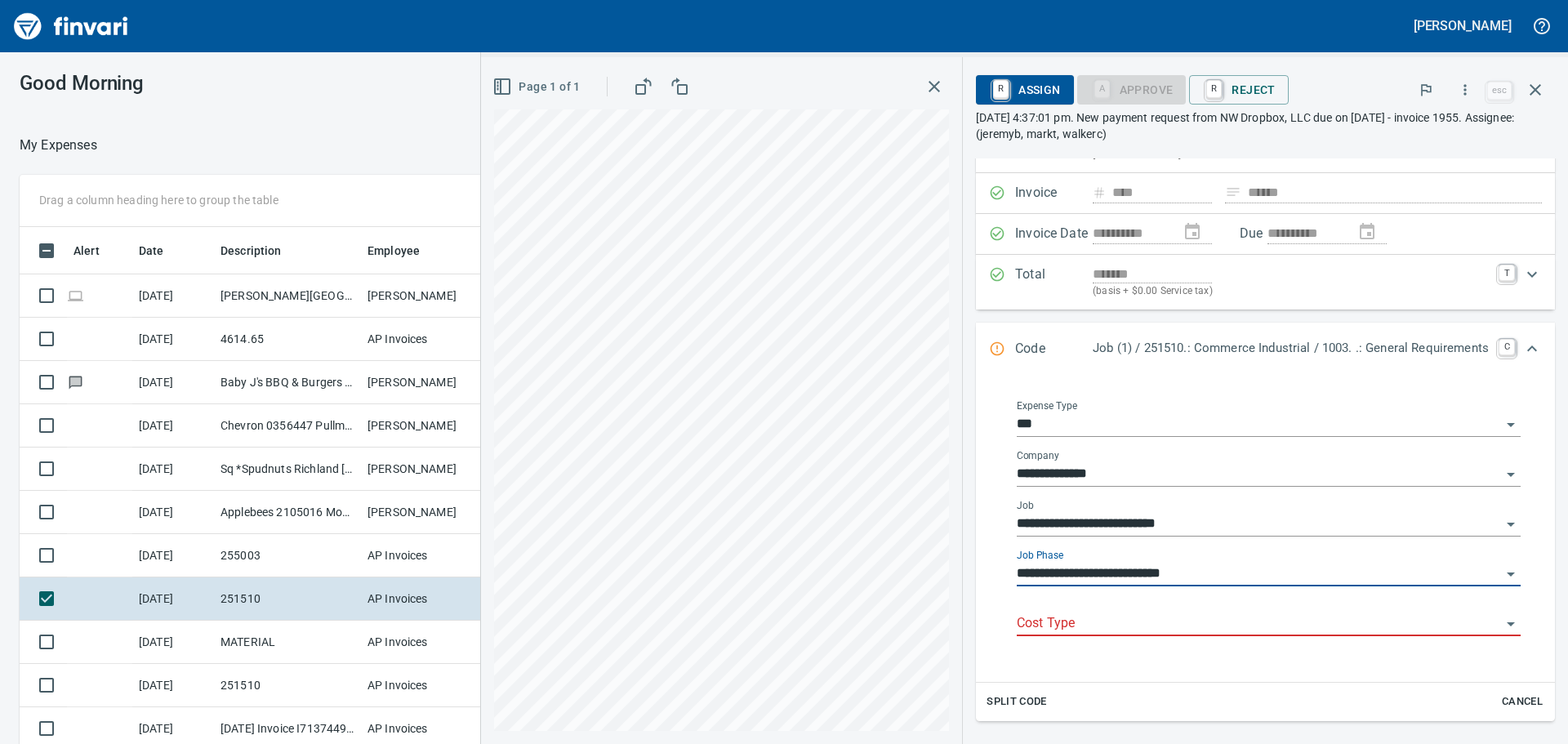
type input "**********"
click at [1273, 618] on input "Cost Type" at bounding box center [1258, 623] width 484 height 23
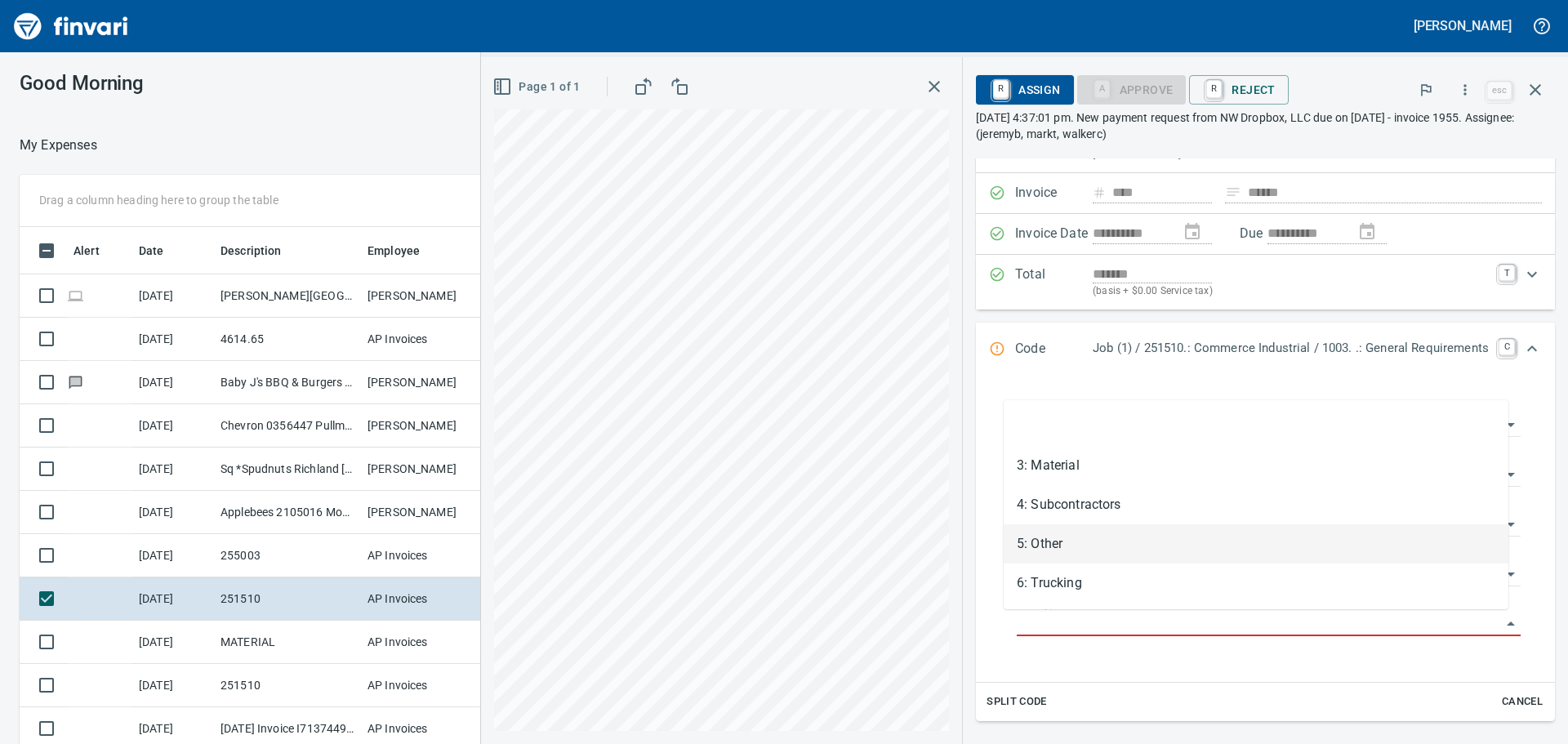
click at [1239, 544] on li "5: Other" at bounding box center [1256, 543] width 504 height 39
type input "********"
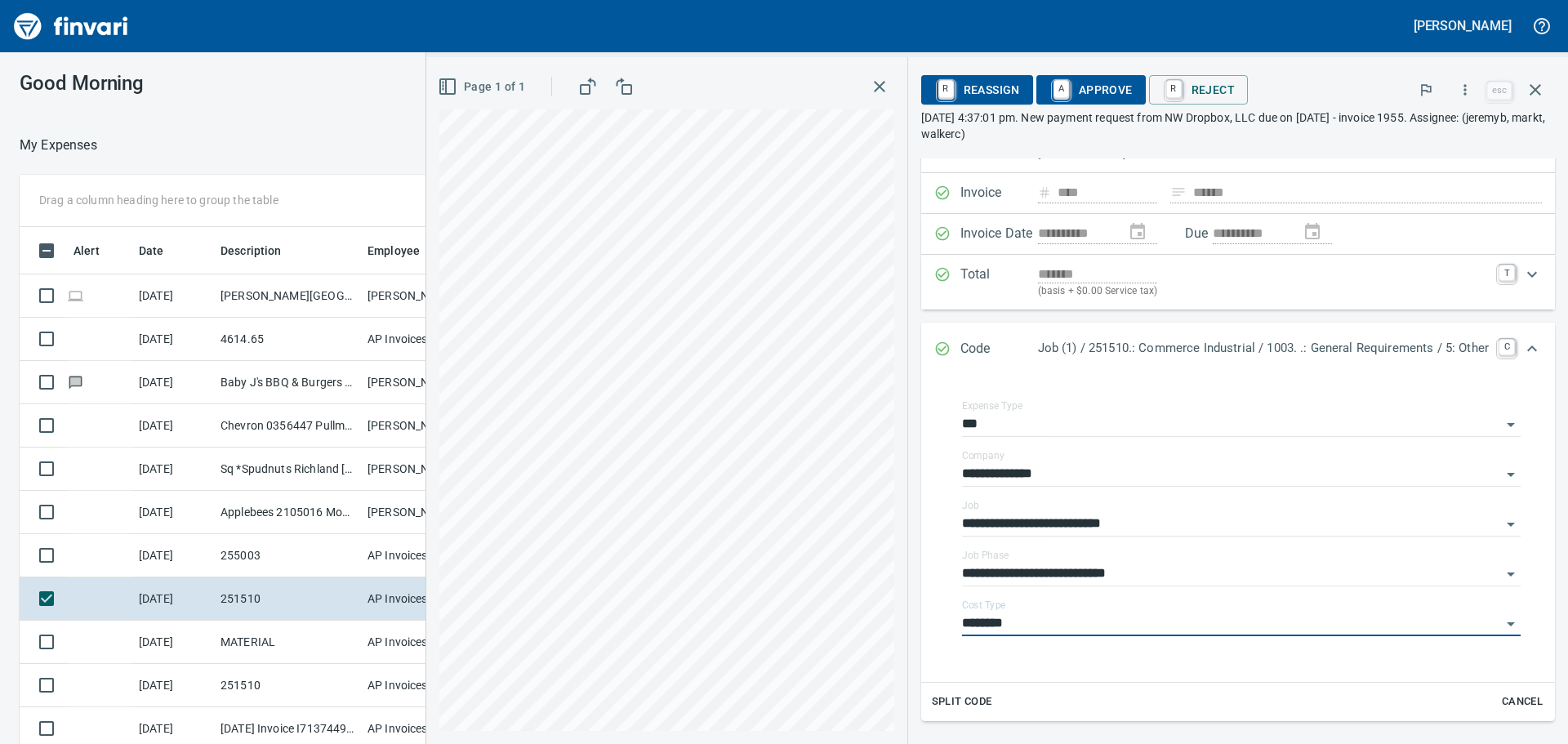
click at [1104, 82] on span "A Approve" at bounding box center [1091, 90] width 83 height 28
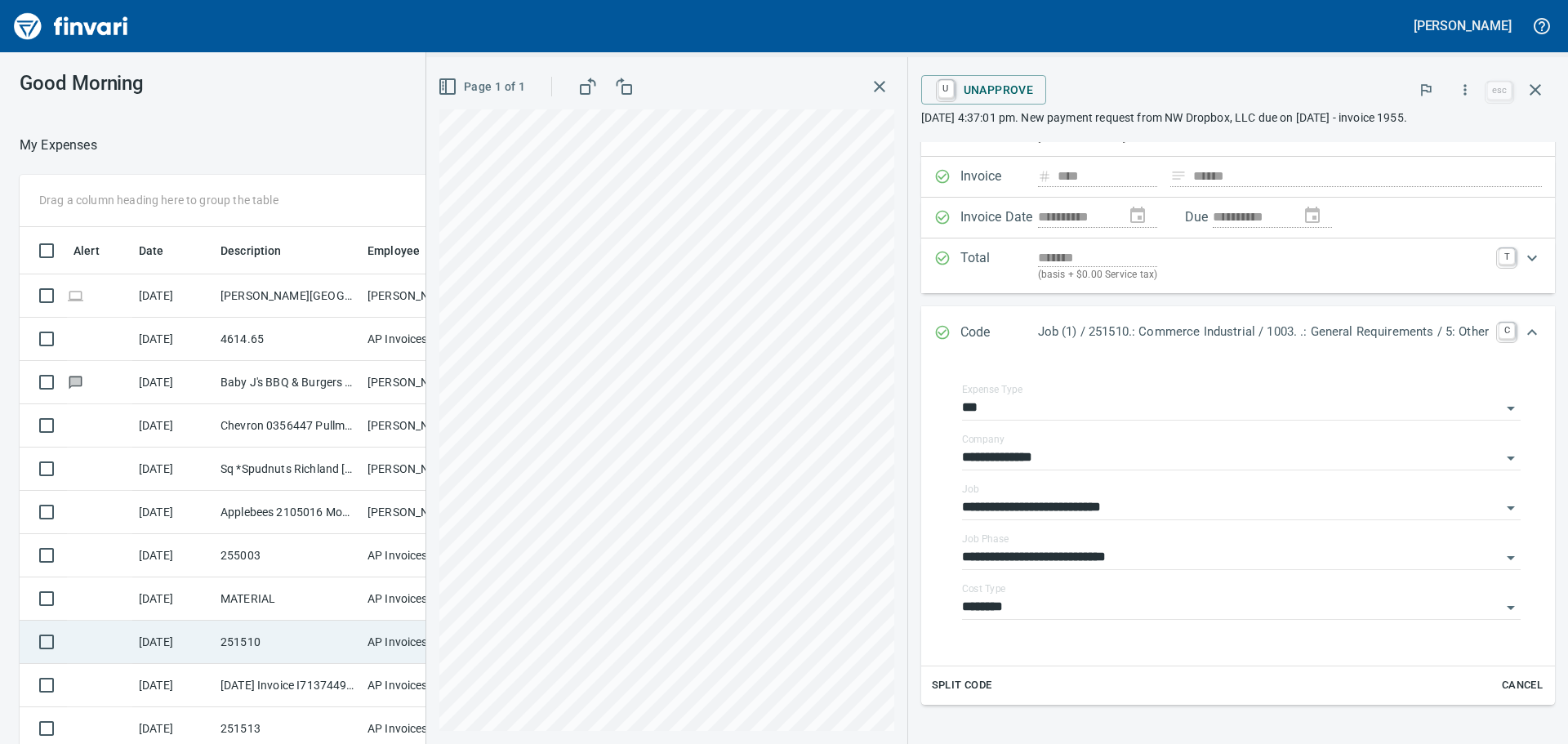
click at [250, 645] on td "251510" at bounding box center [287, 642] width 147 height 43
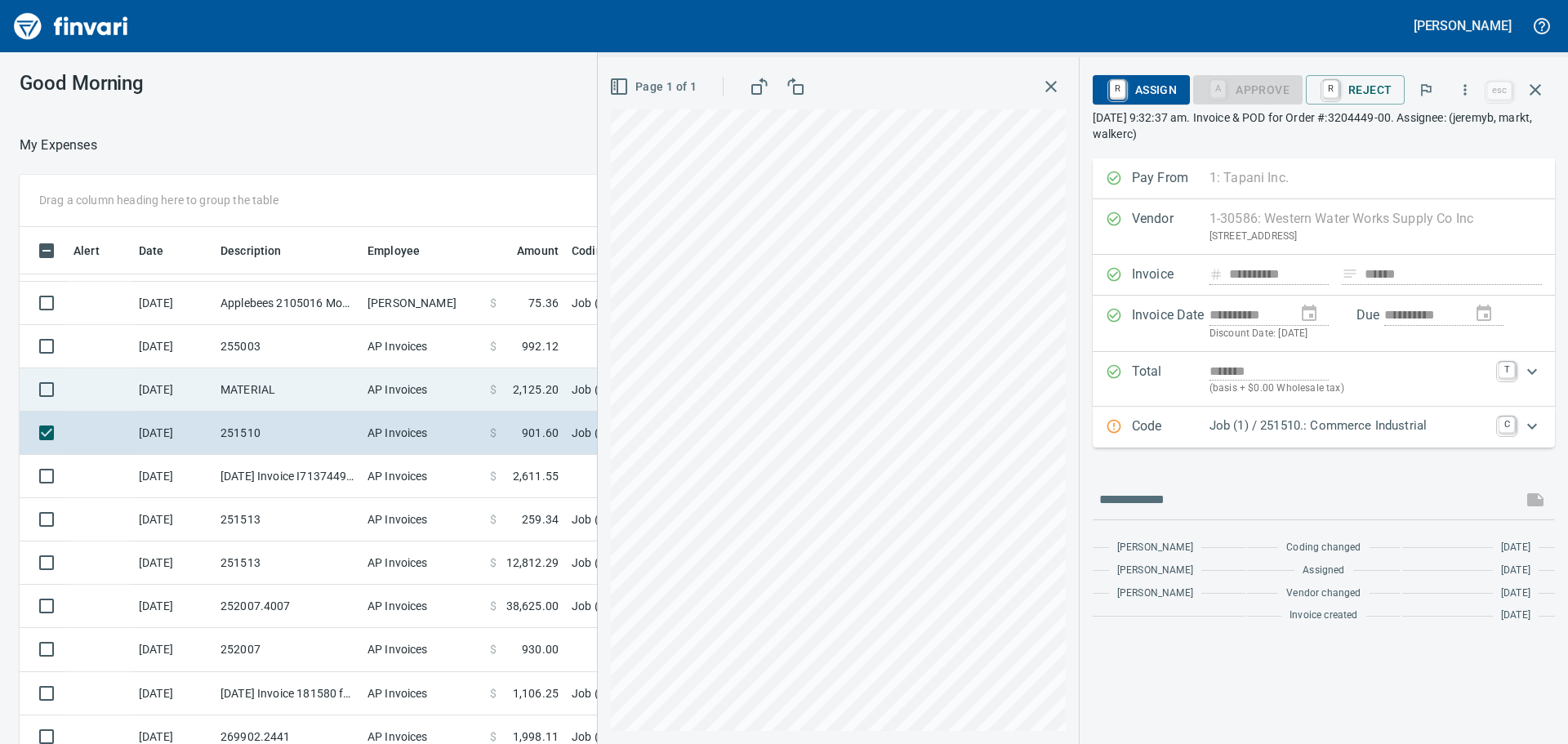
scroll to position [82, 0]
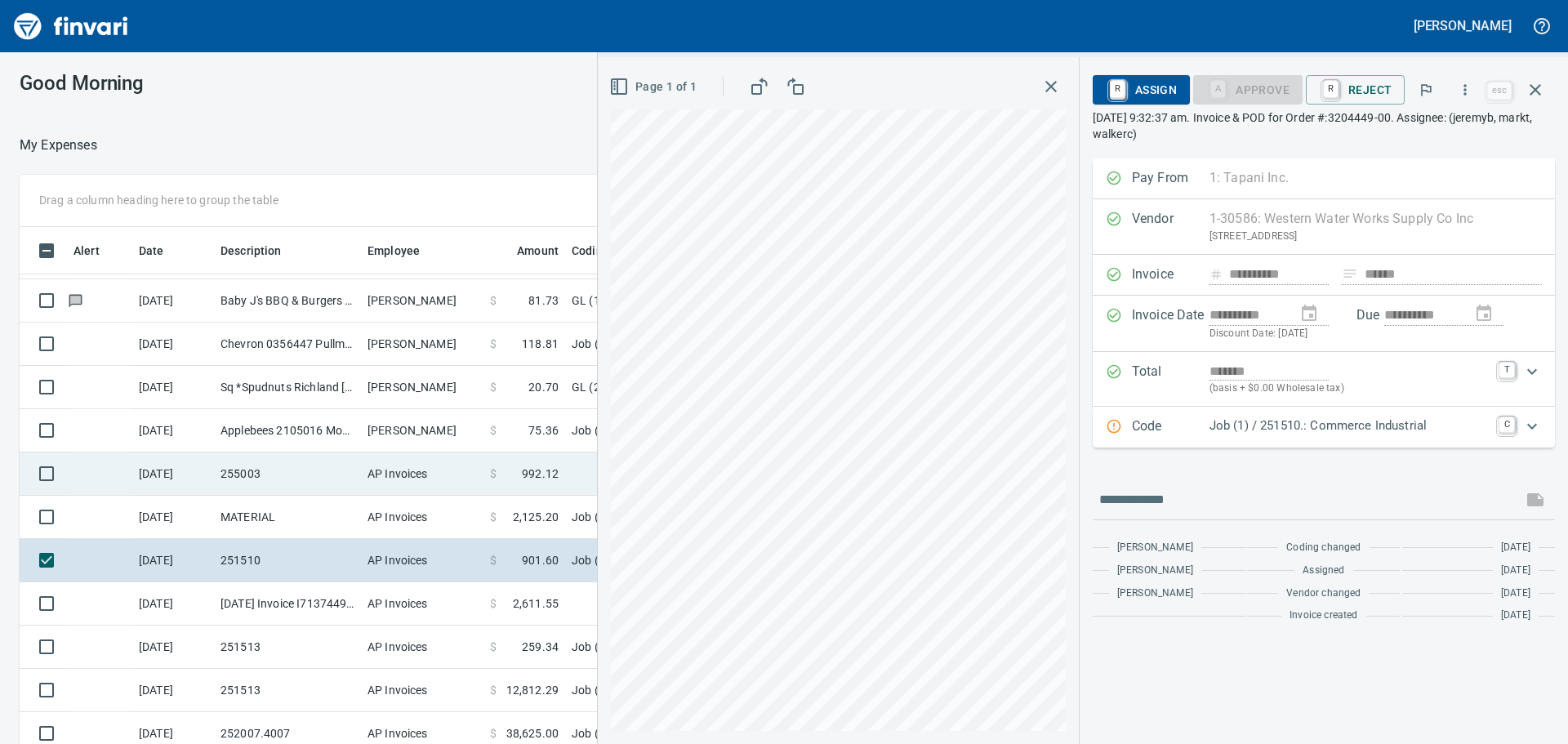
click at [284, 472] on td "255003" at bounding box center [287, 474] width 147 height 43
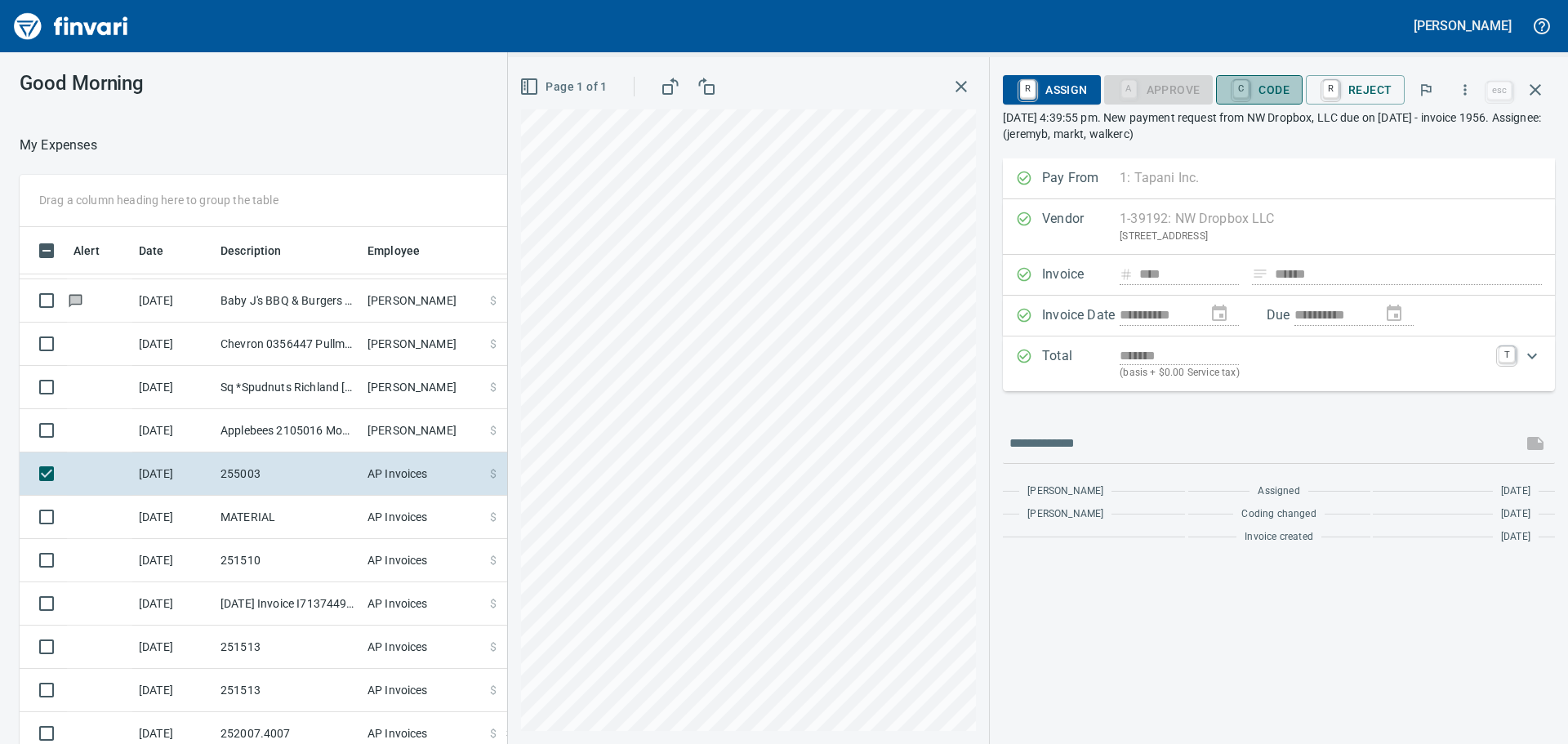
click at [1271, 88] on span "C Code" at bounding box center [1258, 90] width 60 height 28
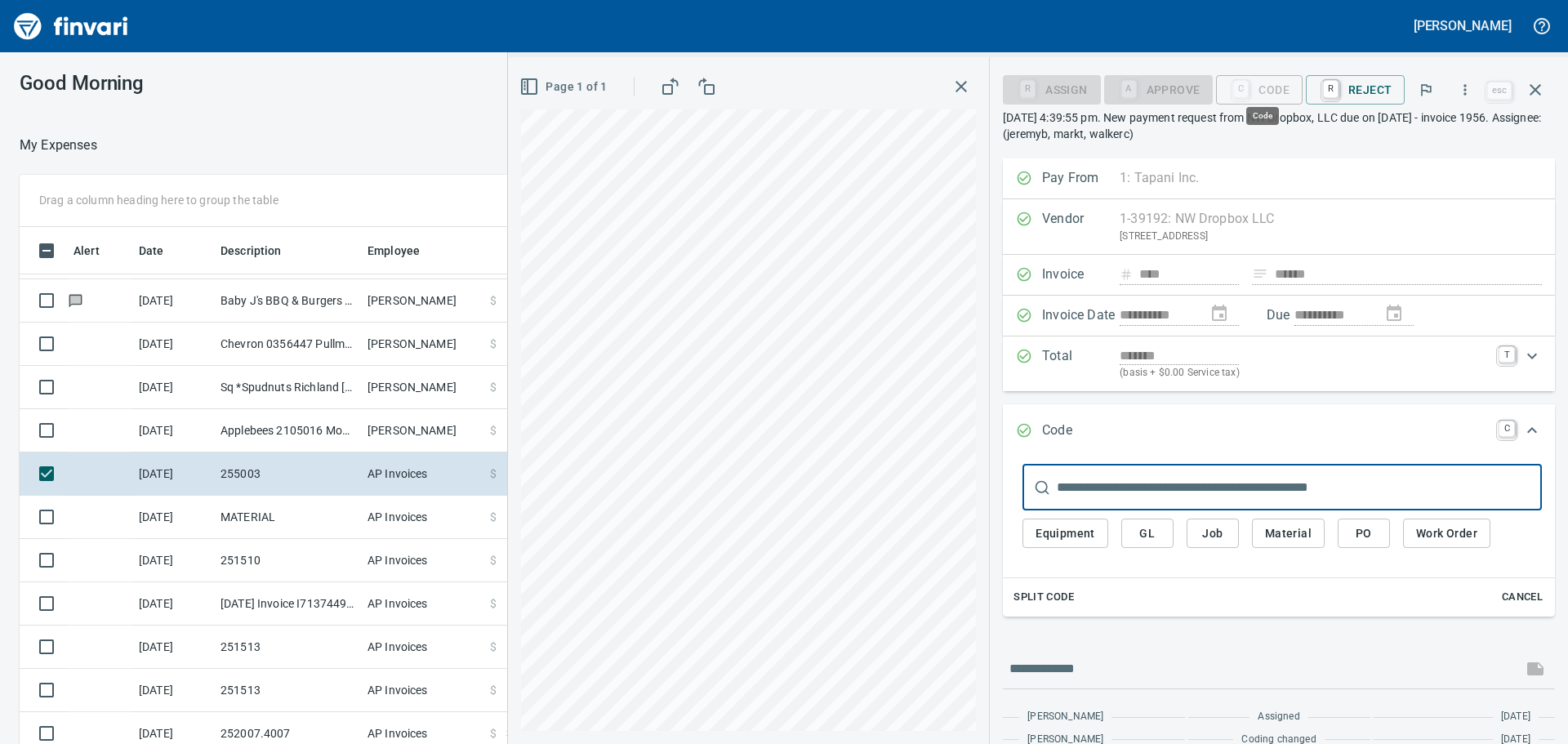
scroll to position [552, 1084]
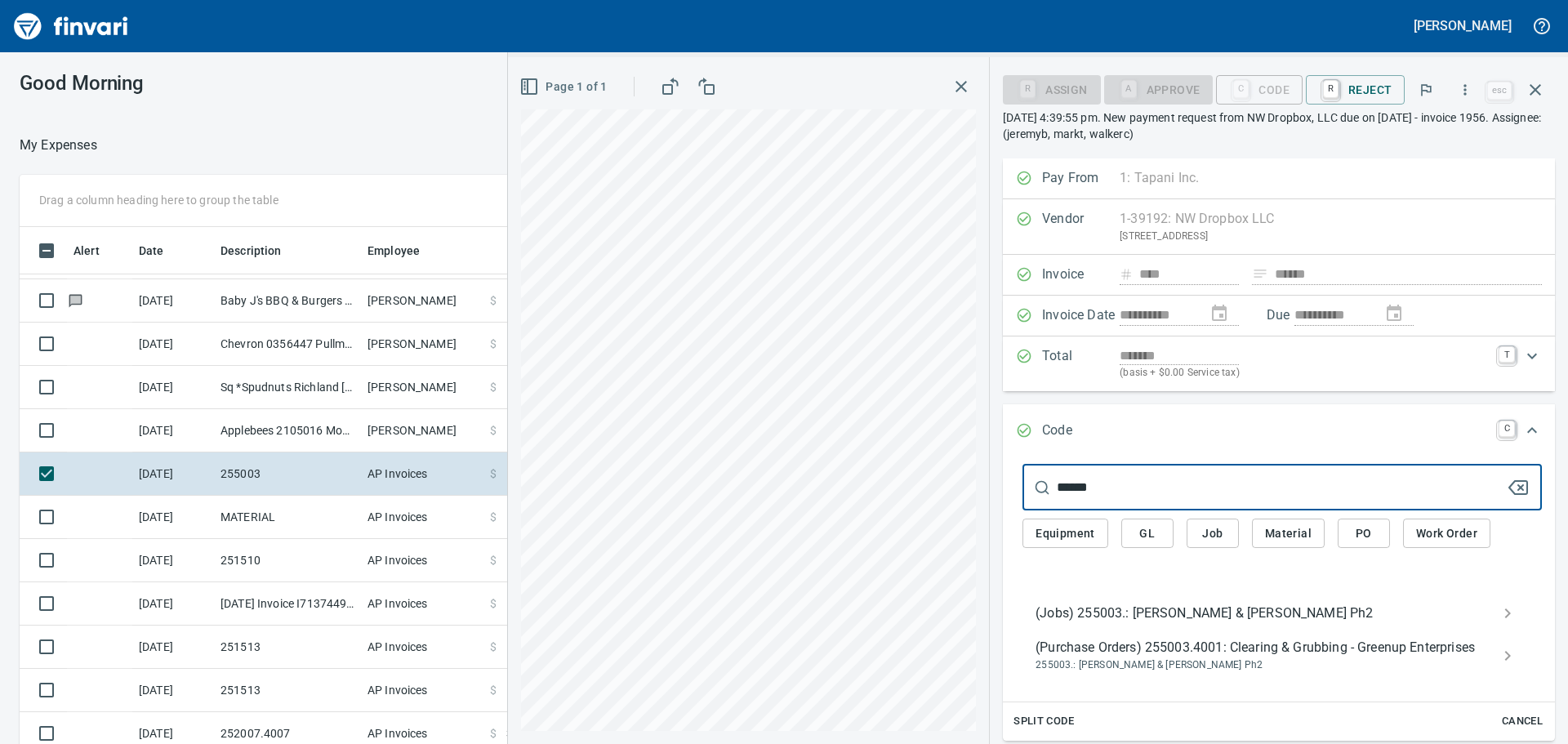
type input "******"
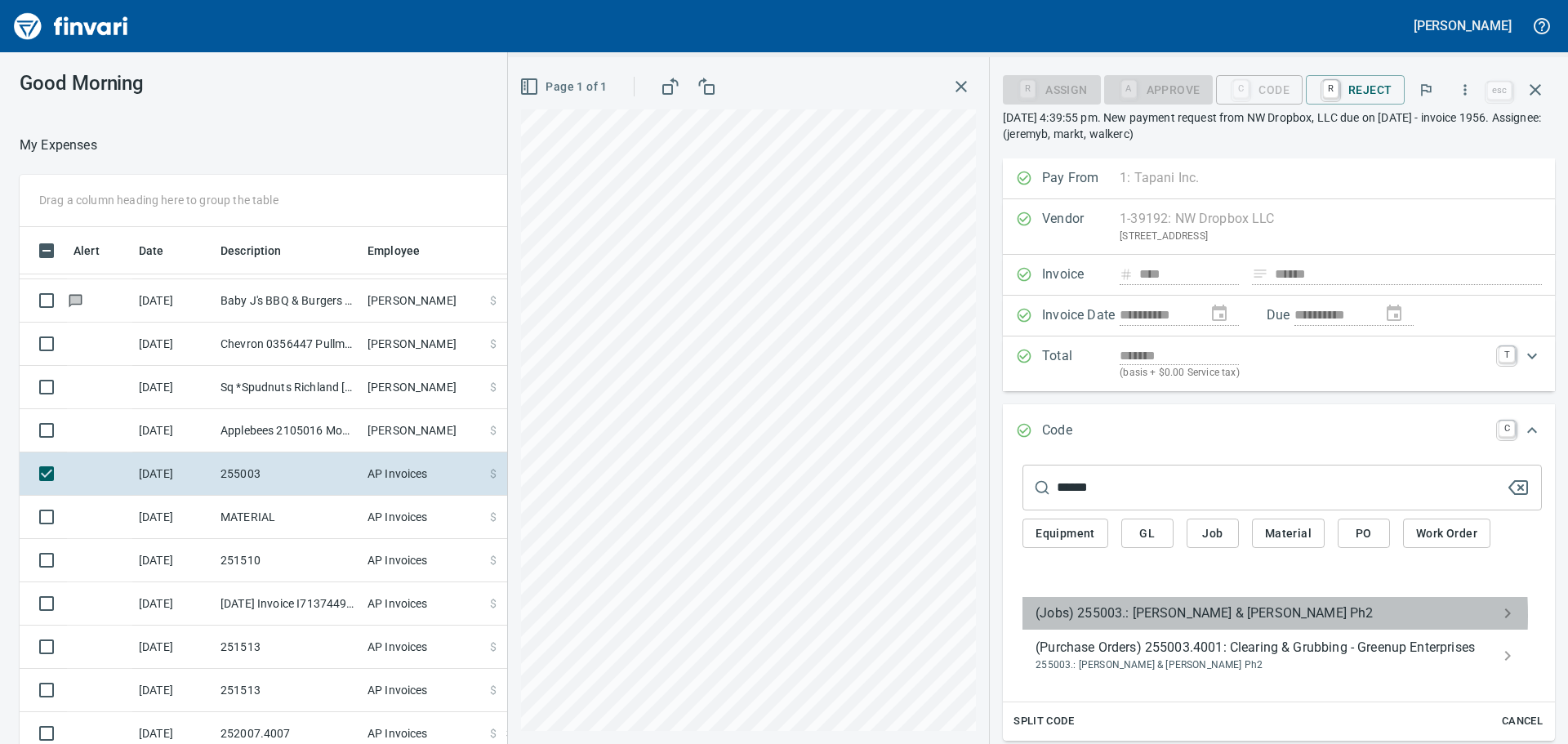
click at [1182, 614] on span "(Jobs) 255003.: Amira Song & Walker Ph2" at bounding box center [1269, 613] width 467 height 20
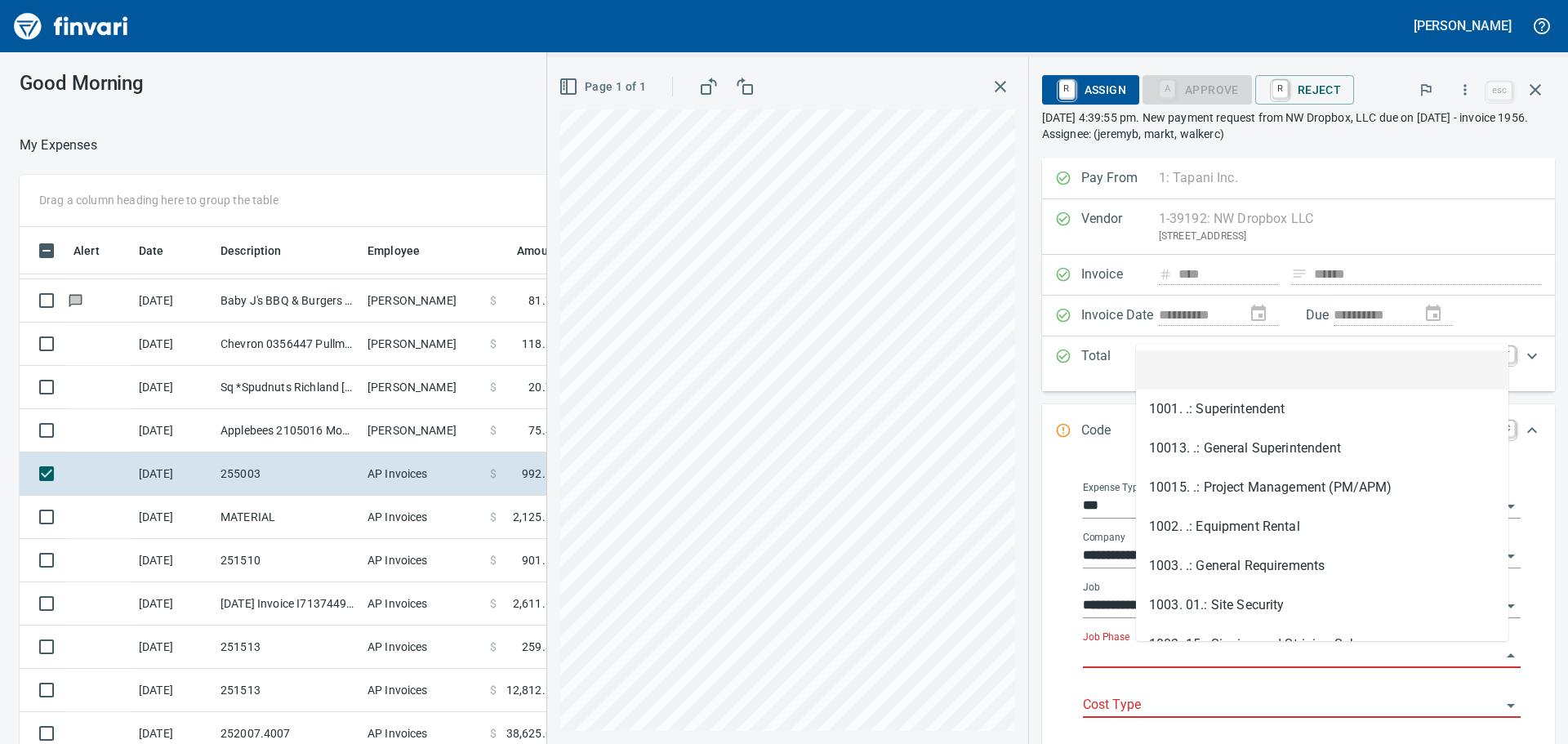
click at [1183, 657] on input "Job Phase" at bounding box center [1291, 655] width 418 height 23
click at [1248, 373] on li "1003. .: General Requirements" at bounding box center [1322, 369] width 372 height 39
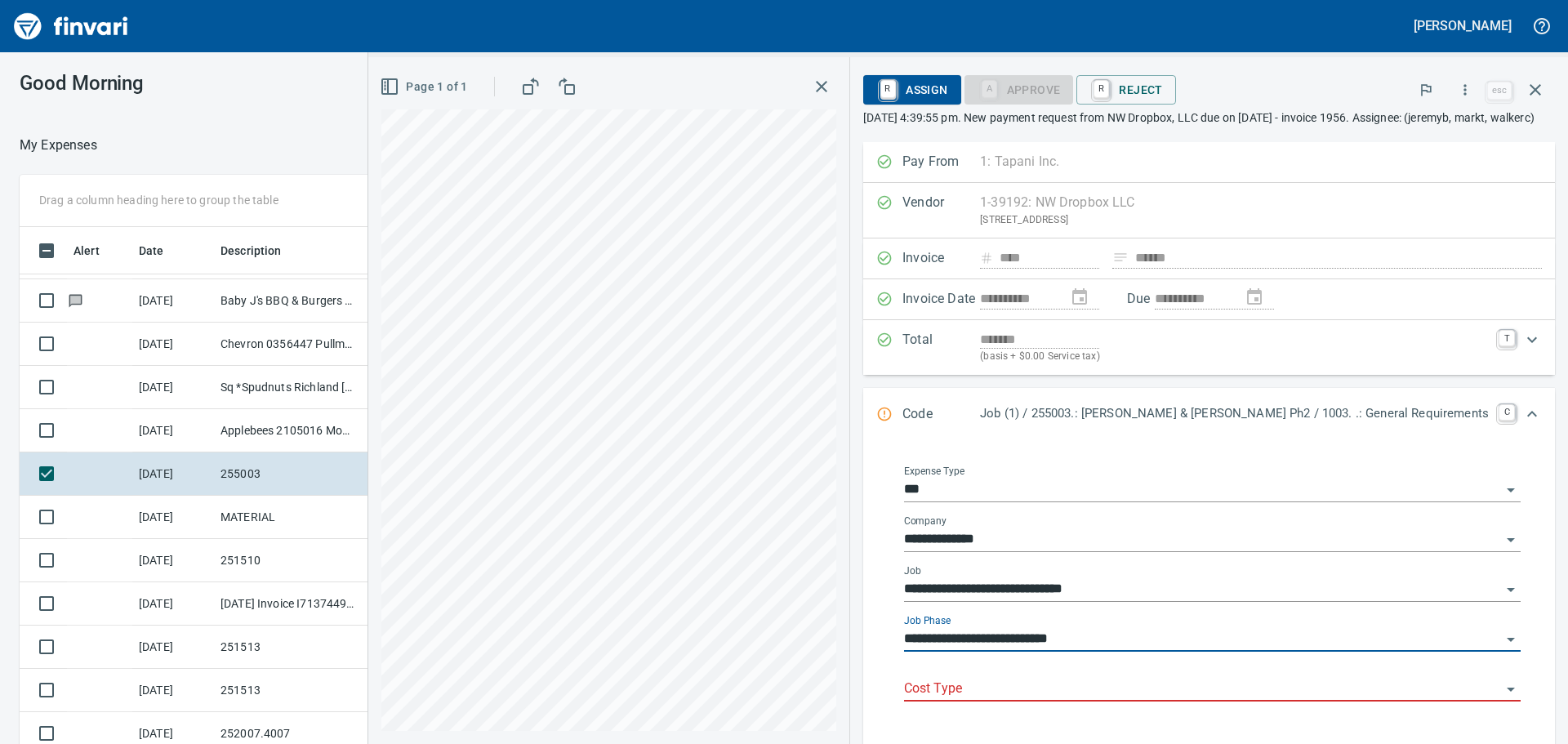
type input "**********"
click at [1167, 701] on input "Cost Type" at bounding box center [1203, 688] width 597 height 23
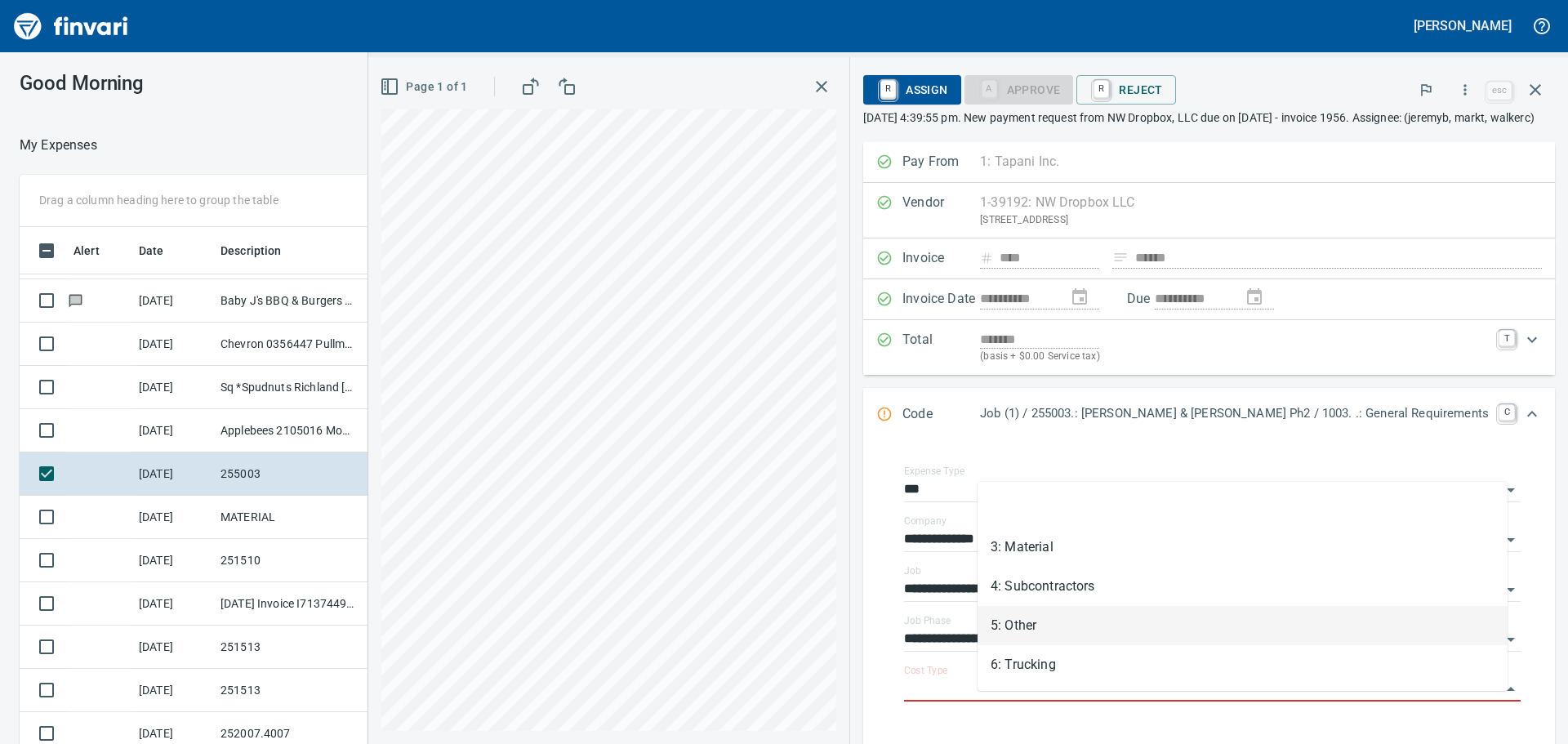
click at [1170, 636] on li "5: Other" at bounding box center [1242, 625] width 530 height 39
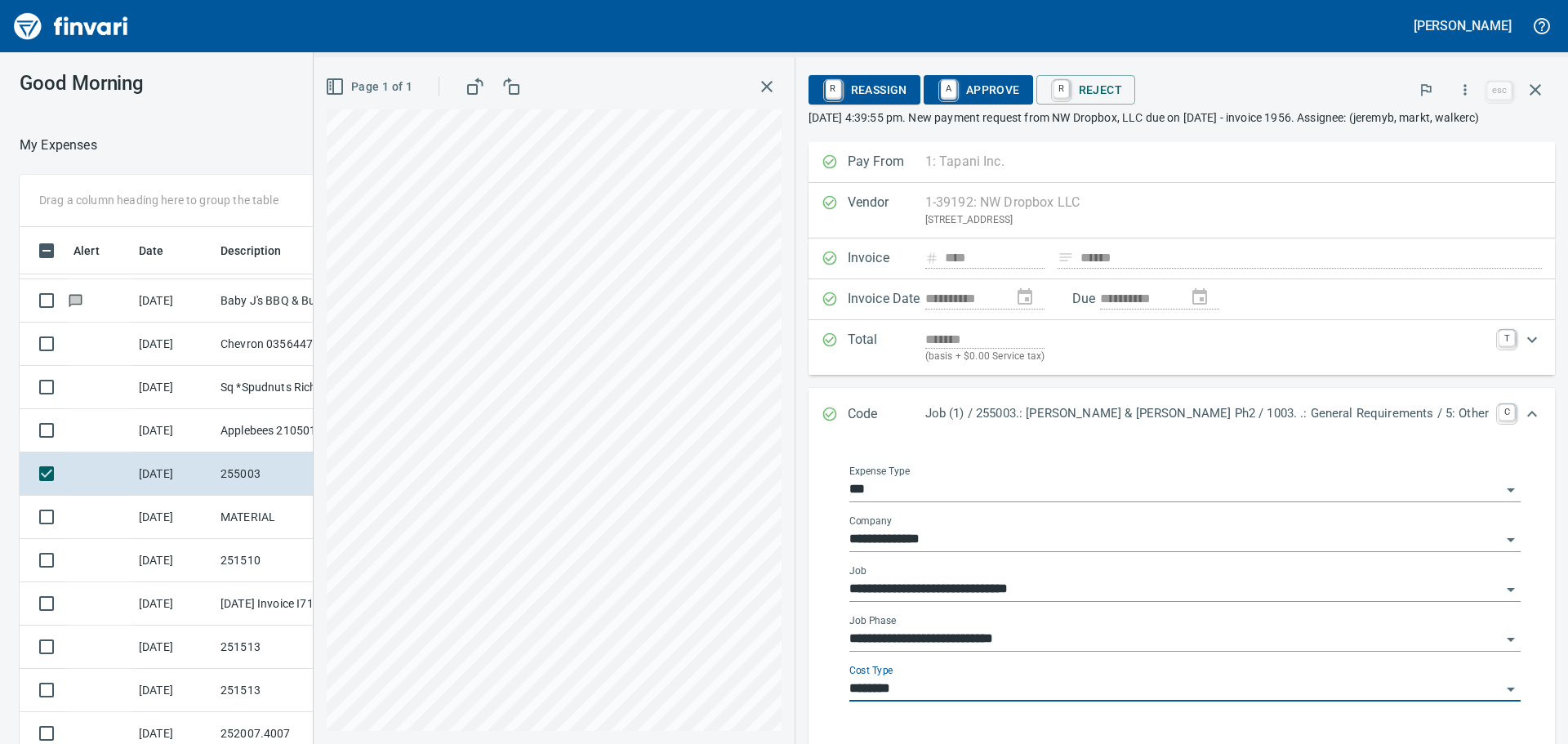
type input "********"
click at [1020, 87] on span "A Approve" at bounding box center [978, 90] width 83 height 28
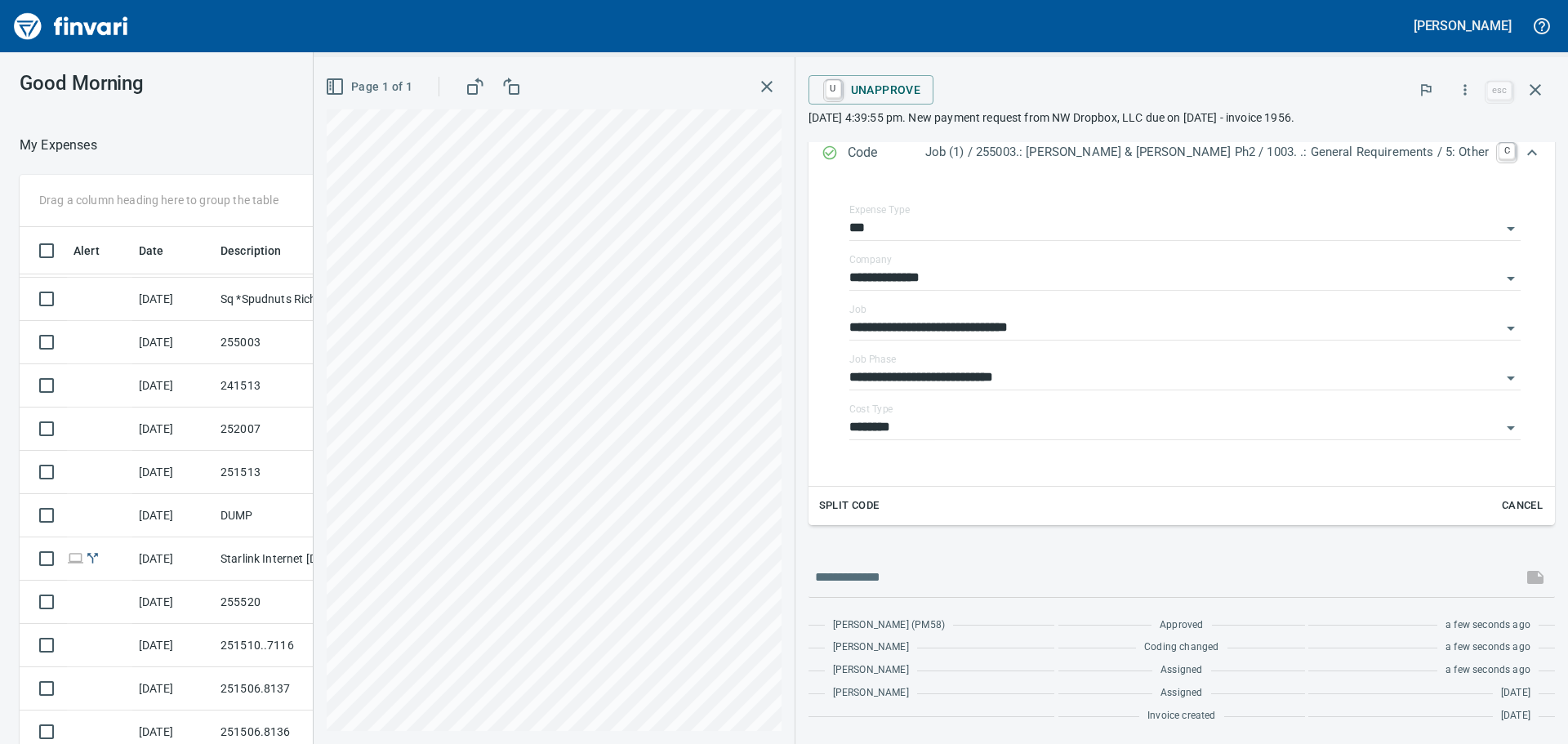
scroll to position [1632, 0]
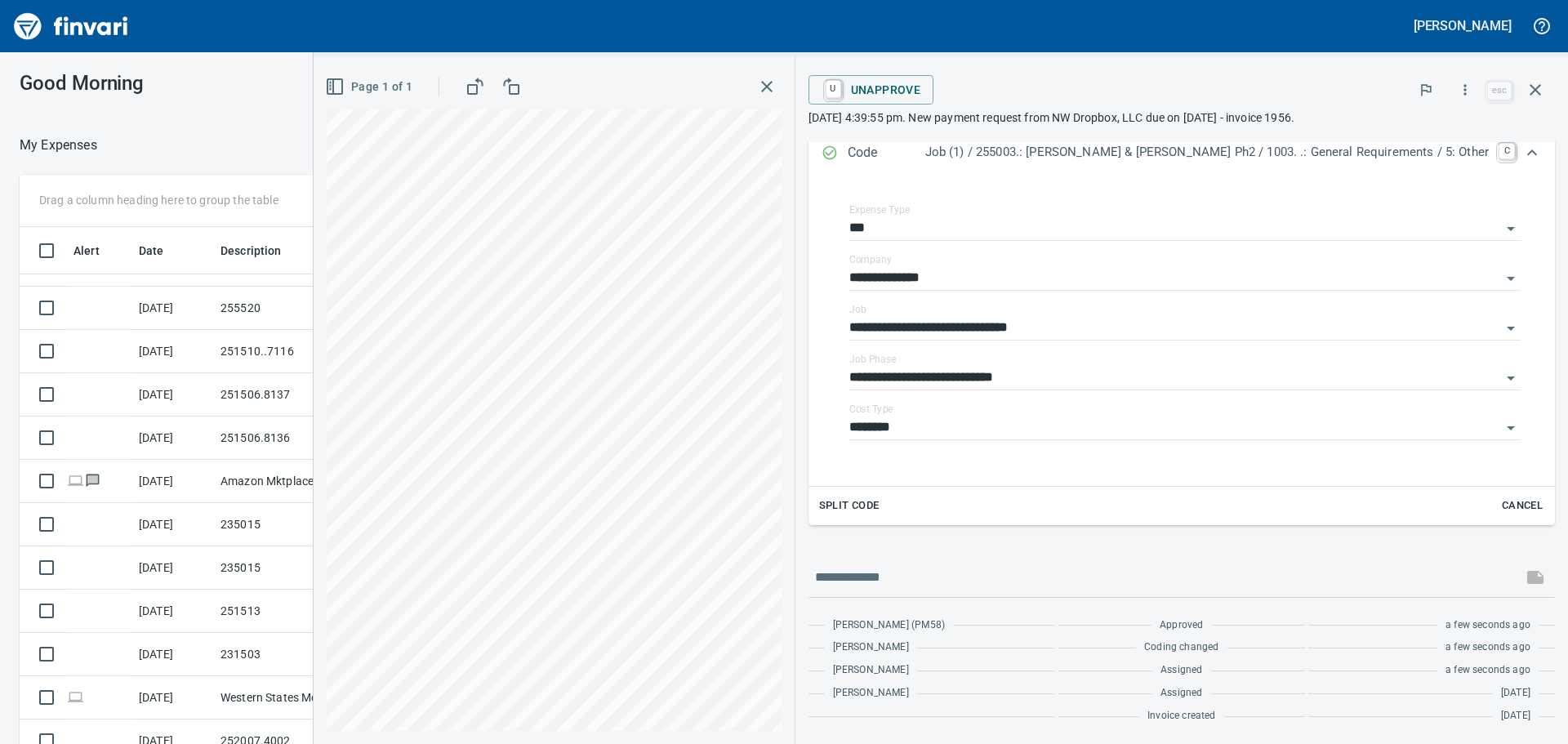
click at [777, 78] on icon "button" at bounding box center [767, 86] width 20 height 20
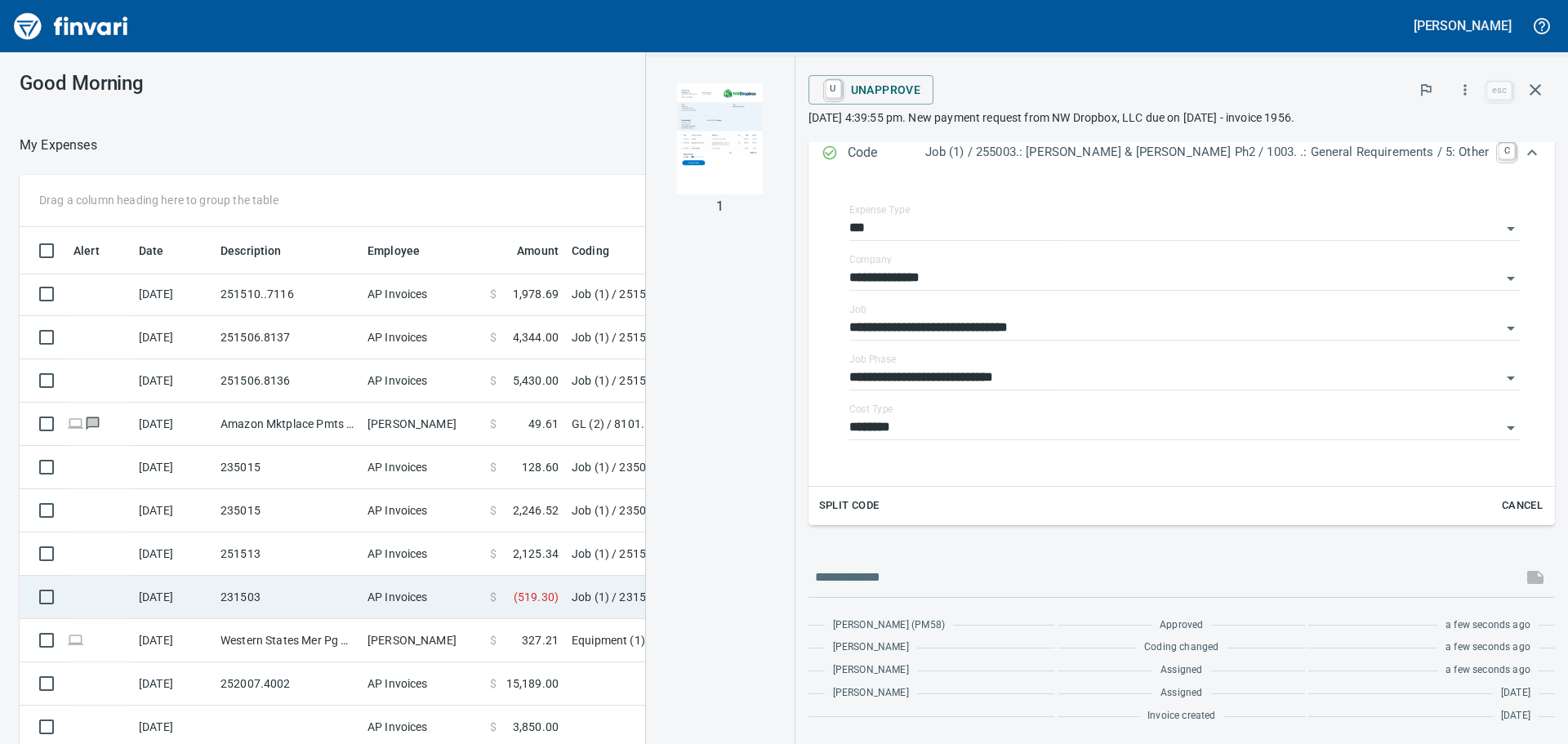
scroll to position [1735, 0]
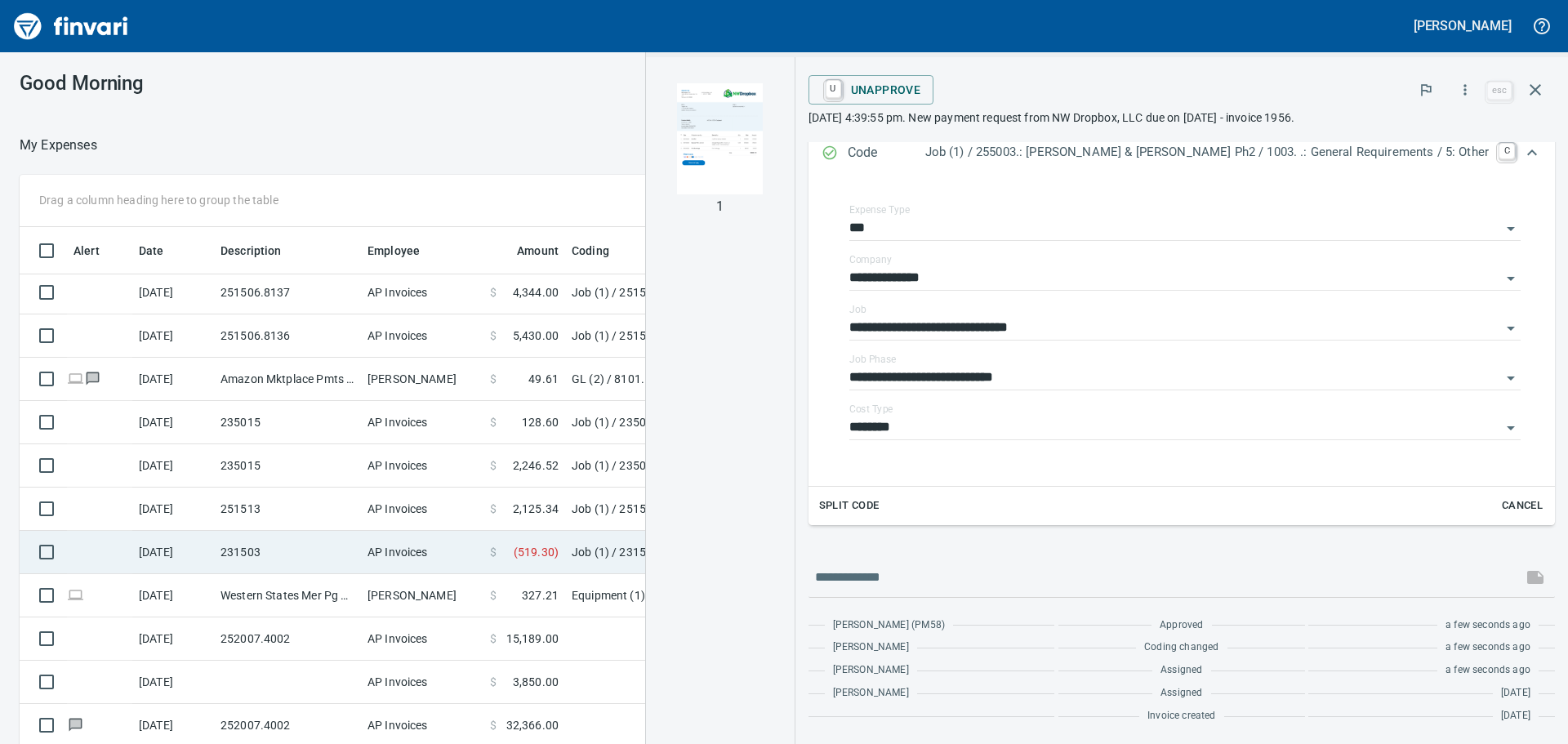
click at [293, 553] on td "231503" at bounding box center [287, 552] width 147 height 43
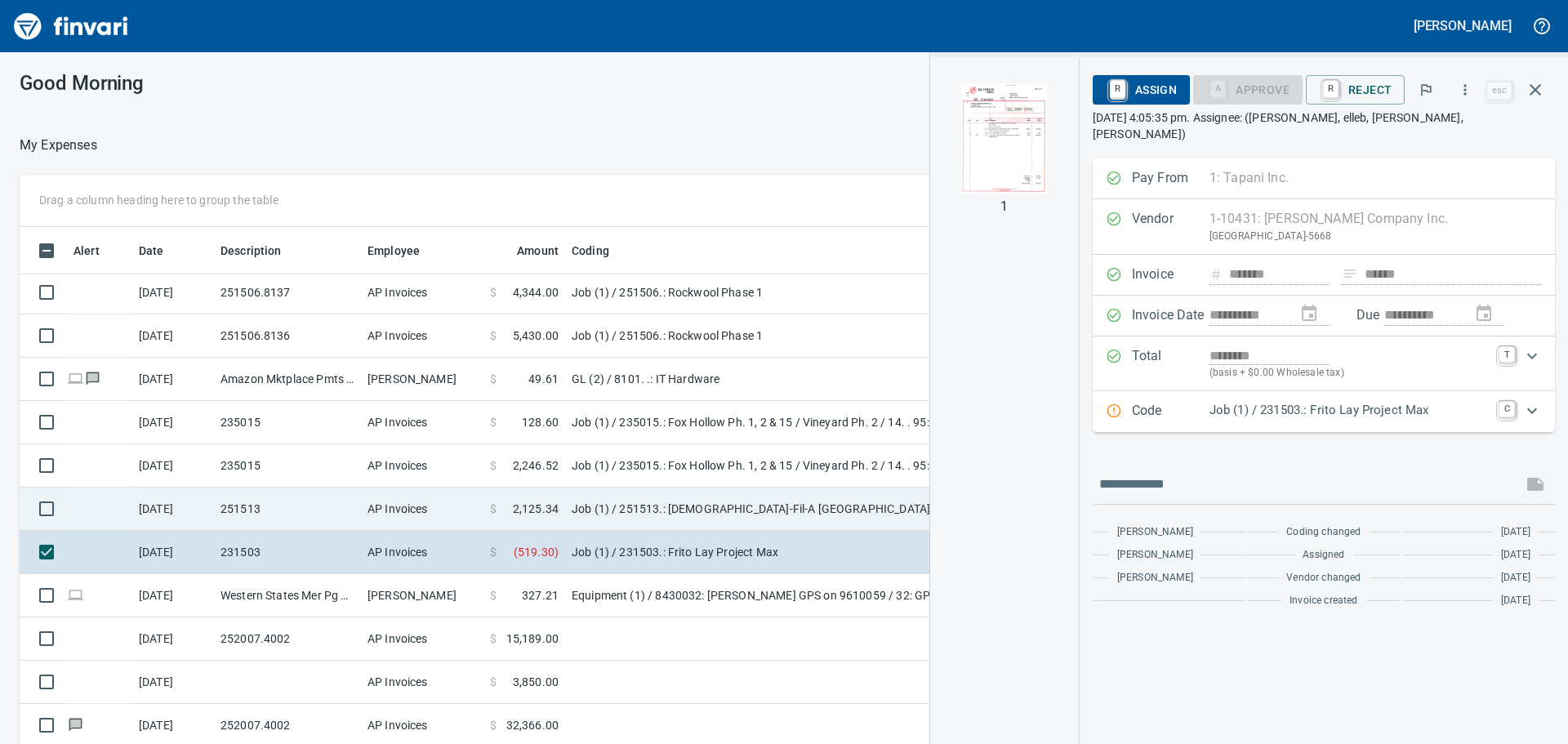
click at [287, 497] on td "251513" at bounding box center [287, 509] width 147 height 43
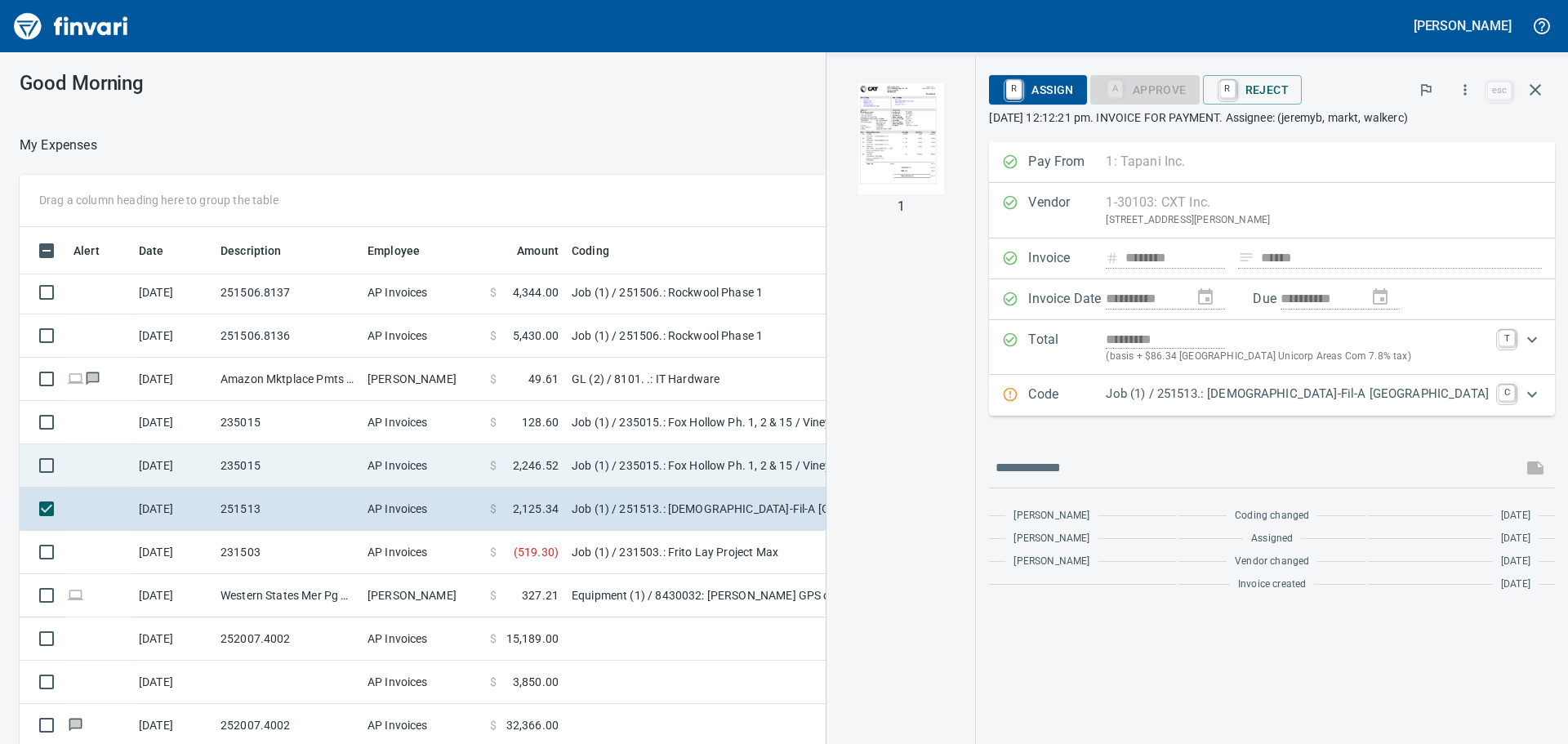
click at [292, 444] on td "235015" at bounding box center [287, 466] width 147 height 43
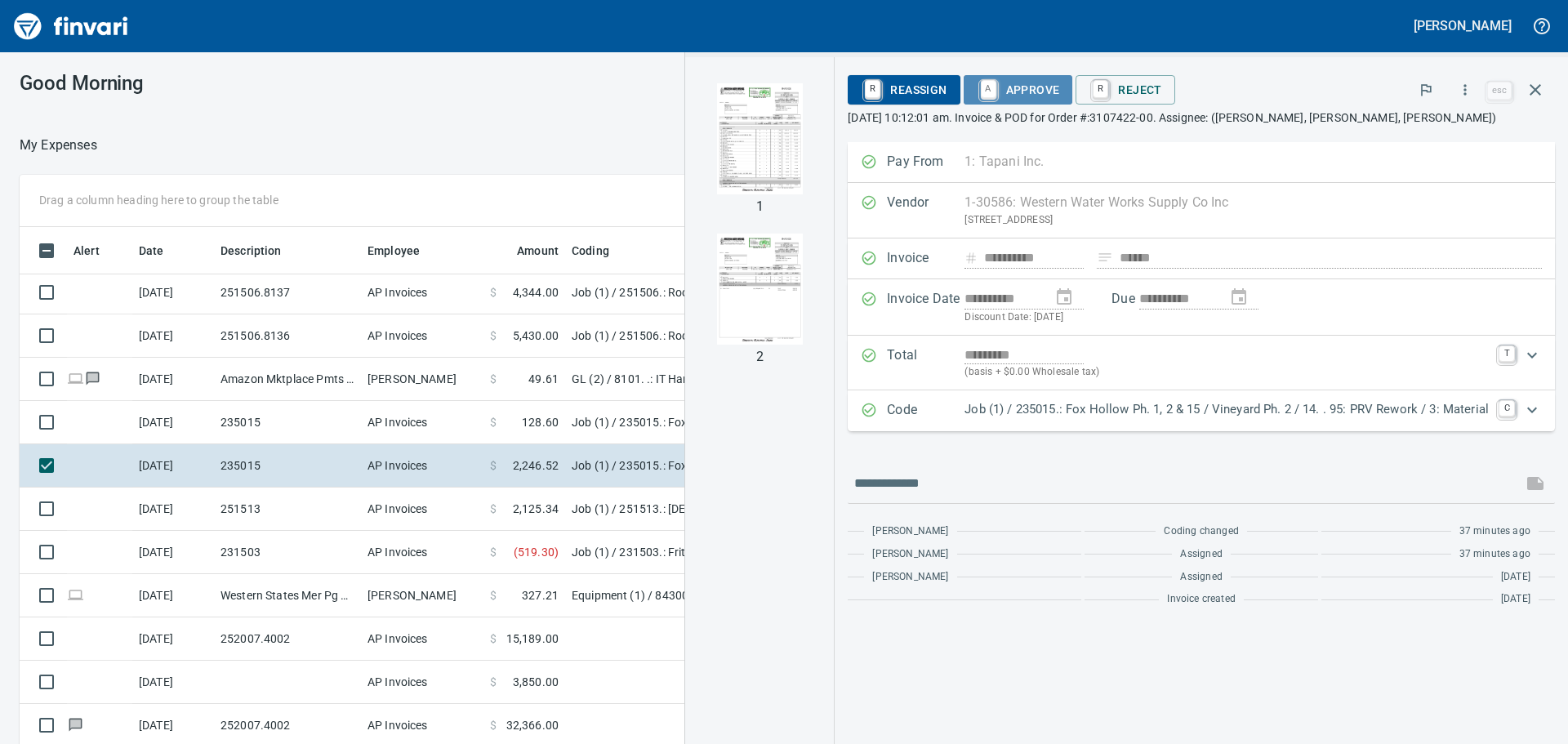
click at [1018, 83] on span "A Approve" at bounding box center [1018, 90] width 83 height 28
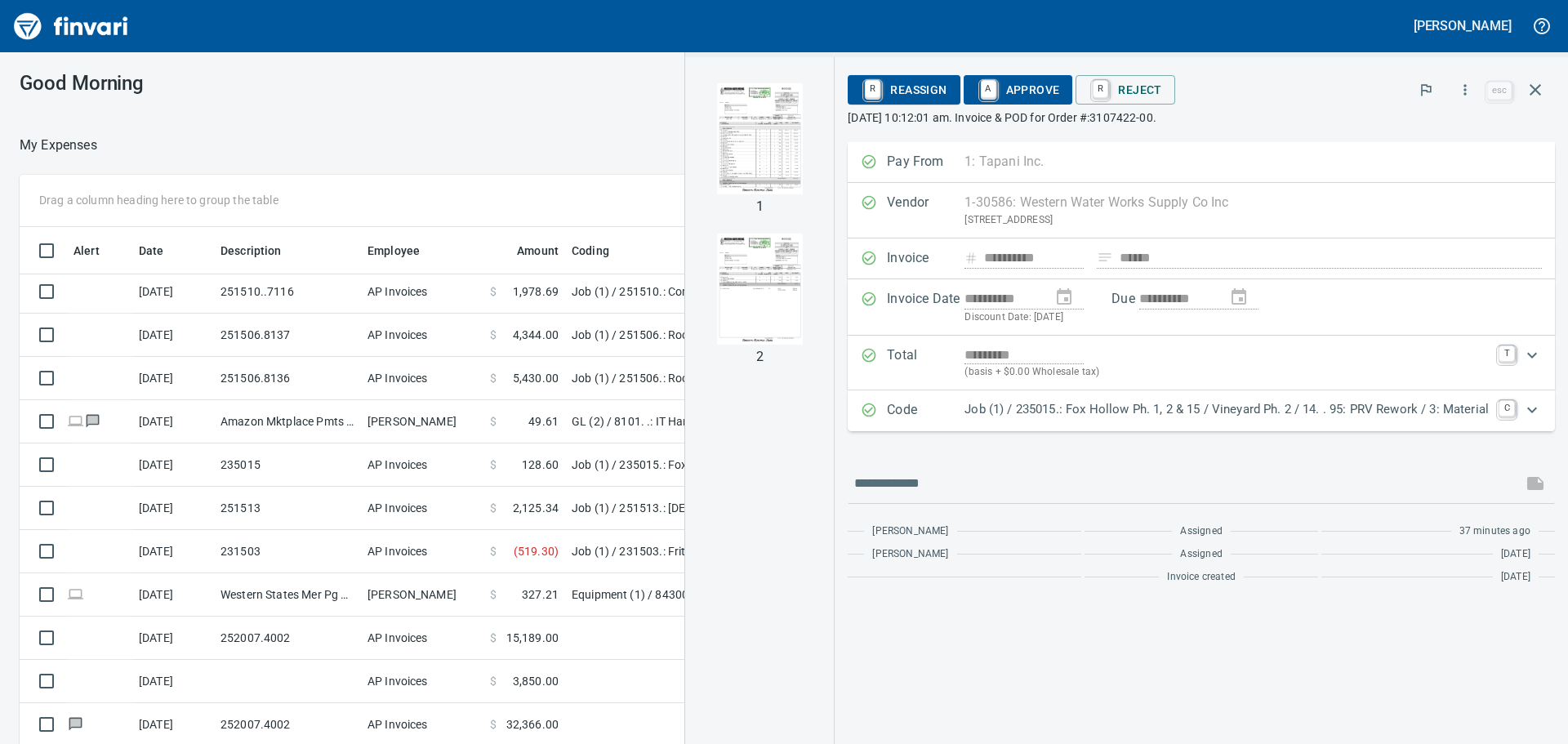
scroll to position [1691, 0]
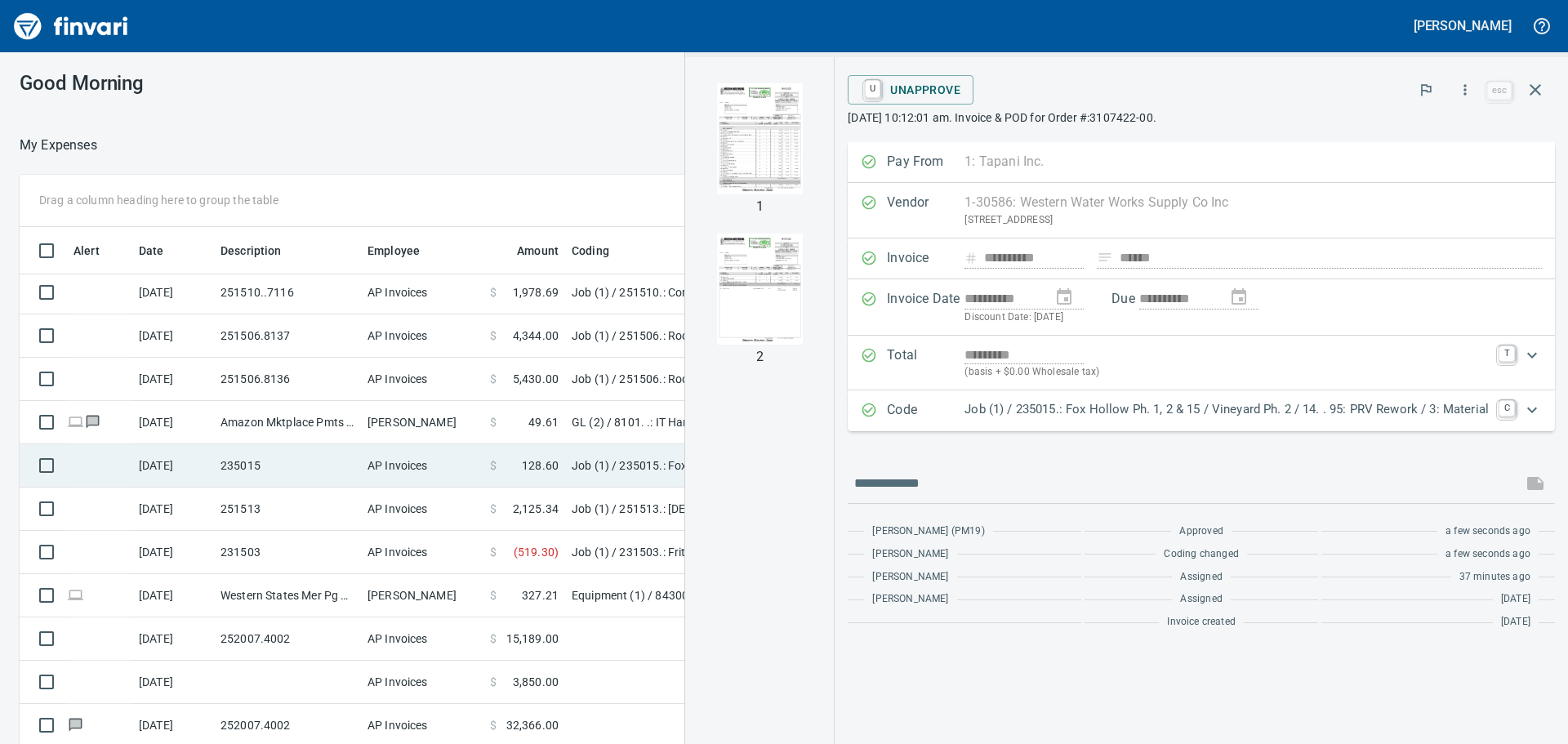
click at [320, 468] on td "235015" at bounding box center [287, 466] width 147 height 43
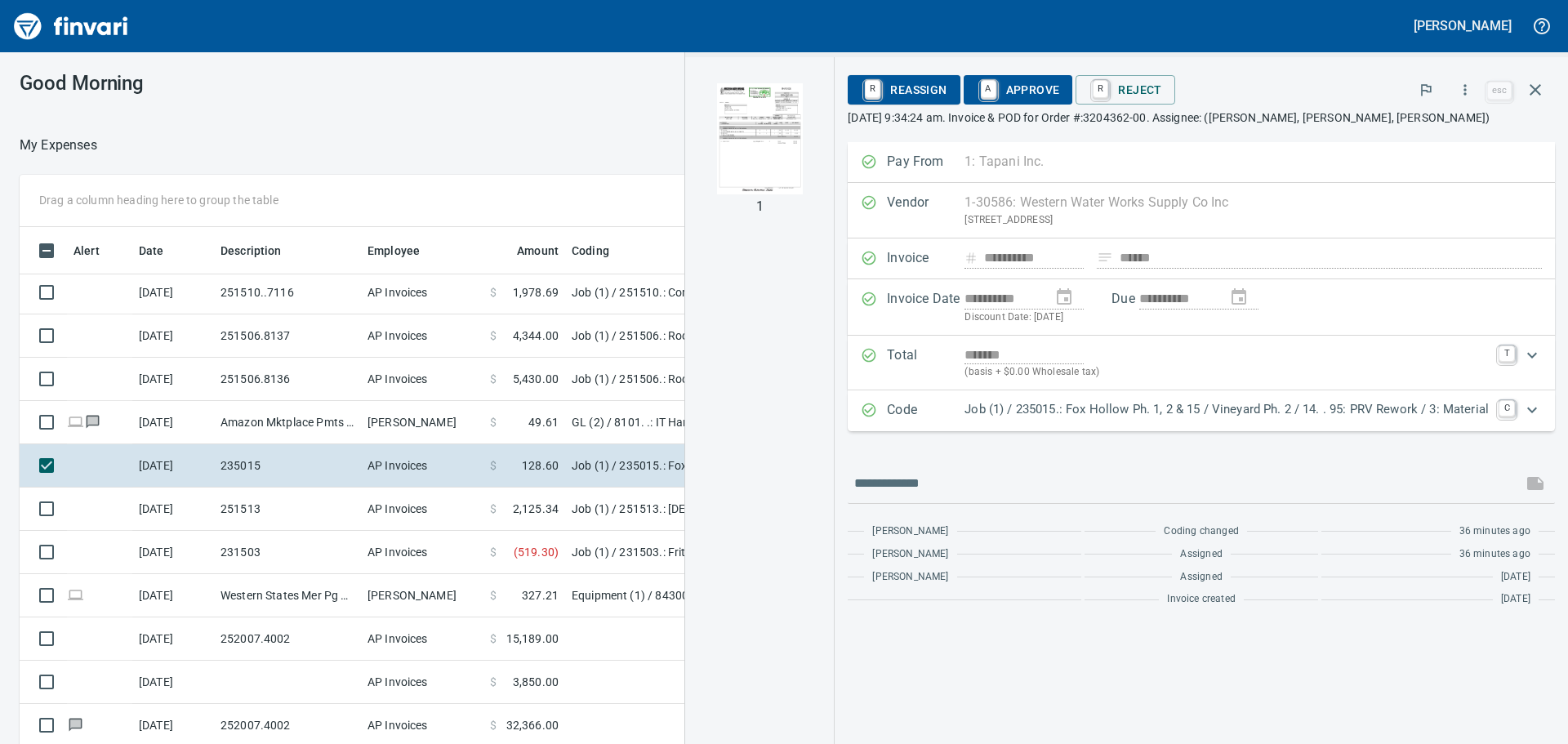
click at [1020, 87] on span "A Approve" at bounding box center [1018, 90] width 83 height 28
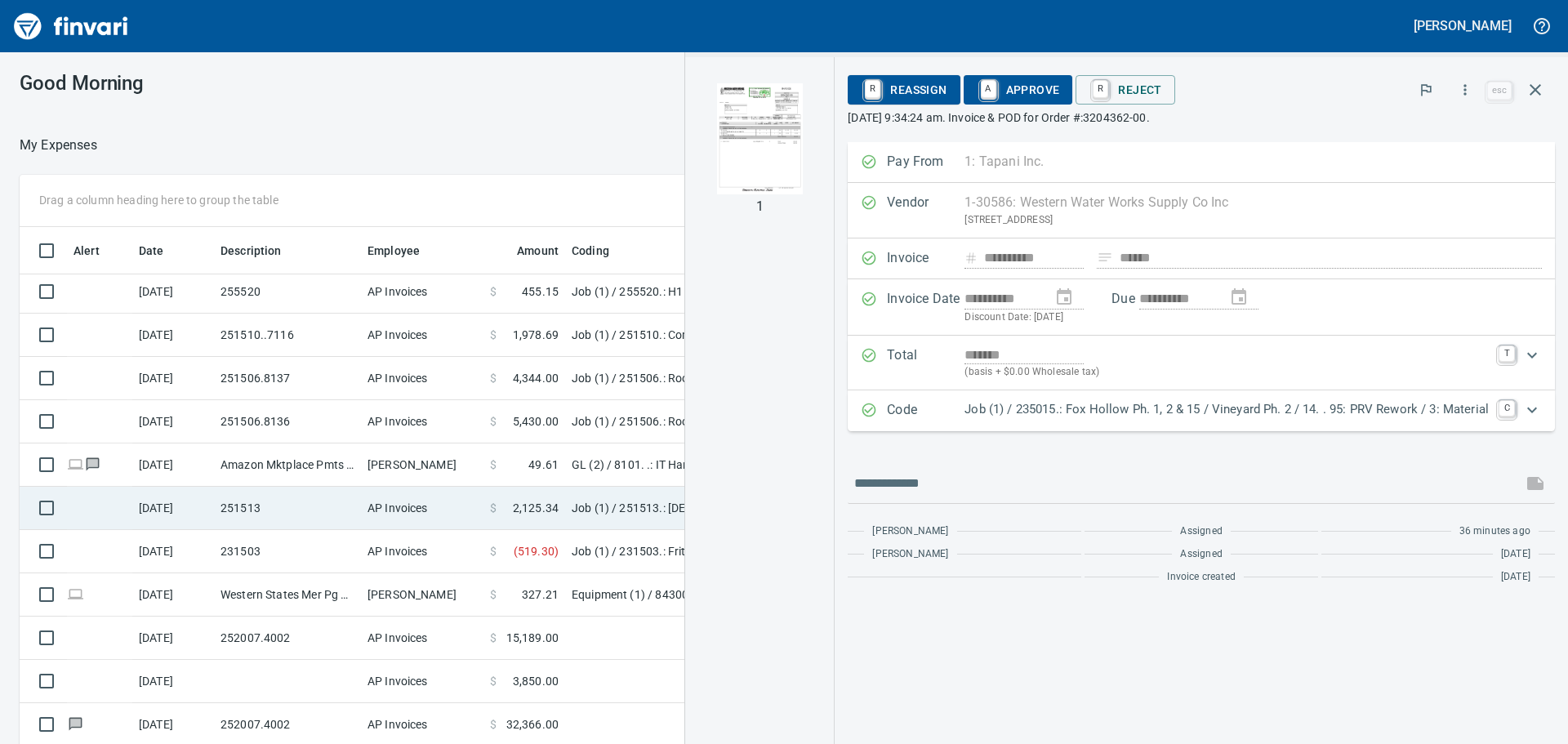
scroll to position [1648, 0]
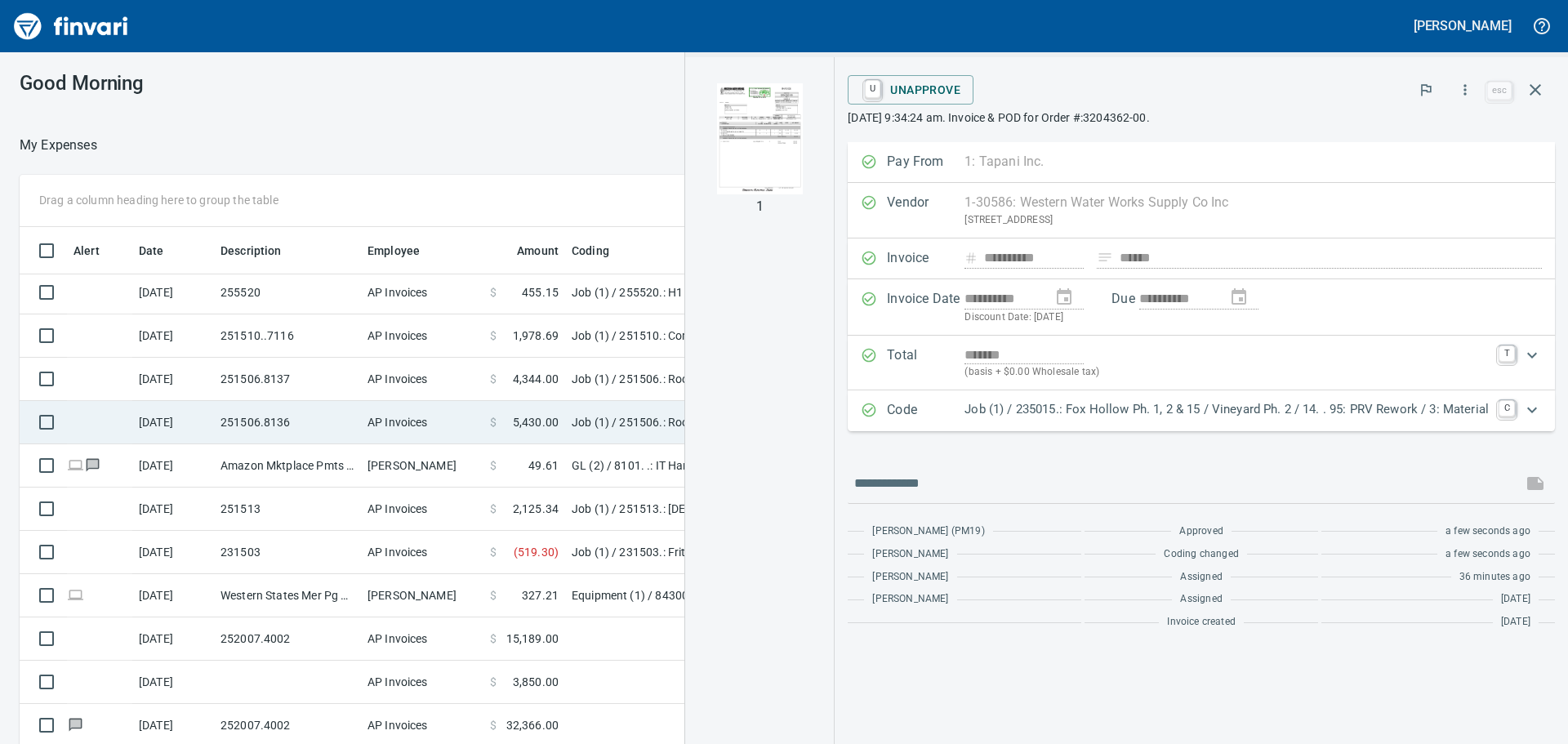
click at [299, 415] on td "251506.8136" at bounding box center [287, 422] width 147 height 43
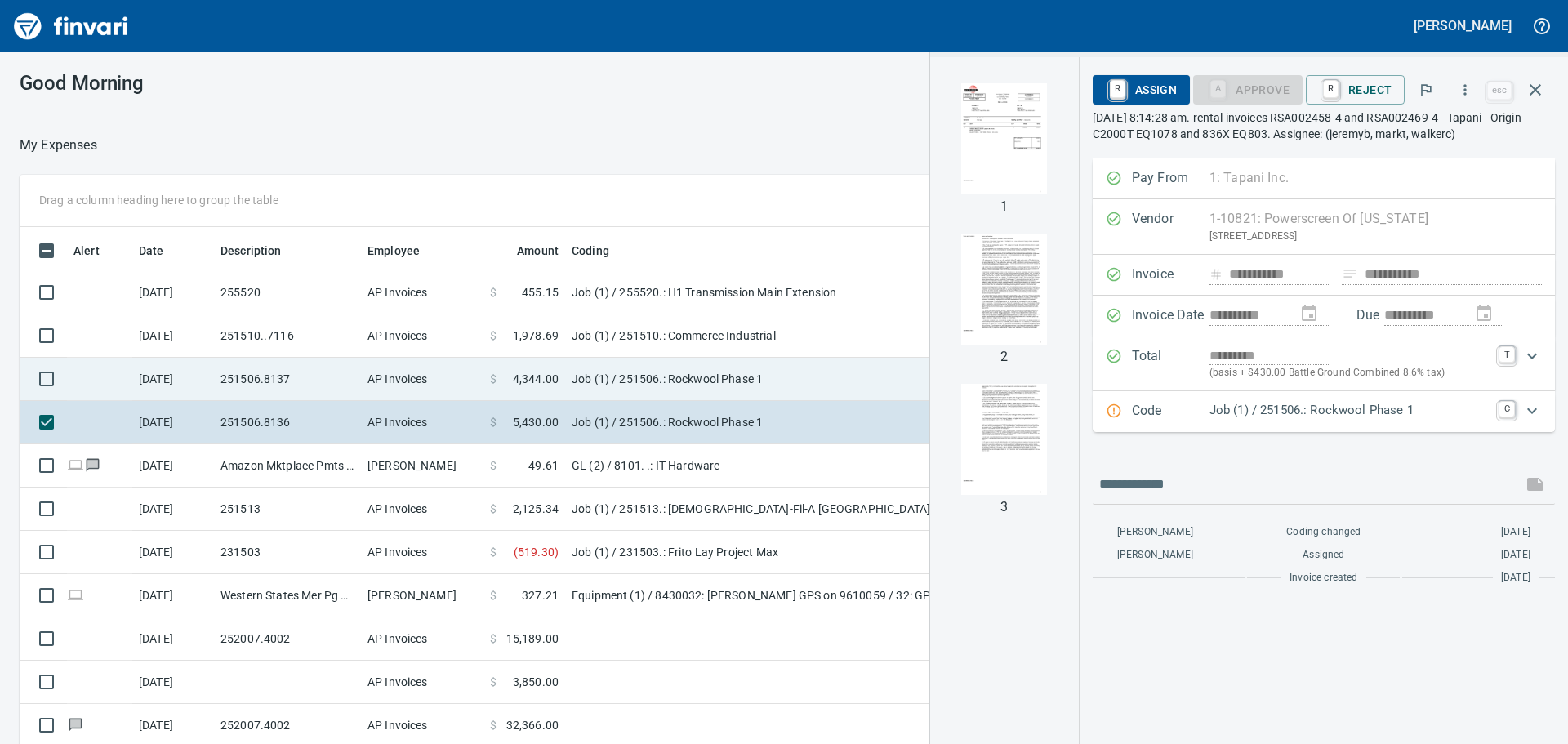
click at [310, 386] on td "251506.8137" at bounding box center [287, 379] width 147 height 43
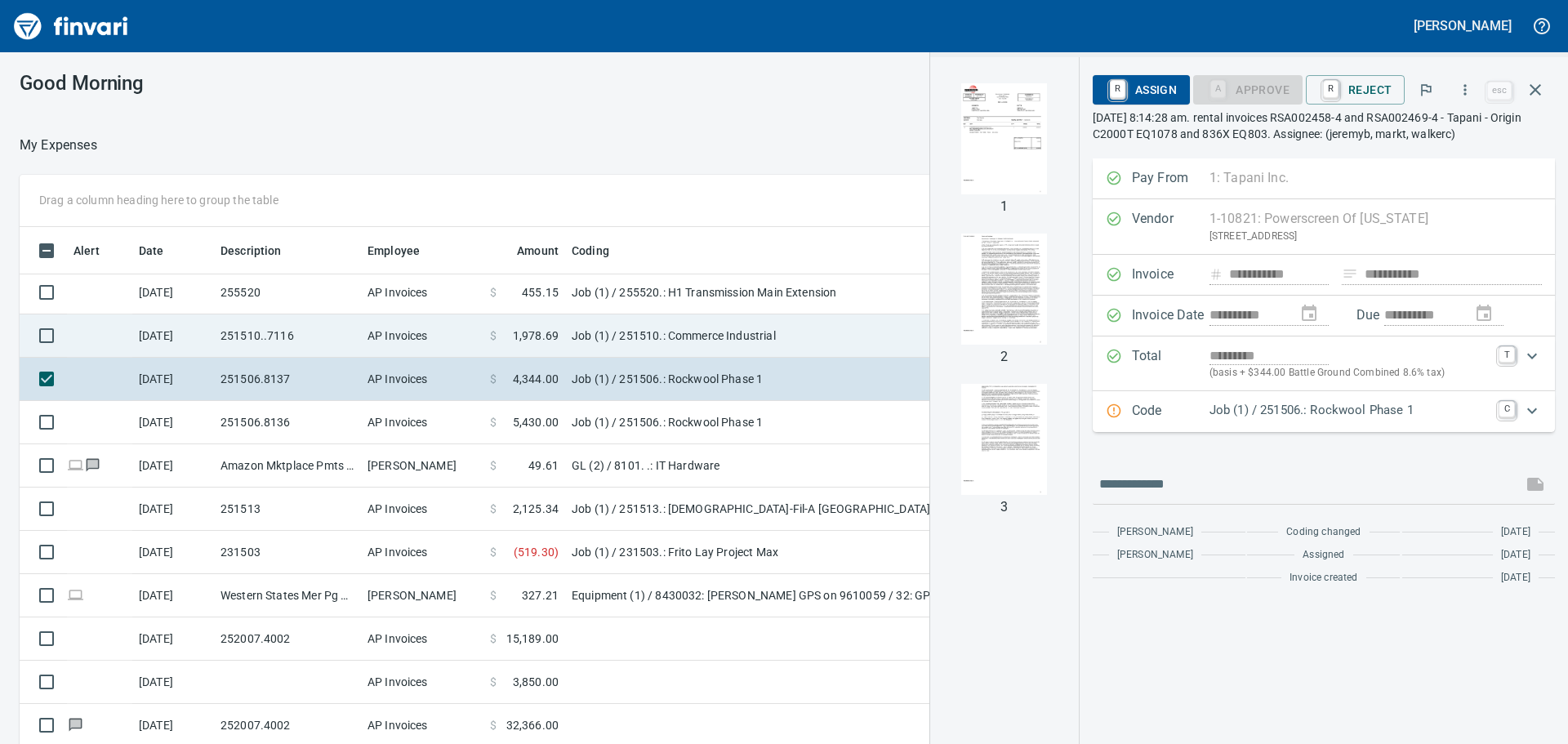
click at [306, 335] on td "251510..7116" at bounding box center [287, 336] width 147 height 43
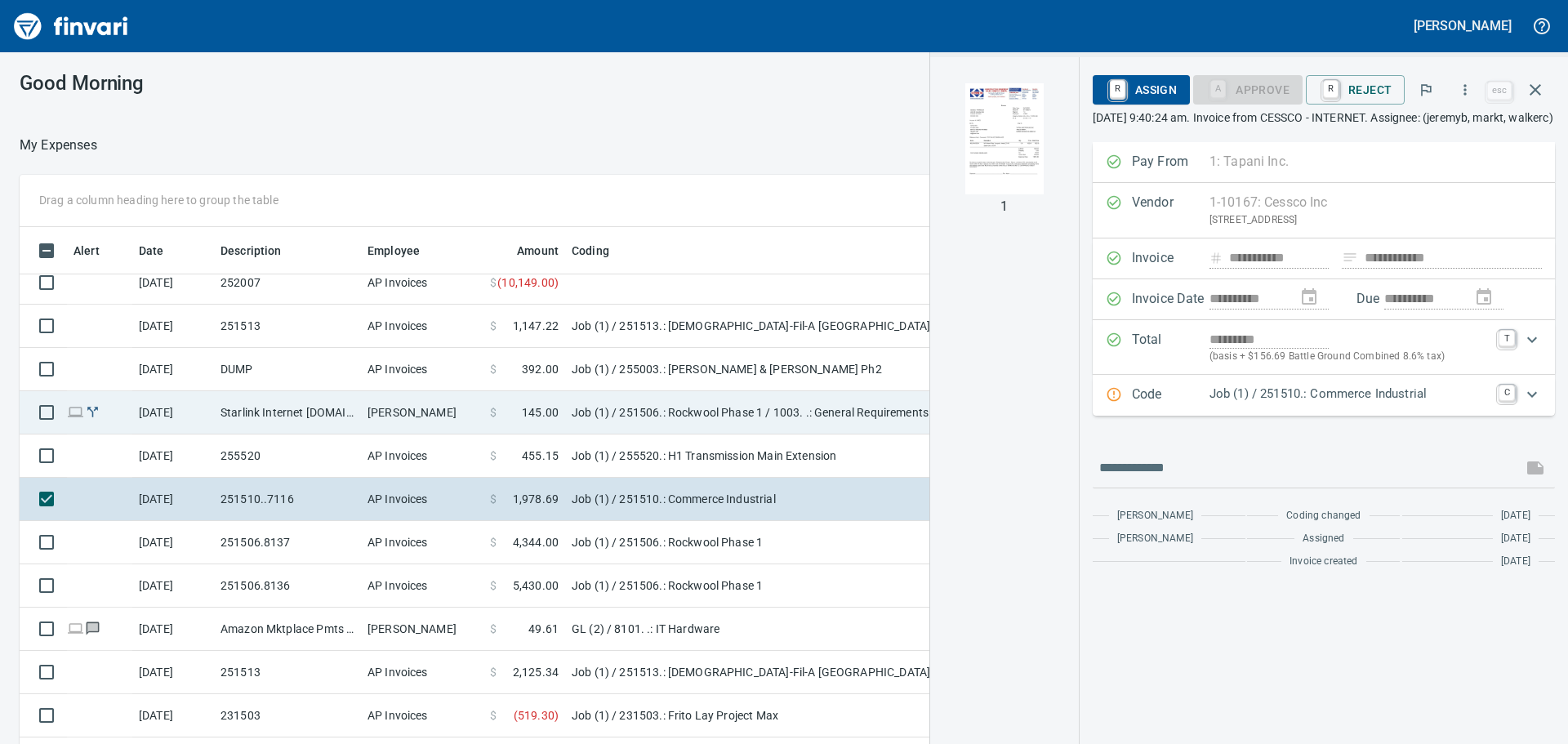
scroll to position [1403, 0]
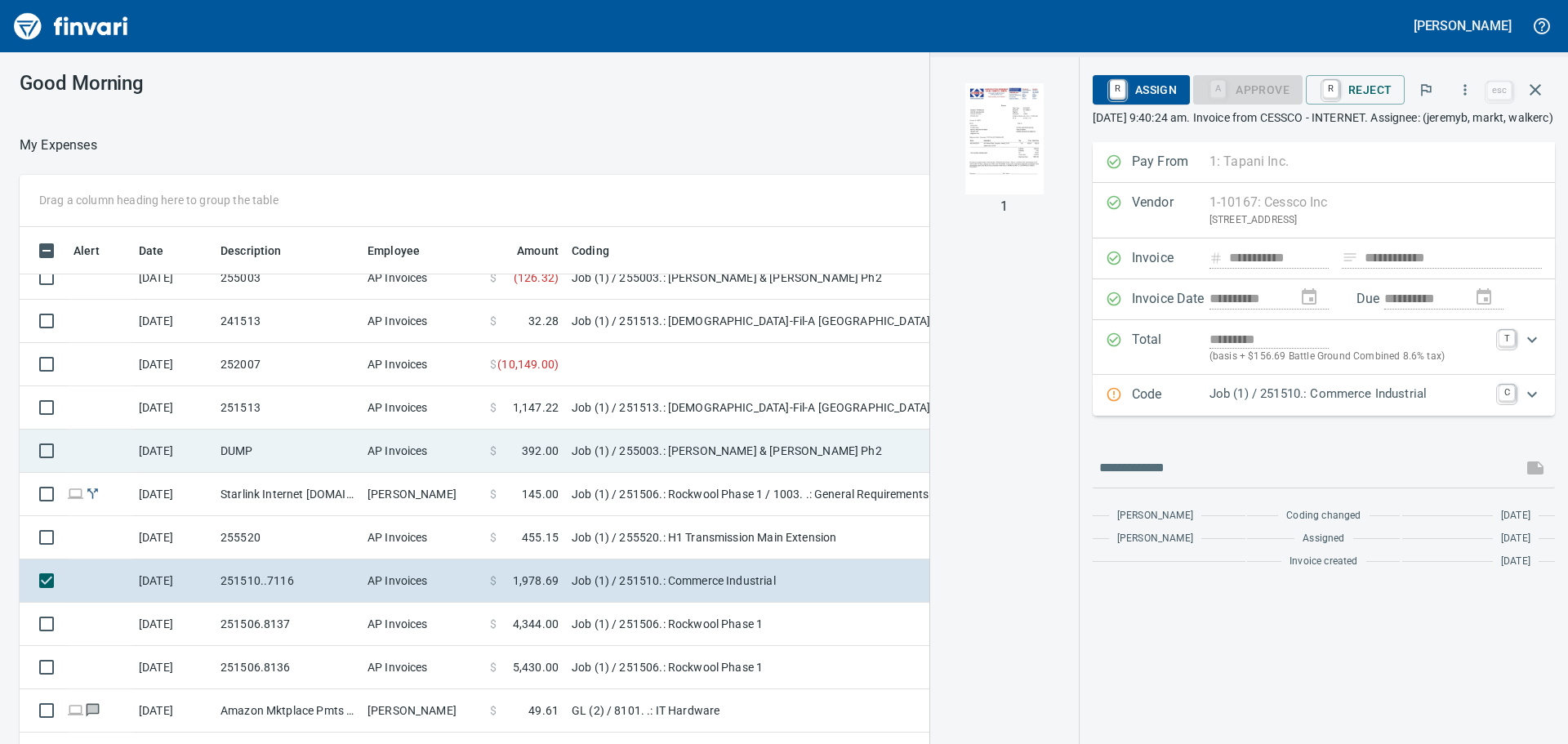
click at [278, 447] on td "DUMP" at bounding box center [287, 451] width 147 height 43
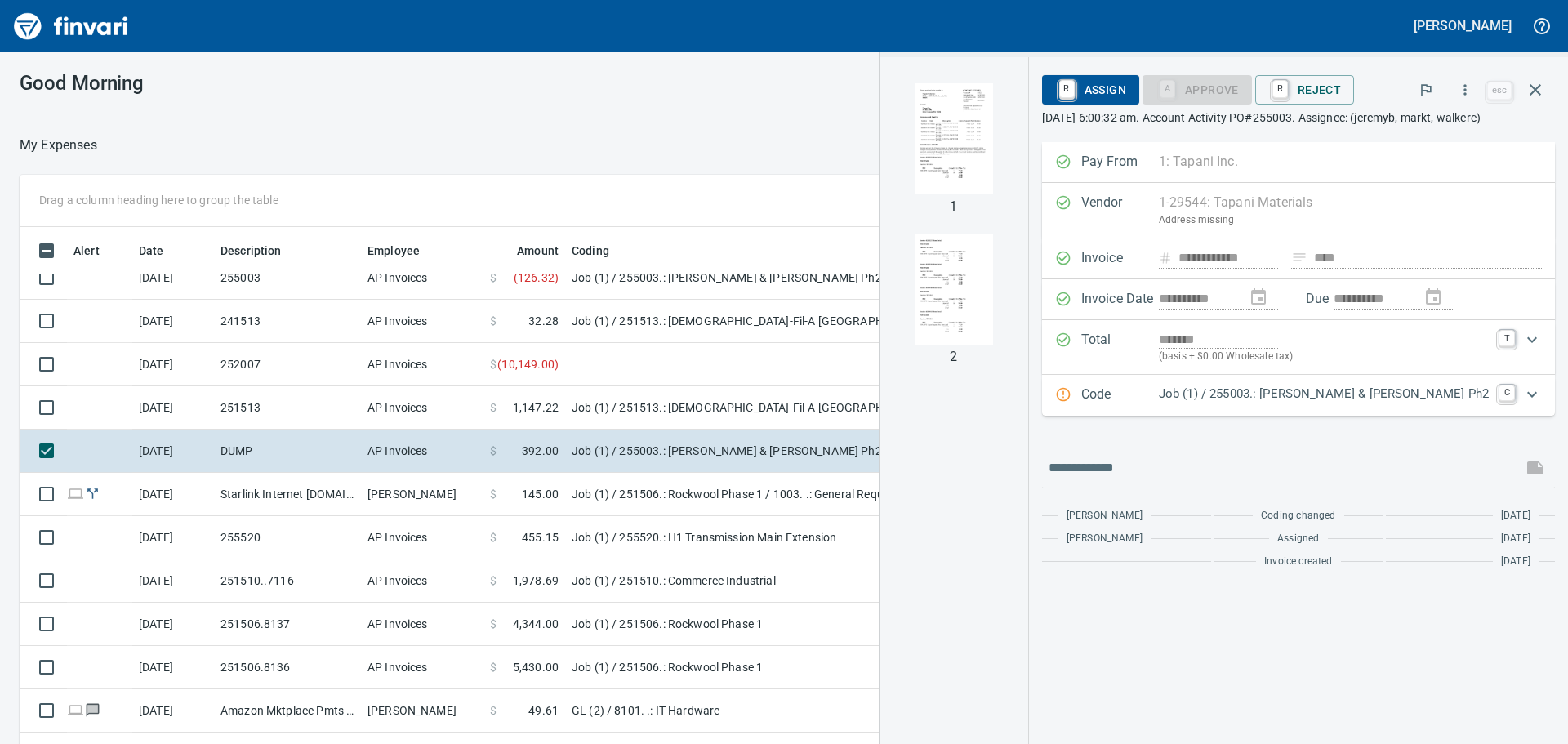
click at [972, 162] on img "button" at bounding box center [954, 139] width 111 height 111
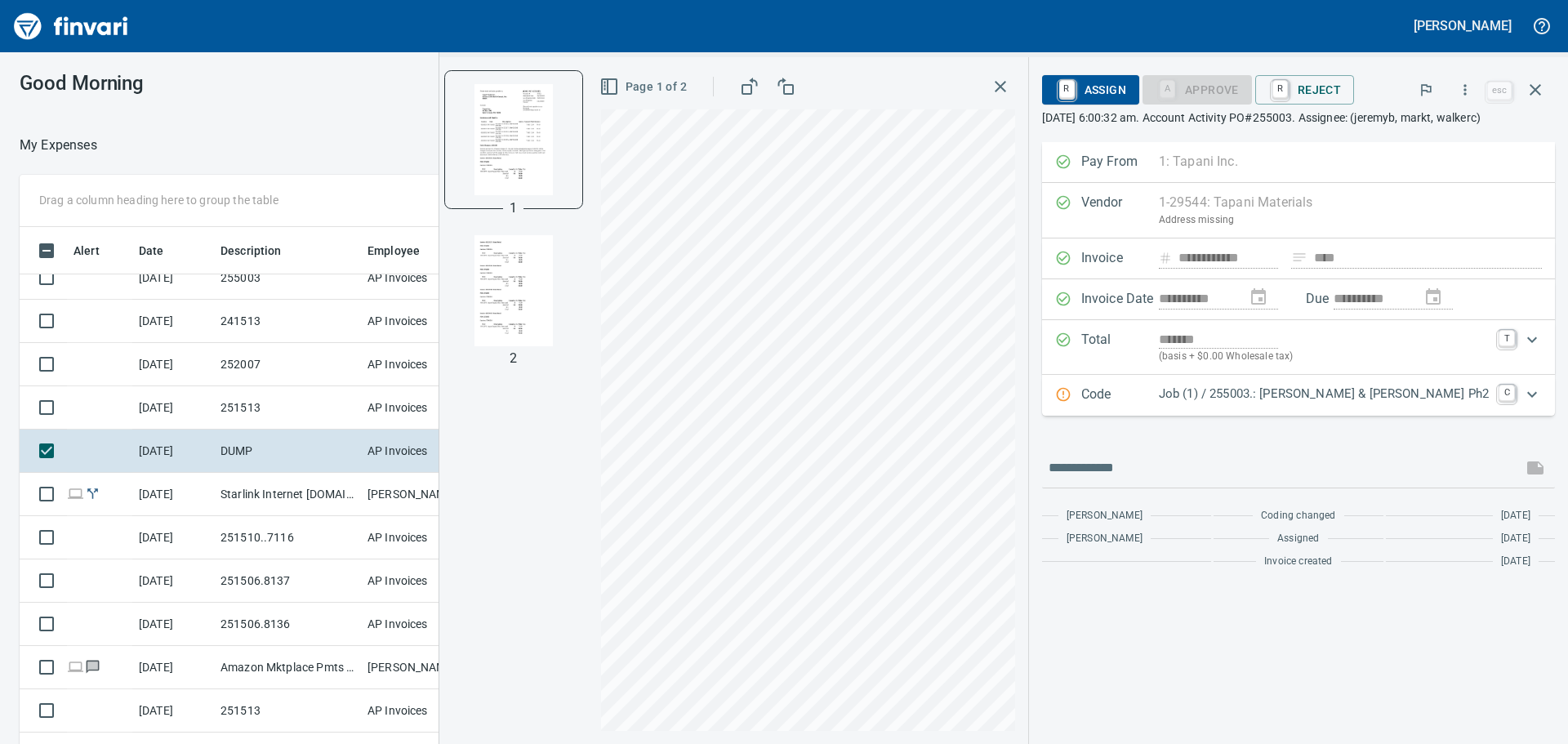
click at [1298, 403] on p "Job (1) / 255003.: [PERSON_NAME] & [PERSON_NAME] Ph2" at bounding box center [1324, 394] width 330 height 19
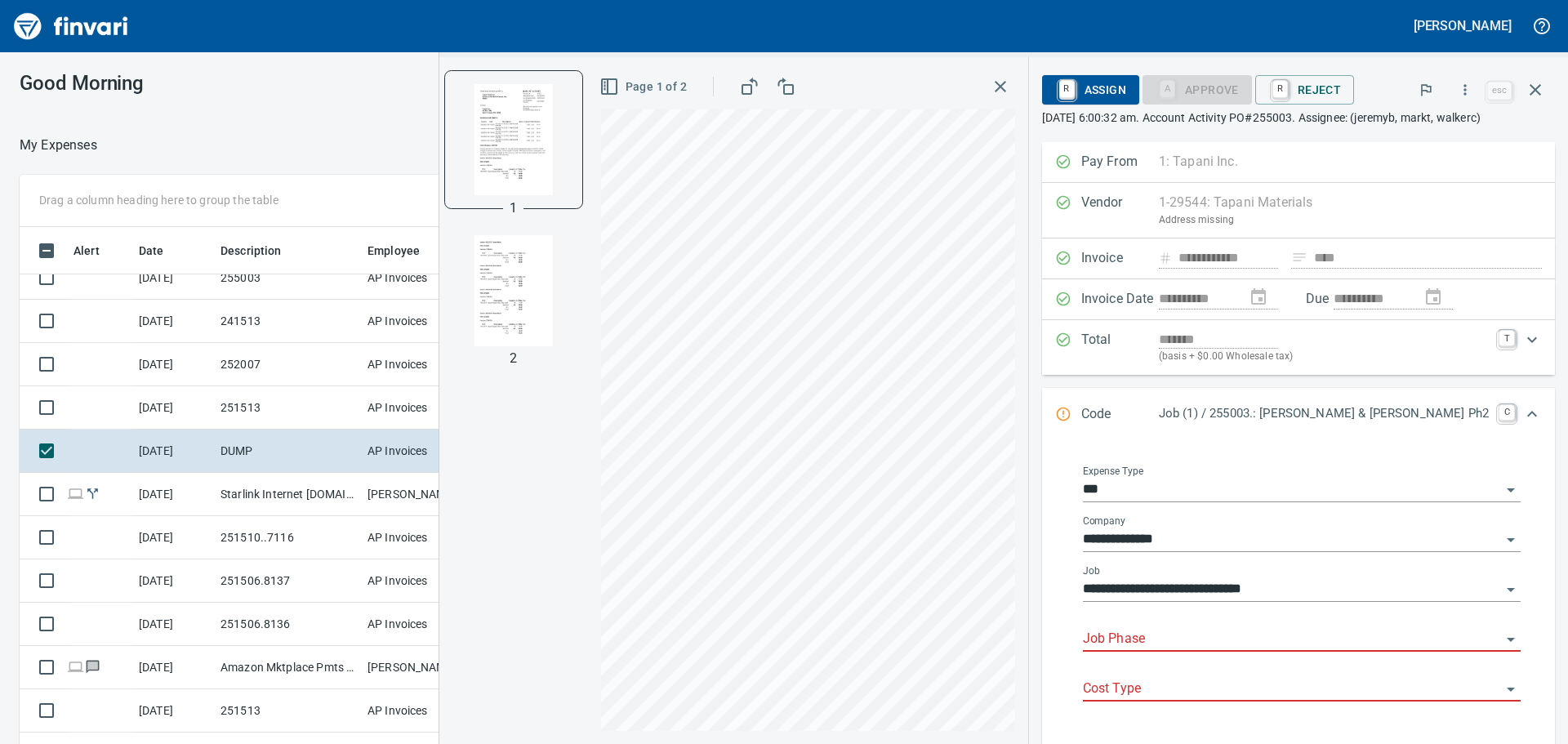
click at [1227, 650] on input "Job Phase" at bounding box center [1291, 639] width 418 height 23
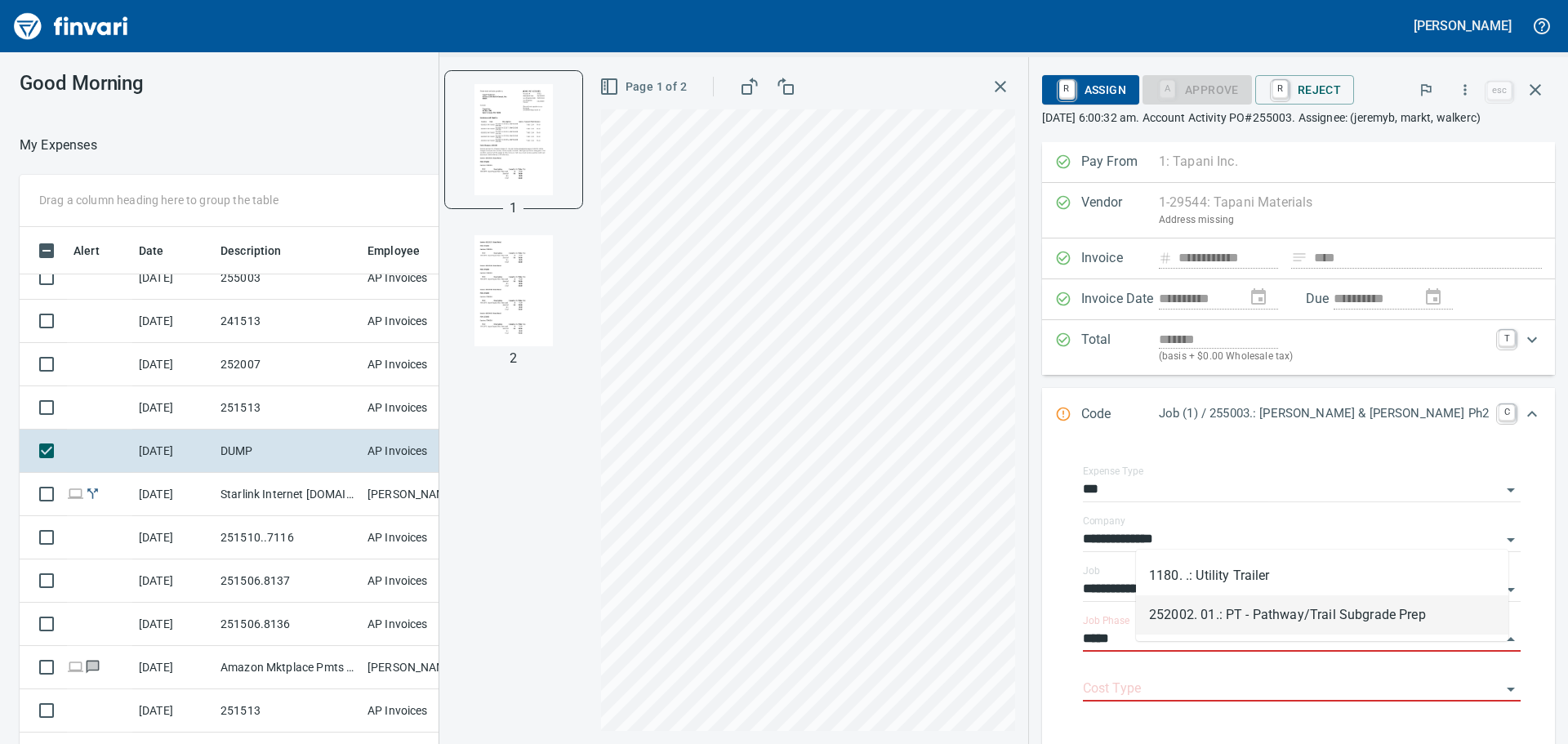
scroll to position [552, 1084]
click at [1275, 614] on li "252002. 01.: PT - Pathway/Trail Subgrade Prep" at bounding box center [1322, 614] width 372 height 39
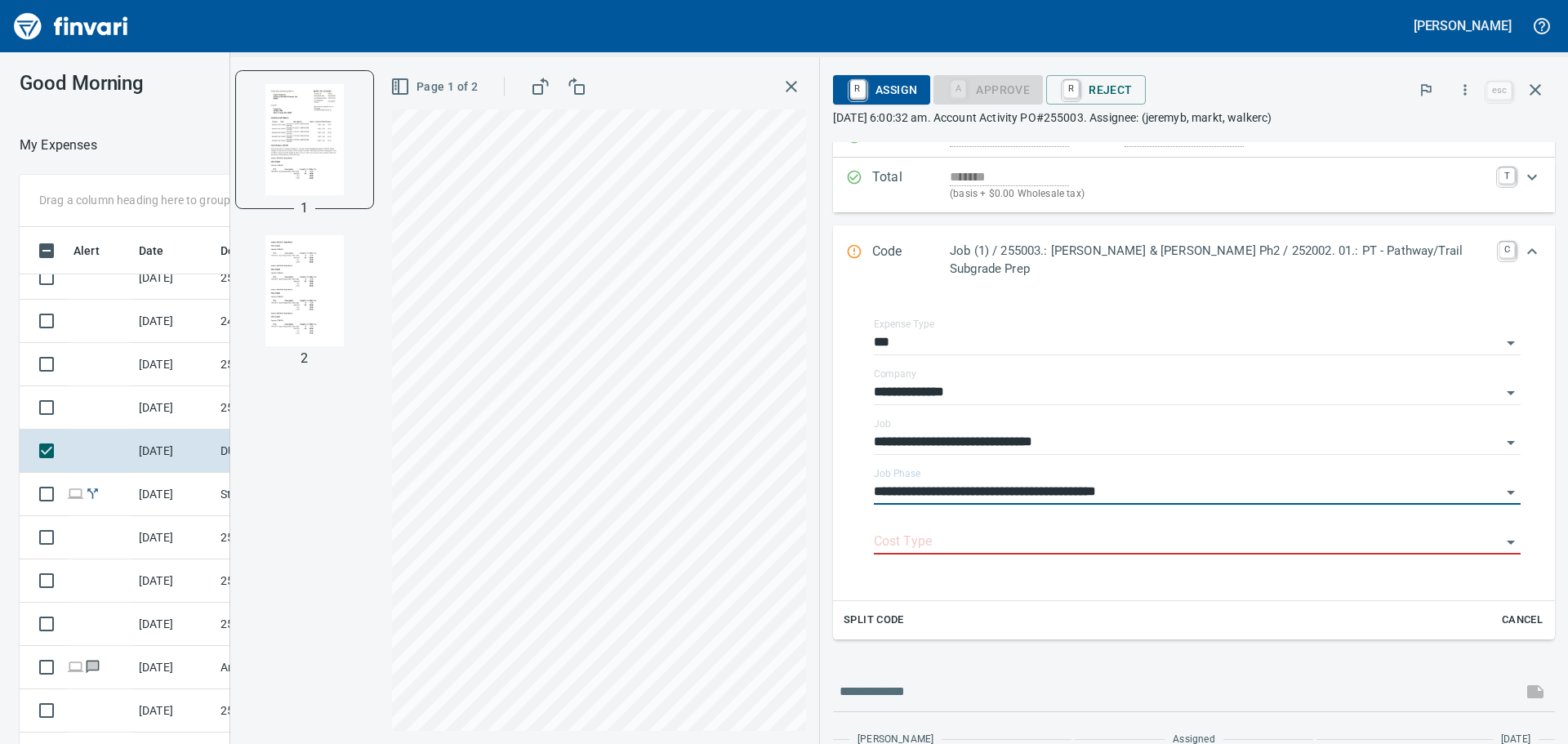
scroll to position [163, 0]
type input "**********"
click at [1076, 530] on input "Cost Type" at bounding box center [1187, 541] width 627 height 23
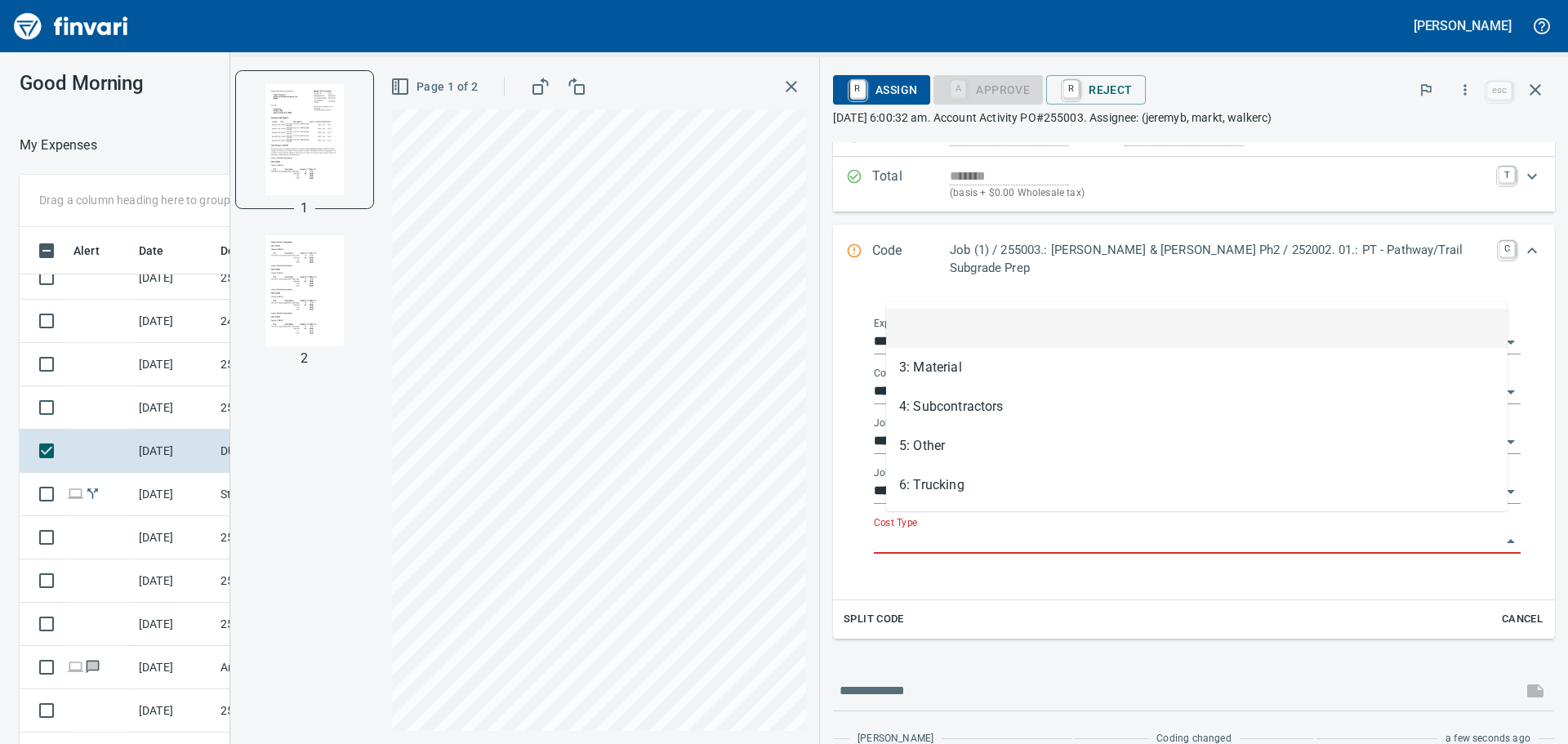
scroll to position [552, 1084]
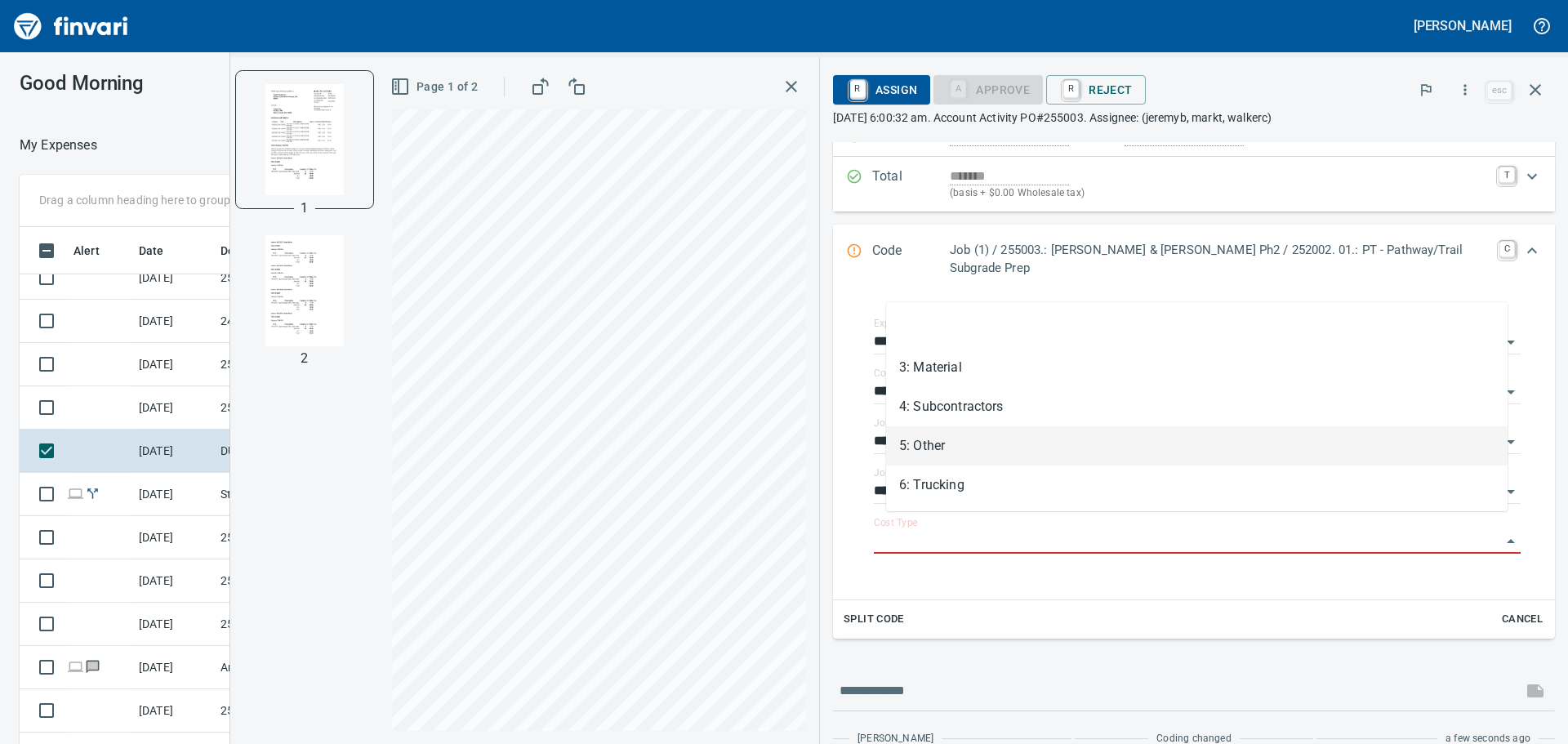
click at [1089, 454] on li "5: Other" at bounding box center [1197, 445] width 622 height 39
type input "********"
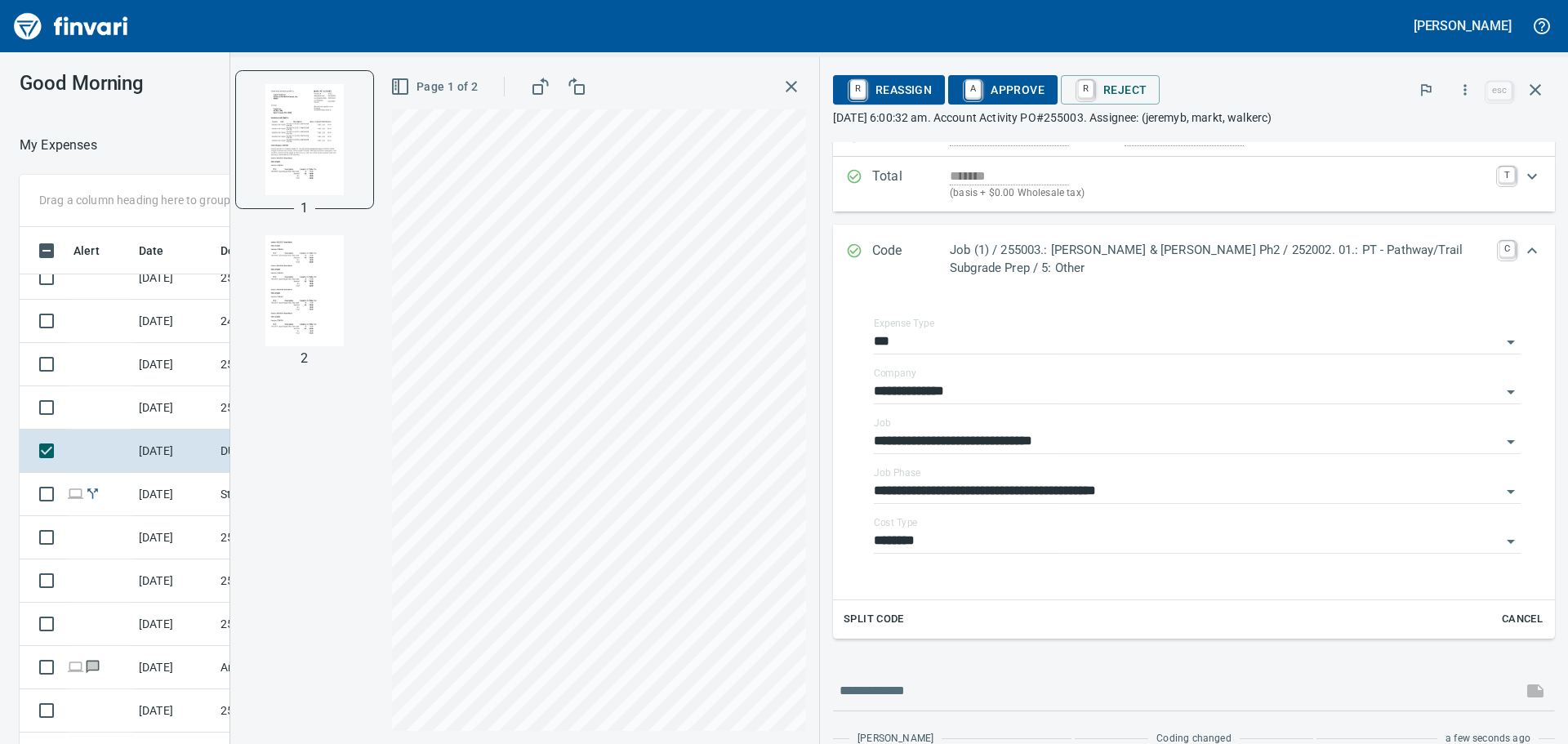
click at [302, 295] on img "button" at bounding box center [304, 290] width 111 height 111
click at [1001, 91] on span "A Approve" at bounding box center [1003, 90] width 83 height 28
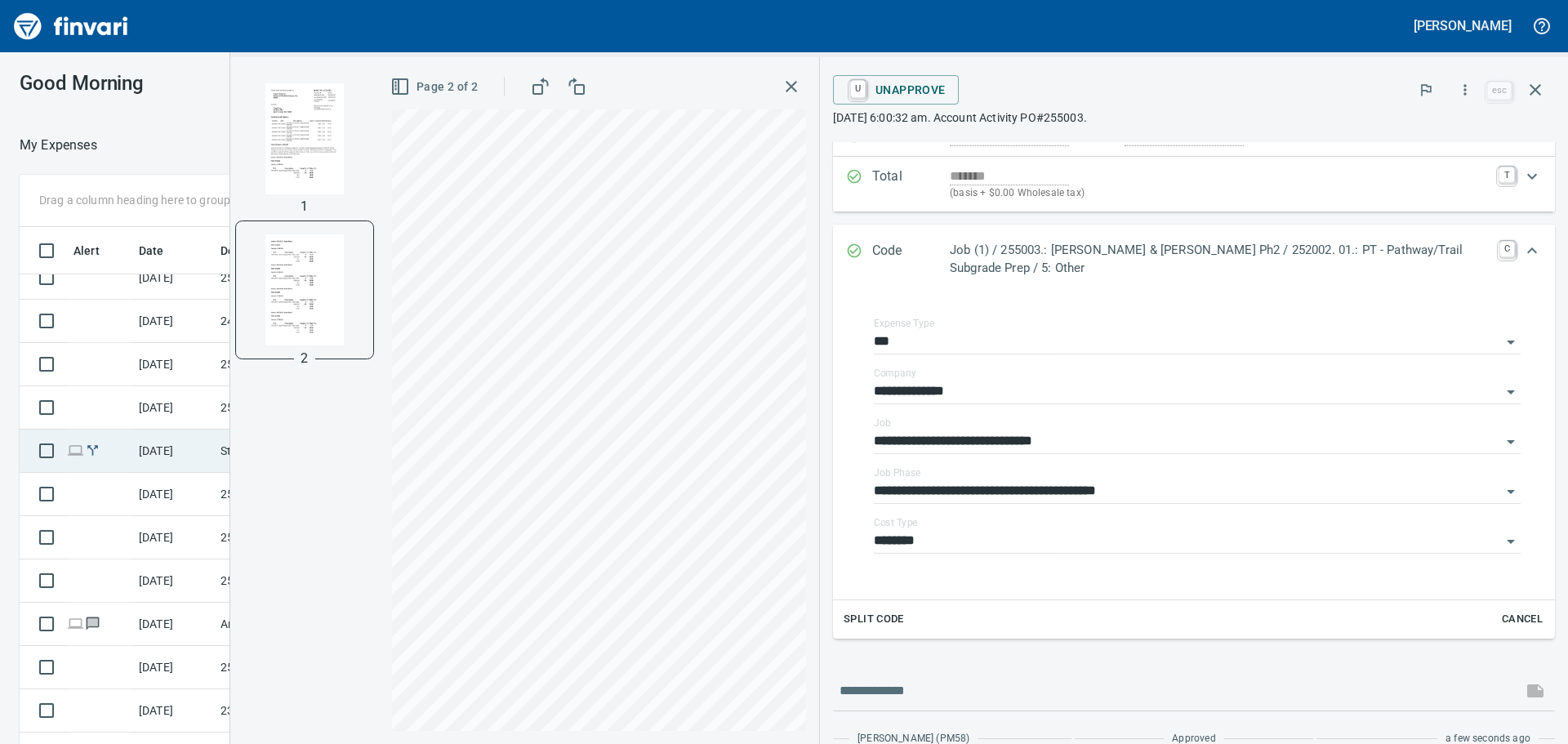
click at [141, 458] on td "[DATE]" at bounding box center [173, 451] width 82 height 43
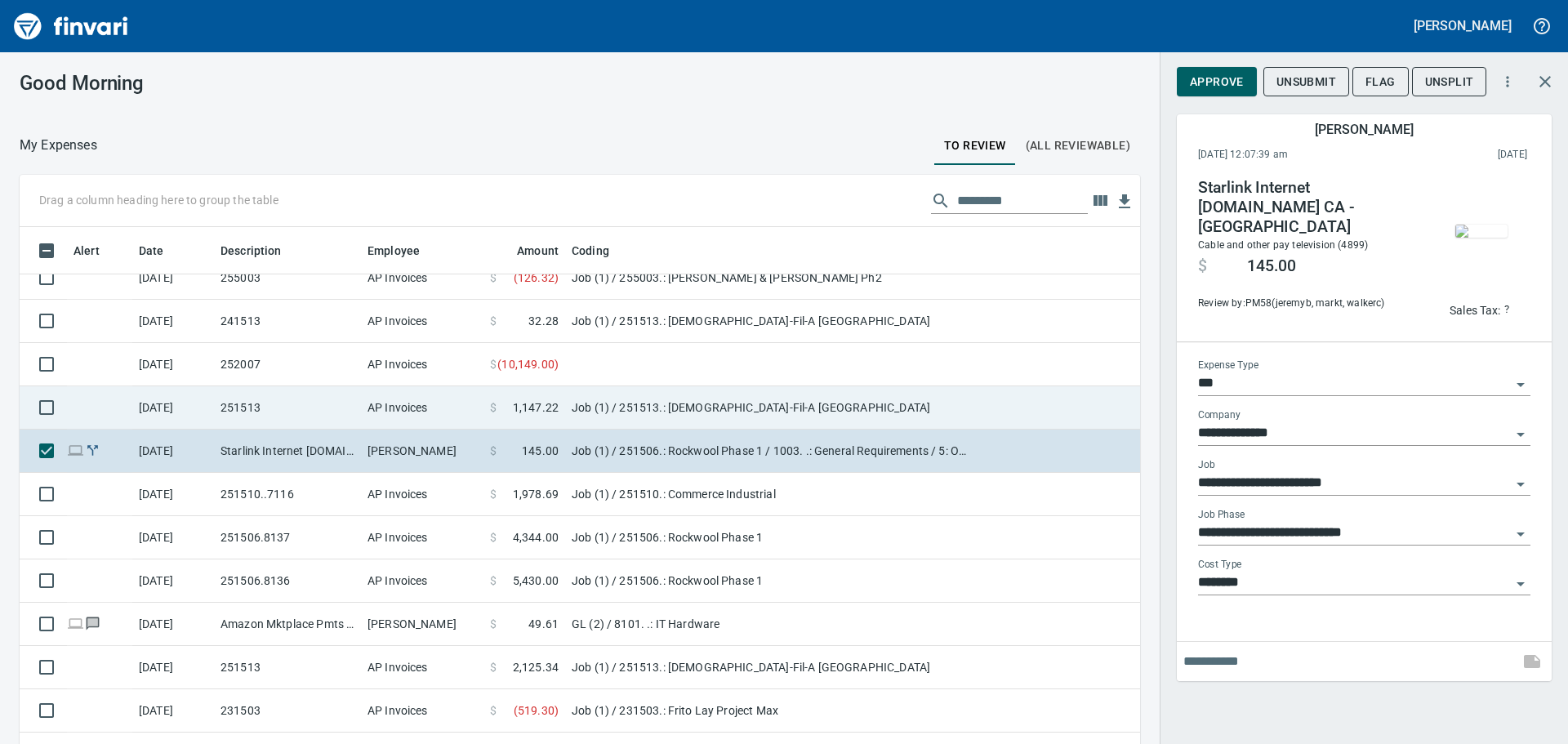
click at [158, 417] on td "[DATE]" at bounding box center [173, 408] width 82 height 43
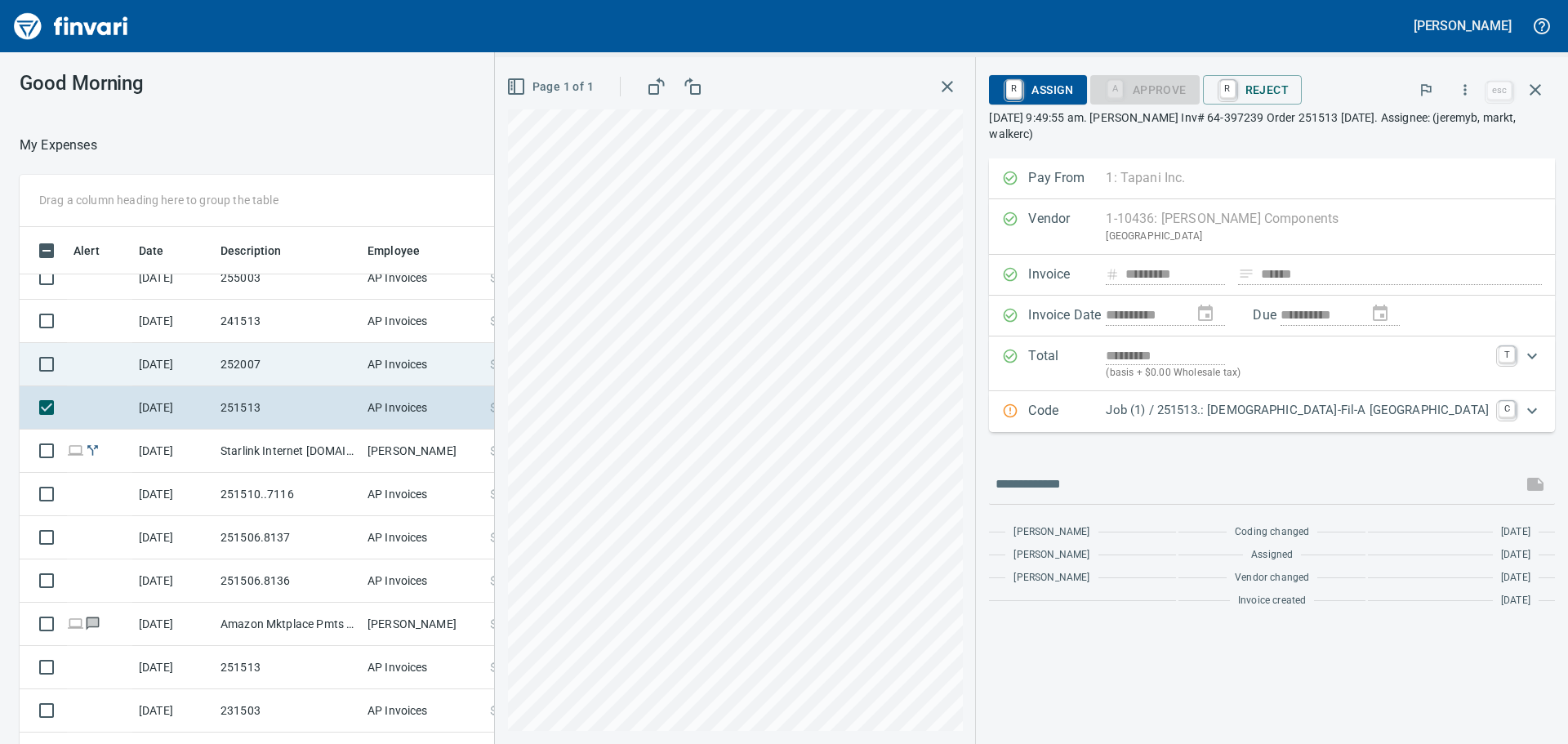
click at [248, 374] on td "252007" at bounding box center [287, 364] width 147 height 43
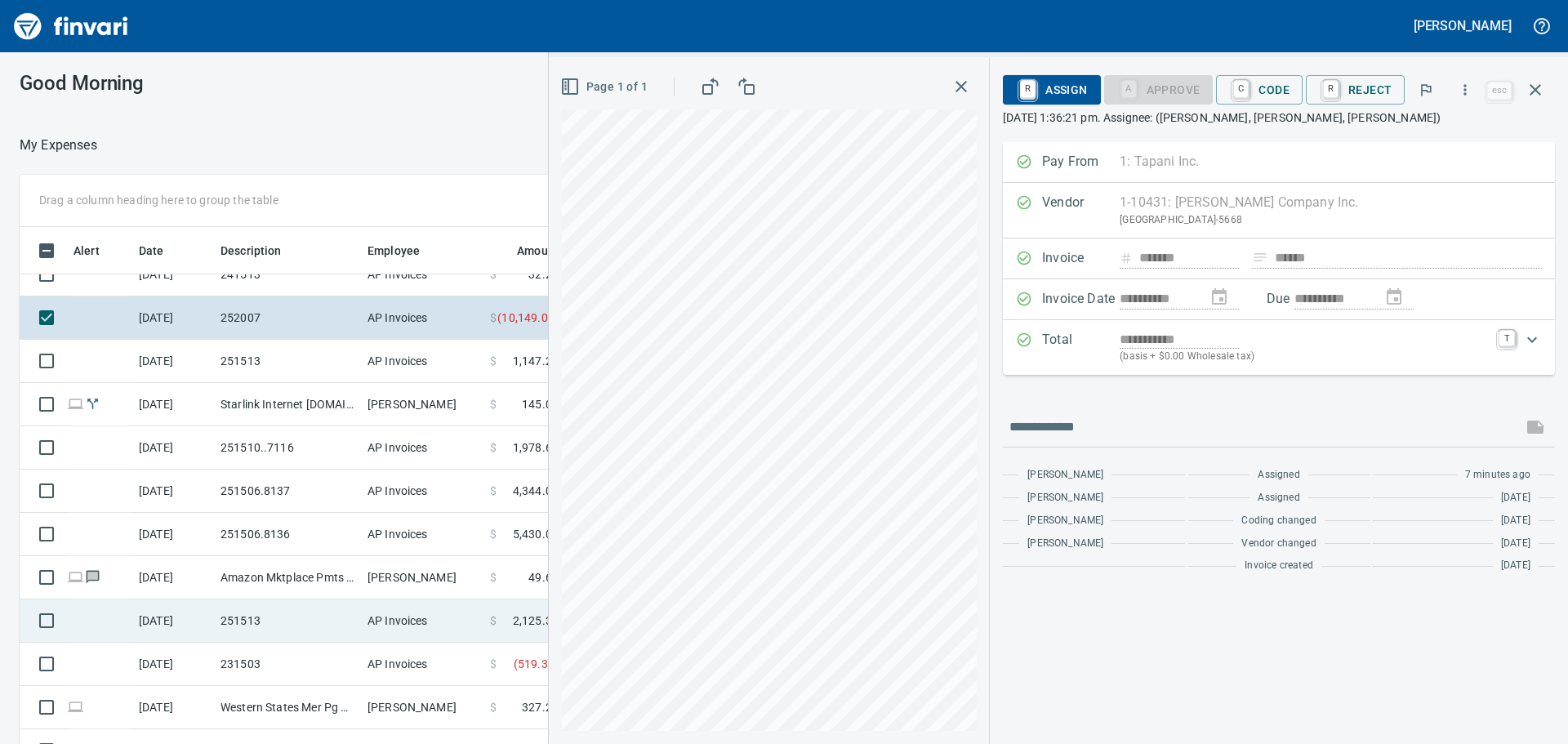
scroll to position [1475, 0]
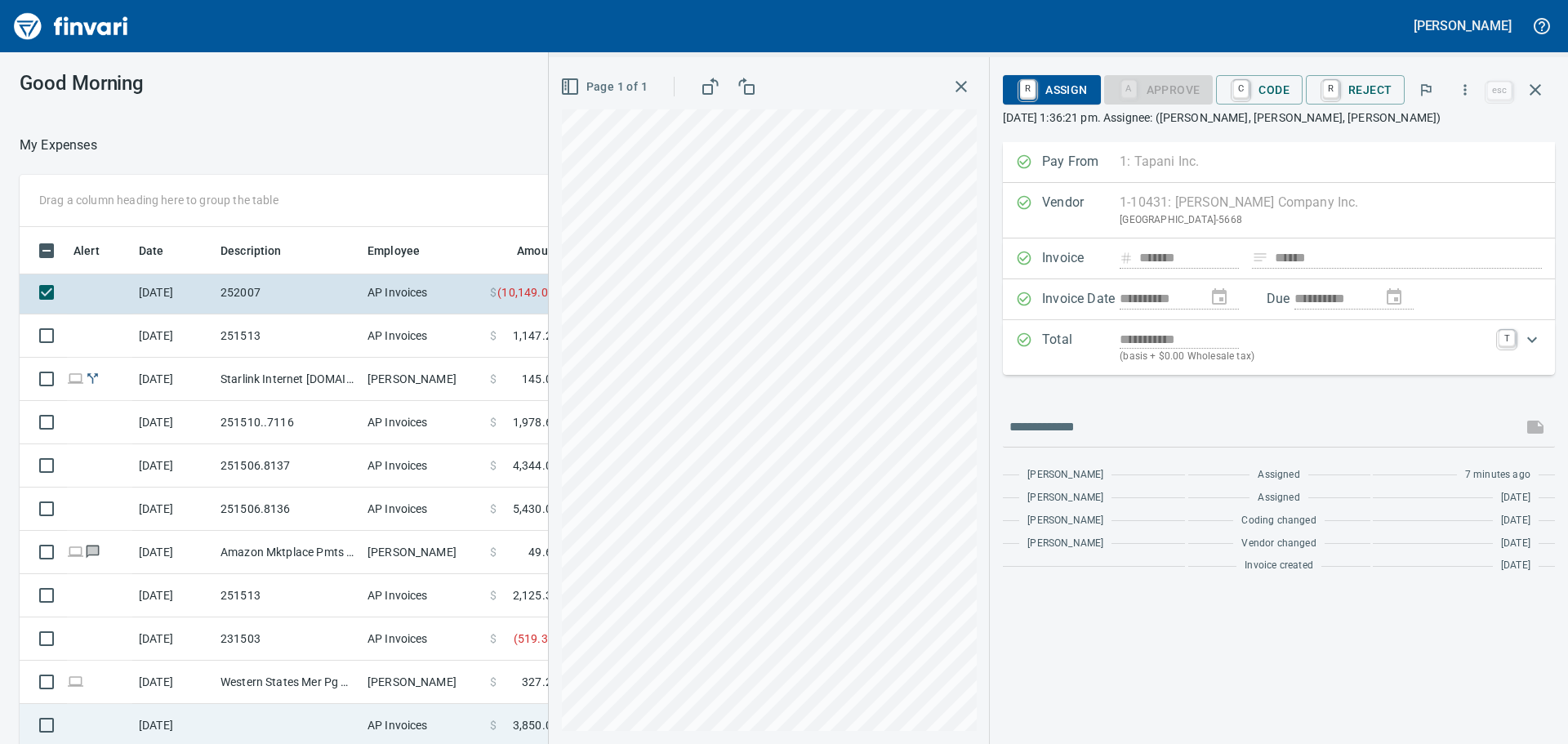
click at [342, 726] on td at bounding box center [287, 726] width 147 height 43
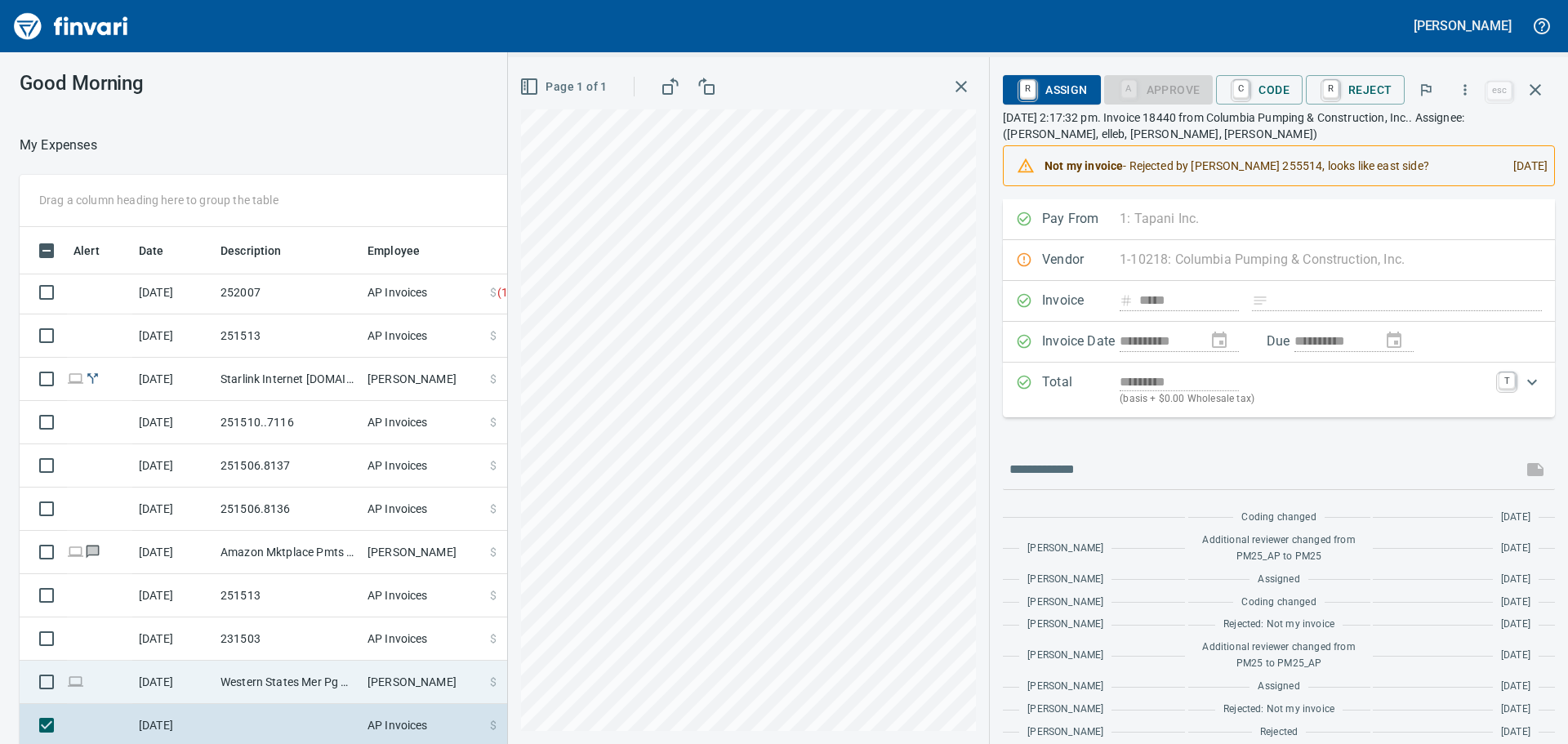
click at [264, 677] on td "Western States Mer Pg Meridian ID" at bounding box center [287, 682] width 147 height 43
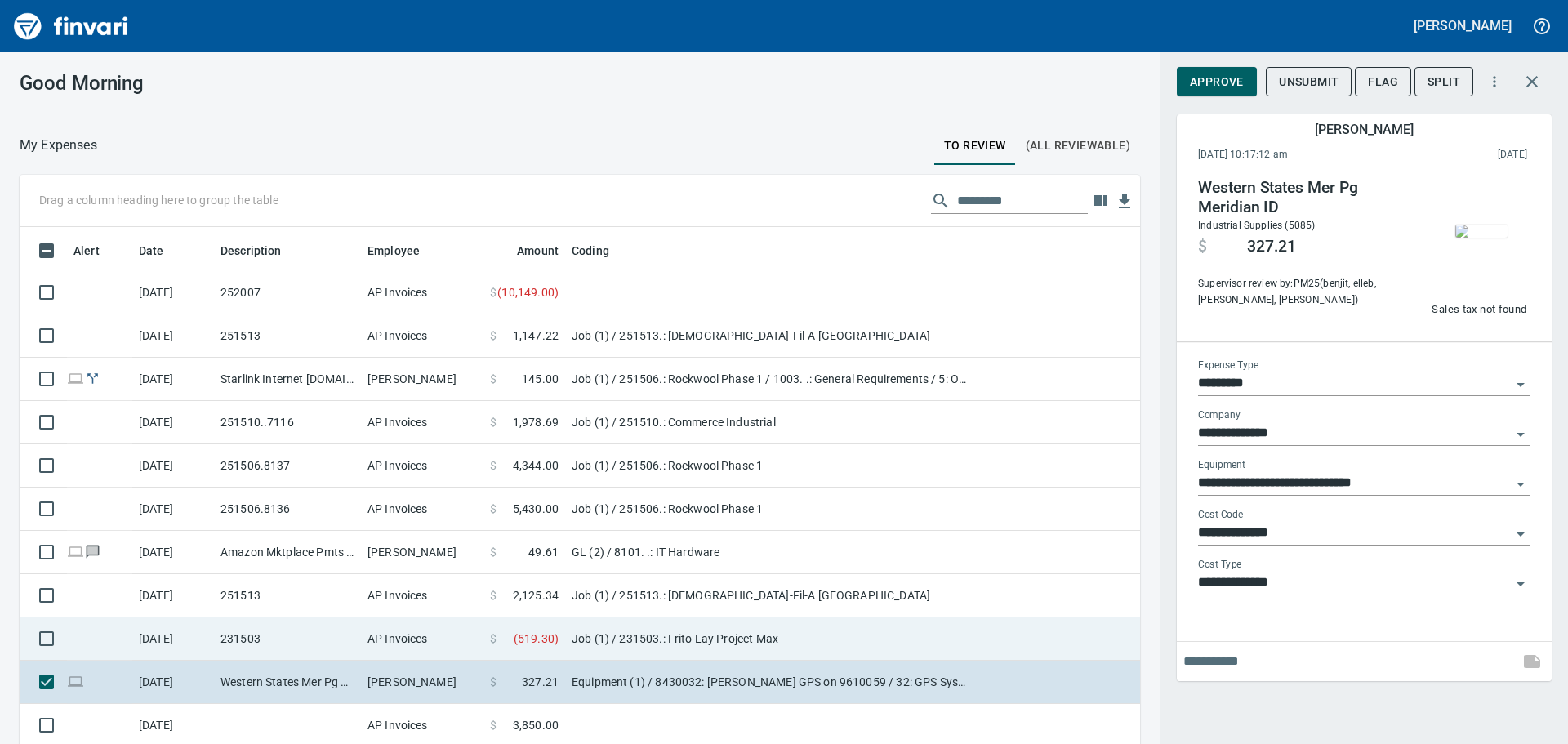
click at [257, 637] on td "231503" at bounding box center [287, 639] width 147 height 43
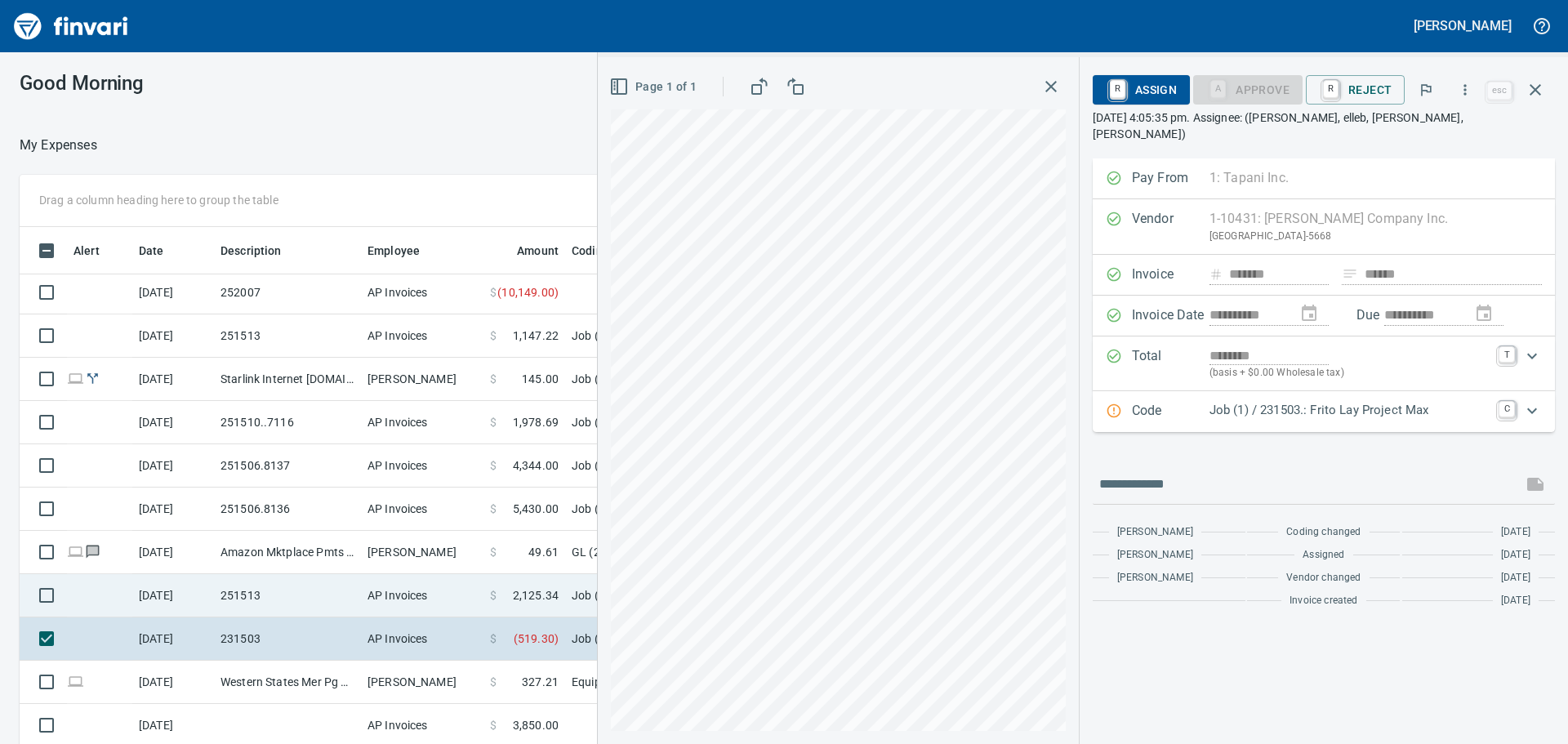
click at [362, 595] on td "AP Invoices" at bounding box center [422, 595] width 123 height 43
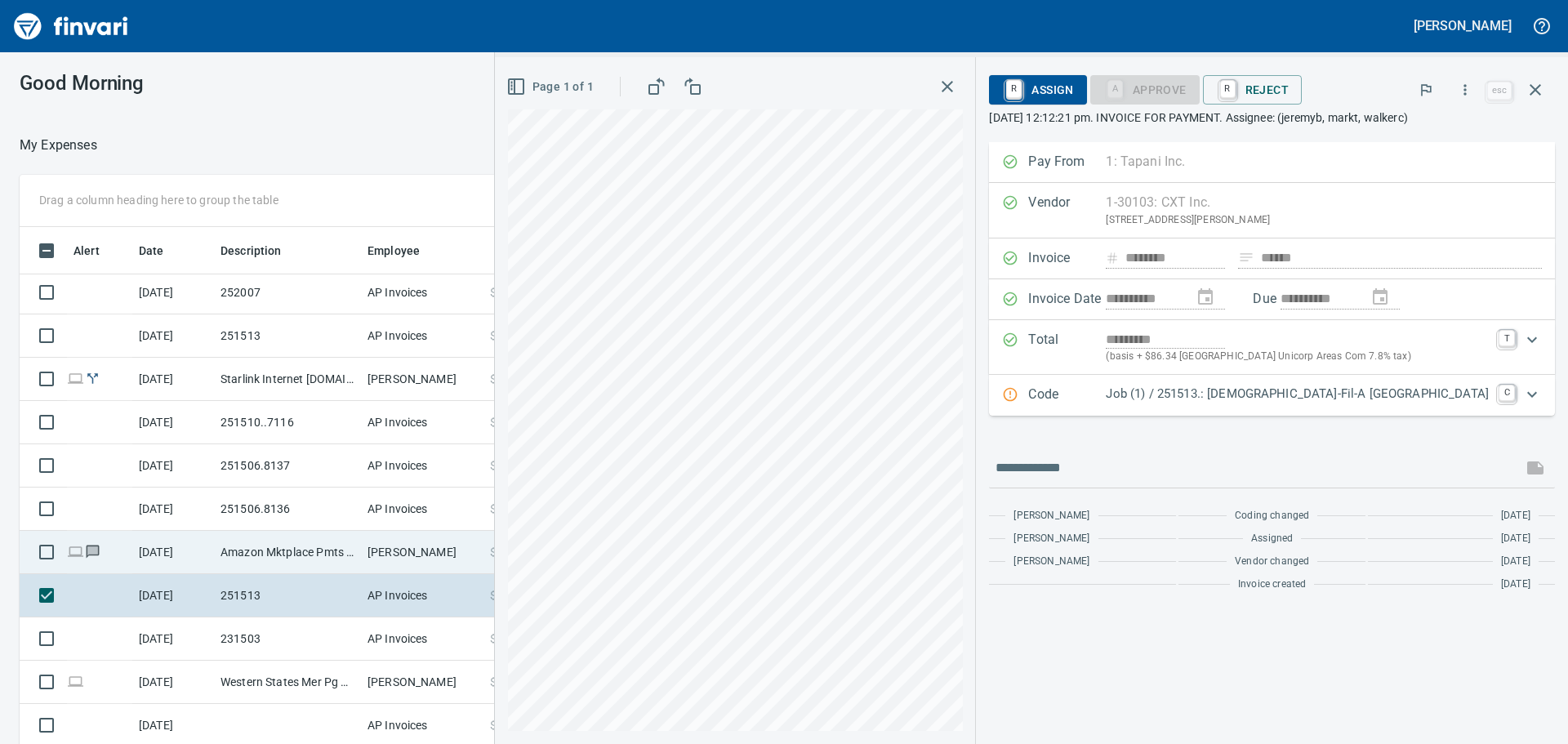
click at [277, 549] on td "Amazon Mktplace Pmts [DOMAIN_NAME][URL] WA" at bounding box center [287, 552] width 147 height 43
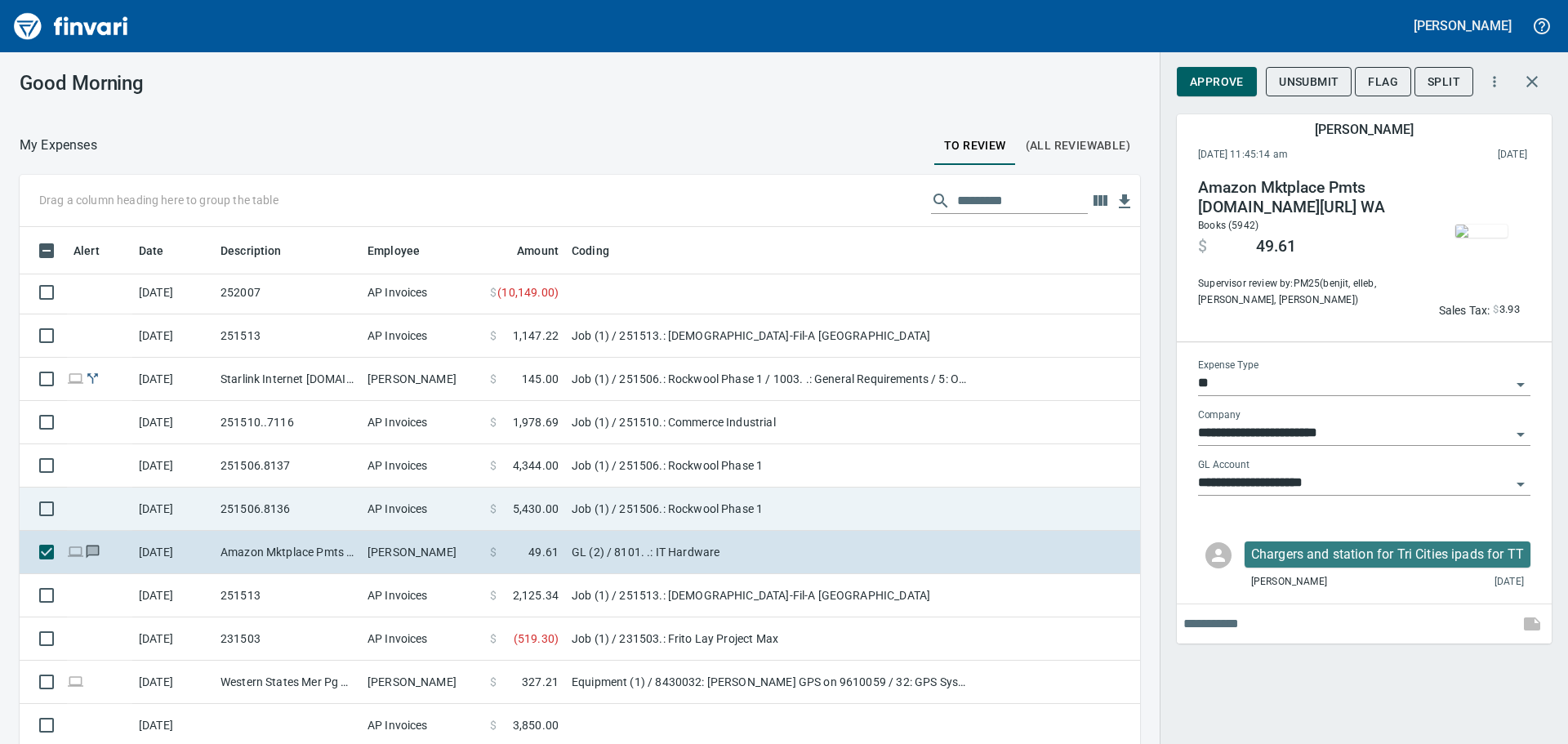
click at [301, 500] on td "251506.8136" at bounding box center [287, 509] width 147 height 43
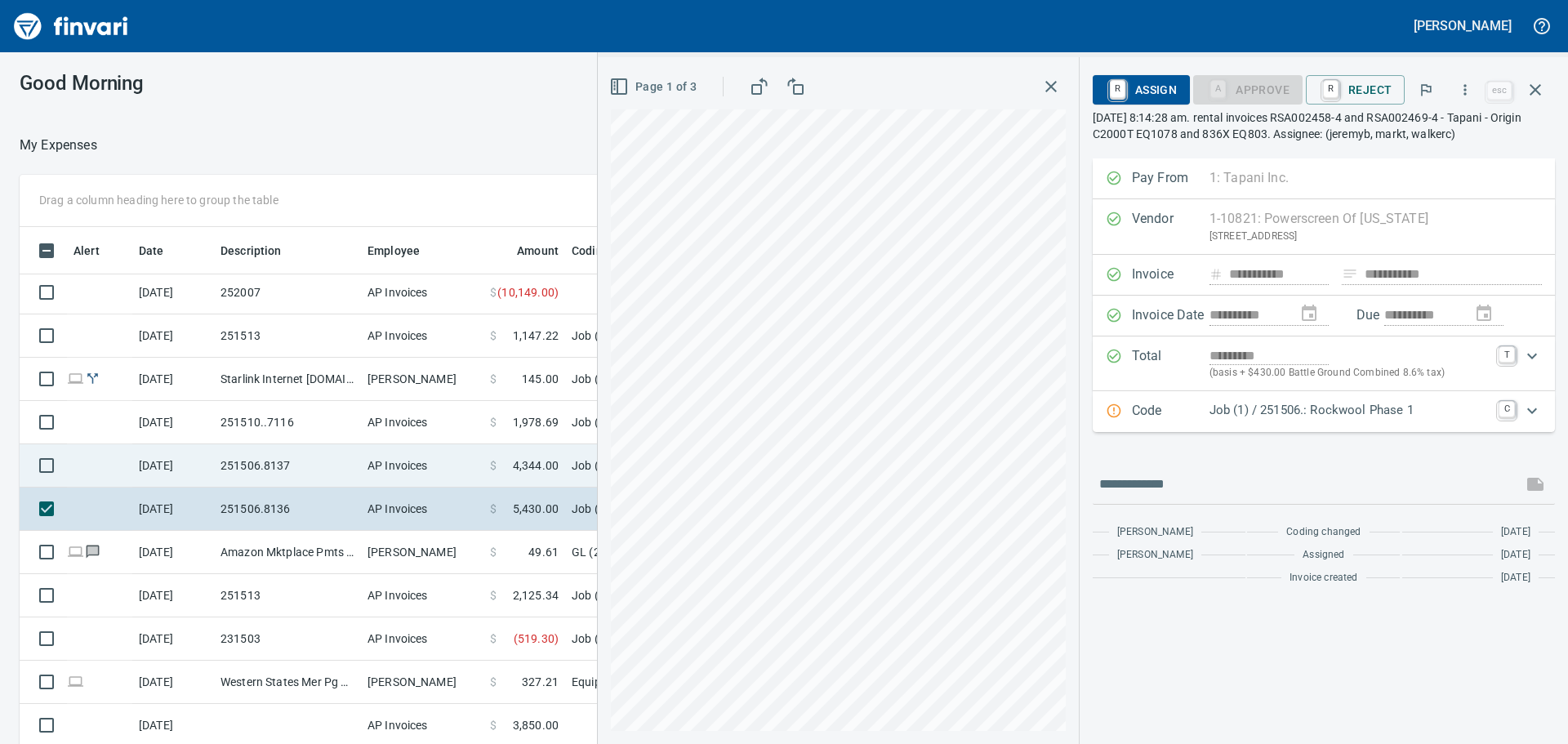
click at [299, 472] on td "251506.8137" at bounding box center [287, 466] width 147 height 43
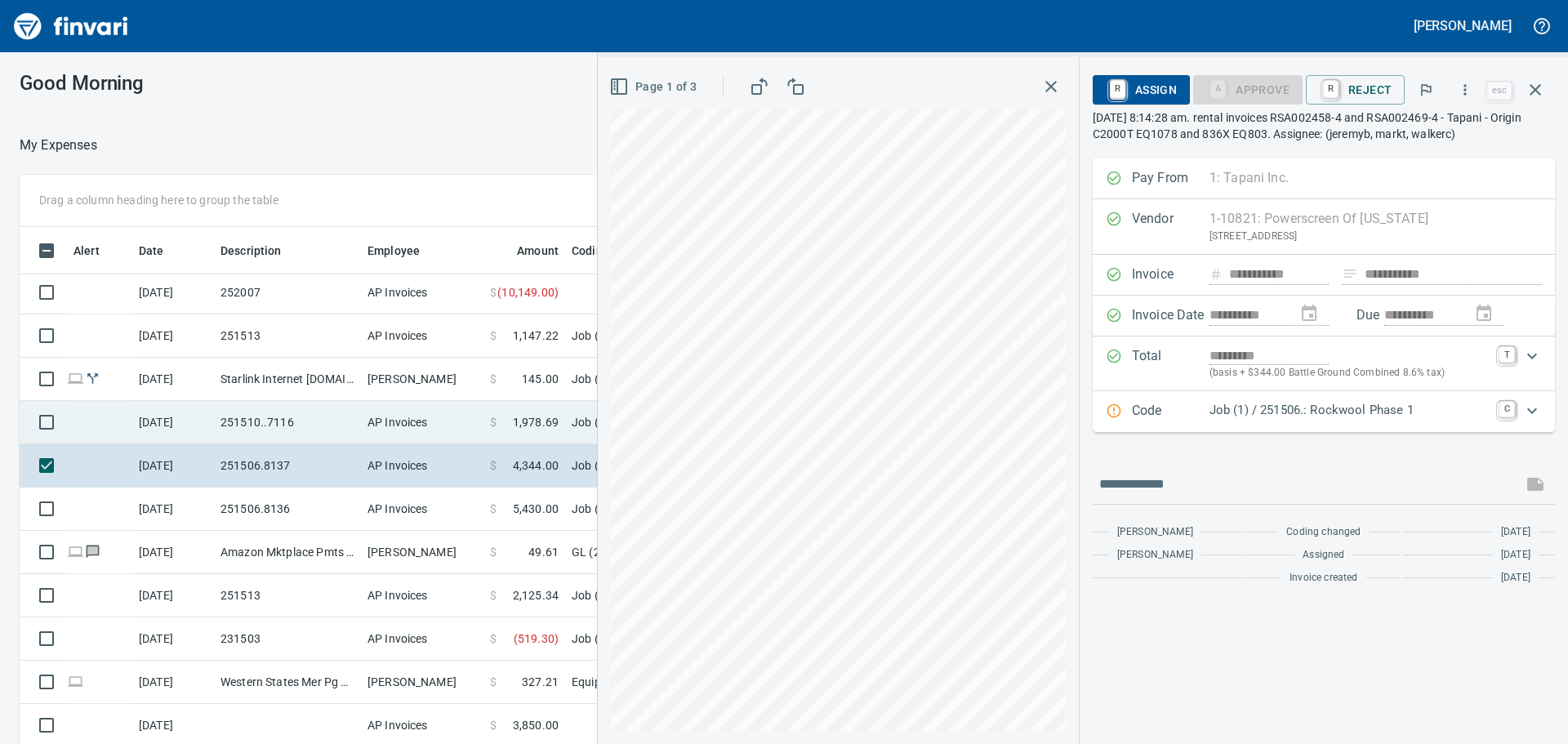
click at [304, 419] on td "251510..7116" at bounding box center [287, 422] width 147 height 43
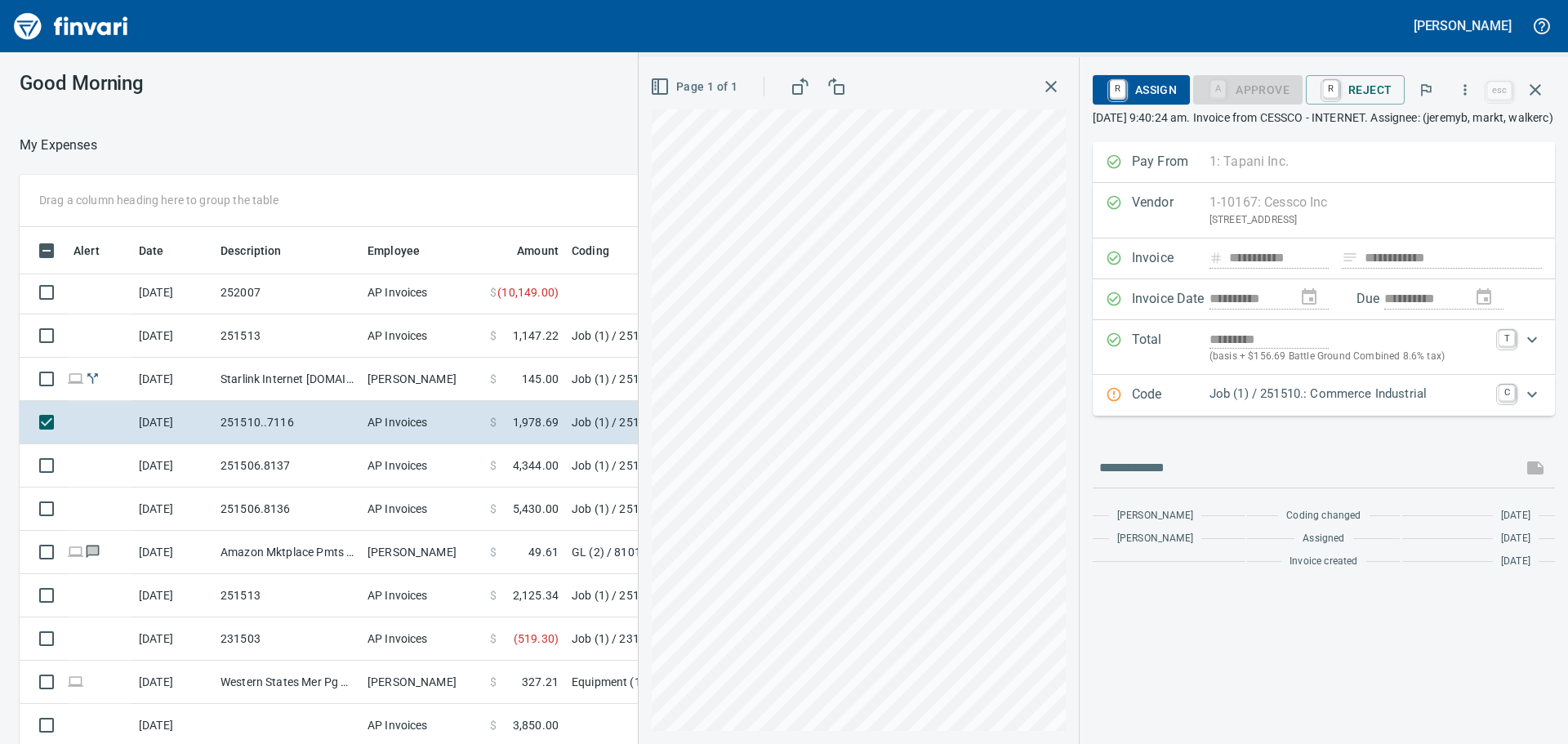
click at [1268, 403] on p "Job (1) / 251510.: Commerce Industrial" at bounding box center [1349, 394] width 279 height 19
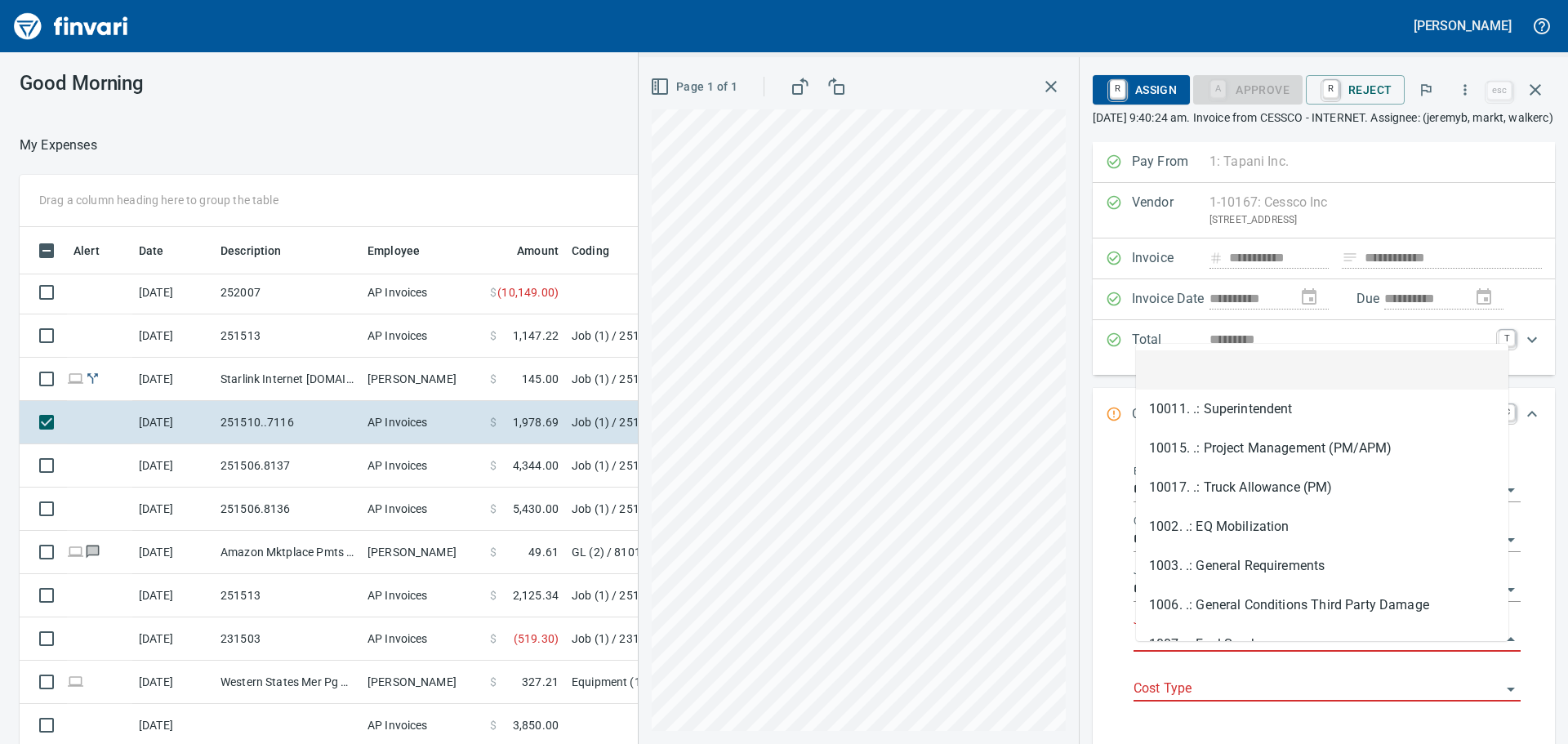
scroll to position [552, 1084]
click at [1205, 650] on input "Job Phase" at bounding box center [1317, 639] width 368 height 23
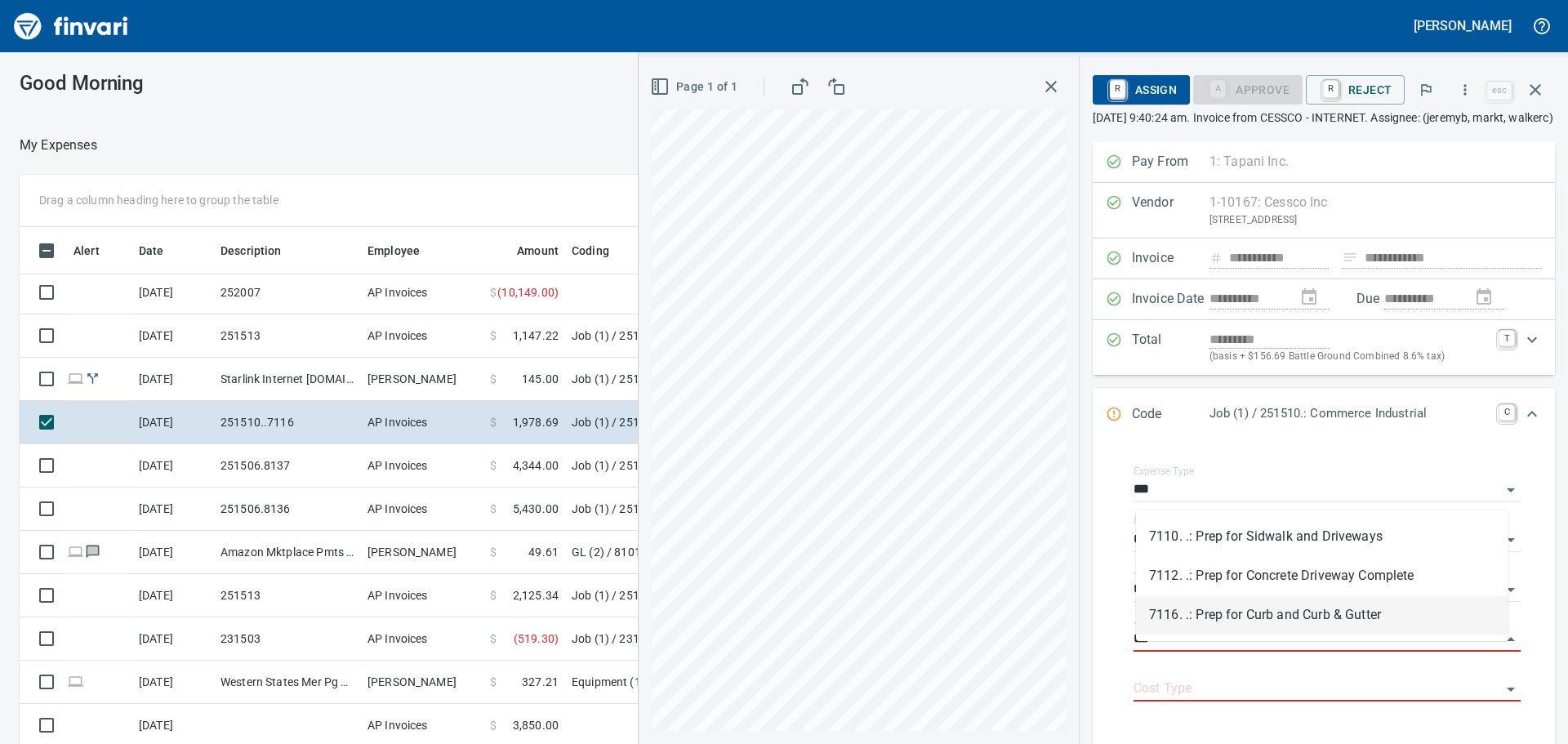
click at [1291, 621] on li "7116. .: Prep for Curb and Curb & Gutter" at bounding box center [1322, 614] width 372 height 39
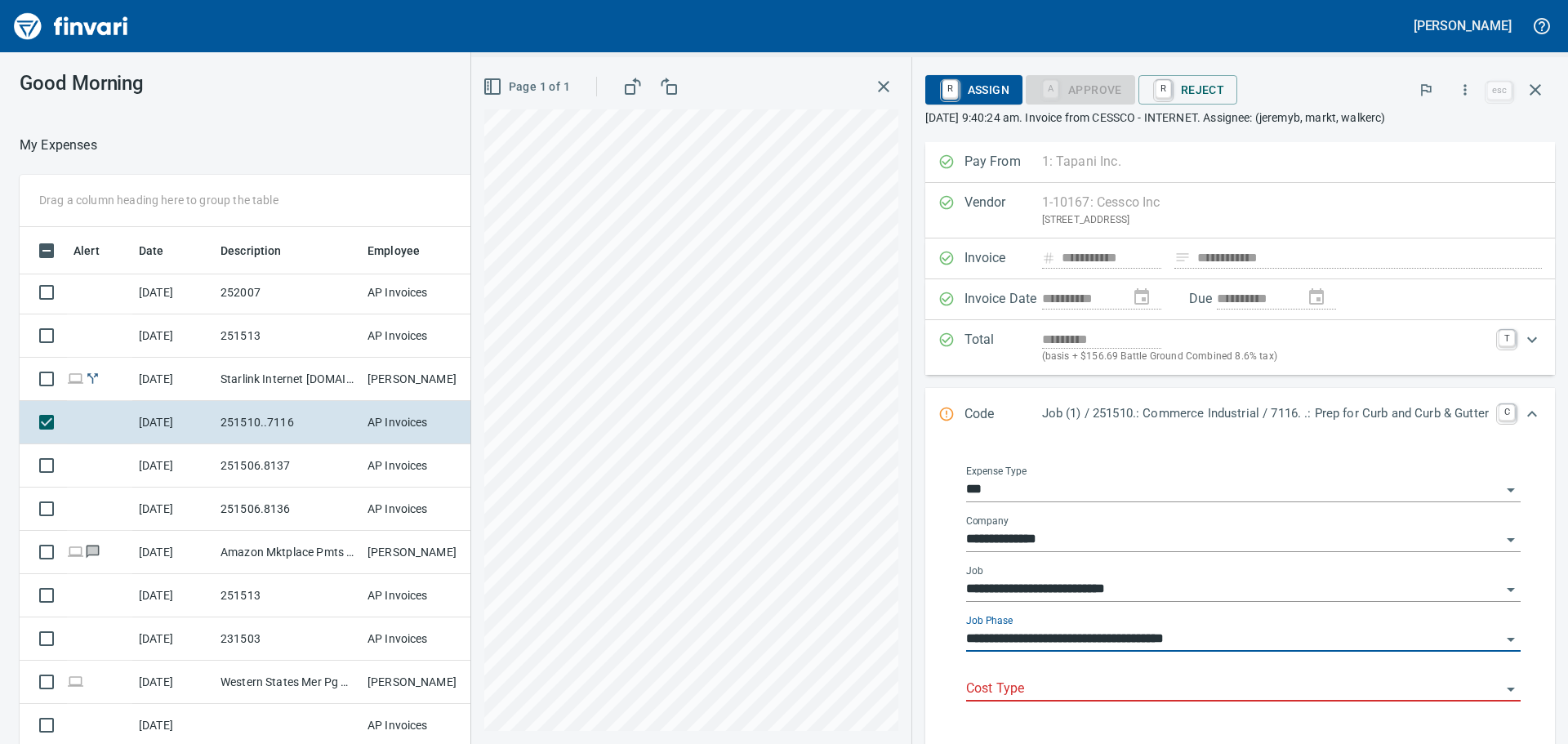
click at [1072, 668] on div "Cost Type" at bounding box center [1244, 682] width 555 height 37
type input "**********"
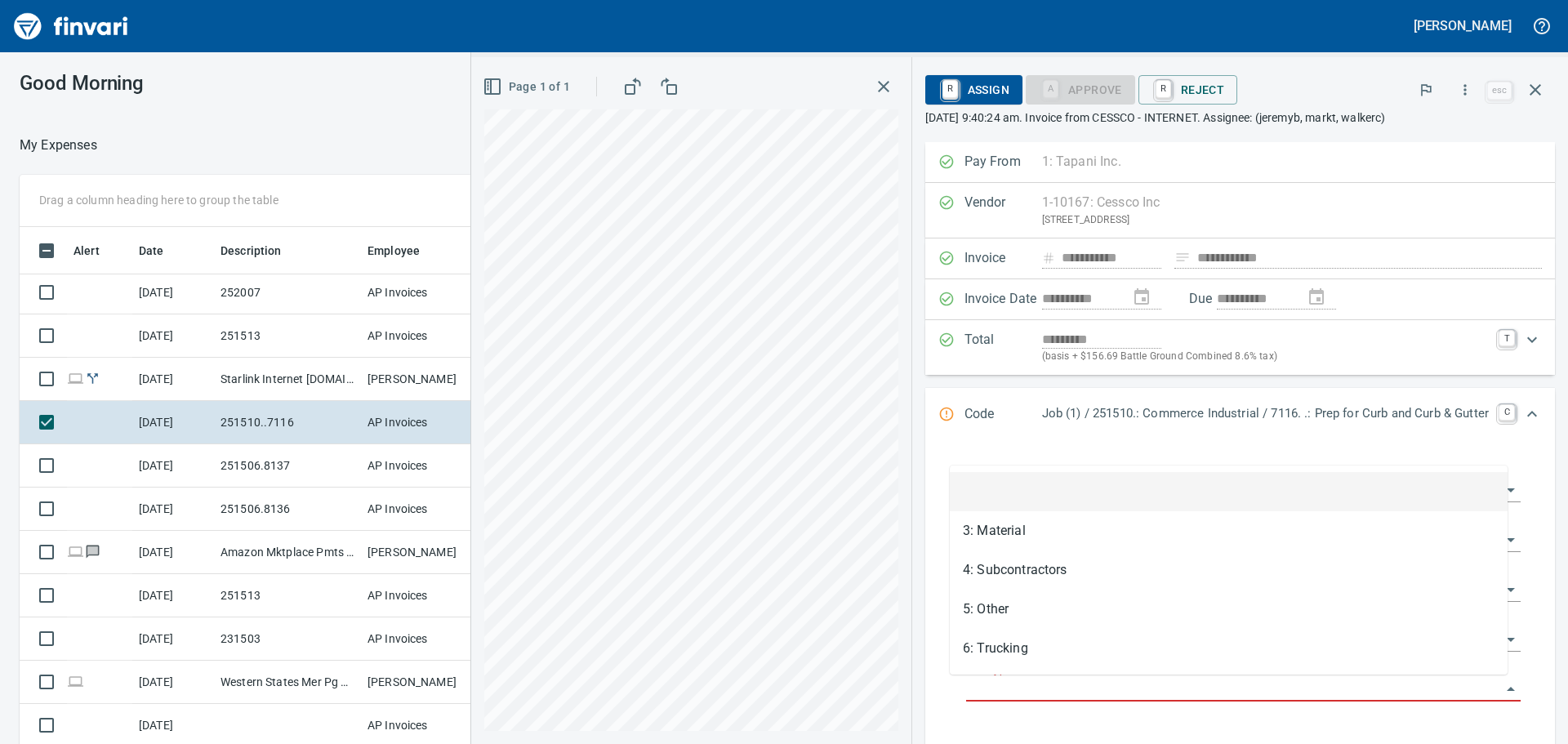
click at [1073, 691] on input "Cost Type" at bounding box center [1233, 688] width 535 height 23
click at [1064, 611] on li "5: Other" at bounding box center [1228, 608] width 557 height 39
type input "********"
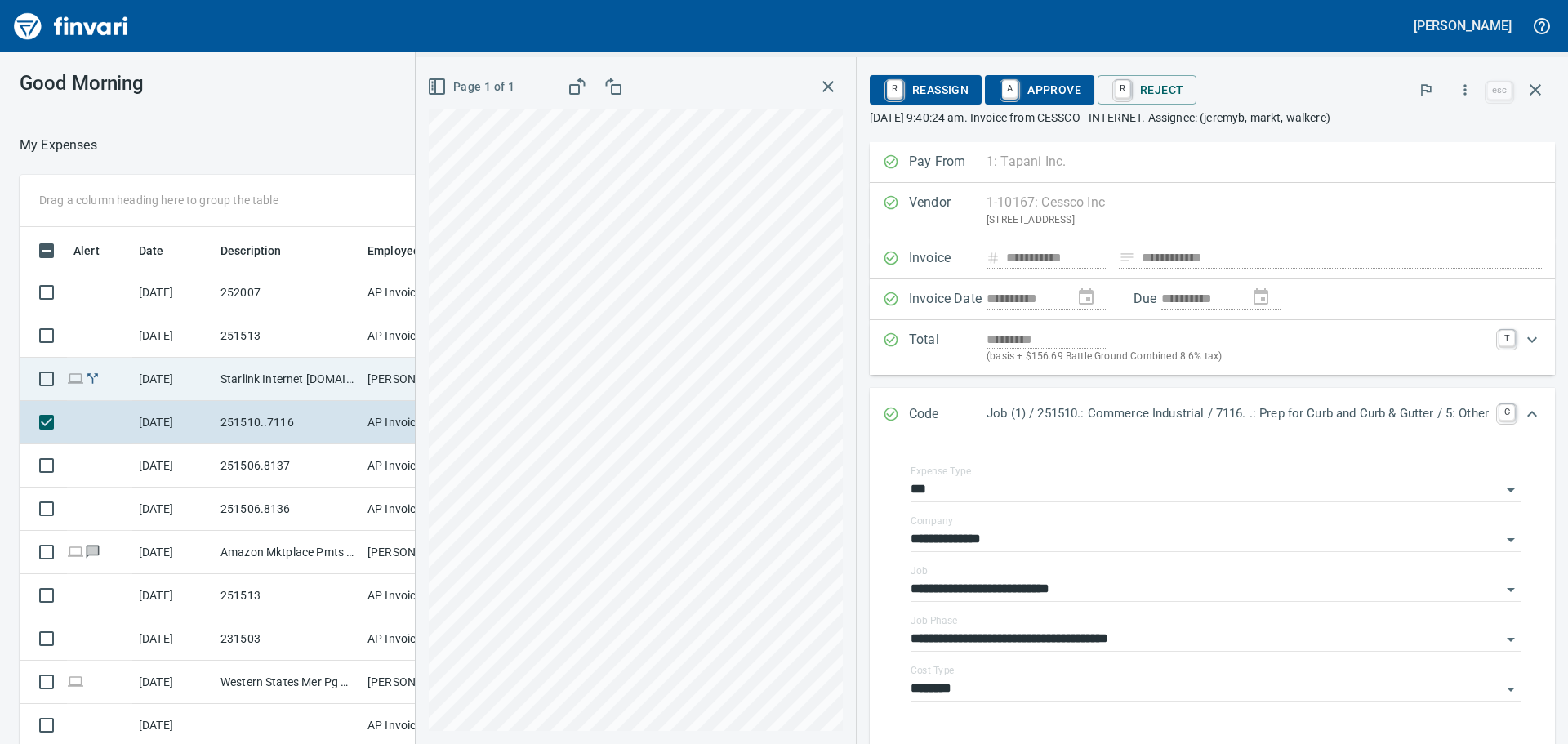
click at [270, 385] on td "Starlink Internet [DOMAIN_NAME] CA - [GEOGRAPHIC_DATA]" at bounding box center [287, 379] width 147 height 43
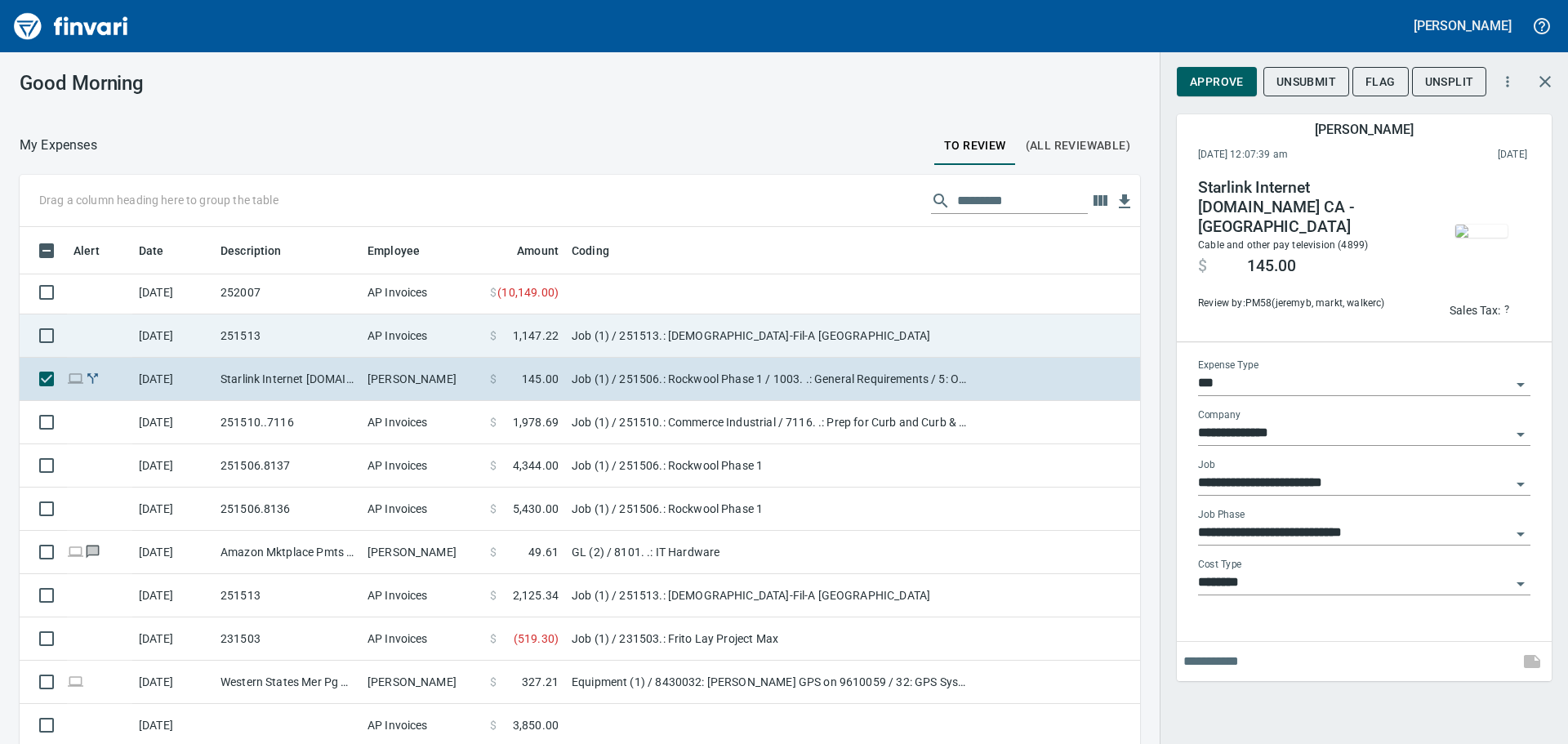
click at [267, 342] on td "251513" at bounding box center [287, 336] width 147 height 43
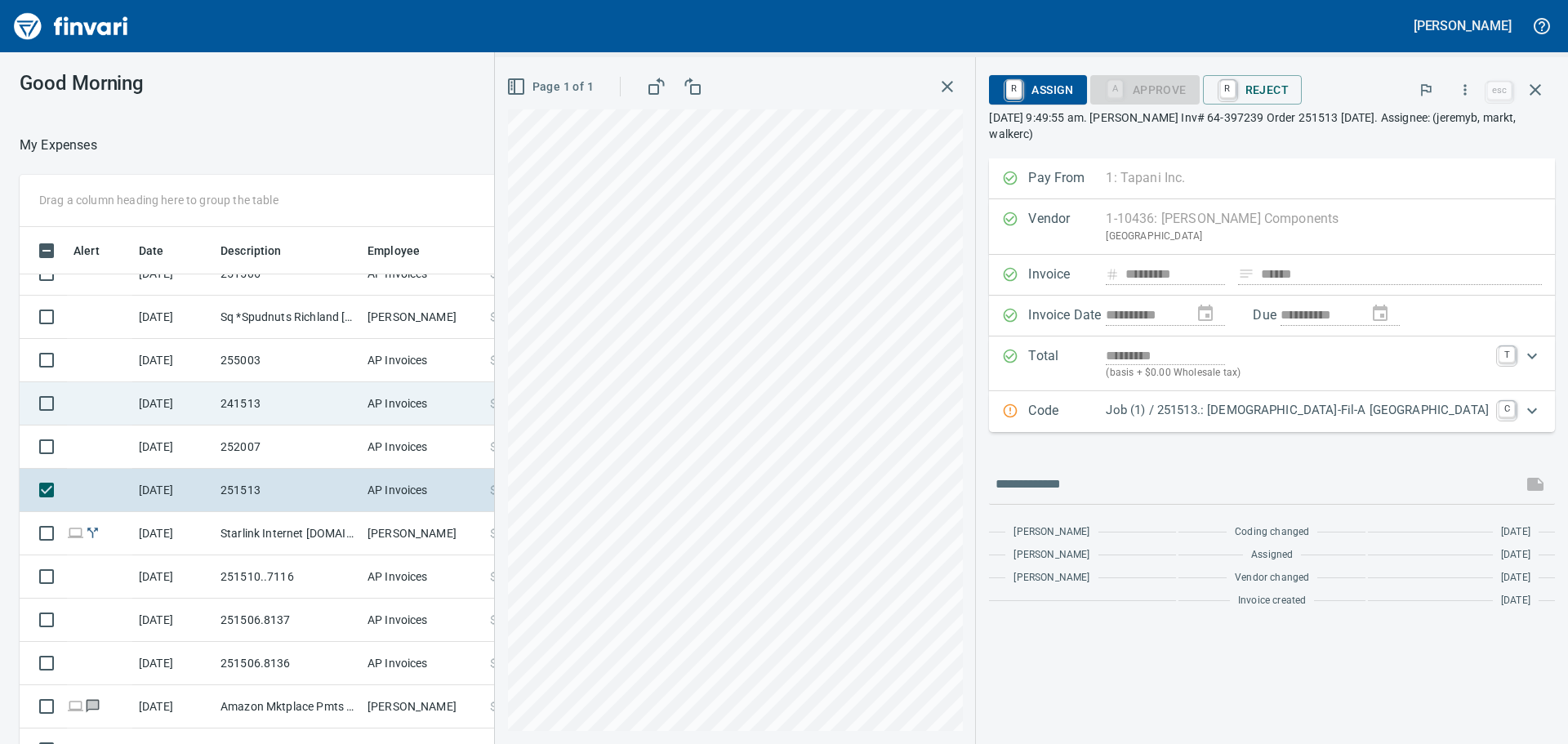
scroll to position [1312, 0]
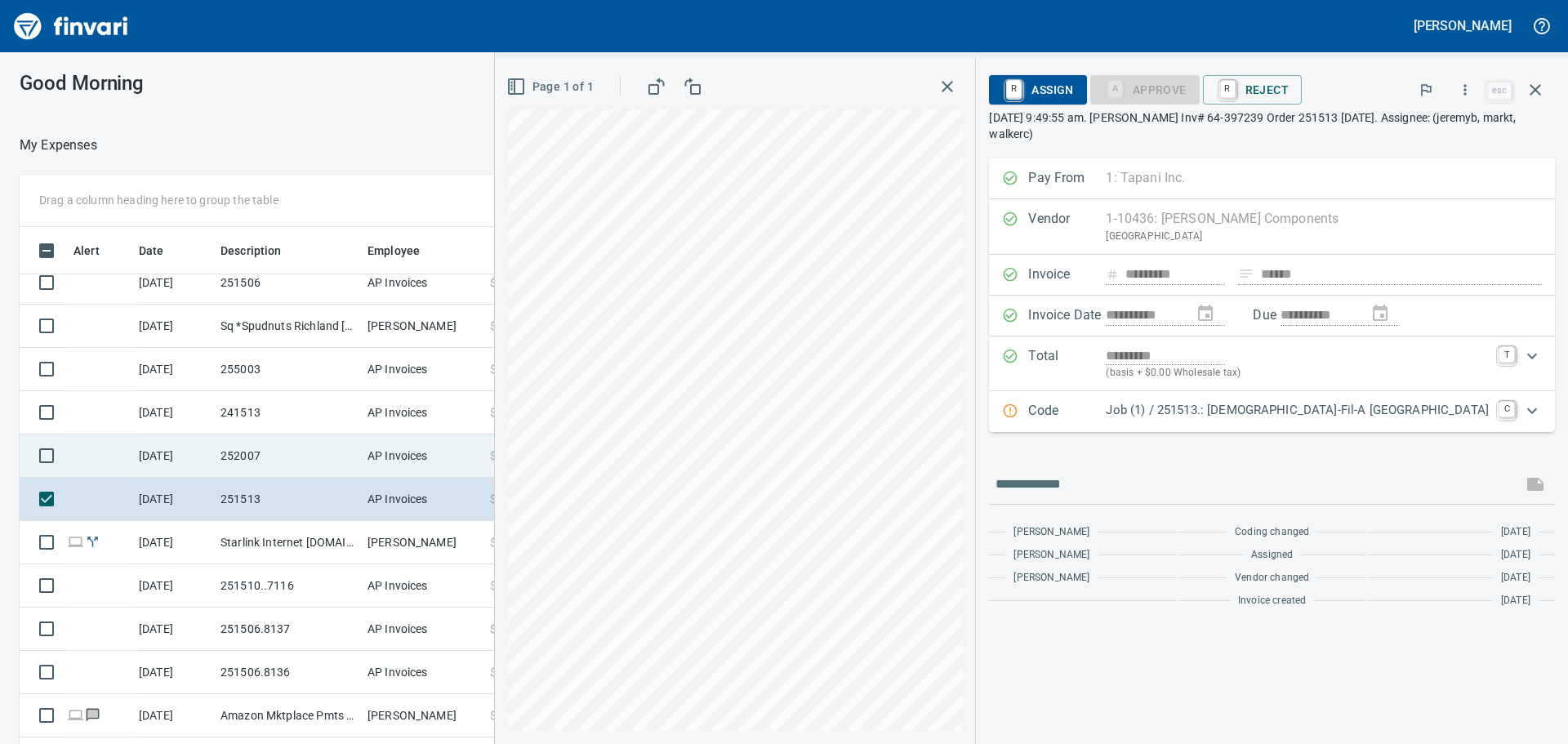
click at [298, 458] on td "252007" at bounding box center [287, 456] width 147 height 43
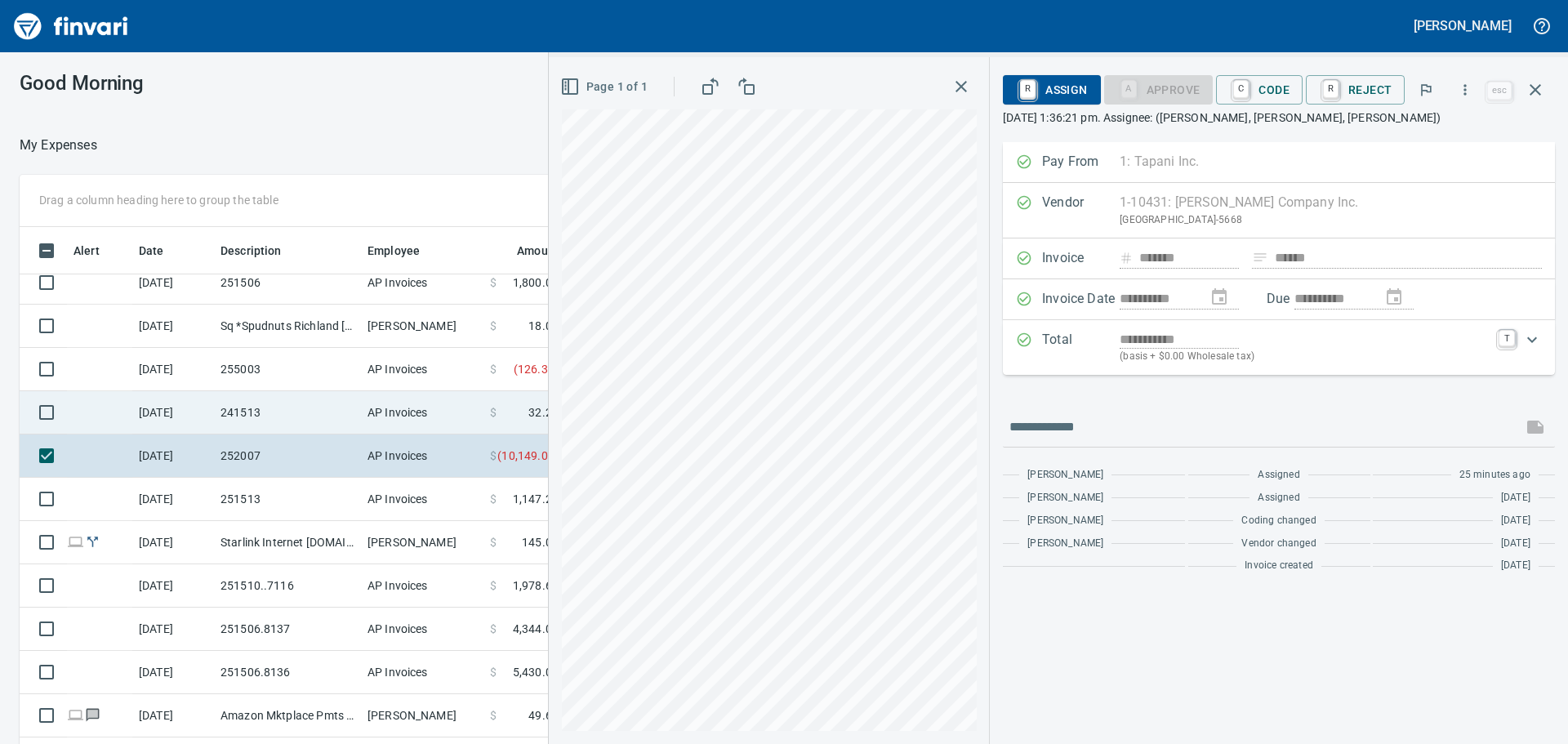
click at [234, 411] on td "241513" at bounding box center [287, 413] width 147 height 43
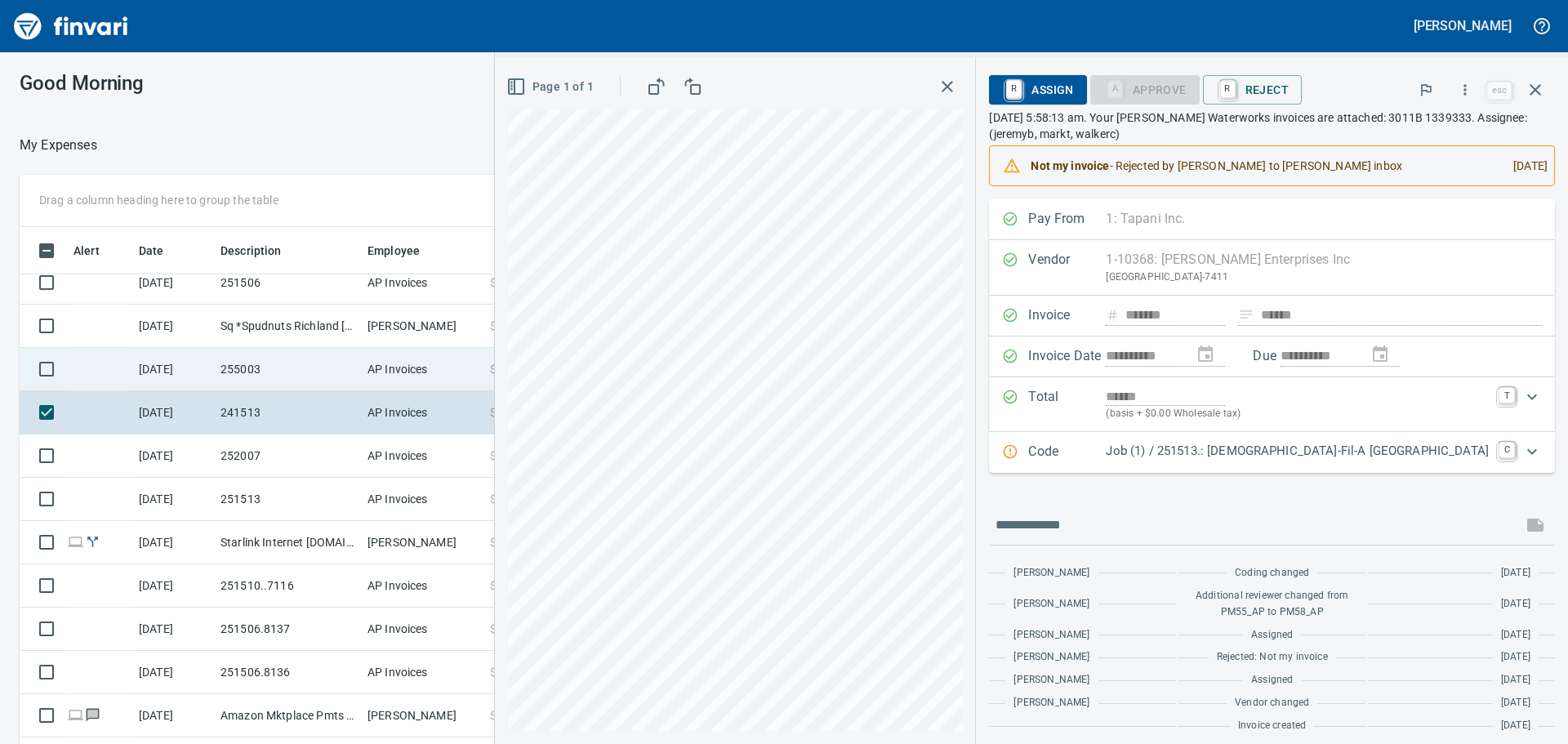
click at [326, 368] on td "255003" at bounding box center [287, 369] width 147 height 43
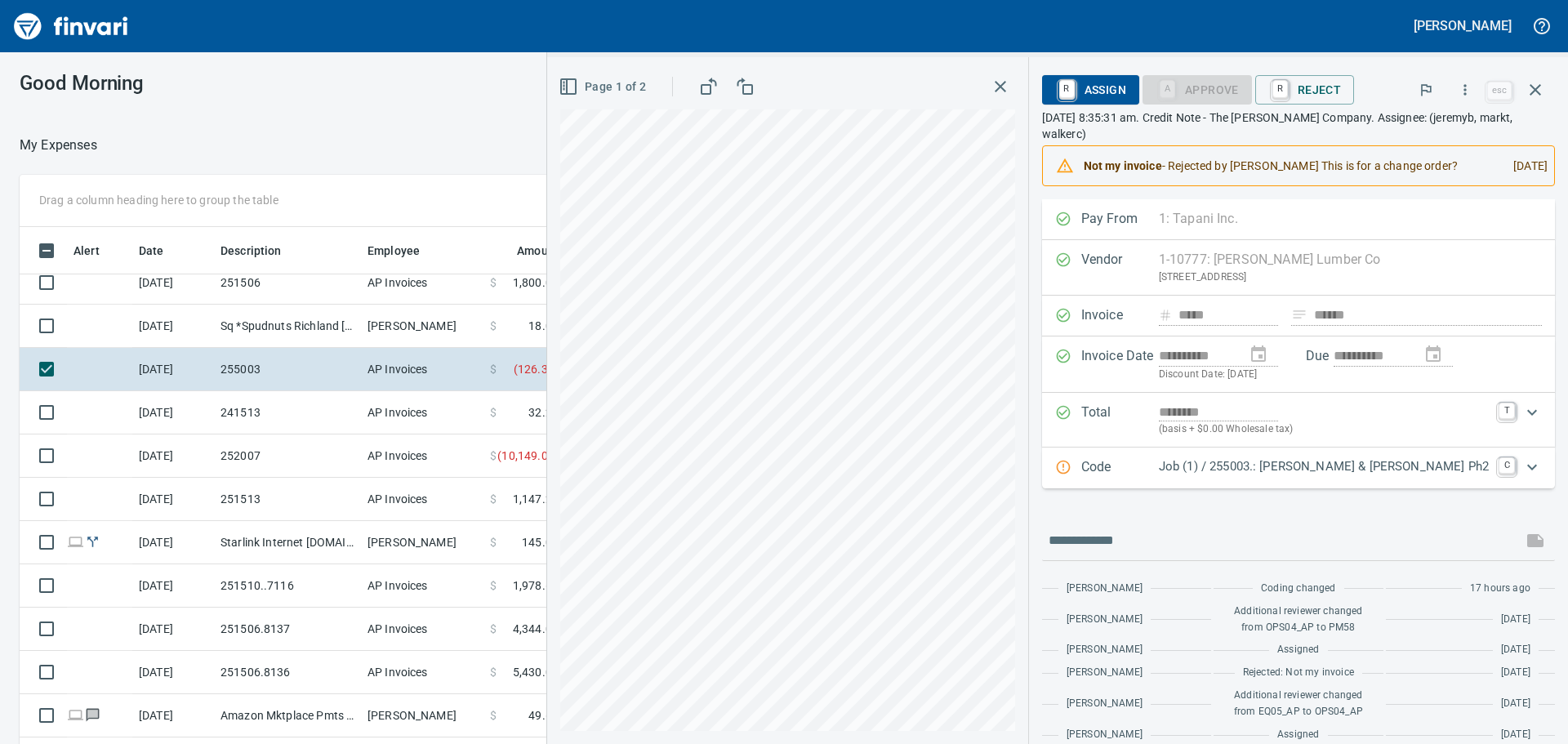
click at [1350, 476] on p "Job (1) / 255003.: [PERSON_NAME] & [PERSON_NAME] Ph2" at bounding box center [1324, 467] width 330 height 19
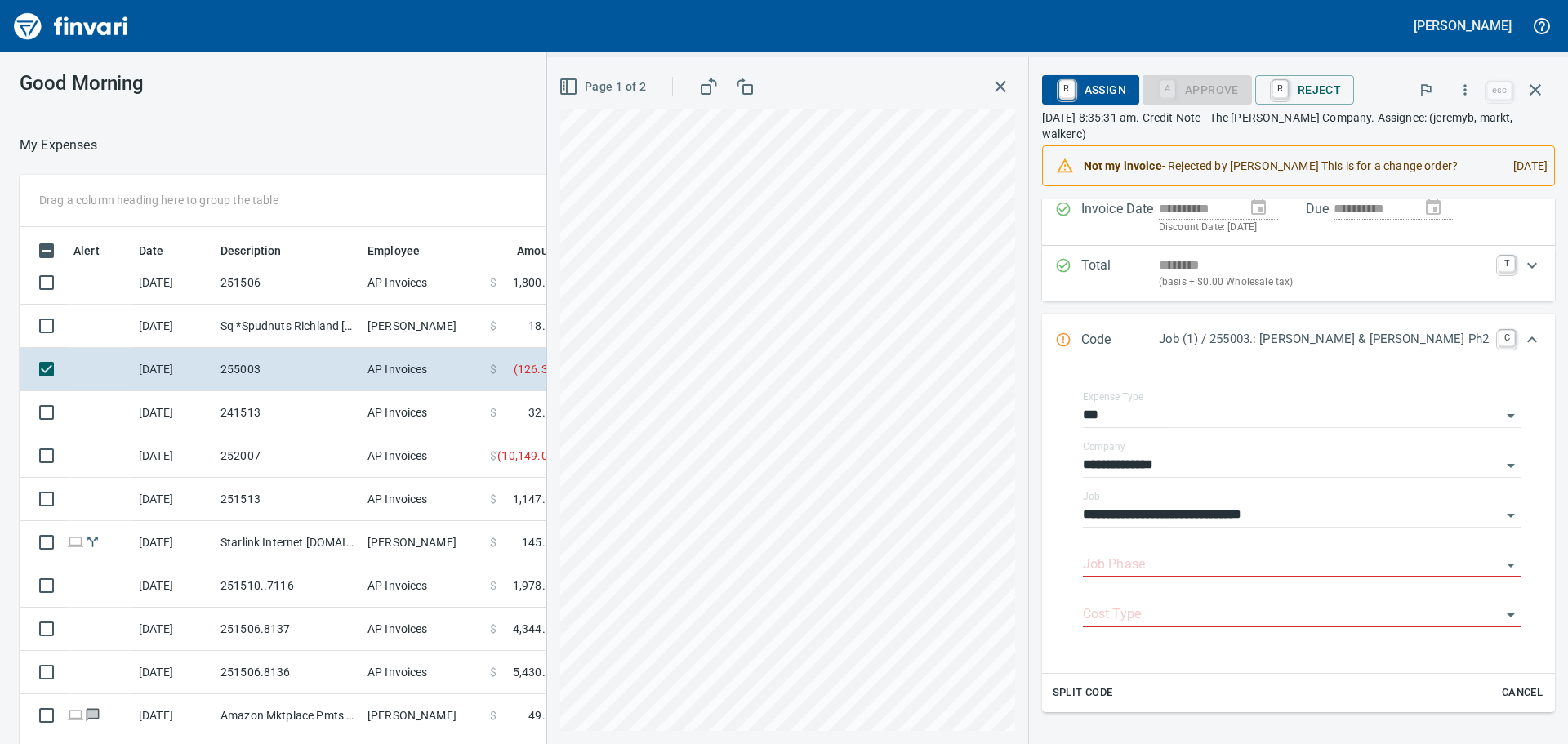
scroll to position [327, 0]
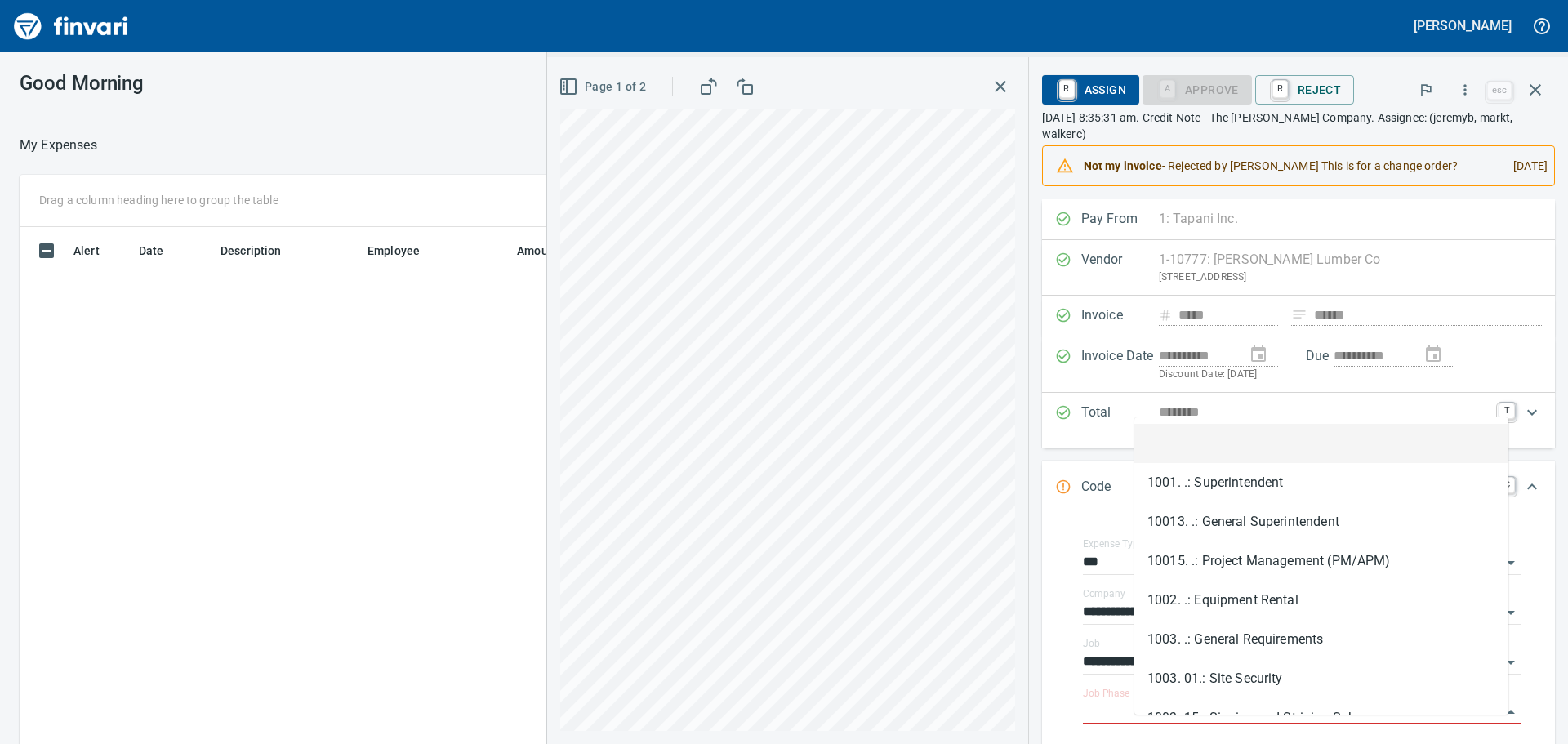
click at [1211, 701] on input "Job Phase" at bounding box center [1291, 712] width 418 height 23
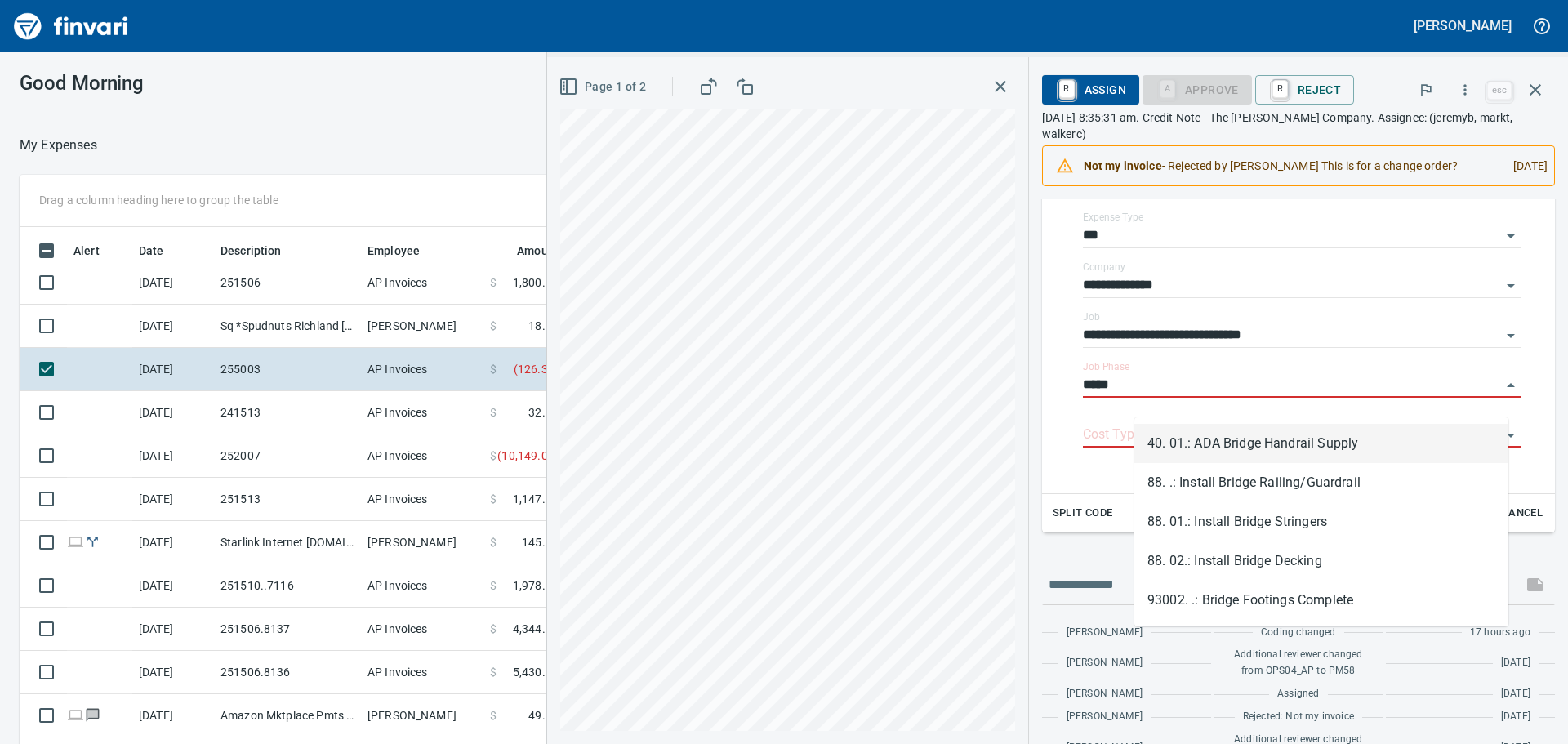
scroll to position [552, 1084]
type input "******"
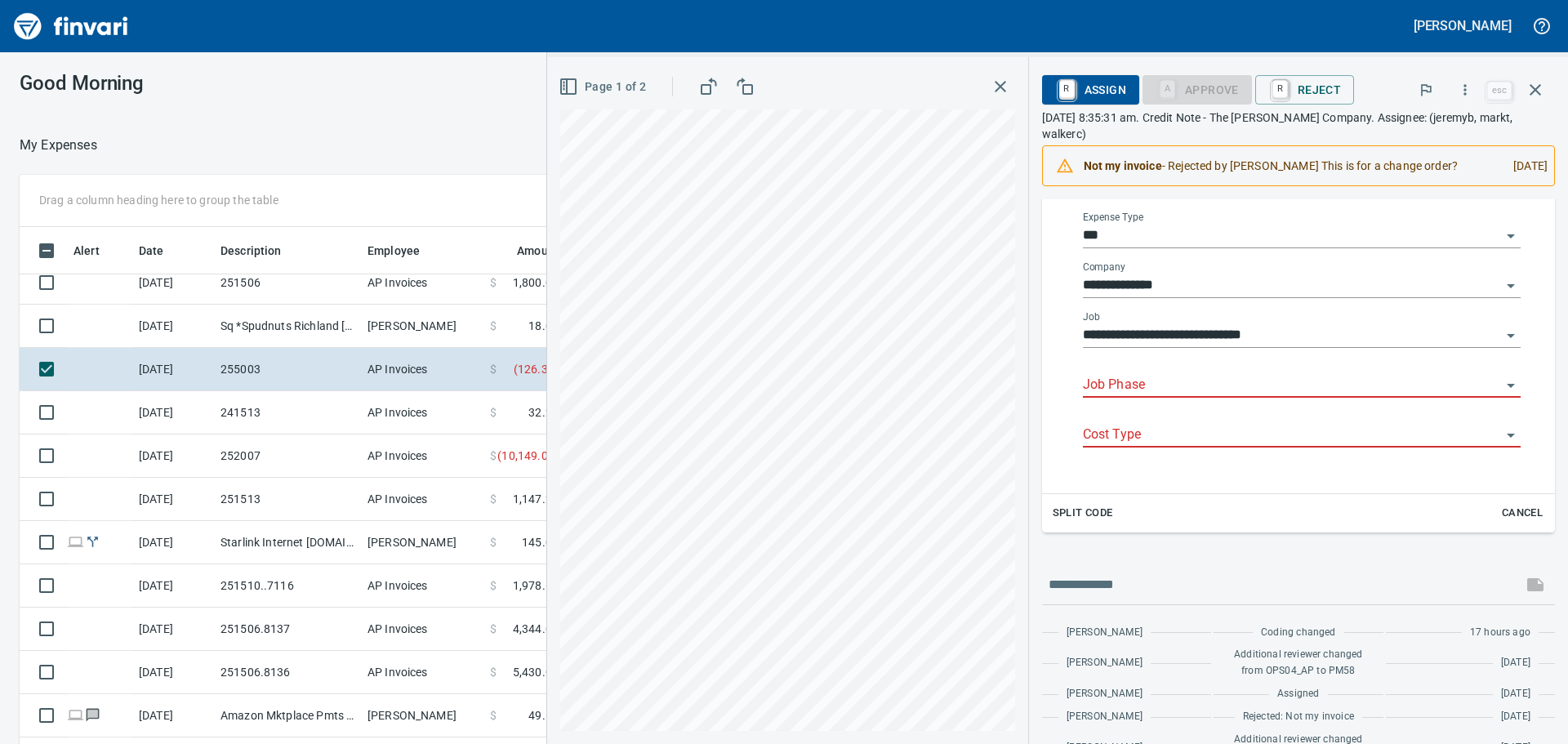
click at [1172, 396] on input "Job Phase" at bounding box center [1291, 385] width 418 height 23
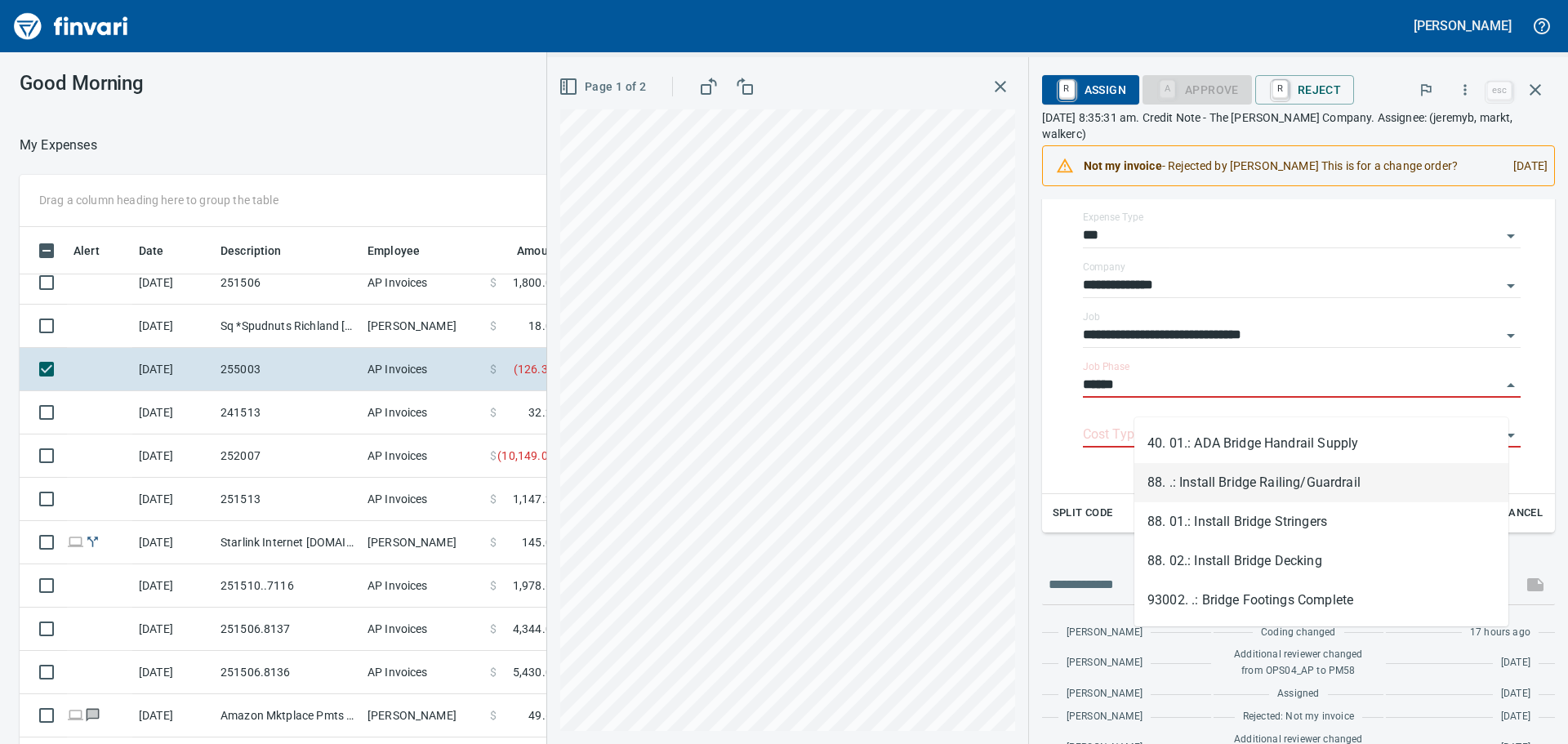
click at [1394, 482] on li "88. .: Install Bridge Railing/Guardrail" at bounding box center [1321, 482] width 374 height 39
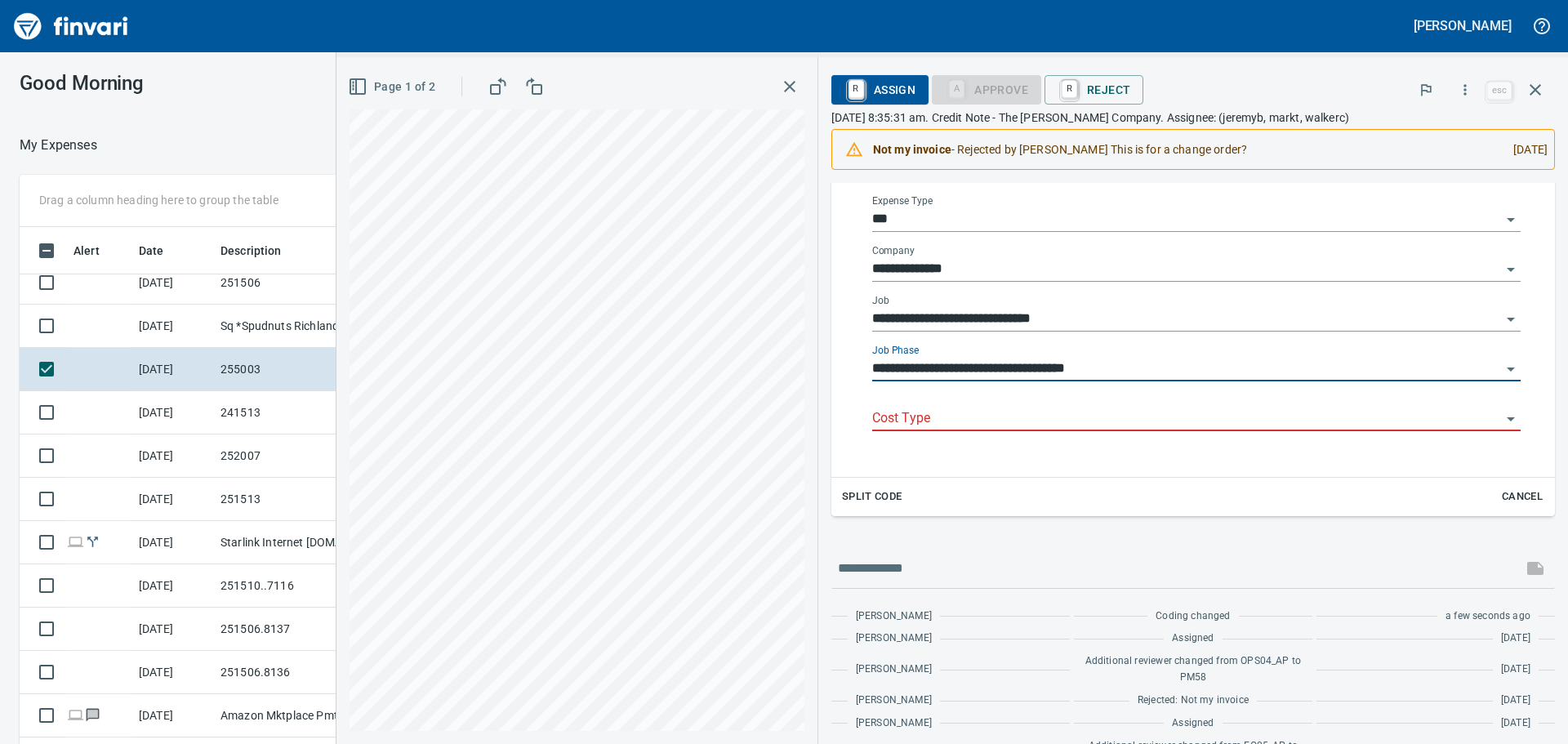
type input "**********"
click at [1158, 418] on input "Cost Type" at bounding box center [1186, 419] width 629 height 23
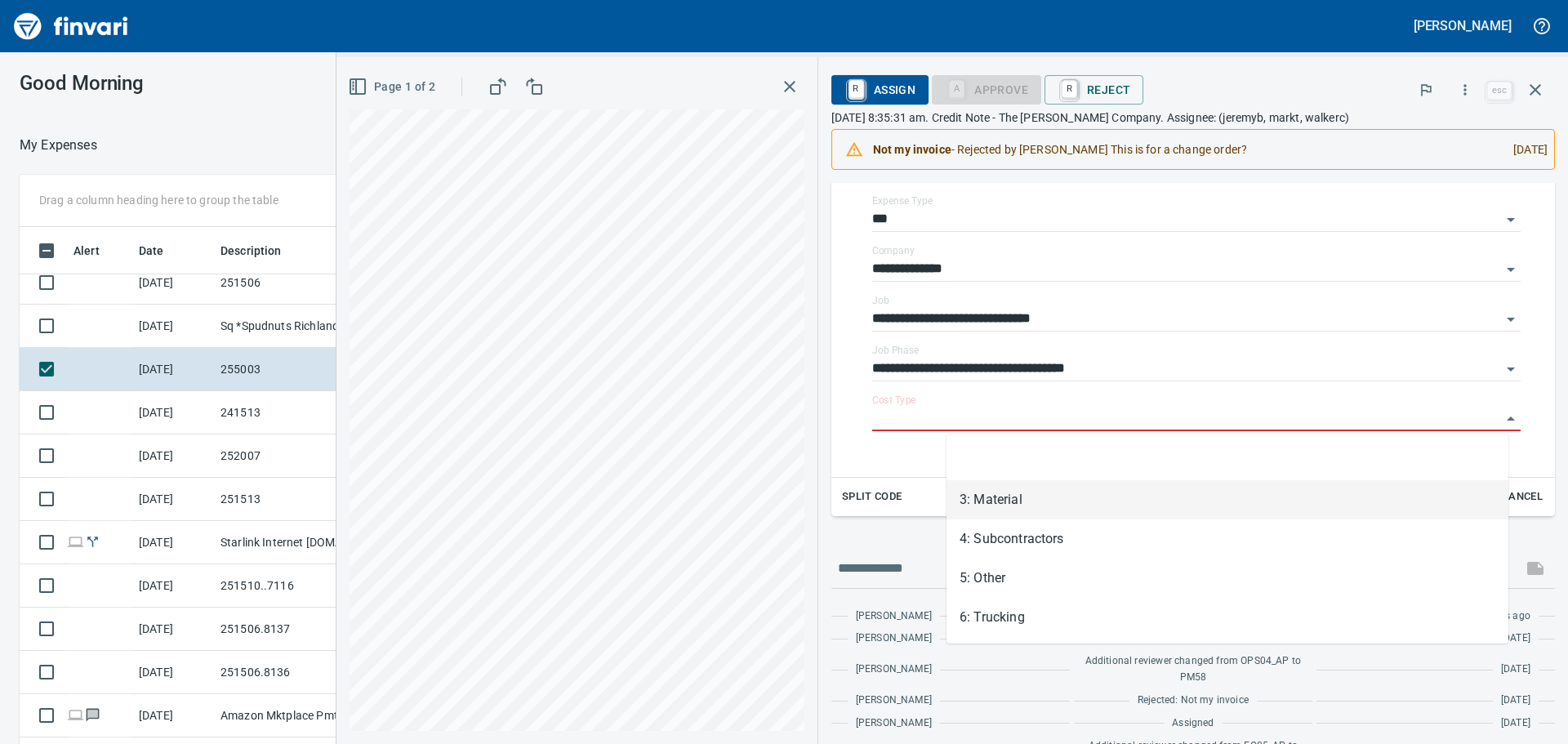
click at [1106, 495] on li "3: Material" at bounding box center [1227, 499] width 562 height 39
type input "**********"
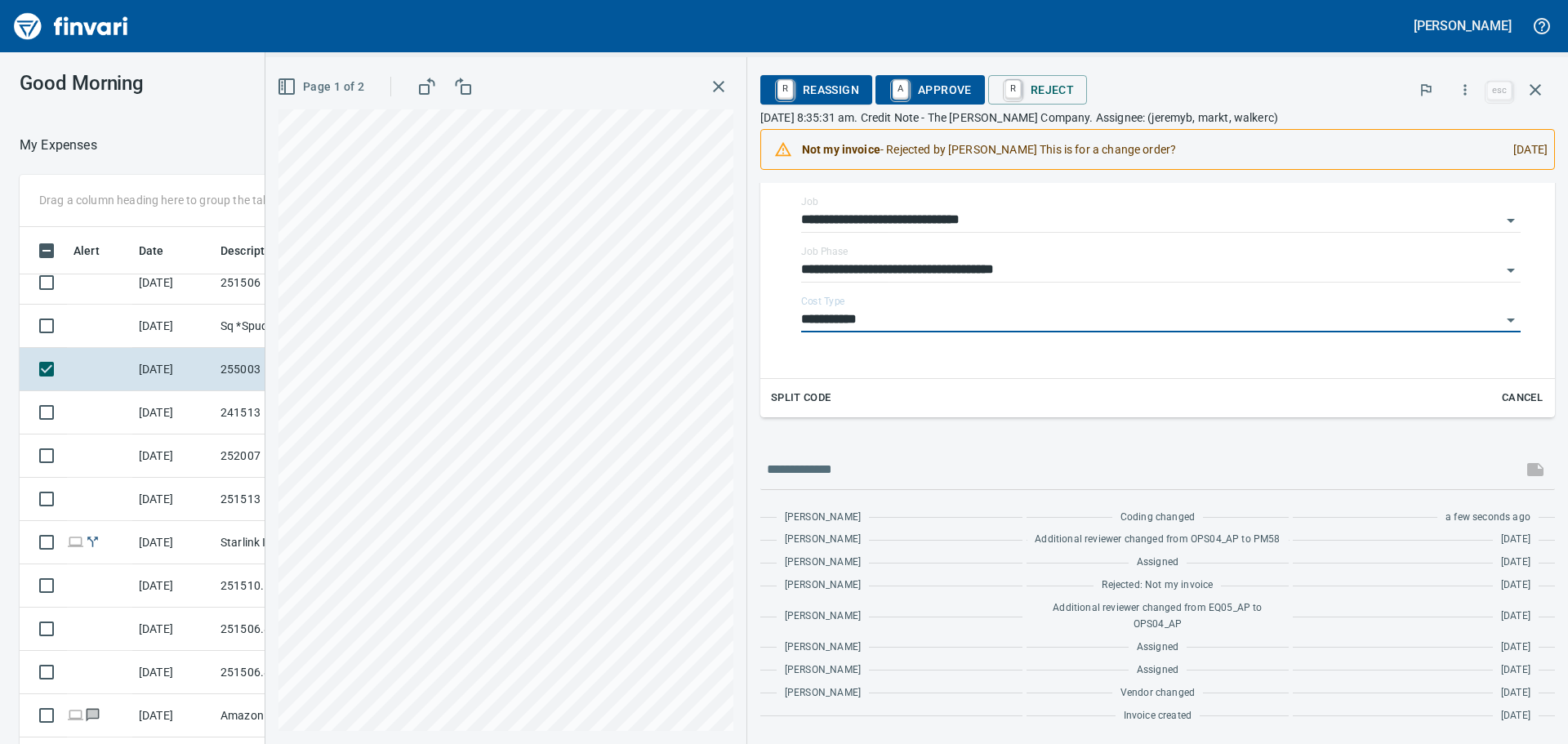
scroll to position [441, 0]
click at [284, 85] on rect "button" at bounding box center [283, 86] width 2 height 3
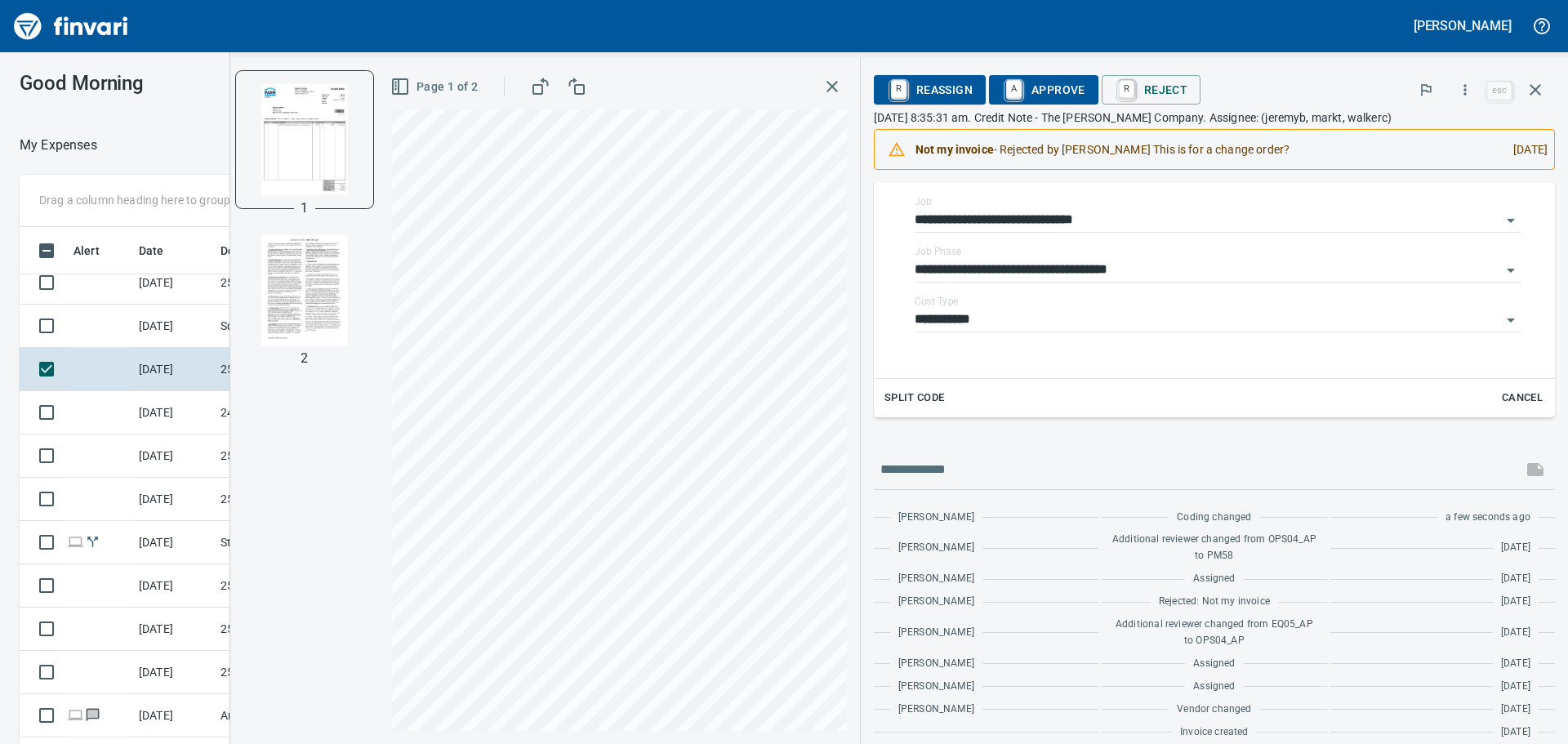
scroll to position [456, 0]
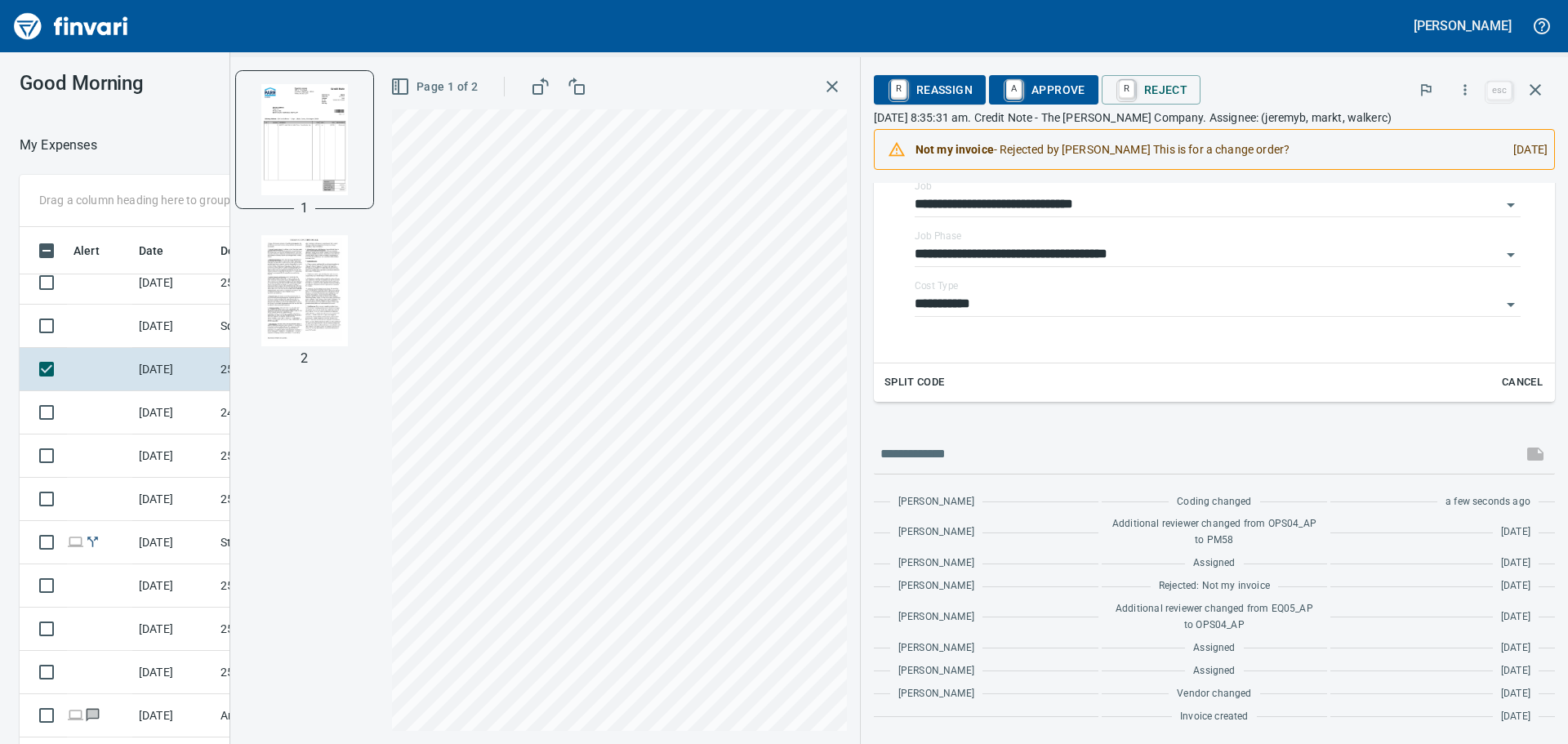
click at [329, 296] on img "button" at bounding box center [304, 290] width 111 height 111
click at [331, 121] on img "button" at bounding box center [304, 139] width 111 height 111
click at [154, 329] on td "[DATE]" at bounding box center [173, 326] width 82 height 43
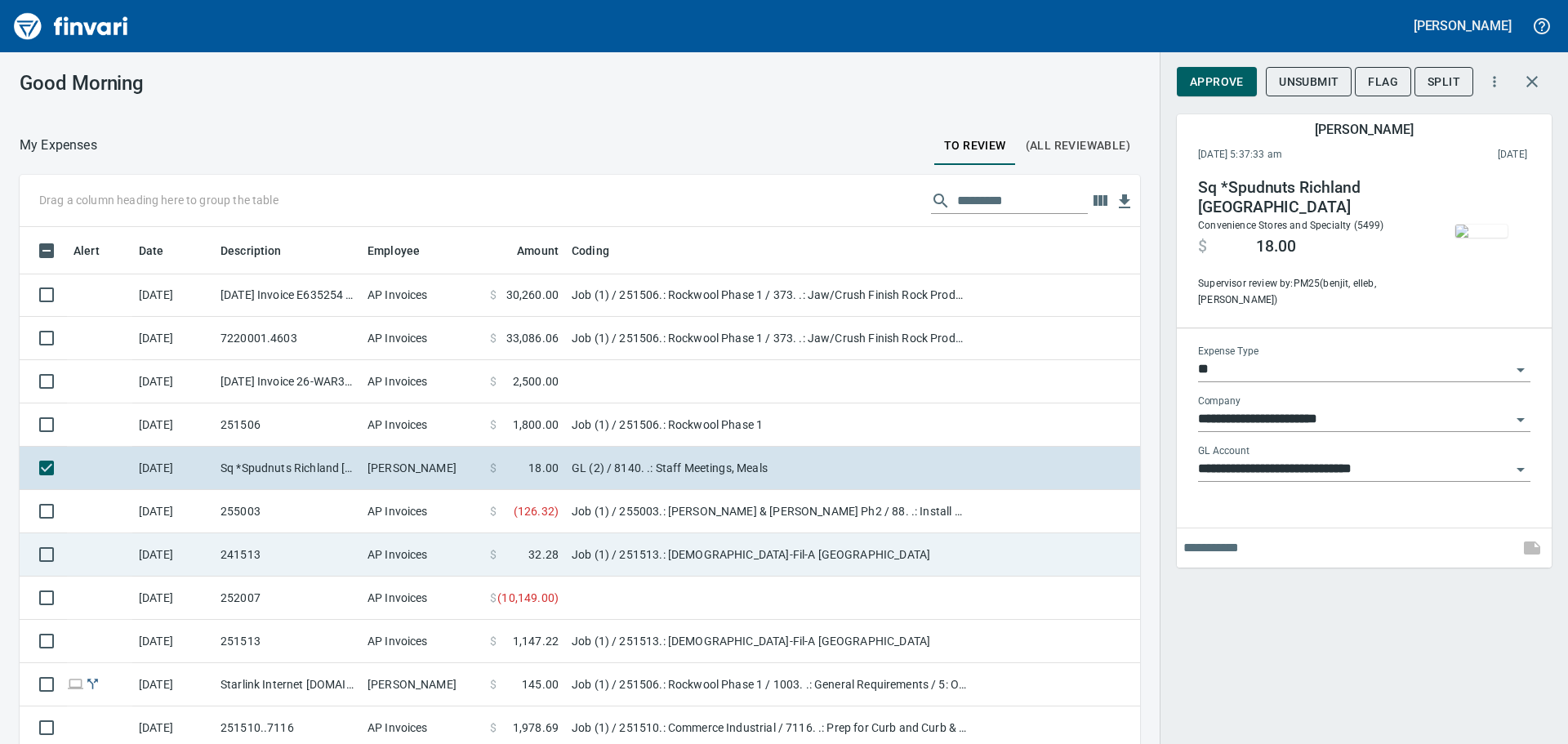
scroll to position [1148, 0]
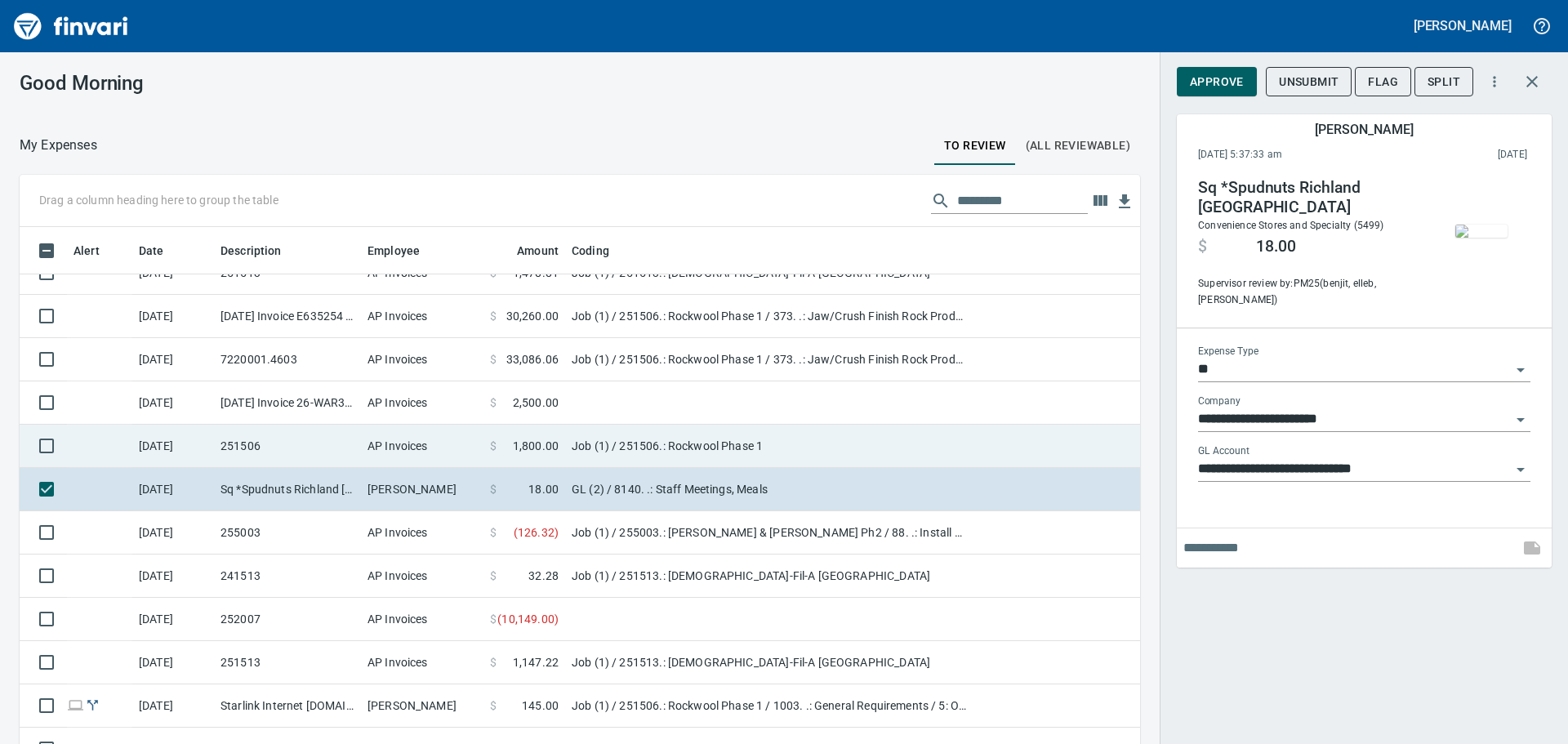
click at [279, 435] on td "251506" at bounding box center [287, 446] width 147 height 43
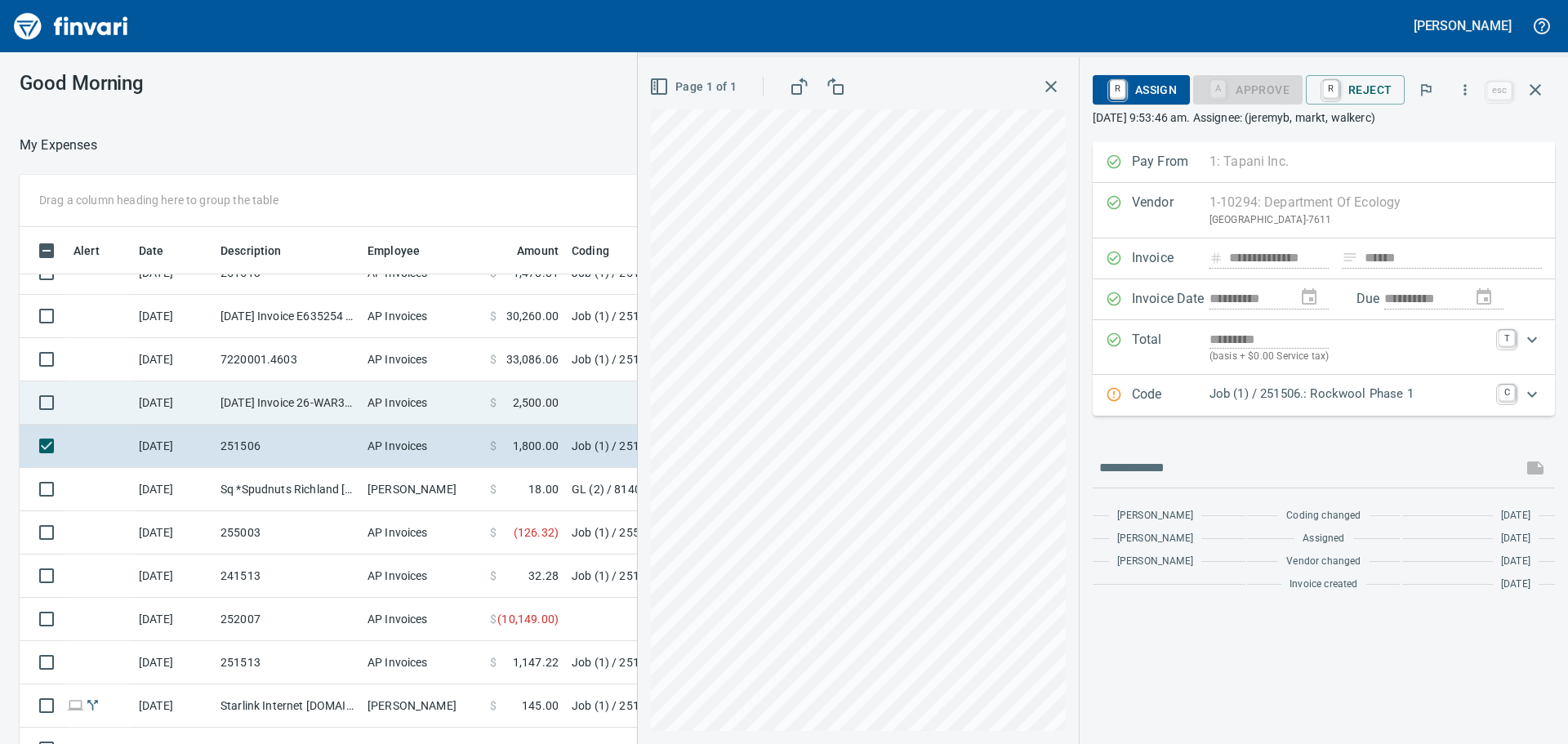
click at [302, 404] on td "[DATE] Invoice 26-WAR312664-1 from Department Of Ecology (1-10294)" at bounding box center [287, 403] width 147 height 43
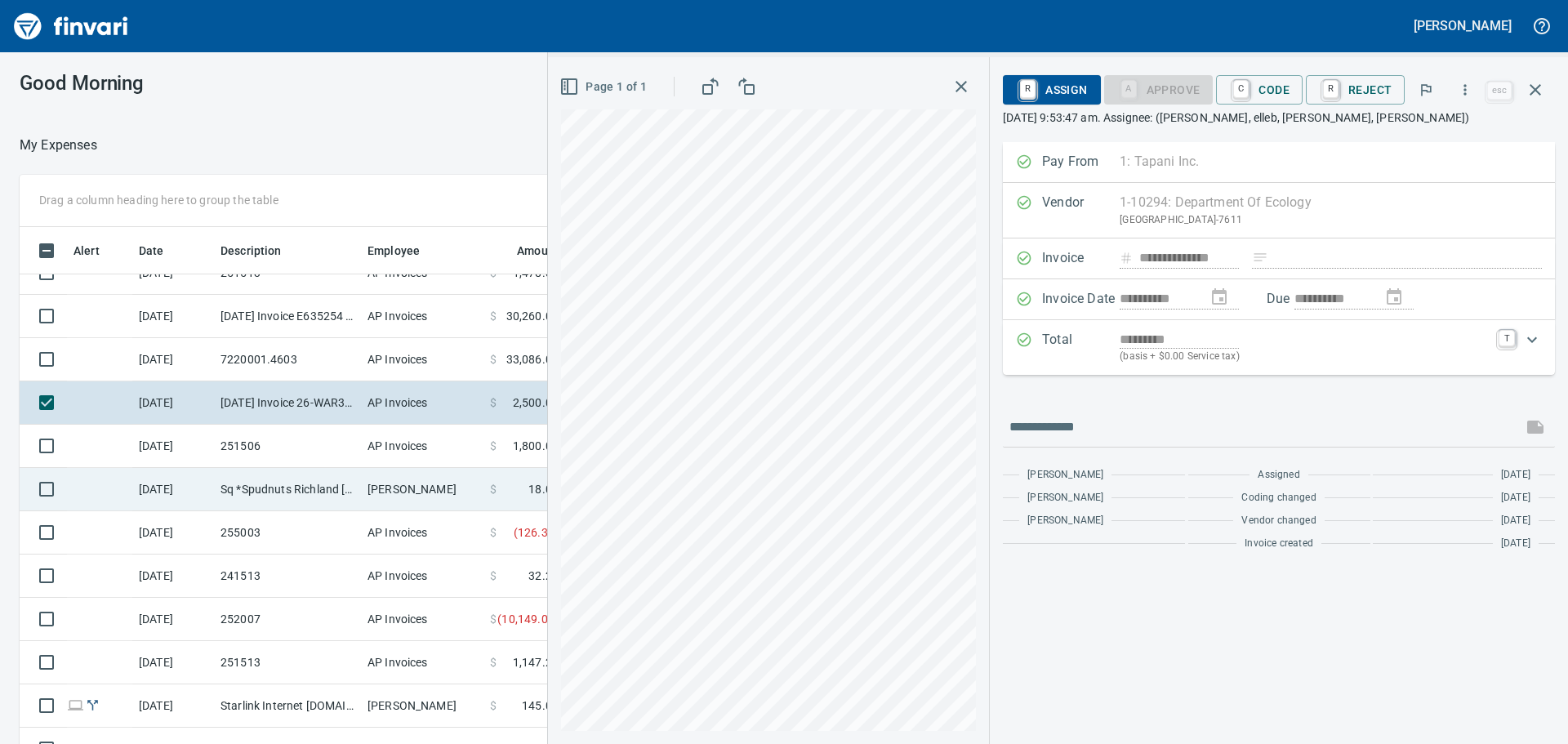
scroll to position [1066, 0]
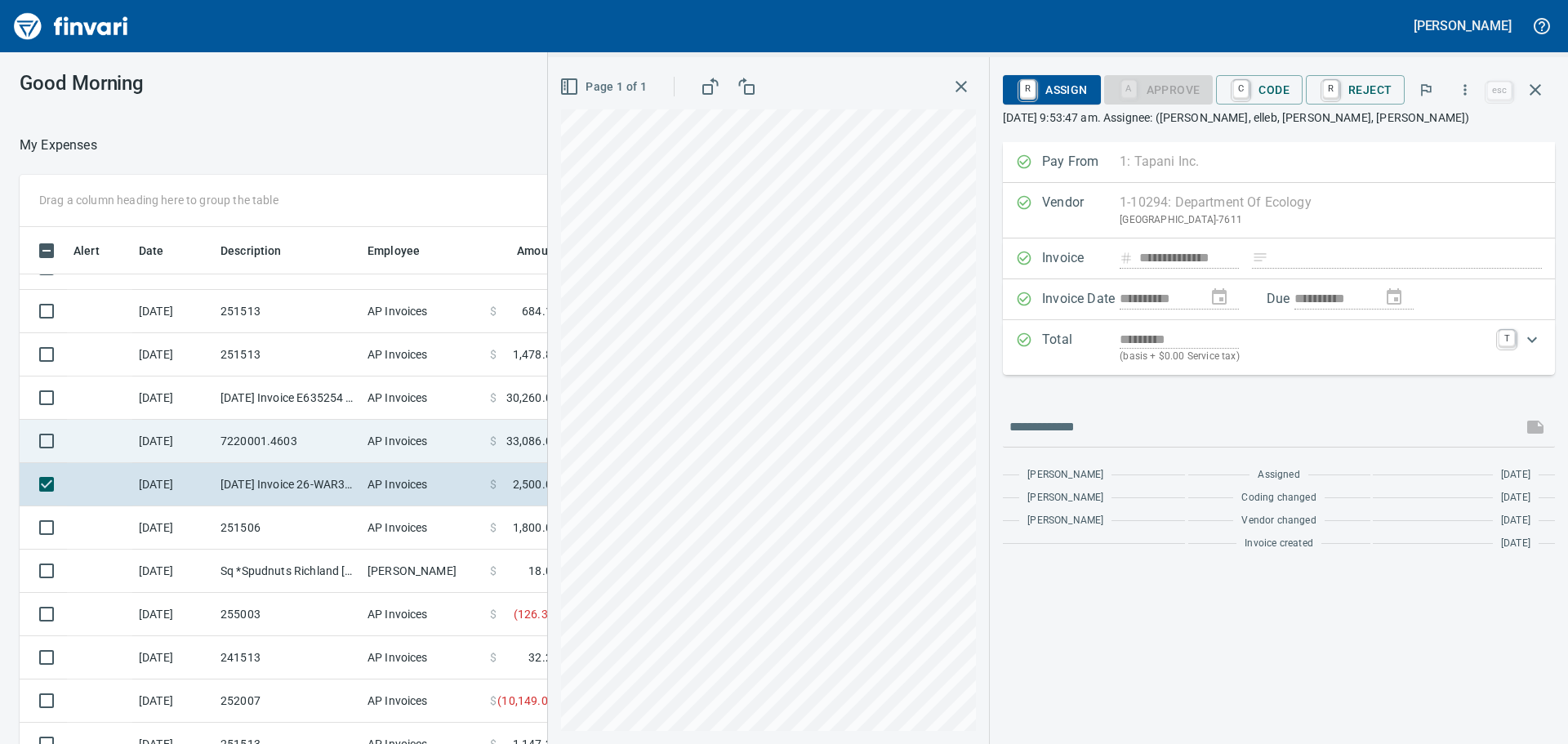
click at [314, 434] on td "7220001.4603" at bounding box center [287, 442] width 147 height 43
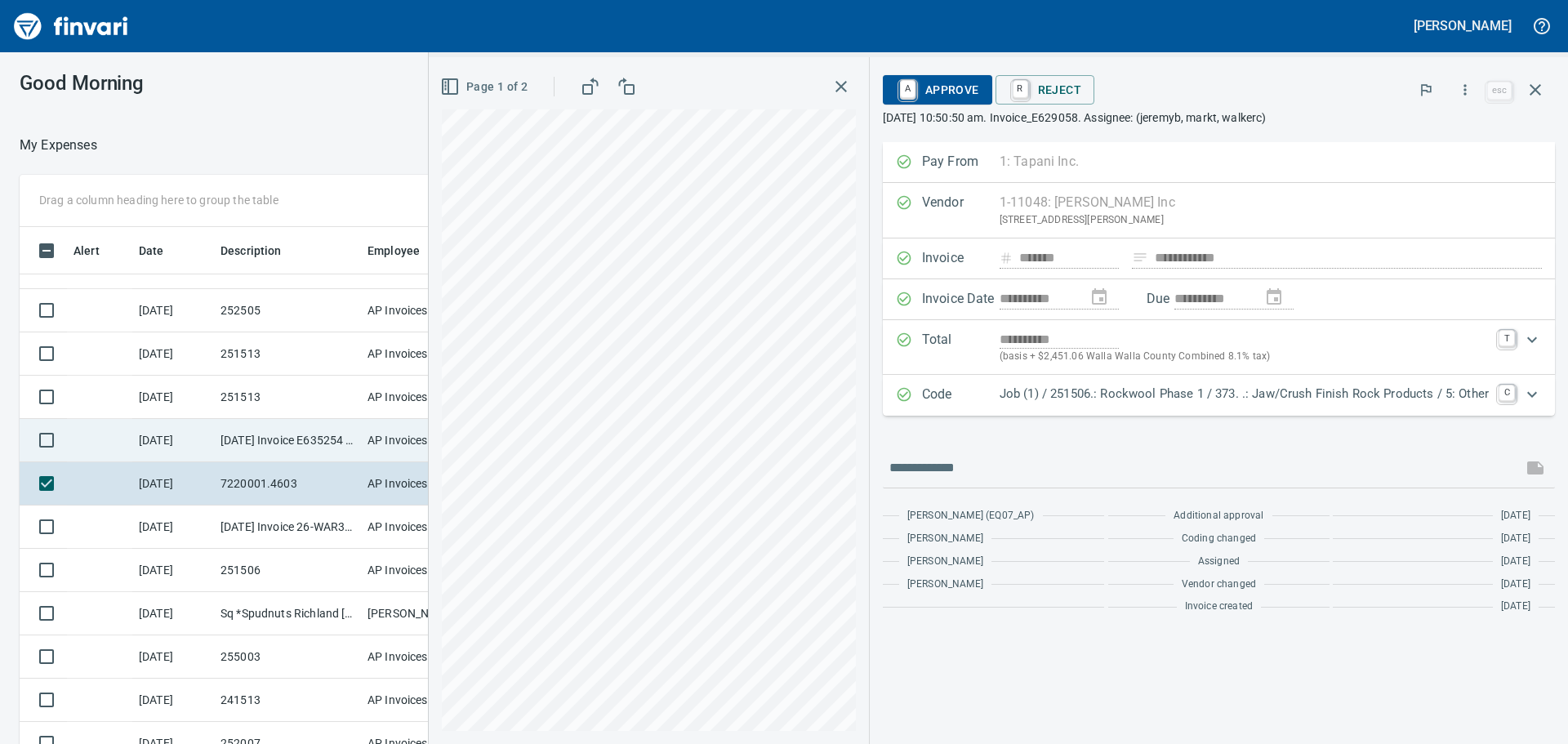
scroll to position [986, 0]
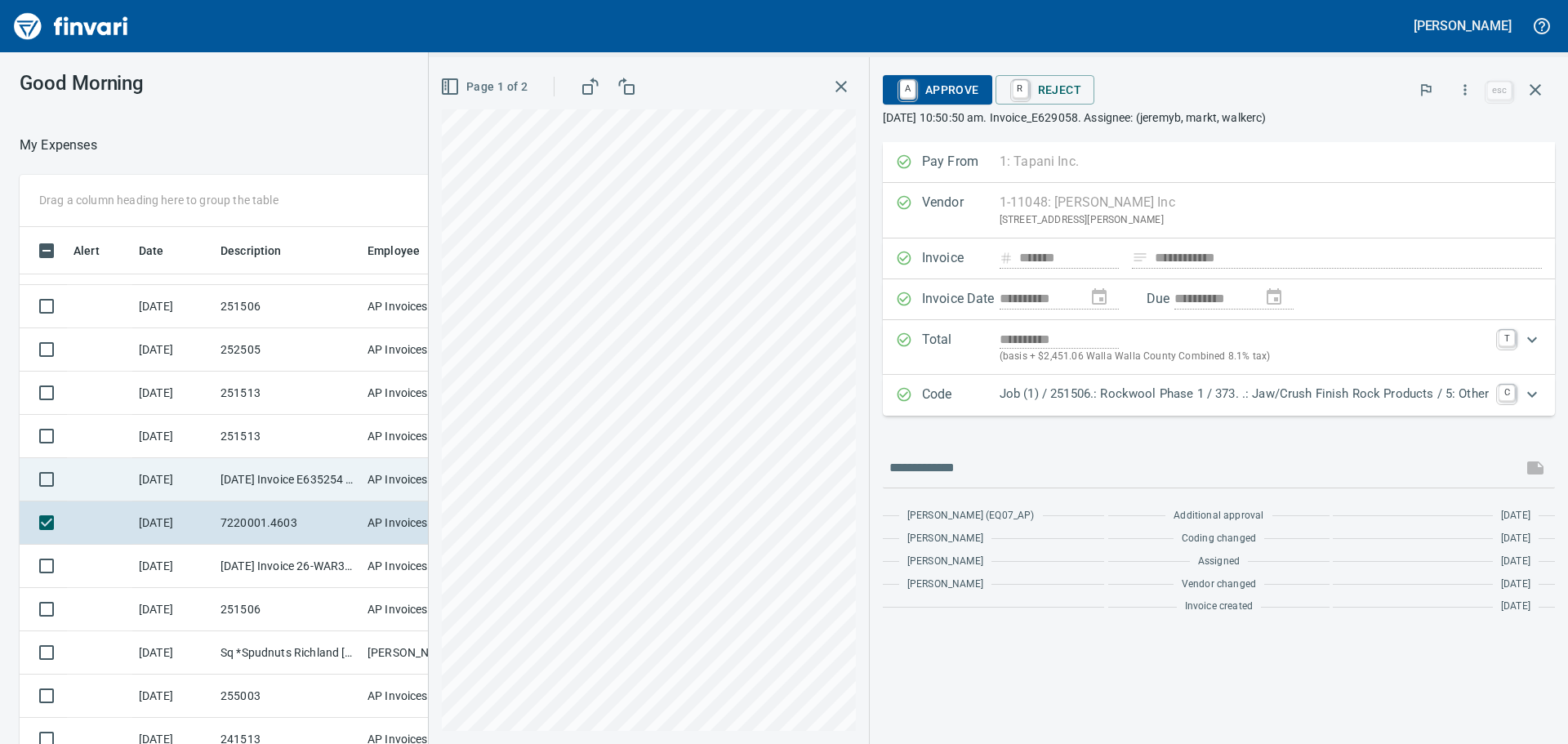
click at [244, 476] on td "[DATE] Invoice E635254 from Tyler Rental Inc (1-11048)" at bounding box center [287, 480] width 147 height 43
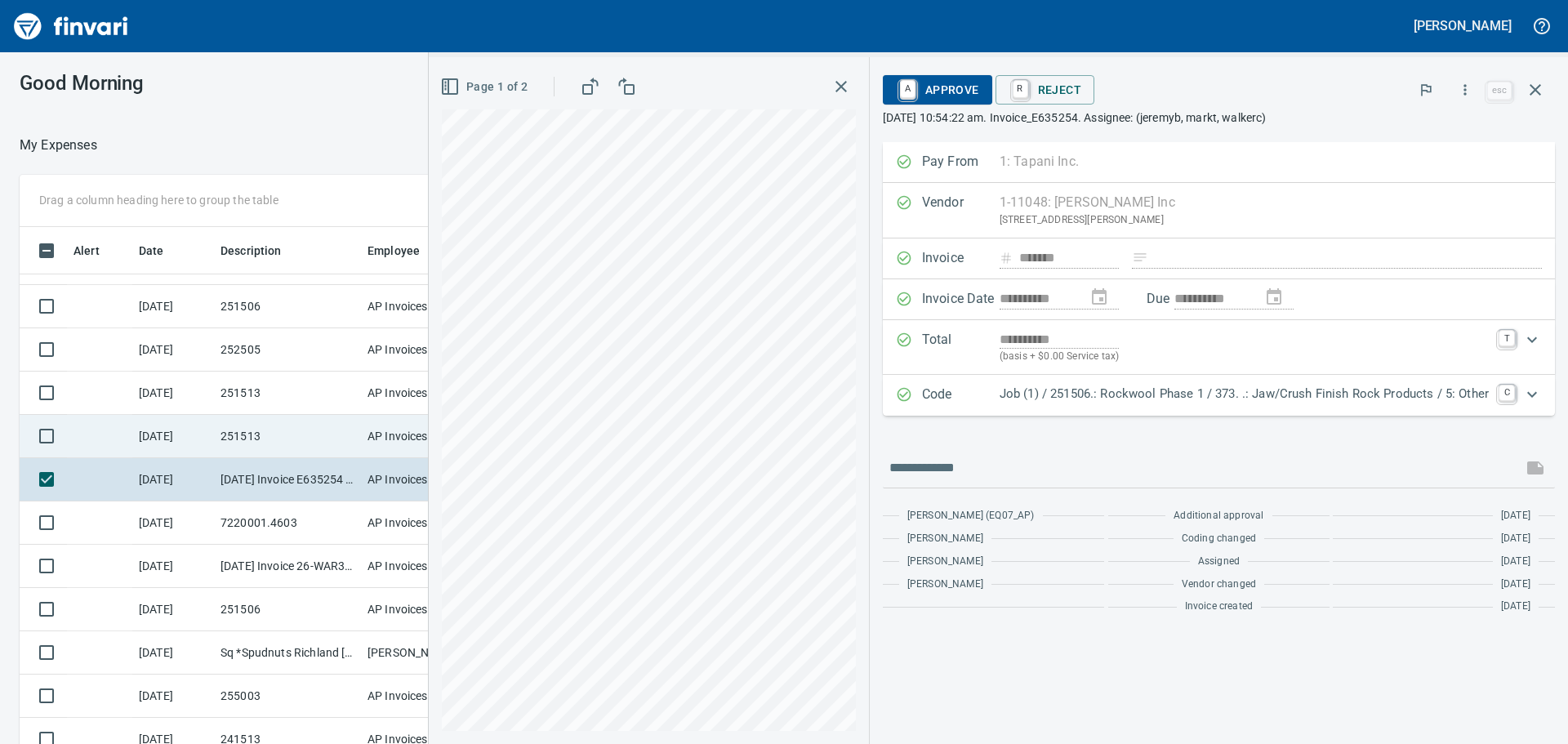
click at [263, 435] on td "251513" at bounding box center [287, 436] width 147 height 43
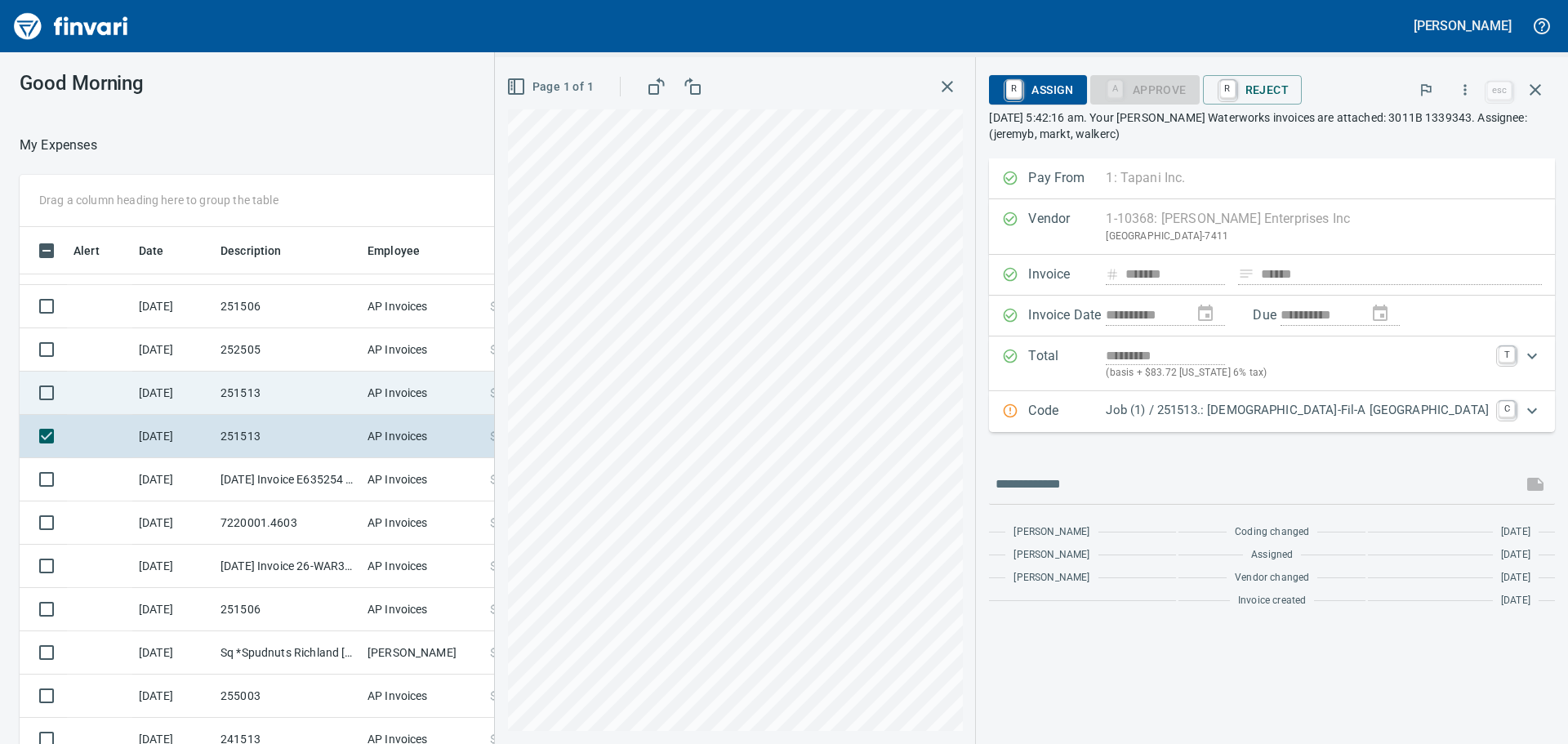
click at [290, 395] on td "251513" at bounding box center [287, 393] width 147 height 43
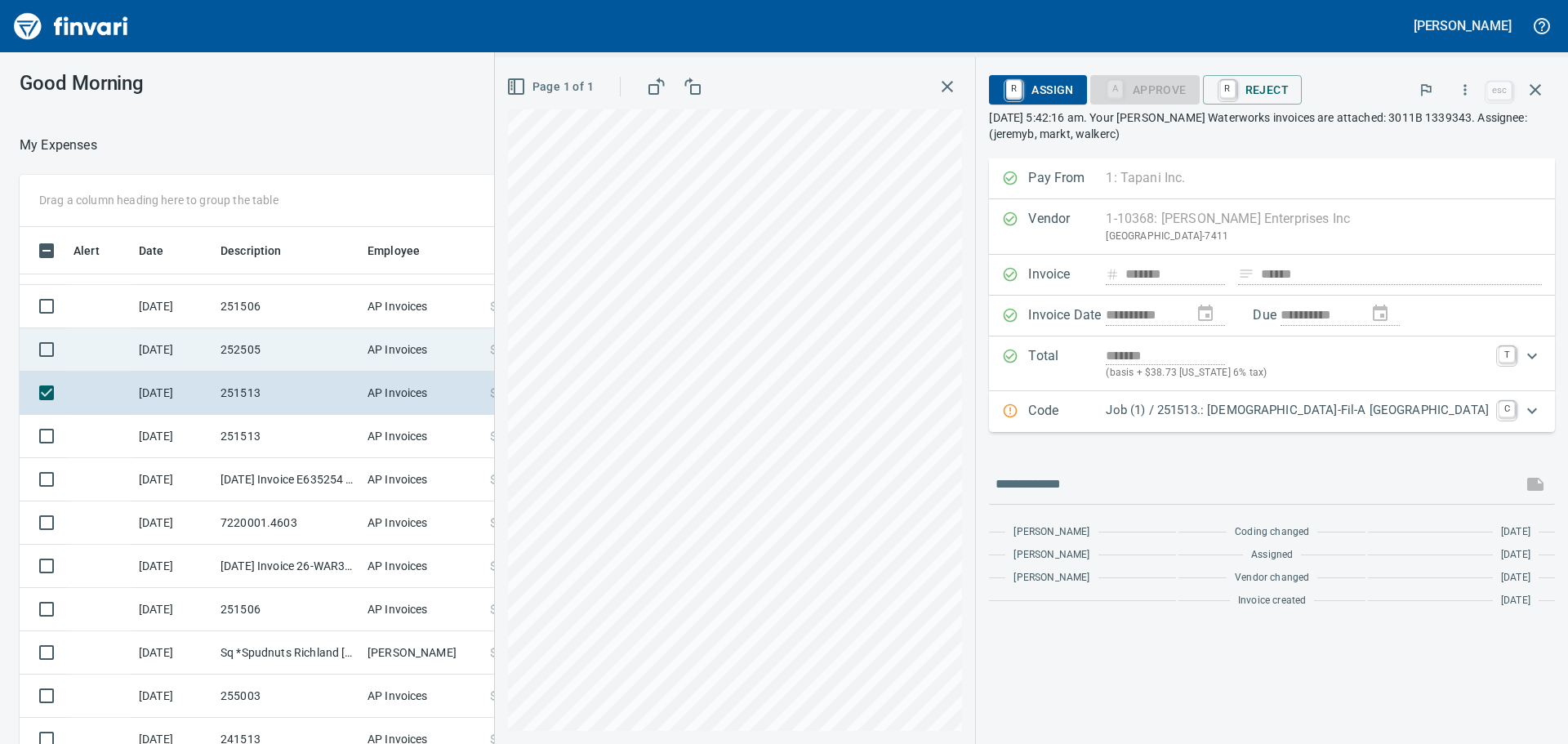
click at [302, 351] on td "252505" at bounding box center [287, 350] width 147 height 43
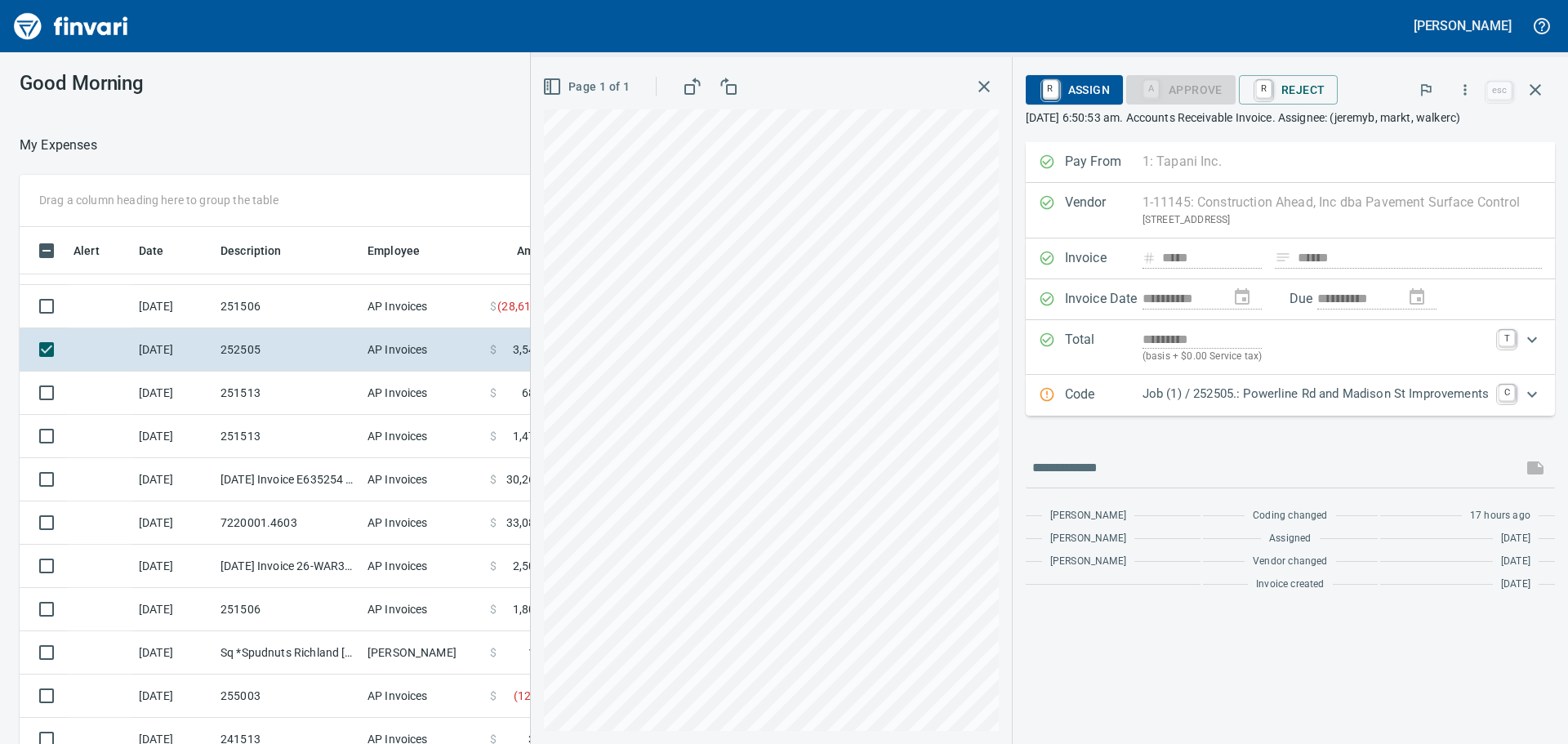
click at [1186, 405] on div "Job (1) / 252505.: Powerline Rd and Madison St Improvements" at bounding box center [1316, 395] width 346 height 21
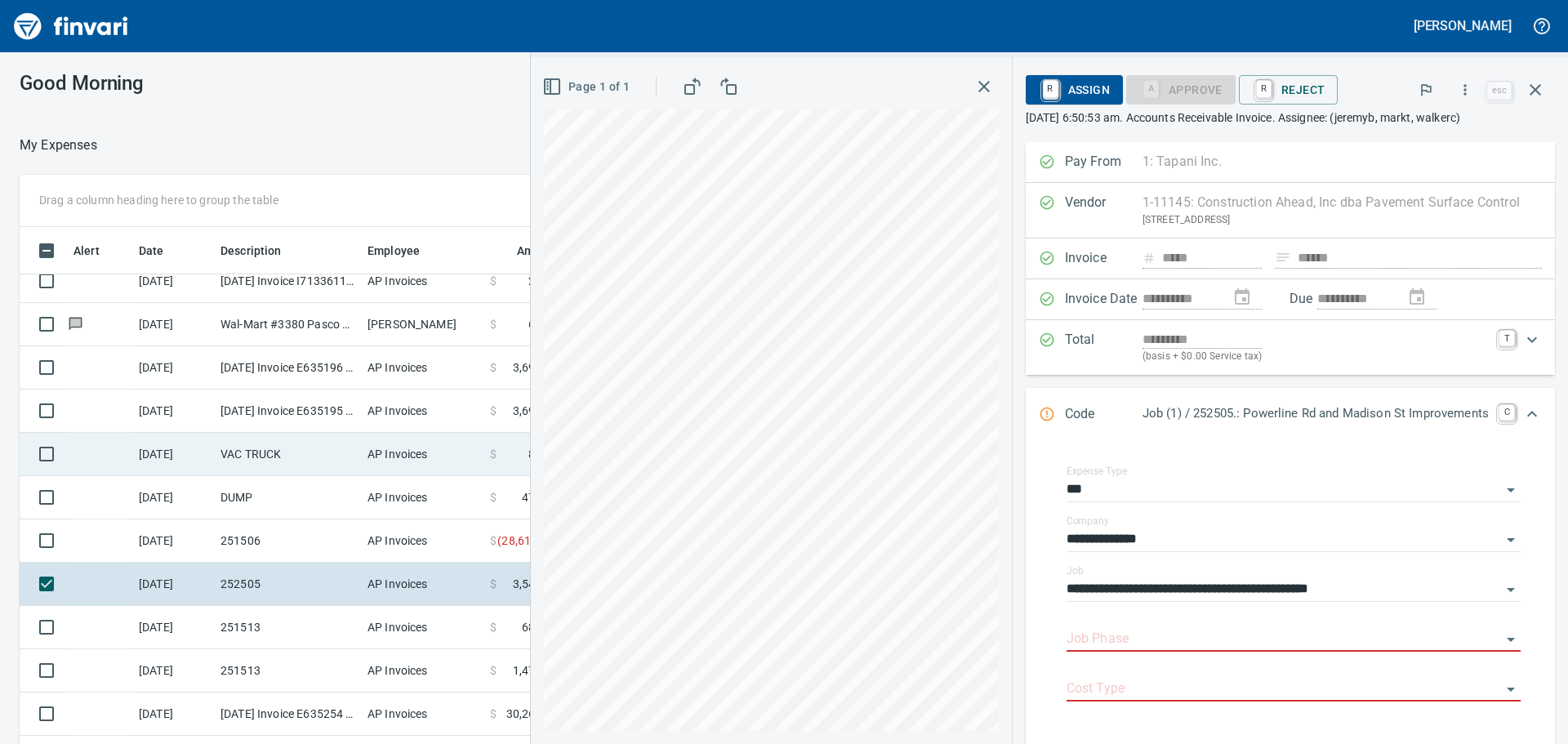
scroll to position [741, 0]
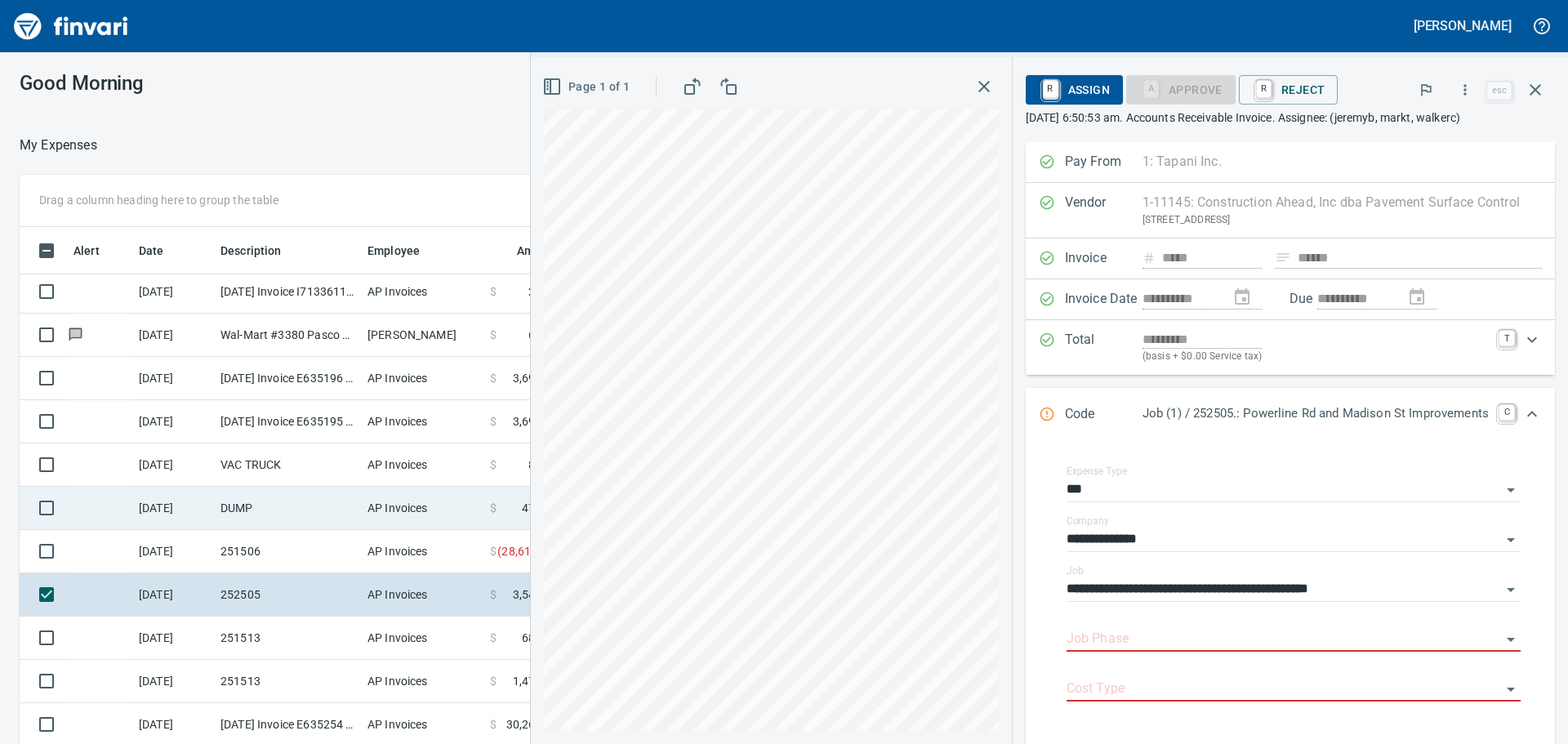
click at [291, 515] on td "DUMP" at bounding box center [287, 508] width 147 height 43
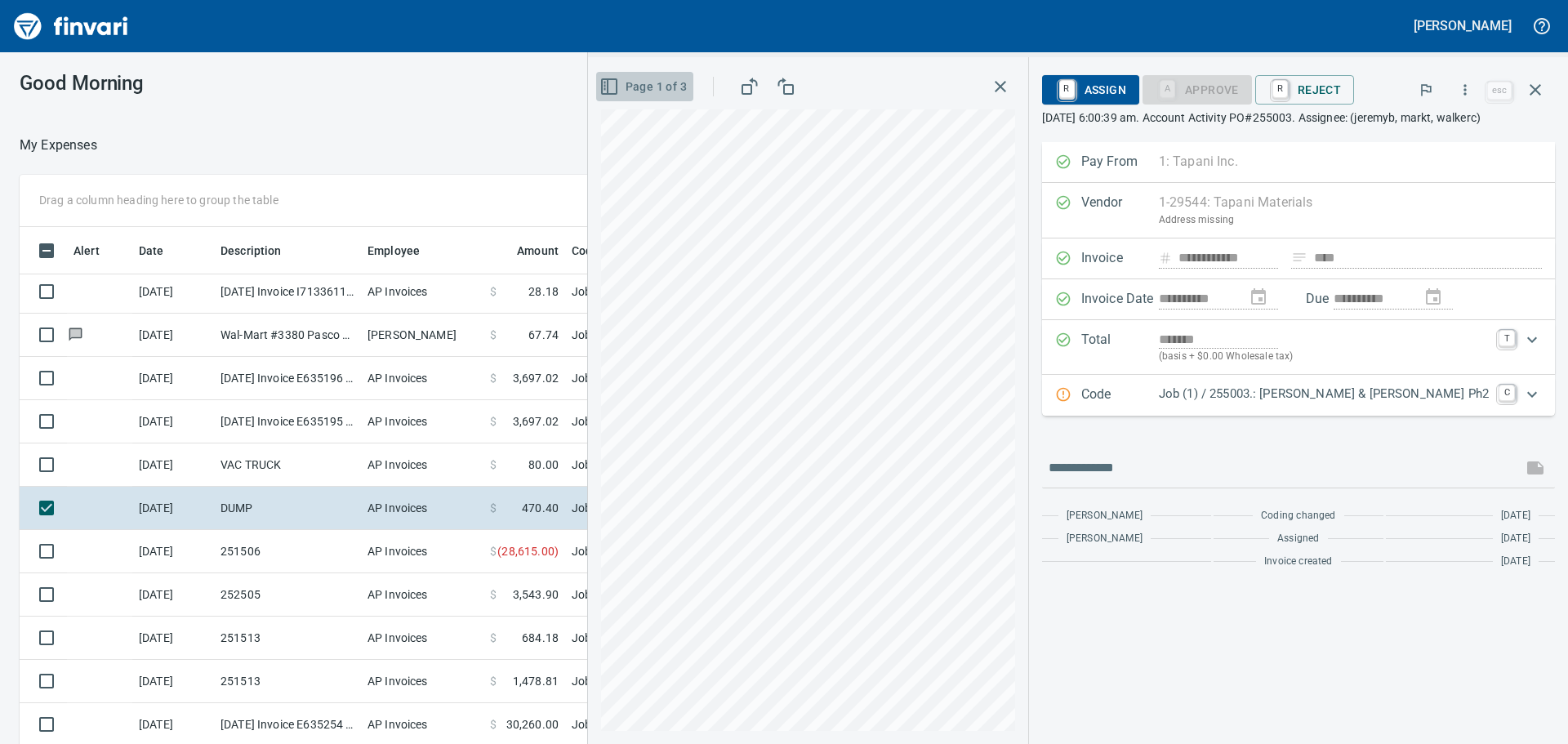
click at [684, 83] on span "Page 1 of 3" at bounding box center [644, 86] width 84 height 20
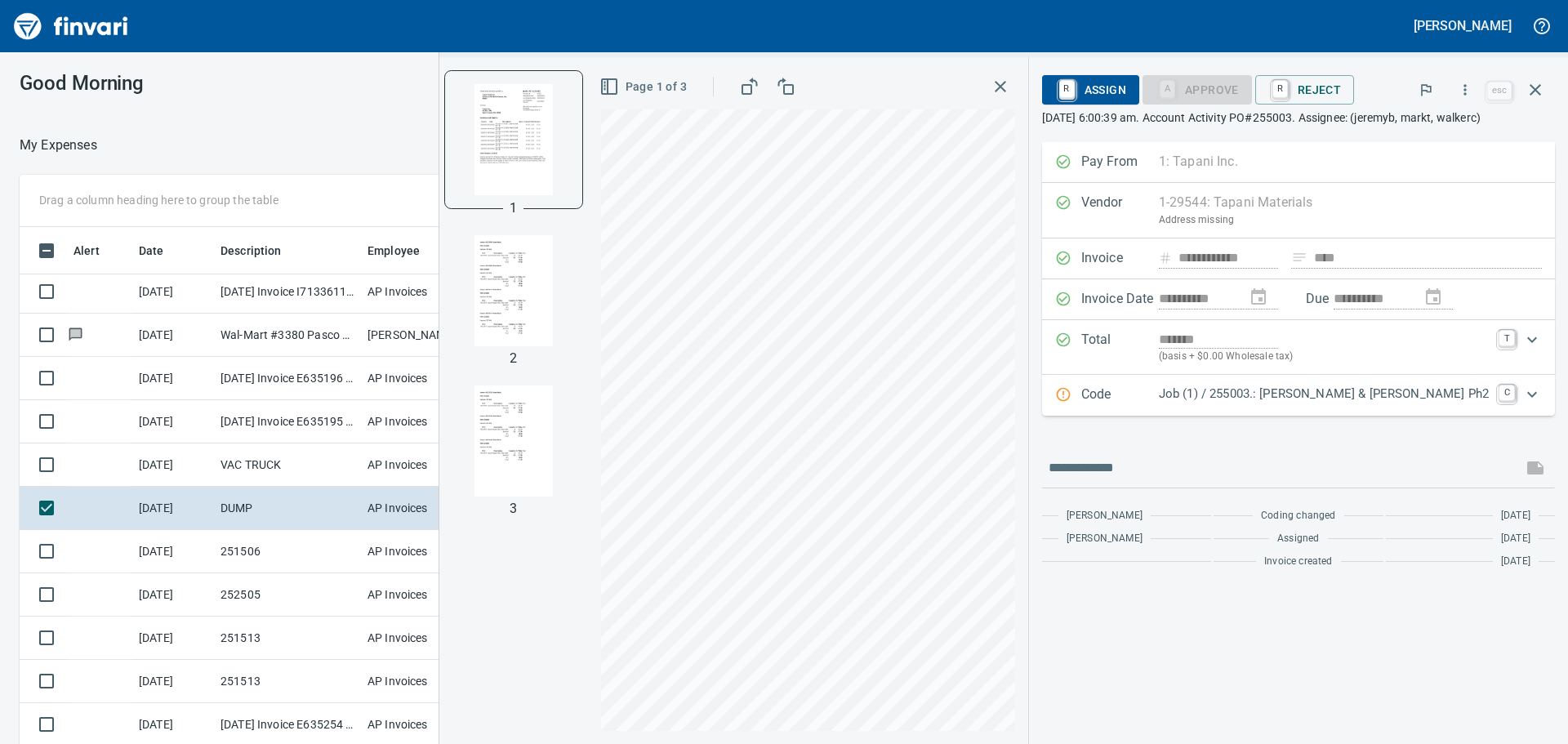
click at [570, 302] on img "button" at bounding box center [514, 290] width 111 height 111
click at [1335, 415] on div "Code Job (1) / 255003.: [PERSON_NAME] & [PERSON_NAME] Ph2 C" at bounding box center [1298, 395] width 513 height 41
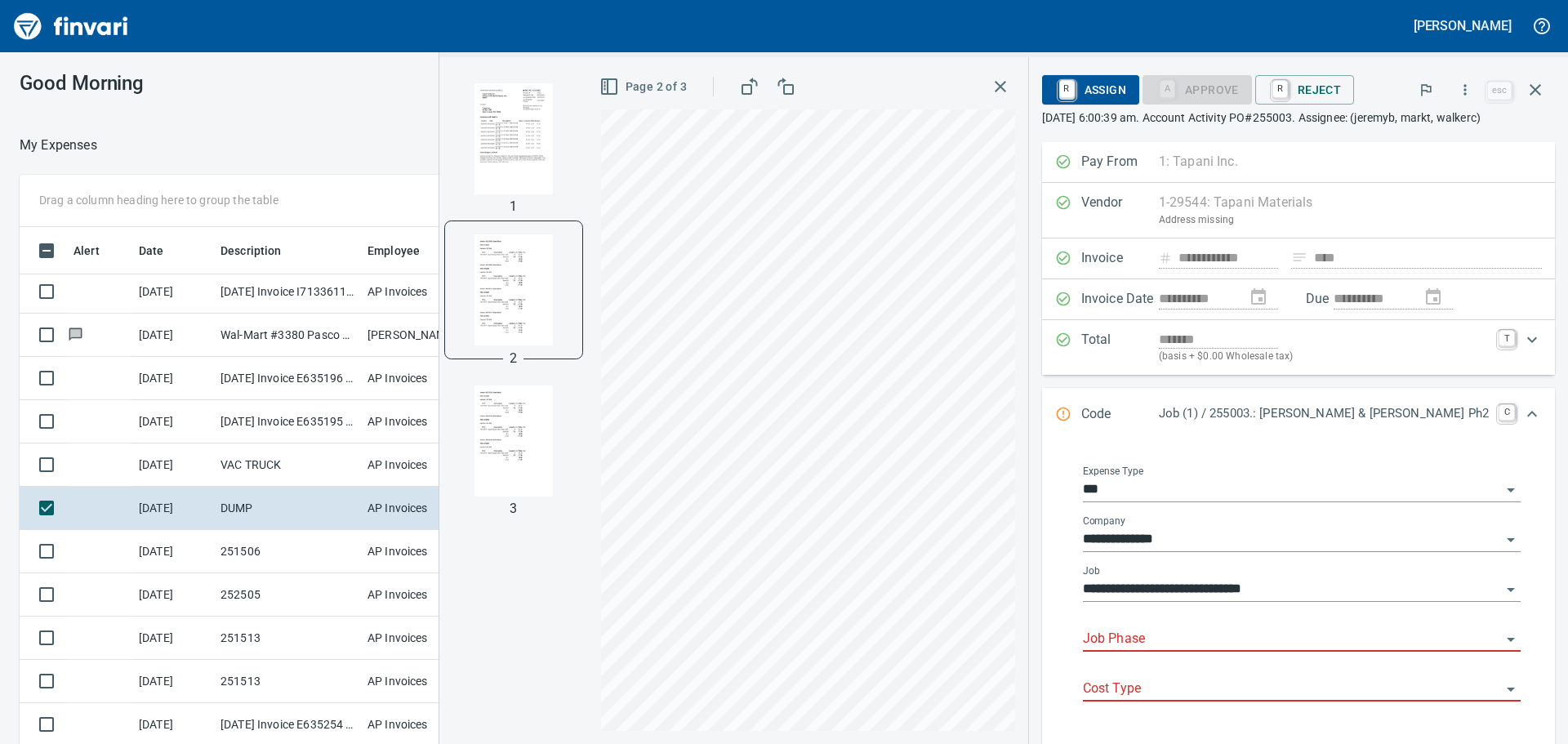
click at [1258, 644] on body "[PERSON_NAME] Good Morning My Expenses To Review (All Reviewable) Drag a column…" at bounding box center [784, 372] width 1568 height 744
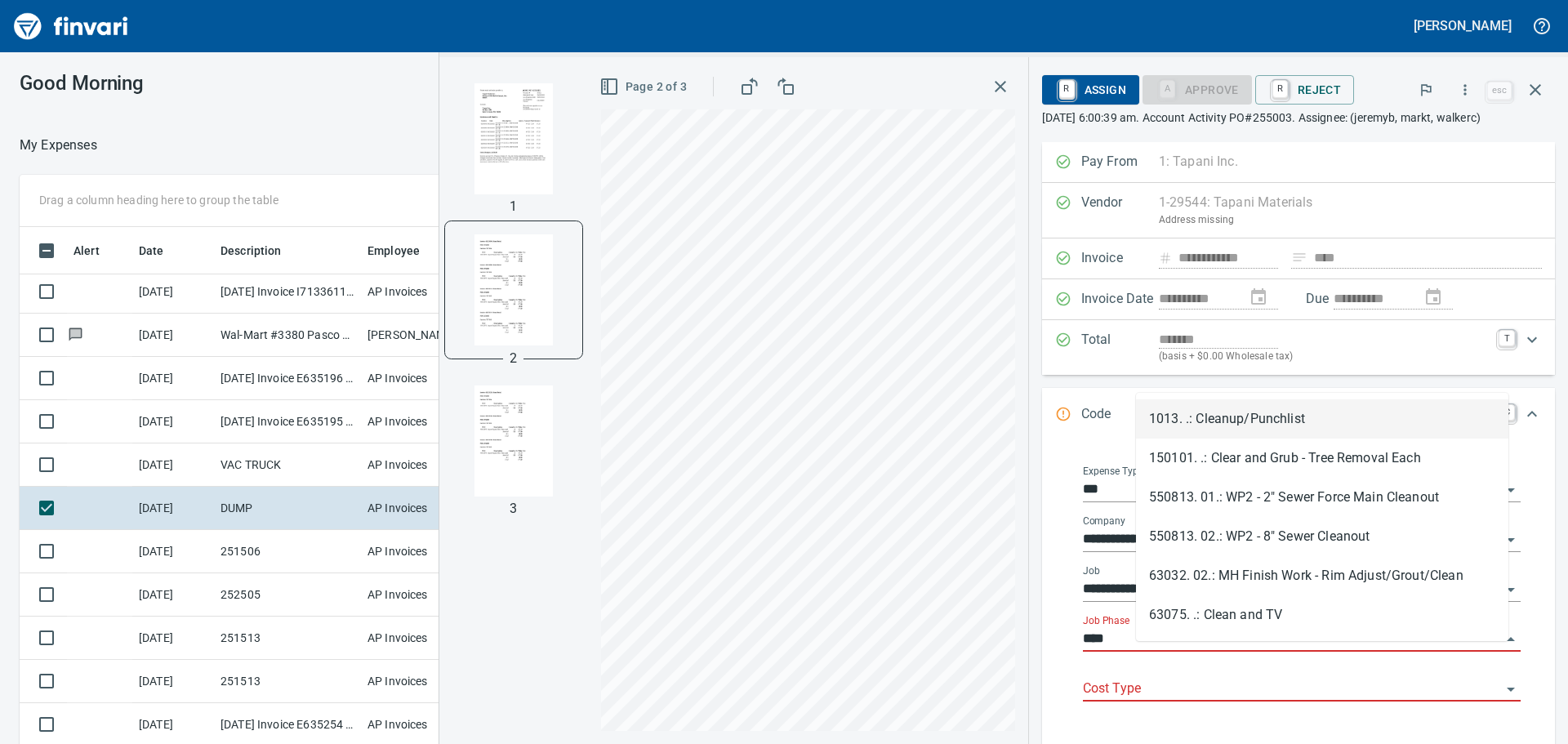
scroll to position [552, 1084]
click at [1308, 421] on li "1013. .: Cleanup/Punchlist" at bounding box center [1322, 418] width 372 height 39
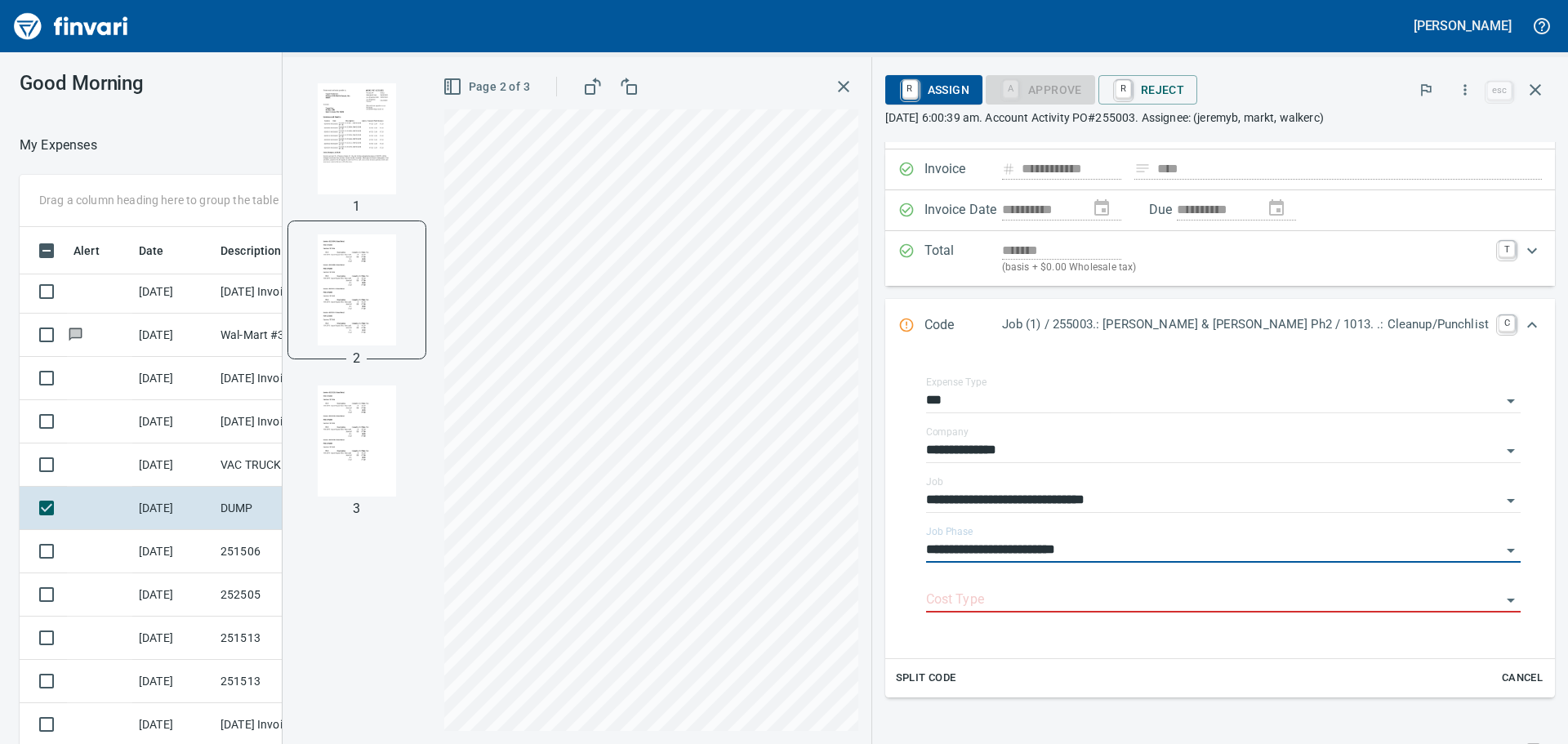
scroll to position [163, 0]
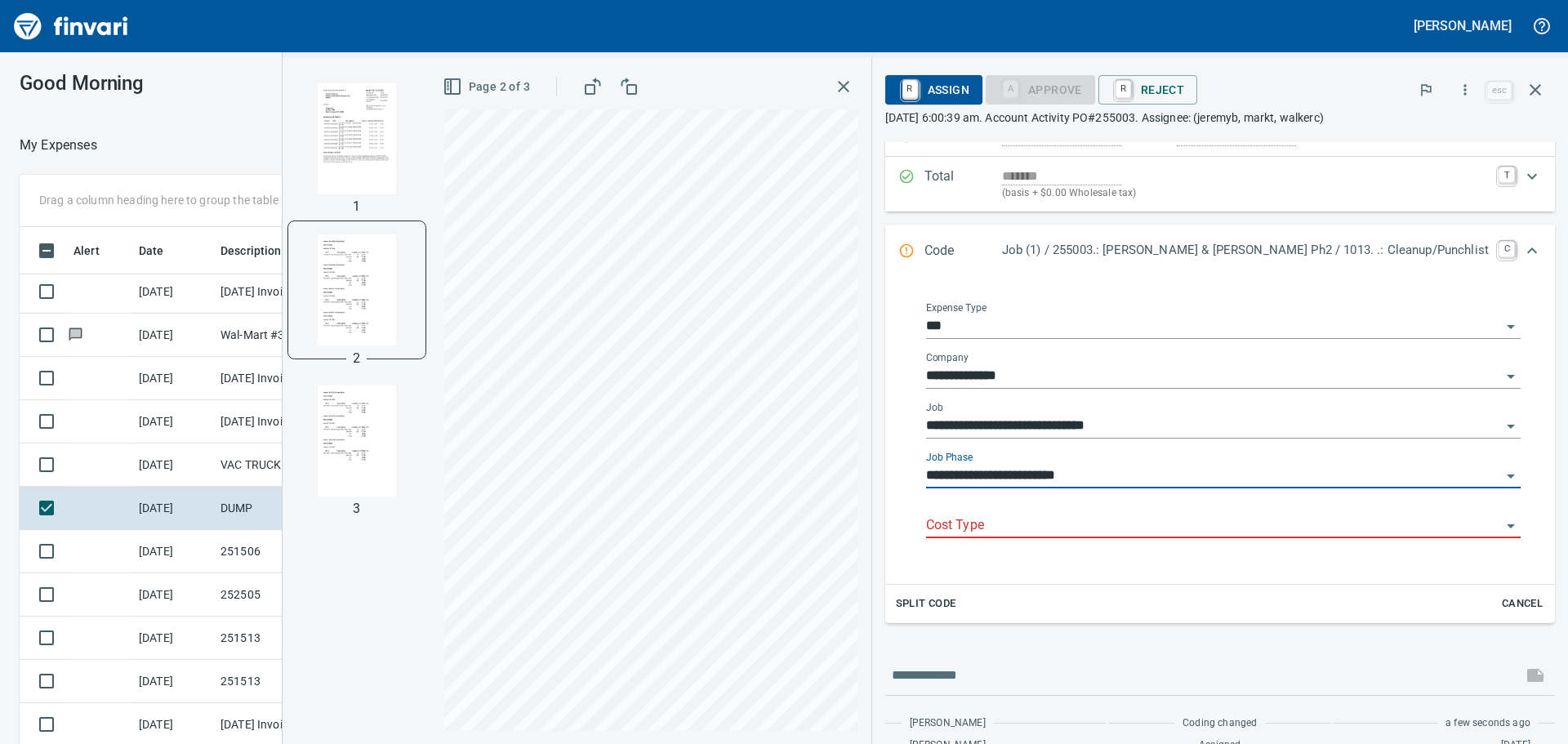
type input "**********"
click at [1168, 527] on input "Cost Type" at bounding box center [1213, 526] width 575 height 23
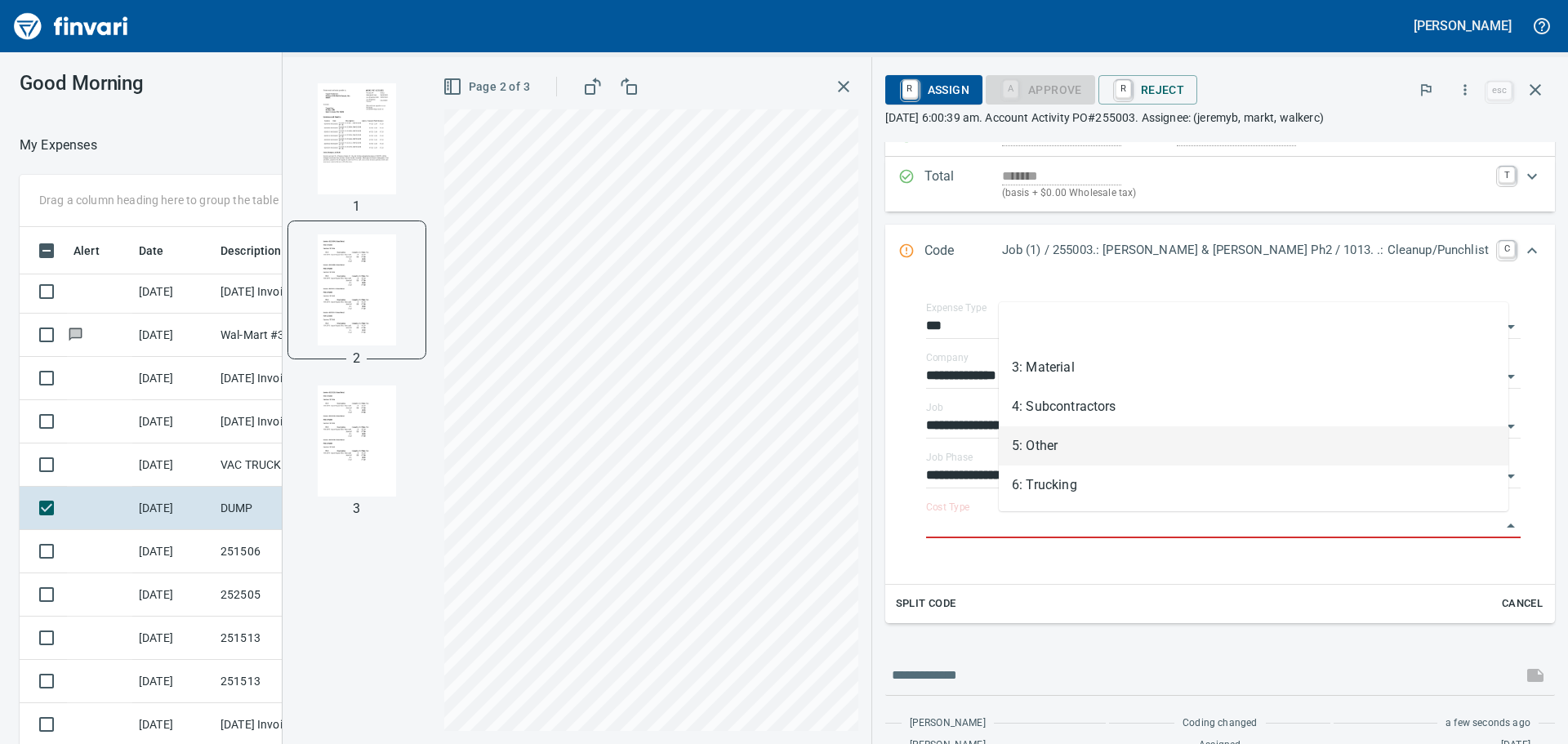
click at [1134, 455] on li "5: Other" at bounding box center [1254, 445] width 510 height 39
type input "********"
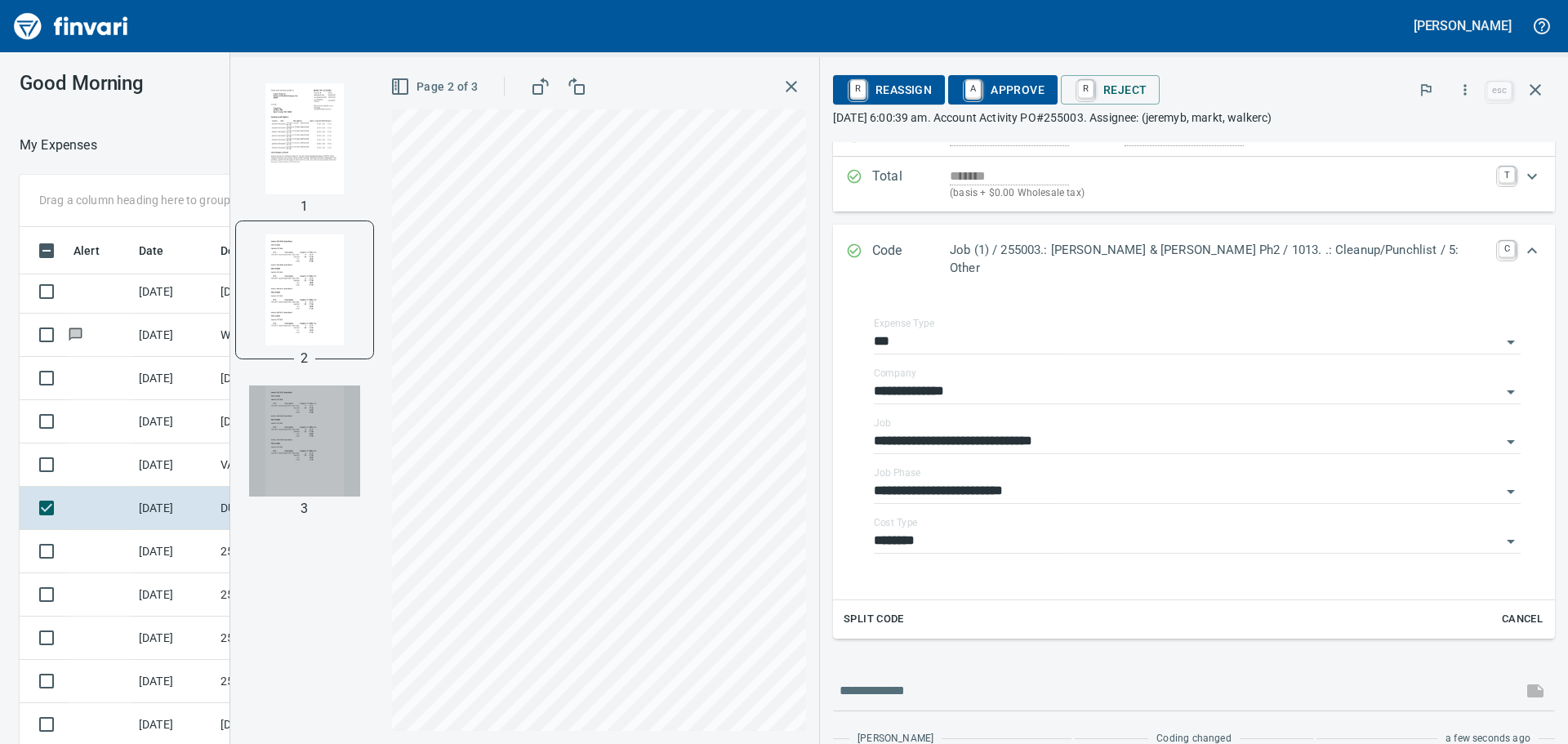
click at [360, 446] on img "button" at bounding box center [304, 441] width 111 height 111
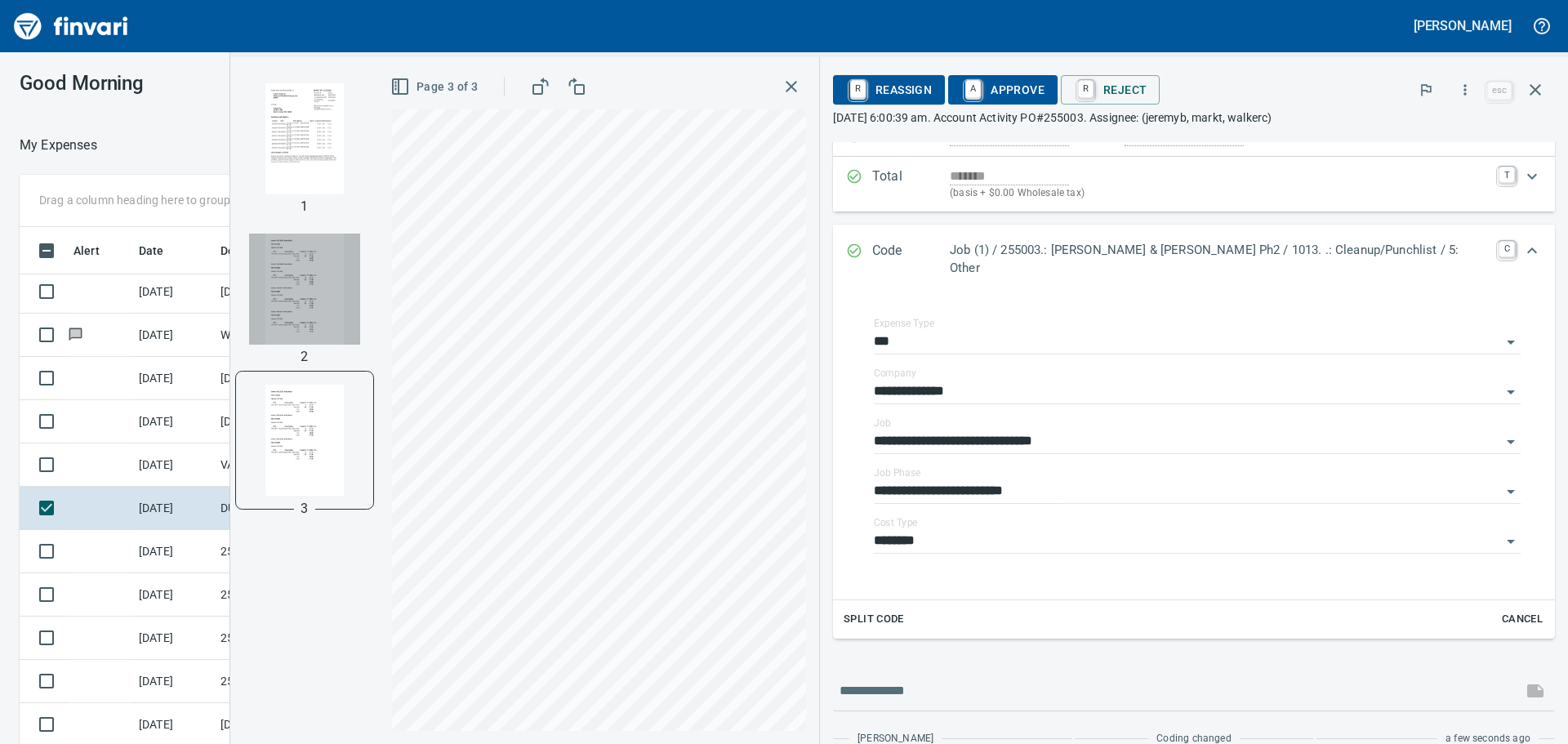
click at [360, 310] on img "button" at bounding box center [304, 289] width 111 height 111
